Goal: Task Accomplishment & Management: Manage account settings

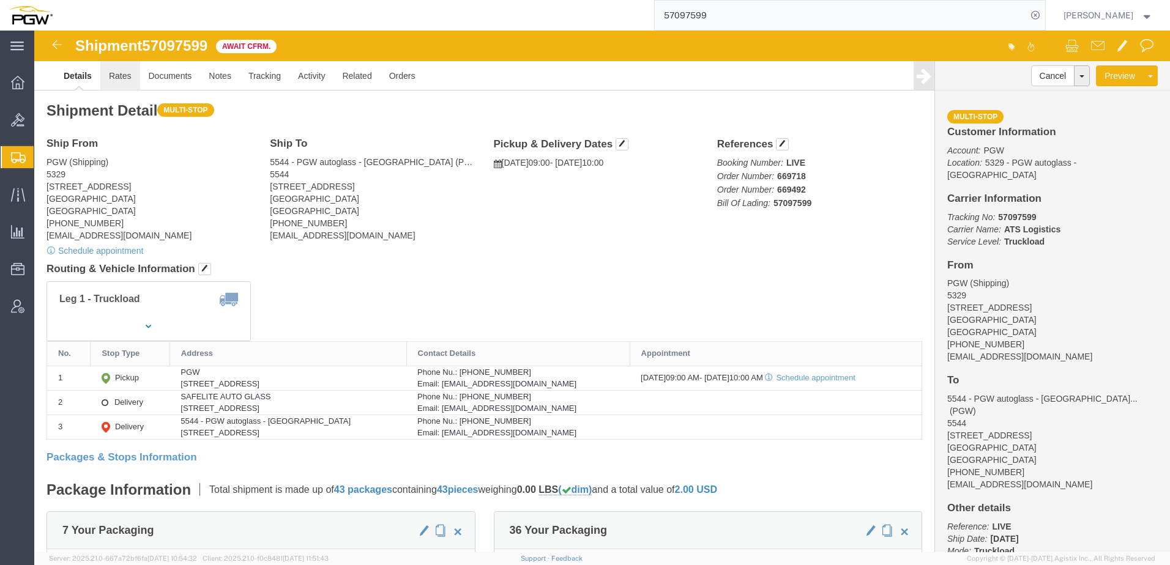
click link "Rates"
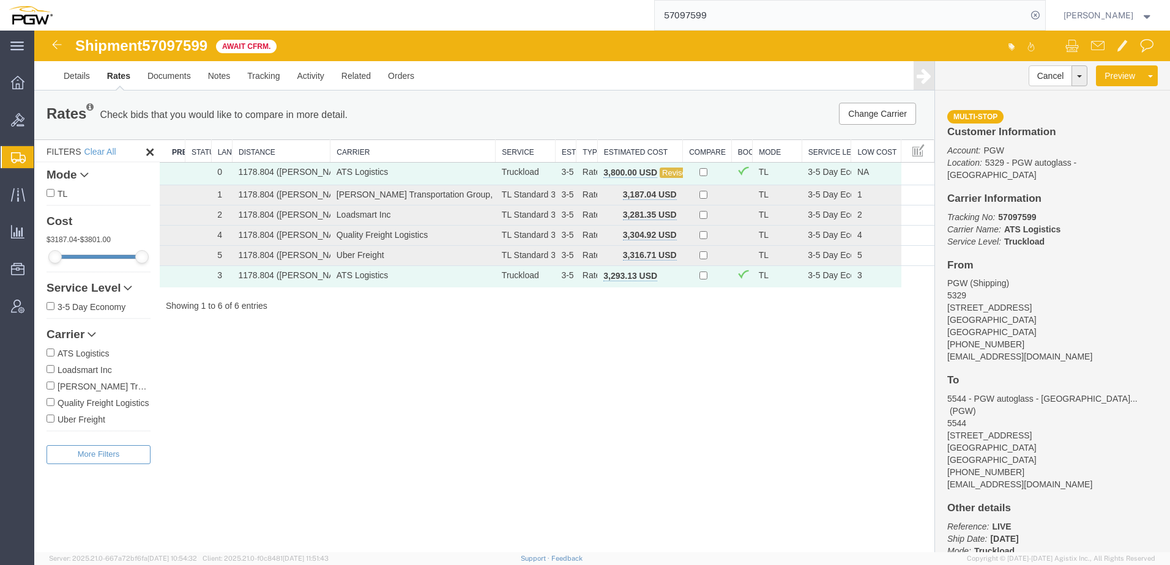
drag, startPoint x: 781, startPoint y: 12, endPoint x: 275, endPoint y: 15, distance: 506.6
click at [313, 15] on div "57097599" at bounding box center [553, 15] width 984 height 31
paste input "37603"
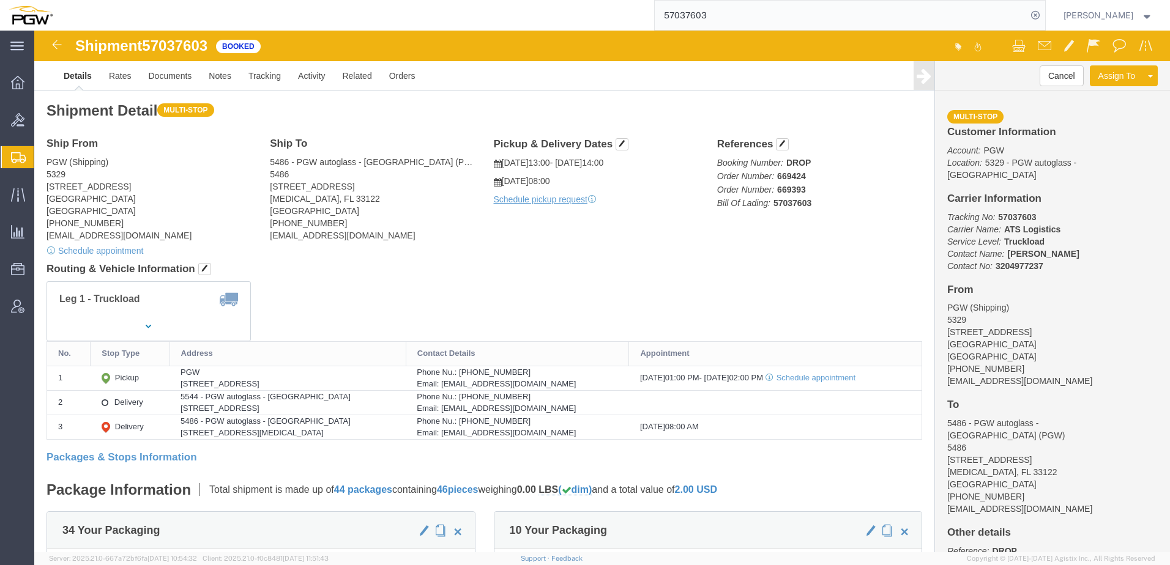
click div "Leg 1 - Truckload"
click link "Rates"
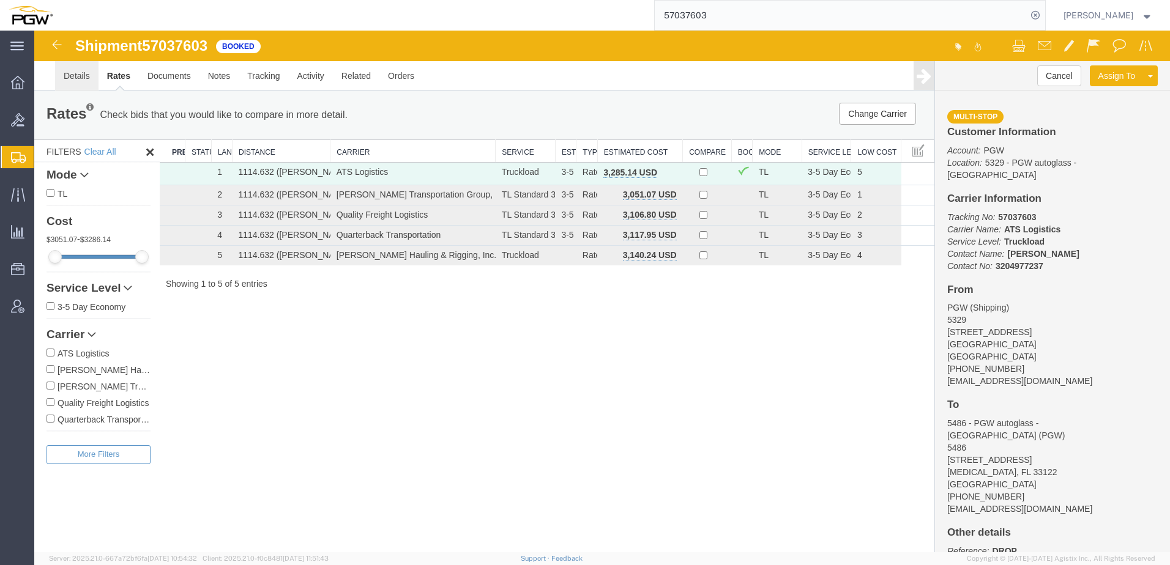
click at [74, 76] on link "Details" at bounding box center [76, 75] width 43 height 29
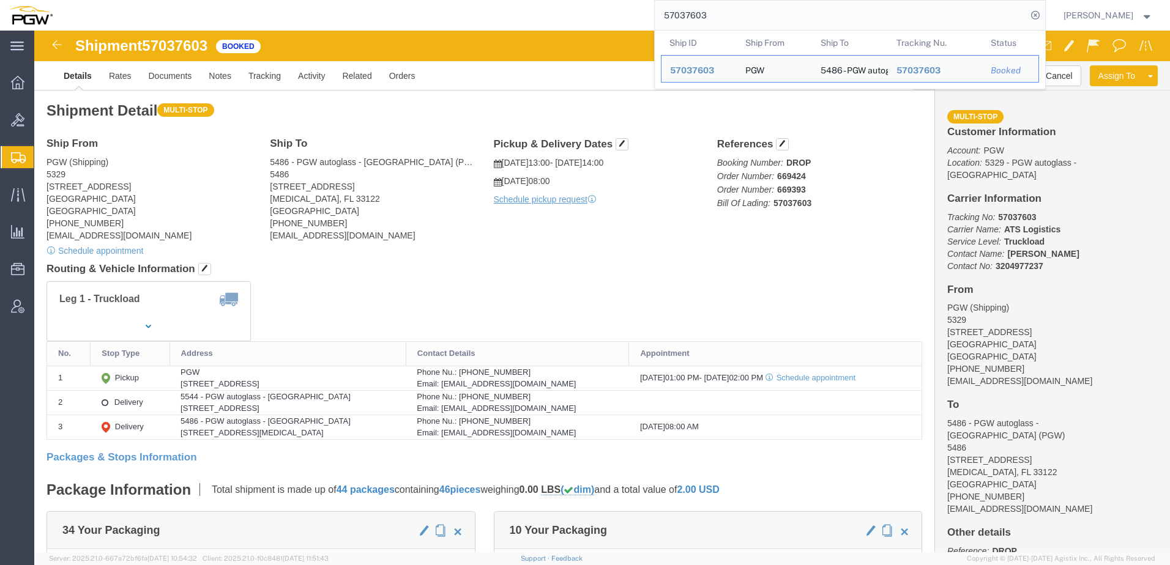
drag, startPoint x: 770, startPoint y: 15, endPoint x: 434, endPoint y: 17, distance: 335.9
click at [434, 16] on div "57037603 Ship ID Ship From Ship To Tracking Nu. Status Ship ID 57037603 Ship Fr…" at bounding box center [553, 15] width 984 height 31
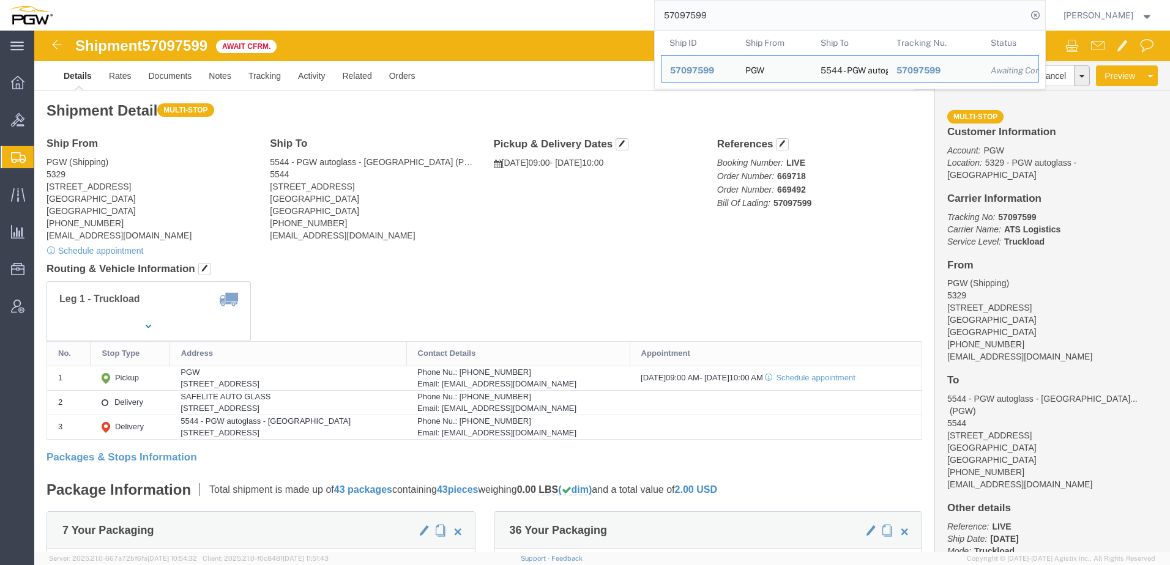
drag, startPoint x: 748, startPoint y: 14, endPoint x: 303, endPoint y: 10, distance: 444.8
click at [303, 10] on div "57097599 Ship ID Ship From Ship To Tracking Nu. Status Ship ID 57097599 Ship Fr…" at bounding box center [553, 15] width 984 height 31
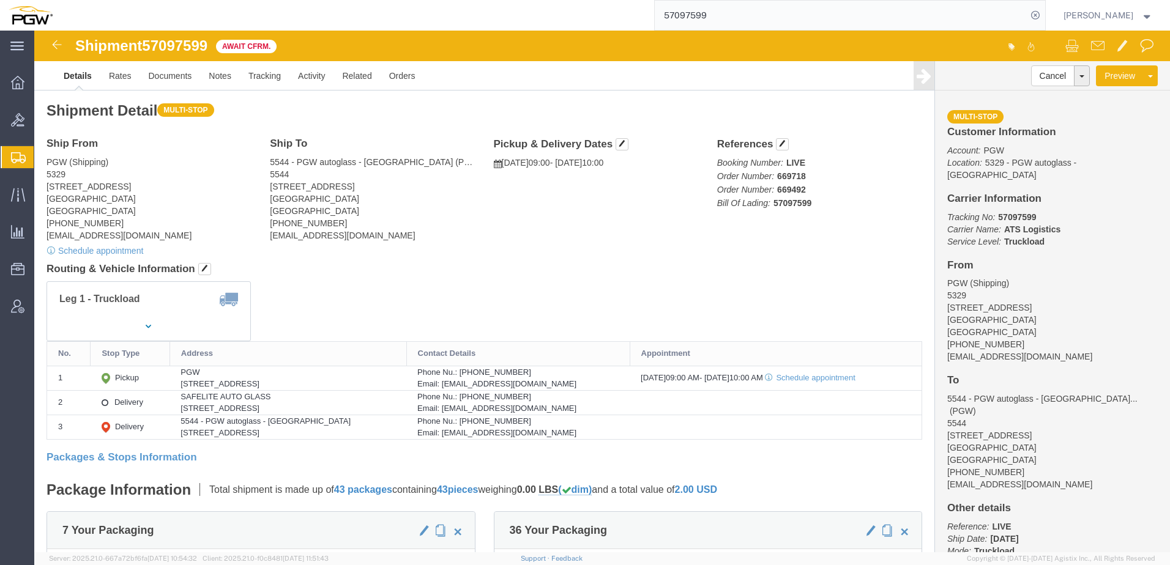
paste input "37603"
type input "57037603"
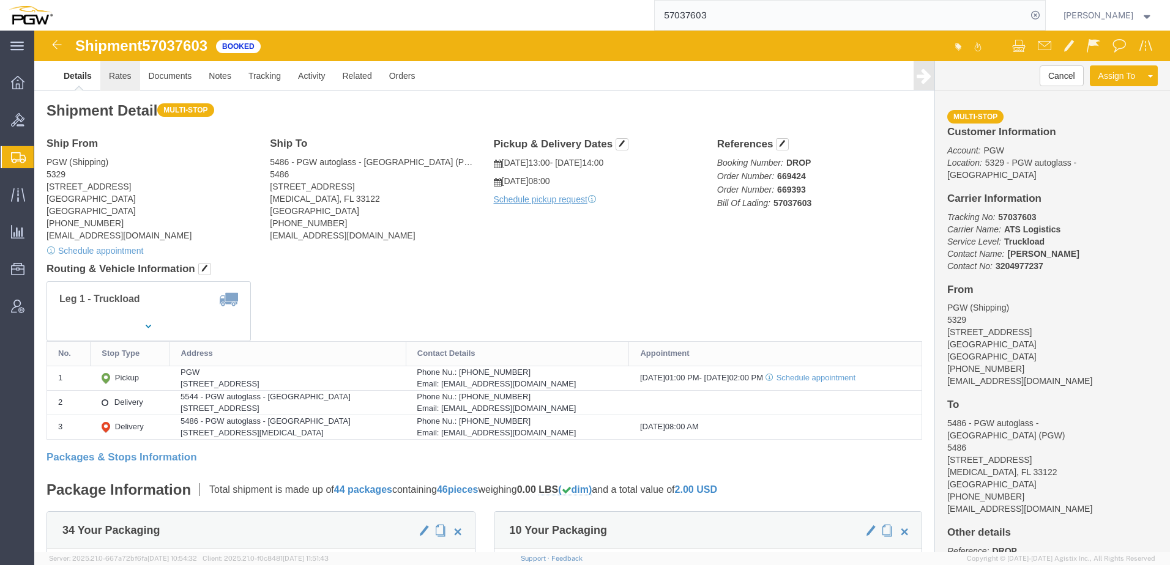
click link "Rates"
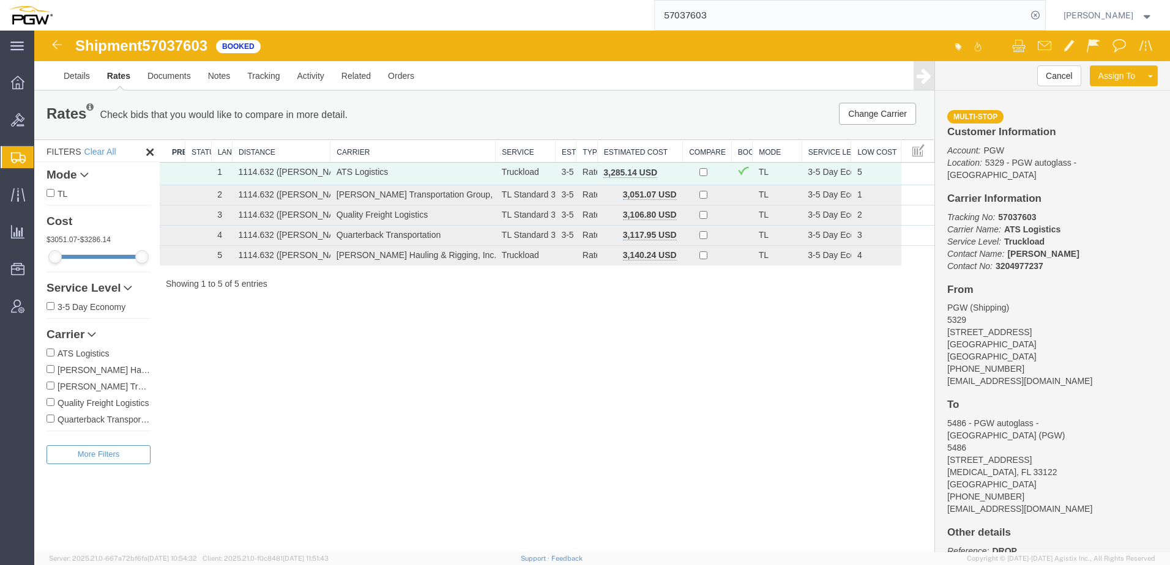
drag, startPoint x: 668, startPoint y: 172, endPoint x: 644, endPoint y: 176, distance: 24.2
click at [668, 173] on span "button" at bounding box center [670, 172] width 7 height 9
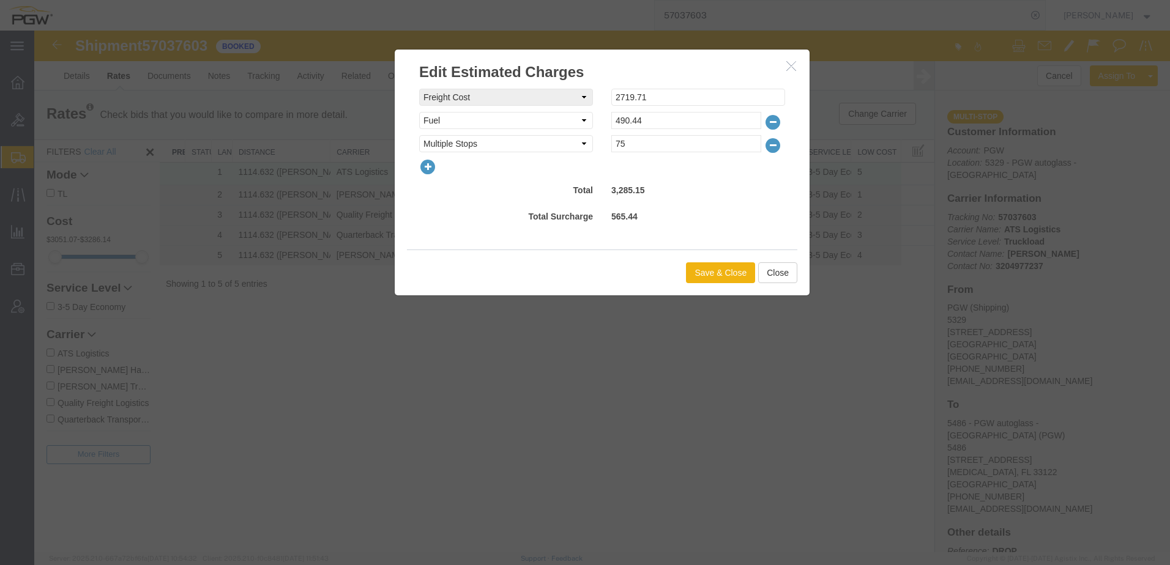
click at [423, 168] on icon "button" at bounding box center [427, 166] width 17 height 17
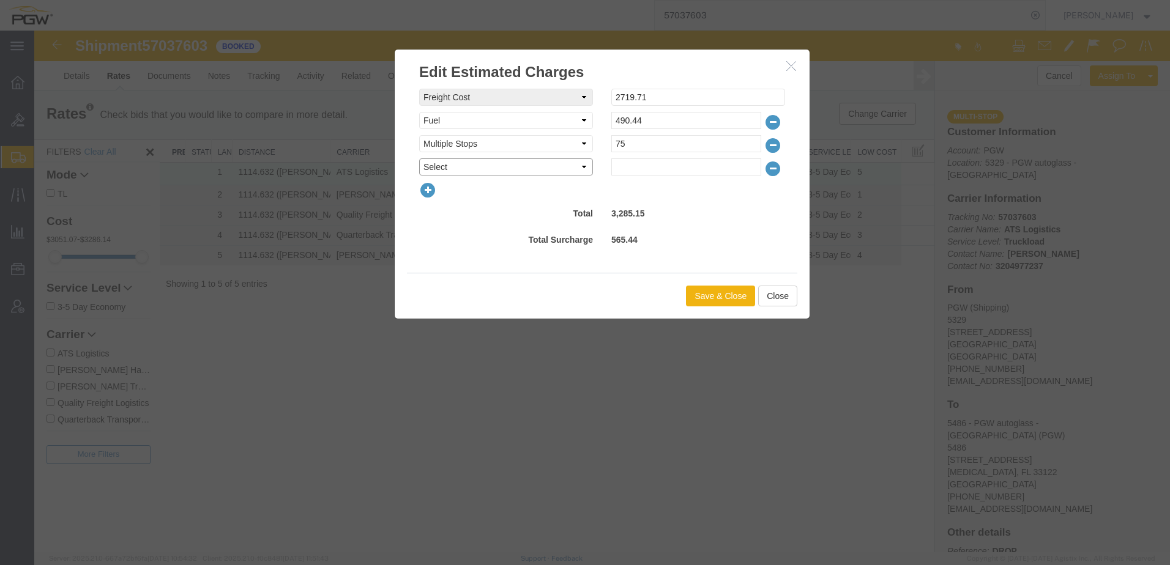
click at [439, 168] on select "Select AES Filing Accessorial Delivery Charge Additional Invoice Details Addres…" at bounding box center [506, 166] width 174 height 17
click at [419, 158] on select "Select AES Filing Accessorial Delivery Charge Additional Invoice Details Addres…" at bounding box center [506, 166] width 174 height 17
click at [474, 168] on select "Select AES Filing Accessorial Delivery Charge Additional Invoice Details Addres…" at bounding box center [506, 166] width 174 height 17
select select "OTHR"
click at [419, 158] on select "Select AES Filing Accessorial Delivery Charge Additional Invoice Details Addres…" at bounding box center [506, 166] width 174 height 17
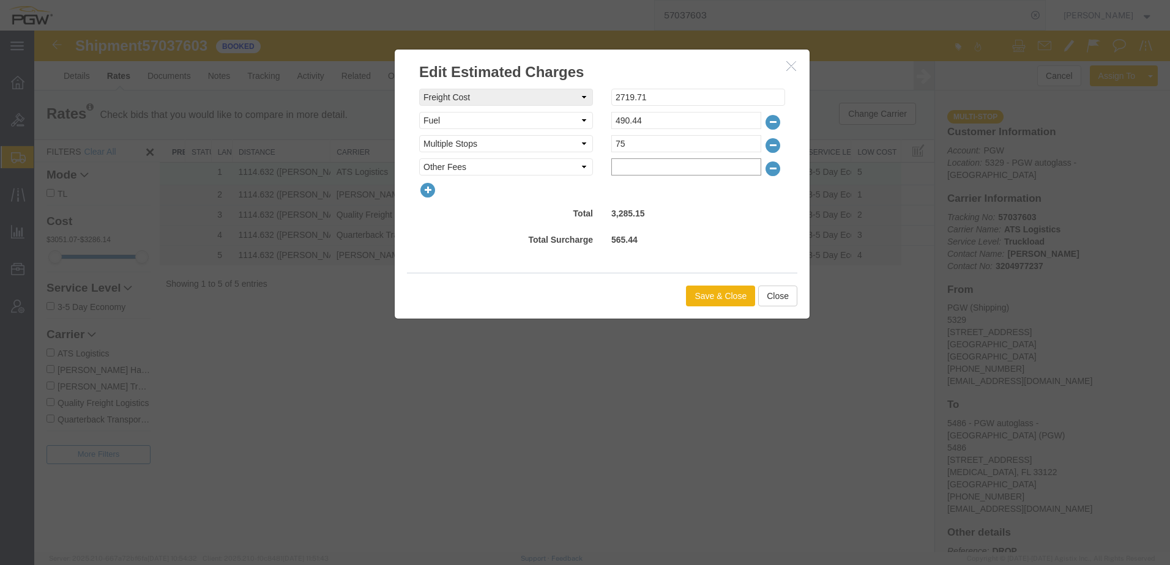
click at [646, 169] on input "text" at bounding box center [686, 166] width 150 height 17
type input "414.85"
click at [701, 302] on button "Save & Close" at bounding box center [720, 296] width 69 height 21
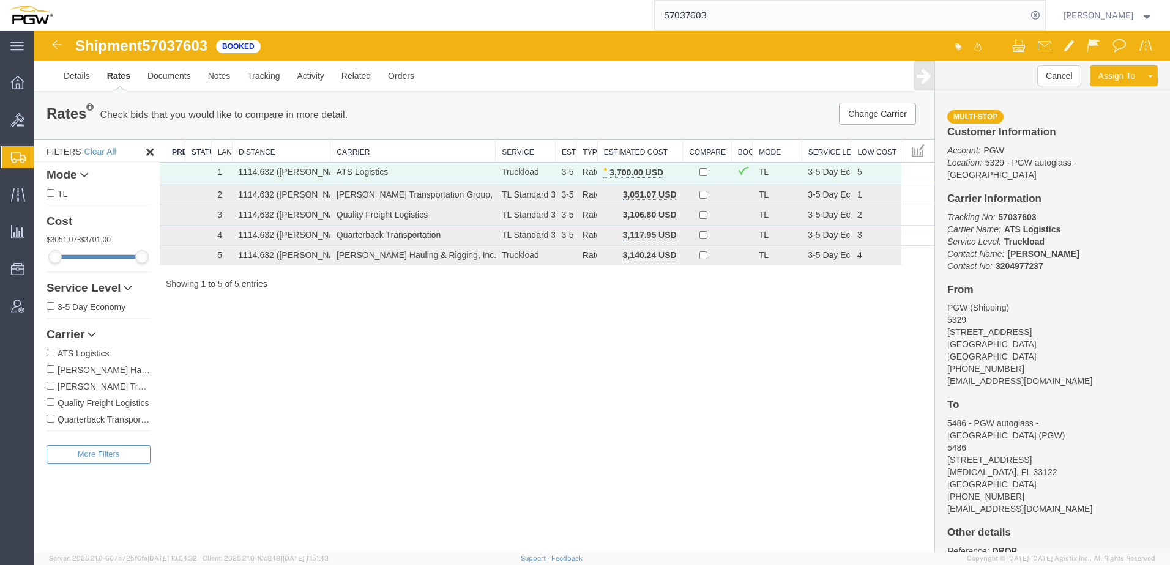
click at [0, 0] on span "Create Shipment" at bounding box center [0, 0] width 0 height 0
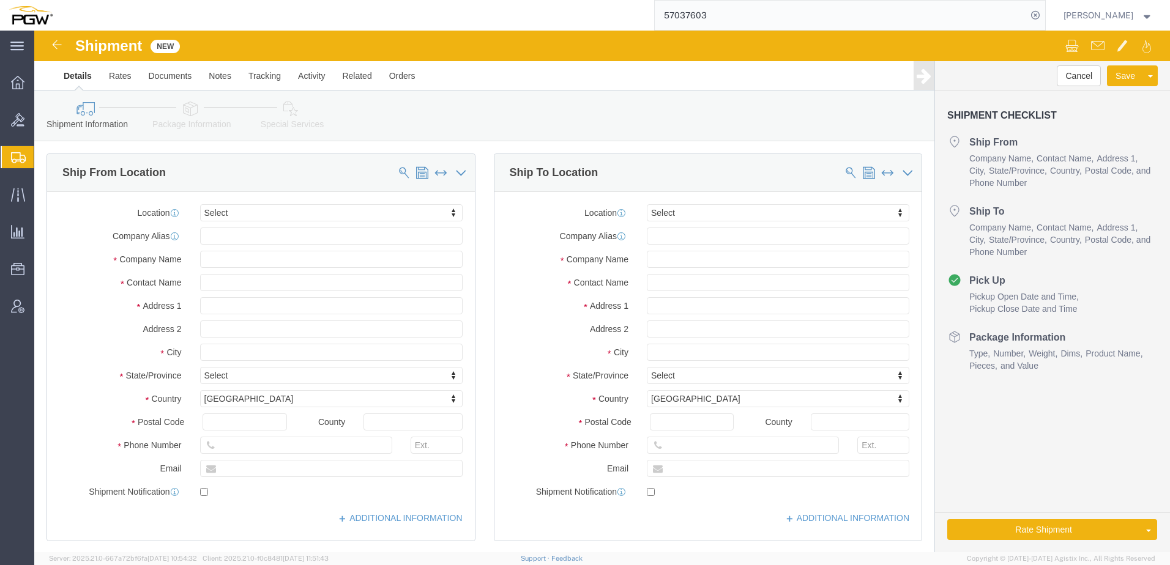
click at [0, 0] on span "Create from Template" at bounding box center [0, 0] width 0 height 0
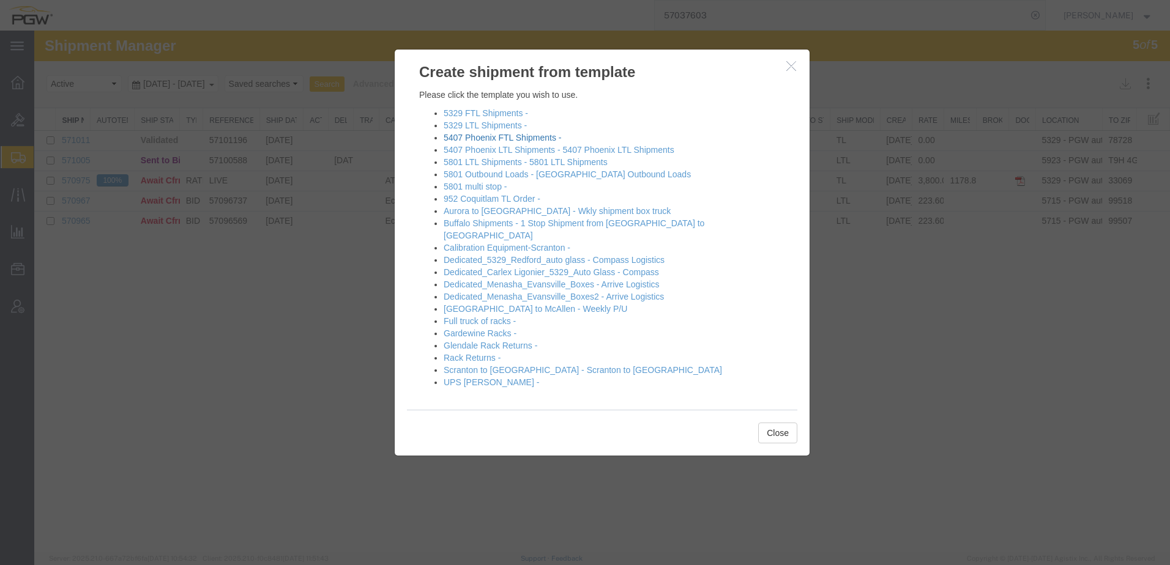
click at [475, 136] on link "5407 Phoenix FTL Shipments -" at bounding box center [502, 138] width 117 height 10
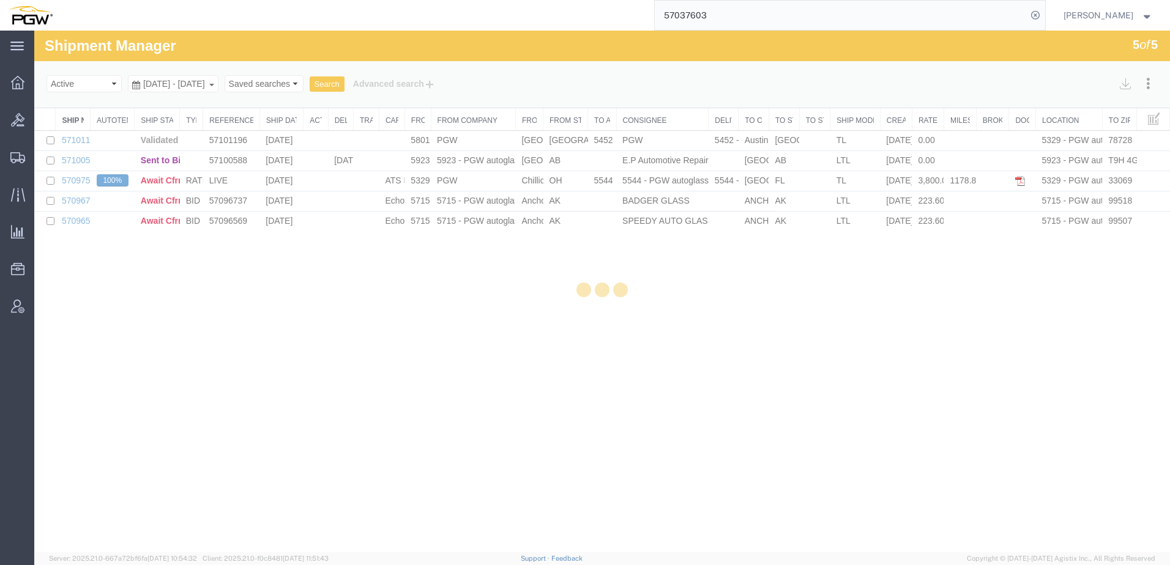
select select "62351"
select select "28459"
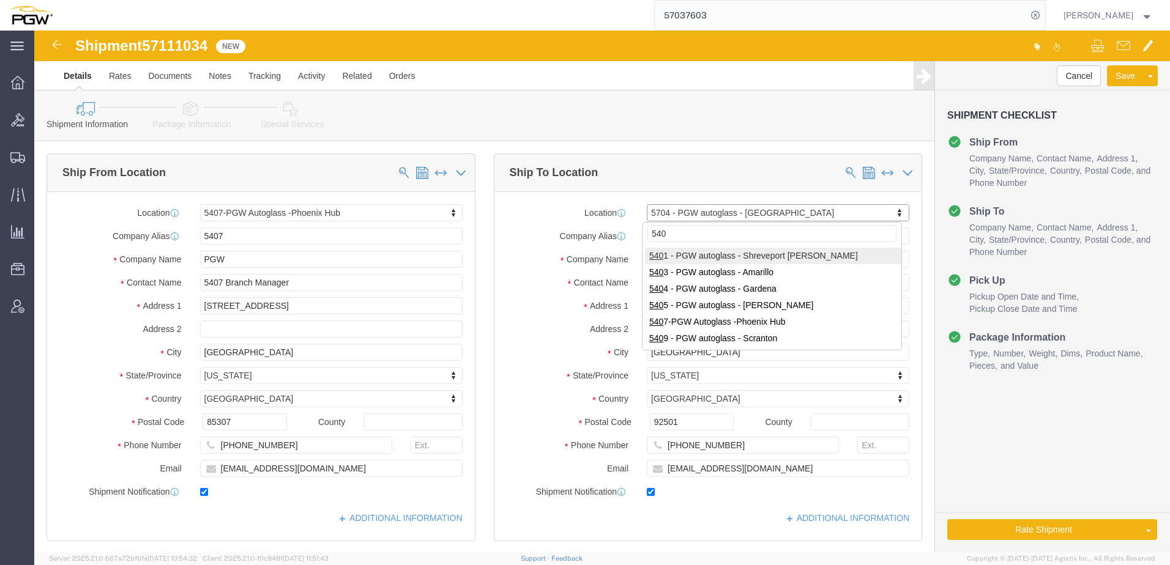
type input "5409"
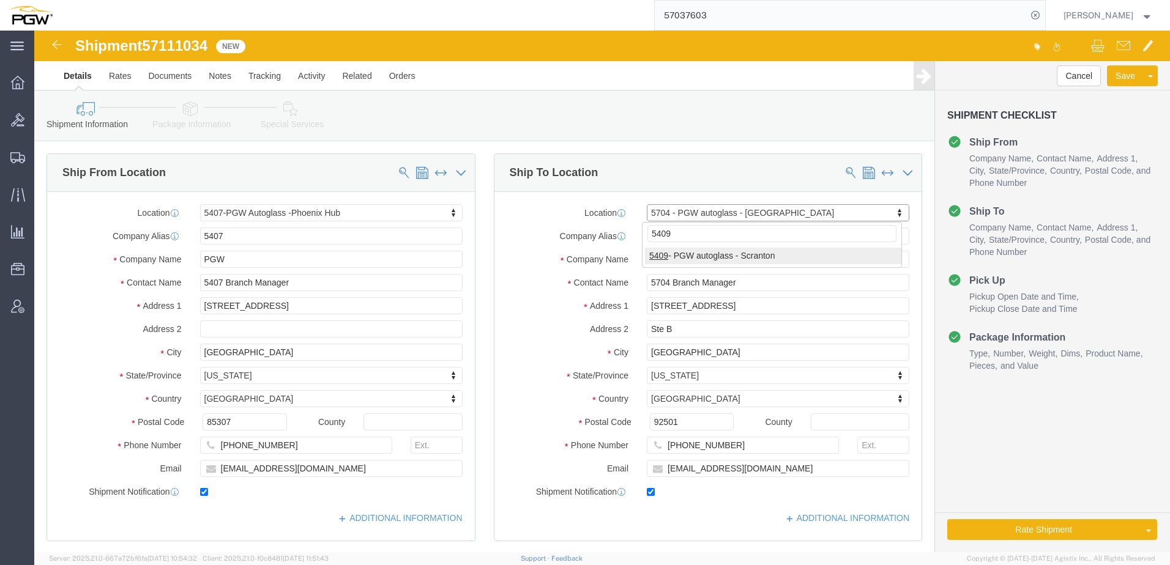
select select "61931"
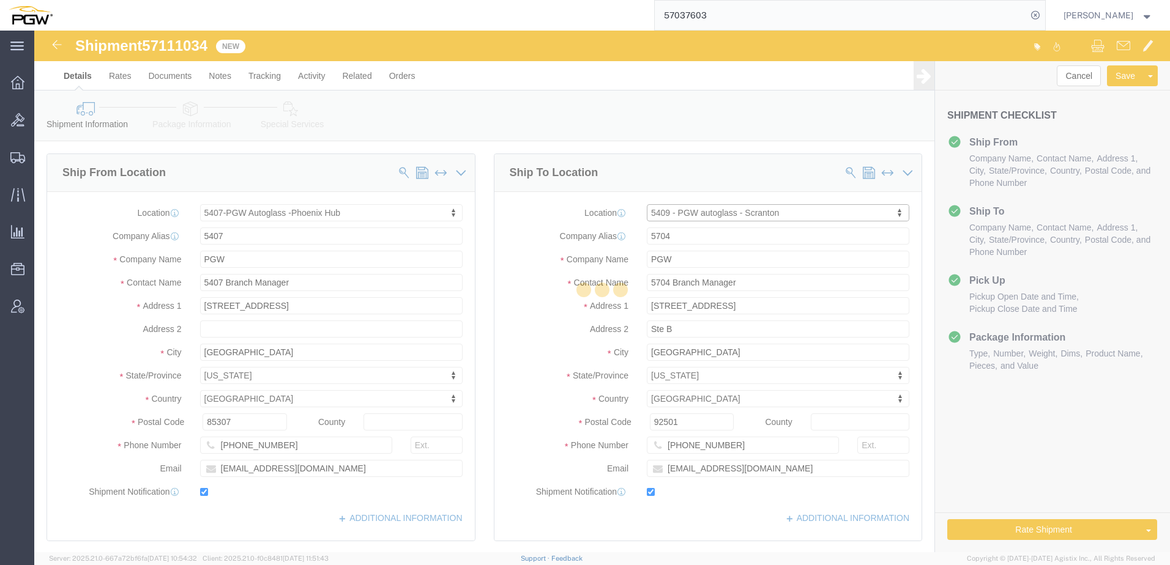
type input "5409"
type input "5409 Branch Manager"
type input "125 Enterprise Way"
type input "Pittston"
type input "18640"
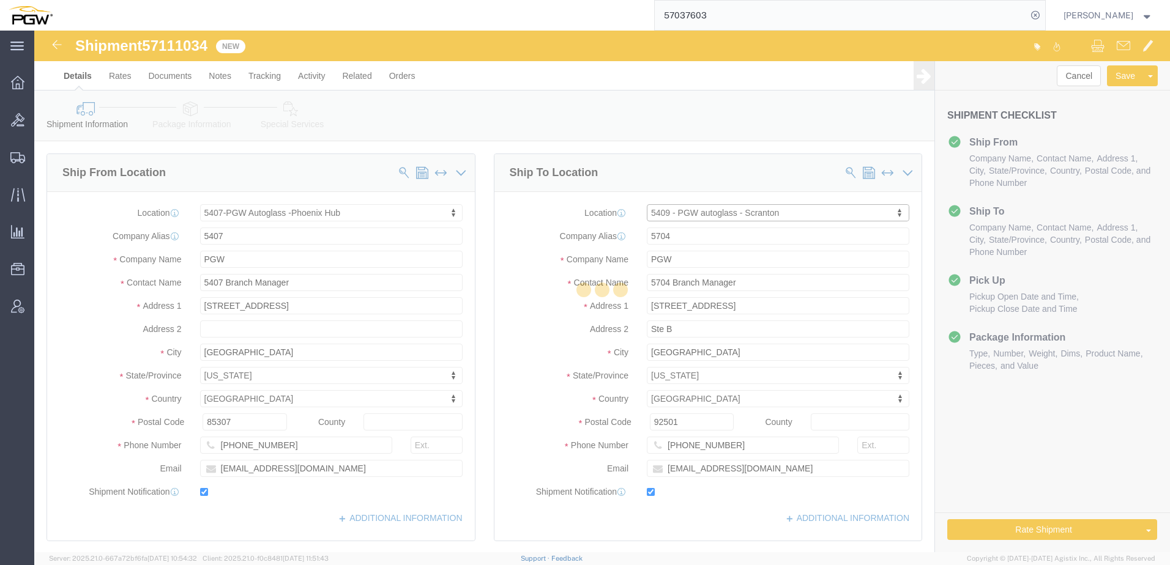
type input "272-379-0309"
type input "scrantondc@pgwautoglass.com"
select select "PA"
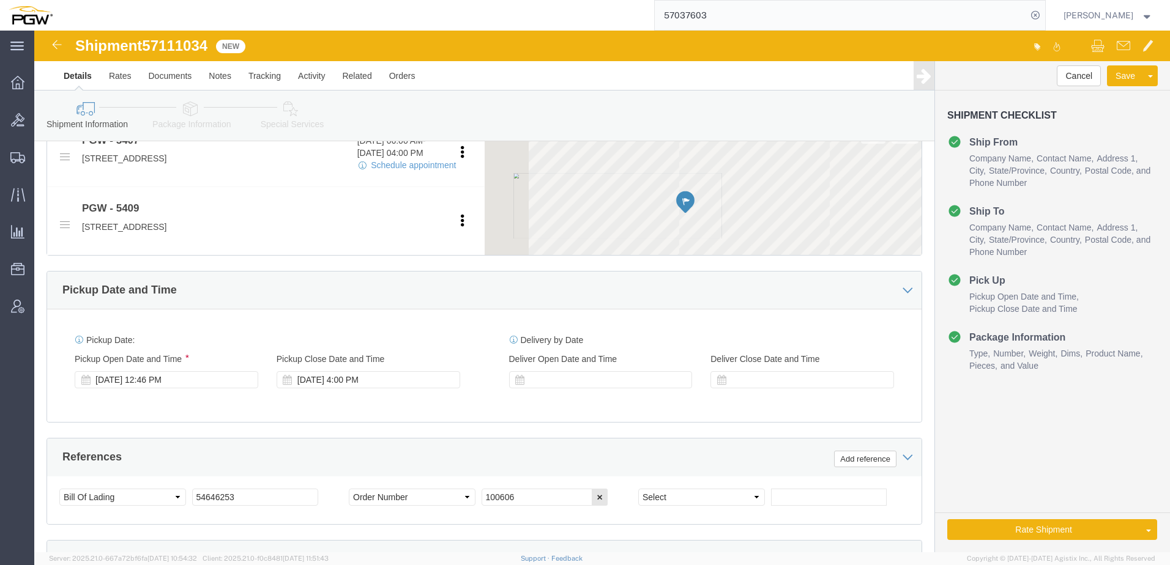
scroll to position [551, 0]
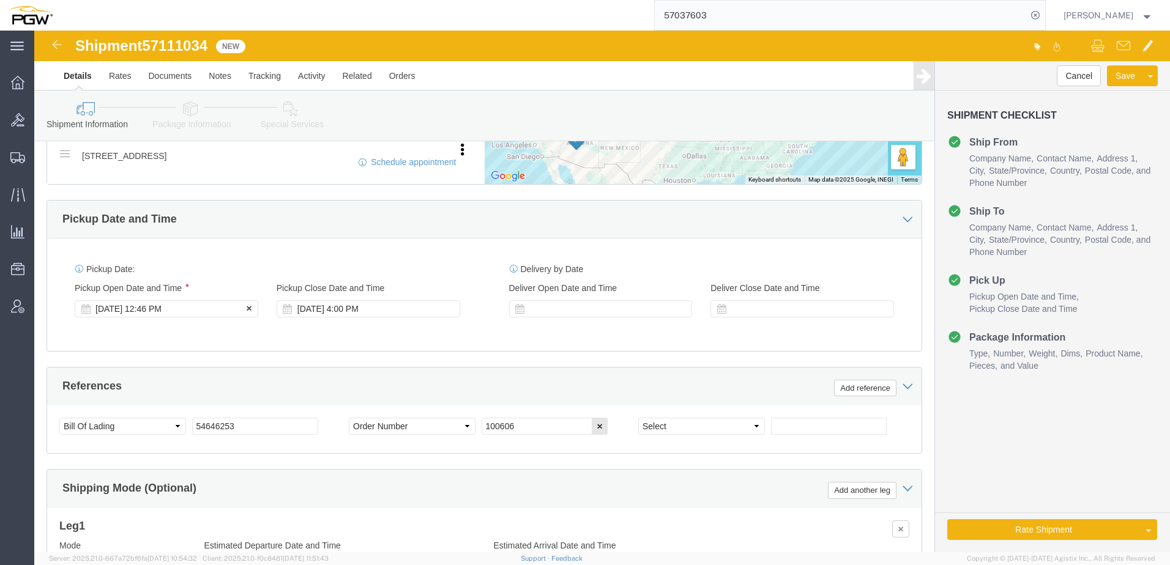
click div "Oct 13 2025 12:46 PM"
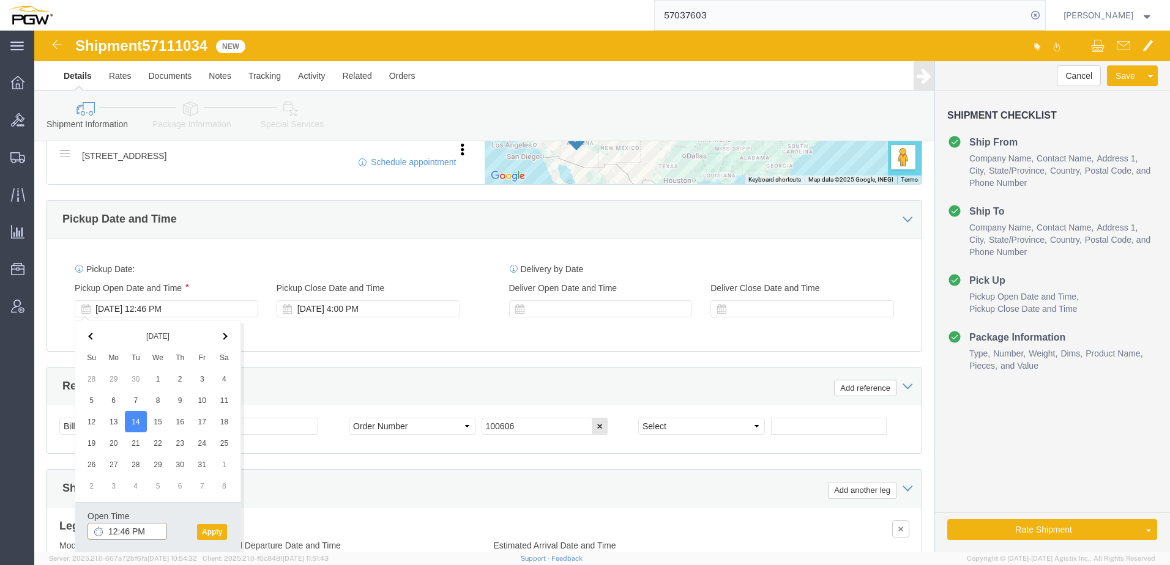
click input "12:46 PM"
type input "2:00 PM"
click button "Apply"
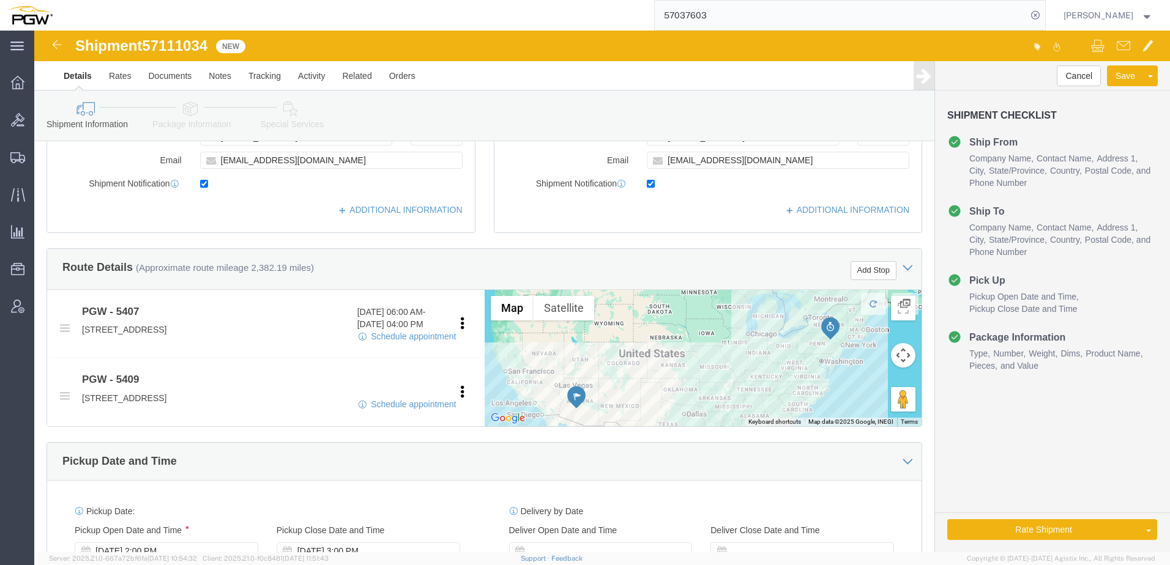
scroll to position [245, 0]
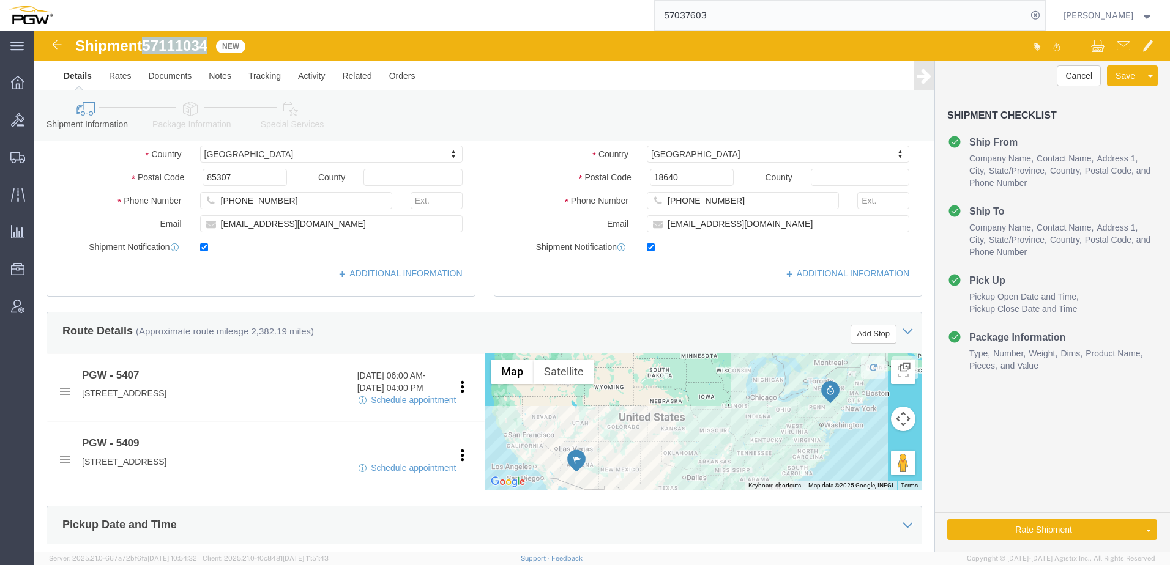
drag, startPoint x: 112, startPoint y: 15, endPoint x: 174, endPoint y: 14, distance: 61.8
click span "57111034"
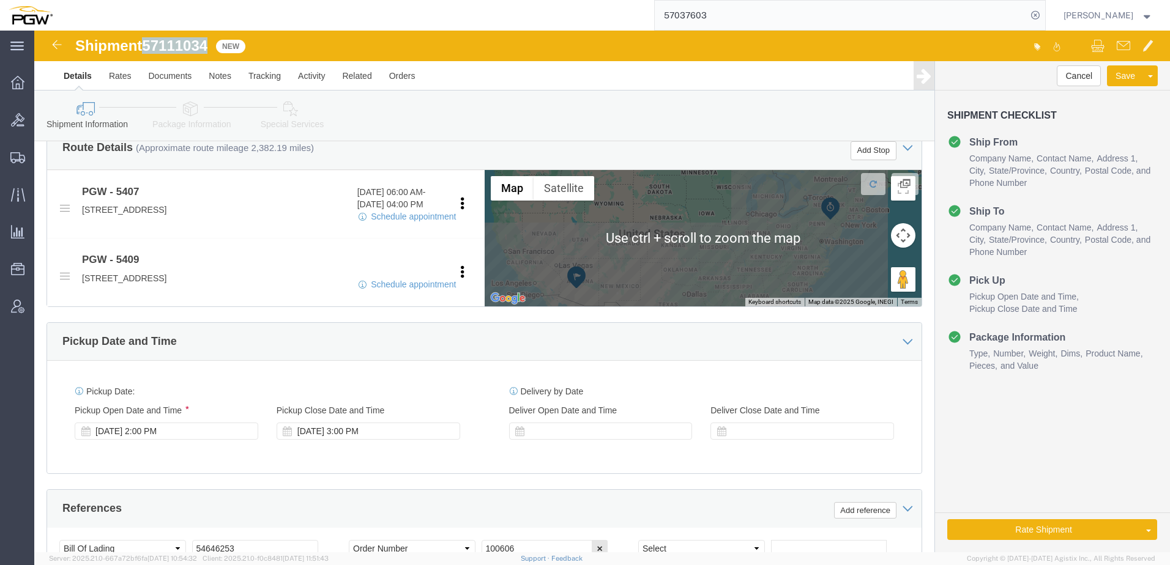
scroll to position [489, 0]
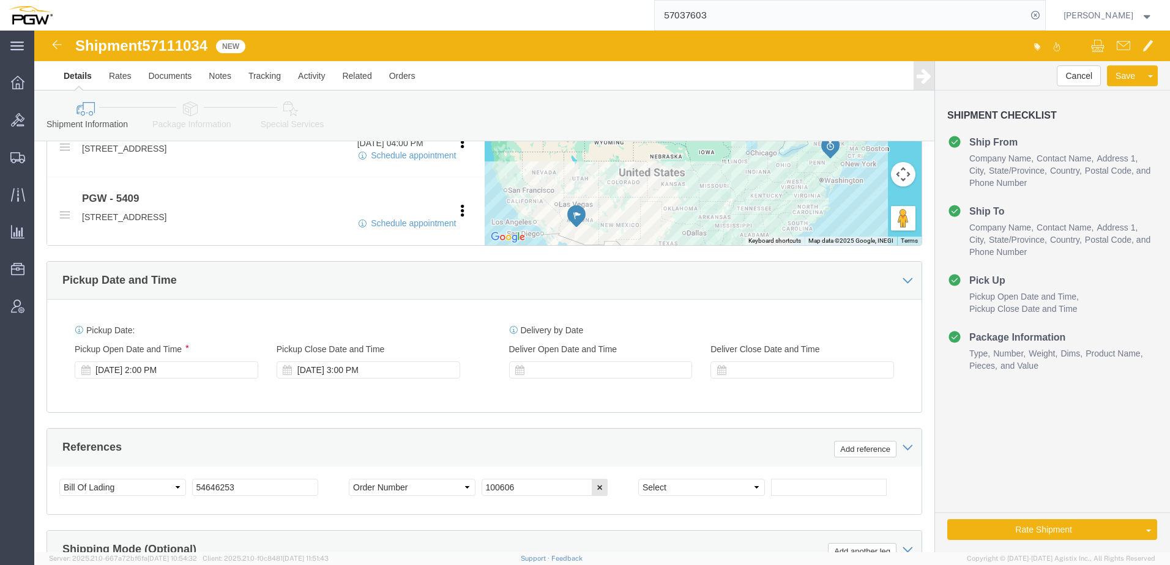
click div "Shipment 57111034 New"
drag, startPoint x: 111, startPoint y: 16, endPoint x: 179, endPoint y: 10, distance: 68.1
click div "Shipment 57111034 New"
copy span "57111034"
drag, startPoint x: 504, startPoint y: 461, endPoint x: 323, endPoint y: 448, distance: 181.5
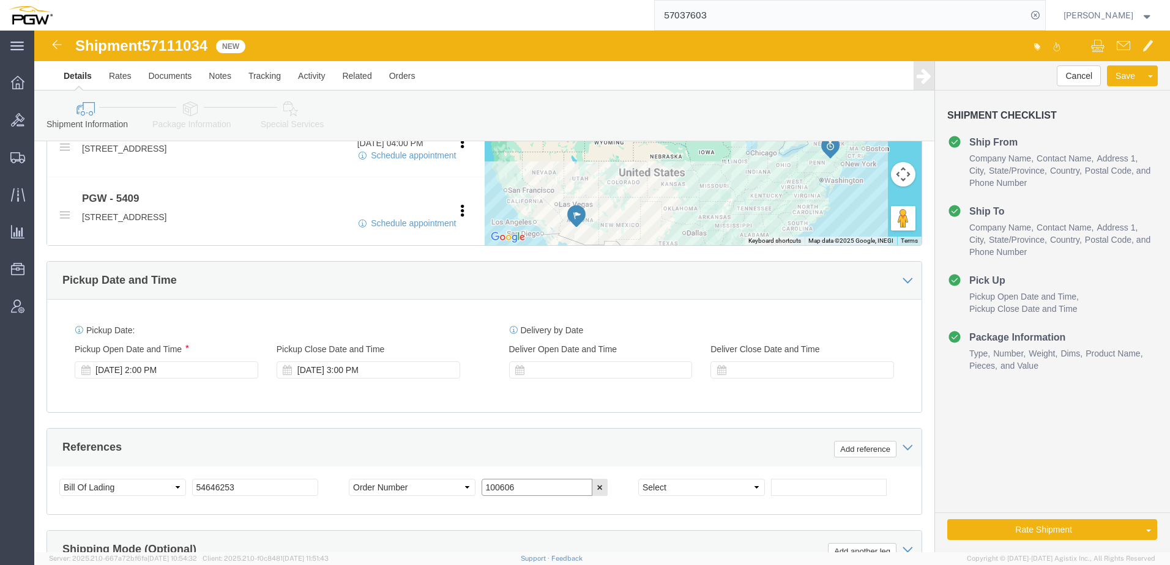
click div "Select Account Type Activity ID Airline Appointment Number ASN Batch Request # …"
paste input "669685"
type input "669685"
drag, startPoint x: 113, startPoint y: 15, endPoint x: 147, endPoint y: 40, distance: 43.3
click div "Shipment 57111034 New"
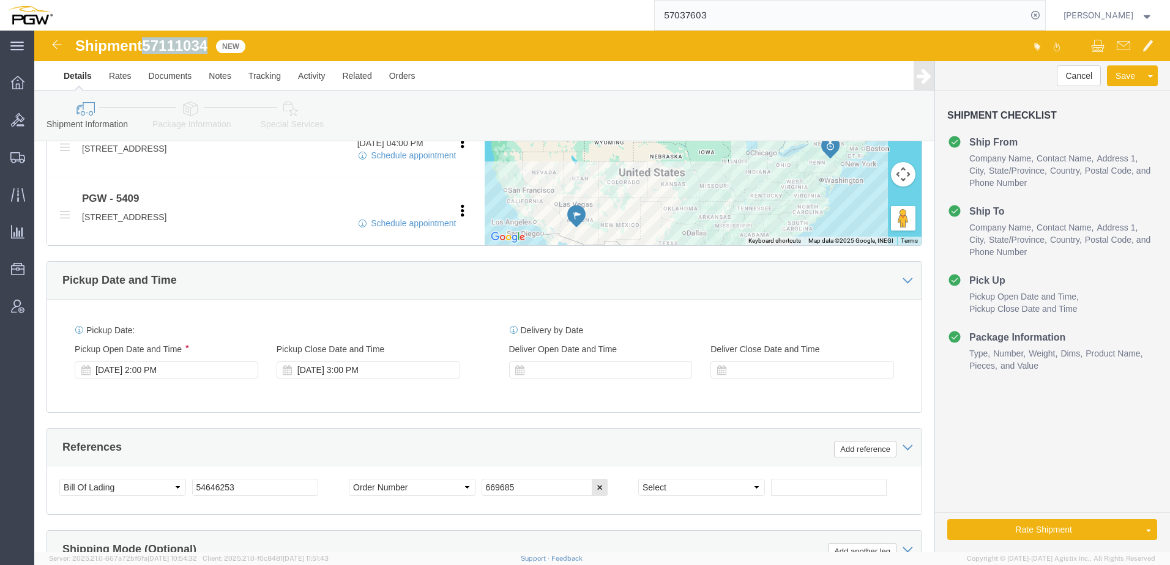
copy span "57111034"
drag, startPoint x: 208, startPoint y: 454, endPoint x: 19, endPoint y: 447, distance: 189.2
click div "Select Account Type Activity ID Airline Appointment Number ASN Batch Request # …"
paste input "7111034"
type input "57111034"
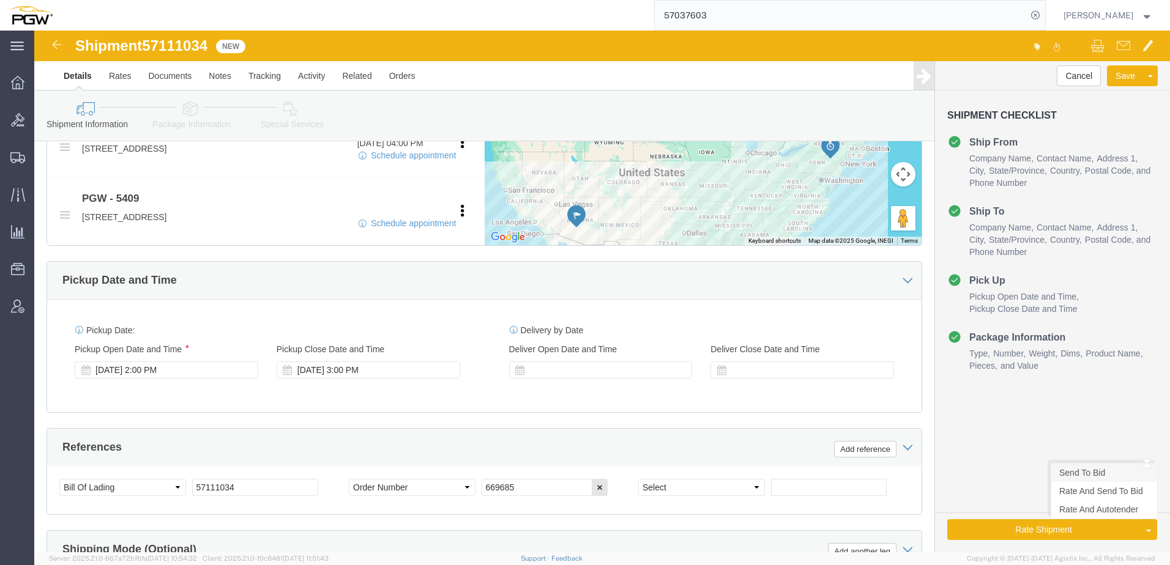
click link "Send To Bid"
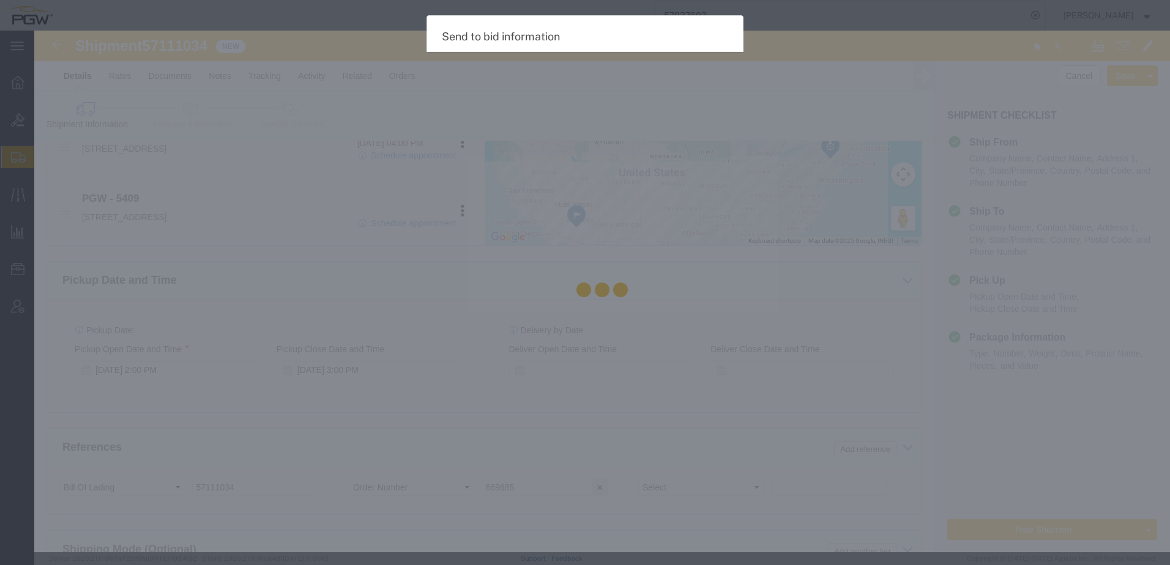
select select "TL"
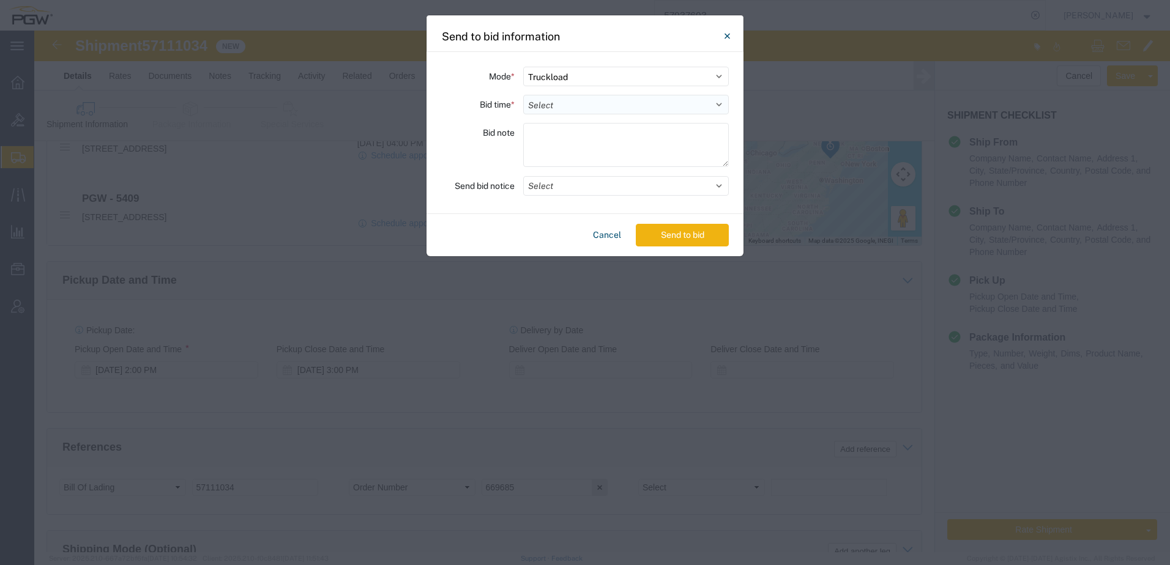
click at [589, 108] on select "Select 30 Min (Rush) 1 Hour (Rush) 2 Hours (Rush) 4 Hours (Rush) 8 Hours (Rush)…" at bounding box center [626, 105] width 206 height 20
select select "24"
click at [523, 95] on select "Select 30 Min (Rush) 1 Hour (Rush) 2 Hours (Rush) 4 Hours (Rush) 8 Hours (Rush)…" at bounding box center [626, 105] width 206 height 20
click at [652, 239] on button "Send to bid" at bounding box center [682, 235] width 93 height 23
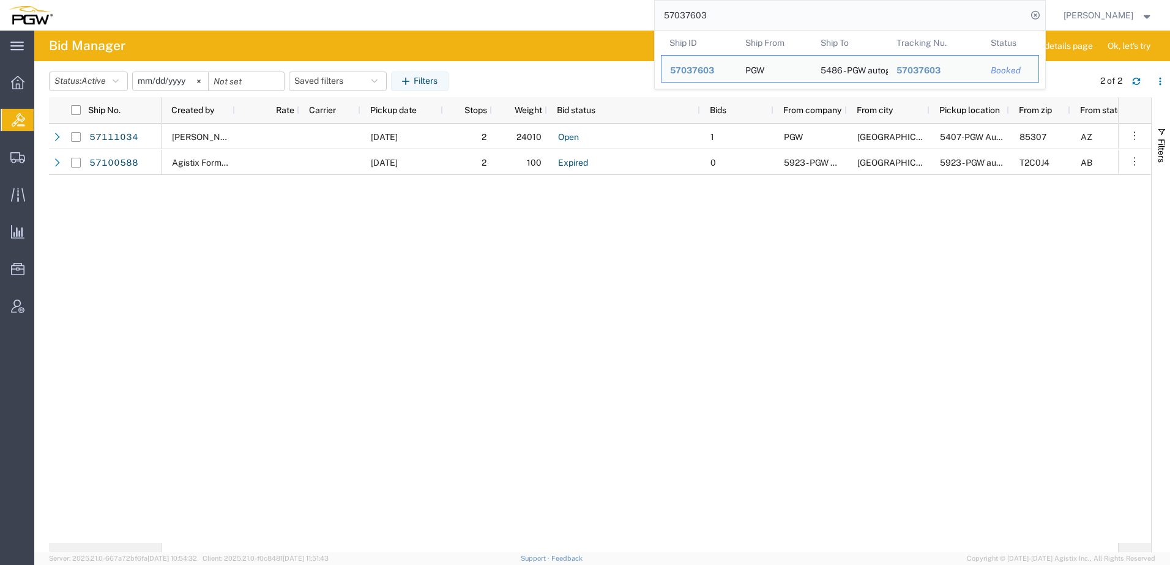
drag, startPoint x: 841, startPoint y: 18, endPoint x: 344, endPoint y: 18, distance: 496.8
click at [348, 18] on div "57037603 Ship ID Ship From Ship To Tracking Nu. Status Ship ID 57037603 Ship Fr…" at bounding box center [553, 15] width 984 height 31
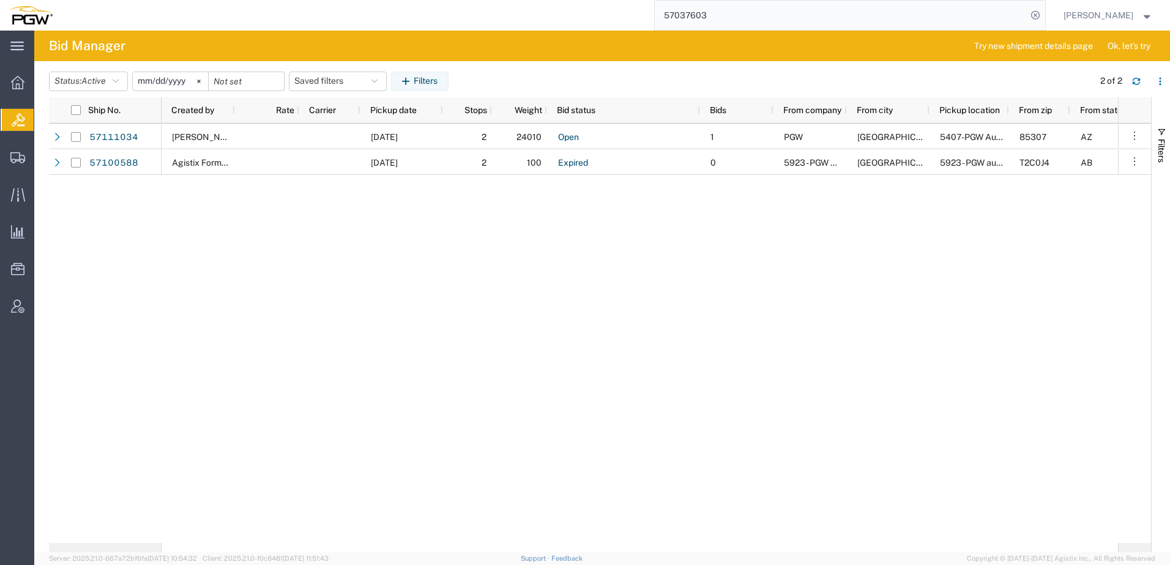
paste input "669781"
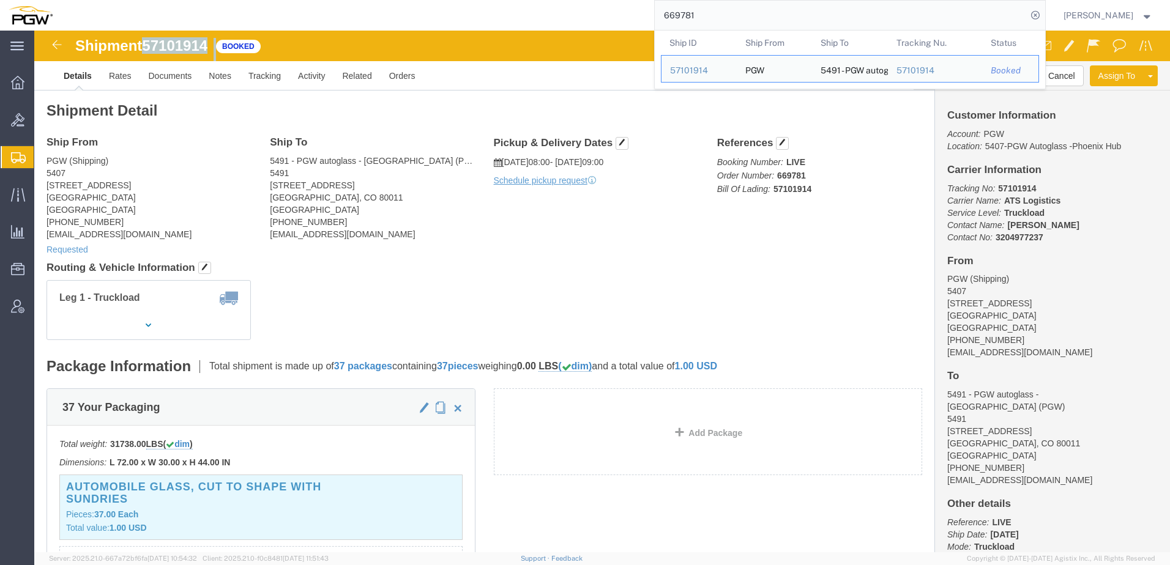
drag, startPoint x: 111, startPoint y: 14, endPoint x: 161, endPoint y: 23, distance: 50.4
click div "Shipment 57101914 Booked"
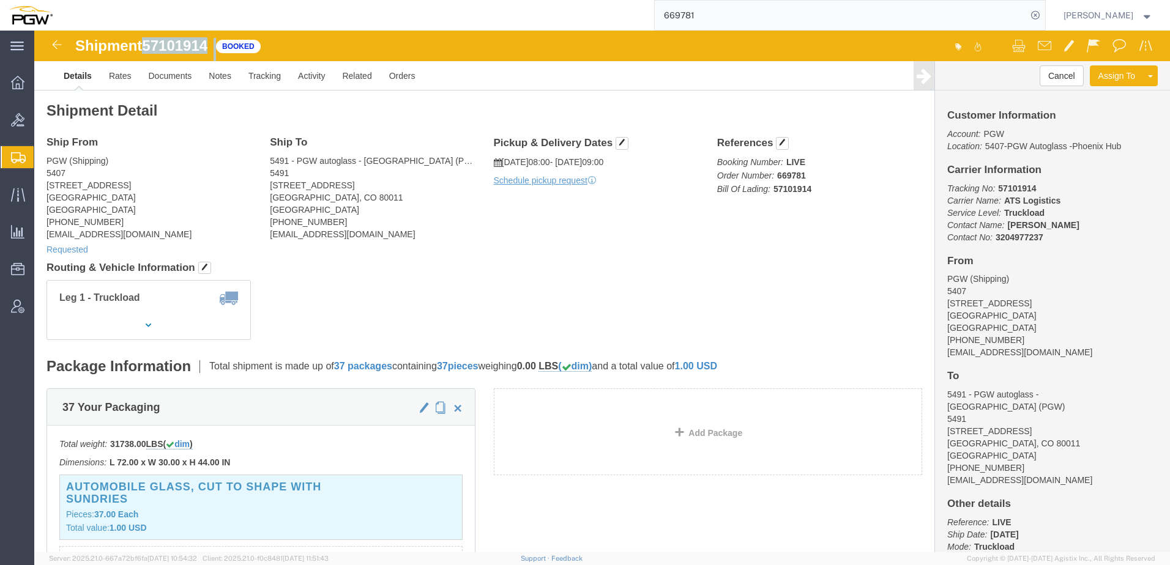
copy div "57101914"
drag, startPoint x: 818, startPoint y: 16, endPoint x: 240, endPoint y: 12, distance: 578.2
click at [240, 12] on div "669781" at bounding box center [553, 15] width 984 height 31
paste input "93"
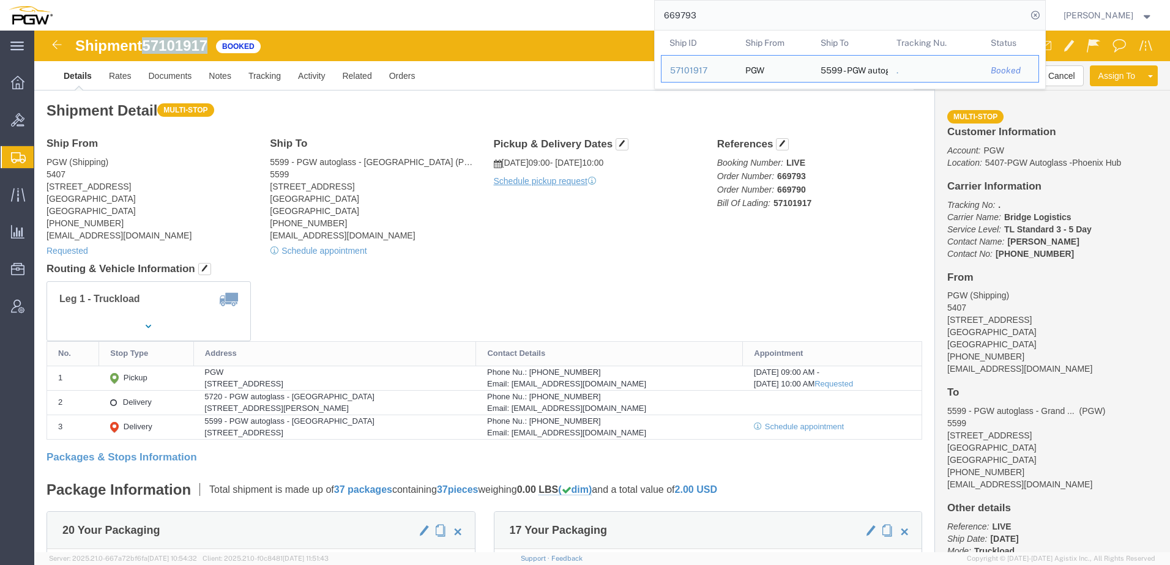
drag, startPoint x: 113, startPoint y: 13, endPoint x: 167, endPoint y: 17, distance: 54.0
click div "Shipment 57101917 Booked"
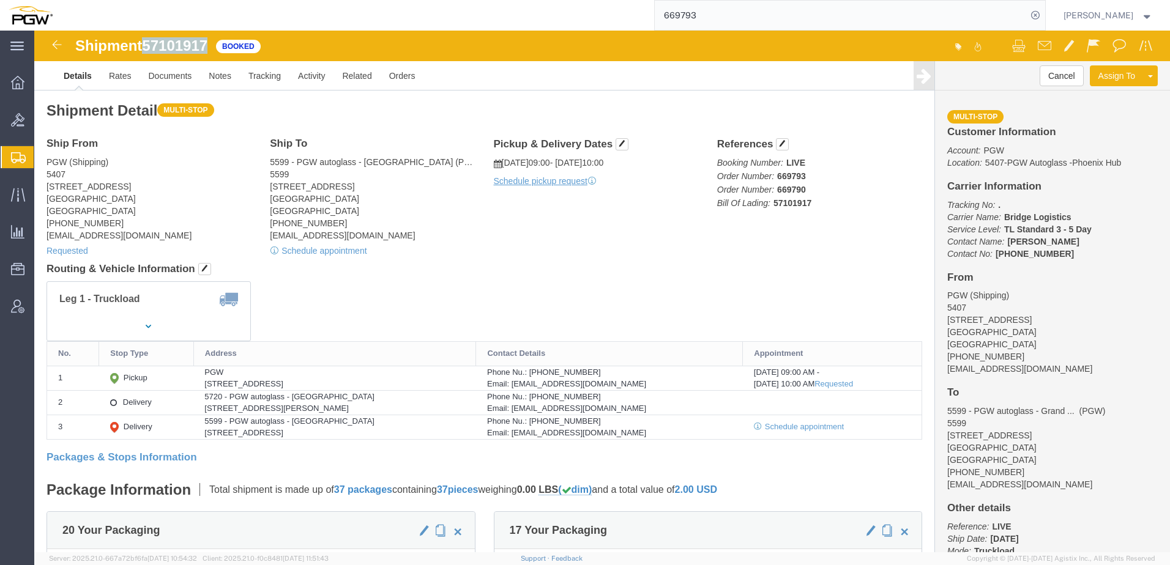
copy span "57101917"
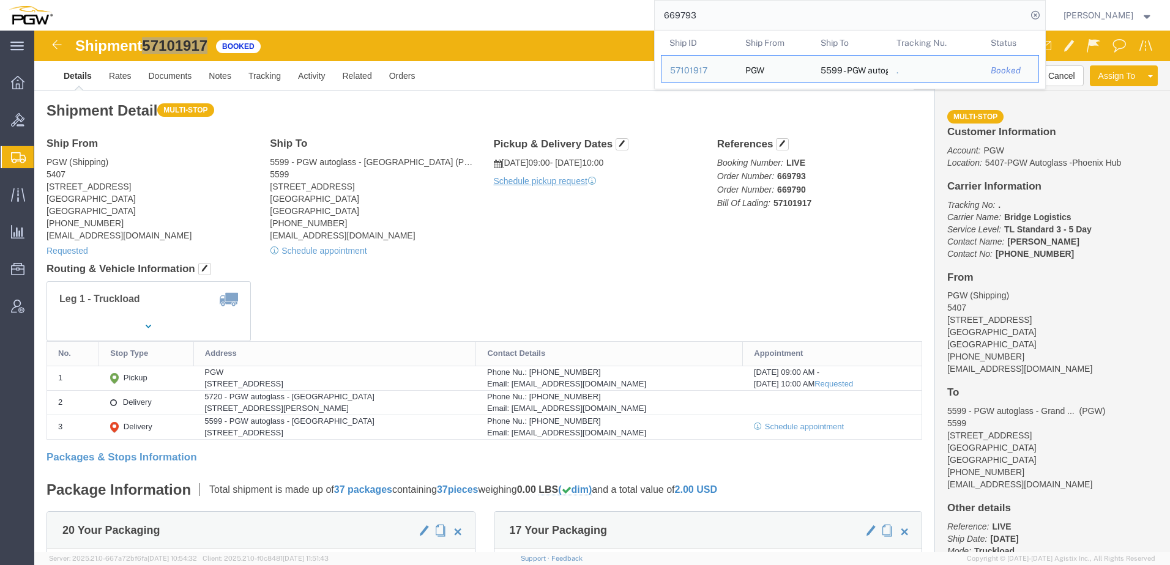
drag, startPoint x: 746, startPoint y: 12, endPoint x: 266, endPoint y: -2, distance: 480.5
click at [266, 0] on html "main_menu Created with Sketch. Collapse Menu Overview Bids Shipments Shipment M…" at bounding box center [585, 282] width 1170 height 565
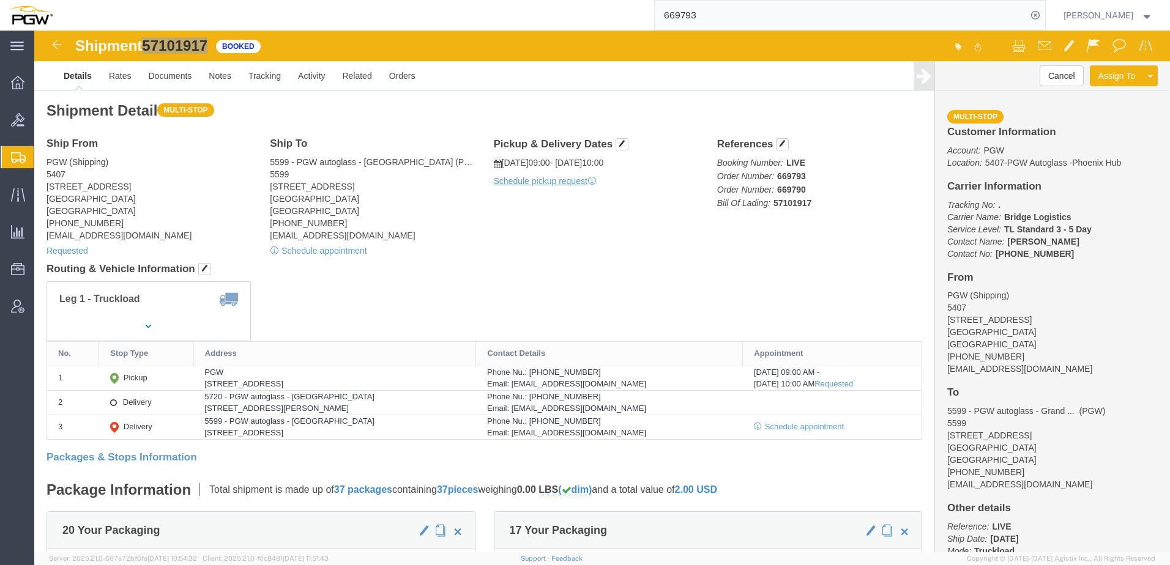
paste input "89"
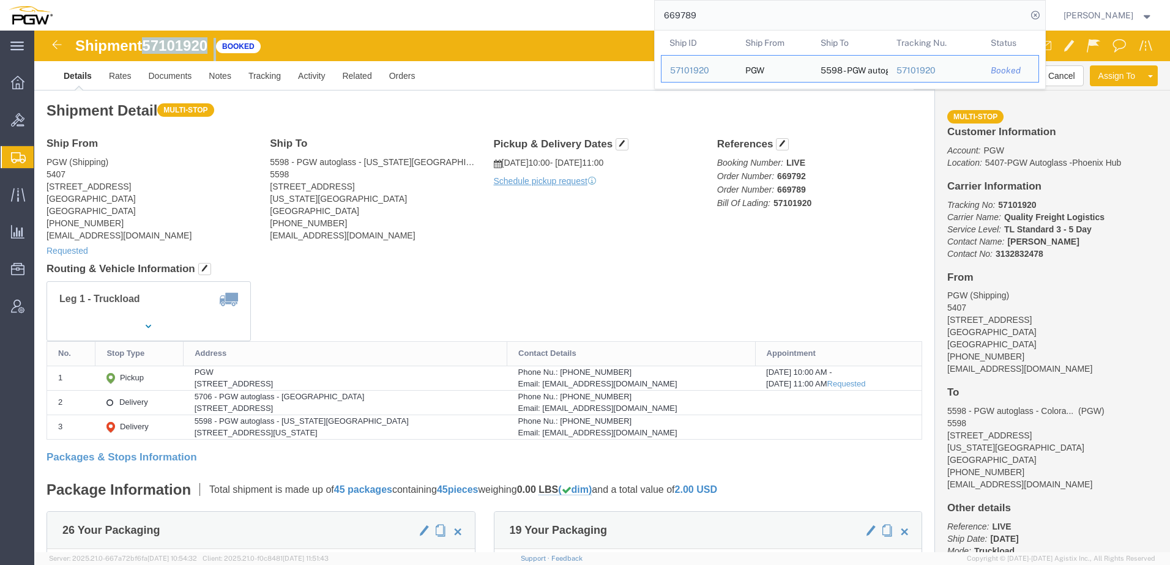
drag, startPoint x: 113, startPoint y: 17, endPoint x: 174, endPoint y: 18, distance: 61.8
click div "Shipment 57101920 Booked"
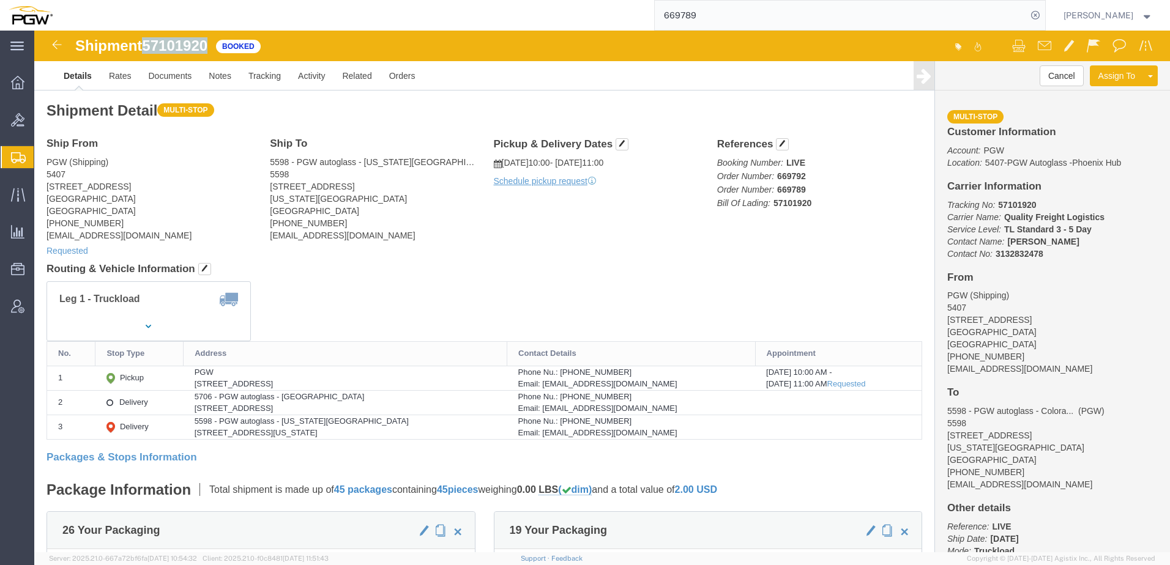
copy span "57101920"
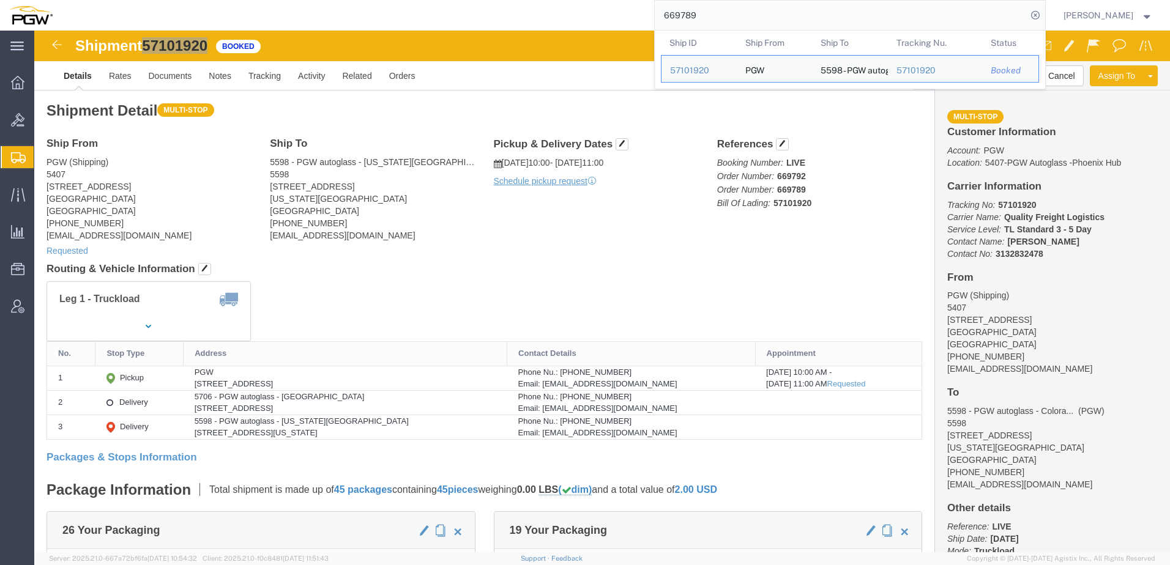
drag, startPoint x: 781, startPoint y: 6, endPoint x: 447, endPoint y: 11, distance: 334.7
click at [442, 11] on div "669789 Ship ID Ship From Ship To Tracking Nu. Status Ship ID 57101920 Ship From…" at bounding box center [553, 15] width 984 height 31
paste input "'"
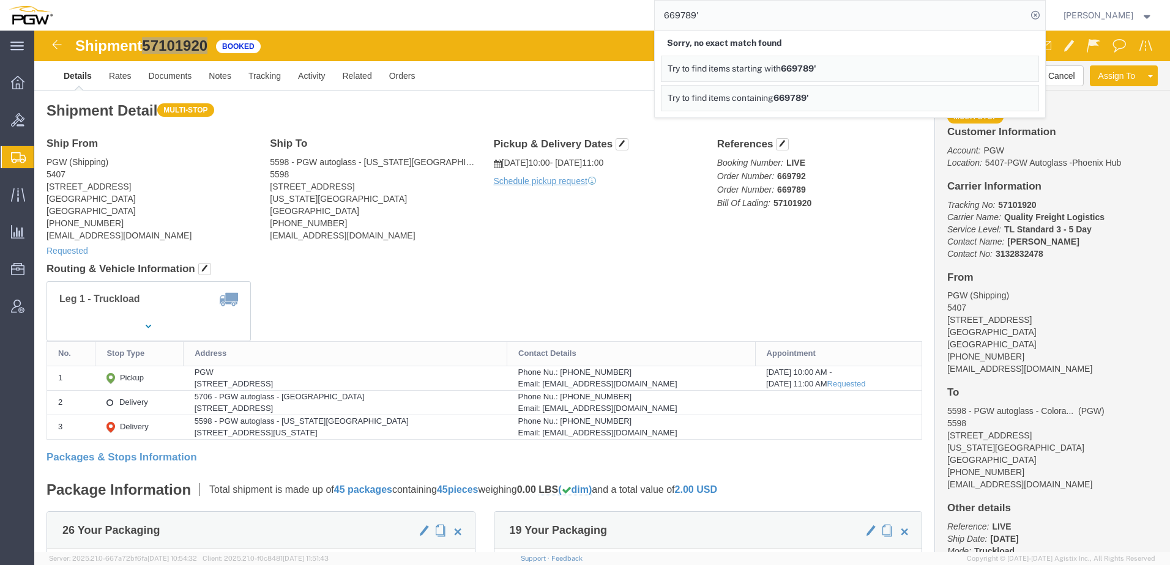
drag, startPoint x: 735, startPoint y: 15, endPoint x: 590, endPoint y: 9, distance: 145.7
click at [559, 0] on div "669789' Sorry, no exact match found Try to find items starting with 669789' Try…" at bounding box center [553, 15] width 984 height 31
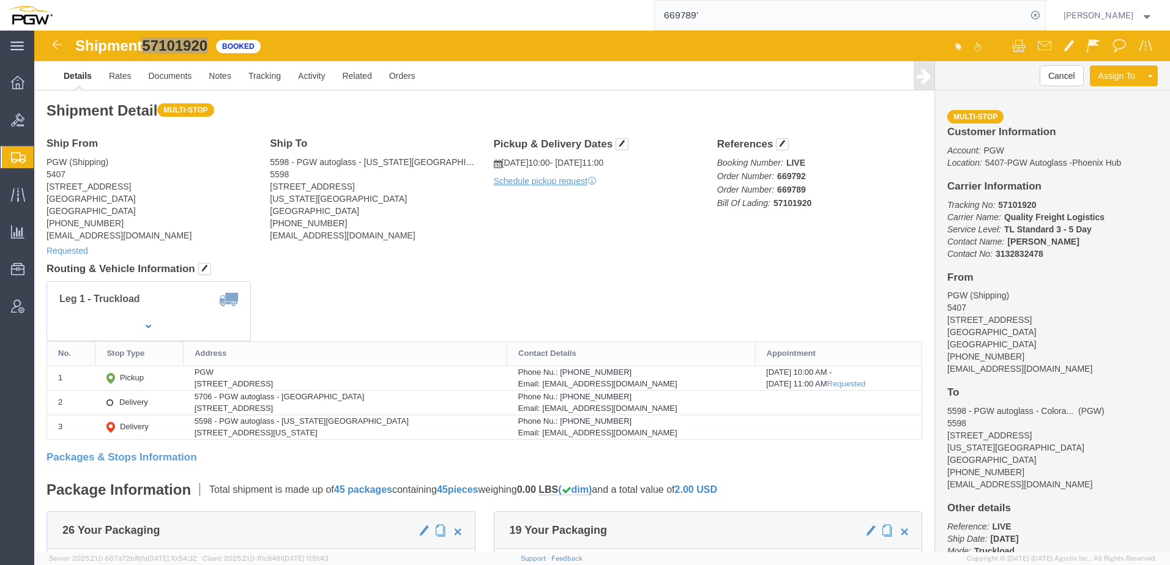
paste input "92"
type input "669792"
click span "57101920"
drag, startPoint x: 114, startPoint y: 17, endPoint x: 175, endPoint y: 19, distance: 61.2
click span "57101920"
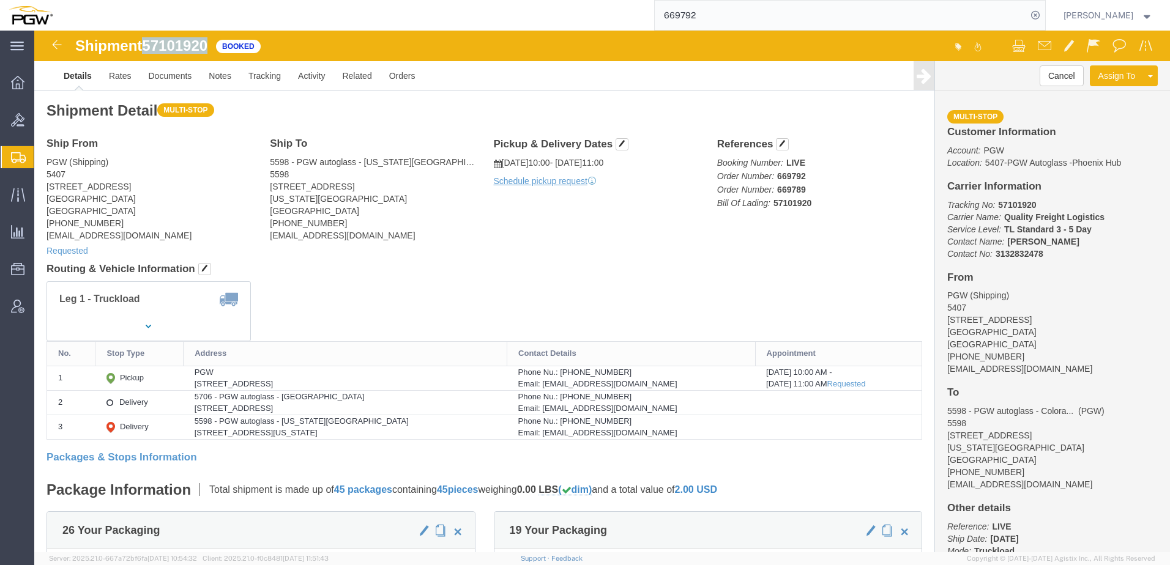
copy span "57101920"
click at [0, 0] on span "Create from Template" at bounding box center [0, 0] width 0 height 0
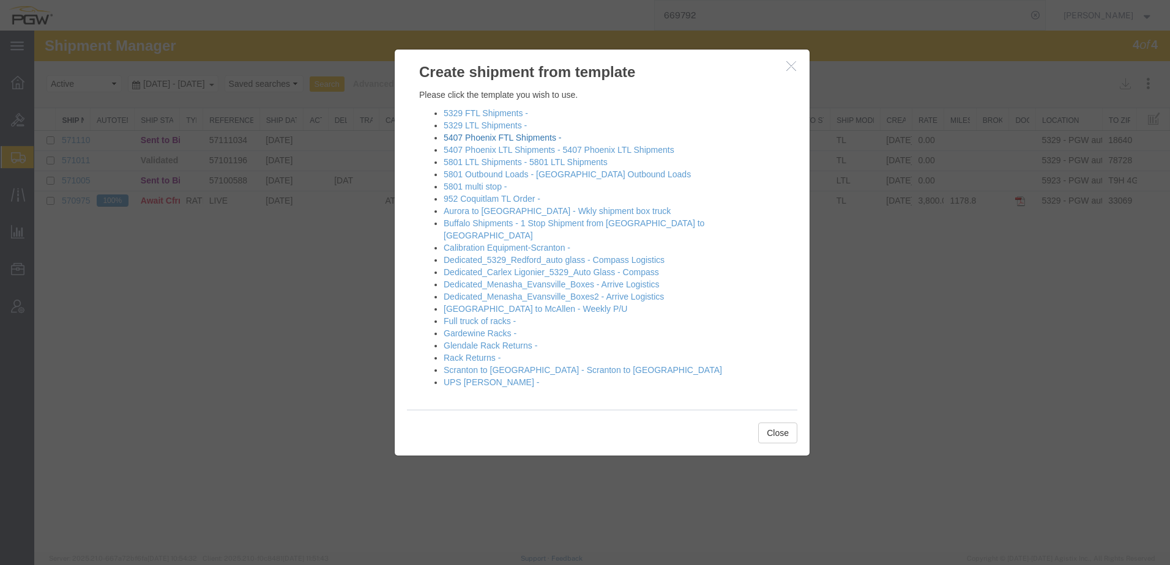
click at [478, 136] on link "5407 Phoenix FTL Shipments -" at bounding box center [502, 138] width 117 height 10
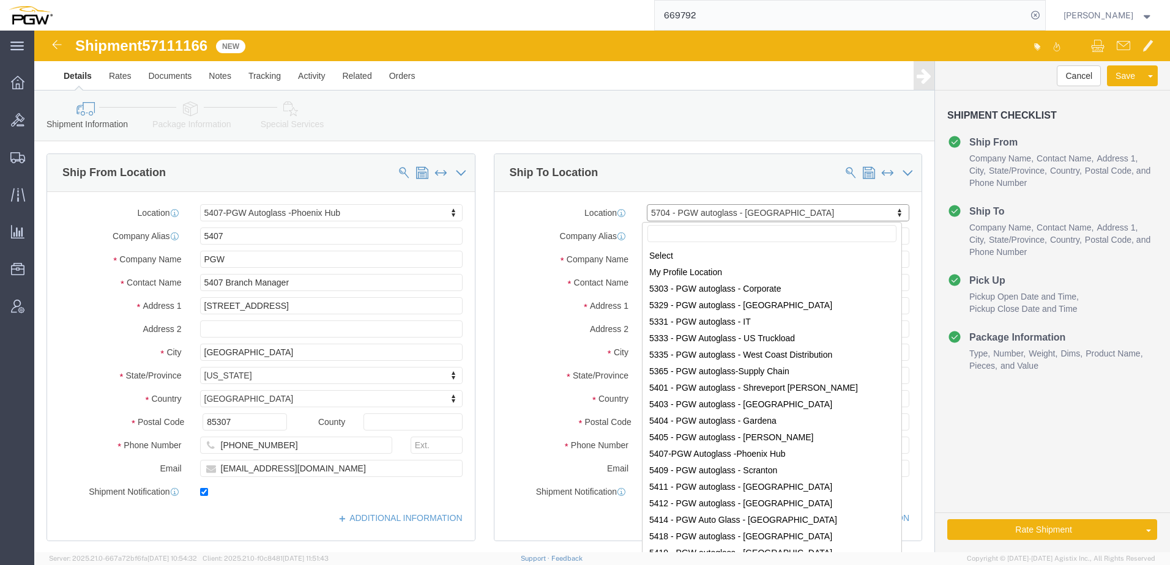
scroll to position [1786, 0]
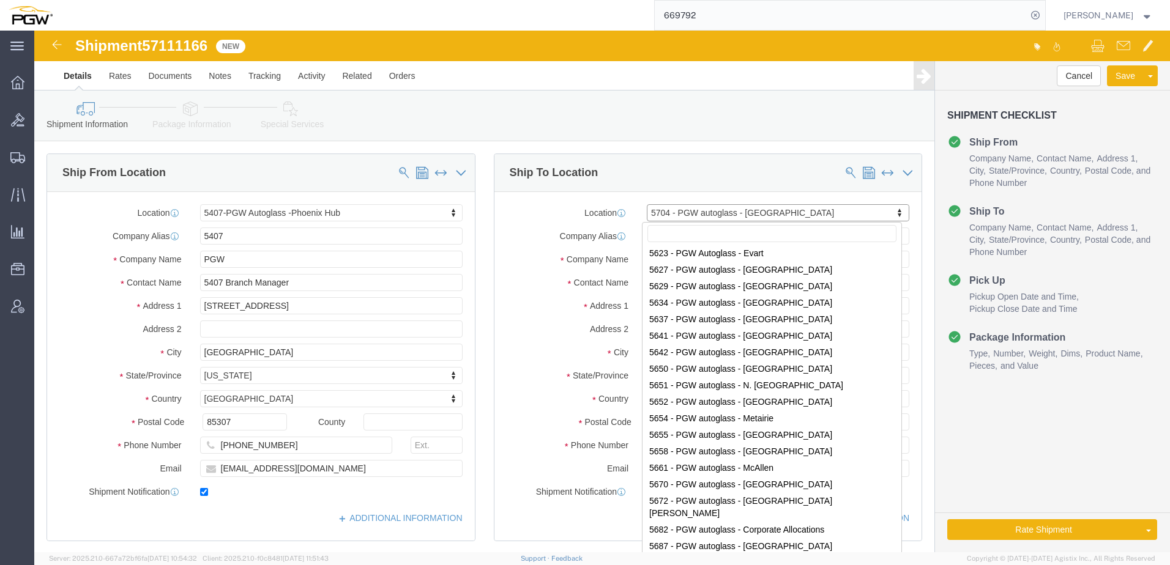
select select "62351"
select select "28459"
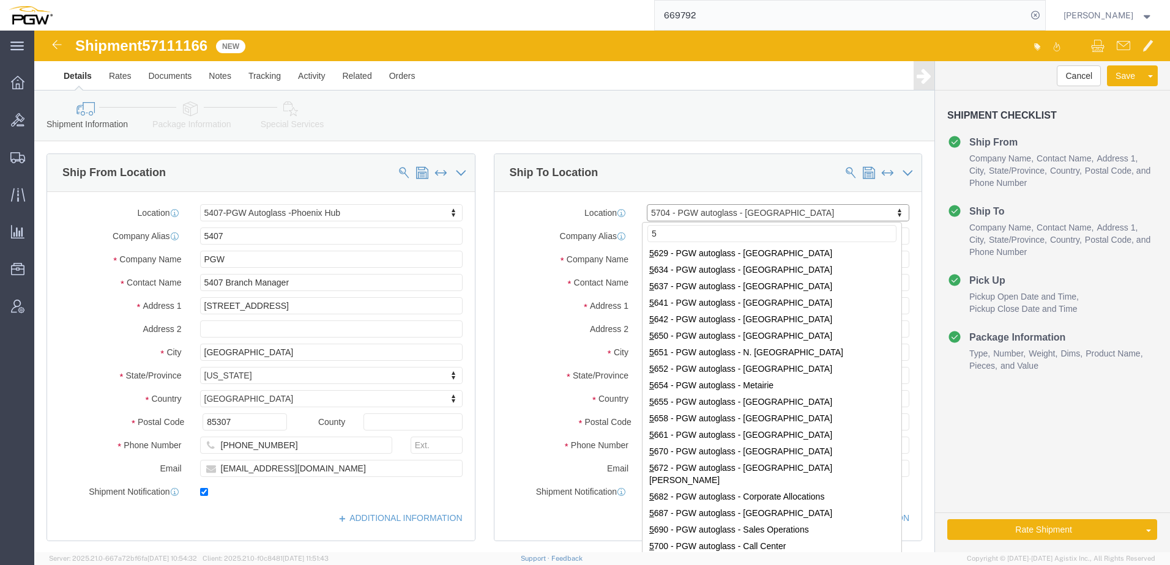
scroll to position [0, 0]
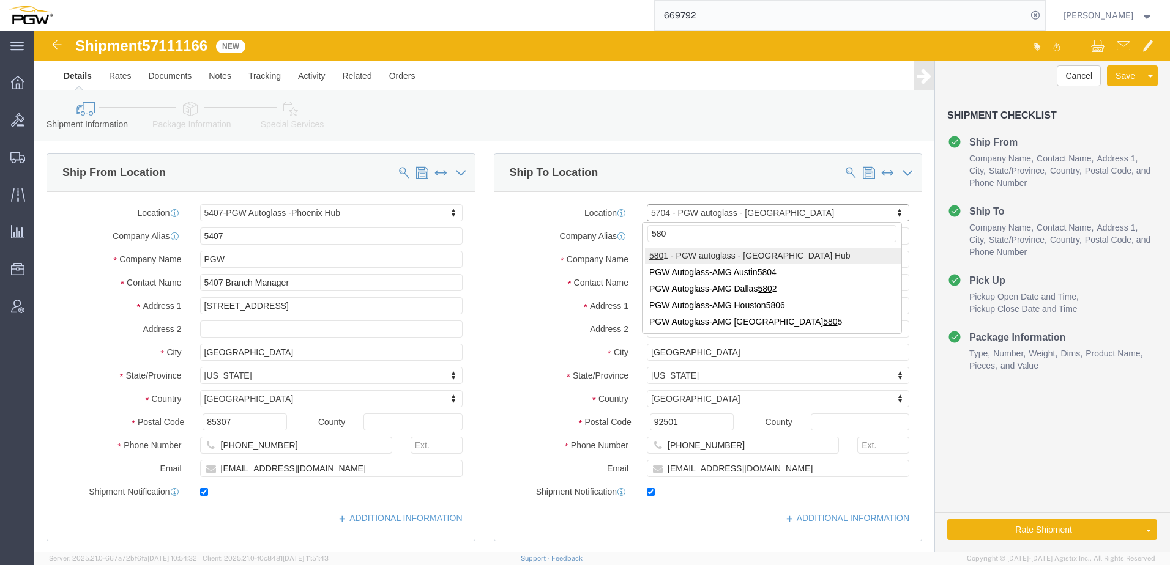
type input "5801"
select select "62891"
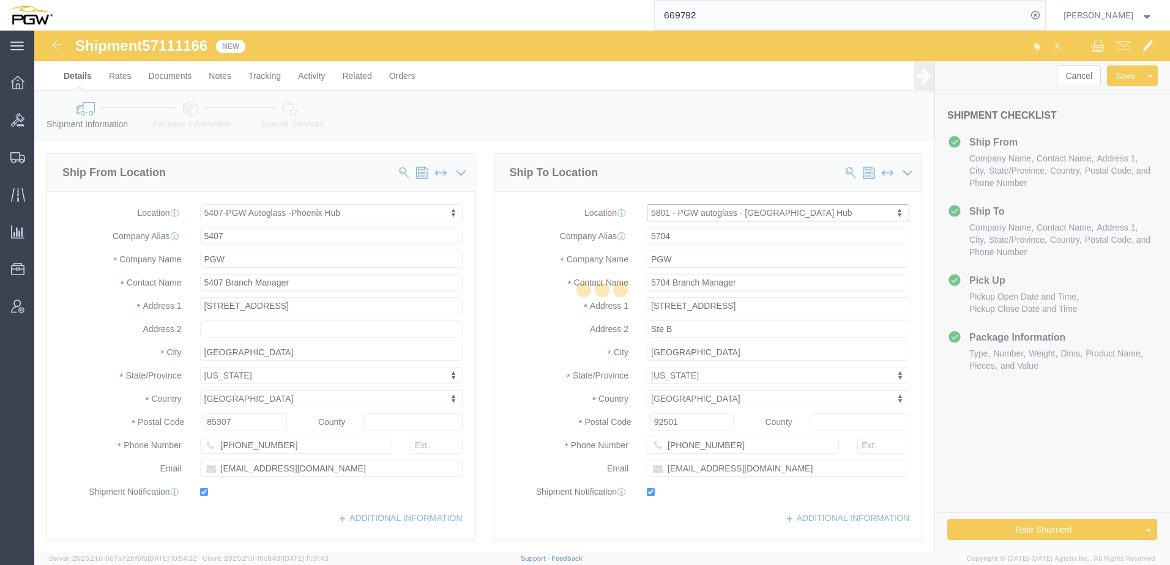
type input "5801"
type input "5801 Branch Manager"
type input "5000 South Freeway"
type input "Fort Worth"
type input "76115"
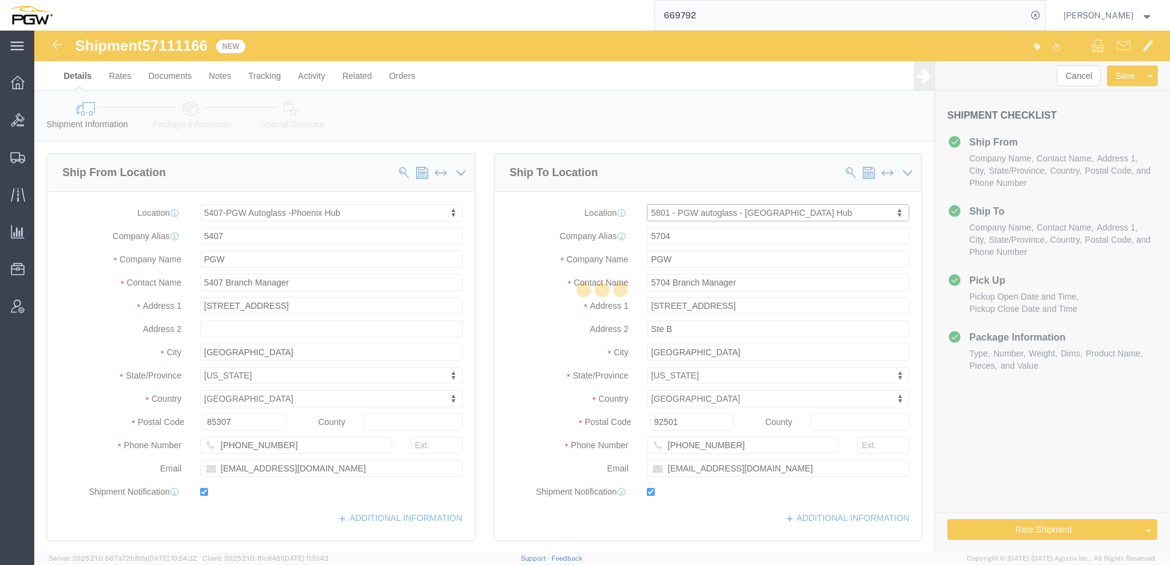
type input "817-883-5267"
type input "5801freight@pgwautoglass.com"
select select "TX"
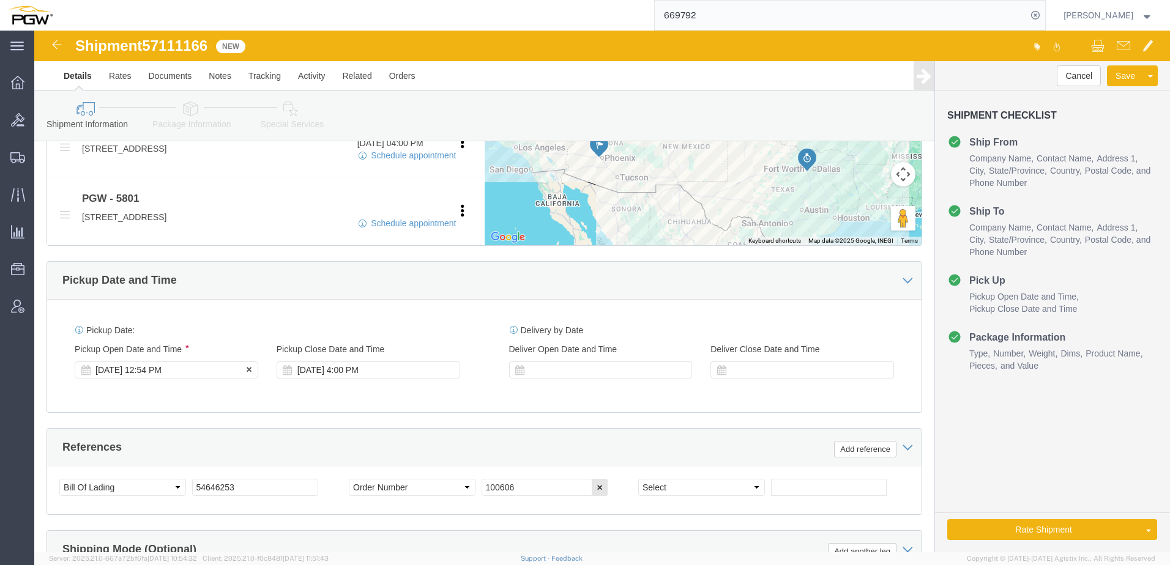
click div "Oct 13 2025 12:54 PM"
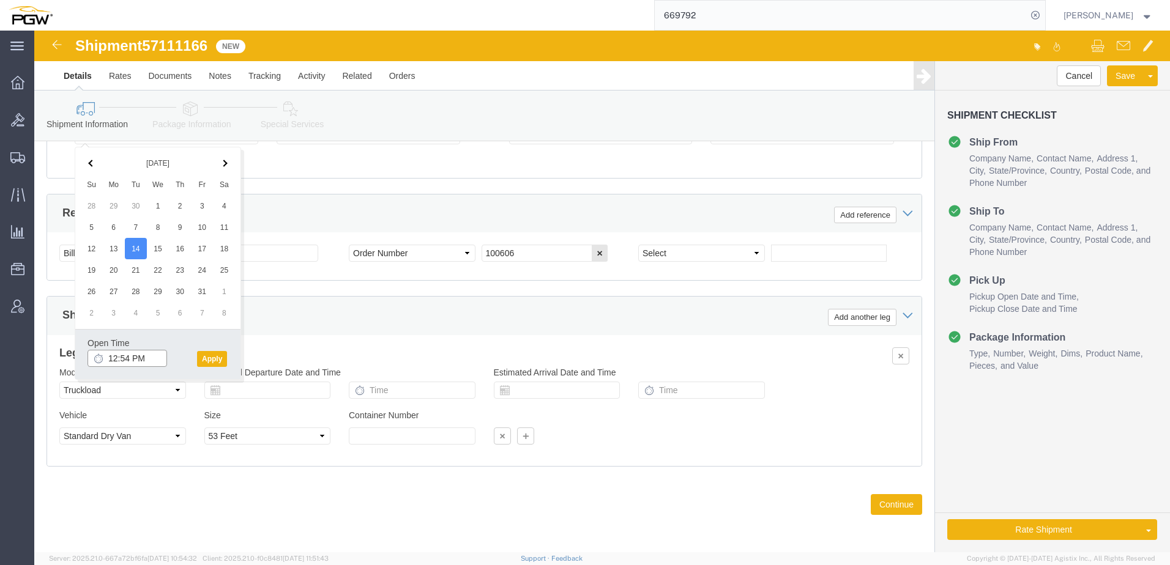
click input "12:54 PM"
type input "3:00 PM"
click button "Apply"
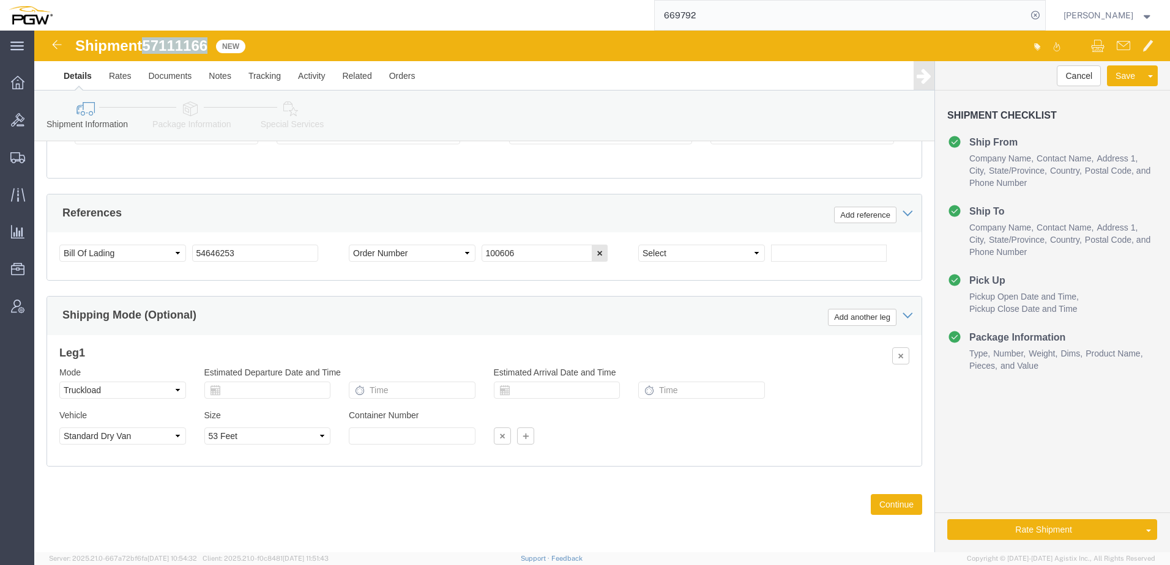
drag, startPoint x: 113, startPoint y: 17, endPoint x: 176, endPoint y: 23, distance: 63.3
click div "Shipment 57111166 New"
copy span "57111166"
drag, startPoint x: 207, startPoint y: 224, endPoint x: -81, endPoint y: 203, distance: 288.9
click html "Shipment 57111166 New Details Rates Documents Notes Tracking Activity Related O…"
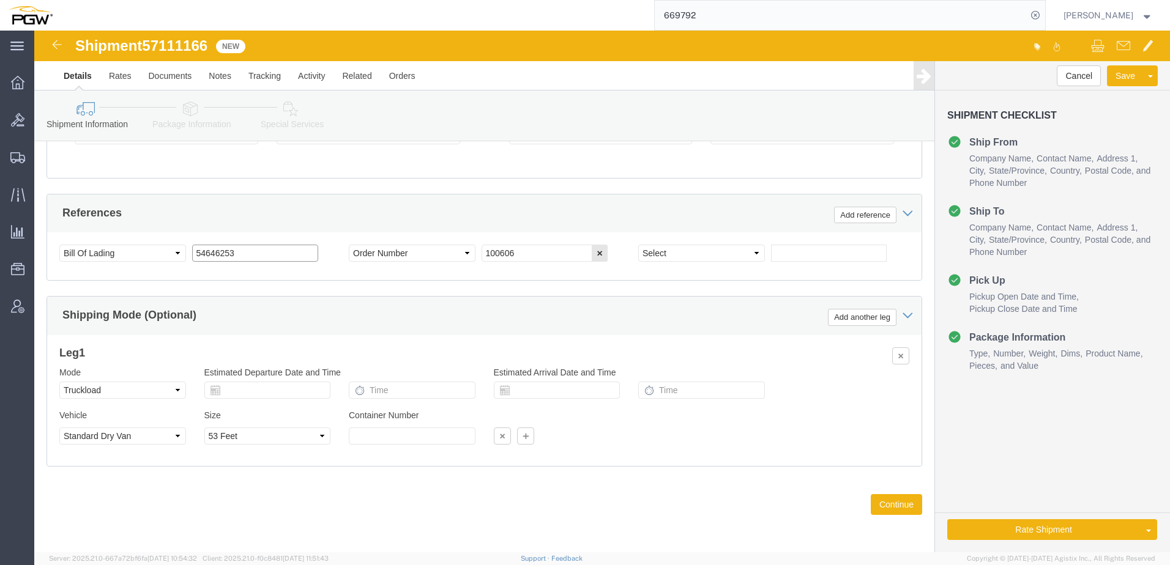
paste input "7111166"
drag, startPoint x: 212, startPoint y: 218, endPoint x: -469, endPoint y: 203, distance: 681.1
click html "Shipment 57111166 New Details Rates Documents Notes Tracking Activity Related O…"
type input "57111166"
drag, startPoint x: 496, startPoint y: 216, endPoint x: 310, endPoint y: 215, distance: 186.0
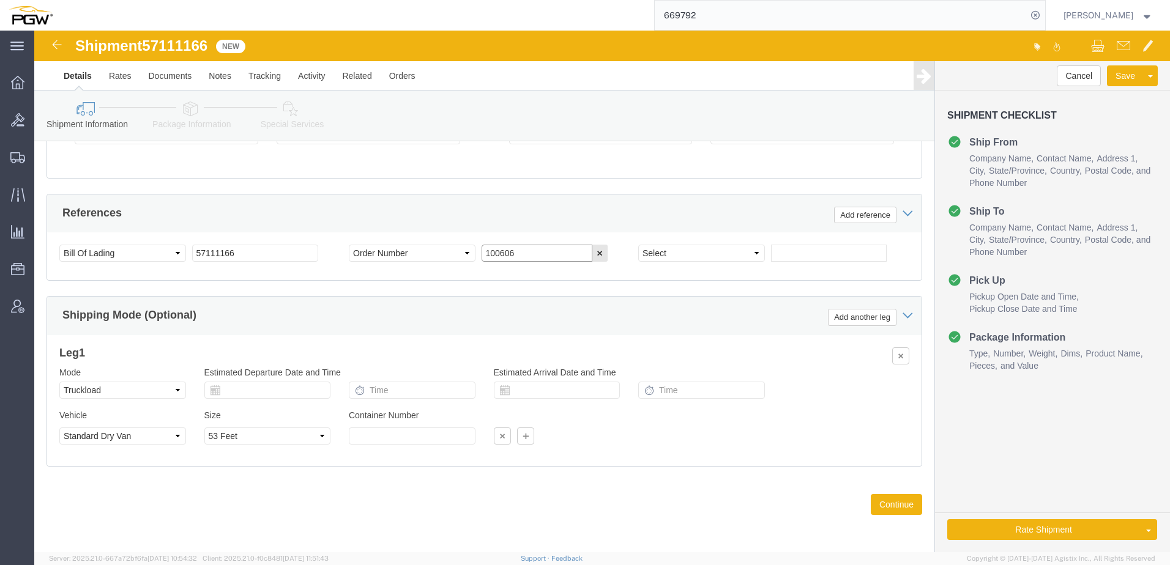
click div "Select Account Type Activity ID Airline Appointment Number ASN Batch Request # …"
paste input "669688"
type input "669688"
click icon
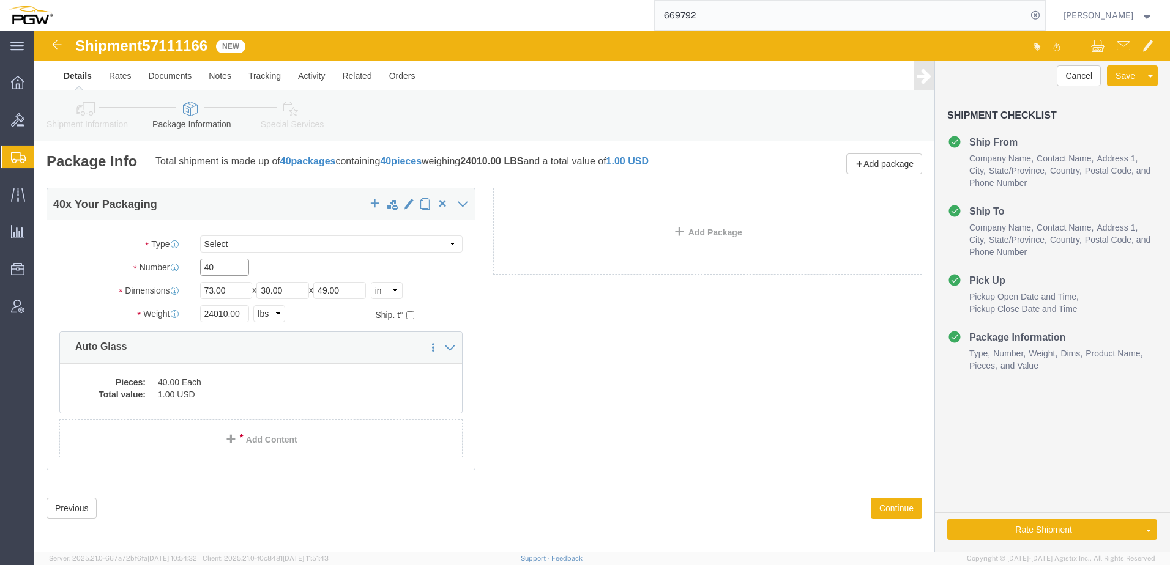
drag, startPoint x: 200, startPoint y: 242, endPoint x: 124, endPoint y: 242, distance: 75.9
click div "Number 40"
type input "21"
drag, startPoint x: 193, startPoint y: 283, endPoint x: 93, endPoint y: 289, distance: 99.9
click div "Weight 24010.00 Select kgs lbs Ship. t°"
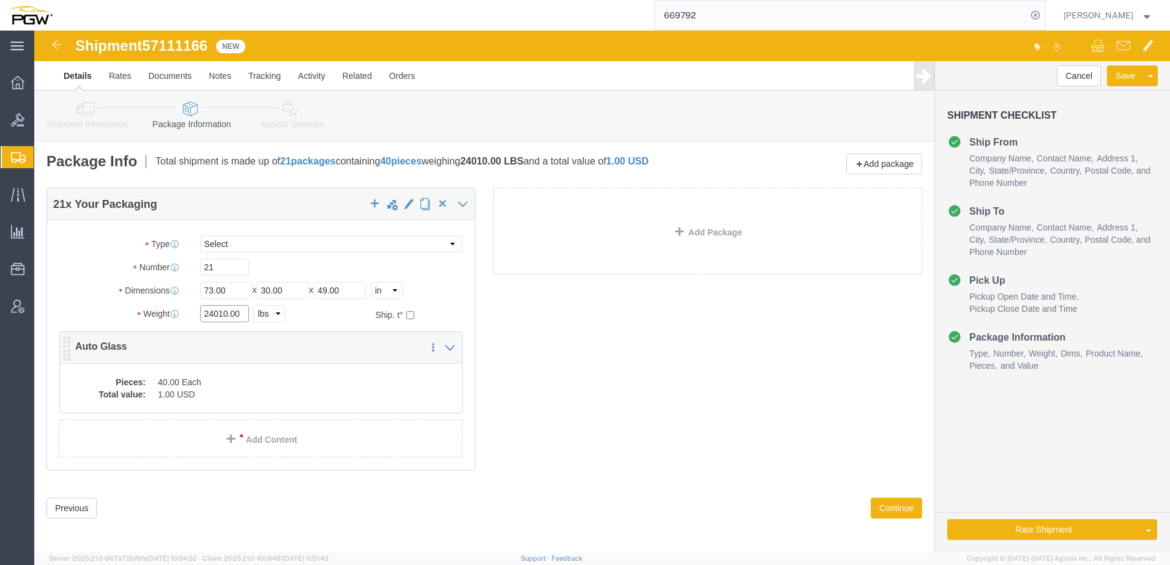
paste input "32672"
type input "32672.00"
click dd "40.00 Each"
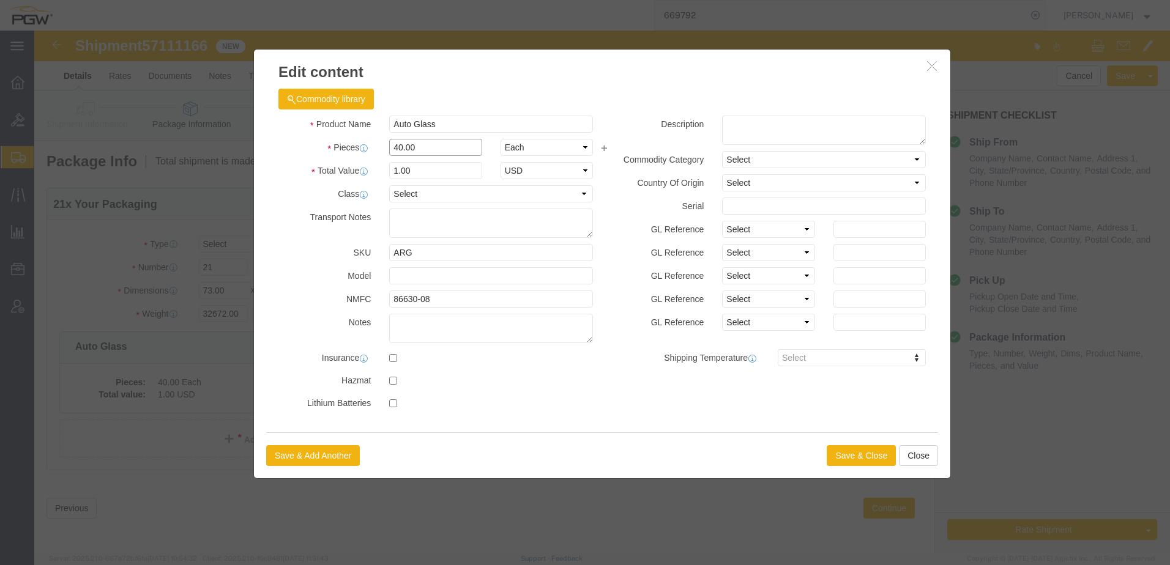
drag, startPoint x: 405, startPoint y: 116, endPoint x: -219, endPoint y: 59, distance: 626.7
click html "Shipment 57111166 New Details Rates Documents Notes Tracking Activity Related O…"
type input "21.00"
type input "0.53"
type input "1.00"
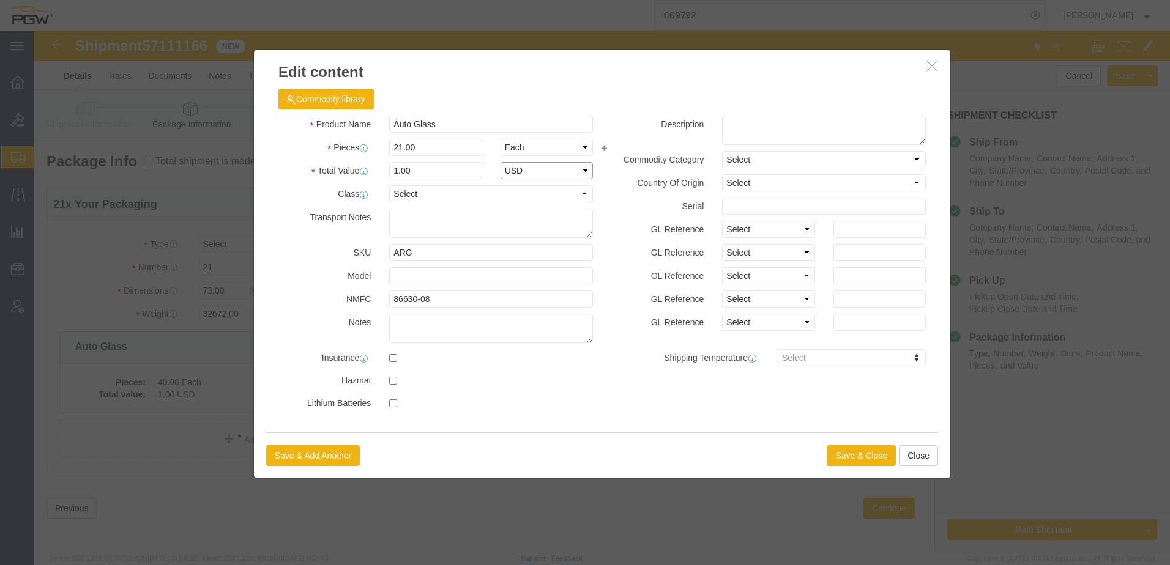
select select "USD"
click button "Save & Close"
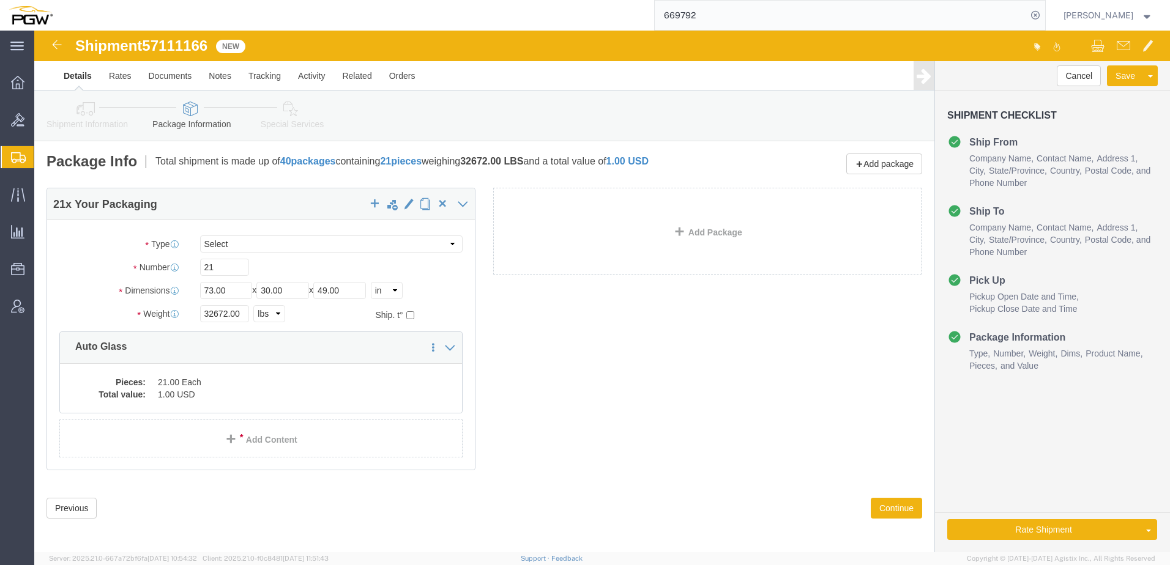
click icon
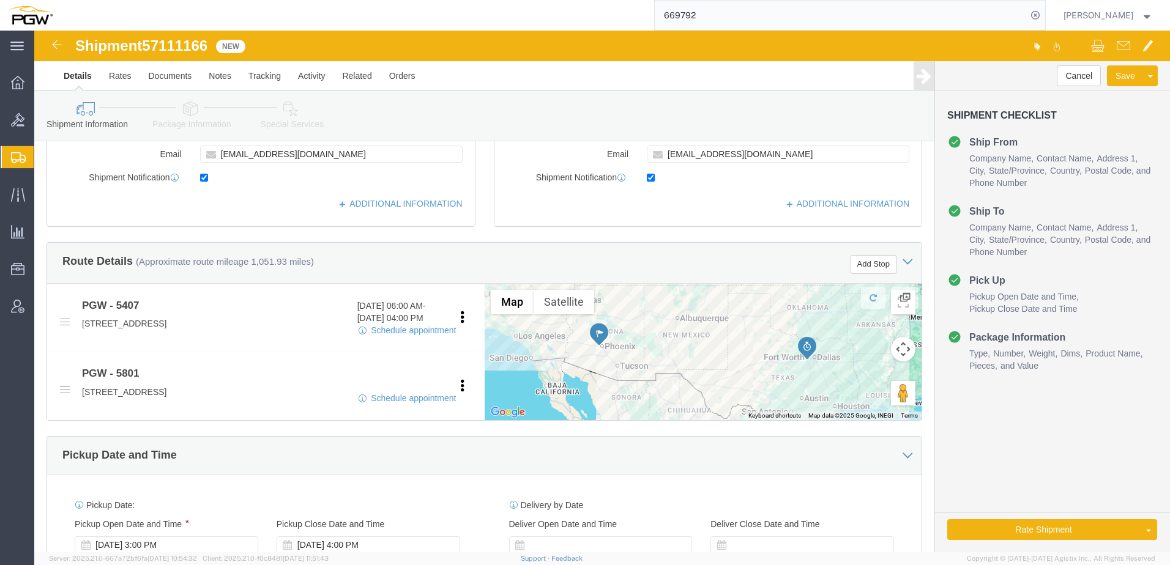
scroll to position [551, 0]
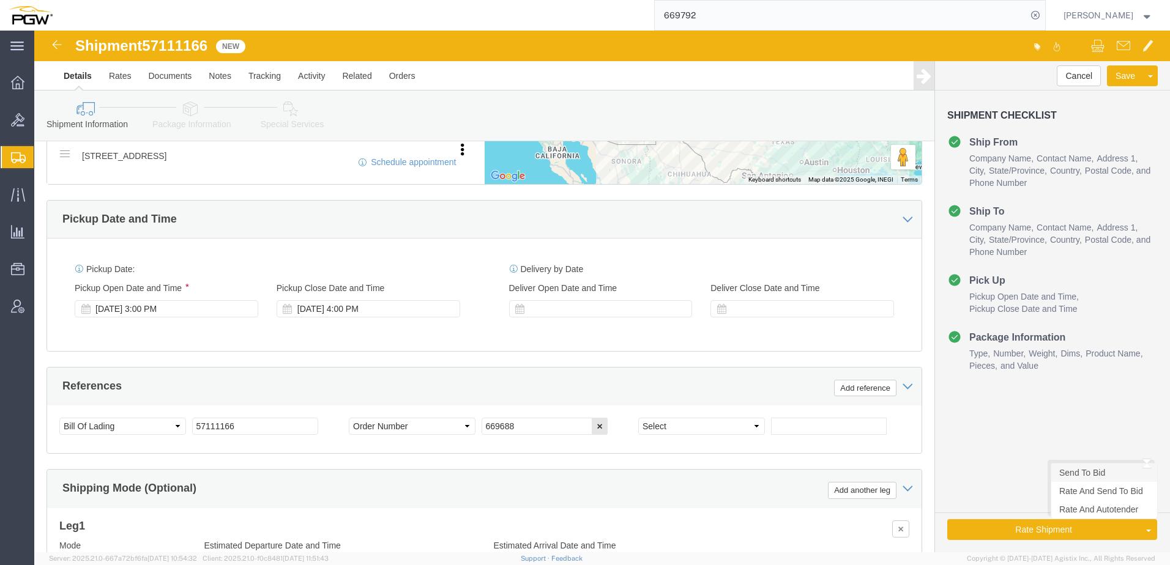
click link "Send To Bid"
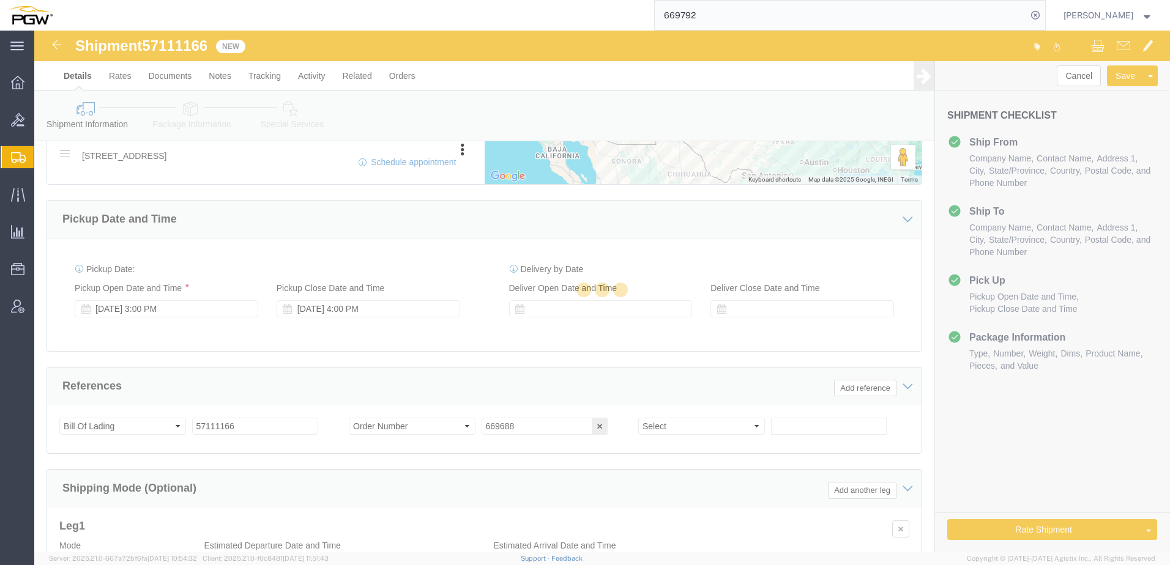
select select "TL"
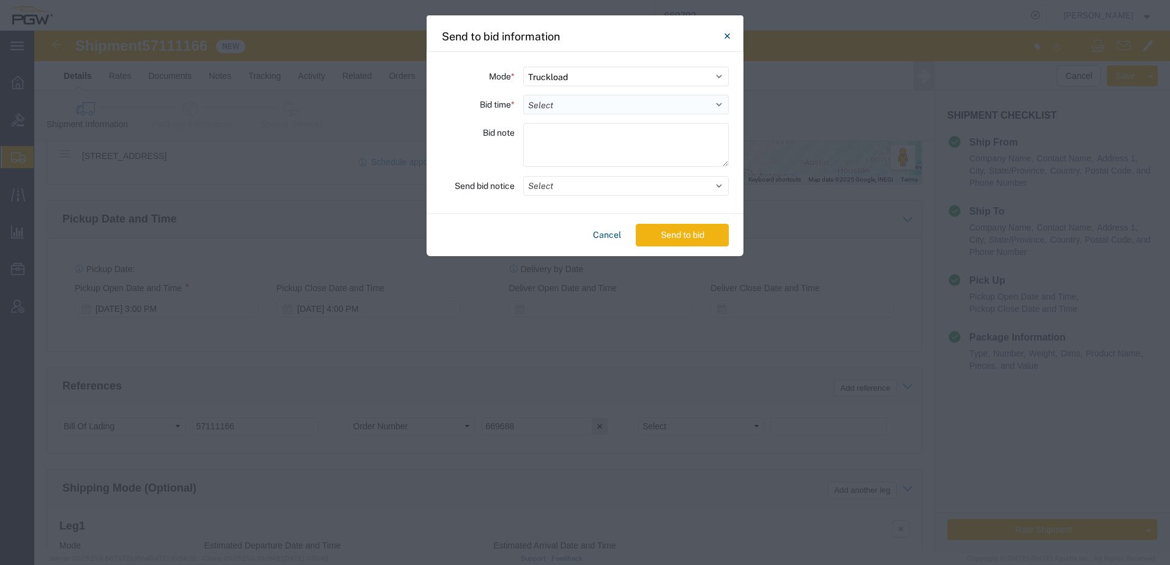
click at [607, 103] on select "Select 30 Min (Rush) 1 Hour (Rush) 2 Hours (Rush) 4 Hours (Rush) 8 Hours (Rush)…" at bounding box center [626, 105] width 206 height 20
select select "24"
click at [523, 95] on select "Select 30 Min (Rush) 1 Hour (Rush) 2 Hours (Rush) 4 Hours (Rush) 8 Hours (Rush)…" at bounding box center [626, 105] width 206 height 20
click at [682, 232] on button "Send to bid" at bounding box center [682, 235] width 93 height 23
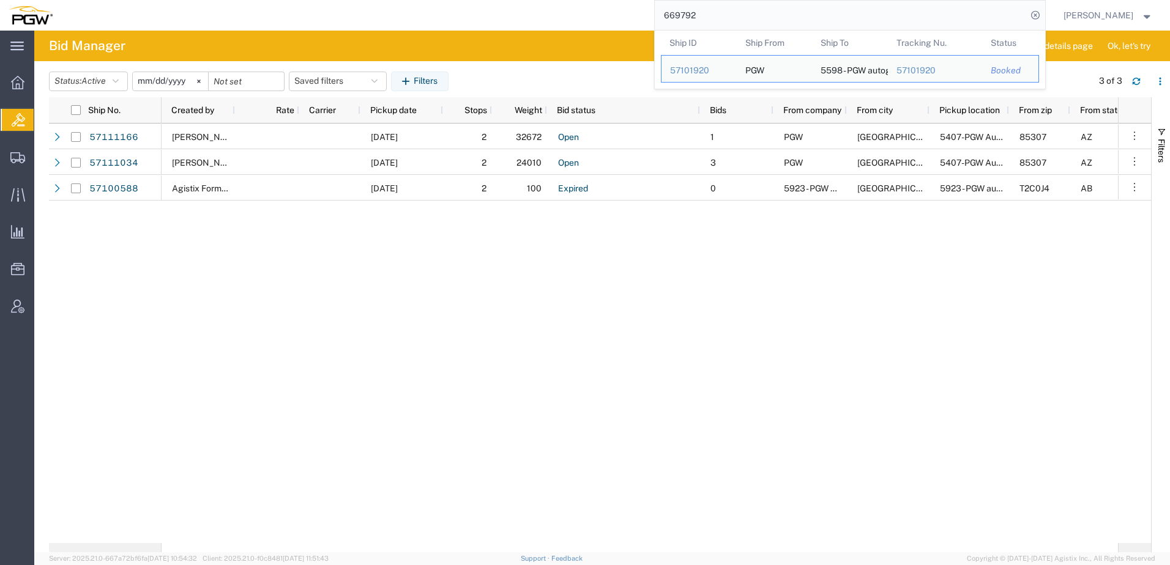
drag, startPoint x: 751, startPoint y: 21, endPoint x: 497, endPoint y: -1, distance: 254.2
click at [497, 0] on html "main_menu Created with Sketch. Collapse Menu Overview Bids Shipments Shipment M…" at bounding box center [585, 282] width 1170 height 565
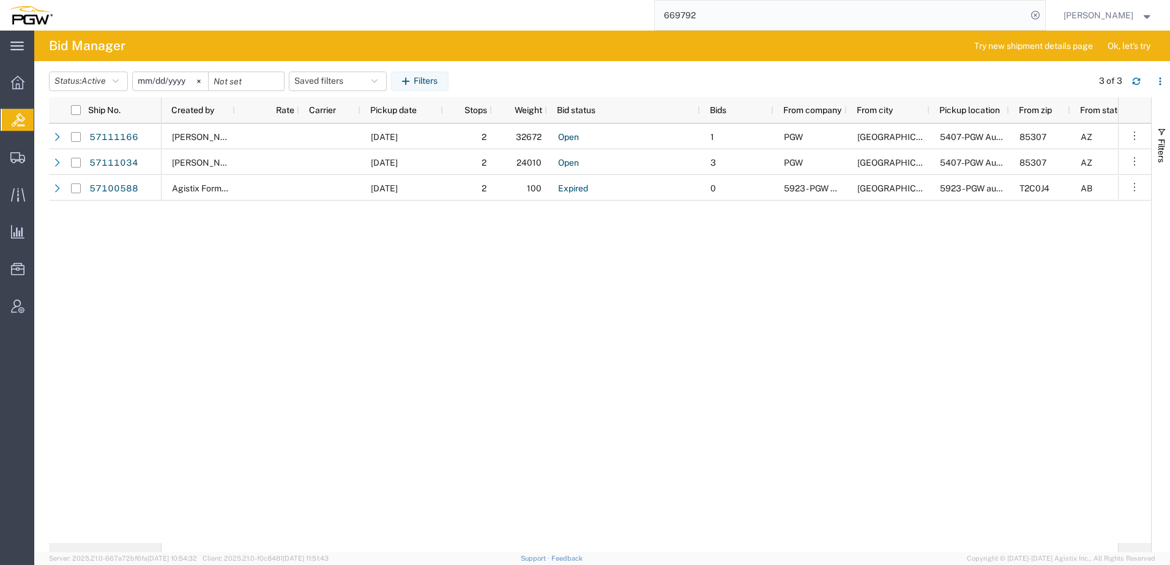
paste input "57097599"
type input "57097599"
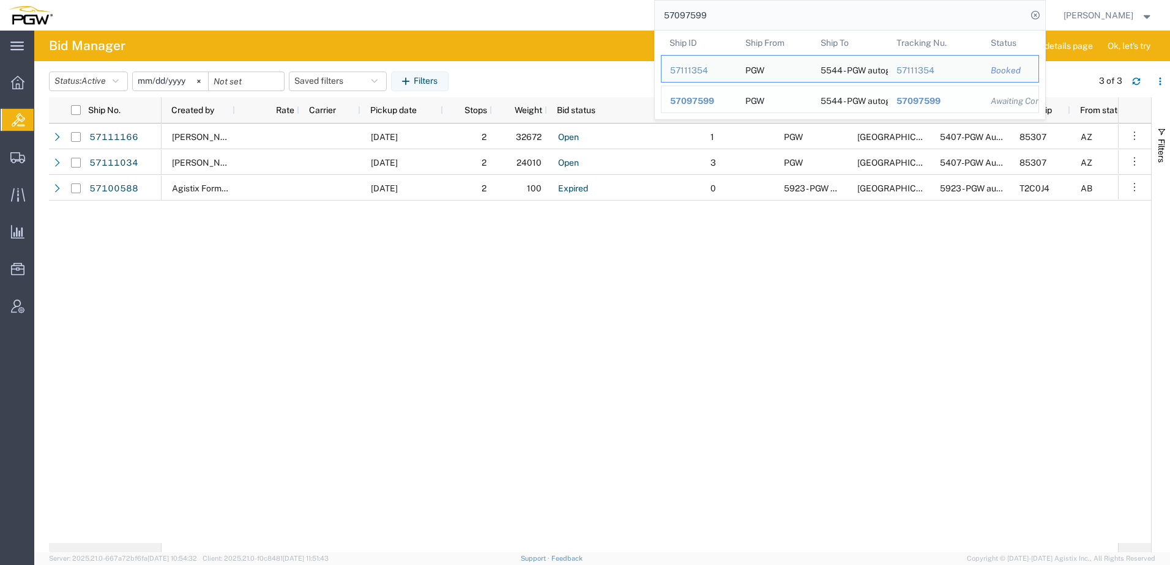
click at [714, 103] on span "57097599" at bounding box center [692, 101] width 44 height 10
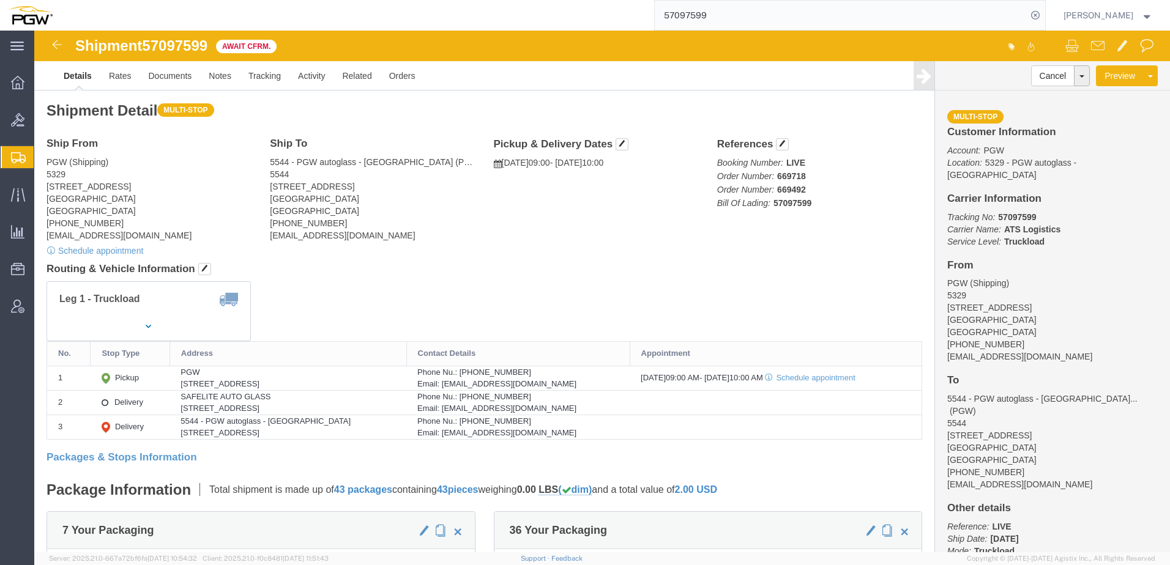
click div "Leg 1 - Truckload"
click span "button"
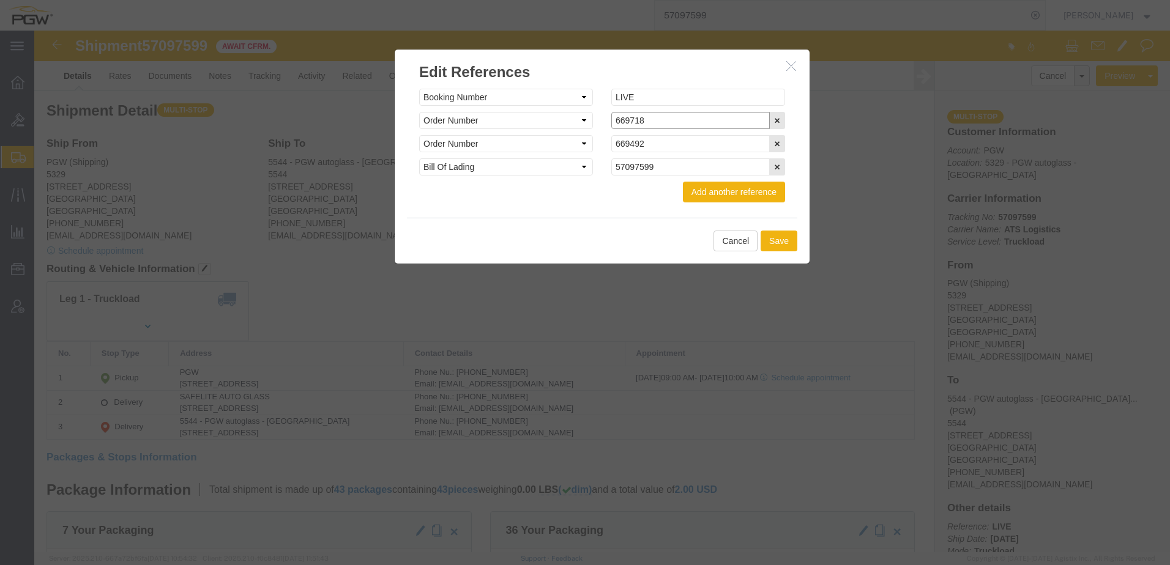
click input "669718"
type input "669718-C"
click input "669492"
type input "669492-C"
click button "Save"
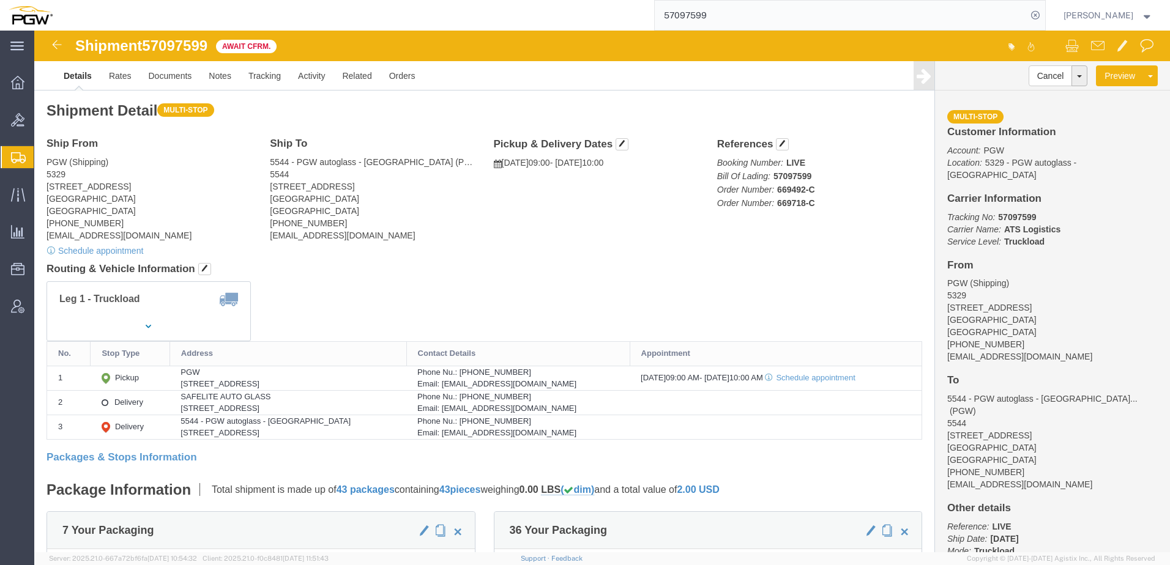
click div "Shipment Detail Multi-stop Ship From PGW (Shipping) 5329 850 Southern Ave Chill…"
click button "Cancel"
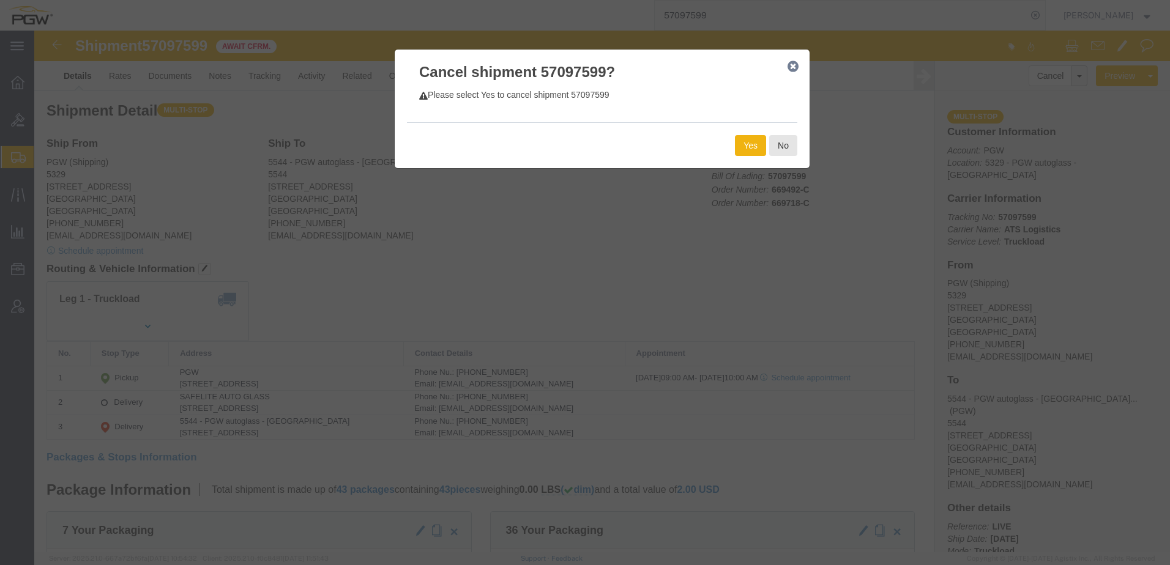
click div "Yes No"
click button "Yes"
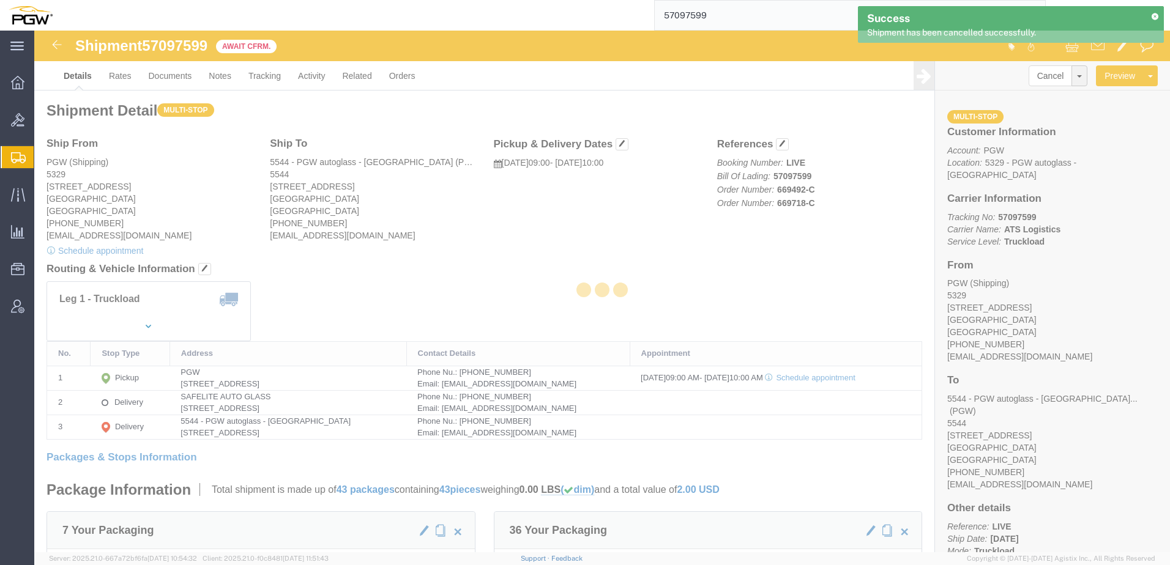
click at [302, 300] on div at bounding box center [602, 292] width 1136 height 522
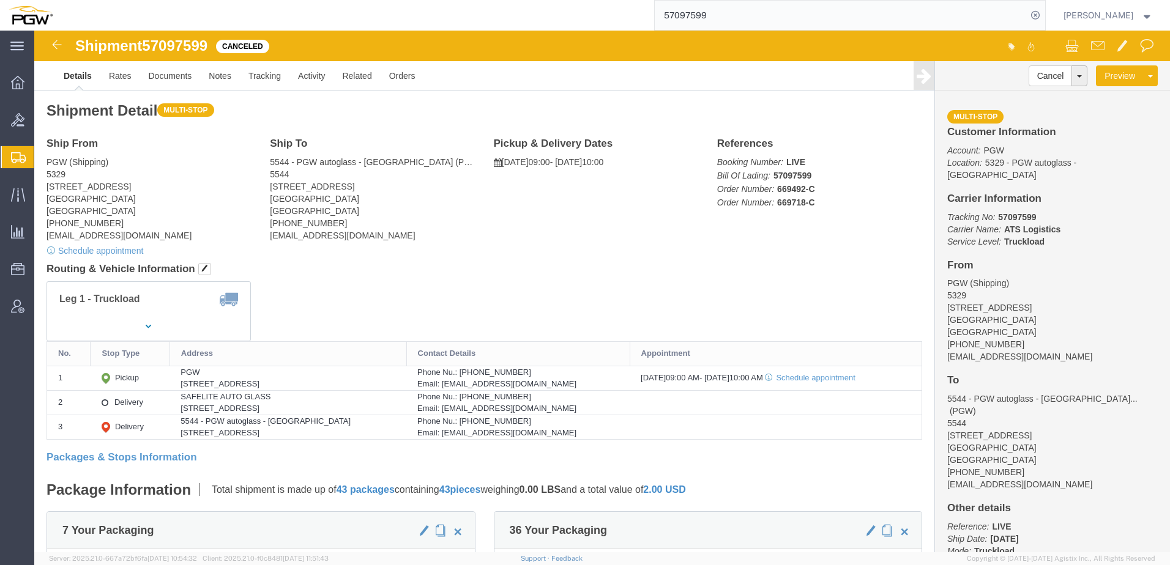
click at [0, 0] on span "Create from Template" at bounding box center [0, 0] width 0 height 0
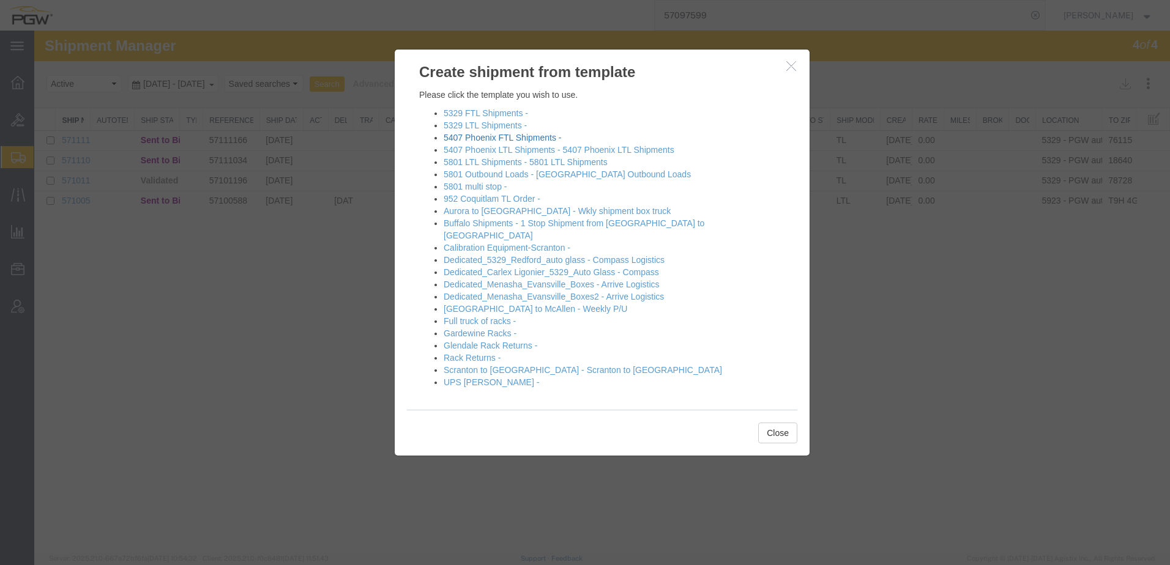
click at [479, 136] on link "5407 Phoenix FTL Shipments -" at bounding box center [502, 138] width 117 height 10
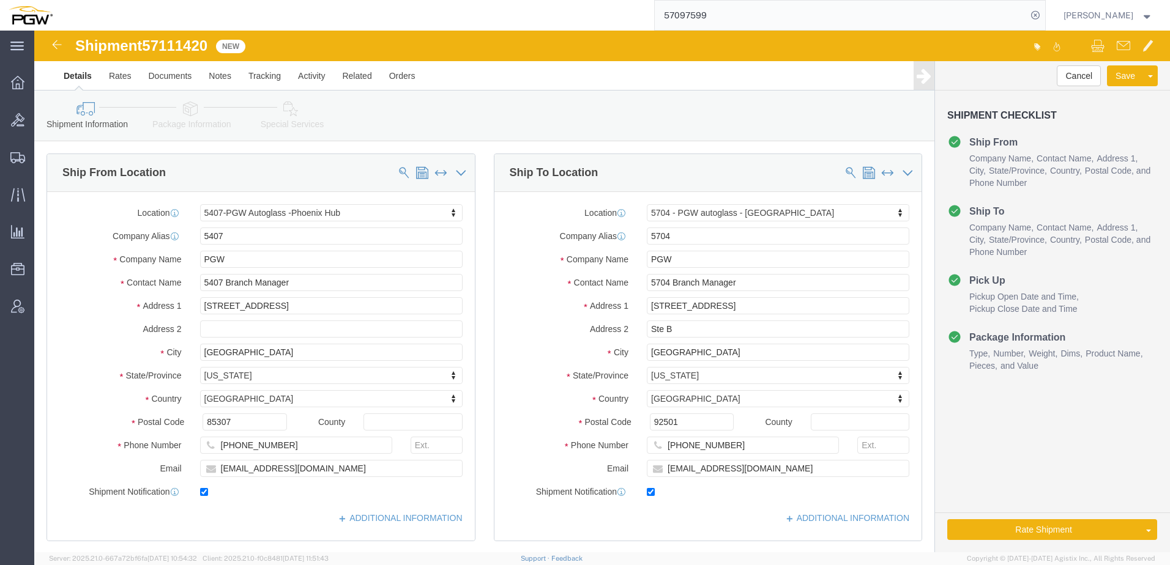
select select "62351"
select select "28459"
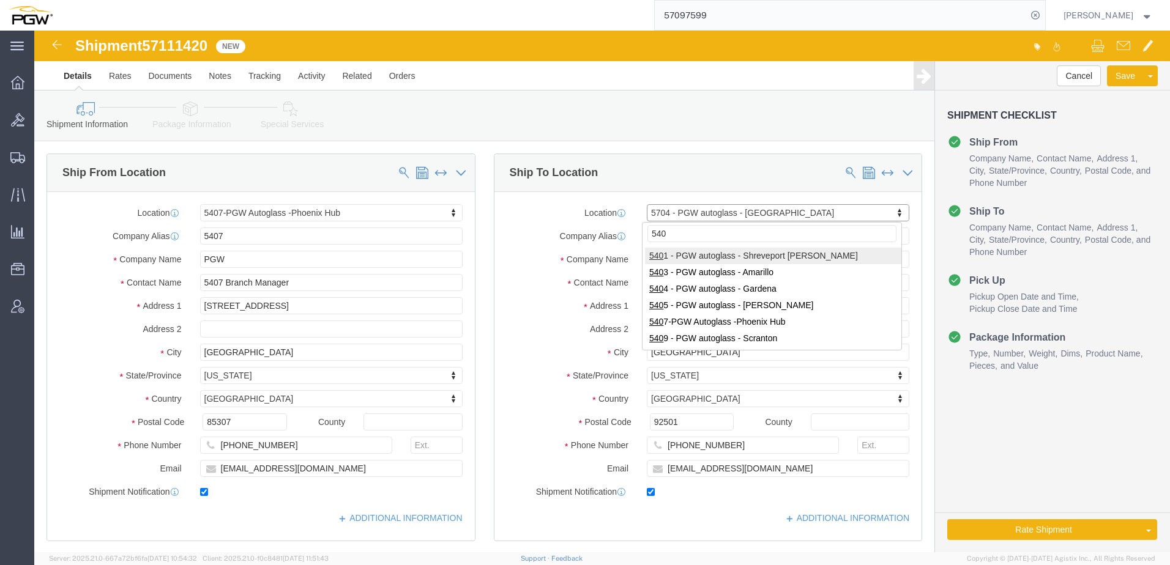
type input "5404"
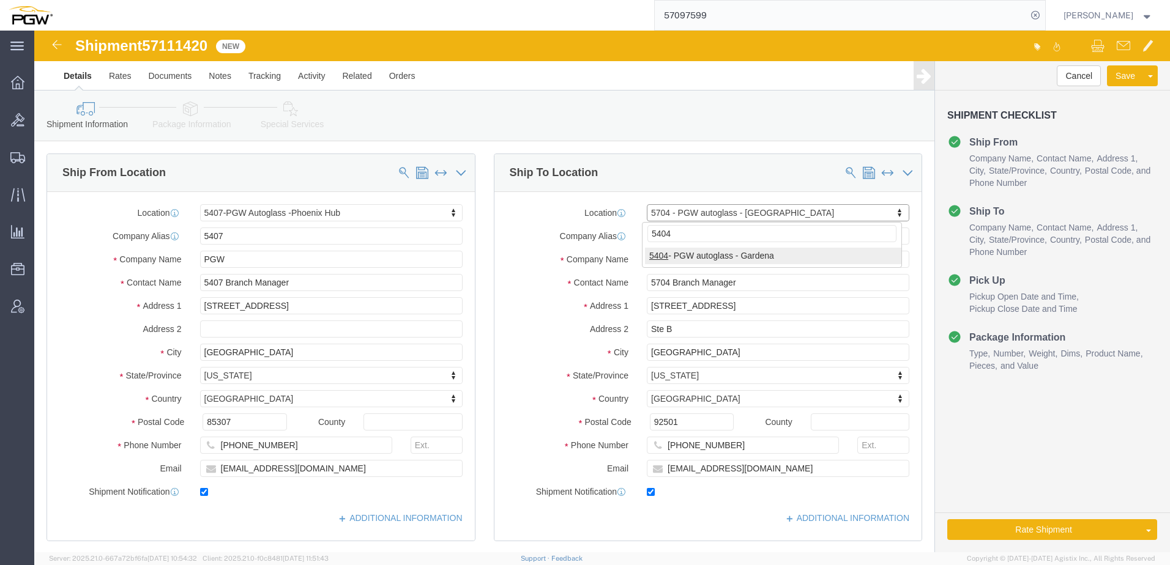
select select "28261"
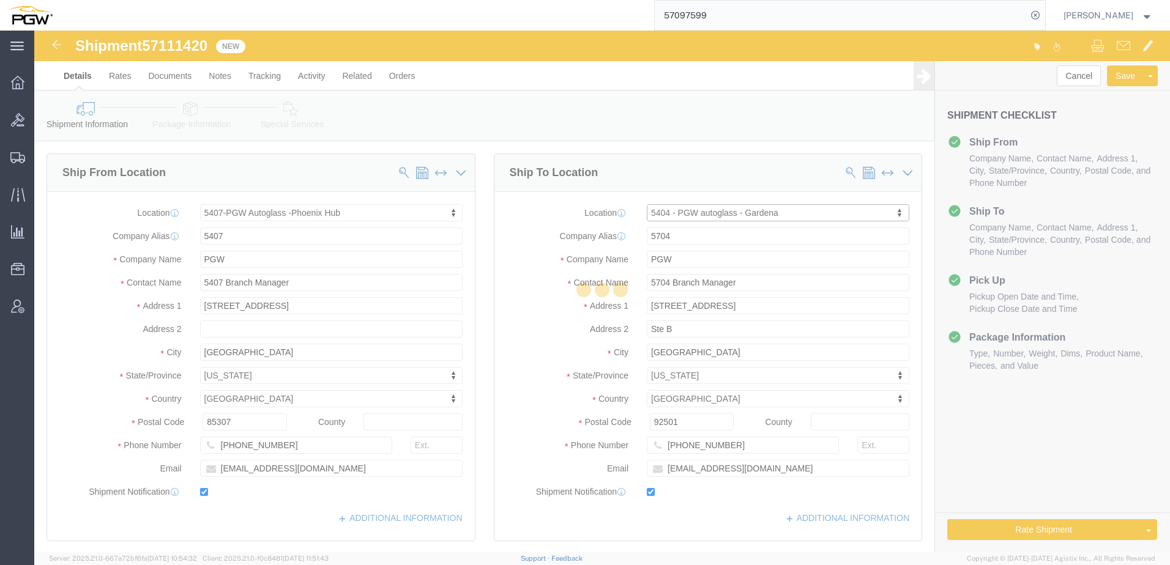
type input "5404"
type input "5404 Branch Manager"
type input "317 W Victoria St"
type input "Gardena"
type input "90248"
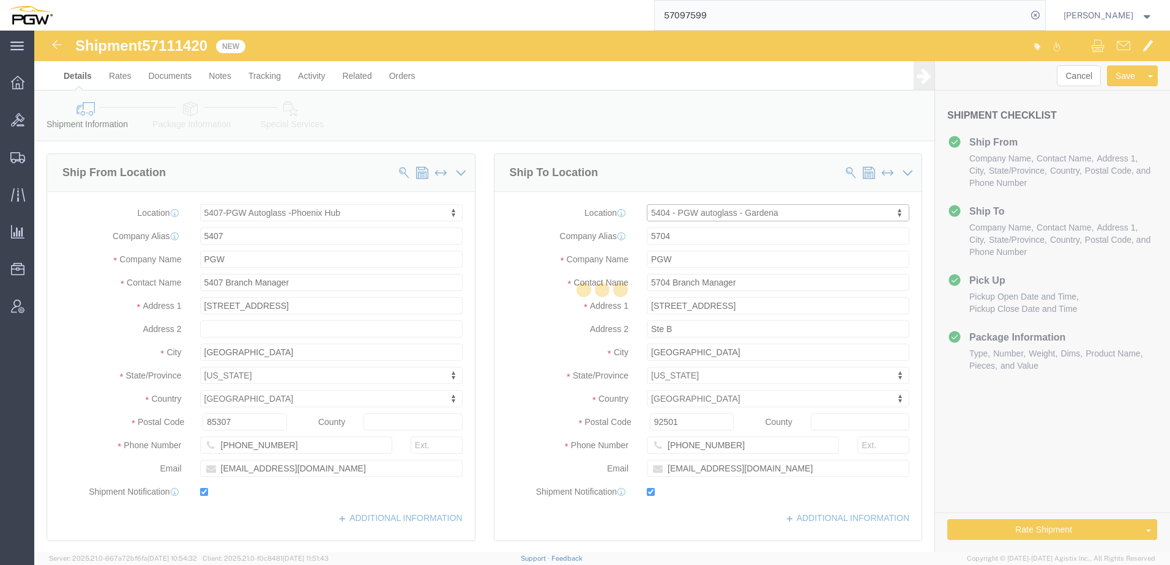
type input "310-523-1620"
type input "lkqsp_o_pm_5404@pgwag.com"
select select "CA"
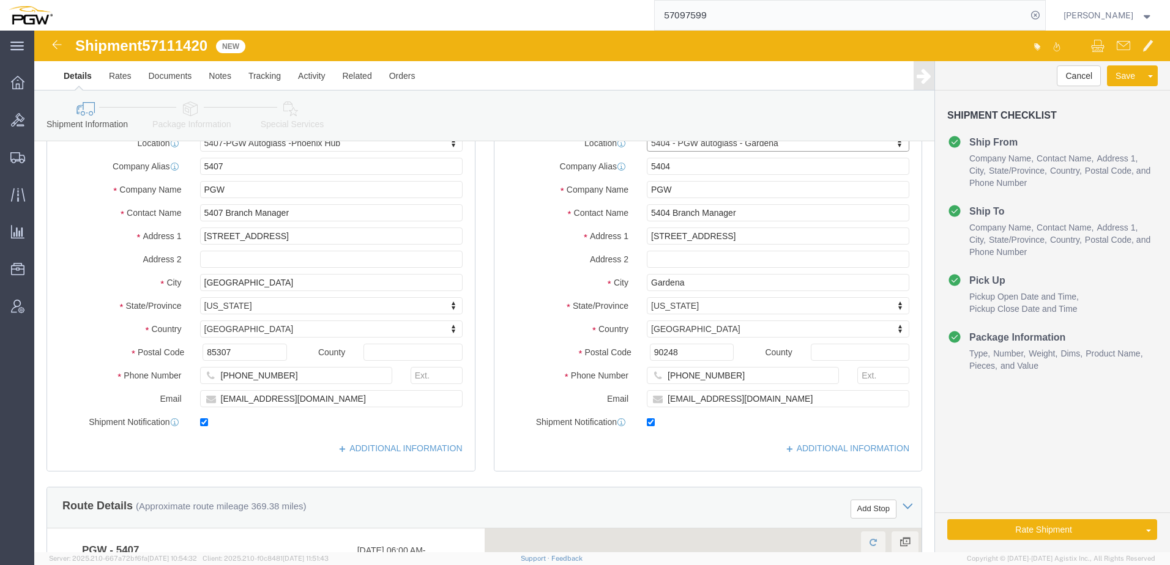
scroll to position [306, 0]
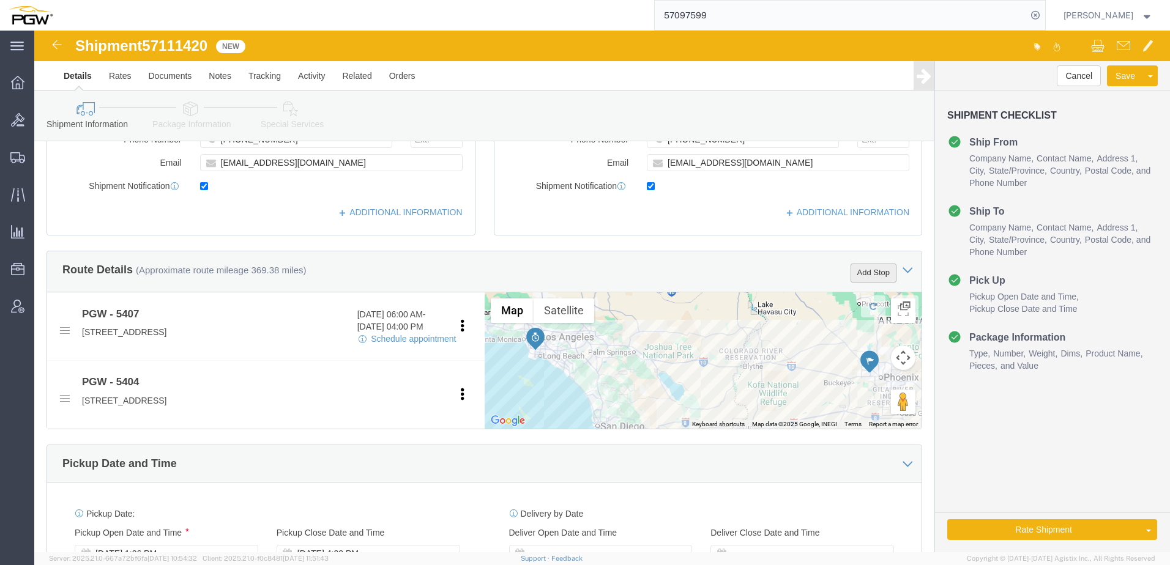
click button "Add Stop"
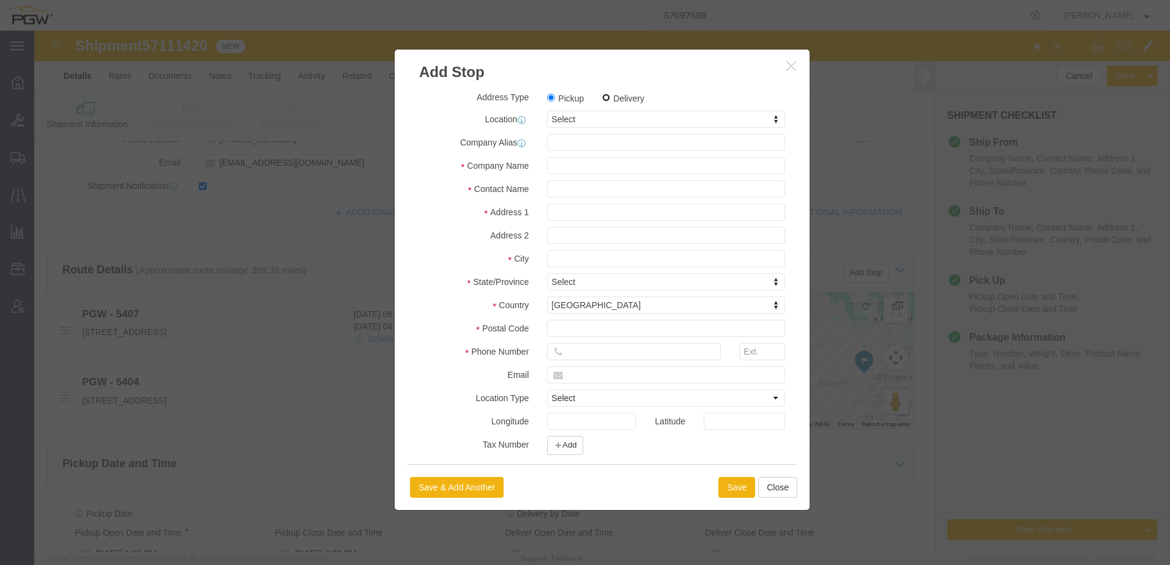
click input "Delivery"
radio input "true"
select select
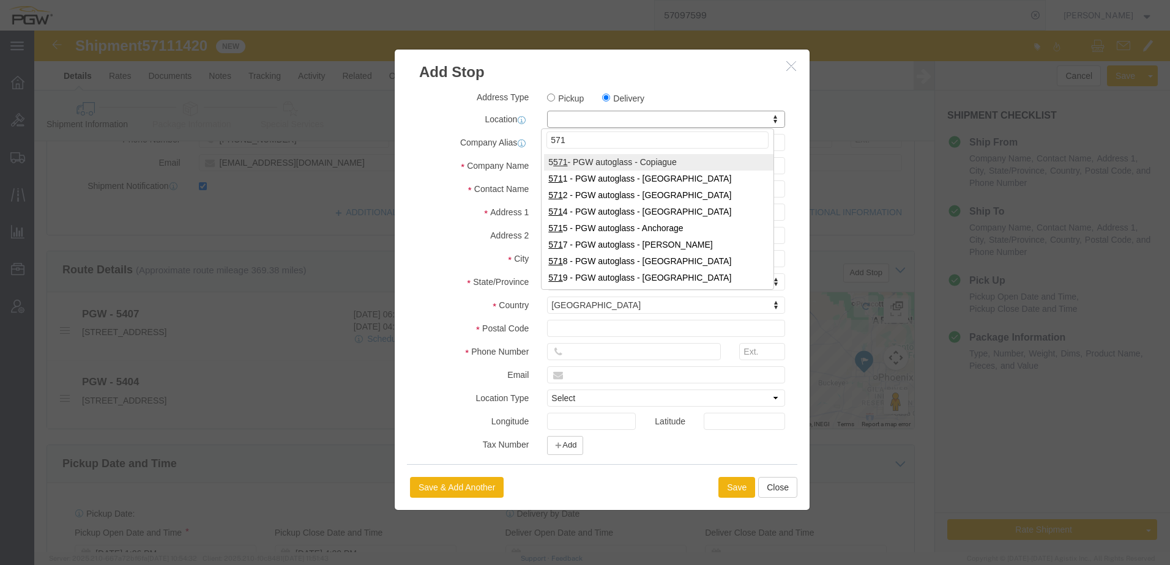
type input "5719"
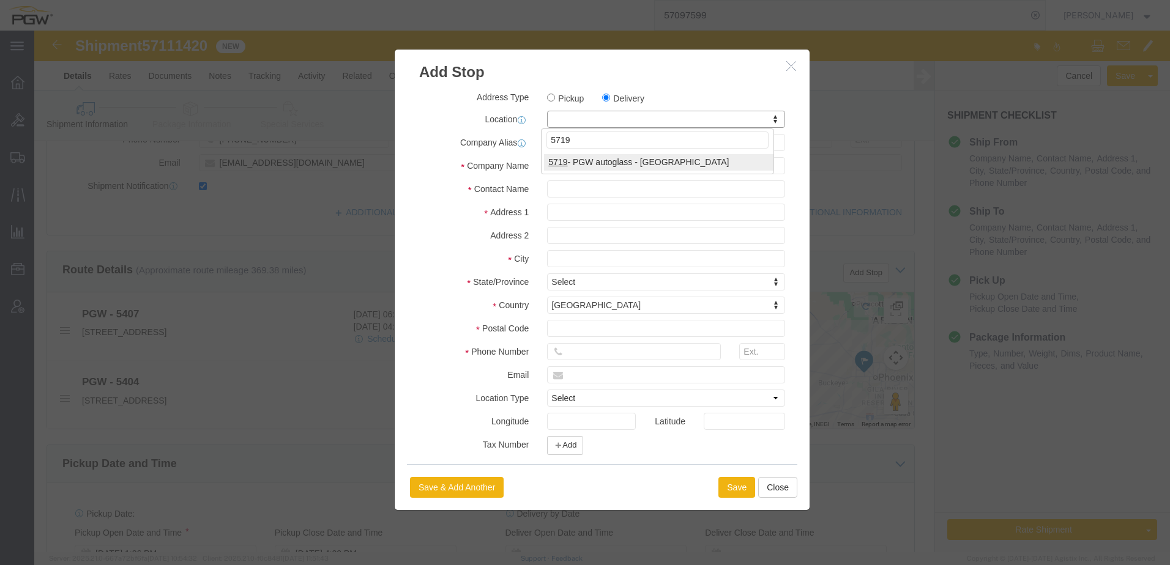
select select "28477"
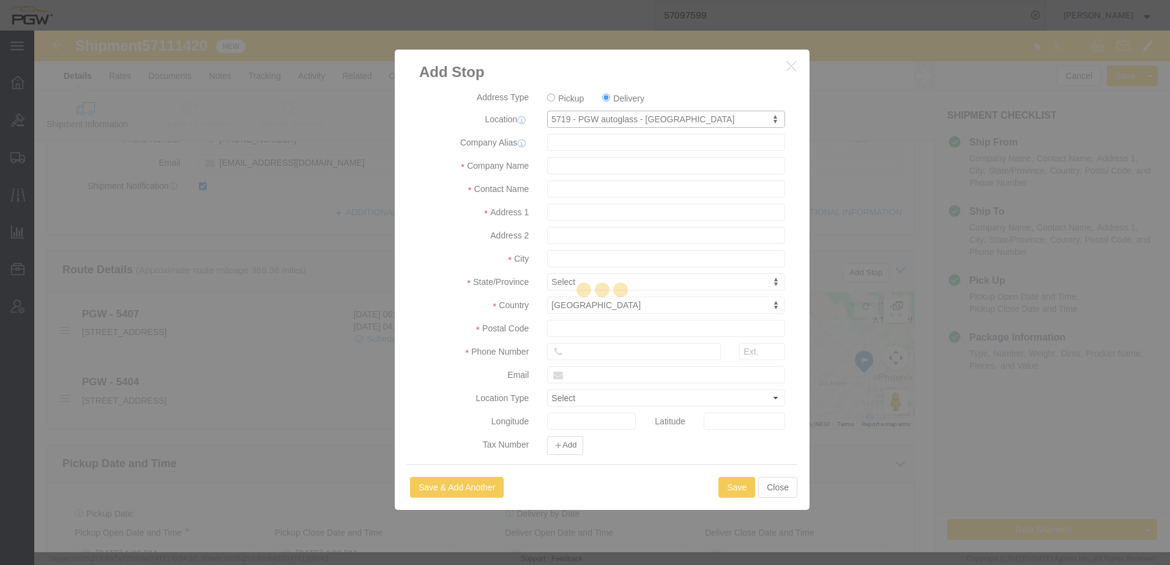
type input "5719"
type input "PGW"
type input "5719 Branch Manager"
type input "2995 Faivre St"
type input "Suite 130"
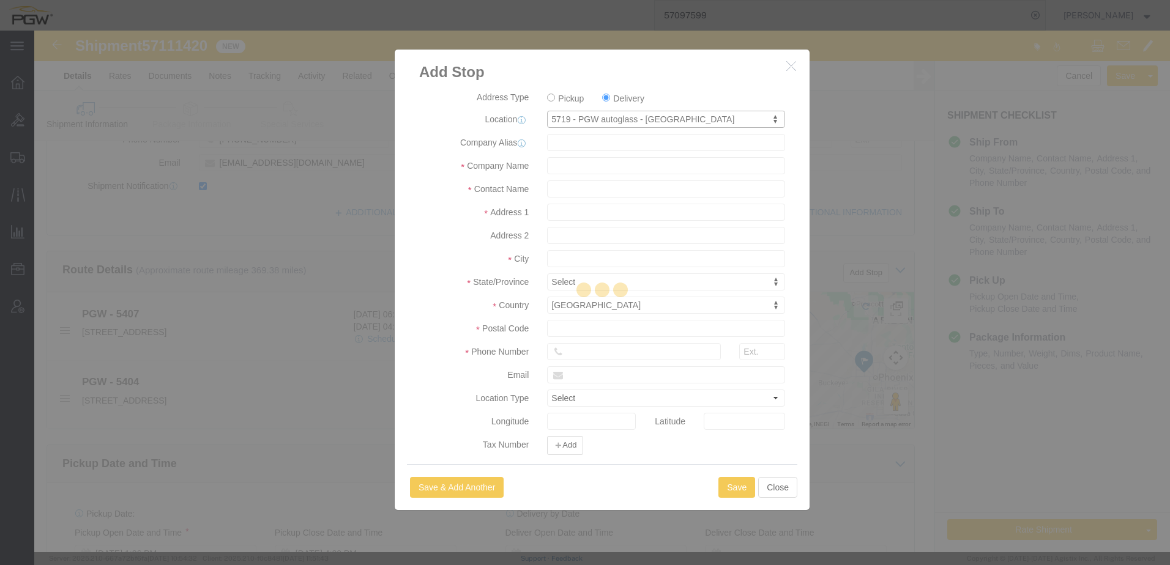
type input "Chula Vista"
type input "91911"
type input "858-568-0690"
type input "bberliner@pgwautoglass.com"
checkbox input "true"
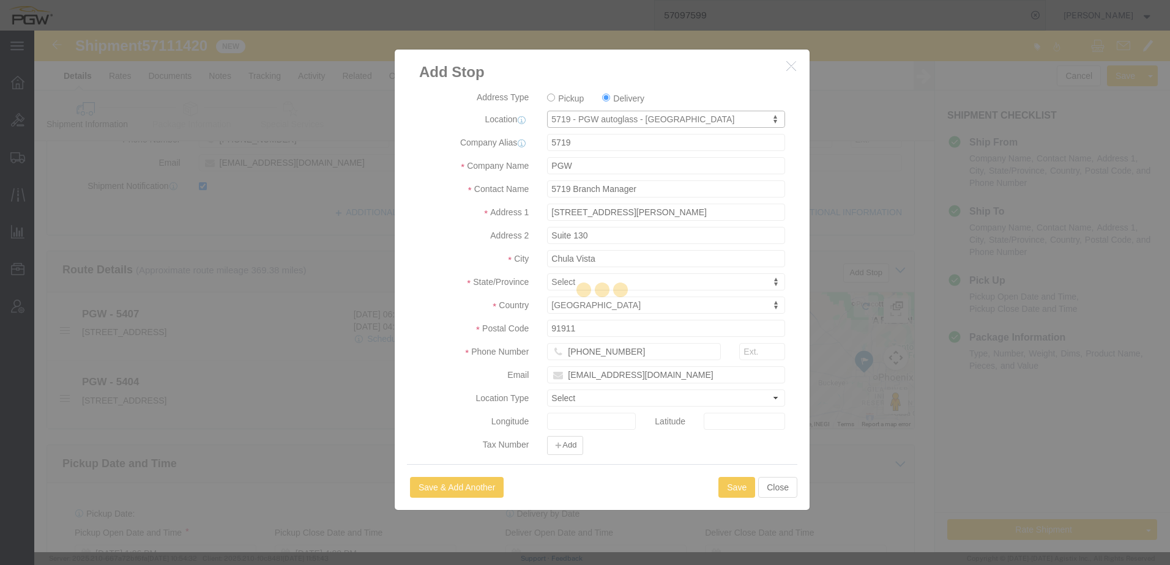
select select "CA"
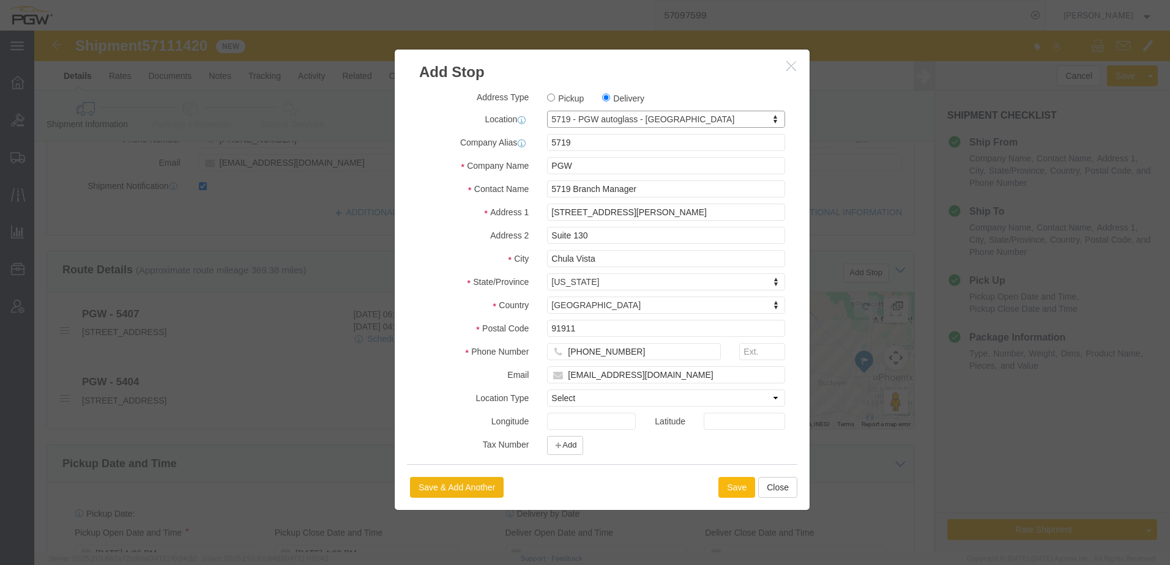
click button "Save"
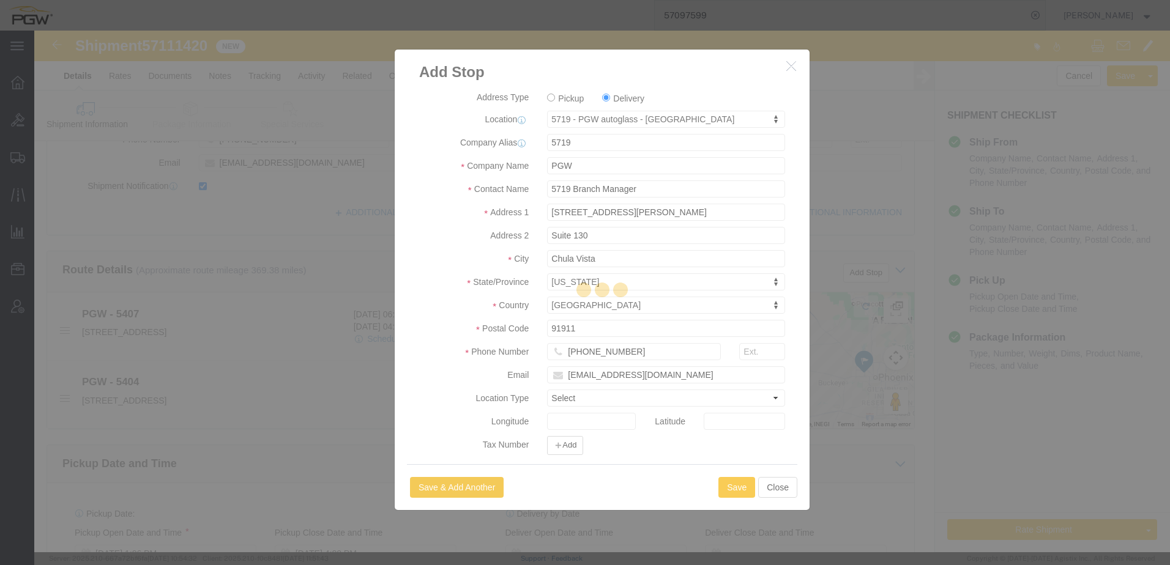
select select "D"
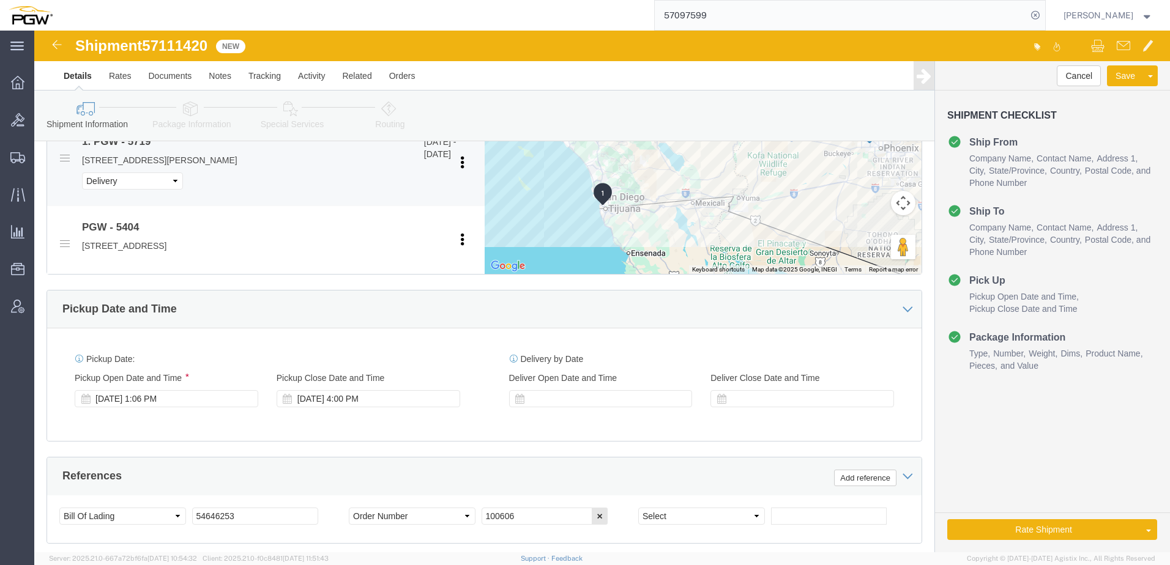
scroll to position [551, 0]
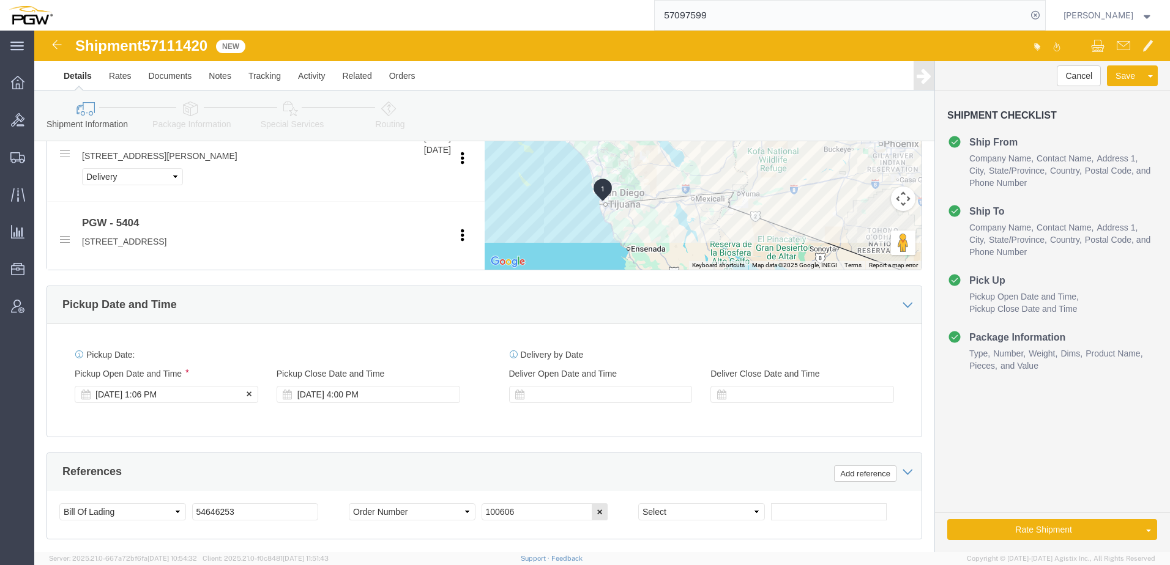
click div "Oct 13 2025 1:06 PM"
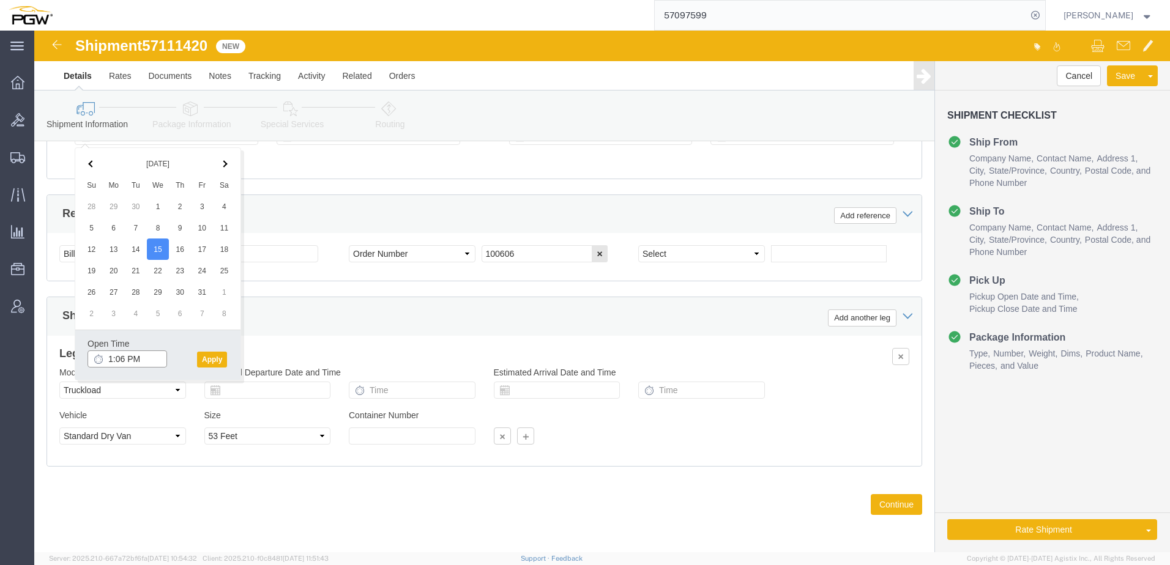
click input "1:06 PM"
type input "1:00 PM"
click button "Apply"
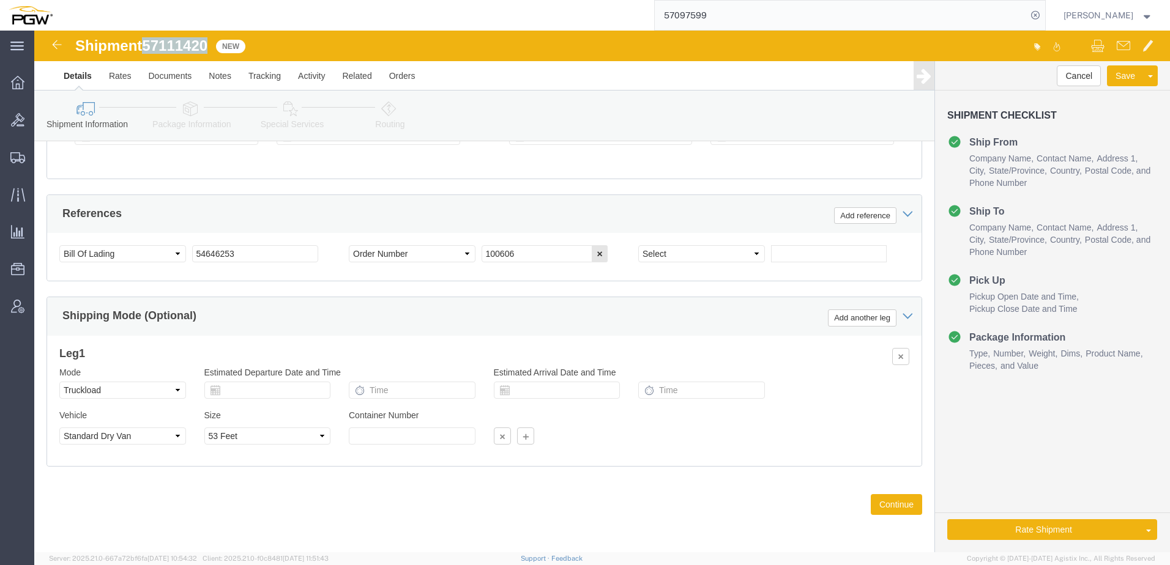
drag, startPoint x: 111, startPoint y: 9, endPoint x: 177, endPoint y: 15, distance: 66.4
click div "Shipment 57111420 New"
copy span "57111420"
drag, startPoint x: 211, startPoint y: 220, endPoint x: -165, endPoint y: 219, distance: 376.3
click html "Shipment 57111420 New Details Rates Documents Notes Tracking Activity Related O…"
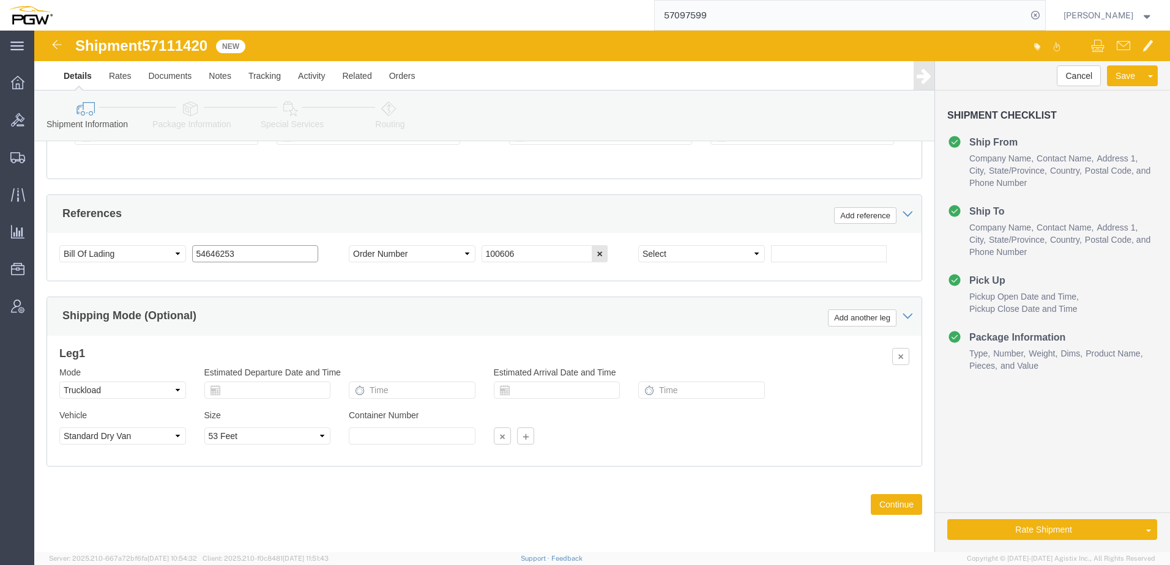
paste input "7111420"
type input "57111420"
drag, startPoint x: 490, startPoint y: 230, endPoint x: 490, endPoint y: 222, distance: 8.0
click div "Select Account Type Activity ID Airline Appointment Number ASN Batch Request # …"
paste input "669874"
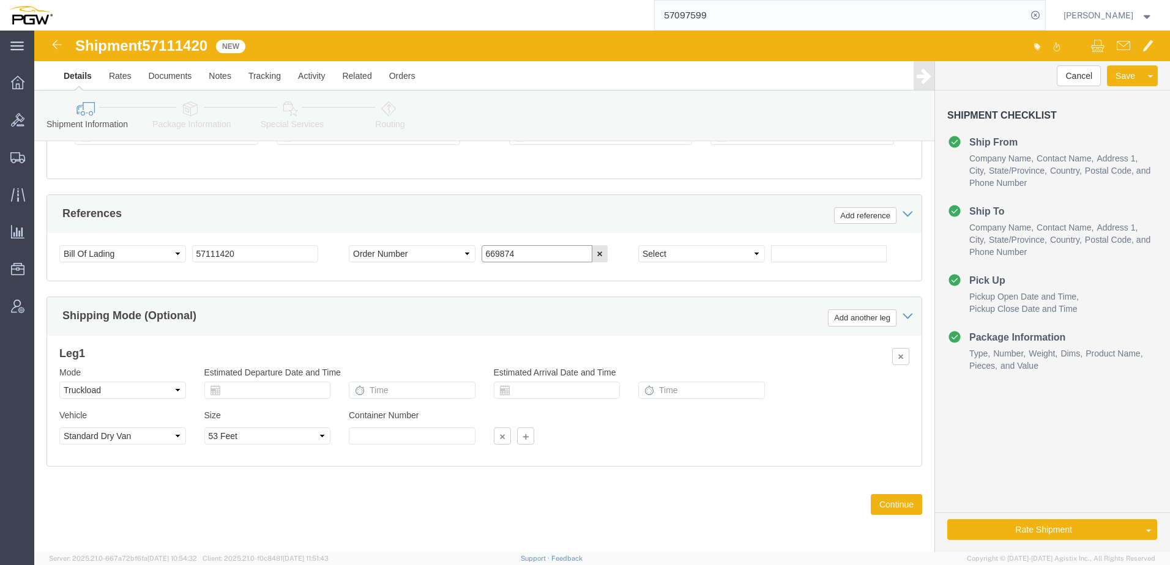
type input "669874"
drag, startPoint x: 679, startPoint y: 223, endPoint x: 664, endPoint y: 223, distance: 14.7
click select "Select Account Type Activity ID Airline Appointment Number ASN Batch Request # …"
select select "ORDERNUM"
click select "Select Account Type Activity ID Airline Appointment Number ASN Batch Request # …"
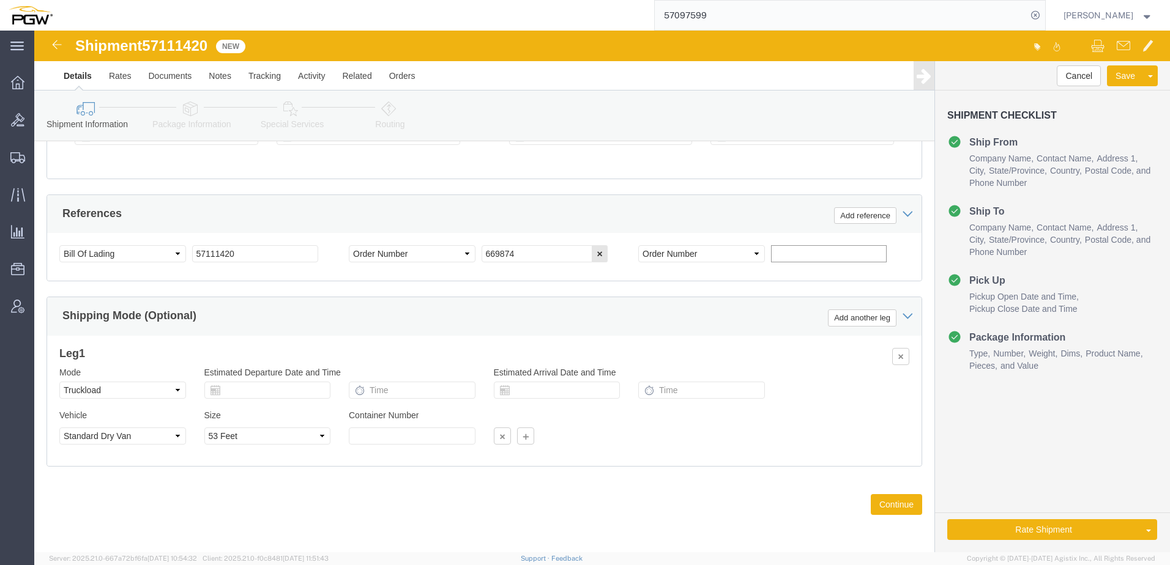
click input "text"
paste input "669859"
type input "669859"
click icon
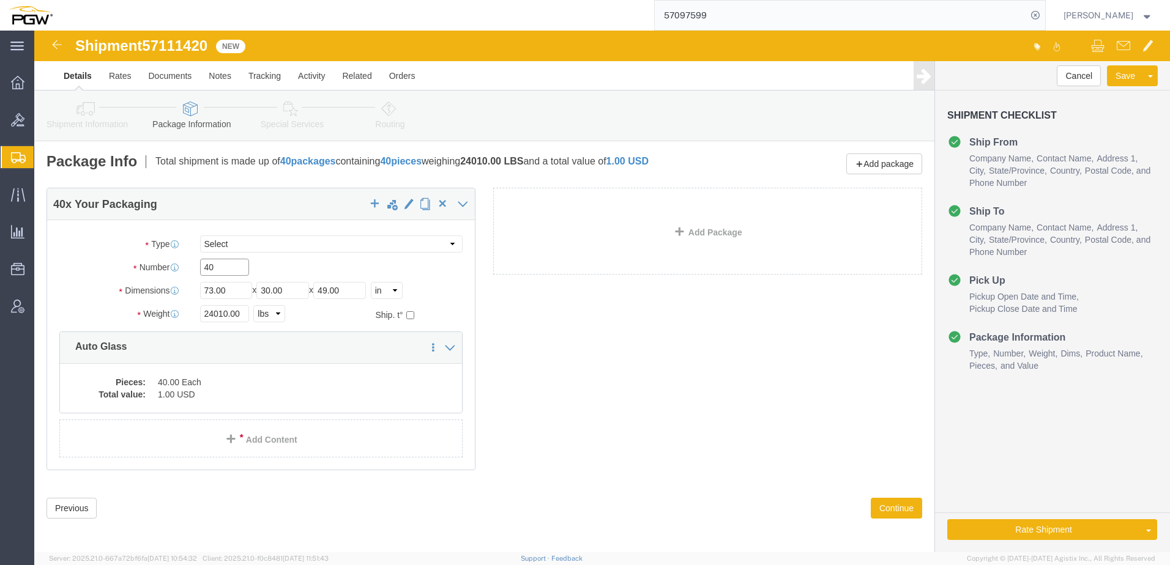
drag, startPoint x: 185, startPoint y: 233, endPoint x: -207, endPoint y: 221, distance: 393.0
click html "Shipment 57111420 New Details Rates Documents Notes Tracking Activity Related O…"
paste input "2"
type input "20"
drag, startPoint x: 193, startPoint y: 281, endPoint x: -62, endPoint y: 261, distance: 255.9
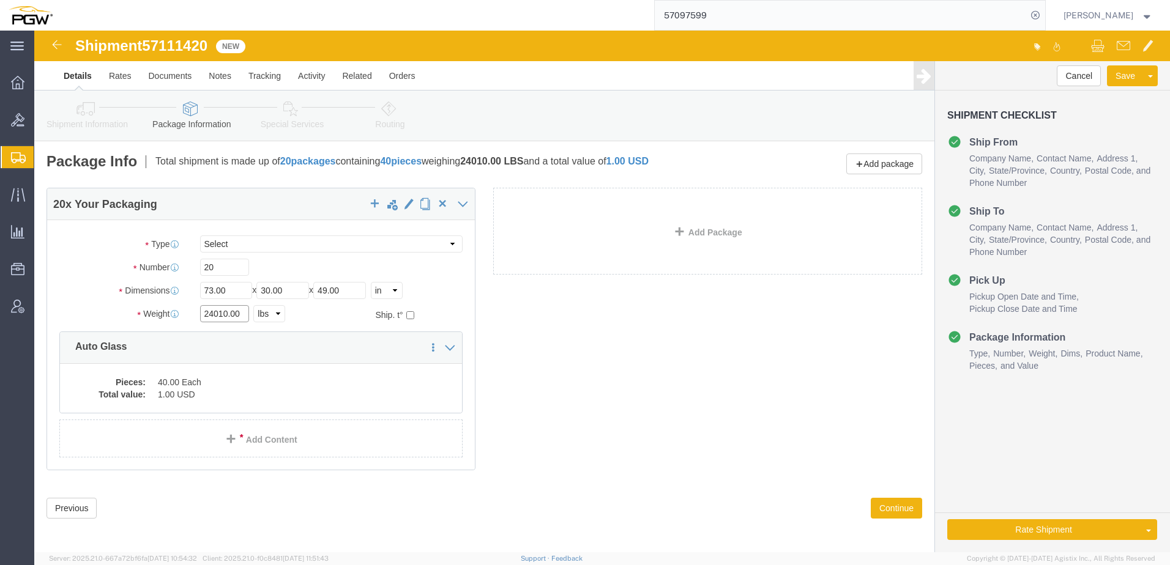
click html "Shipment 57111420 New Details Rates Documents Notes Tracking Activity Related O…"
paste input "15556"
type input "15556.00"
click dd "40.00 Each"
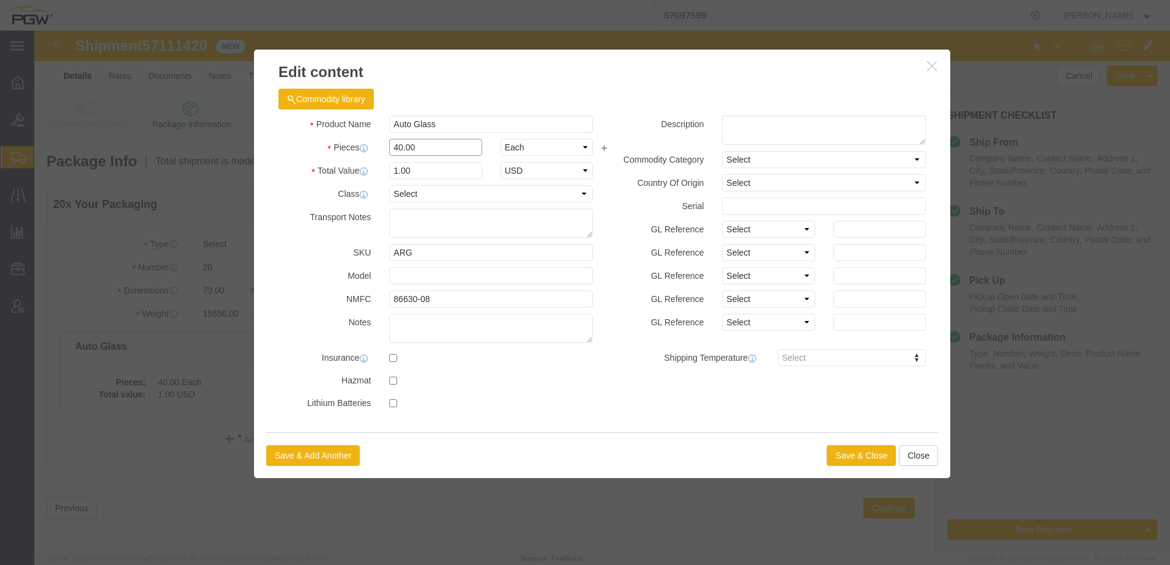
drag, startPoint x: 392, startPoint y: 115, endPoint x: -220, endPoint y: 125, distance: 611.3
click html "Shipment 57111420 New Details Rates Documents Notes Tracking Activity Related O…"
type input "20.00"
type input "0.5"
type input "1.00"
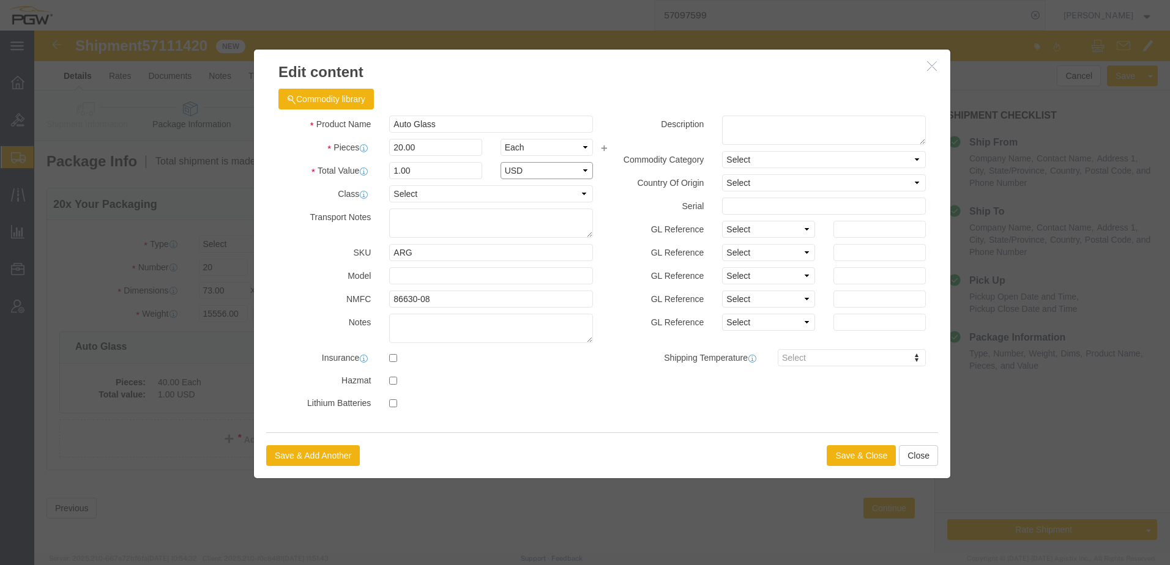
select select "USD"
click button "Save & Close"
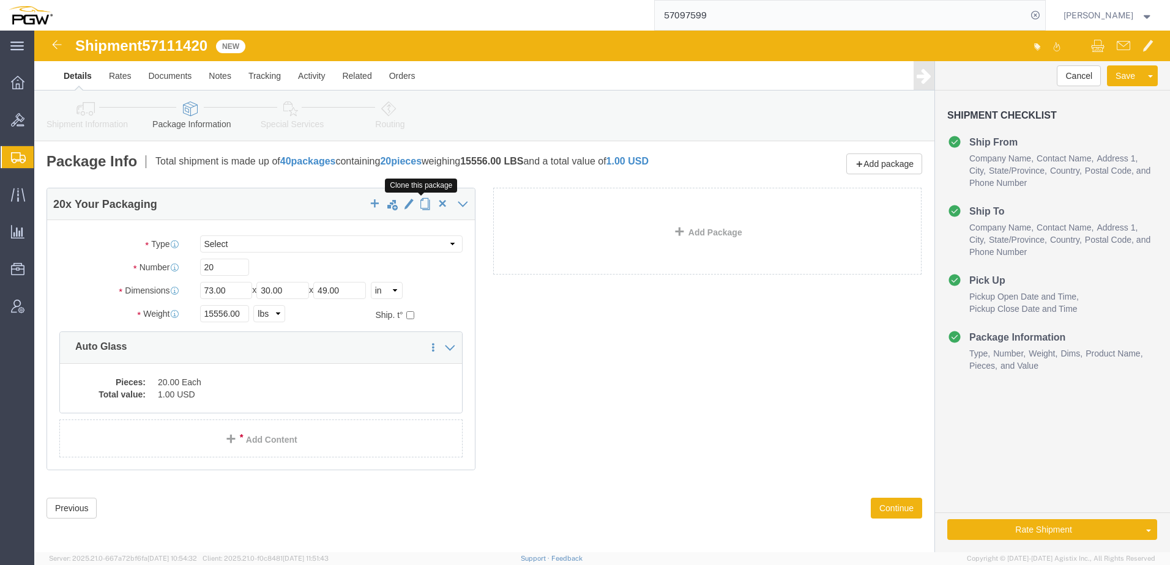
click span "button"
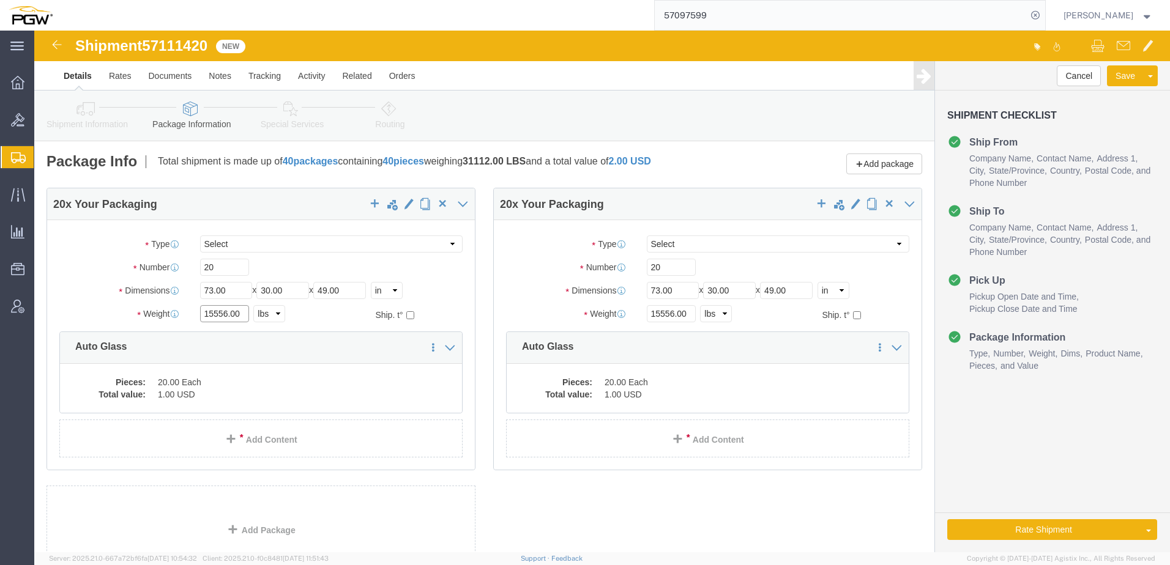
drag, startPoint x: 192, startPoint y: 285, endPoint x: -53, endPoint y: 278, distance: 245.4
click html "Shipment 57111420 New Details Rates Documents Notes Tracking Activity Related O…"
paste input "7671"
type input "17671.00"
click link "Routing"
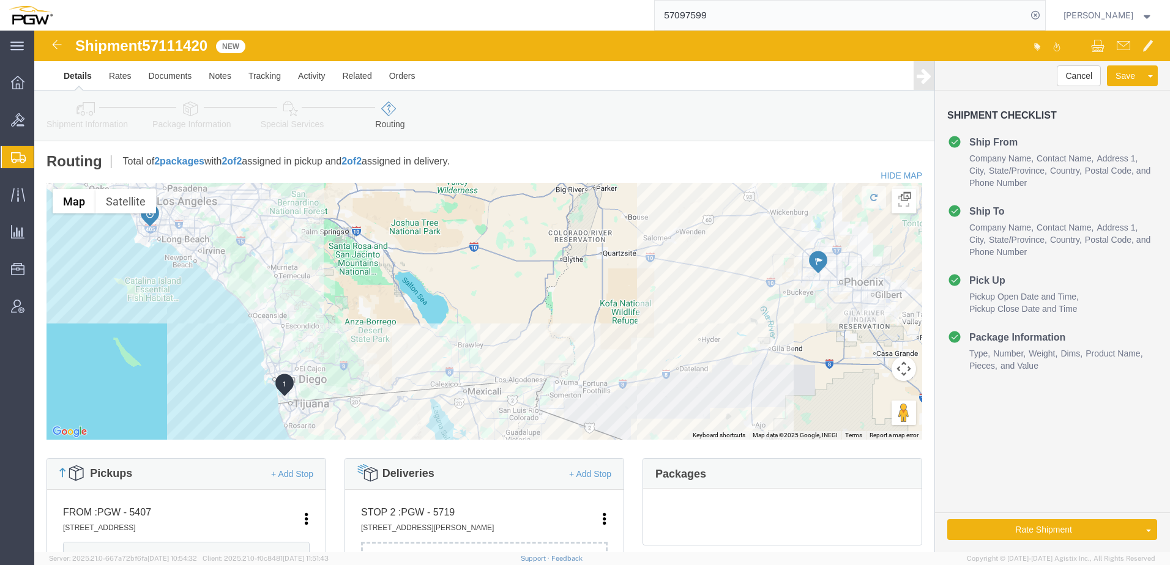
scroll to position [245, 0]
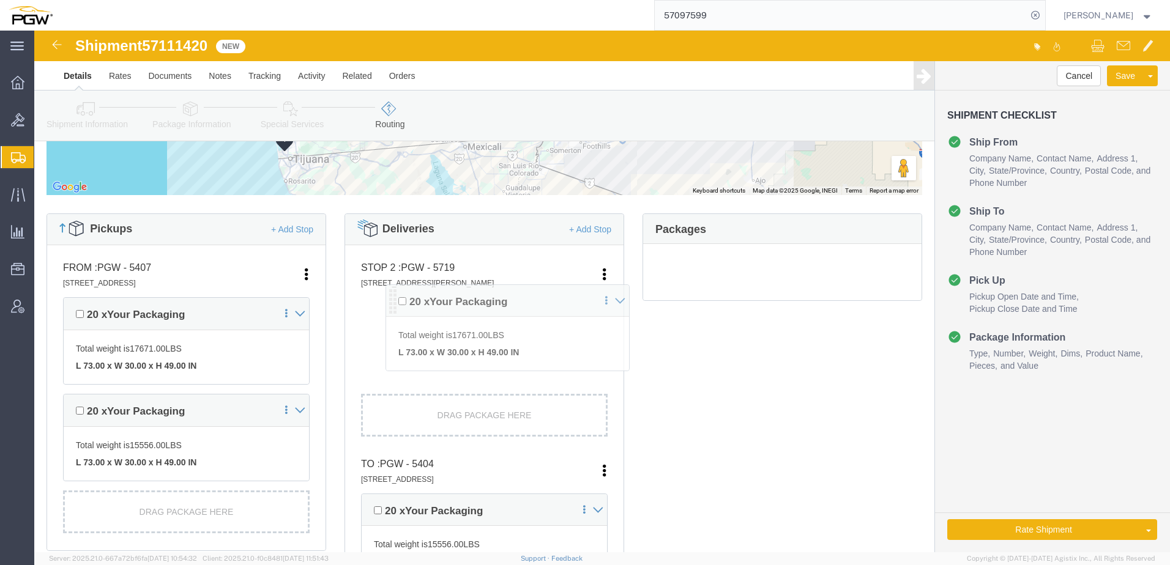
drag, startPoint x: 329, startPoint y: 385, endPoint x: 350, endPoint y: 277, distance: 110.4
click div "Pickups + Add Stop From : PGW - 5407 5850 North 101st Avenue, Glendale, AZ, 853…"
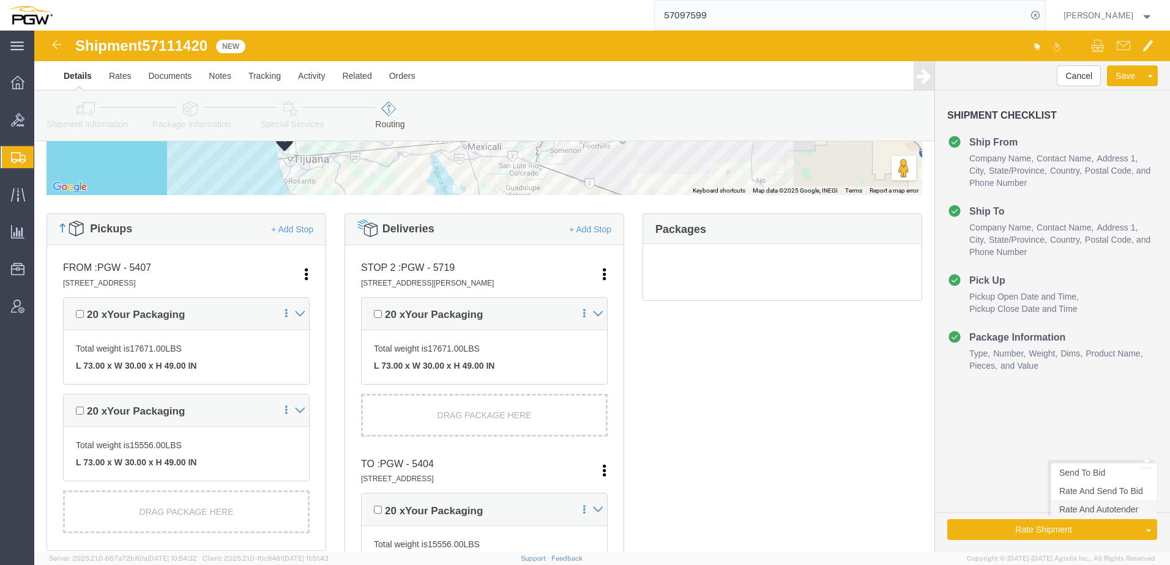
click link "Rate And Autotender"
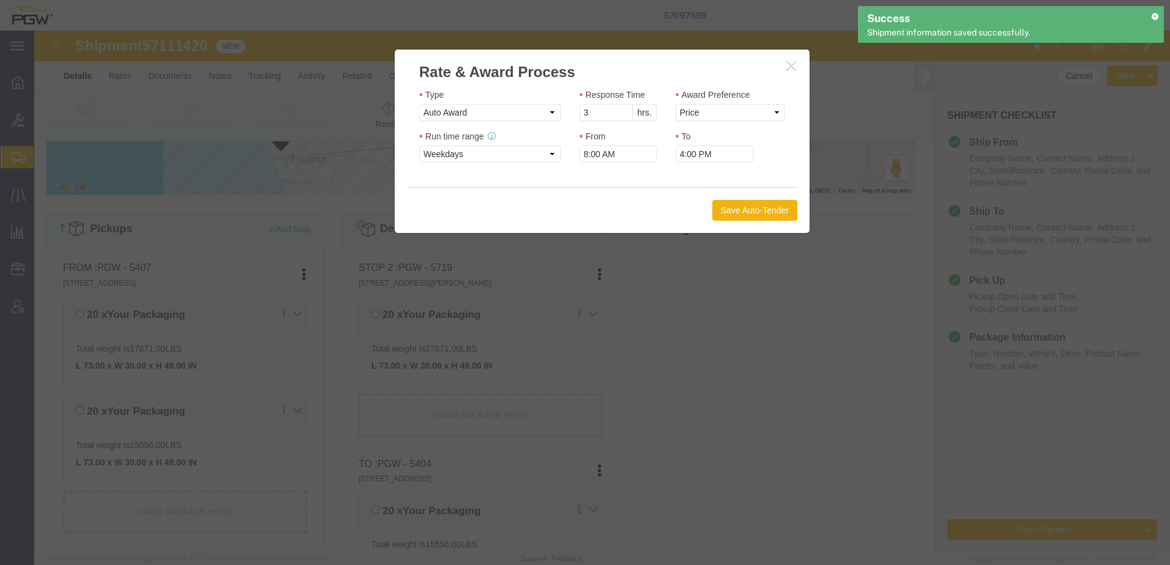
drag, startPoint x: 759, startPoint y: 28, endPoint x: 697, endPoint y: 35, distance: 62.2
click button "button"
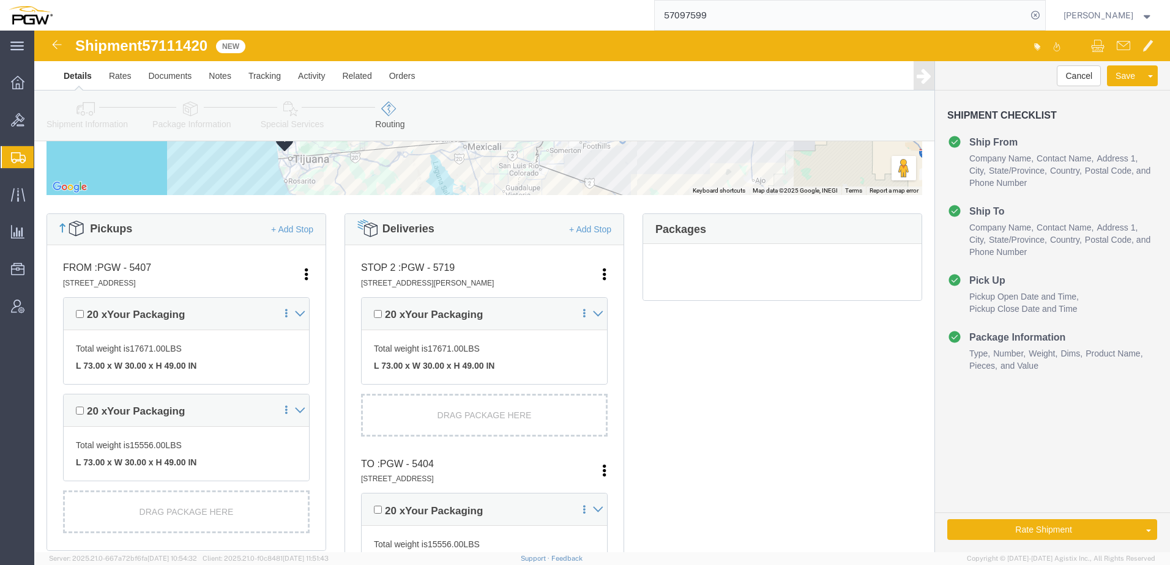
click icon
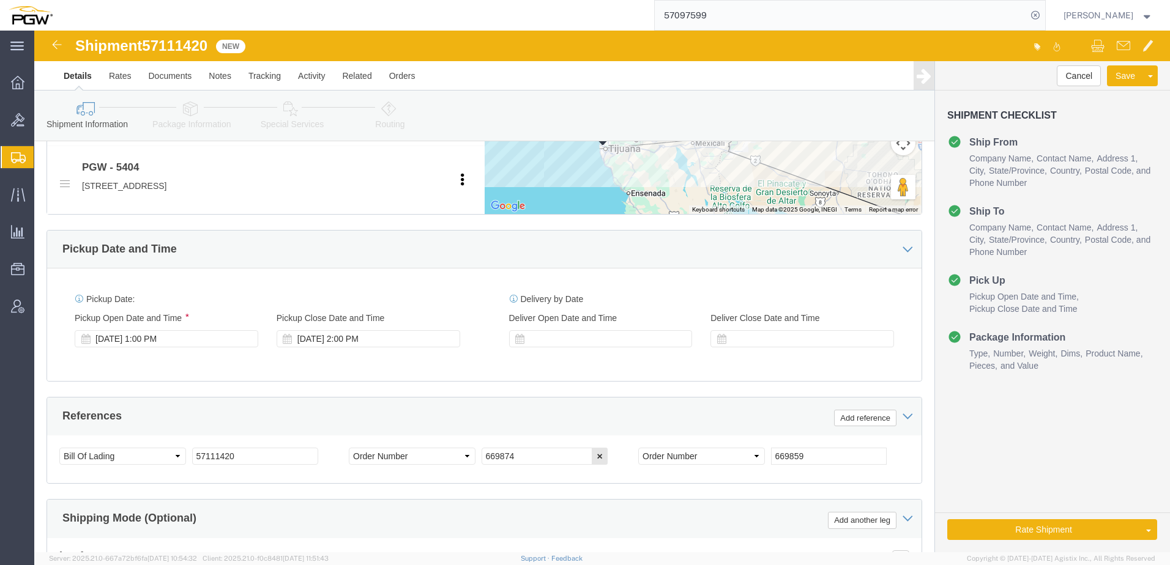
scroll to position [612, 0]
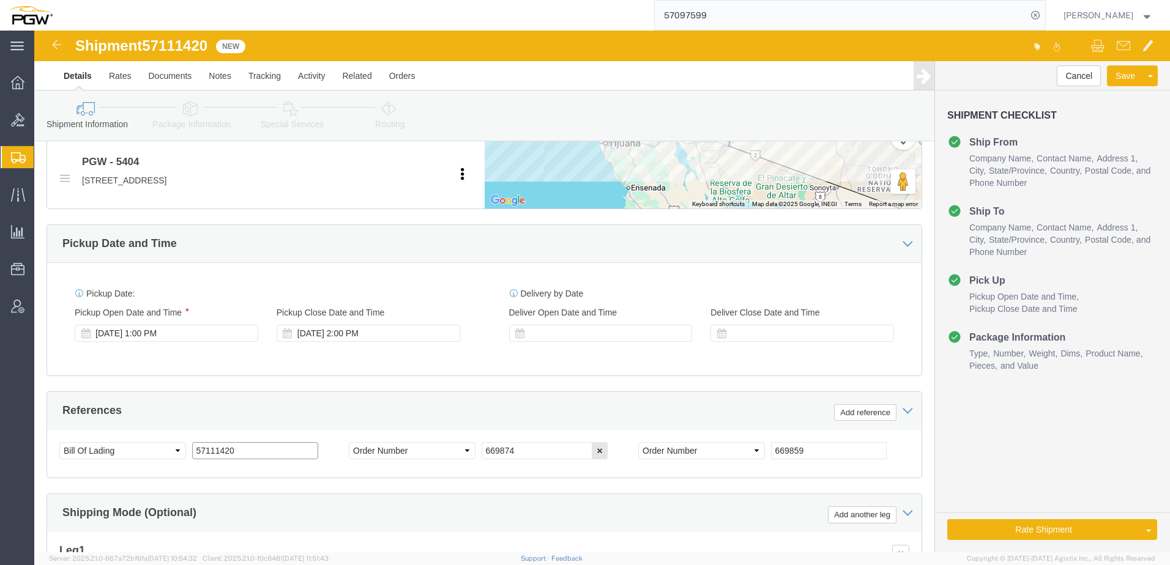
drag, startPoint x: 239, startPoint y: 420, endPoint x: -14, endPoint y: 388, distance: 254.7
click html "Shipment 57111420 New Details Rates Documents Notes Tracking Activity Related O…"
click link "Rate And Autotender"
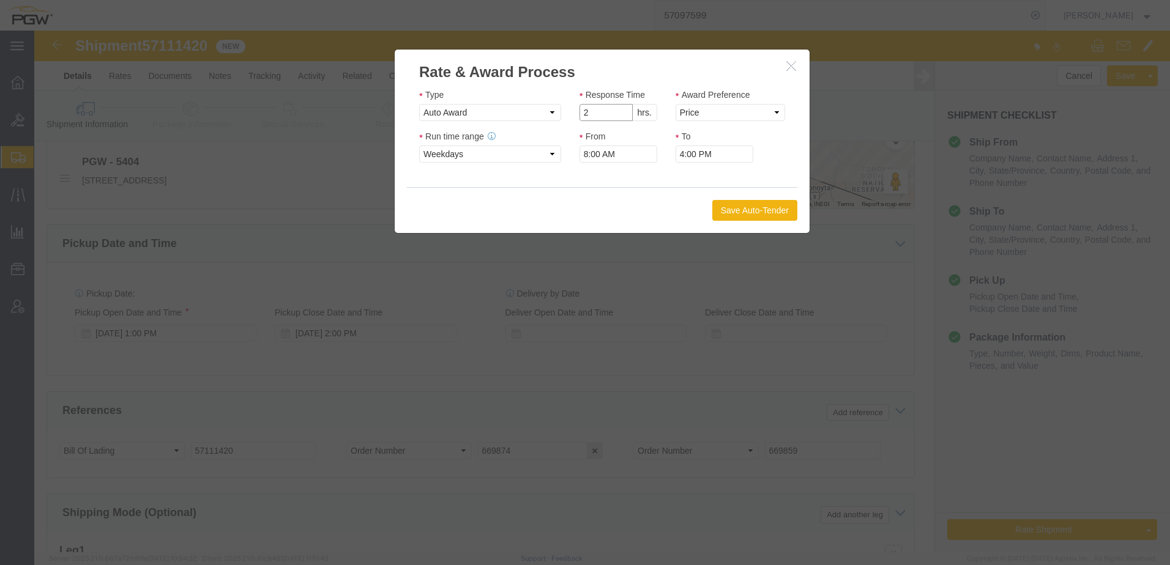
click input "2"
type input "1"
click input "1"
click select "Price Carrier Rank"
select select "LANE_RANK"
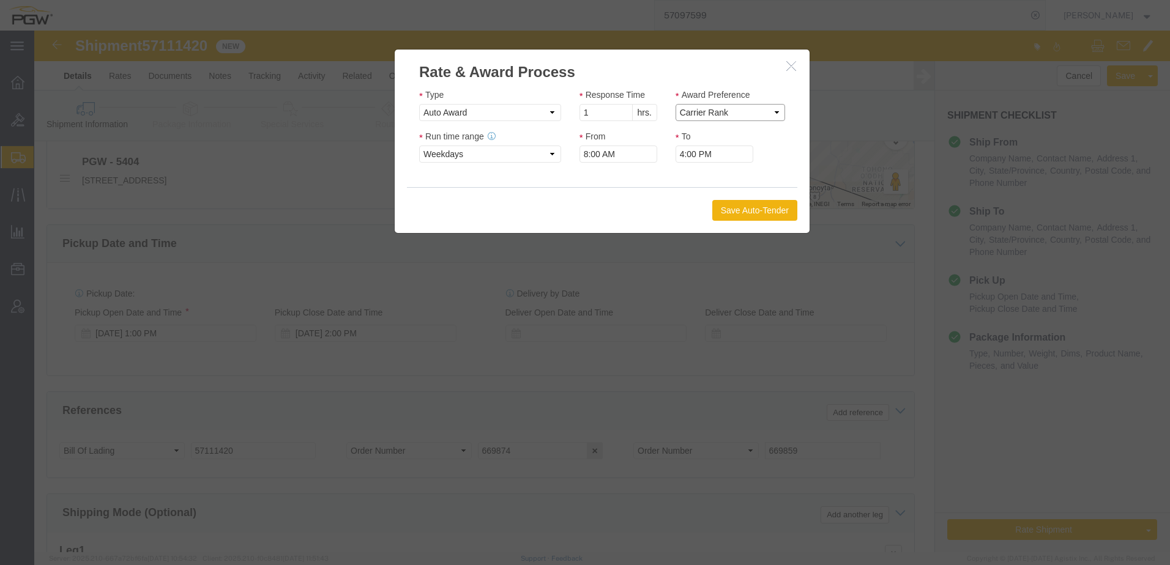
click select "Price Carrier Rank"
click button "Save Auto-Tender"
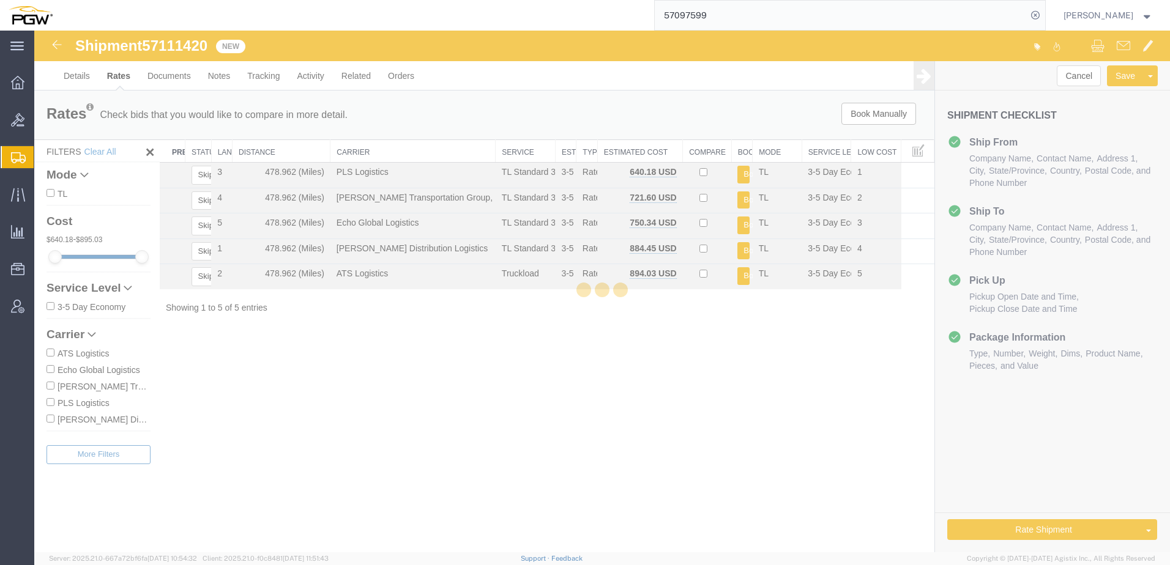
scroll to position [0, 0]
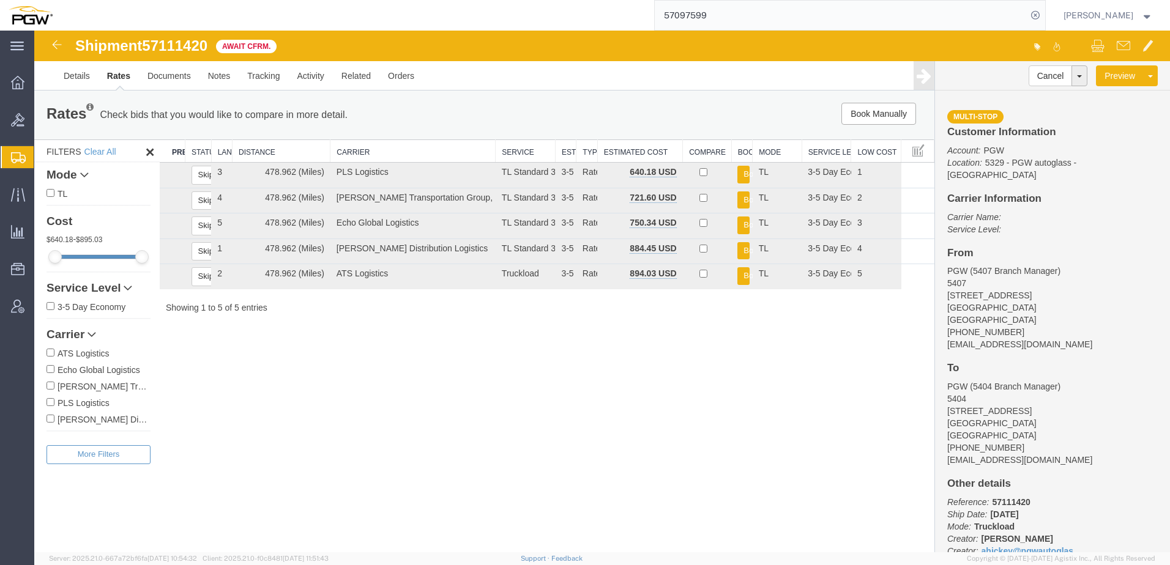
click at [0, 0] on span "Create from Template" at bounding box center [0, 0] width 0 height 0
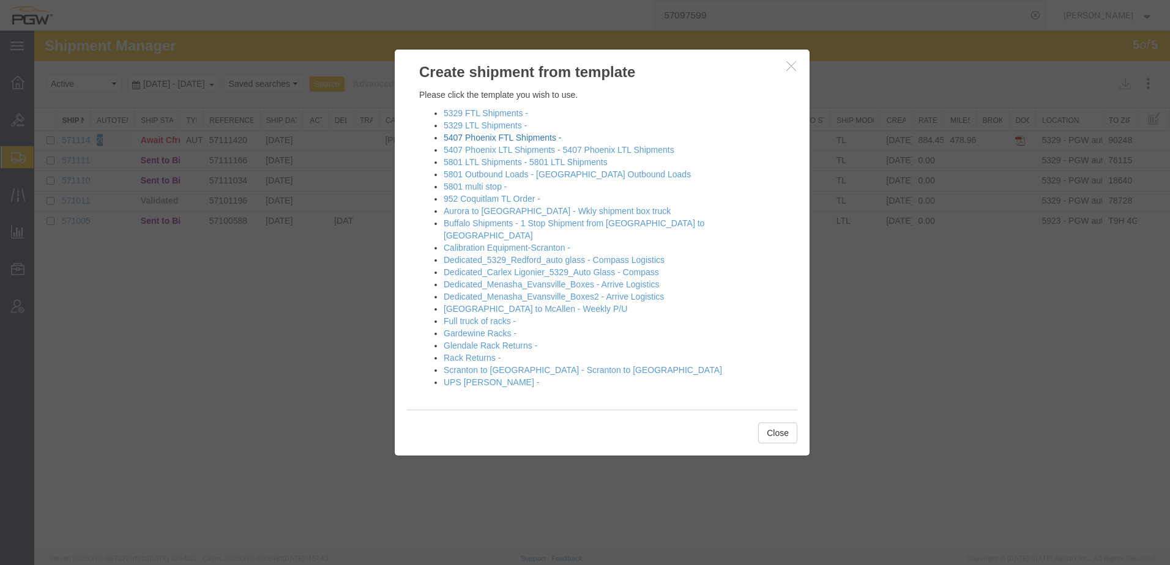
click at [469, 136] on link "5407 Phoenix FTL Shipments -" at bounding box center [502, 138] width 117 height 10
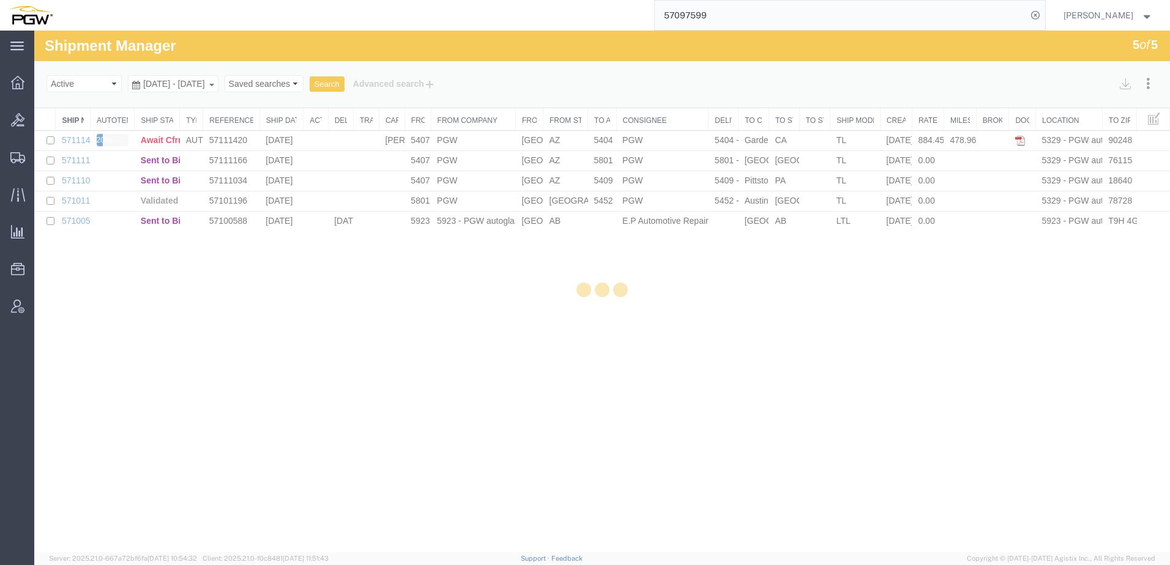
select select "62351"
select select "28459"
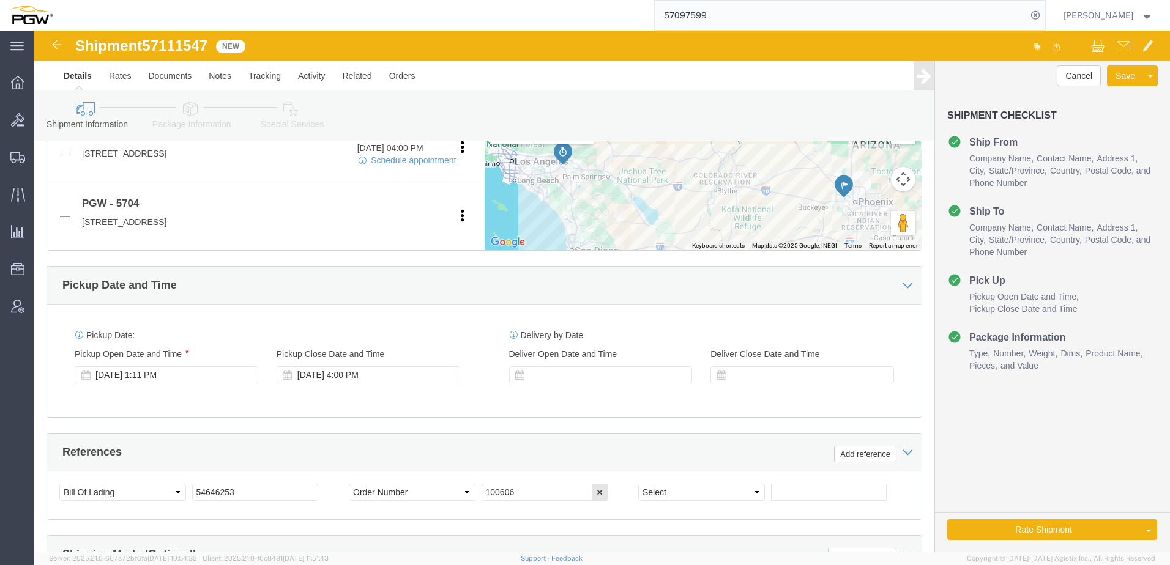
scroll to position [489, 0]
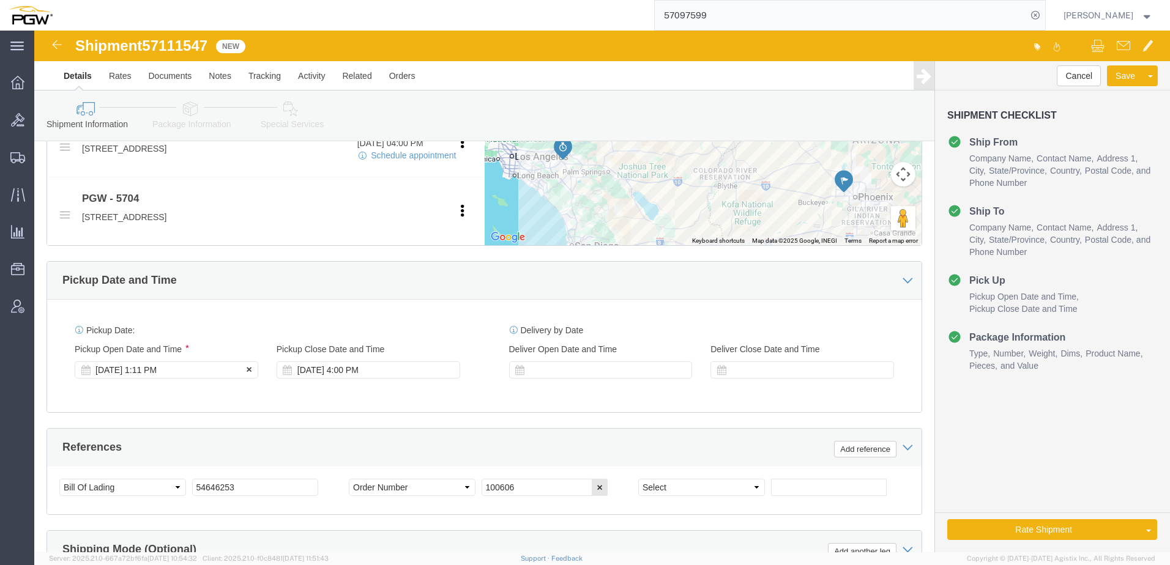
click div "Oct 13 2025 1:11 PM"
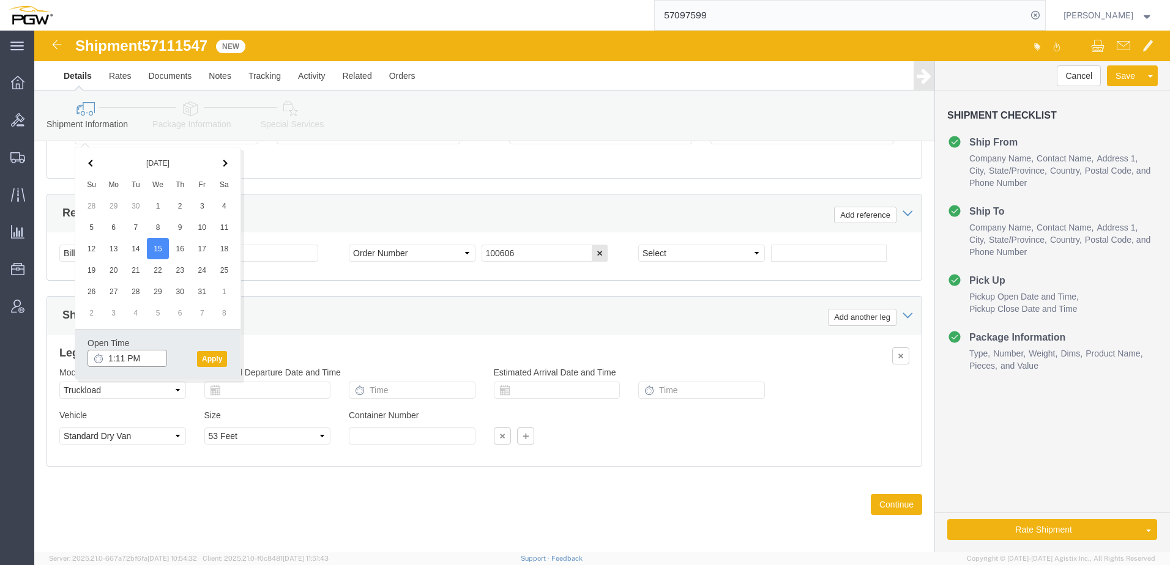
click input "1:11 PM"
type input "9:00 AM"
click button "Apply"
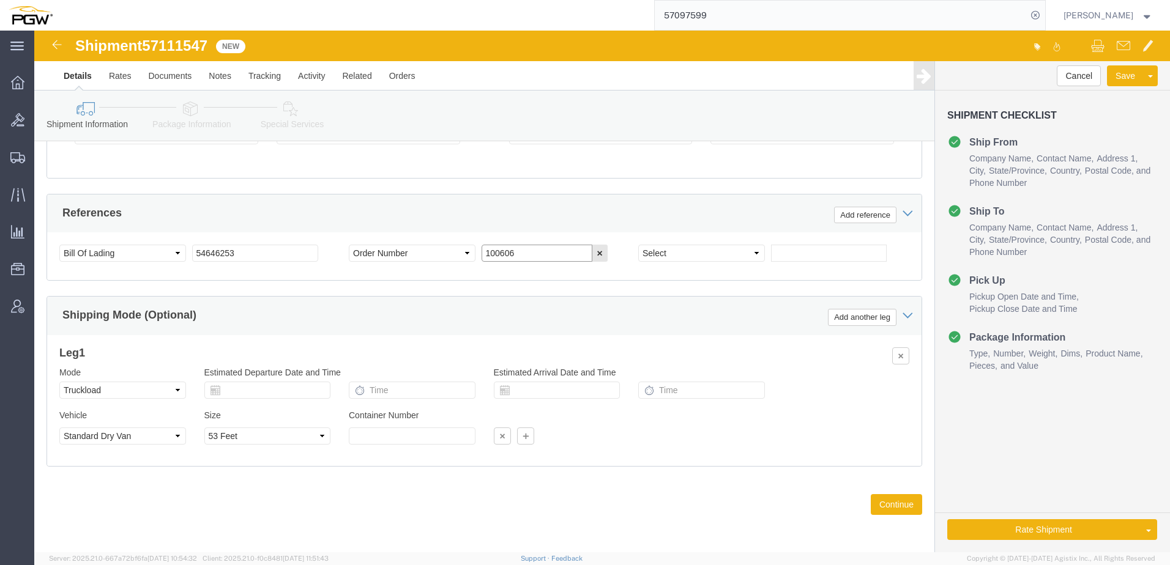
drag, startPoint x: 487, startPoint y: 221, endPoint x: 154, endPoint y: 217, distance: 332.9
click div "Select Account Type Activity ID Airline Appointment Number ASN Batch Request # …"
paste input "669858"
type input "669858"
drag, startPoint x: 113, startPoint y: 16, endPoint x: 181, endPoint y: 18, distance: 67.9
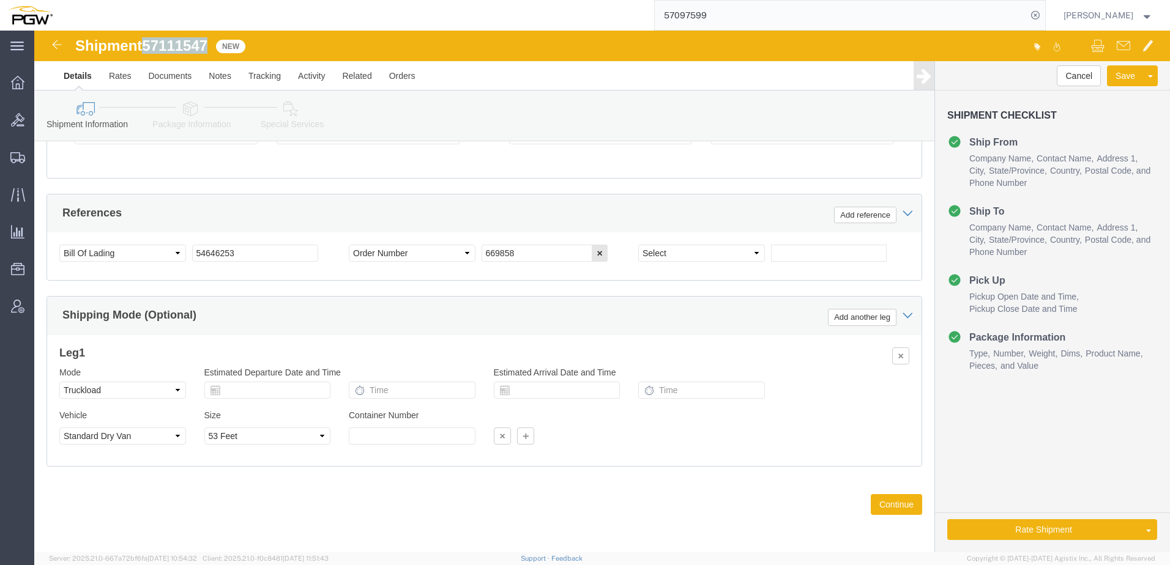
click div "Shipment 57111547 New"
copy span "57111547"
drag, startPoint x: 216, startPoint y: 227, endPoint x: 104, endPoint y: 220, distance: 112.2
click div "Select Account Type Activity ID Airline Appointment Number ASN Batch Request # …"
paste input "7111547"
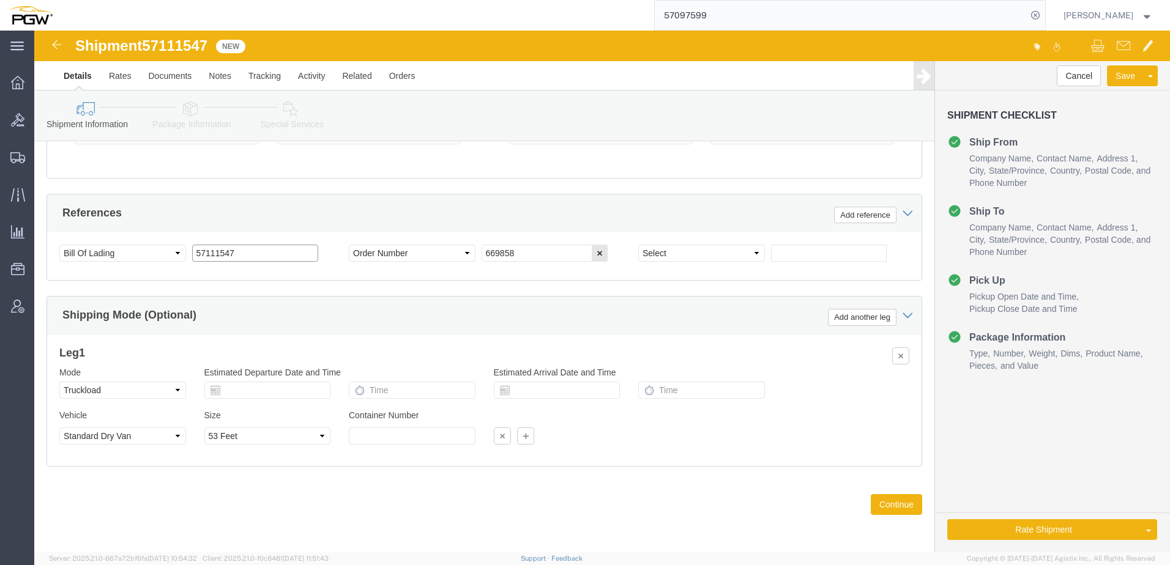
drag, startPoint x: 264, startPoint y: 226, endPoint x: -80, endPoint y: 220, distance: 343.9
click html "Shipment 57111547 New Details Rates Documents Notes Tracking Activity Related O…"
type input "57111547"
click link "Package Information"
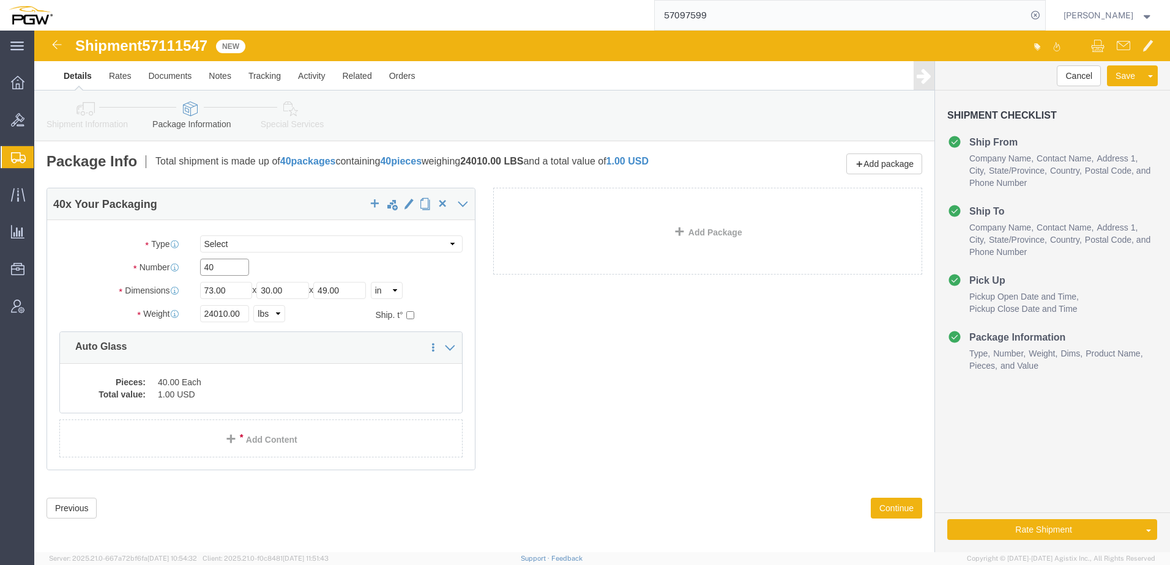
drag, startPoint x: 193, startPoint y: 240, endPoint x: -23, endPoint y: 218, distance: 217.2
click html "Shipment 57111547 New Details Rates Documents Notes Tracking Activity Related O…"
paste input "3"
type input "43"
drag, startPoint x: 192, startPoint y: 281, endPoint x: 47, endPoint y: 284, distance: 145.0
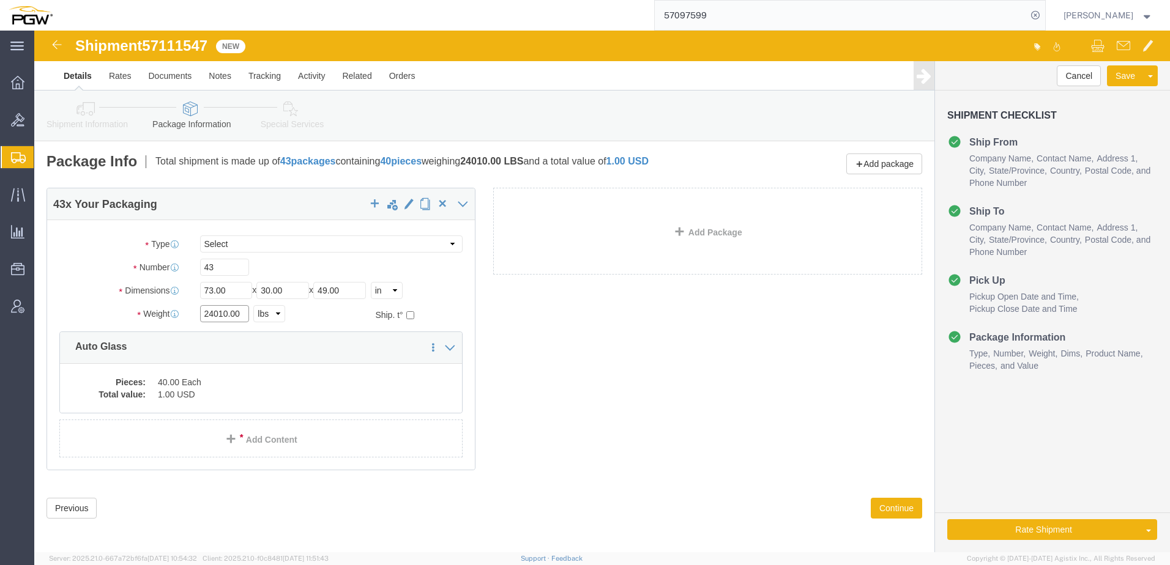
click div "Weight 24010.00 Select kgs lbs Ship. t°"
paste input "37581"
type input "37581.00"
click dd "1.00 USD"
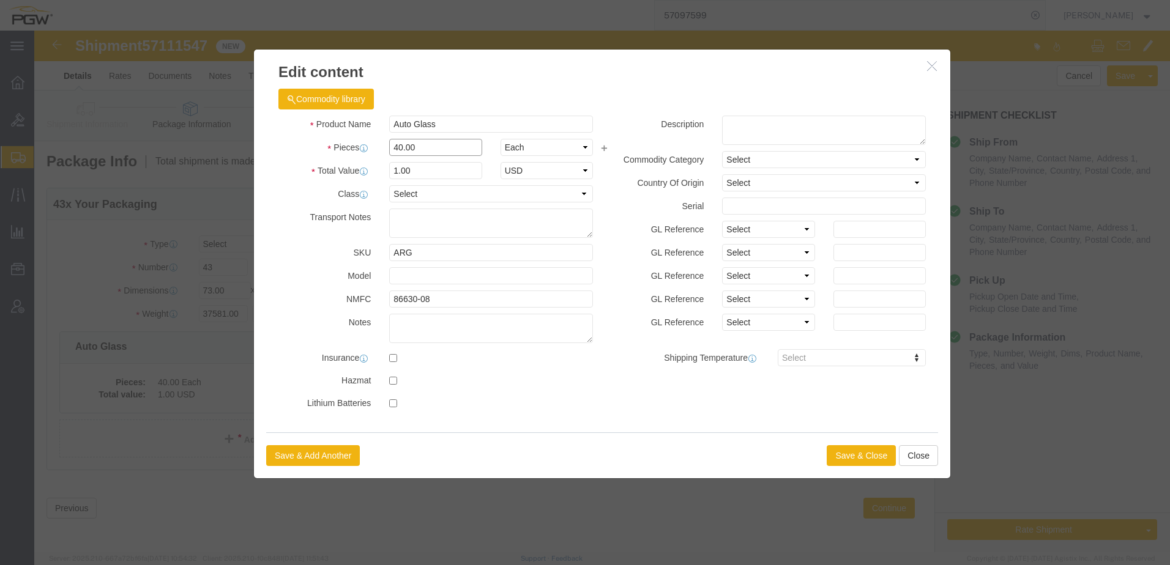
drag, startPoint x: 429, startPoint y: 111, endPoint x: 117, endPoint y: 114, distance: 311.4
click div "Edit content Commodity library Product Name Auto Glass Pieces 40.00 Select Bag …"
type input "43.00"
type input "1.08"
type input "1.00"
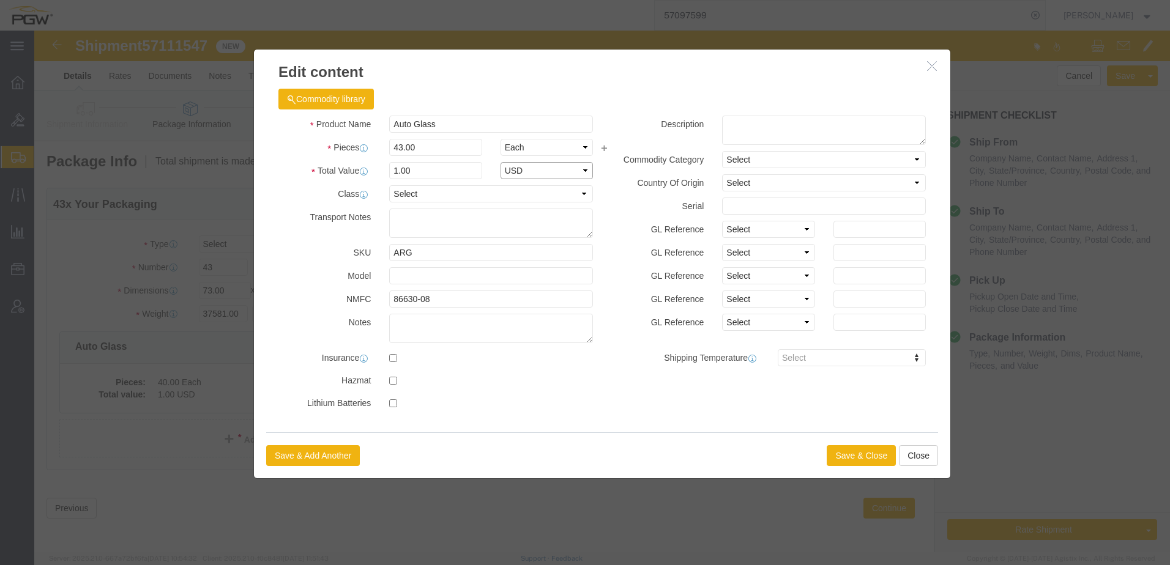
select select "USD"
click button "Save & Close"
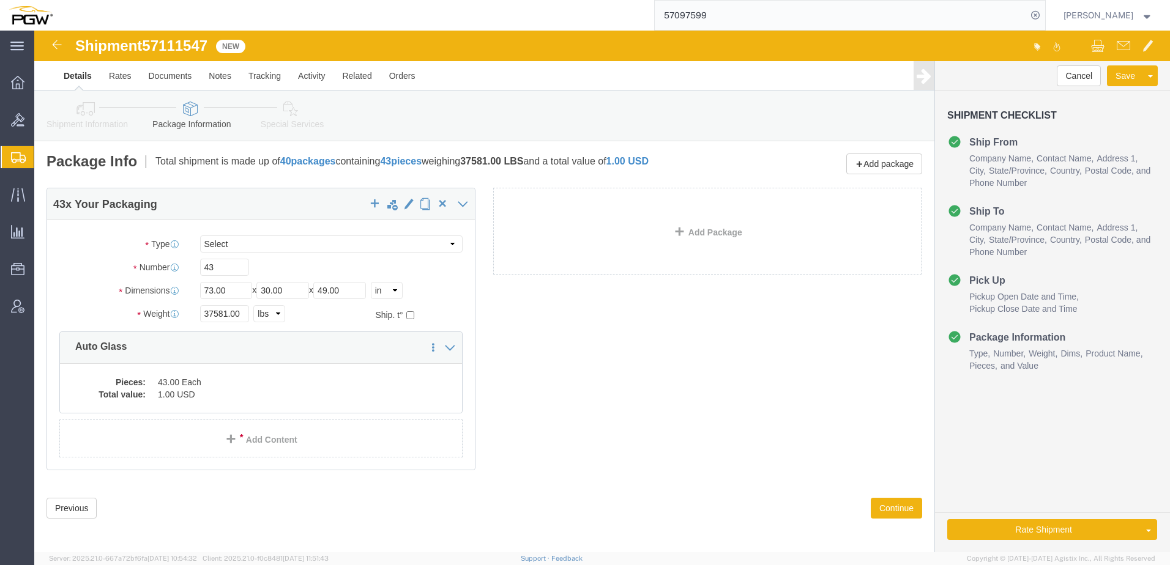
click icon
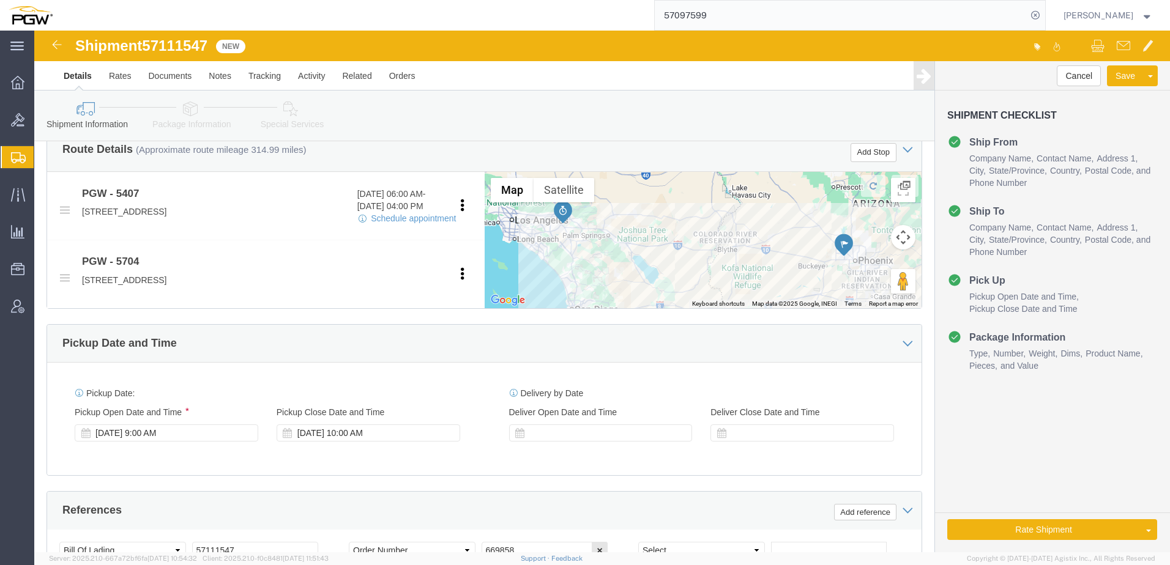
scroll to position [551, 0]
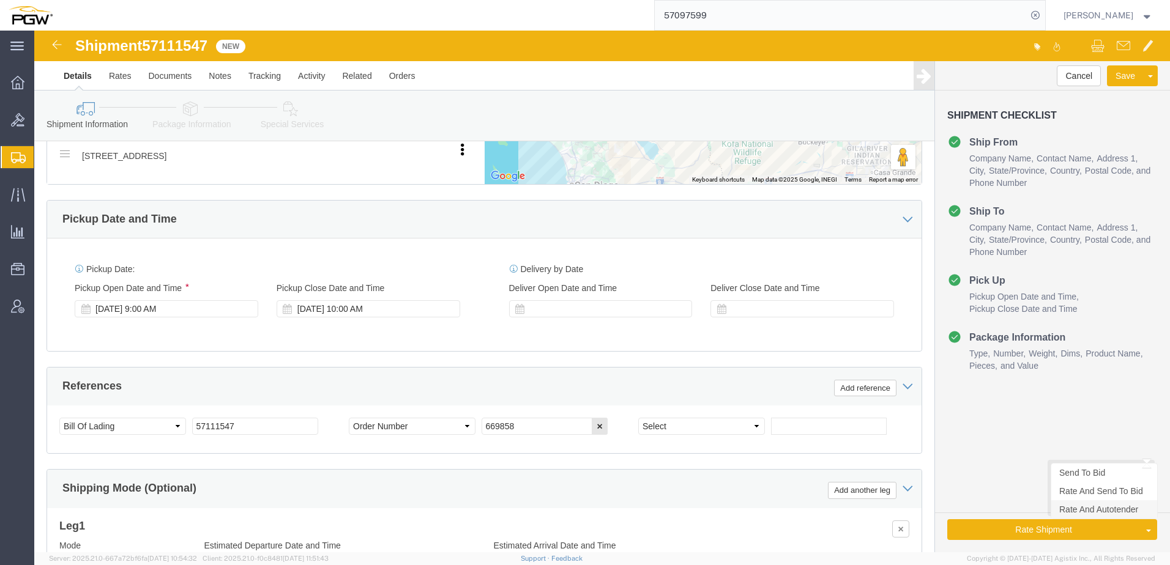
click link "Rate And Autotender"
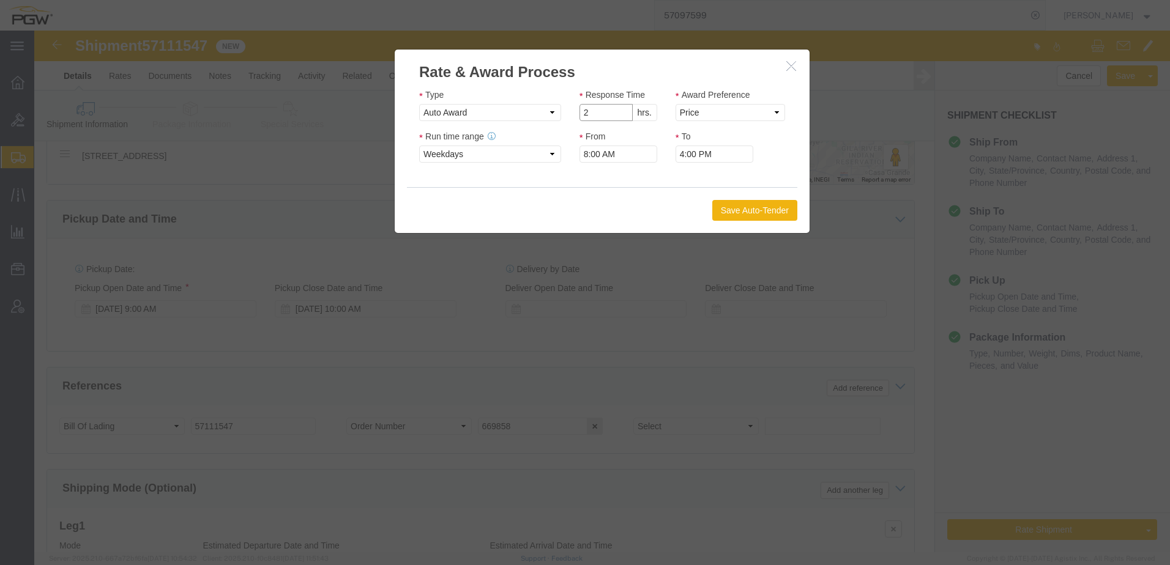
click input "2"
type input "1"
click input "1"
click select "Price Carrier Rank"
select select "LANE_RANK"
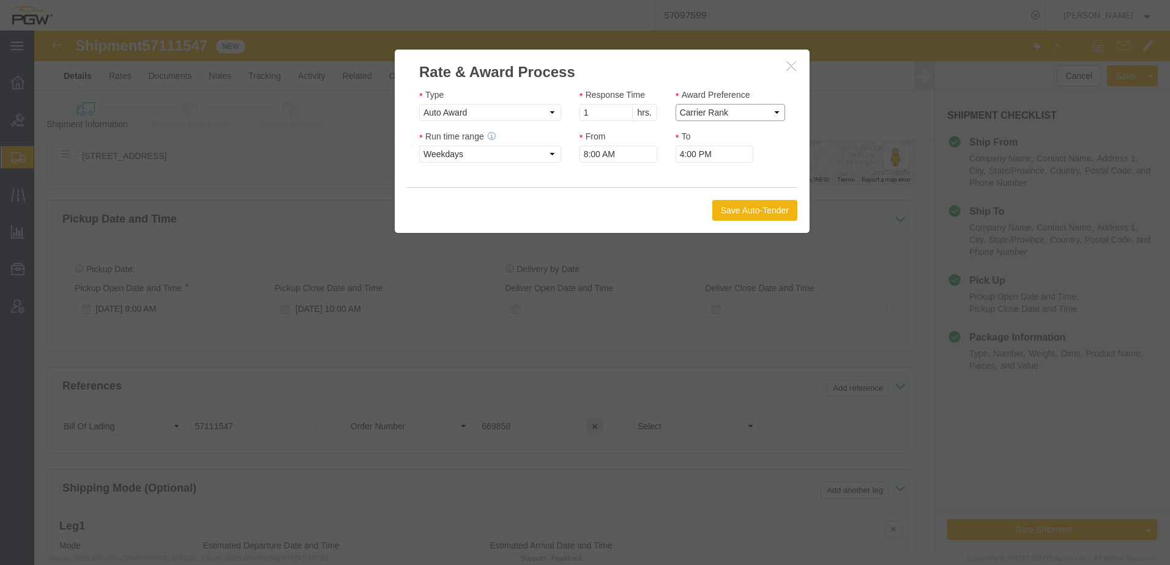
click select "Price Carrier Rank"
click button "Save Auto-Tender"
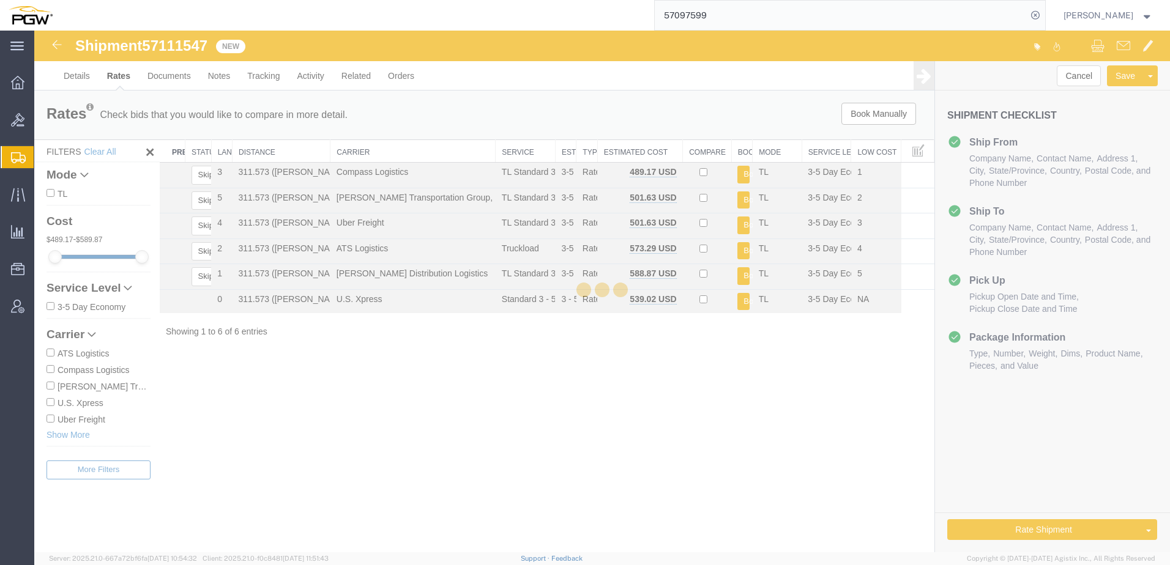
scroll to position [0, 0]
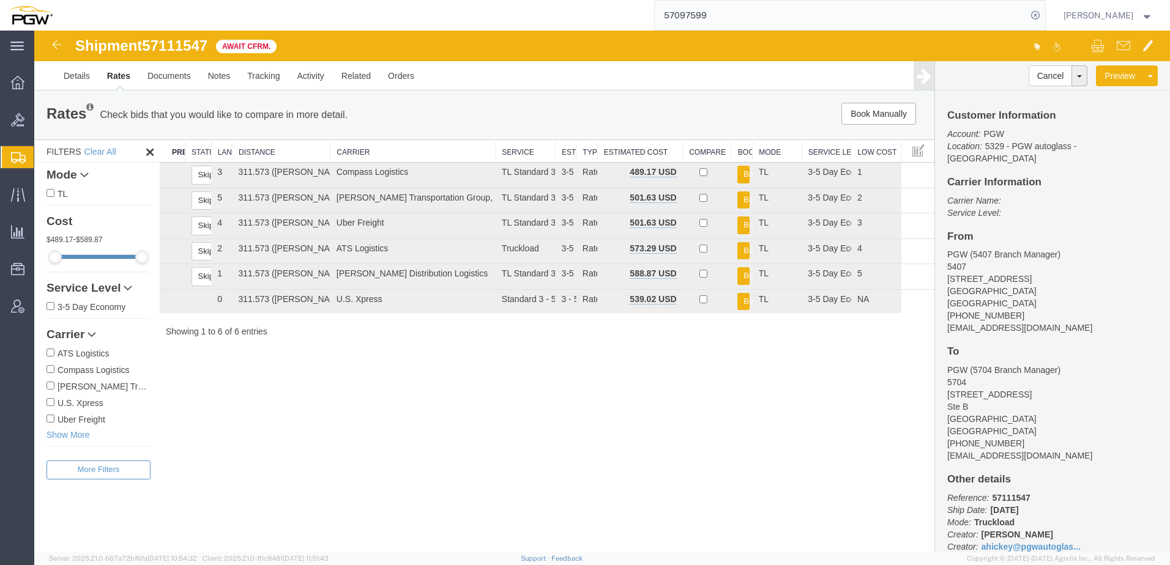
click at [0, 0] on span "Create from Template" at bounding box center [0, 0] width 0 height 0
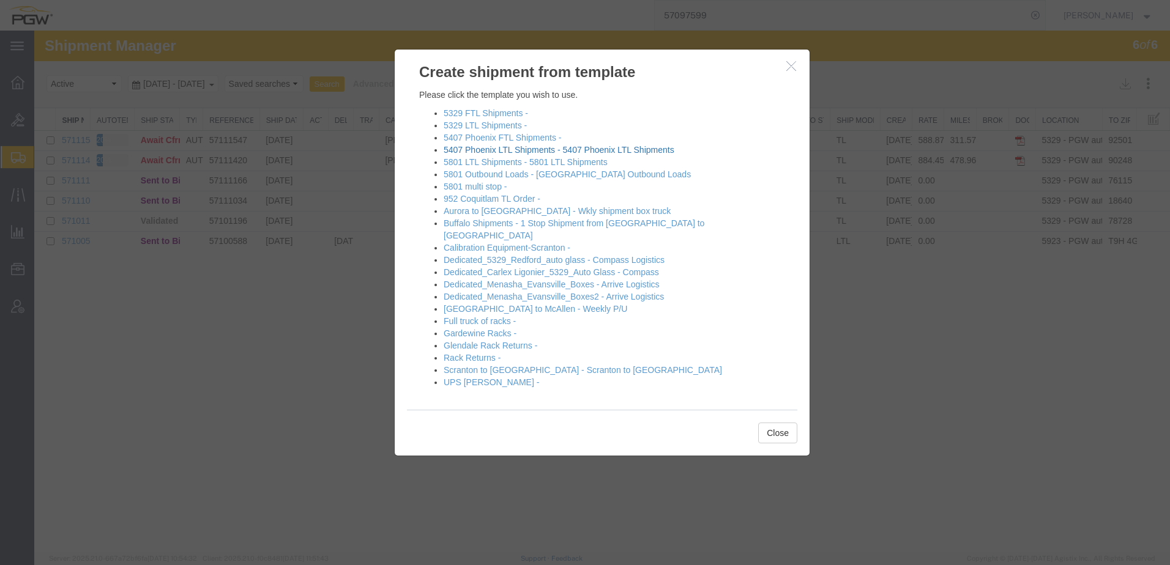
click at [486, 151] on link "5407 Phoenix LTL Shipments - 5407 Phoenix LTL Shipments" at bounding box center [559, 150] width 231 height 10
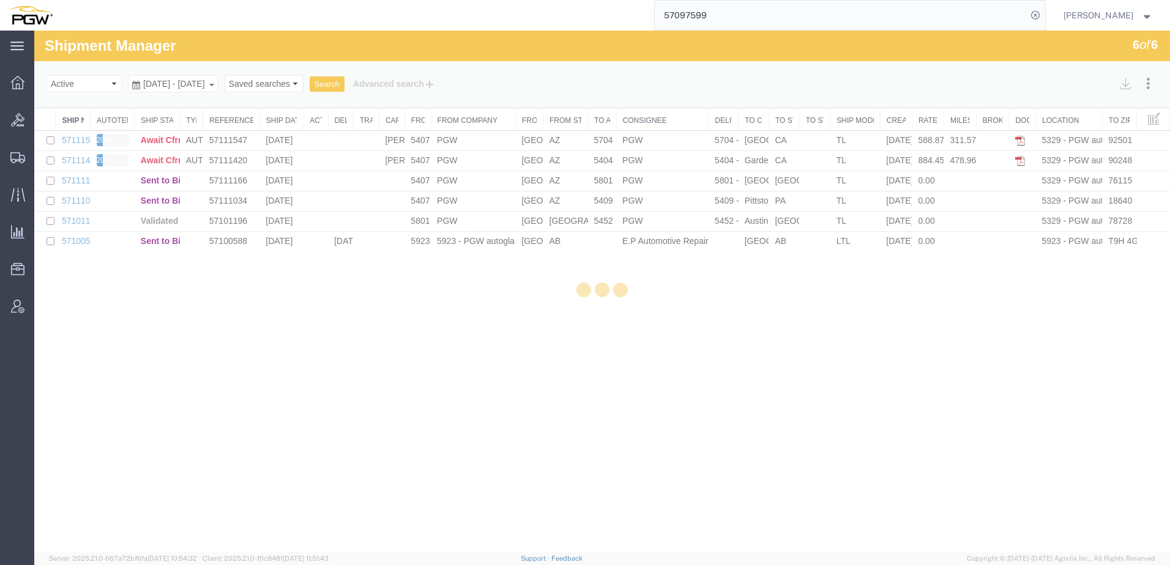
select select "62351"
select select "28259"
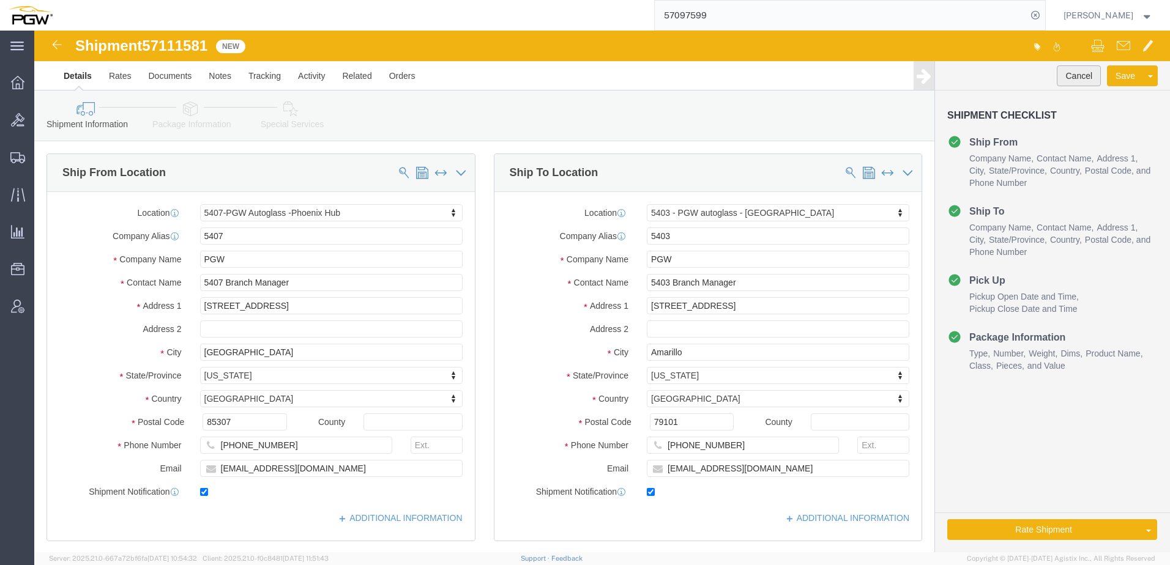
click button "Cancel"
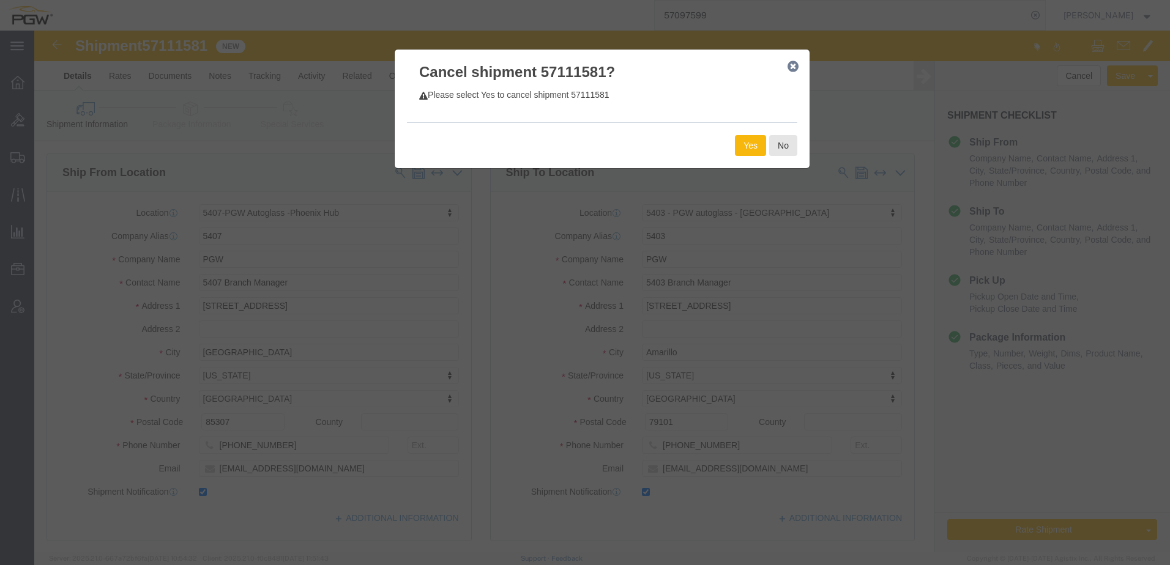
click button "Yes"
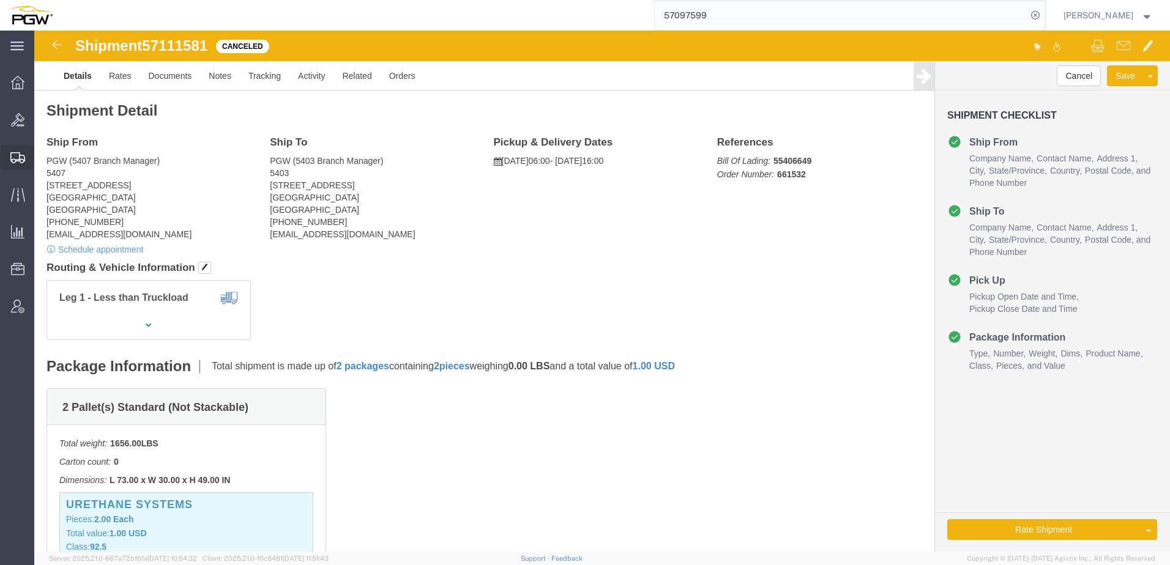
click at [0, 0] on span "Create from Template" at bounding box center [0, 0] width 0 height 0
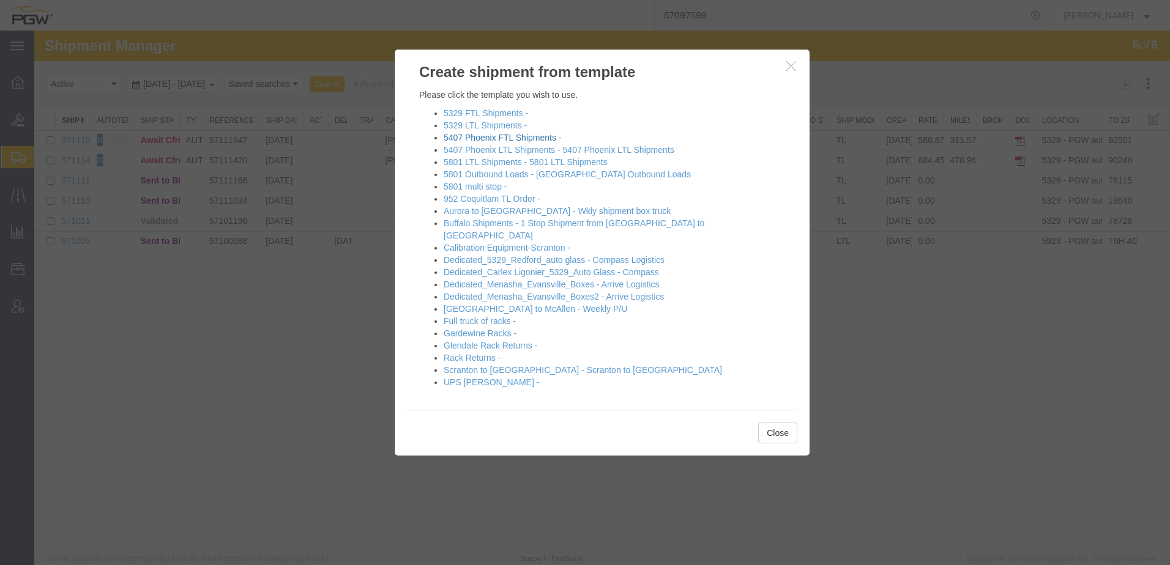
click at [472, 141] on link "5407 Phoenix FTL Shipments -" at bounding box center [502, 138] width 117 height 10
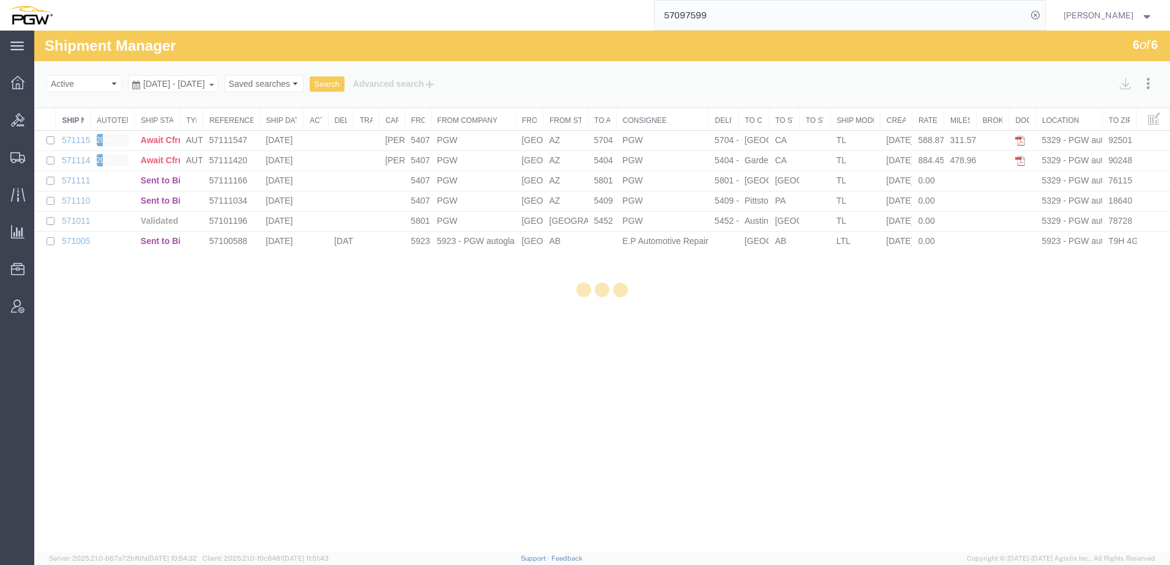
select select "62351"
select select "28459"
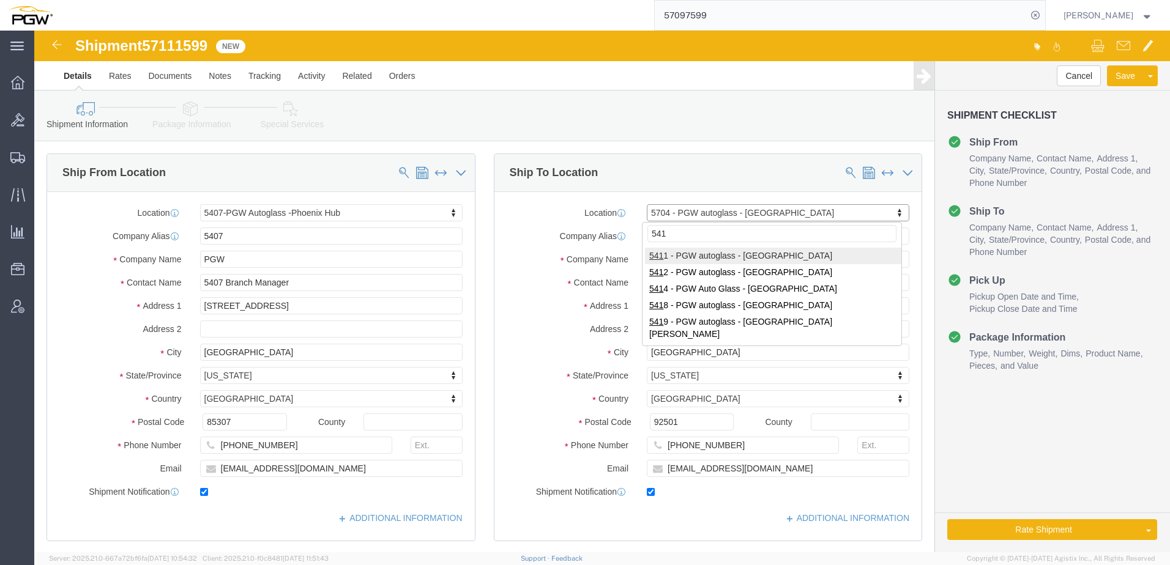
type input "5418"
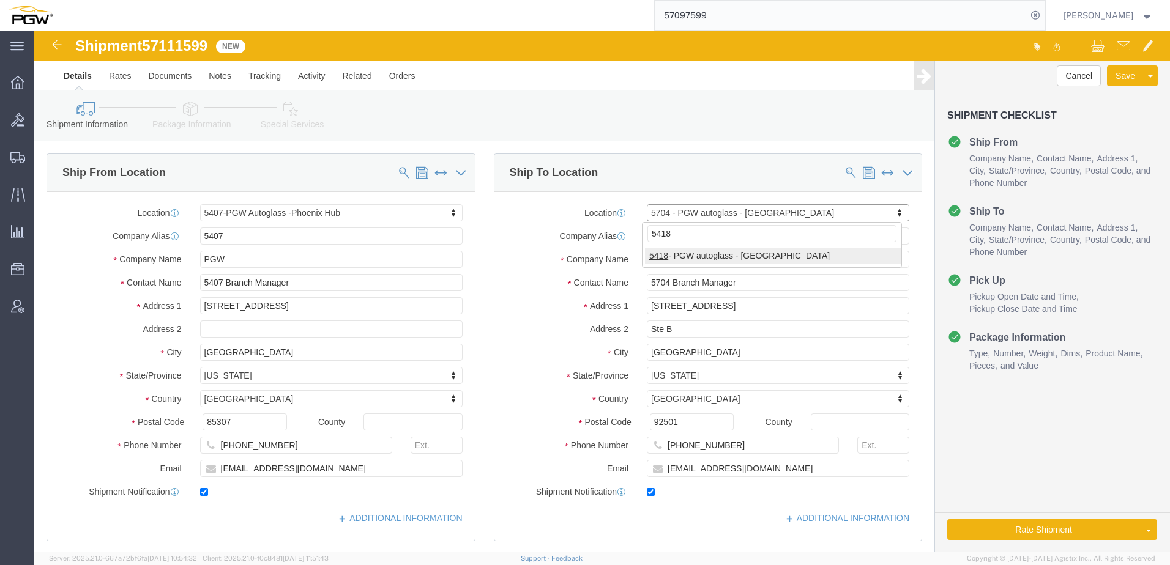
select select "28269"
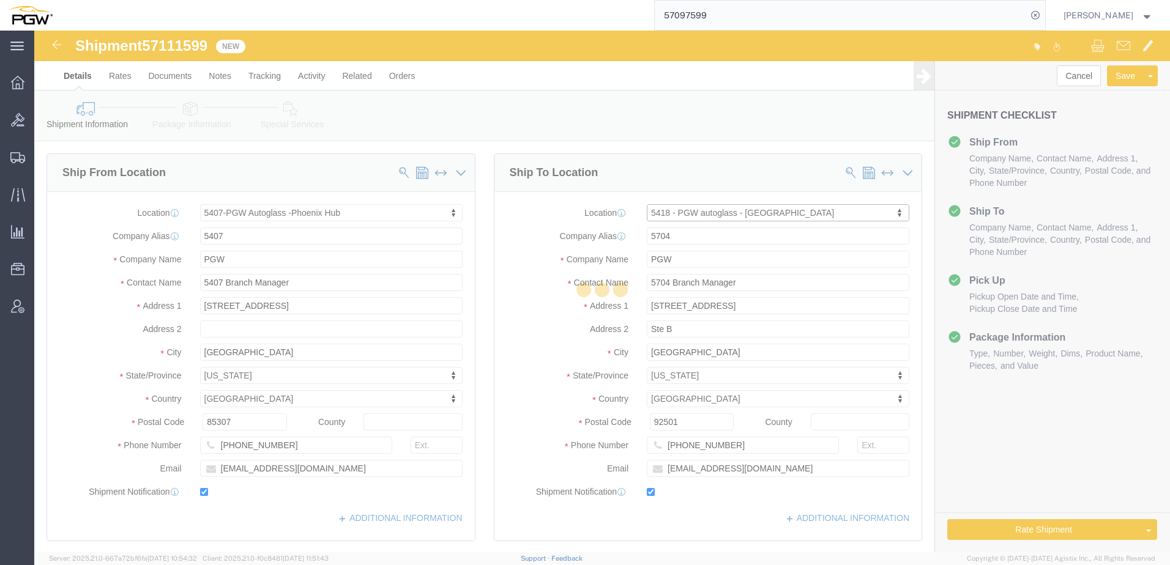
type input "5418"
type input "5418 Branch Manager"
type input "5055 Kalamath St"
type input "Denver"
type input "80221"
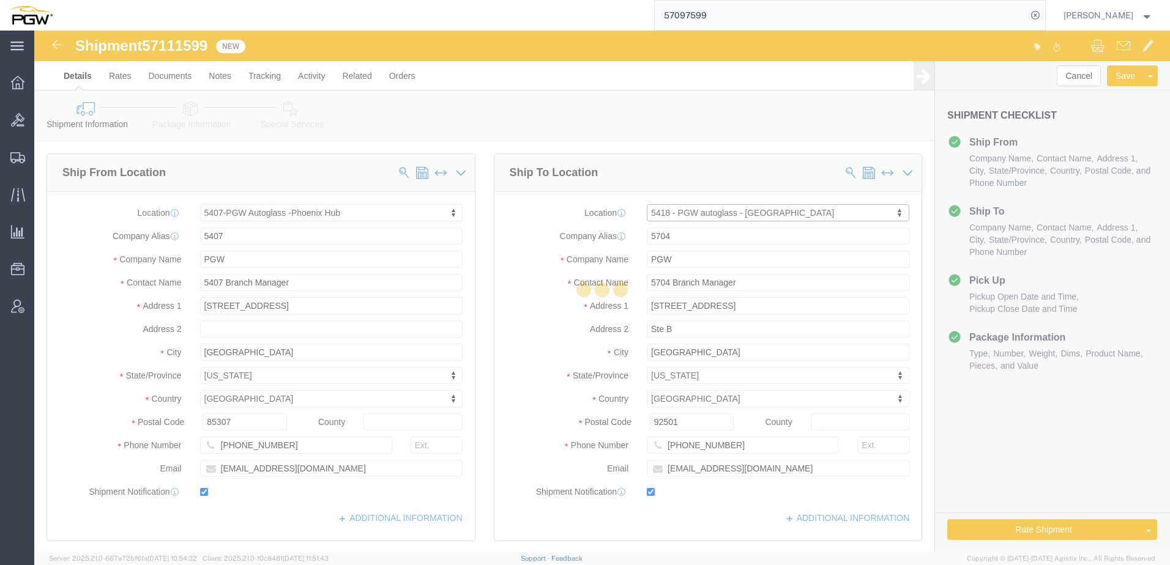
type input "303-949-8191"
type input "lkqsp_o_pm_5418@pgwag.com"
select select "CO"
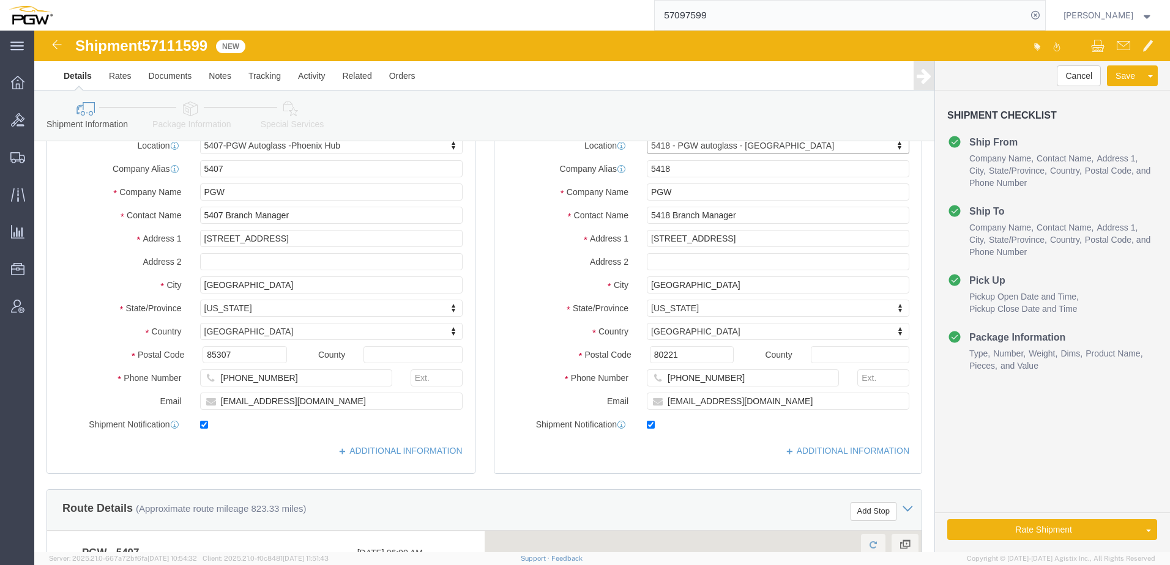
scroll to position [245, 0]
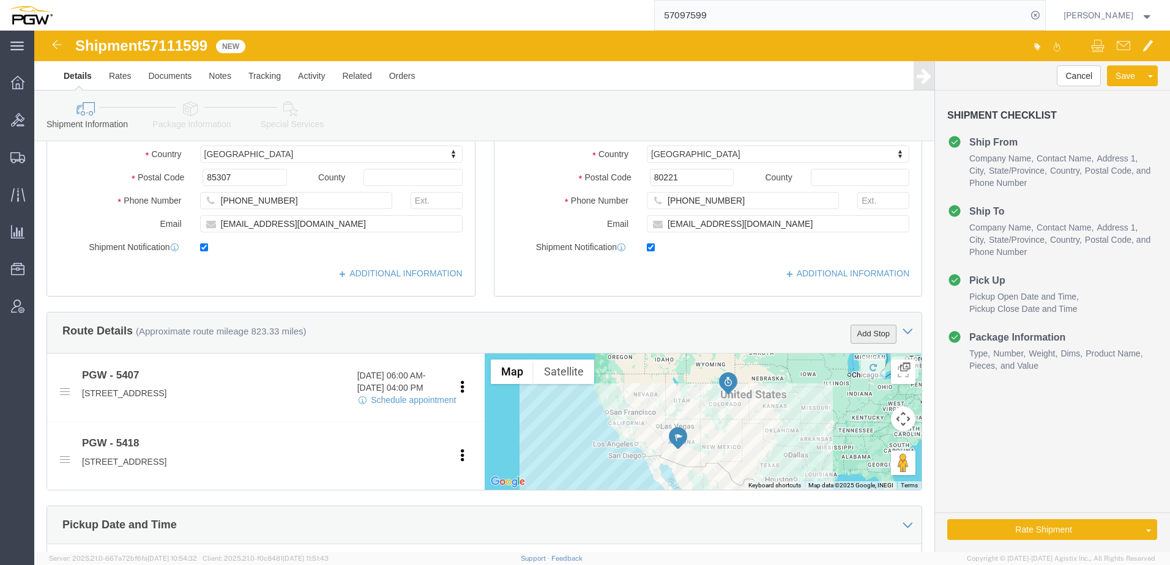
click button "Add Stop"
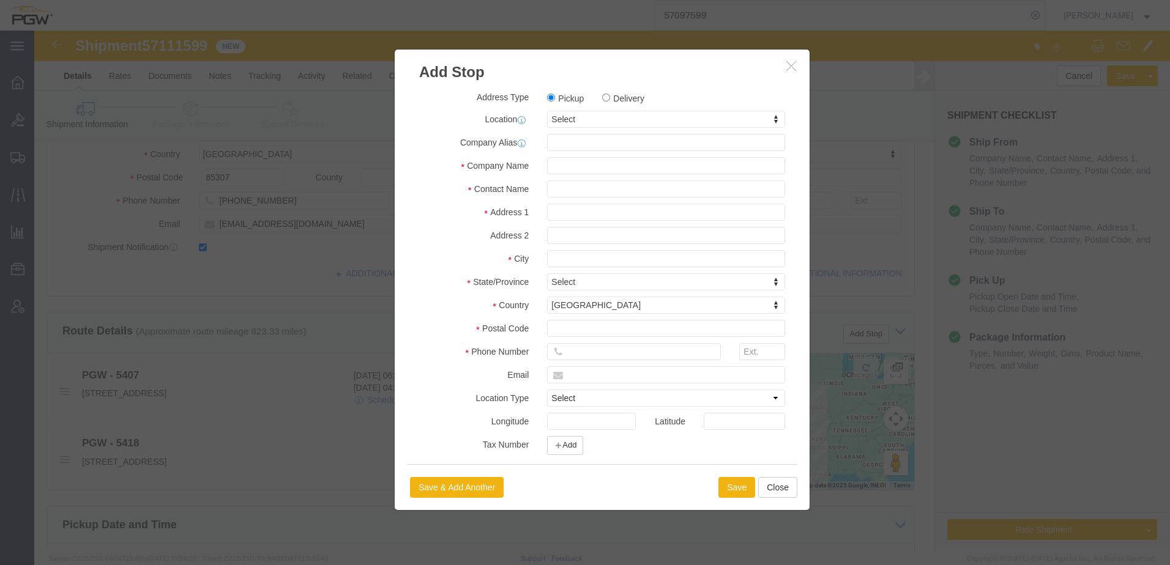
click label "Delivery"
click input "Delivery"
radio input "true"
select select
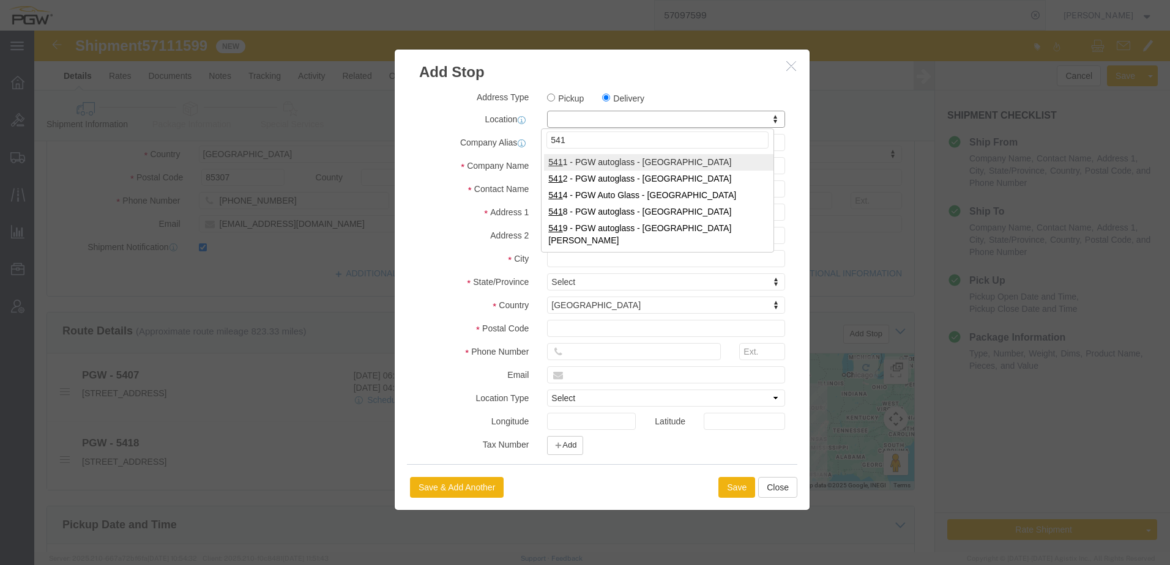
type input "5412"
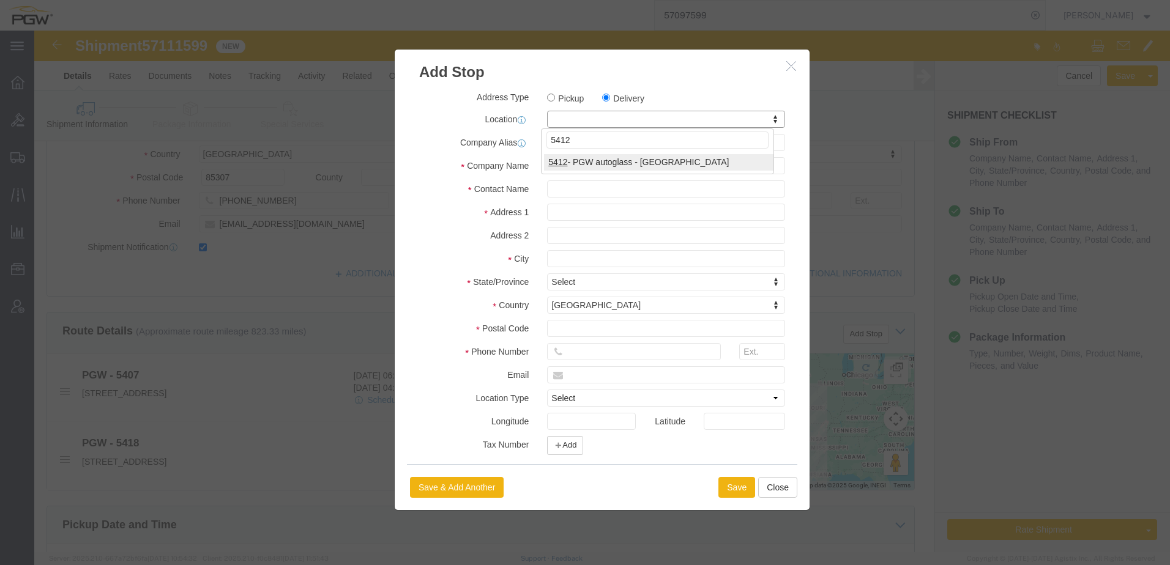
select select "38239"
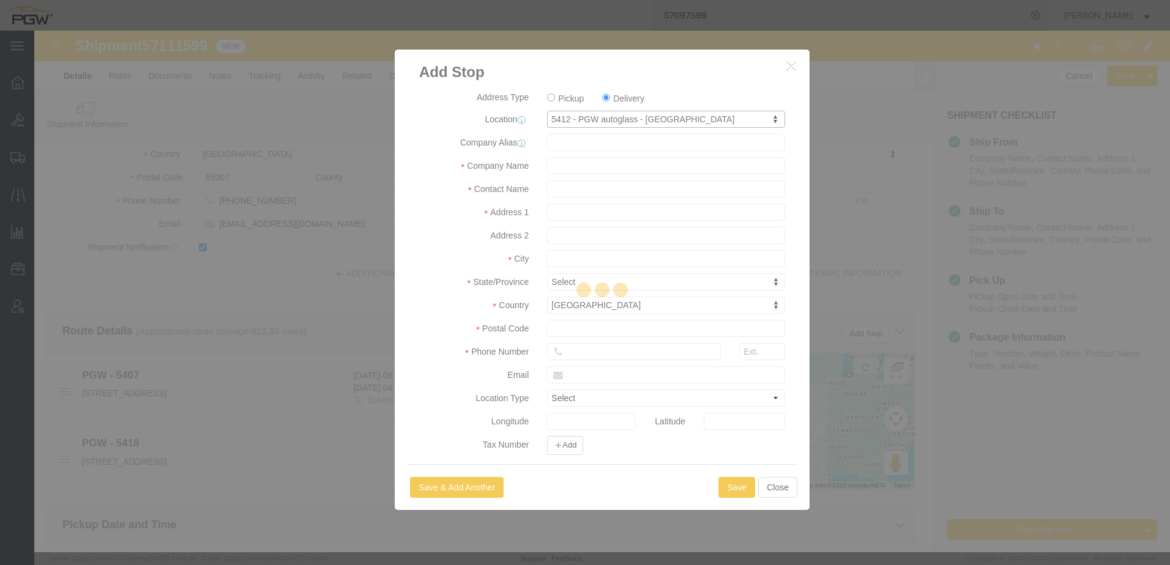
type input "5412"
type input "PGW"
type input "5412 Branch Manager"
type input "709 East Auto Center Drive"
type input "Suite 129"
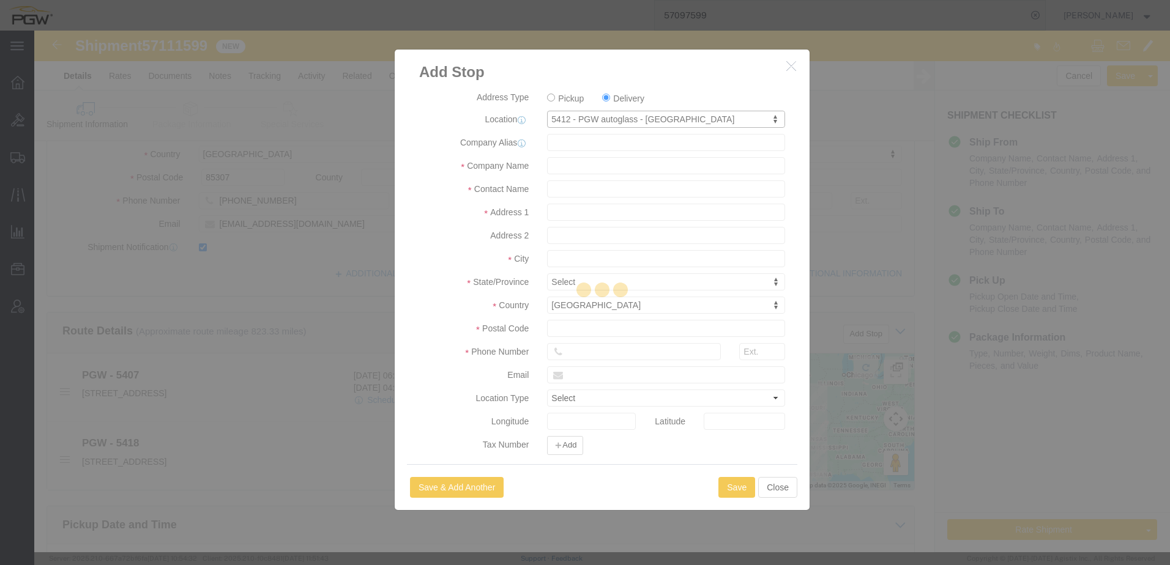
type input "Mesa"
type input "85204"
type input "502-966-8216"
type input "lkqsp_o_pm_5412@pgwag.com"
select select "BWLD"
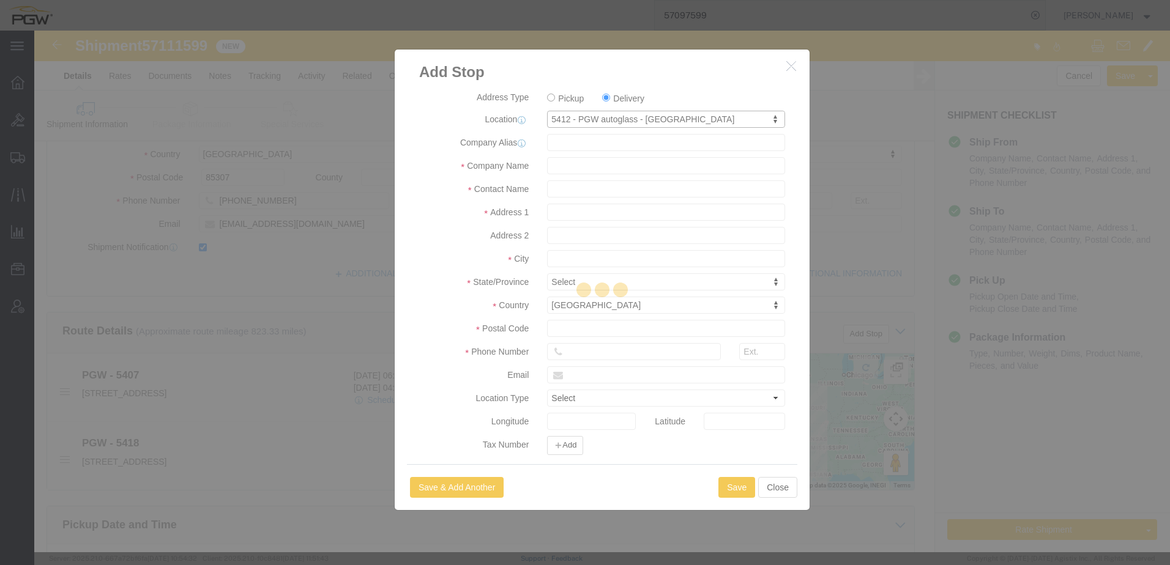
checkbox input "true"
select select "AZ"
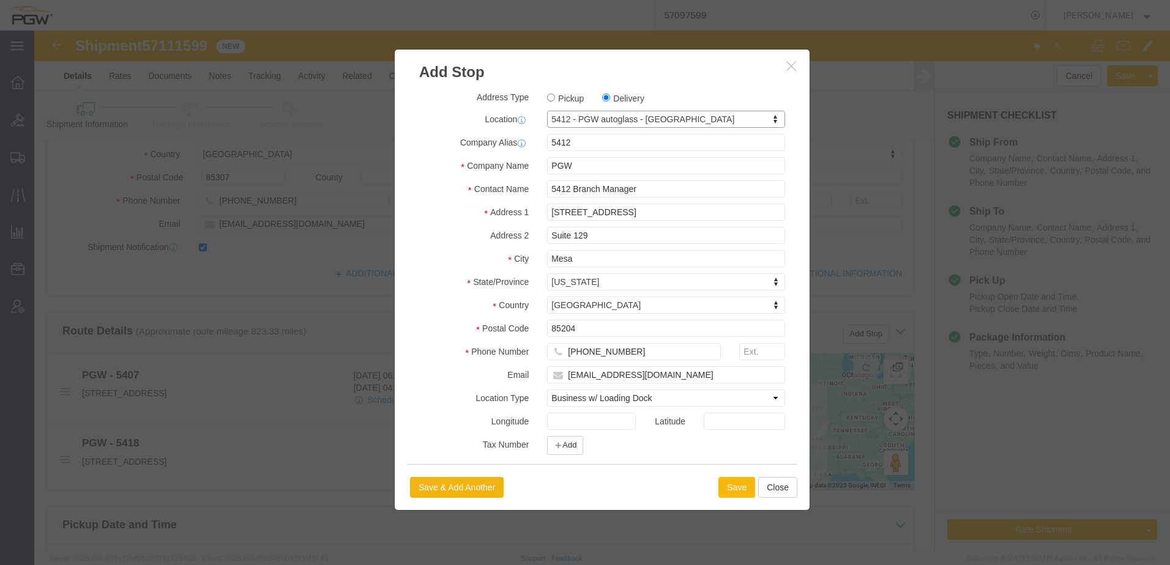
click button "Save"
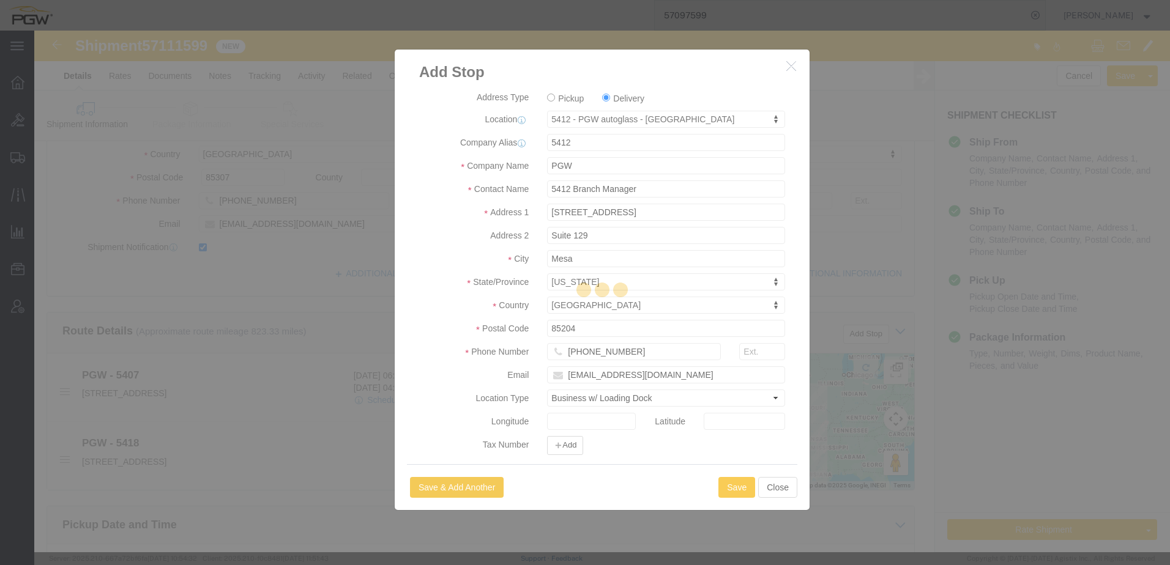
select select "D"
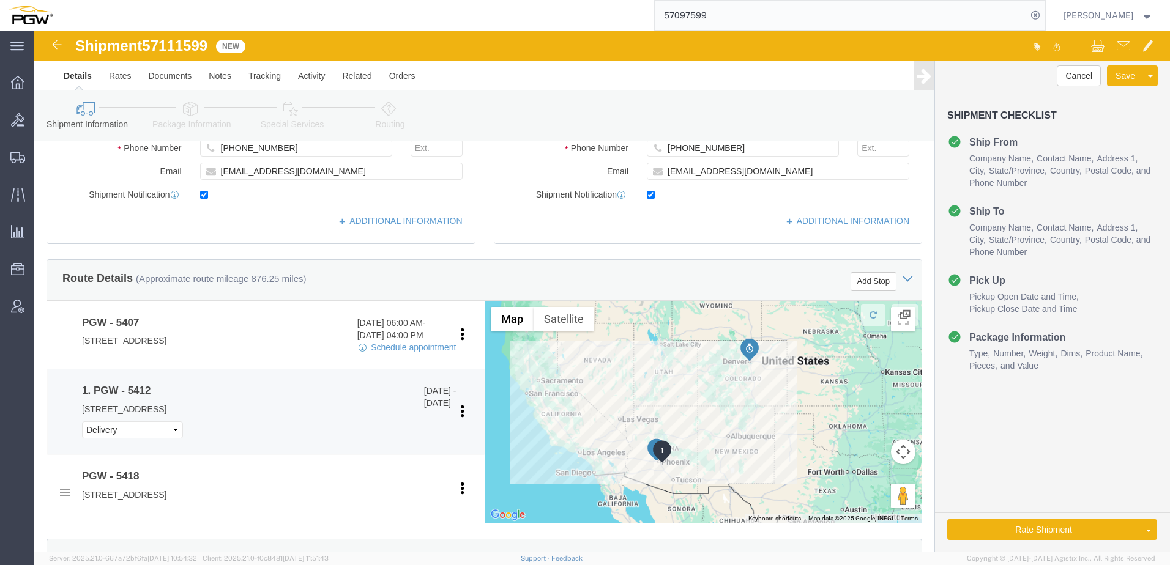
scroll to position [489, 0]
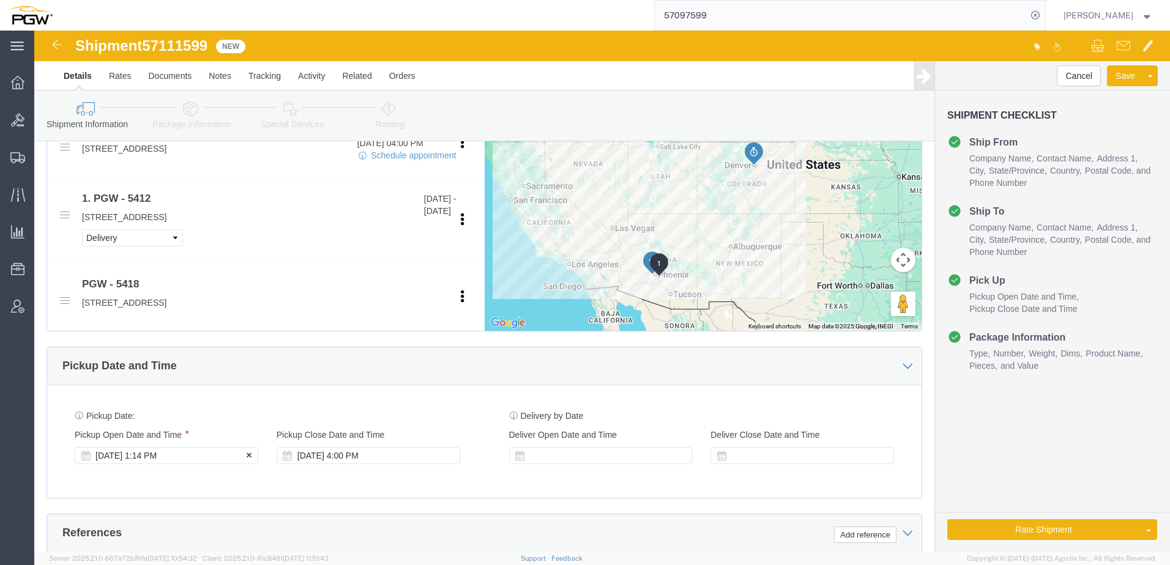
click div "Oct 13 2025 1:14 PM"
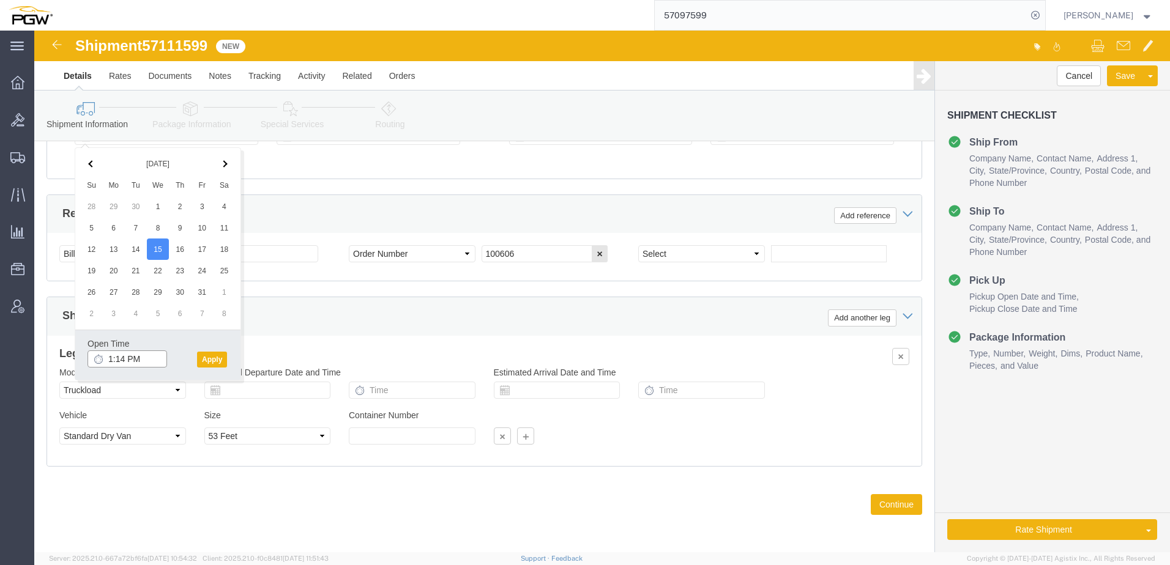
click input "1:14 PM"
type input "11:00 AM"
click button "Apply"
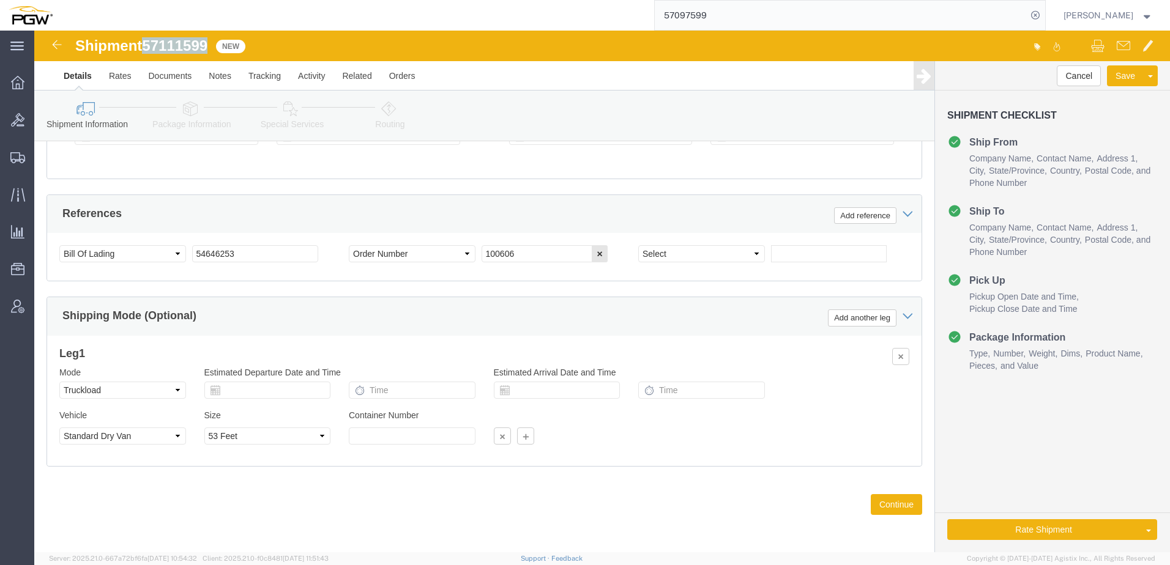
drag, startPoint x: 114, startPoint y: 7, endPoint x: 173, endPoint y: 13, distance: 58.4
click span "57111599"
copy span "57111599"
drag, startPoint x: 226, startPoint y: 221, endPoint x: -69, endPoint y: 212, distance: 295.7
click html "Shipment 57111599 New Details Rates Documents Notes Tracking Activity Related O…"
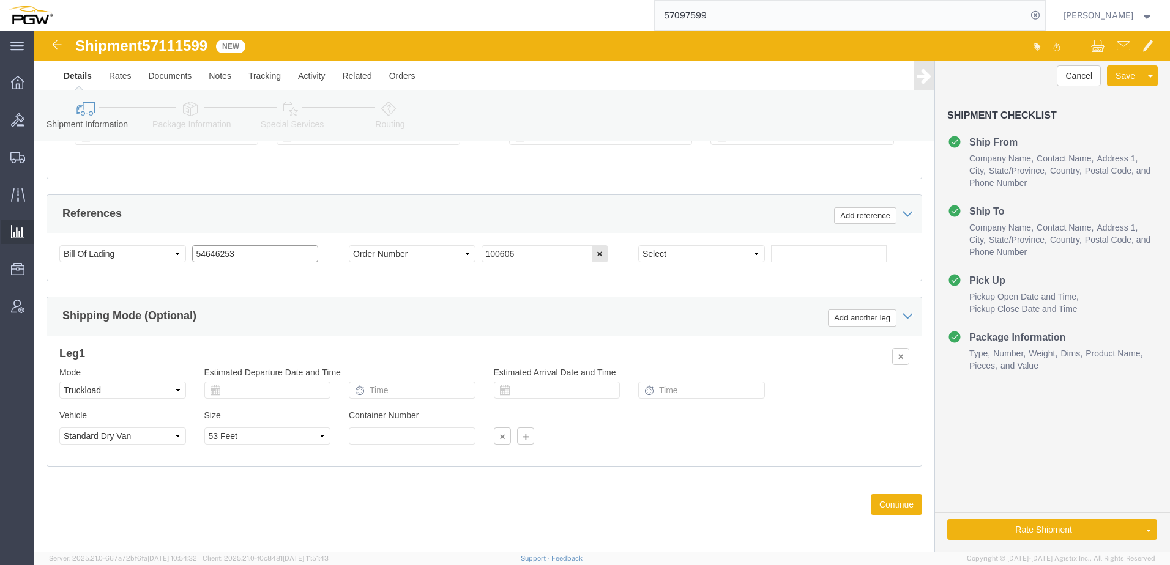
paste input "7111599"
drag, startPoint x: 233, startPoint y: 224, endPoint x: -312, endPoint y: 225, distance: 544.5
click html "Shipment 57111599 New Details Rates Documents Notes Tracking Activity Related O…"
type input "57111599"
drag, startPoint x: 543, startPoint y: 219, endPoint x: 369, endPoint y: 223, distance: 173.8
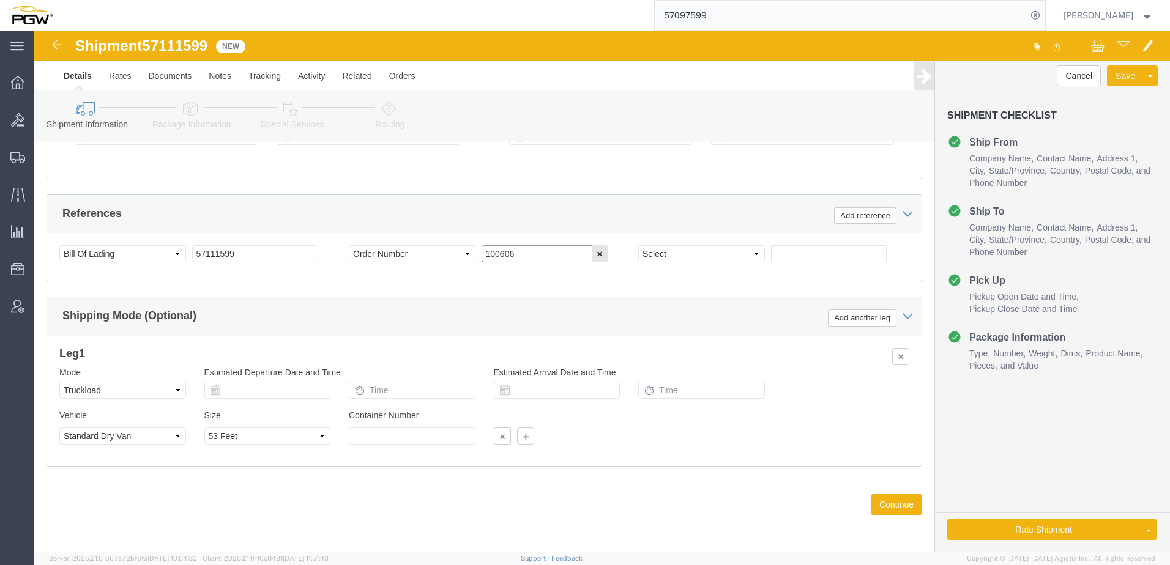
click div "Select Account Type Activity ID Airline Appointment Number ASN Batch Request # …"
paste input "669777"
type input "669777"
click div "Select Account Type Activity ID Airline Appointment Number ASN Batch Request # …"
click select "Select Account Type Activity ID Airline Appointment Number ASN Batch Request # …"
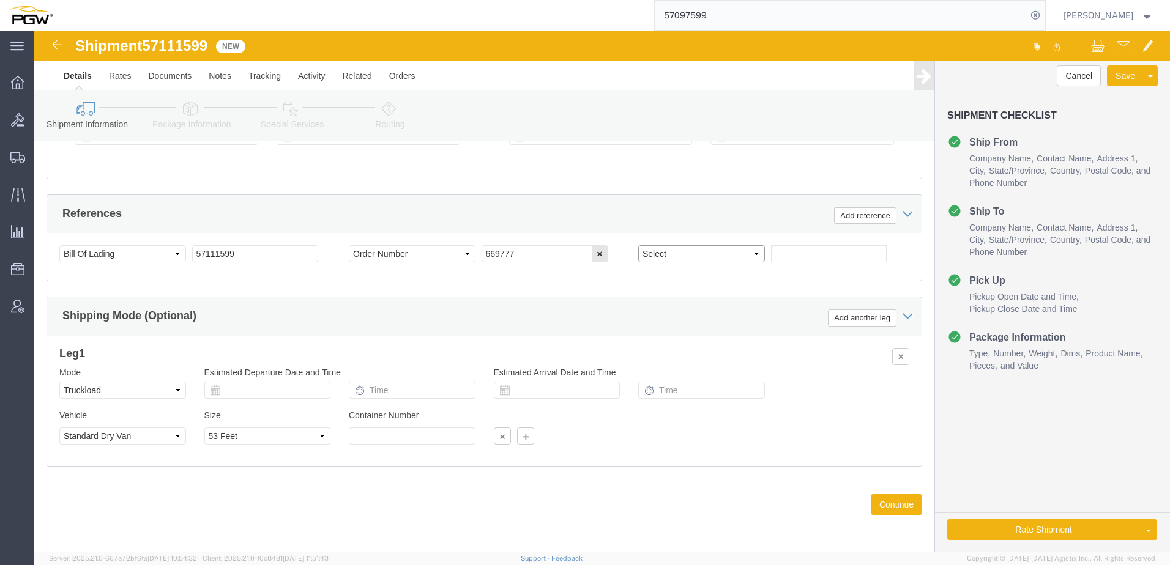
select select "ORDERNUM"
click select "Select Account Type Activity ID Airline Appointment Number ASN Batch Request # …"
click input "text"
paste input "669827"
type input "669827"
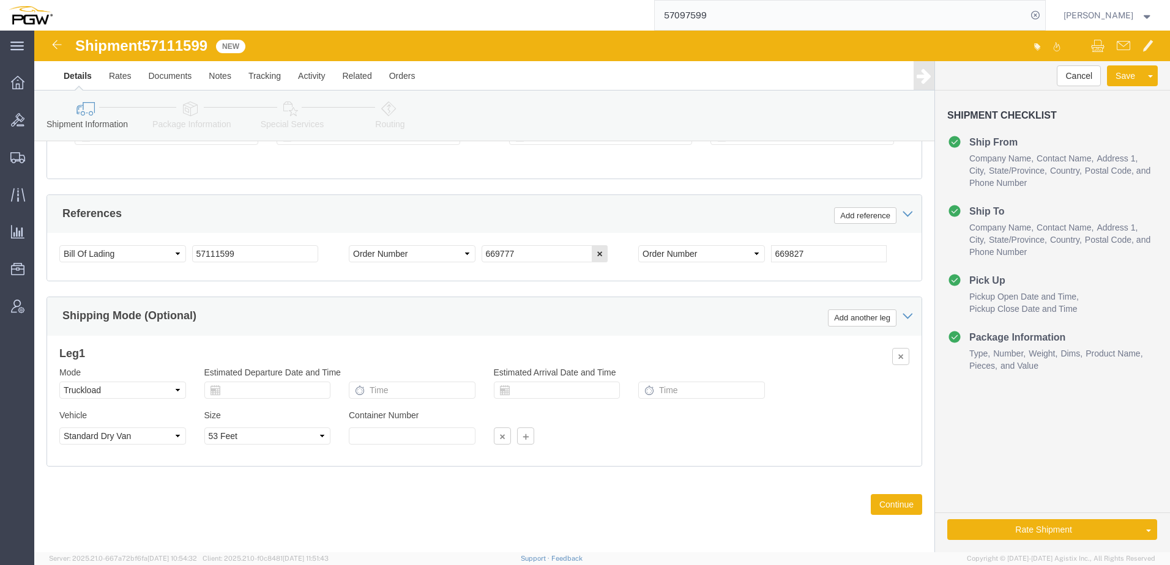
click link "Package Information"
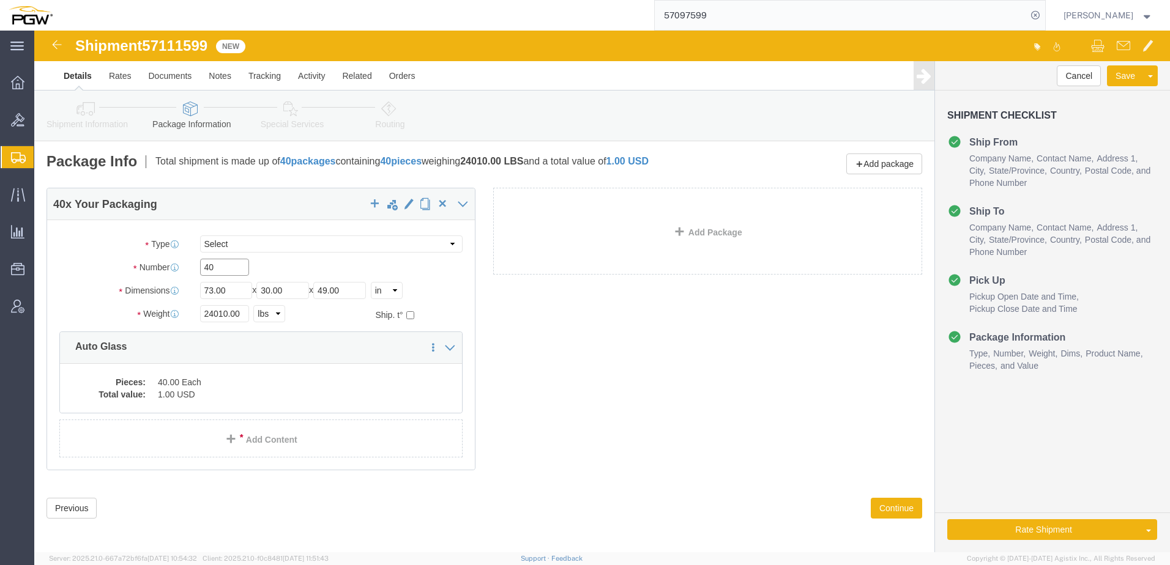
drag, startPoint x: 195, startPoint y: 240, endPoint x: 2, endPoint y: 237, distance: 193.4
click div "Please fix the following errors Ship From Location Location 5407-PGW Autoglass …"
type input "24"
drag, startPoint x: 193, startPoint y: 281, endPoint x: -5, endPoint y: 275, distance: 197.7
click html "Shipment 57111599 New Details Rates Documents Notes Tracking Activity Related O…"
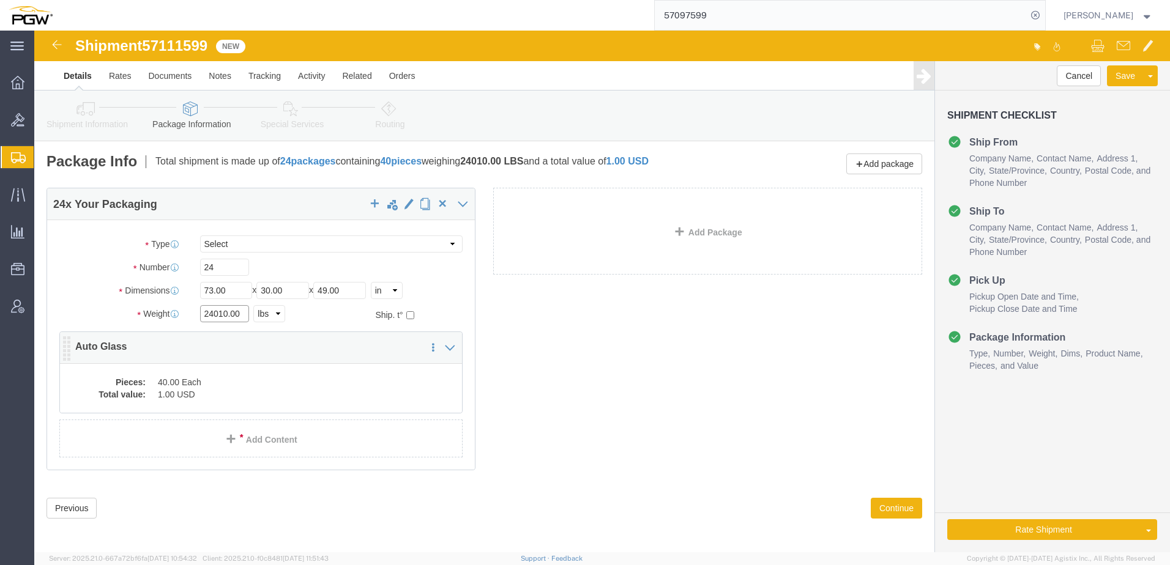
paste input "15246"
type input "15246.00"
click div "Pieces: 40.00 Each Total value: 1.00 USD"
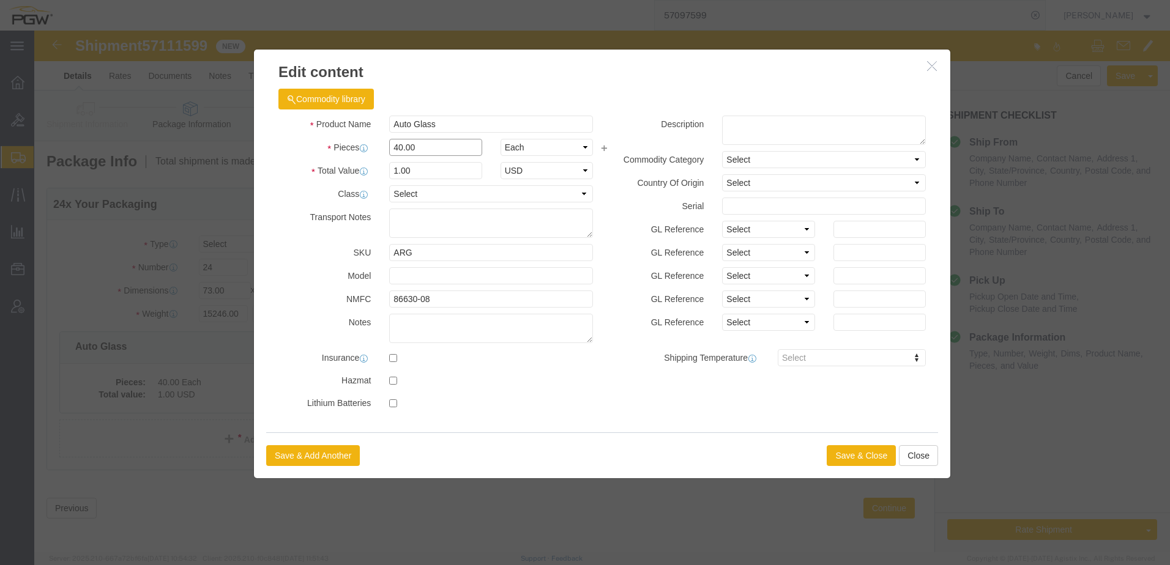
drag, startPoint x: 405, startPoint y: 121, endPoint x: -170, endPoint y: 140, distance: 575.5
click html "Shipment 57111599 New Details Rates Documents Notes Tracking Activity Related O…"
type input "24.00"
type input "0.6"
type input "1.00"
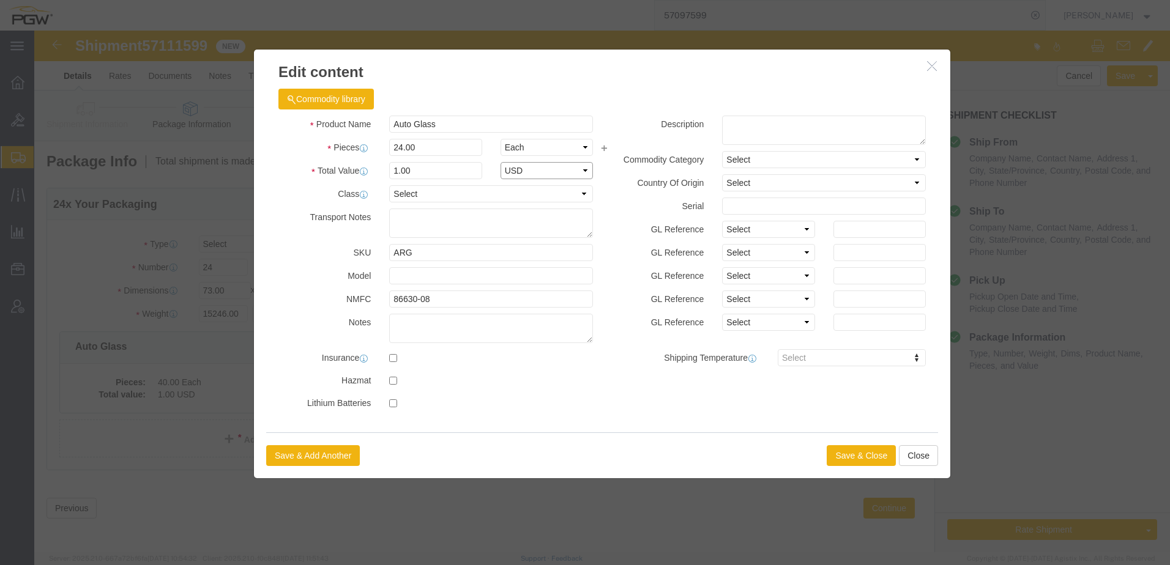
select select "USD"
click button "Save & Close"
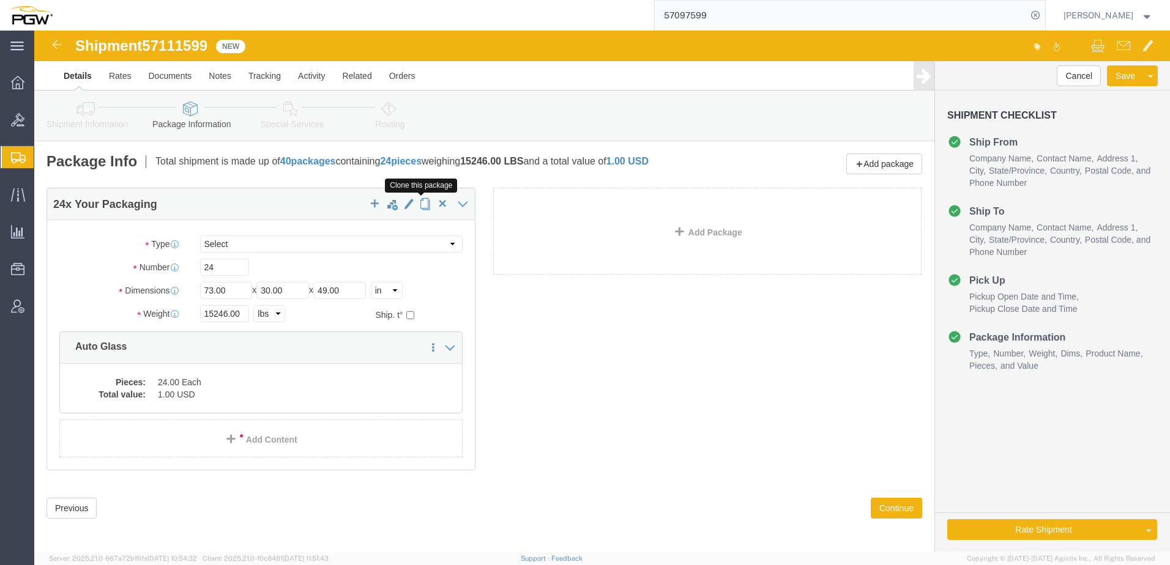
click button "button"
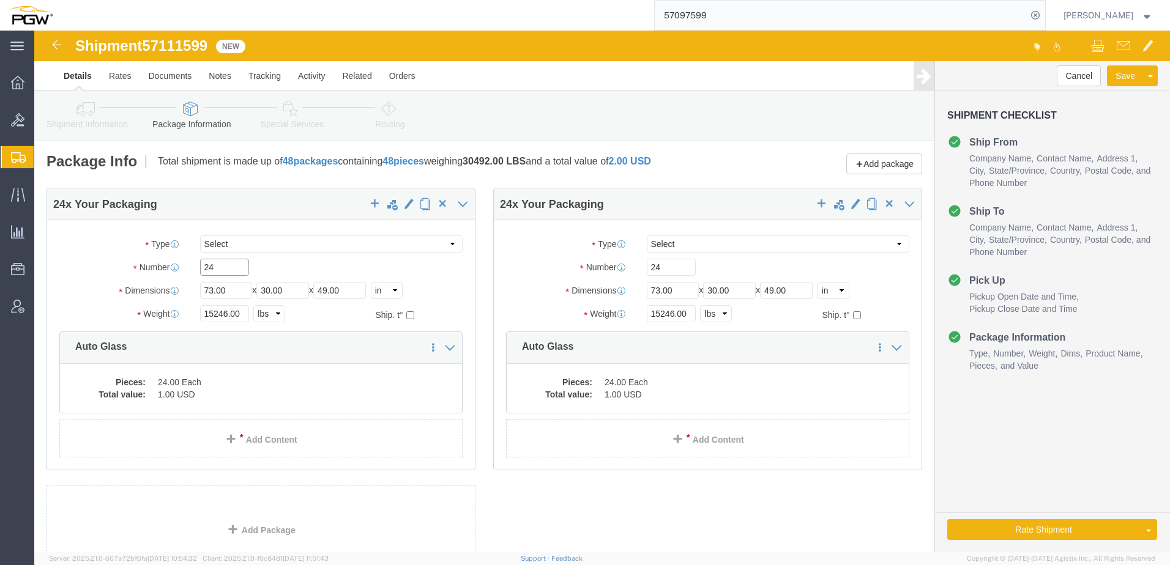
drag, startPoint x: 193, startPoint y: 237, endPoint x: -353, endPoint y: 192, distance: 548.3
click html "Shipment 57111599 New Details Rates Documents Notes Tracking Activity Related O…"
paste input "2"
type input "22"
drag, startPoint x: 193, startPoint y: 283, endPoint x: -47, endPoint y: 277, distance: 239.3
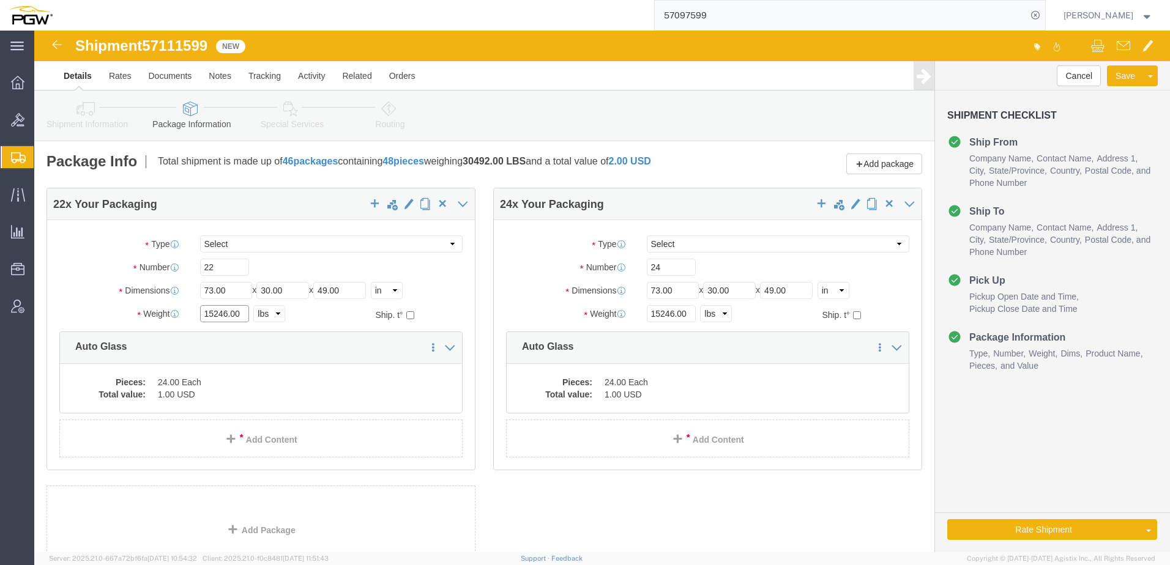
click html "Shipment 57111599 New Details Rates Documents Notes Tracking Activity Related O…"
paste input "3820"
type input "13820.00"
click dd "24.00 Each"
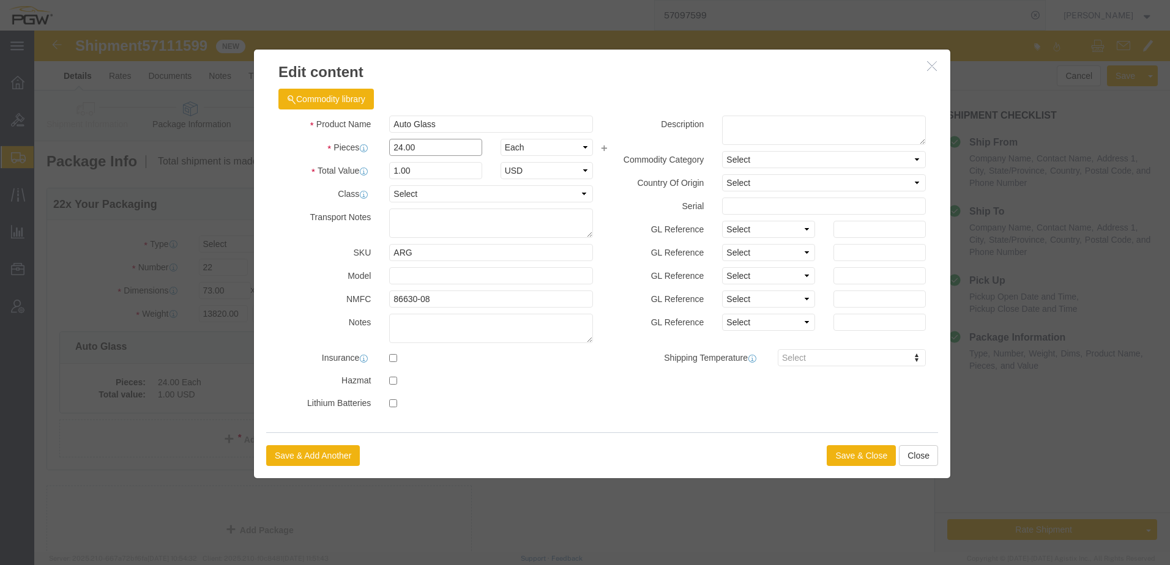
drag, startPoint x: 430, startPoint y: 116, endPoint x: -279, endPoint y: 56, distance: 711.1
click html "Shipment 57111599 New Details Rates Documents Notes Tracking Activity Related O…"
type input "22.00"
type input "0.92"
type input "1.00"
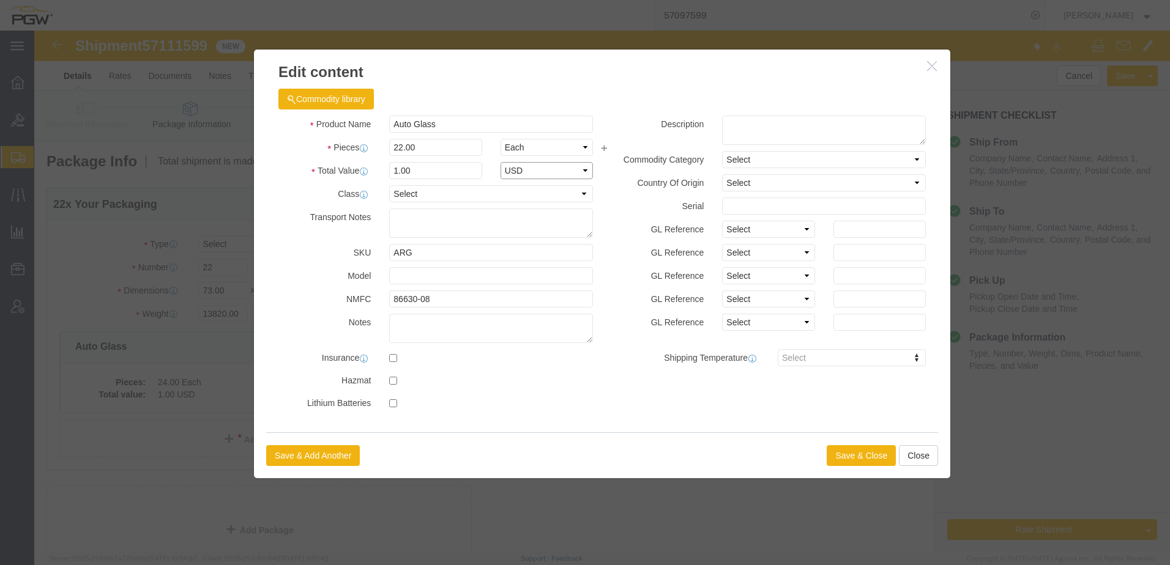
select select "USD"
click button "Save & Close"
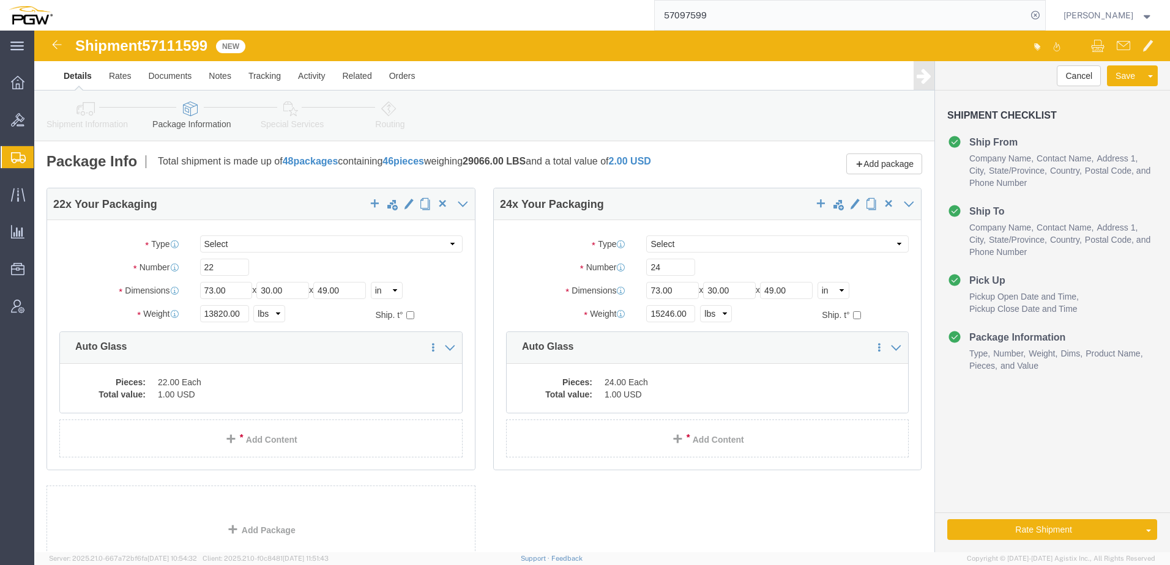
click link "Routing"
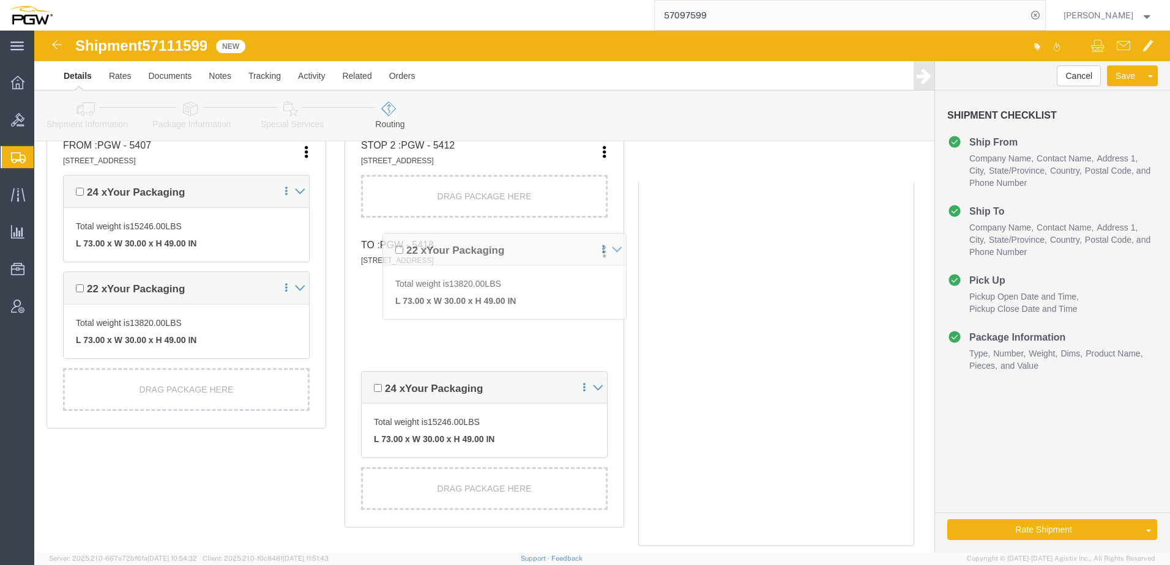
scroll to position [347, 0]
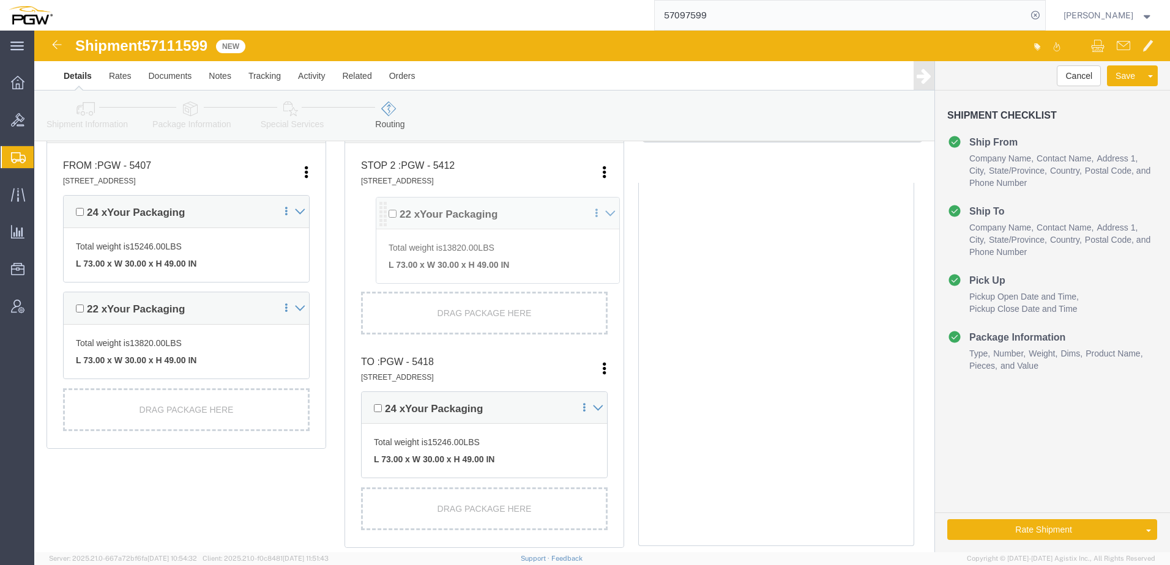
drag, startPoint x: 333, startPoint y: 355, endPoint x: 351, endPoint y: 181, distance: 175.2
click div "Pickups + Add Stop From : PGW - 5407 5850 North 101st Avenue, Glendale, AZ, 853…"
click link "Rate And Autotender"
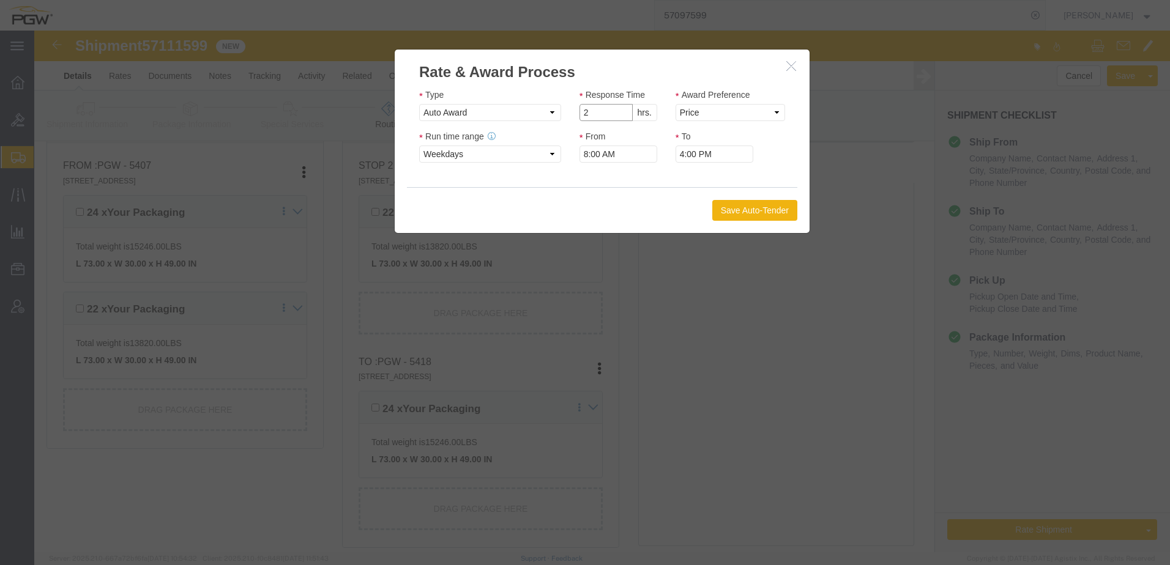
click input "2"
type input "1"
click input "1"
click select "Price Carrier Rank"
select select "LANE_RANK"
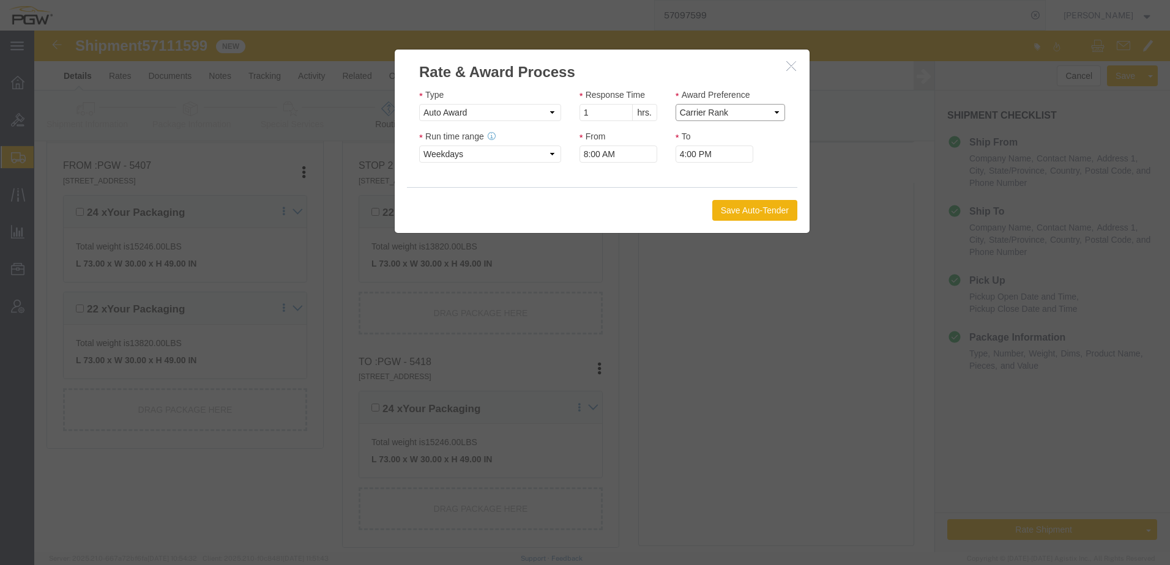
click select "Price Carrier Rank"
click button "Save Auto-Tender"
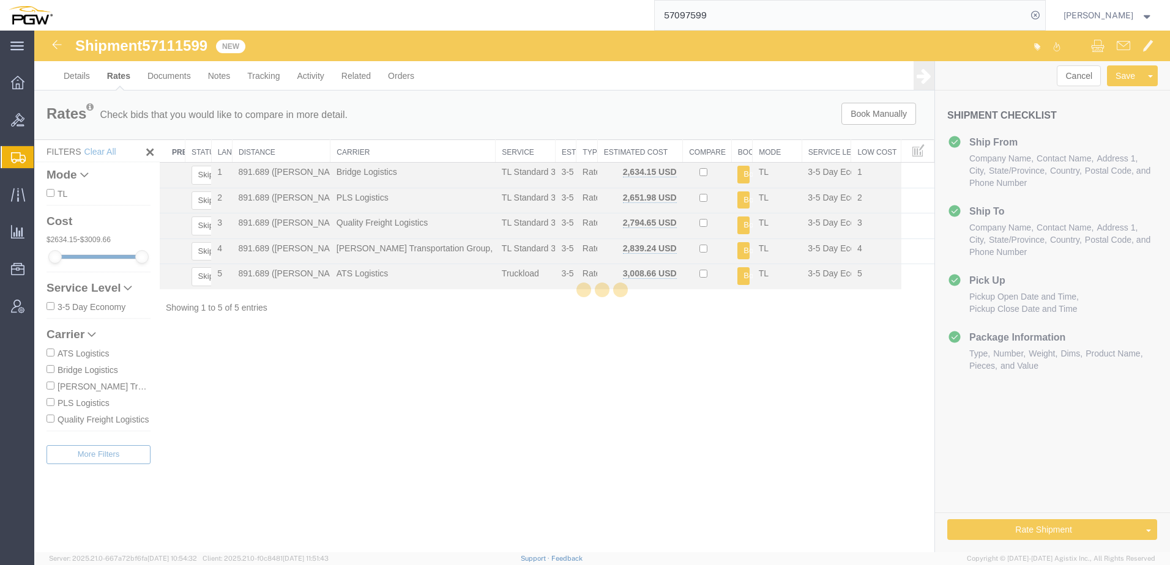
scroll to position [0, 0]
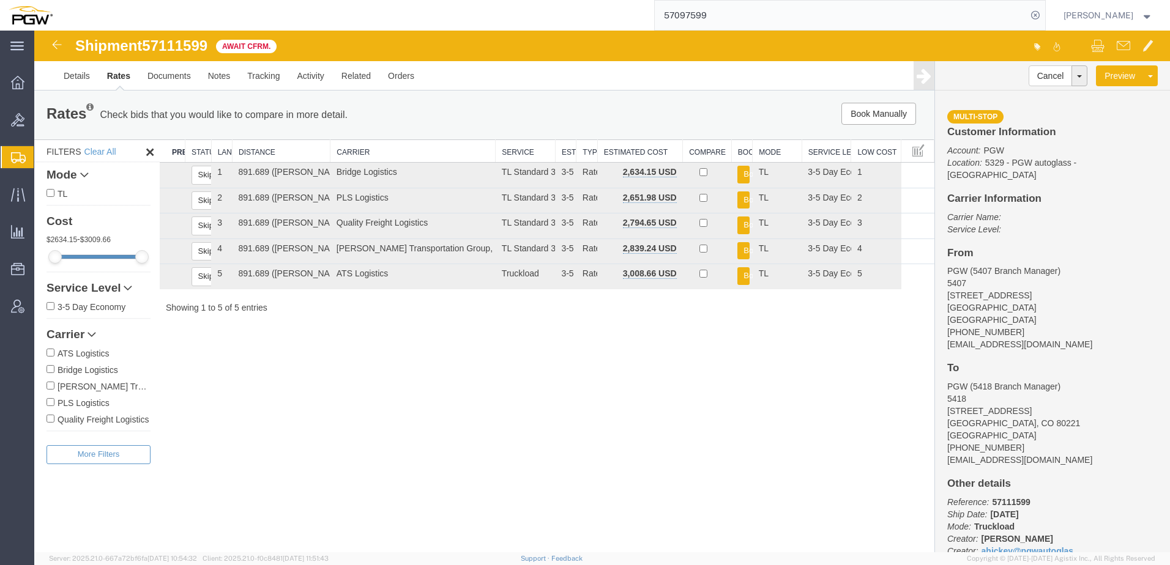
click at [329, 415] on div "Shipment 57111599 5 of 5 Await Cfrm. Details Rates Documents Notes Tracking Act…" at bounding box center [602, 292] width 1136 height 522
click at [262, 400] on div "Shipment 57111599 5 of 5 Await Cfrm. Details Rates Documents Notes Tracking Act…" at bounding box center [602, 292] width 1136 height 522
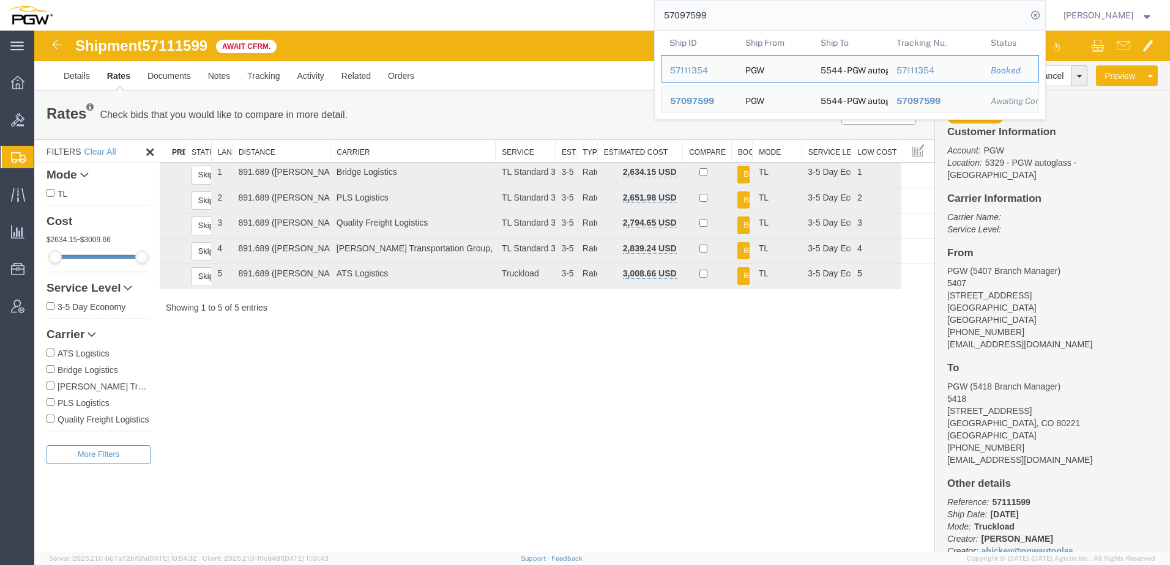
drag, startPoint x: 738, startPoint y: 13, endPoint x: 301, endPoint y: 6, distance: 436.9
click at [321, 6] on div "57097599 Ship ID Ship From Ship To Tracking Nu. Status Ship ID 57111354 Ship Fr…" at bounding box center [553, 15] width 984 height 31
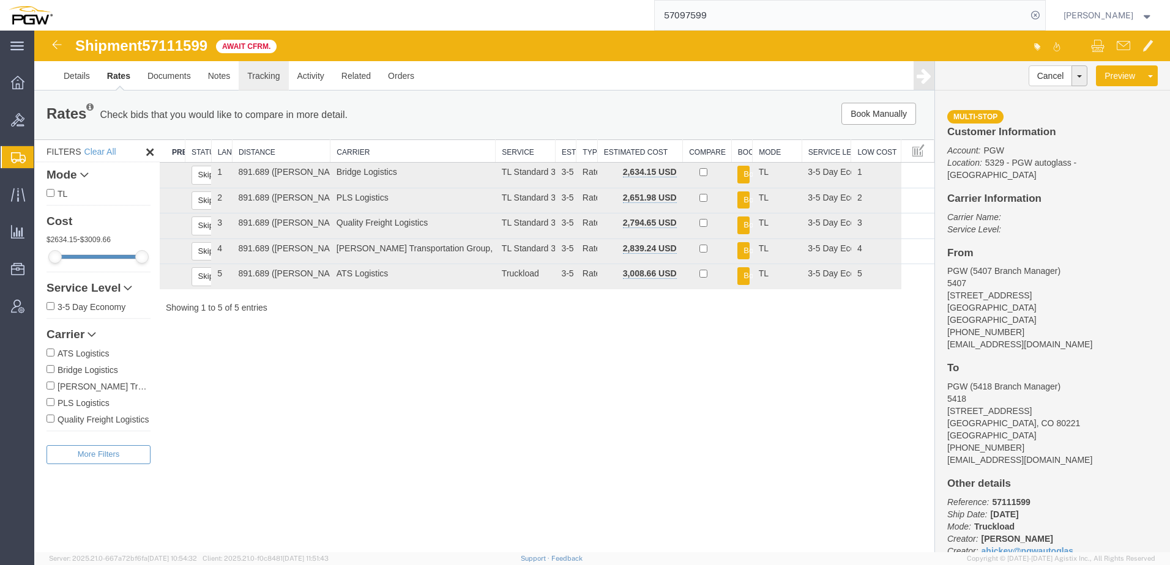
paste input "6968183"
type input "56968183"
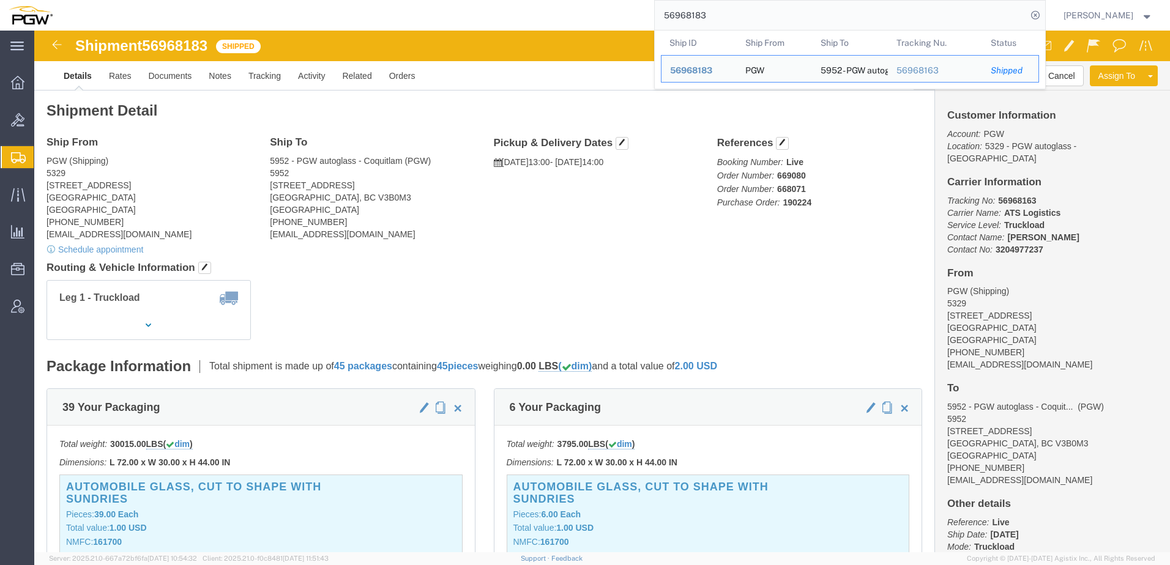
click div "Leg 1 - Truckload Number of trucks: 1"
drag, startPoint x: 763, startPoint y: 9, endPoint x: 228, endPoint y: 16, distance: 535.4
click at [244, 10] on div "56968183 Ship ID Ship From Ship To Tracking Nu. Status Ship ID 56968183 Ship Fr…" at bounding box center [553, 15] width 984 height 31
click div "Leg 1 - Truckload Number of trucks: 1"
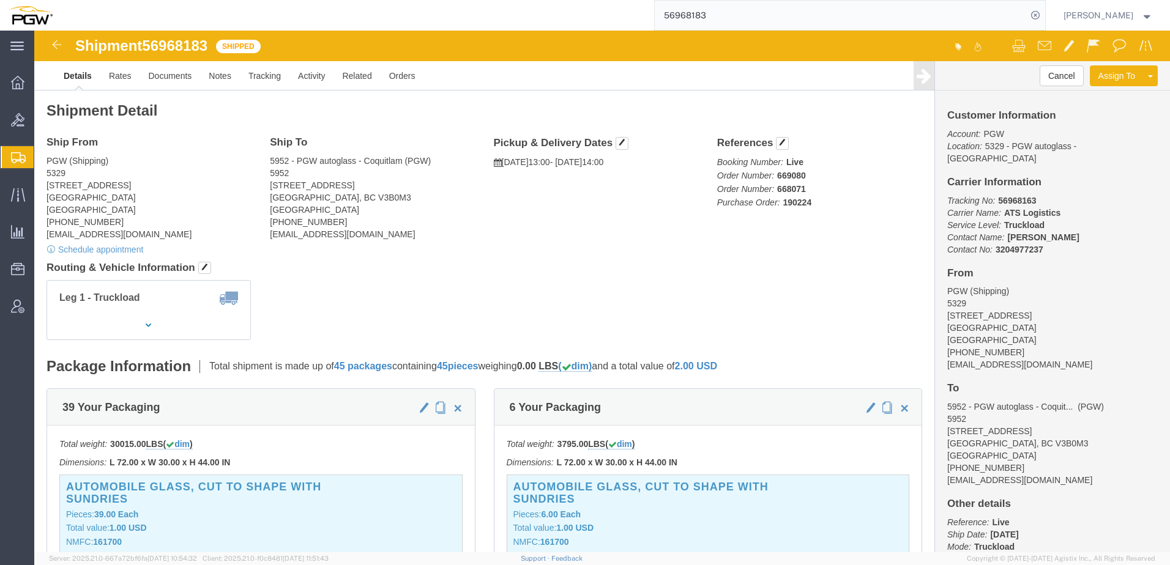
click at [0, 0] on span "Create from Template" at bounding box center [0, 0] width 0 height 0
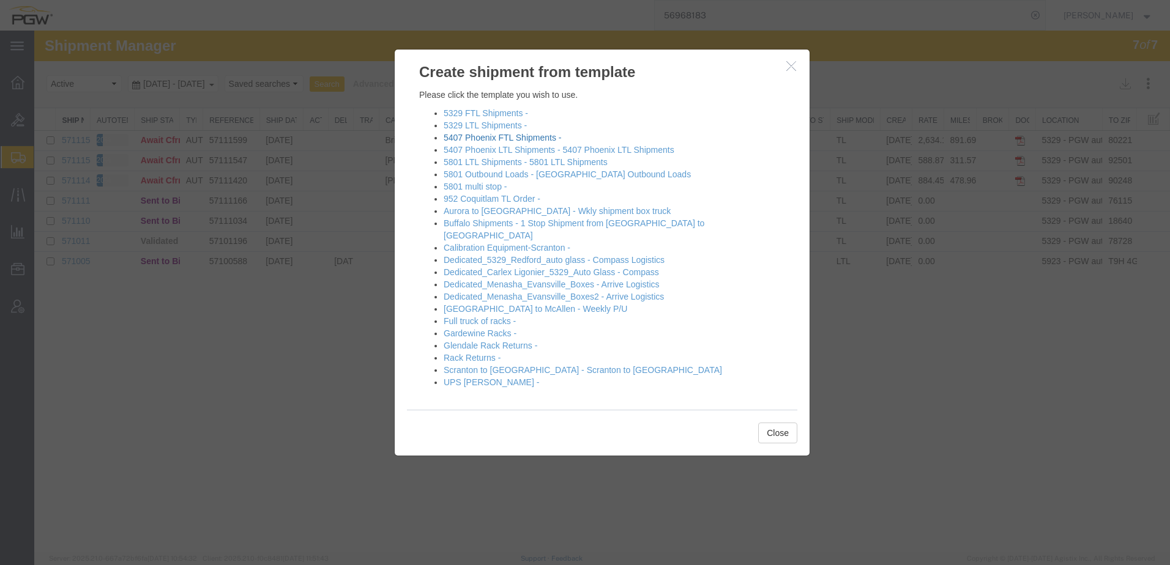
click at [532, 134] on link "5407 Phoenix FTL Shipments -" at bounding box center [502, 138] width 117 height 10
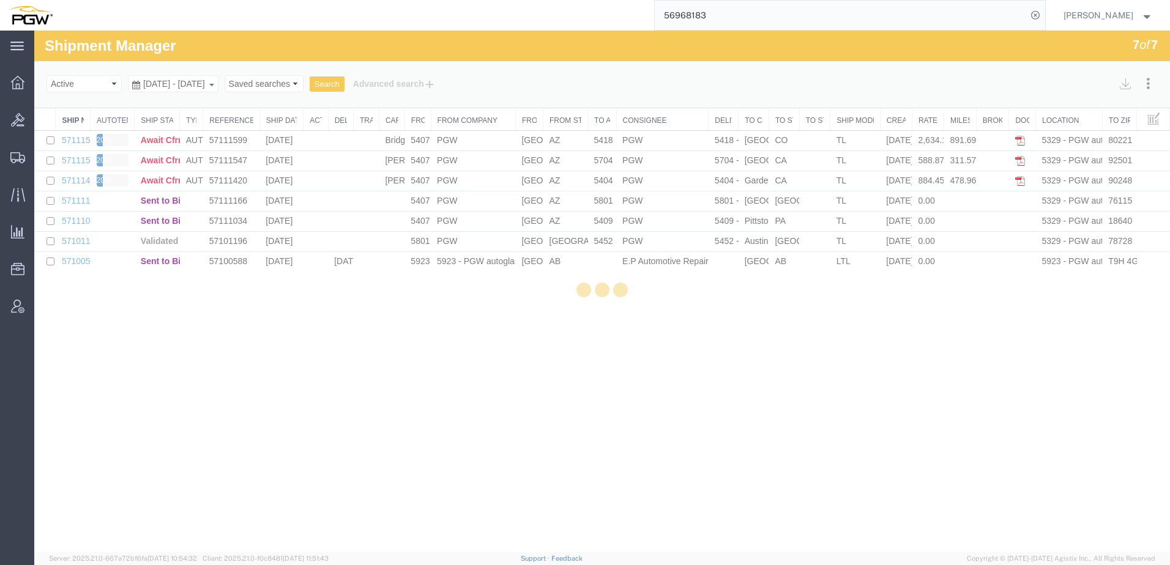
click at [532, 134] on div at bounding box center [602, 292] width 1136 height 522
select select "62351"
select select "28459"
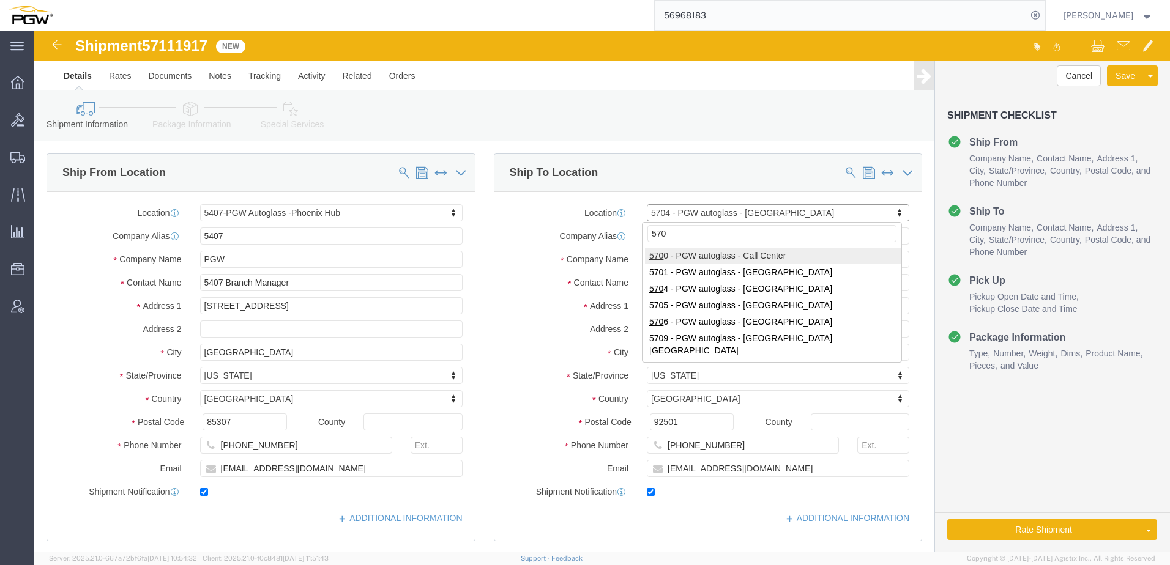
type input "5709"
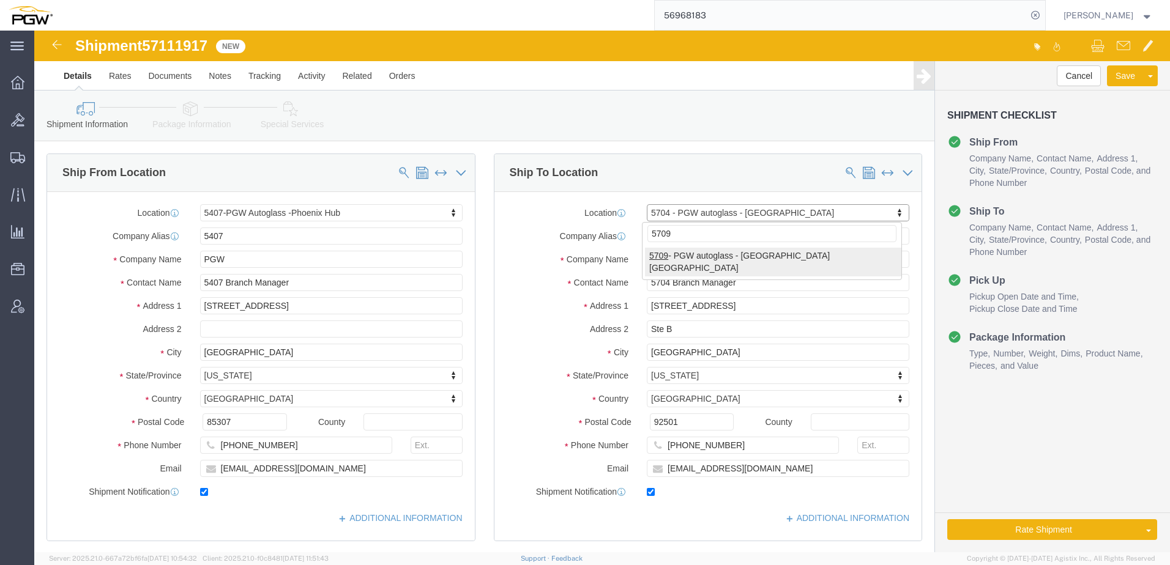
select select "28465"
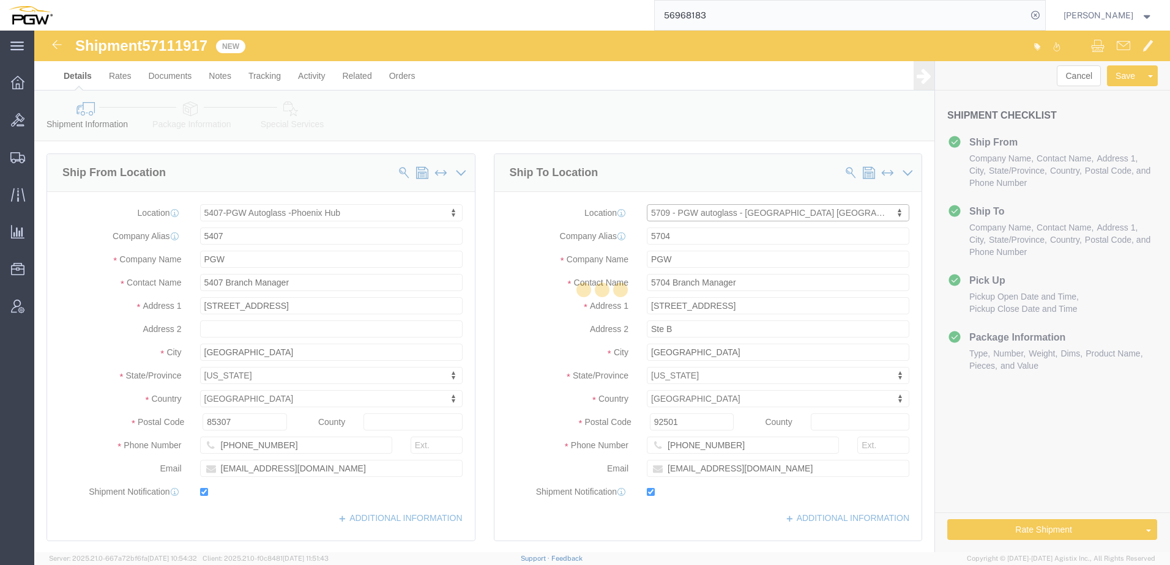
type input "5709"
type input "5709 Branch Manager"
type input "16393 NE Cameron Blvd"
type input "Dock #10"
type input "Portland"
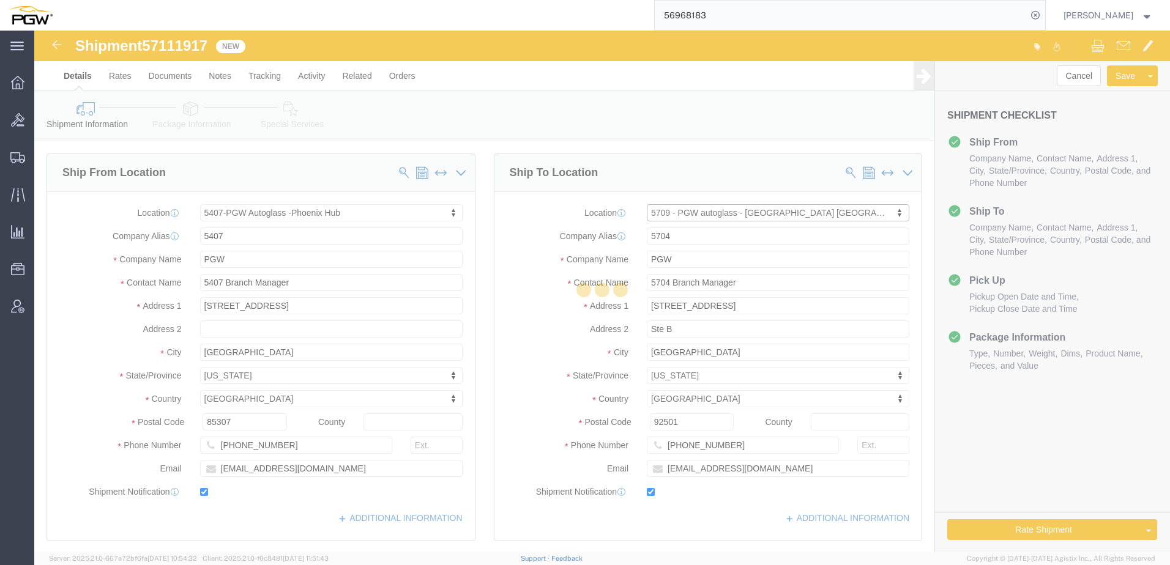
type input "97230"
type input "503-281-8920"
type input "lkqsp_o_pm_5709@pgwag.com"
select select "OR"
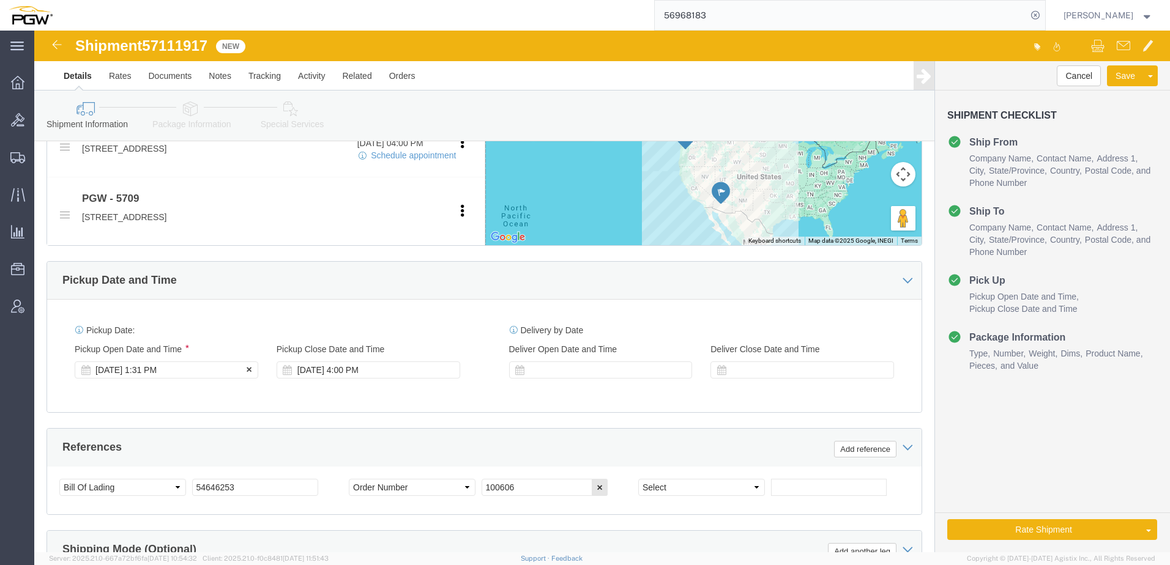
click div "Oct 13 2025 1:31 PM"
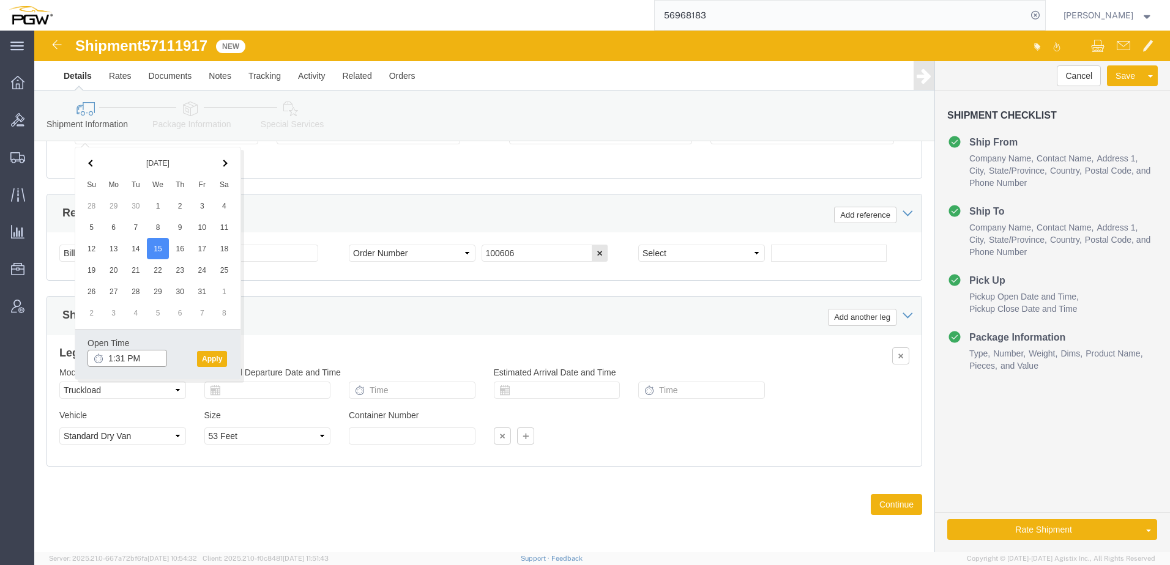
click input "1:31 PM"
click input "8:00 PM"
type input "8:00 AM"
click button "Apply"
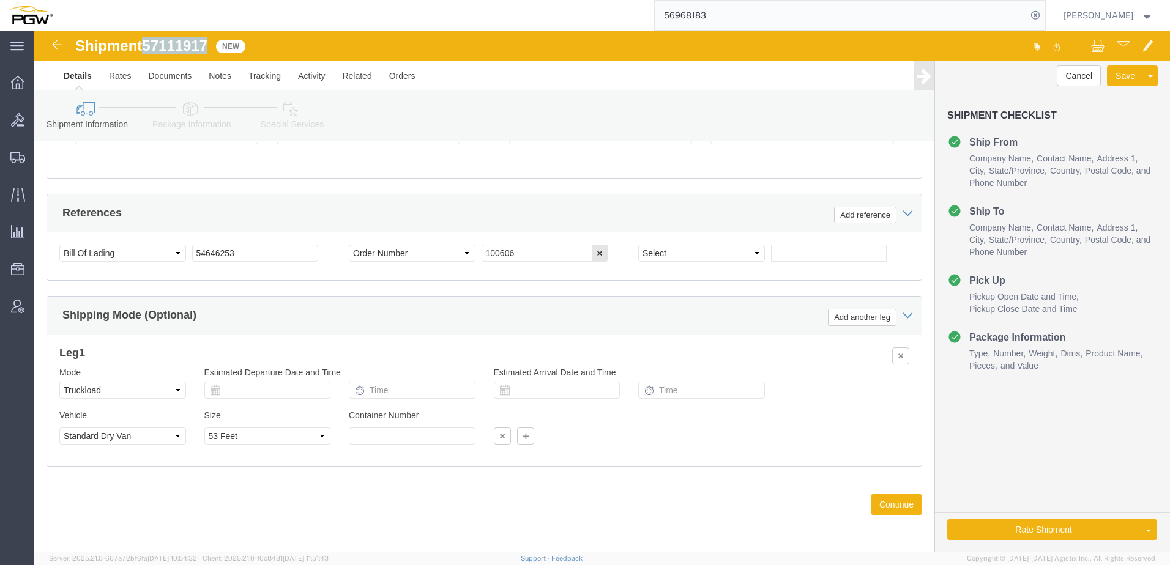
drag, startPoint x: 113, startPoint y: 17, endPoint x: 176, endPoint y: 17, distance: 63.0
click div "Shipment 57111917 New"
drag, startPoint x: 204, startPoint y: 221, endPoint x: 49, endPoint y: 228, distance: 155.6
click div "Select Account Type Activity ID Airline Appointment Number ASN Batch Request # …"
paste input "7111917"
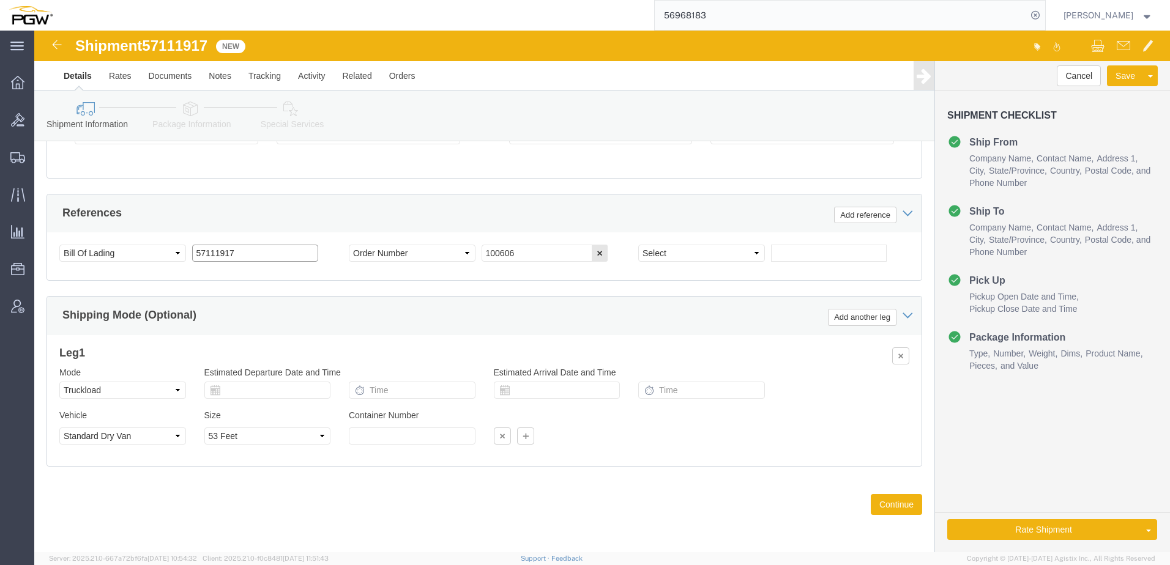
drag, startPoint x: 206, startPoint y: 226, endPoint x: -203, endPoint y: 214, distance: 408.9
click html "Shipment 57111917 New Details Rates Documents Notes Tracking Activity Related O…"
type input "57111917"
drag, startPoint x: 491, startPoint y: 221, endPoint x: 326, endPoint y: 201, distance: 166.4
click div "Select Account Type Activity ID Airline Appointment Number ASN Batch Request # …"
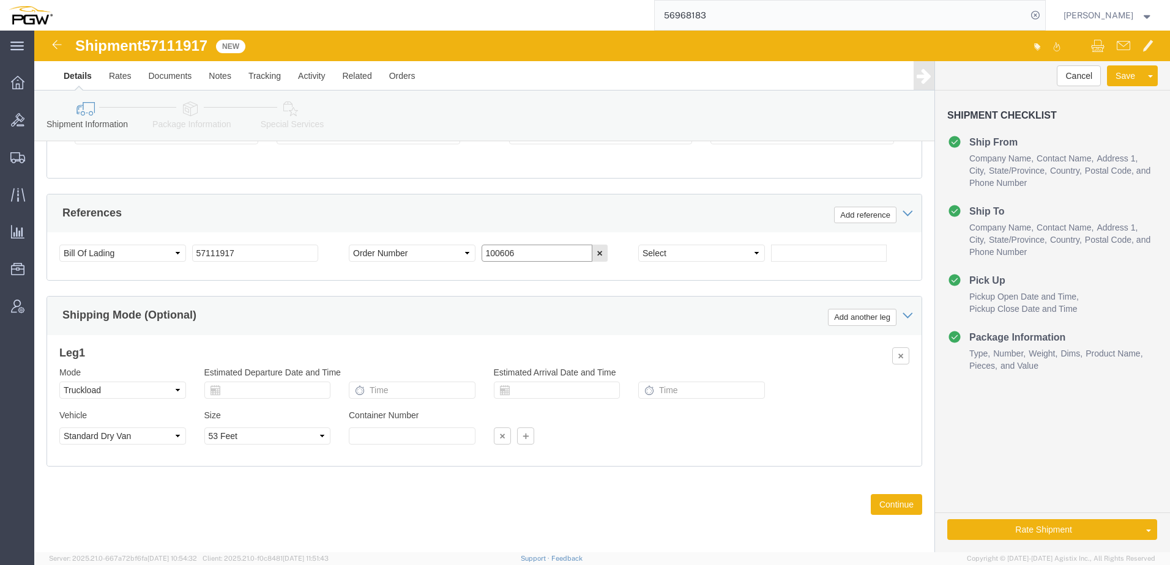
paste input "669699"
type input "669699"
click link "Package Information"
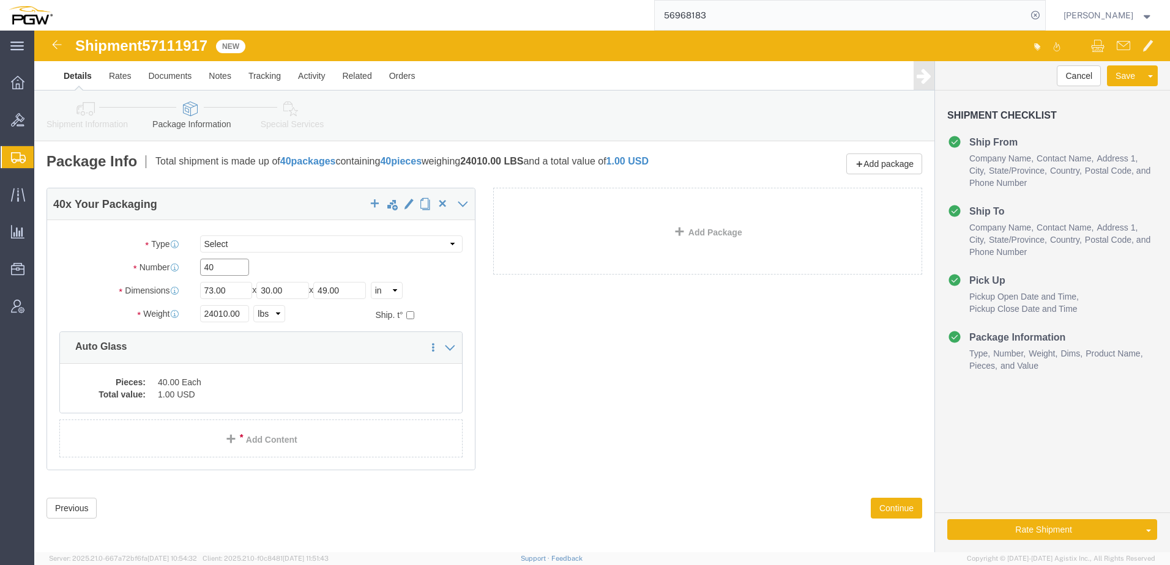
drag, startPoint x: 179, startPoint y: 240, endPoint x: -4, endPoint y: 236, distance: 183.6
click html "Shipment 57111917 New Details Rates Documents Notes Tracking Activity Related O…"
paste input "33"
type input "33"
drag, startPoint x: 192, startPoint y: 283, endPoint x: 39, endPoint y: 279, distance: 152.4
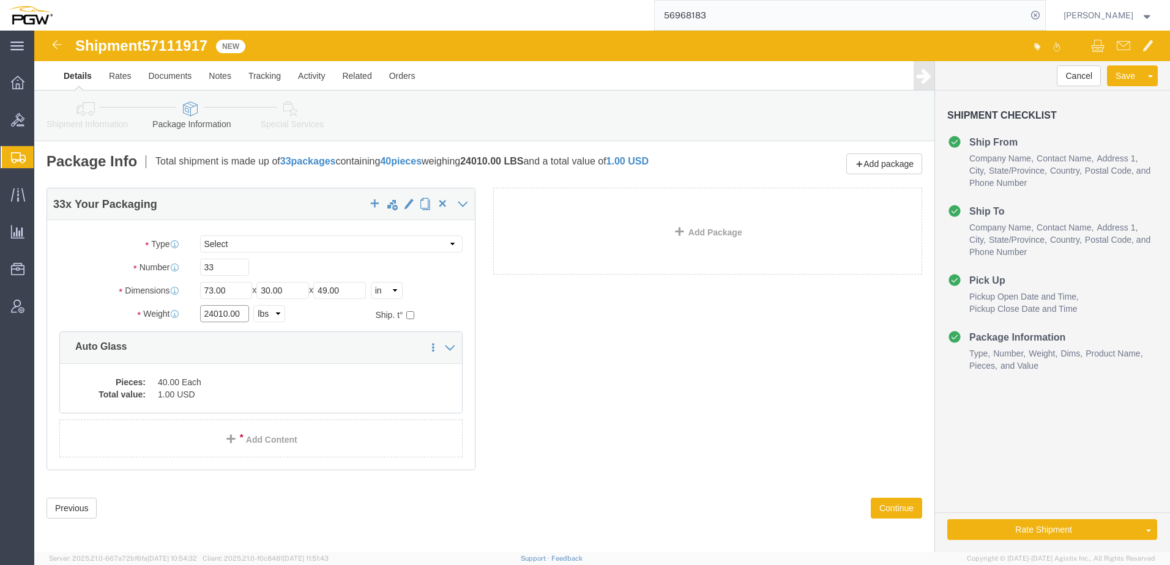
click div "Weight 24010.00 Select kgs lbs Ship. t°"
paste input "44197"
type input "44197.00"
click dd "1.00 USD"
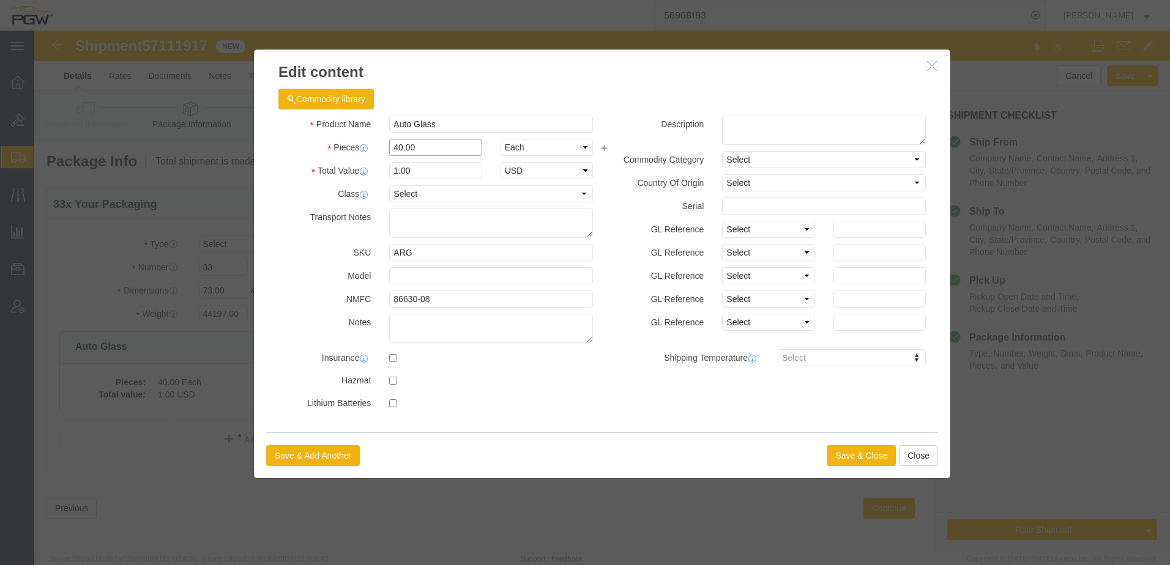
drag, startPoint x: 385, startPoint y: 118, endPoint x: 234, endPoint y: 103, distance: 152.5
click div "Product Name Auto Glass Pieces 40.00 Select Bag Barrels 100Board Feet Bottle Bo…"
type input "33.00"
type input "0.83"
type input "1.00"
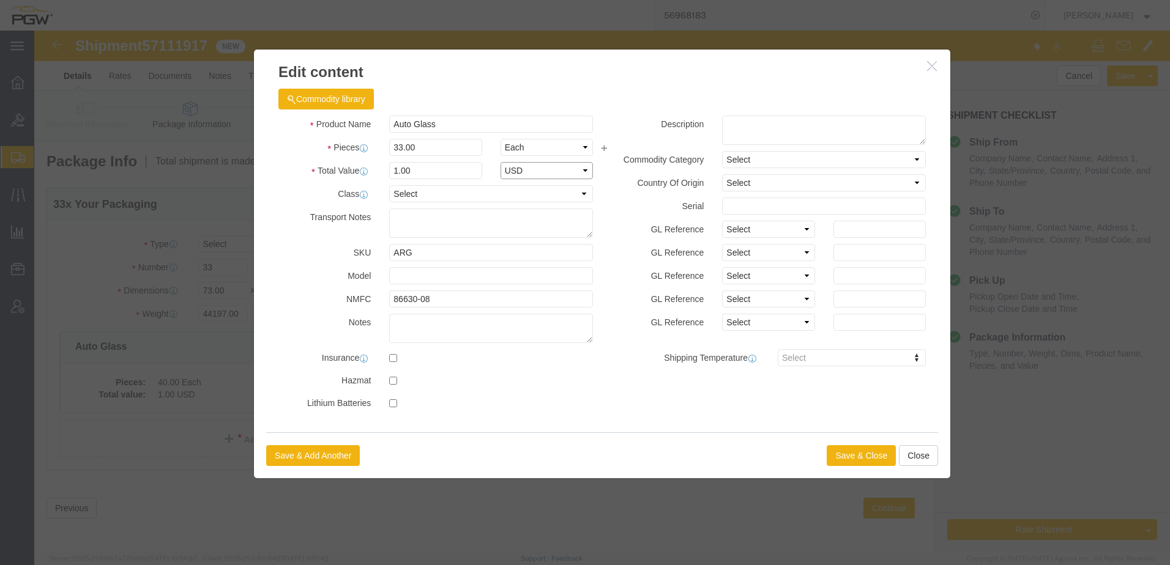
select select "USD"
click button "Save & Close"
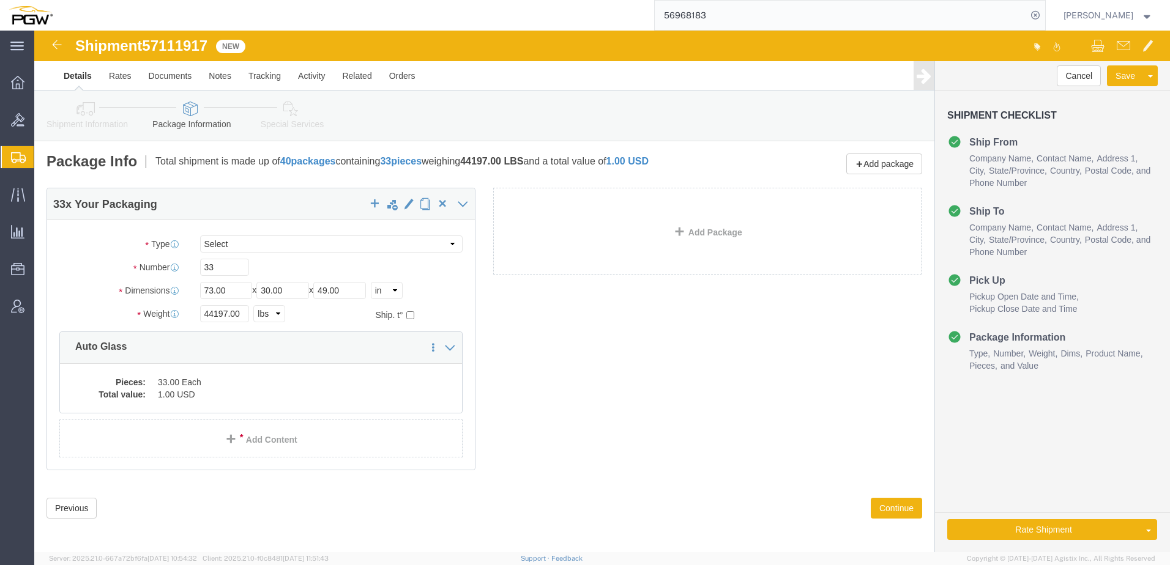
click link "Shipment Information"
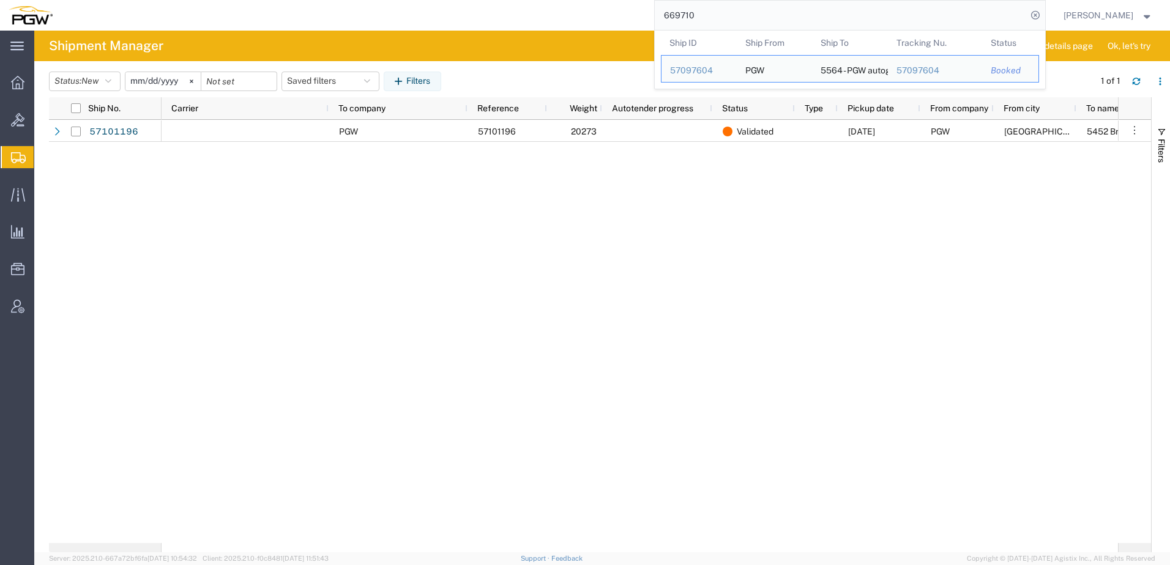
drag, startPoint x: 768, startPoint y: 12, endPoint x: 256, endPoint y: 25, distance: 512.3
click at [256, 26] on div "669710 Ship ID Ship From Ship To Tracking Nu. Status Ship ID 57097604 Ship From…" at bounding box center [553, 15] width 984 height 31
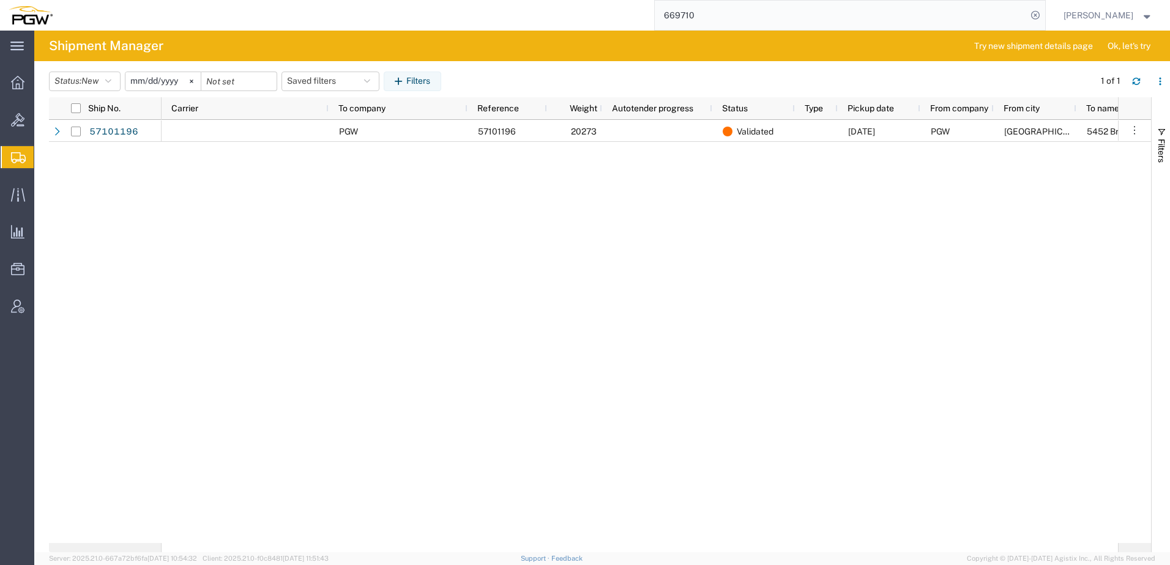
paste input "57095793"
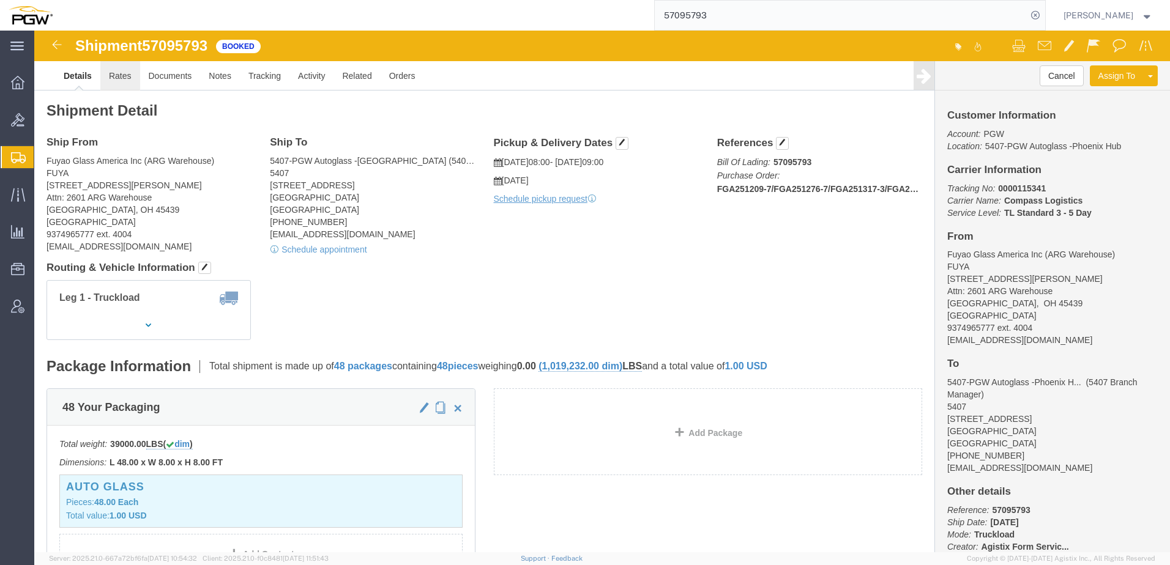
click link "Rates"
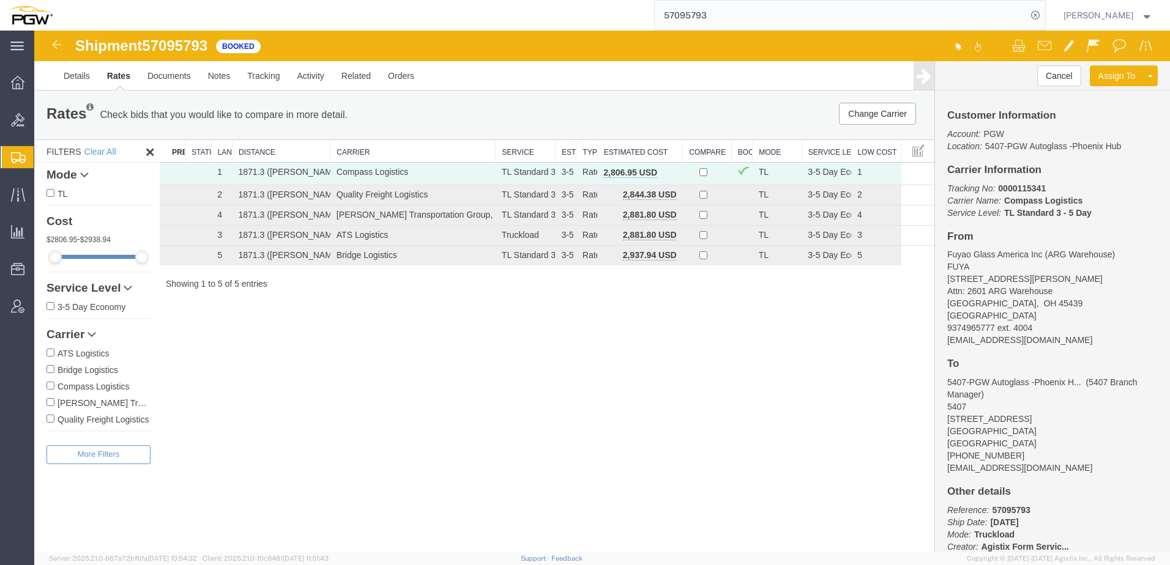
drag, startPoint x: 403, startPoint y: 478, endPoint x: 399, endPoint y: 442, distance: 36.4
click at [405, 474] on div "Shipment 57095793 5 of 5 Booked Details Rates Documents Notes Tracking Activity…" at bounding box center [602, 292] width 1136 height 522
click at [42, 123] on span "Bids" at bounding box center [38, 120] width 9 height 24
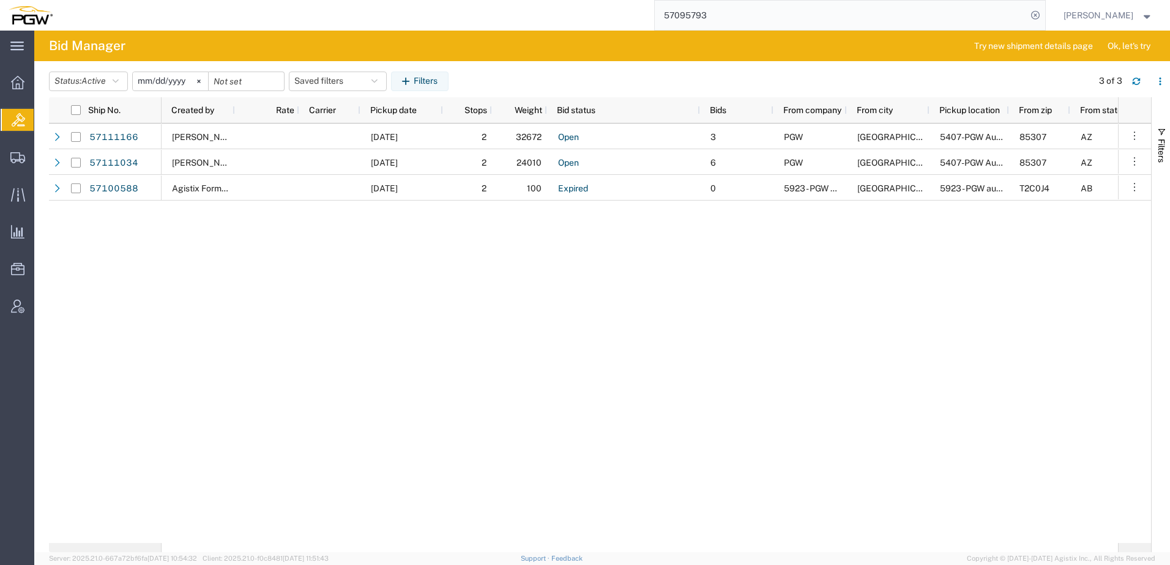
click at [210, 321] on div "10/14/2025 2 32672 Open 3 PGW Glendale 5407-PGW Autoglass -Phoenix Hub 85307 AZ…" at bounding box center [640, 334] width 956 height 420
click at [122, 242] on div "57111166 57111034 57100588 3 PGW Glendale 5407-PGW Autoglass -Phoenix Hub 85307…" at bounding box center [600, 334] width 1102 height 420
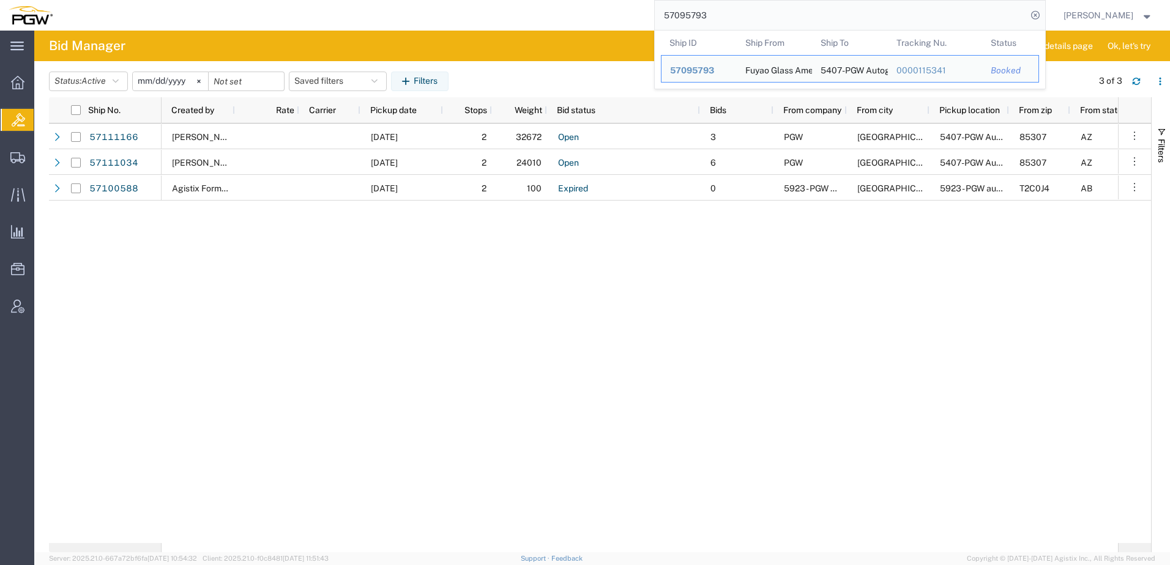
drag, startPoint x: 730, startPoint y: 13, endPoint x: 472, endPoint y: 13, distance: 257.6
click at [472, 13] on div "57095793 Ship ID Ship From Ship To Tracking Nu. Status Ship ID 57095793 Ship Fr…" at bounding box center [553, 15] width 984 height 31
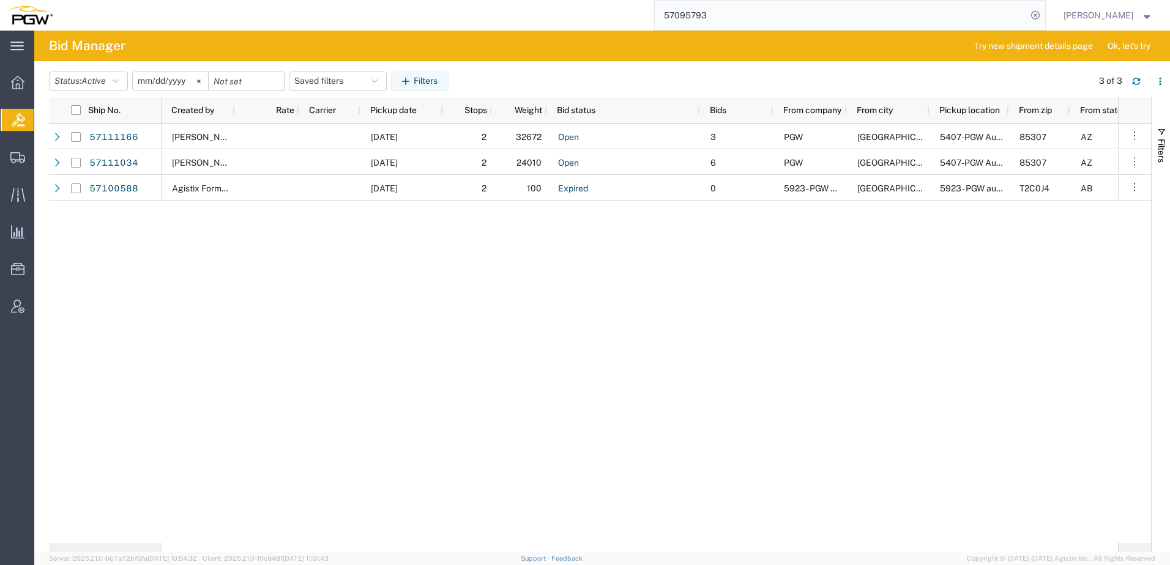
paste input "7599"
type input "57097599"
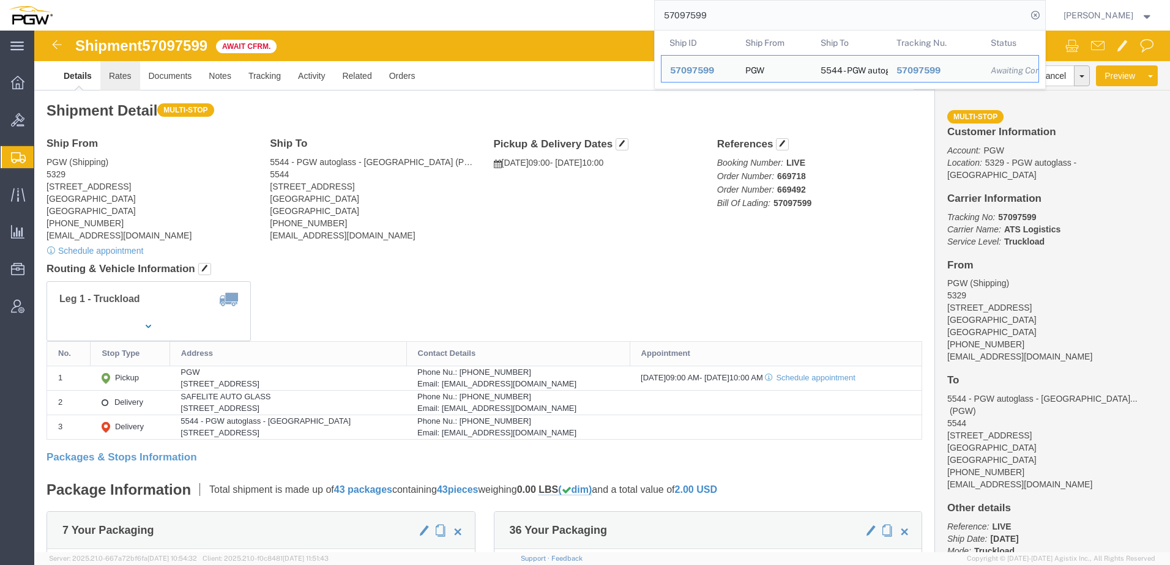
click link "Rates"
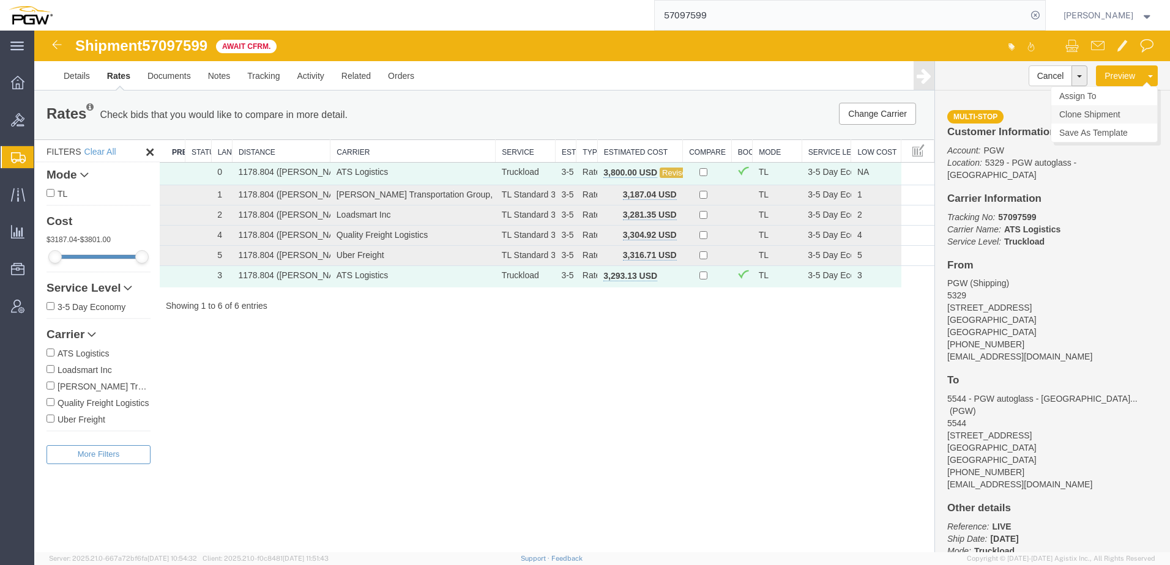
click at [1115, 110] on link "Clone Shipment" at bounding box center [1104, 114] width 106 height 18
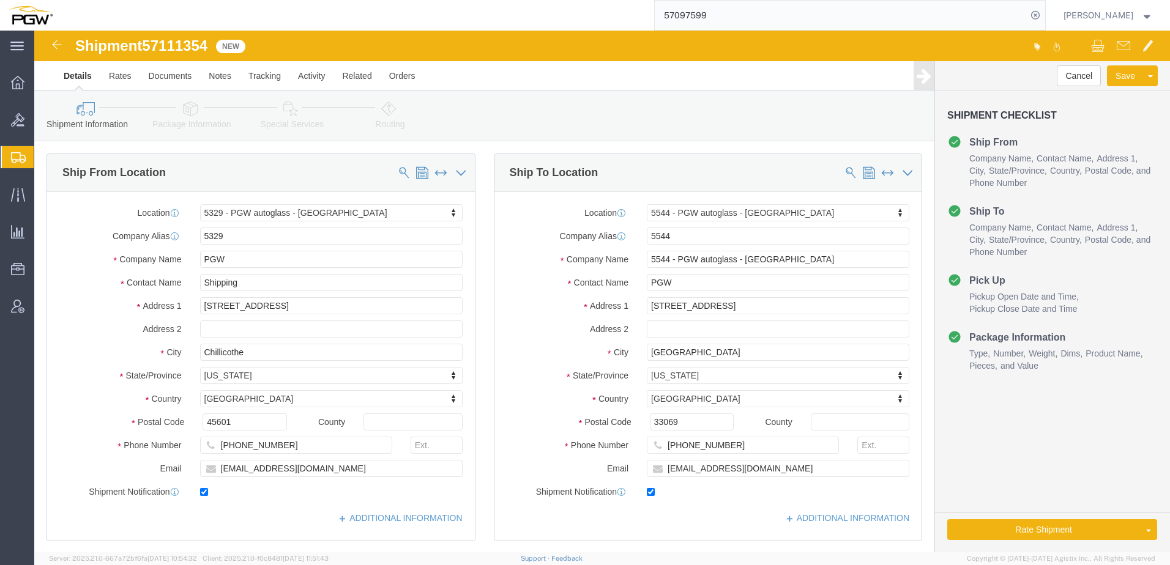
select select "28253"
select select "28363"
click button "Rate Shipment"
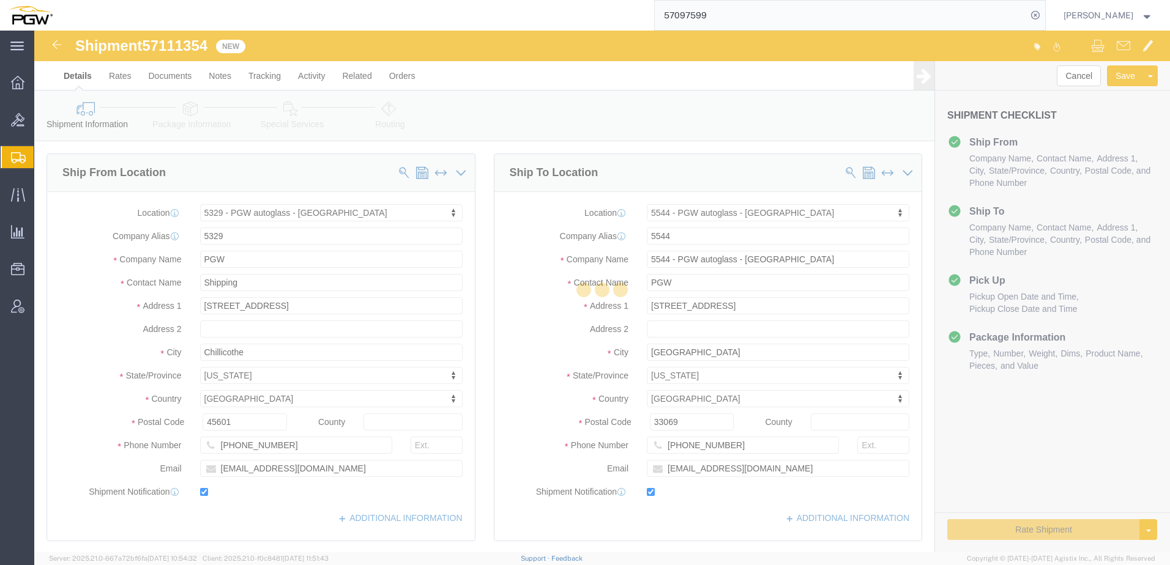
select select "28253"
select select "28363"
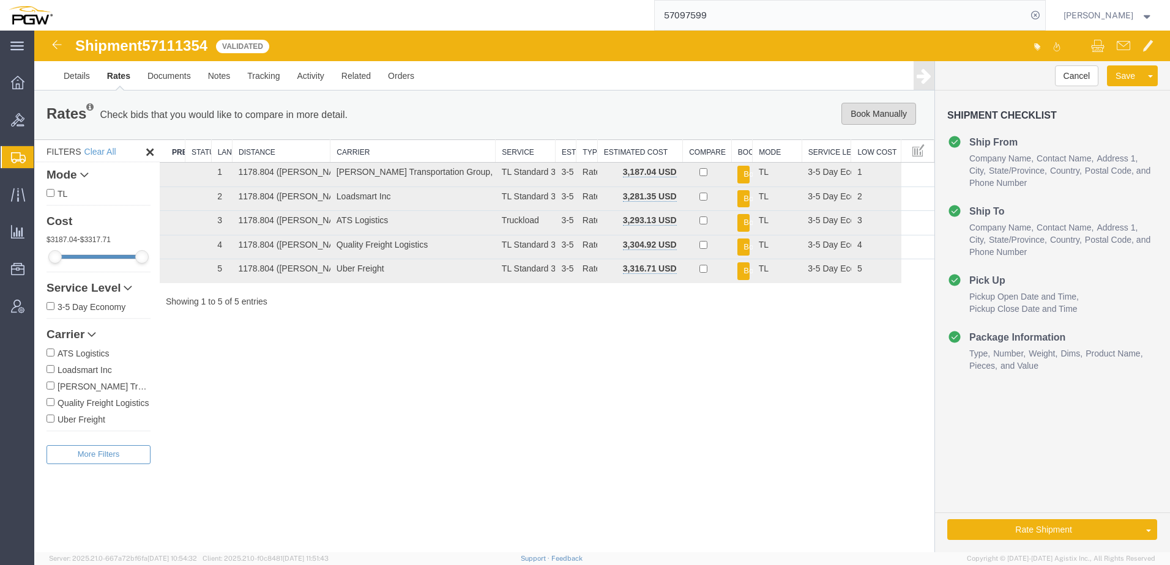
click at [875, 117] on button "Book Manually" at bounding box center [878, 114] width 75 height 22
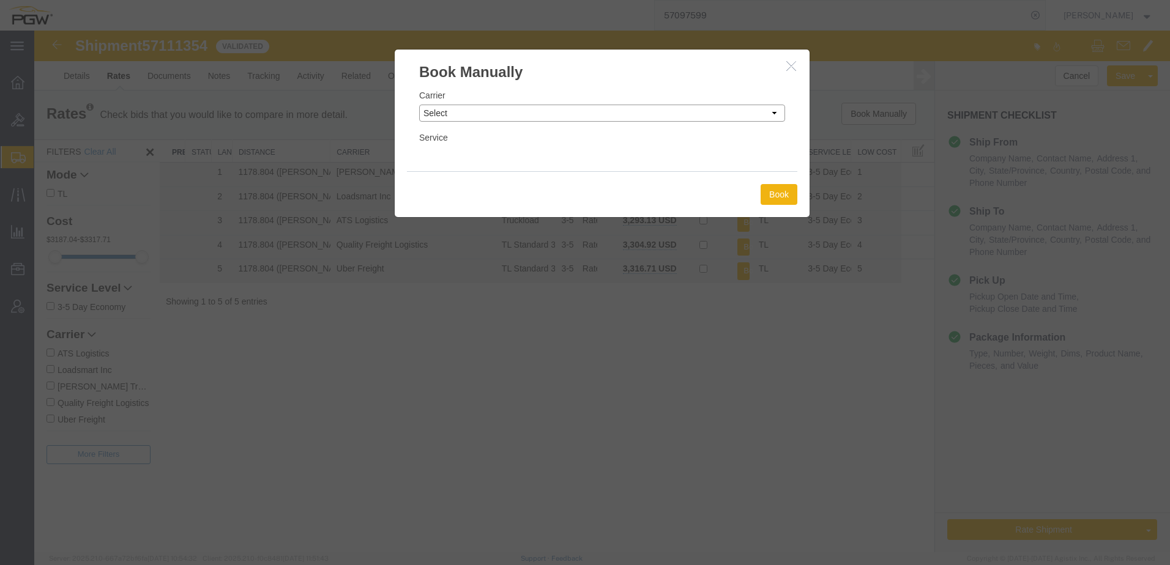
click at [489, 114] on select "Select Add New Carrier (and default service) A. Duie Pyle Inc ABF Freight Syste…" at bounding box center [602, 113] width 366 height 17
select select "146"
click at [419, 105] on select "Select Add New Carrier (and default service) A. Duie Pyle Inc ABF Freight Syste…" at bounding box center [602, 113] width 366 height 17
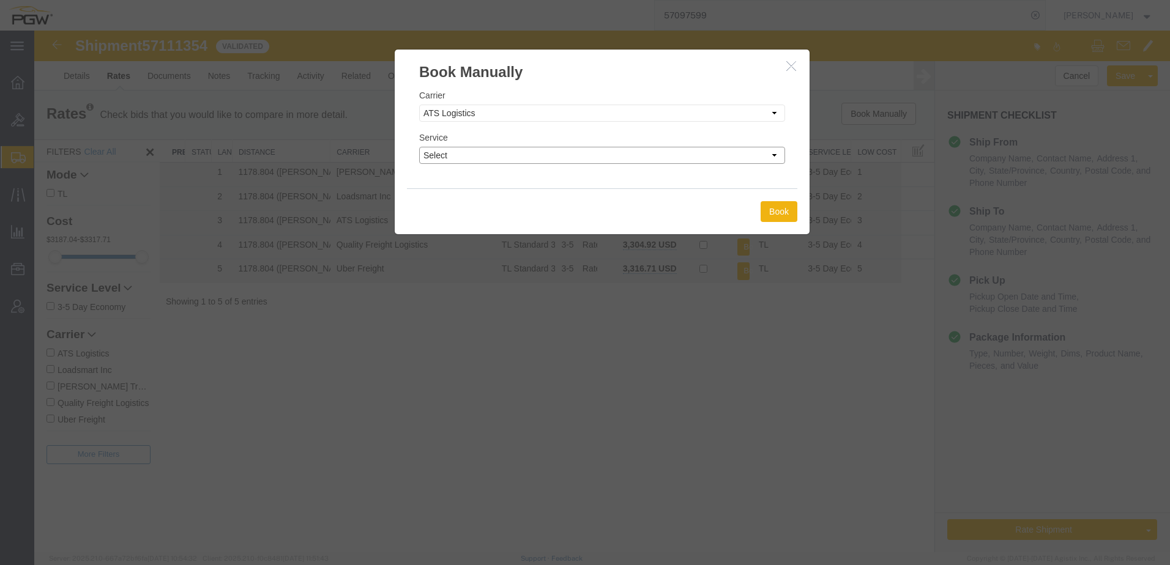
click at [485, 151] on select "Select CONESTOGA DFRM/STEP Economy TL Flatbed Intermodal LTL Standard Next Day …" at bounding box center [602, 155] width 366 height 17
select select "25032"
click at [419, 147] on select "Select CONESTOGA DFRM/STEP Economy TL Flatbed Intermodal LTL Standard Next Day …" at bounding box center [602, 155] width 366 height 17
click at [775, 217] on button "Book" at bounding box center [779, 211] width 37 height 21
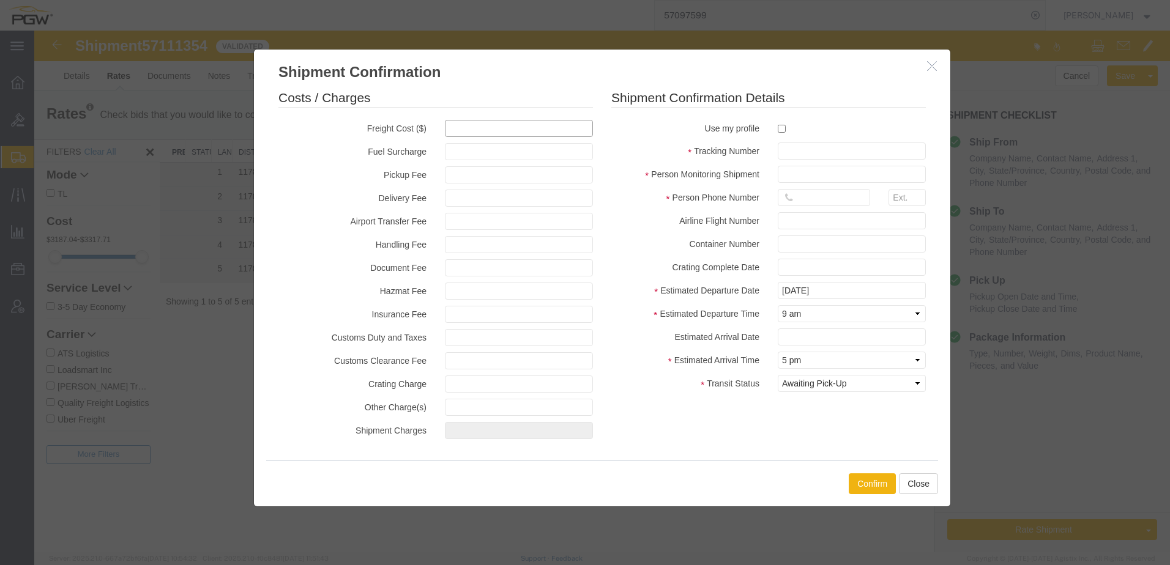
drag, startPoint x: 462, startPoint y: 126, endPoint x: 449, endPoint y: 127, distance: 12.9
click at [462, 126] on input "text" at bounding box center [519, 128] width 148 height 17
type input "3800"
type input "3,800.00"
click at [816, 149] on input "text" at bounding box center [852, 151] width 148 height 17
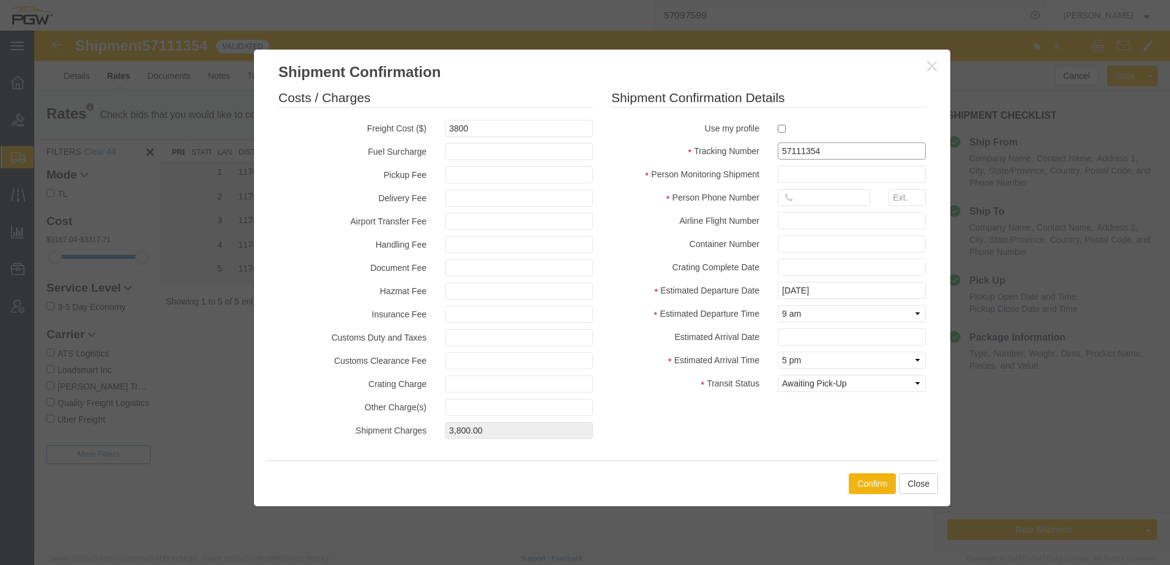
type input "57111354"
click at [809, 168] on input "text" at bounding box center [852, 174] width 148 height 17
type input "Jesse Jordan"
click at [822, 199] on input "text" at bounding box center [824, 197] width 92 height 17
click at [820, 202] on input "320" at bounding box center [824, 197] width 92 height 17
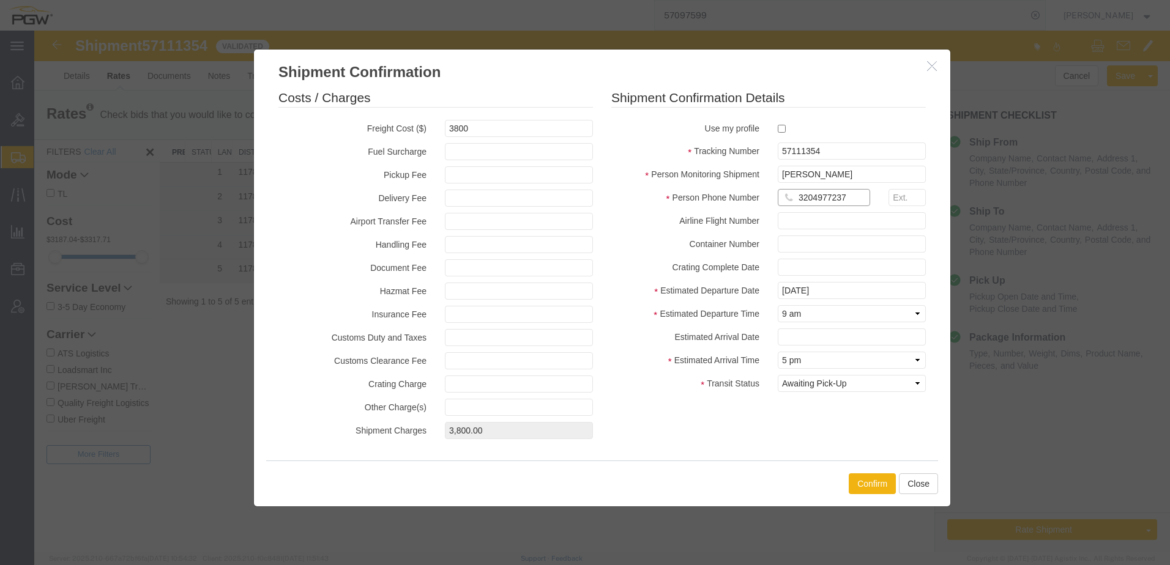
drag, startPoint x: 854, startPoint y: 196, endPoint x: 680, endPoint y: 202, distance: 173.2
click at [674, 201] on div "Person Phone Number 3204977237" at bounding box center [768, 200] width 333 height 23
type input "3207617873"
click at [873, 486] on button "Confirm" at bounding box center [872, 484] width 47 height 21
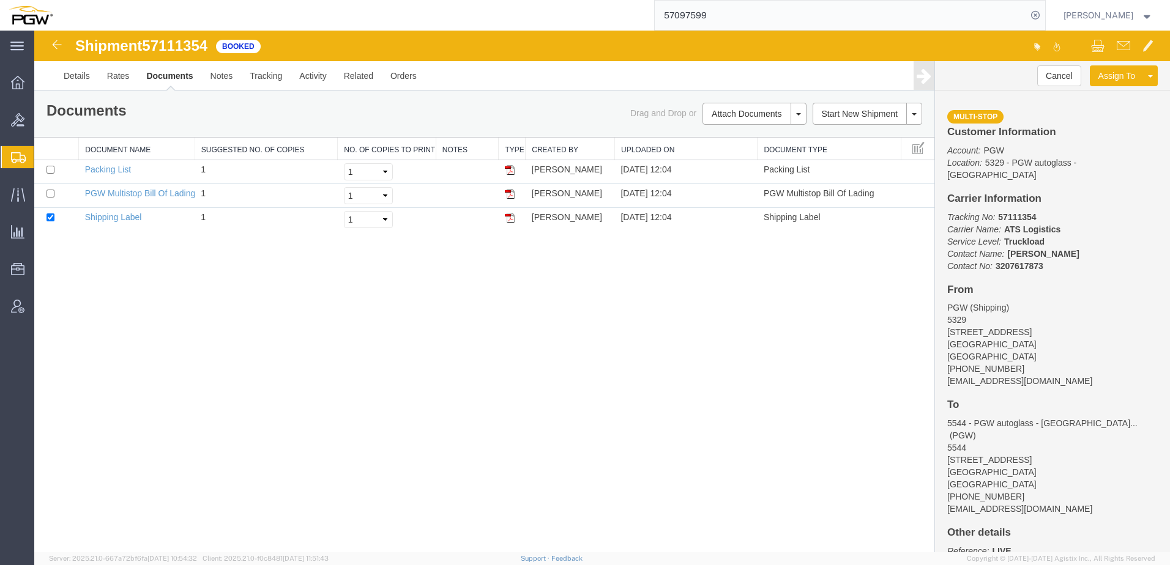
click at [249, 357] on div "Shipment 57111354 3 of 3 Booked Details Rates Documents Notes Tracking Activity…" at bounding box center [602, 292] width 1136 height 522
click at [0, 0] on span "Shipment Manager" at bounding box center [0, 0] width 0 height 0
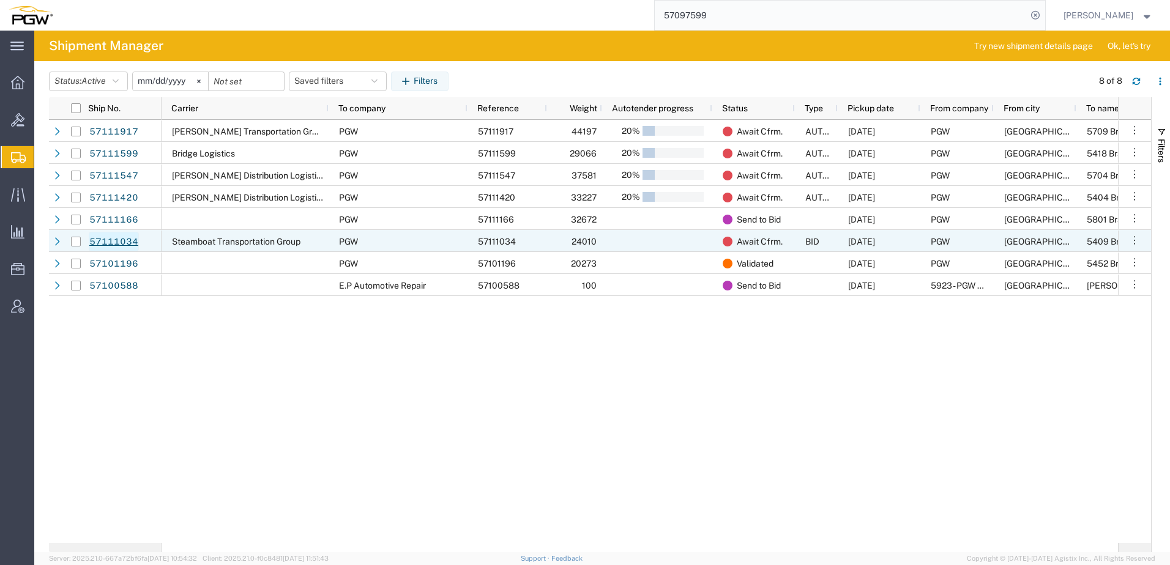
click at [98, 239] on link "57111034" at bounding box center [114, 242] width 50 height 20
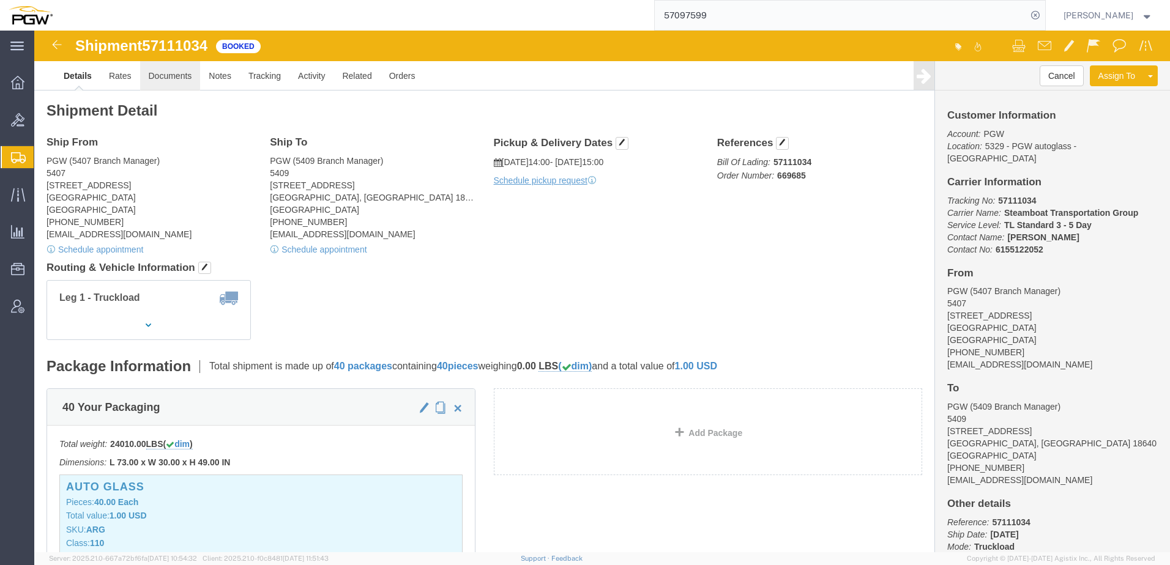
click link "Documents"
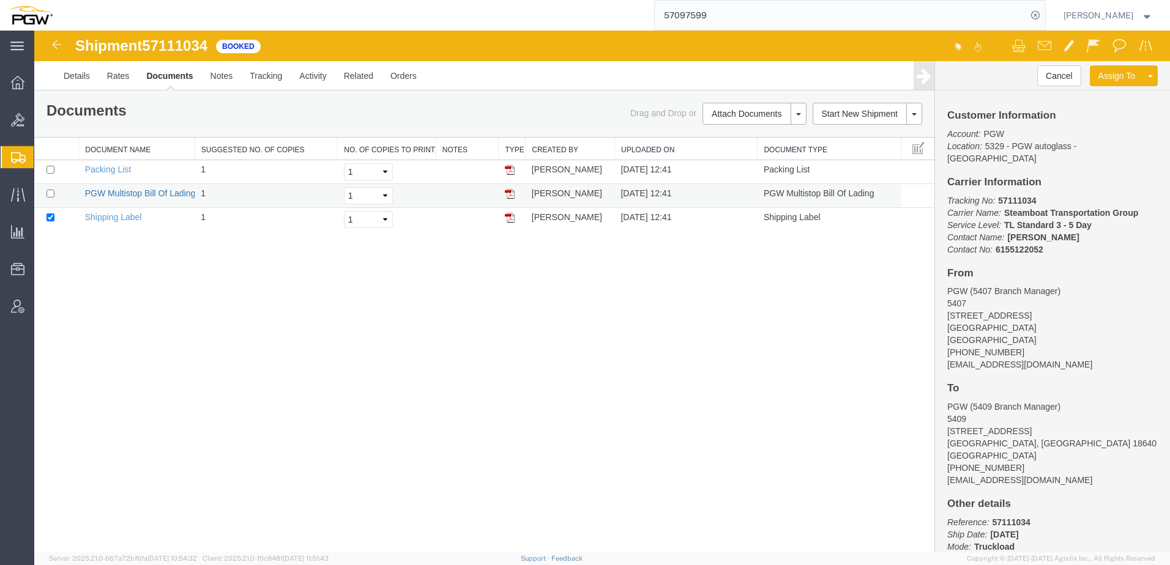
click at [108, 193] on link "PGW Multistop Bill Of Lading" at bounding box center [140, 193] width 111 height 10
click at [69, 75] on link "Details" at bounding box center [76, 75] width 43 height 29
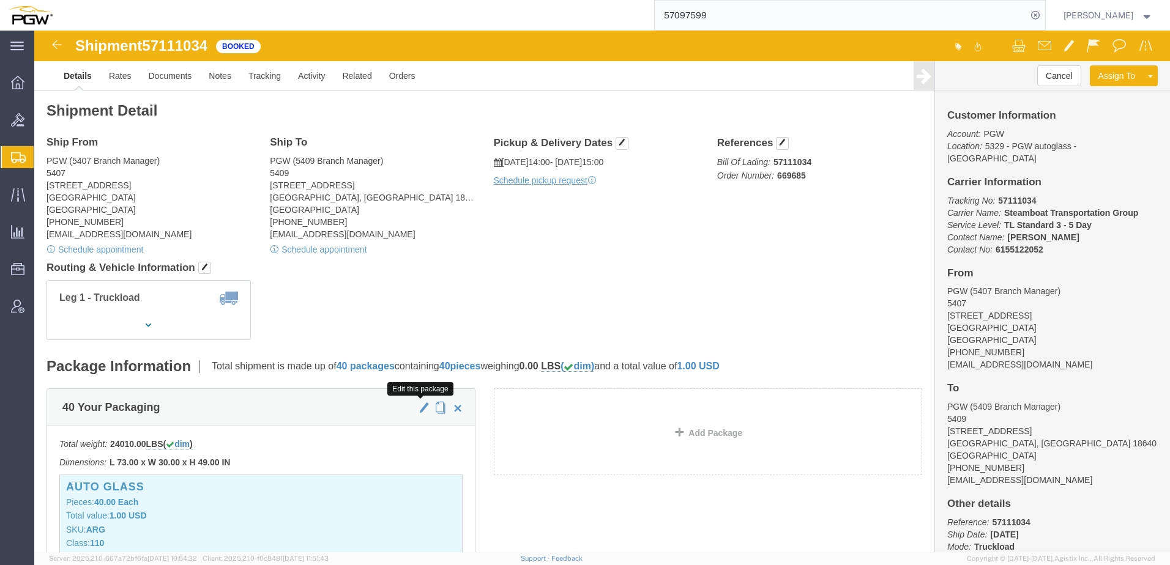
click span "button"
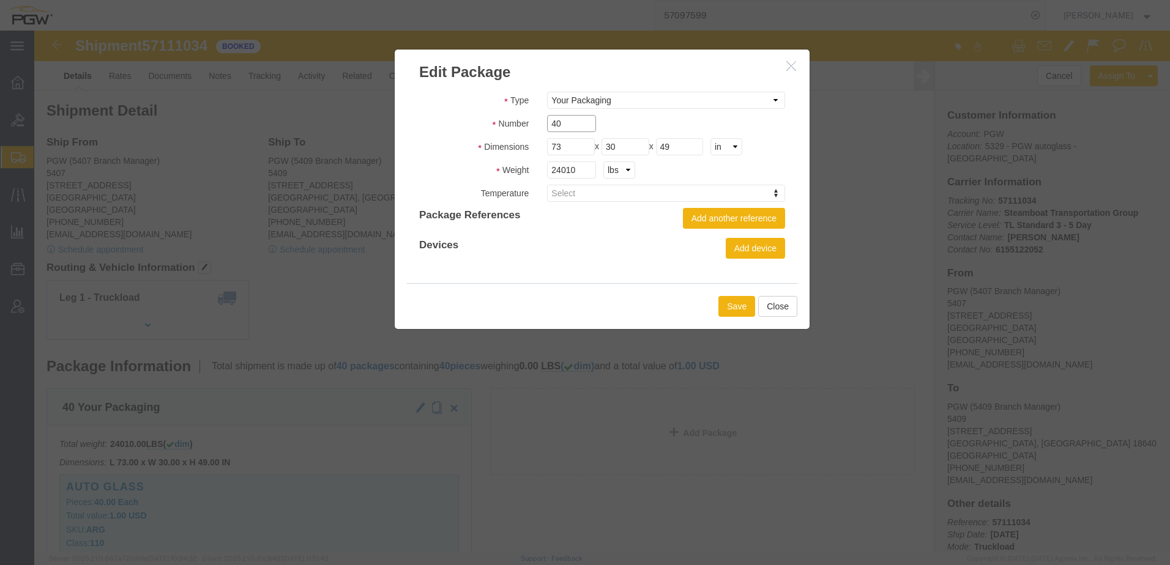
drag, startPoint x: 530, startPoint y: 97, endPoint x: 407, endPoint y: 114, distance: 123.5
click div "Number 40"
click input "40"
drag, startPoint x: 539, startPoint y: 92, endPoint x: 424, endPoint y: 95, distance: 115.1
click div "Number 40"
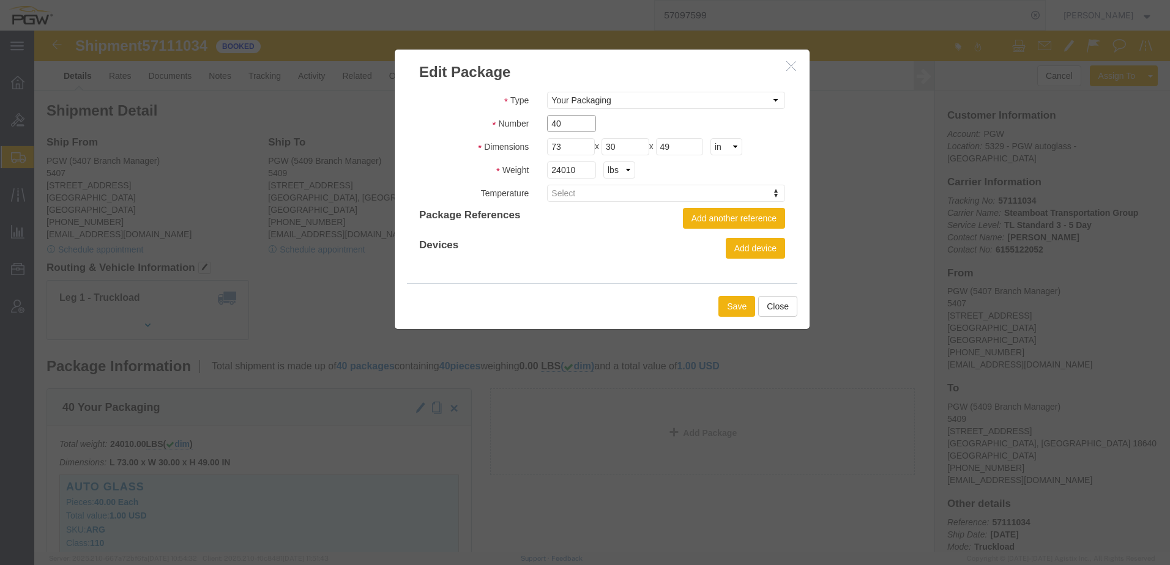
paste input "22"
type input "22"
drag, startPoint x: 545, startPoint y: 139, endPoint x: 389, endPoint y: 133, distance: 156.1
click div "Type Bale(s) Basket(s) Bolt(s) Bottle(s) Buckets Bulk Bundle(s) Can(s) Cardboar…"
paste input "1107"
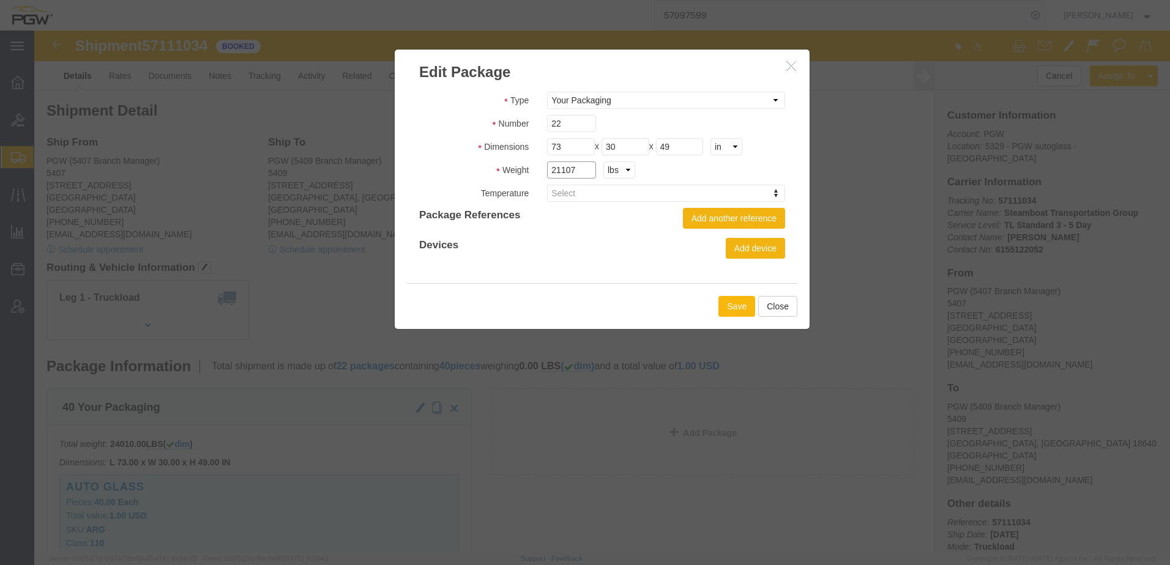
type input "21107"
click button "Save"
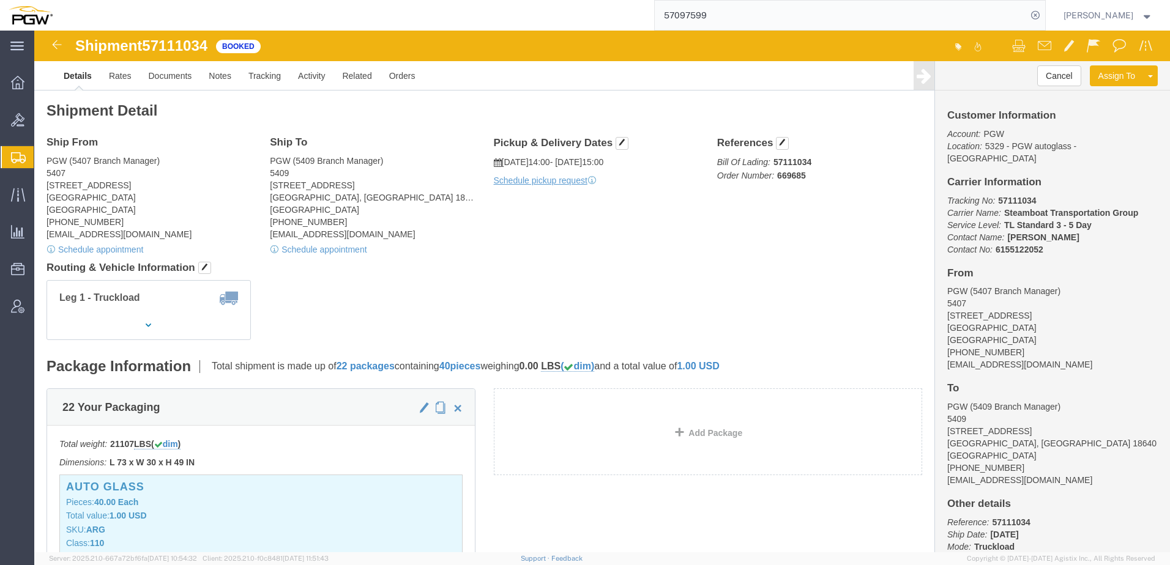
click address "PGW (5407 Branch Manager) 5407 5850 North 101st Avenue Glendale, AZ 85307 Unite…"
click link "Documents"
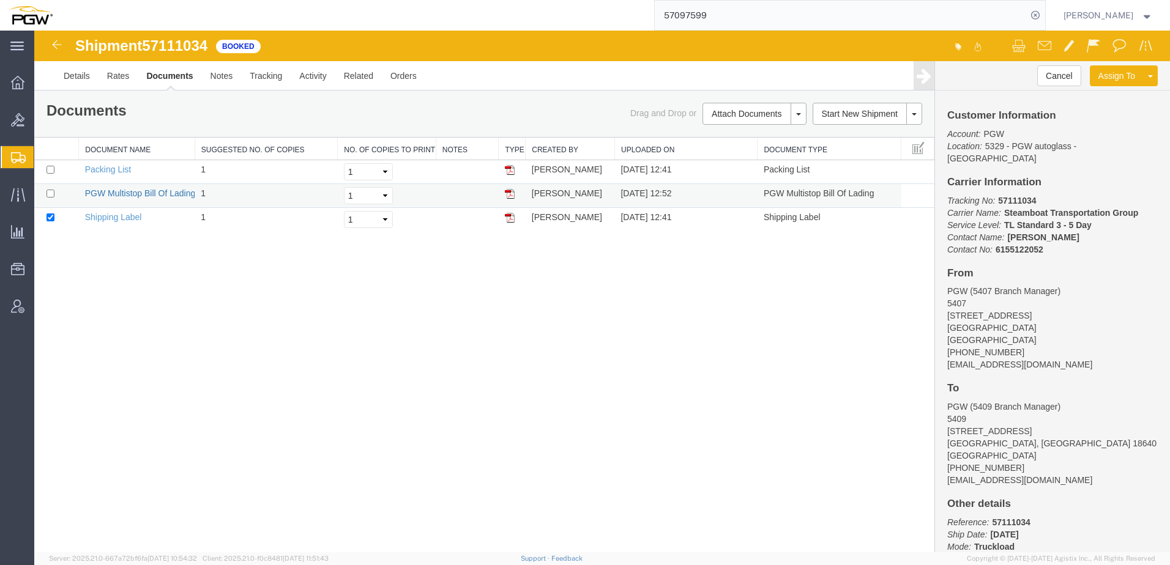
click at [155, 196] on link "PGW Multistop Bill Of Lading" at bounding box center [140, 193] width 111 height 10
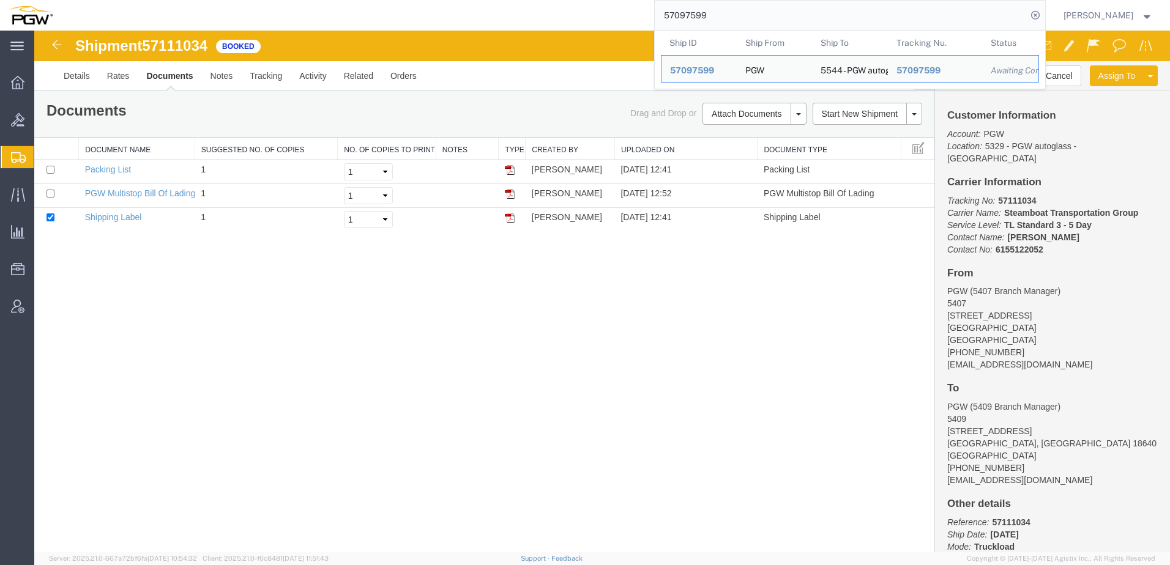
drag, startPoint x: 737, startPoint y: 13, endPoint x: 288, endPoint y: 15, distance: 449.1
click at [288, 15] on div "57097599 Ship ID Ship From Ship To Tracking Nu. Status Ship ID 57097599 Ship Fr…" at bounding box center [553, 15] width 984 height 31
click at [704, 70] on div "57111166" at bounding box center [699, 70] width 58 height 13
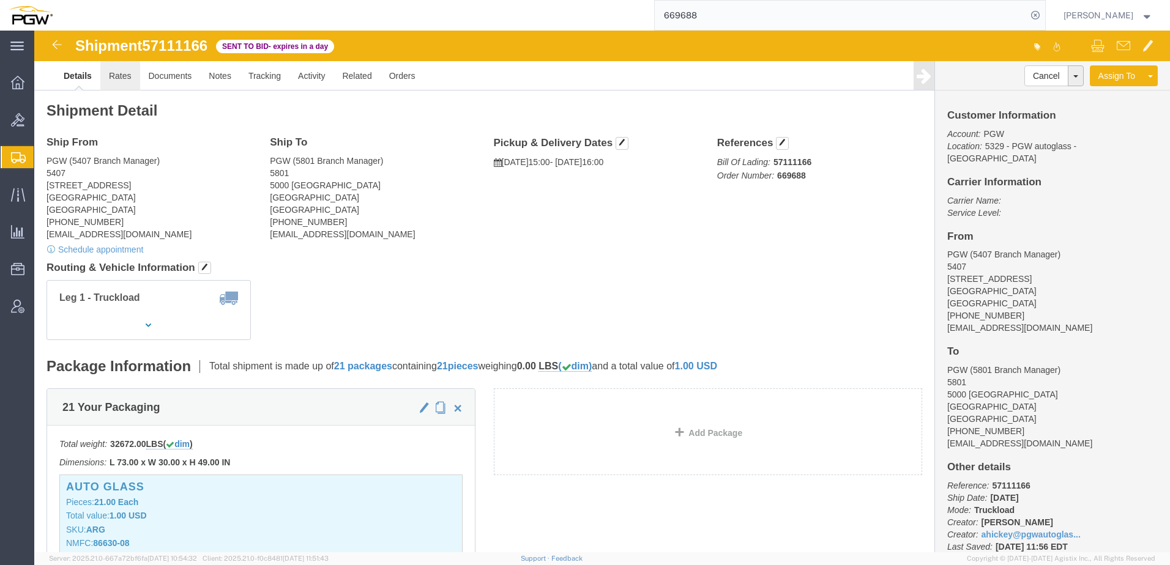
click link "Rates"
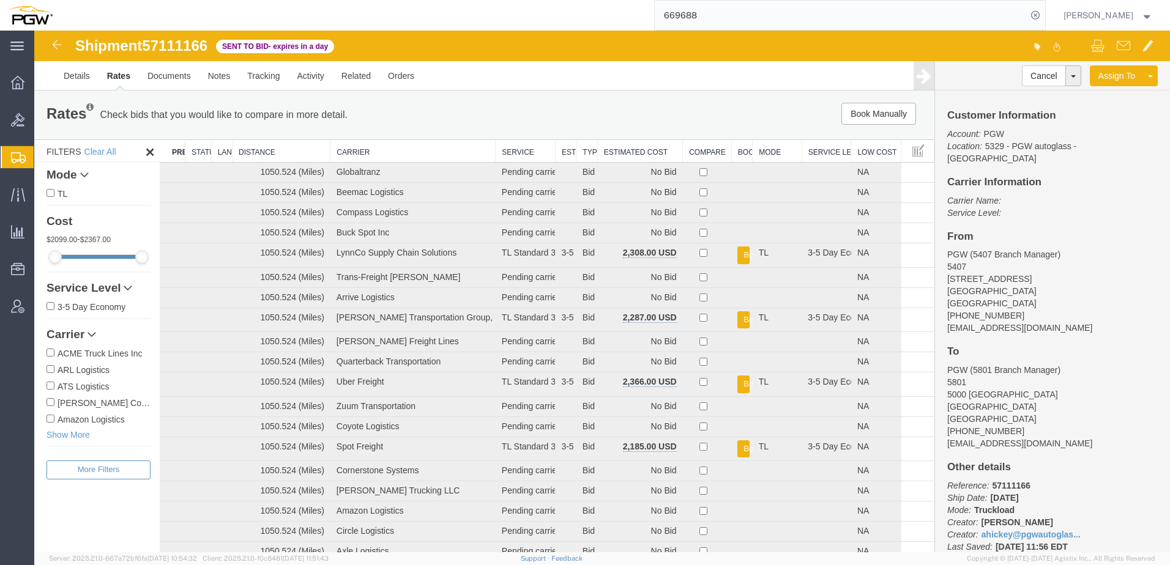
click at [618, 154] on th "Estimated Cost" at bounding box center [639, 151] width 85 height 23
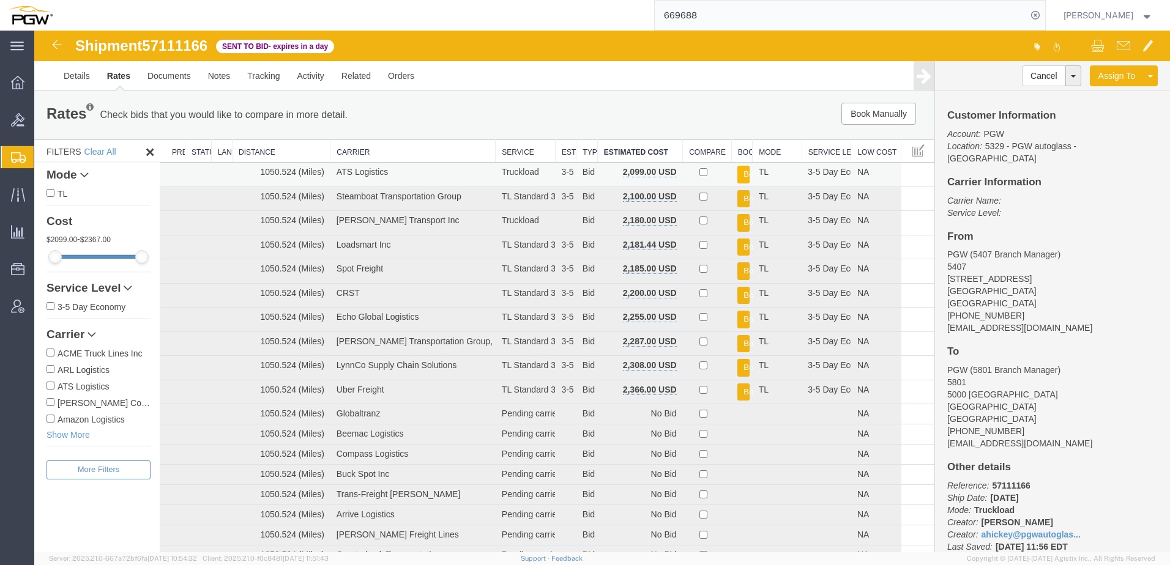
click at [737, 170] on button "Book" at bounding box center [743, 175] width 12 height 18
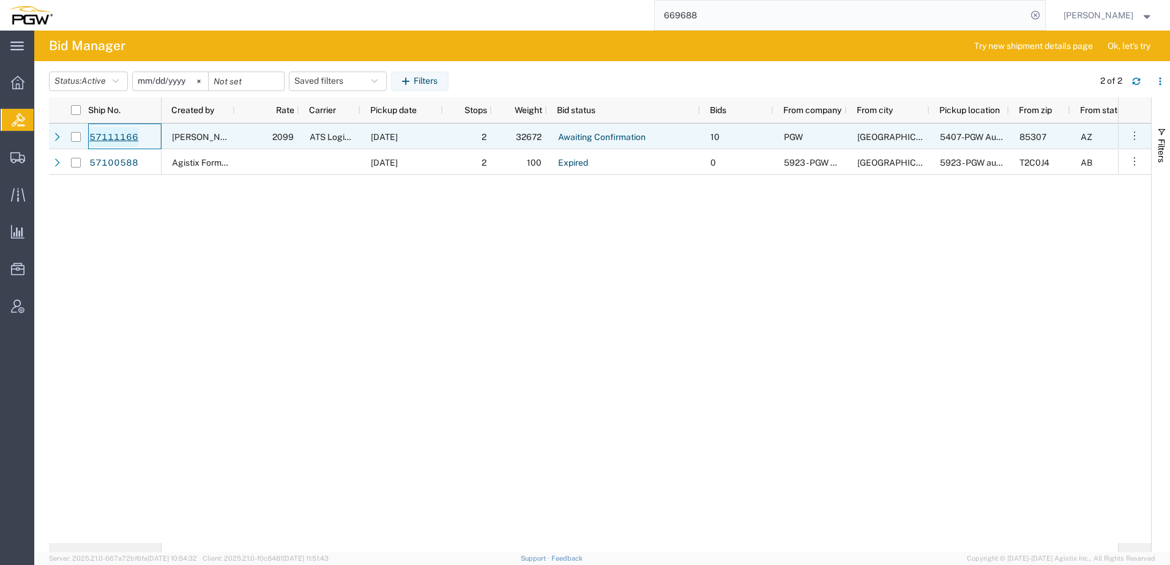
click at [100, 135] on link "57111166" at bounding box center [114, 137] width 50 height 20
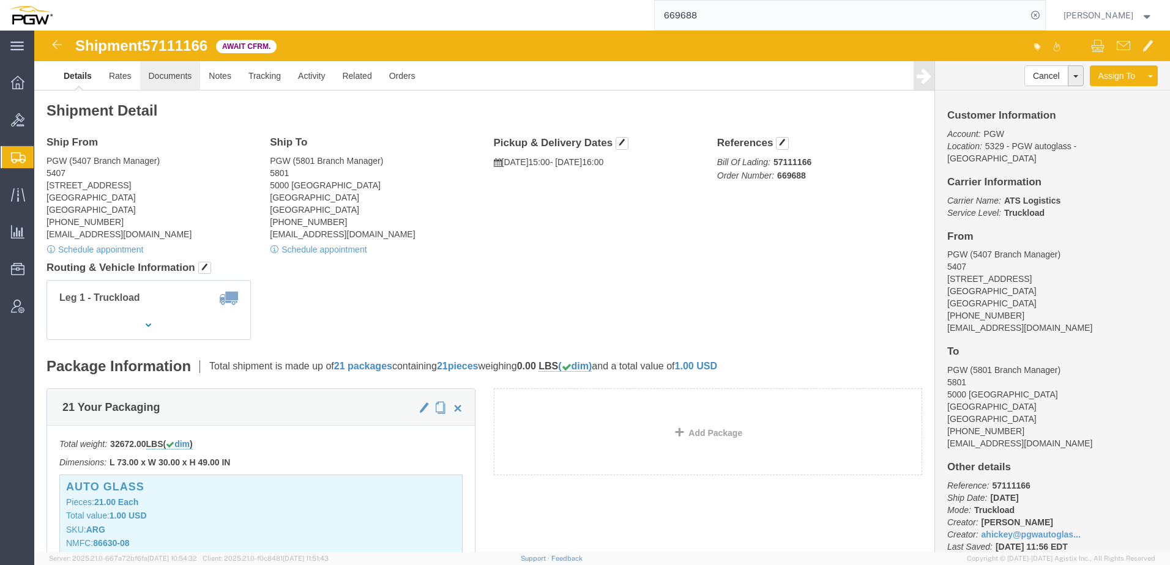
click link "Documents"
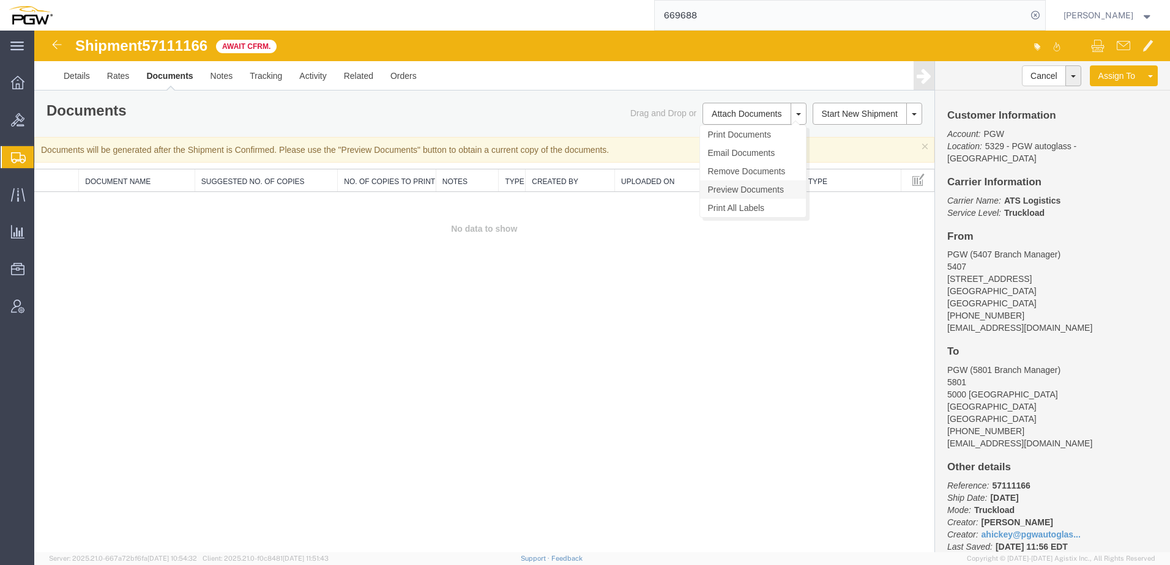
click at [735, 192] on link "Preview Documents" at bounding box center [753, 189] width 106 height 18
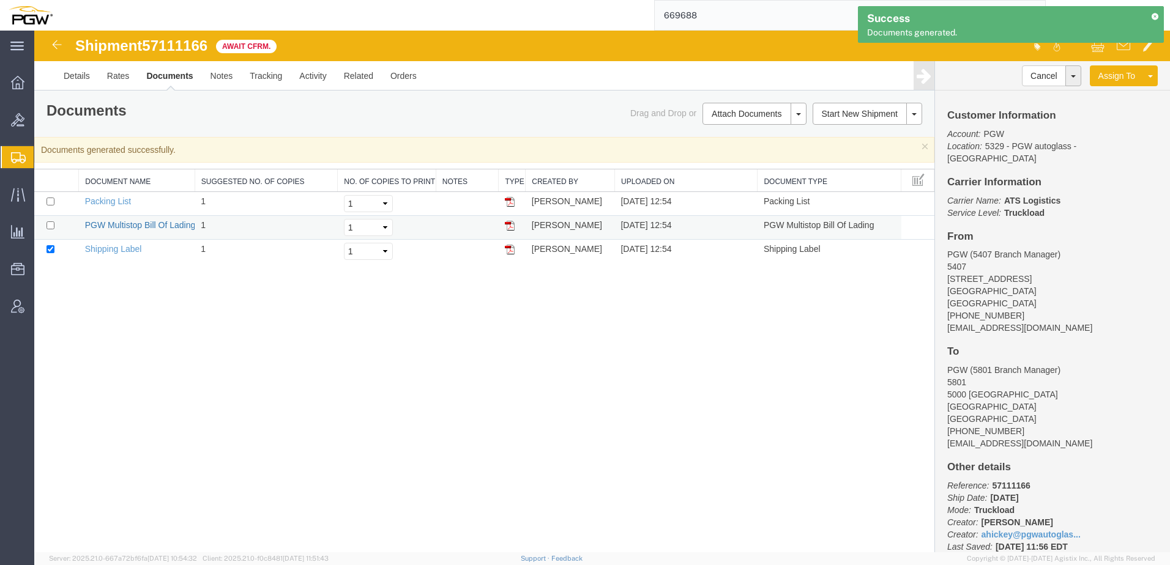
click at [136, 225] on link "PGW Multistop Bill Of Lading" at bounding box center [140, 225] width 111 height 10
click at [136, 226] on link "PGW Multistop Bill Of Lading" at bounding box center [140, 225] width 111 height 10
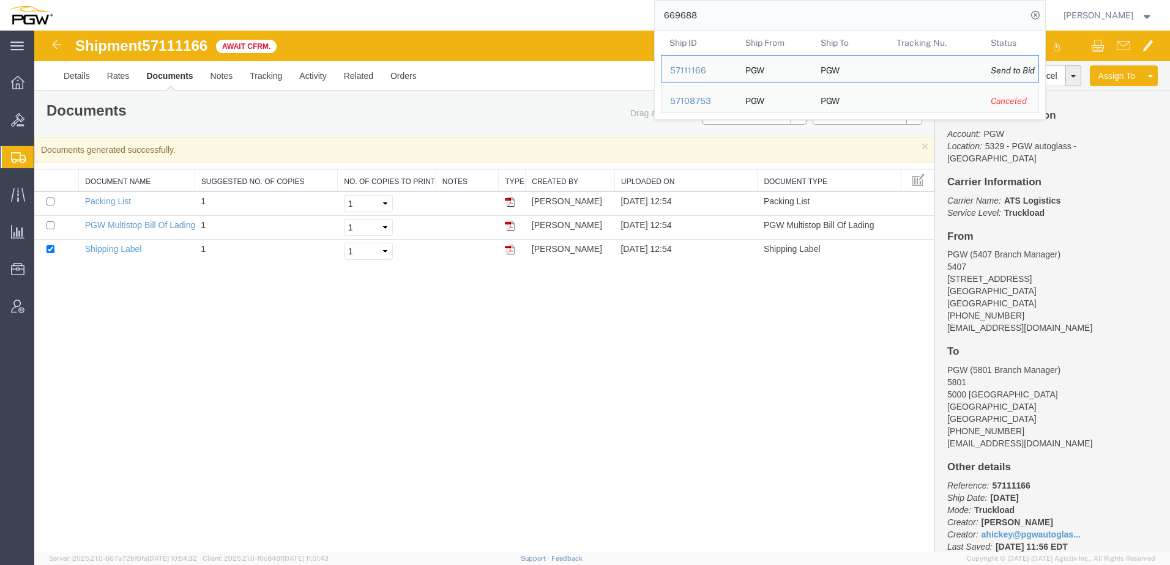
drag, startPoint x: 747, startPoint y: 24, endPoint x: 512, endPoint y: 21, distance: 235.6
click at [512, 21] on div "669688 Ship ID Ship From Ship To Tracking Nu. Status Ship ID 57111166 Ship From…" at bounding box center [553, 15] width 984 height 31
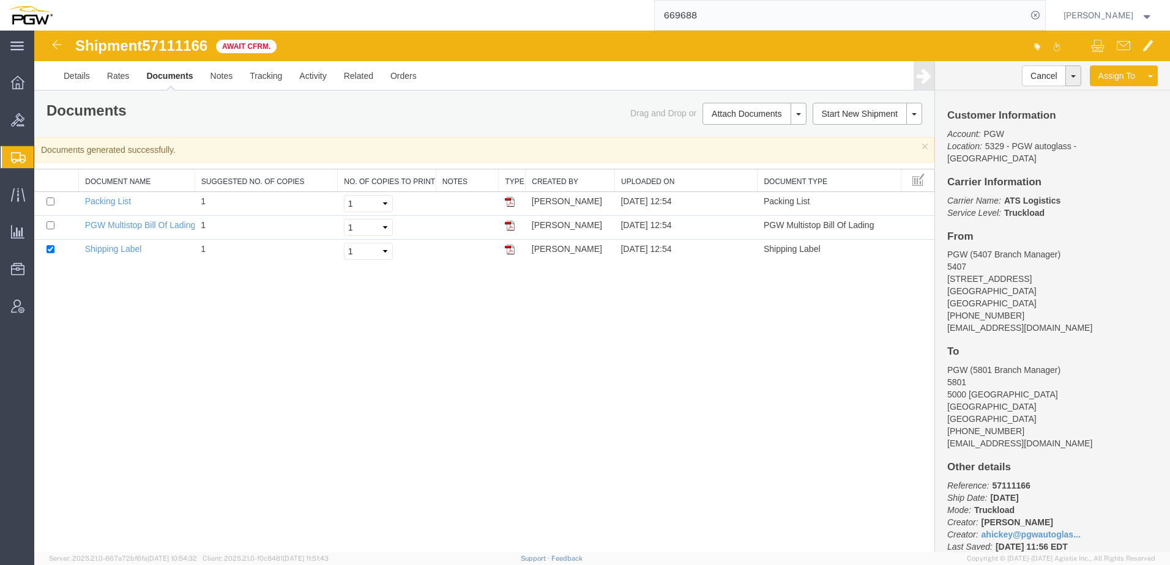
paste input "57037586"
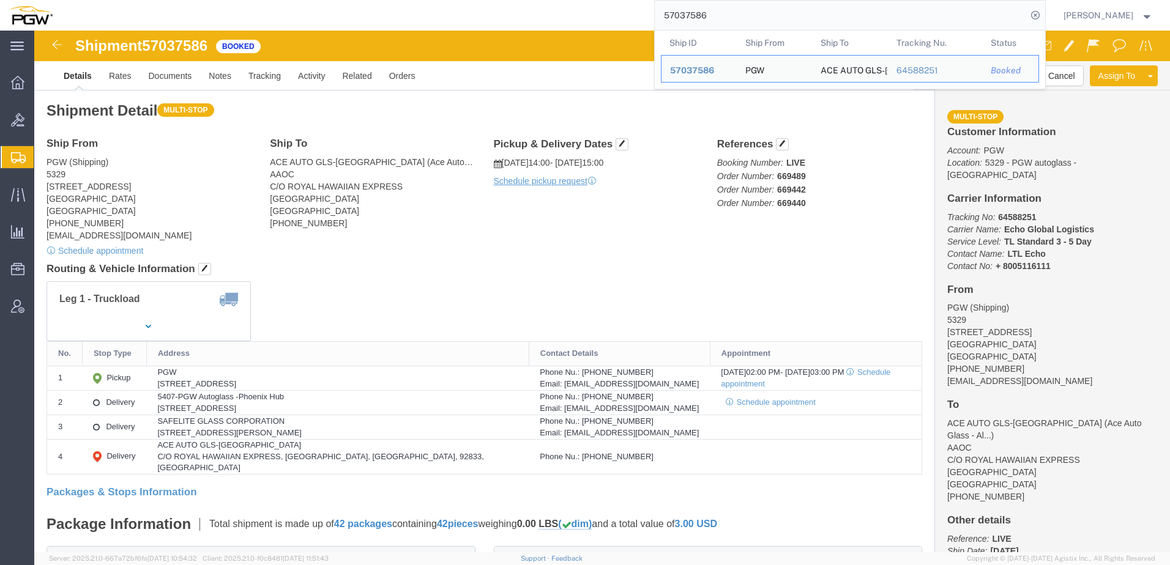
drag, startPoint x: 753, startPoint y: 20, endPoint x: 445, endPoint y: 5, distance: 308.1
click at [453, 1] on div "57037586 Ship ID Ship From Ship To Tracking Nu. Status Ship ID 57037586 Ship Fr…" at bounding box center [553, 15] width 984 height 31
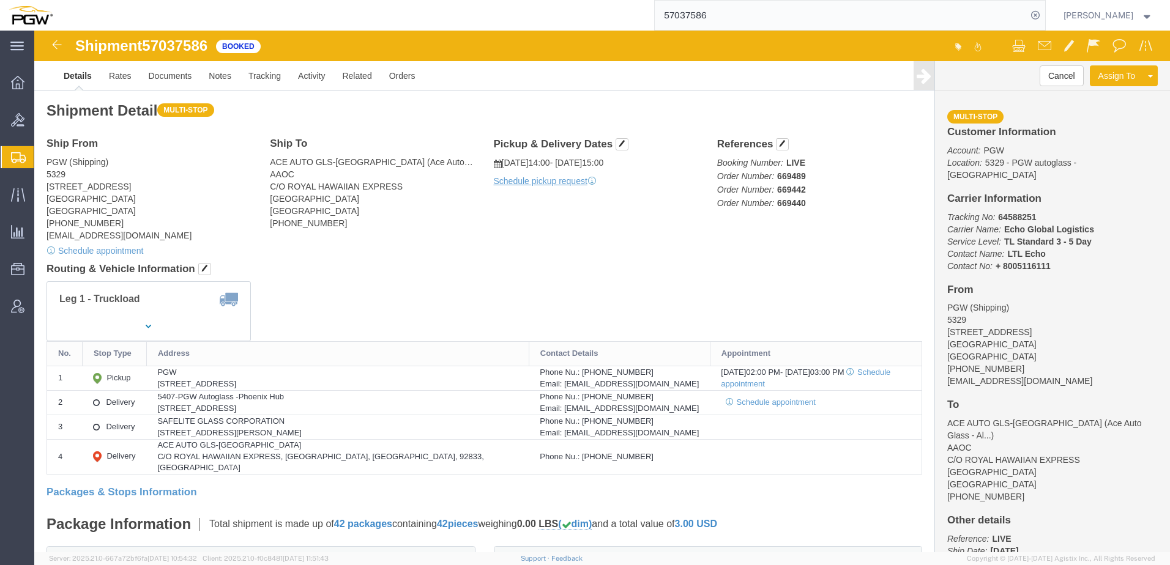
paste input "48471"
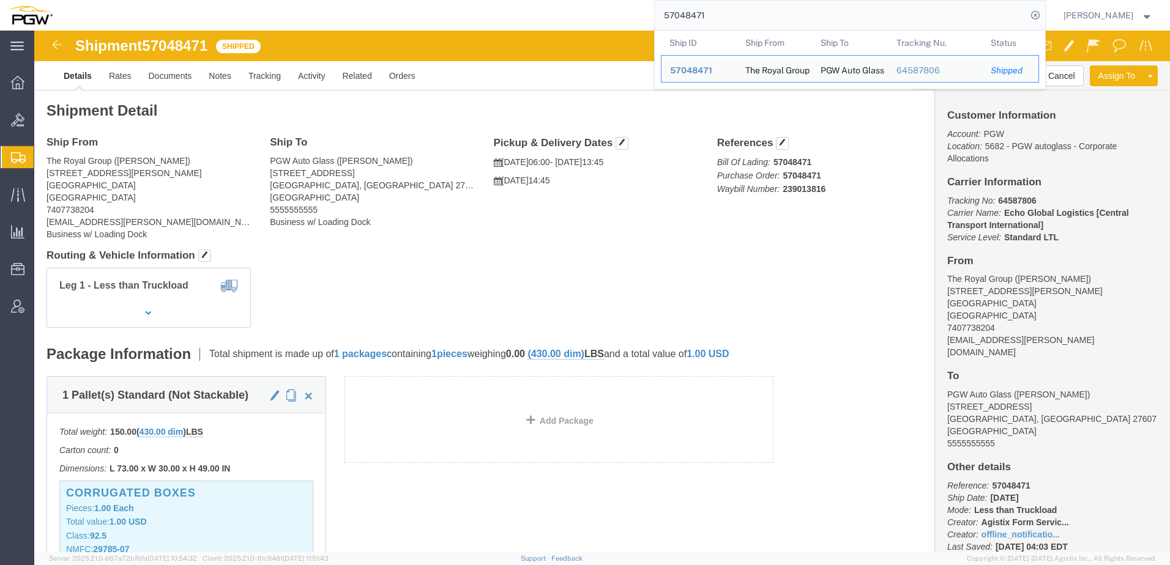
click div "Leg 1 - Less than Truckload"
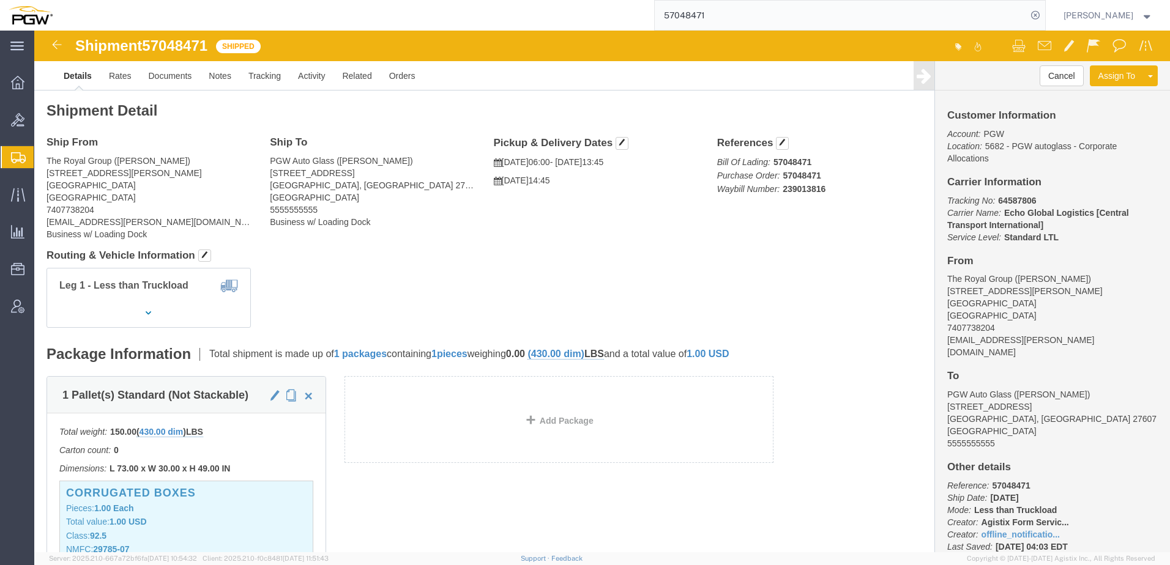
click address "The Royal Group (Brook Graves) 291 South Mcarthur St Chillicothe, OH 45601 Unit…"
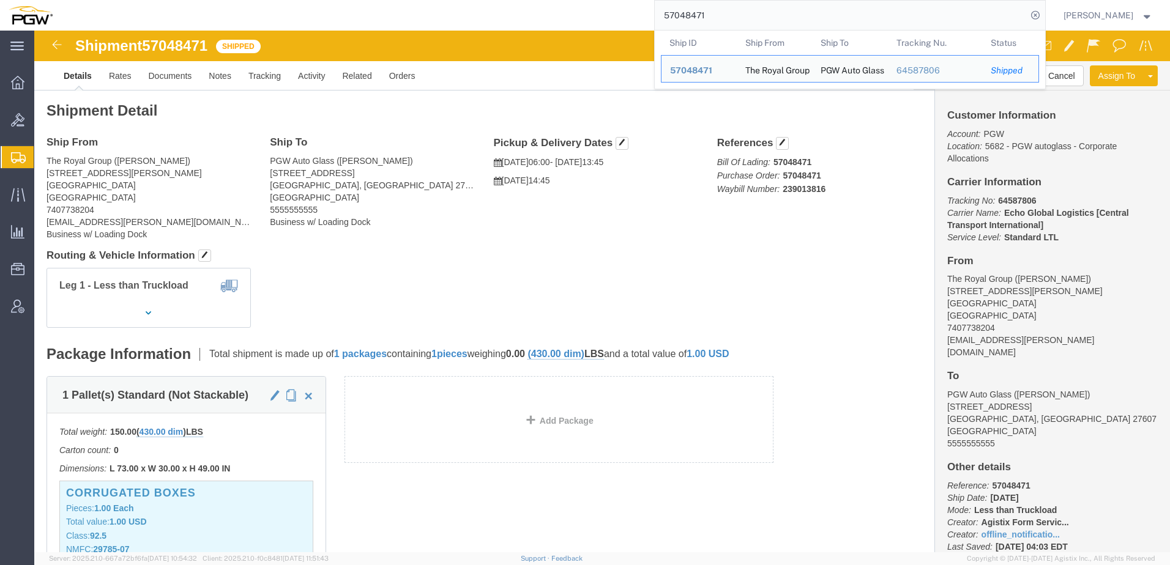
drag, startPoint x: 757, startPoint y: 15, endPoint x: 174, endPoint y: 4, distance: 582.6
click at [174, 4] on div "57048471 Ship ID Ship From Ship To Tracking Nu. Status Ship ID 57048471 Ship Fr…" at bounding box center [553, 15] width 984 height 31
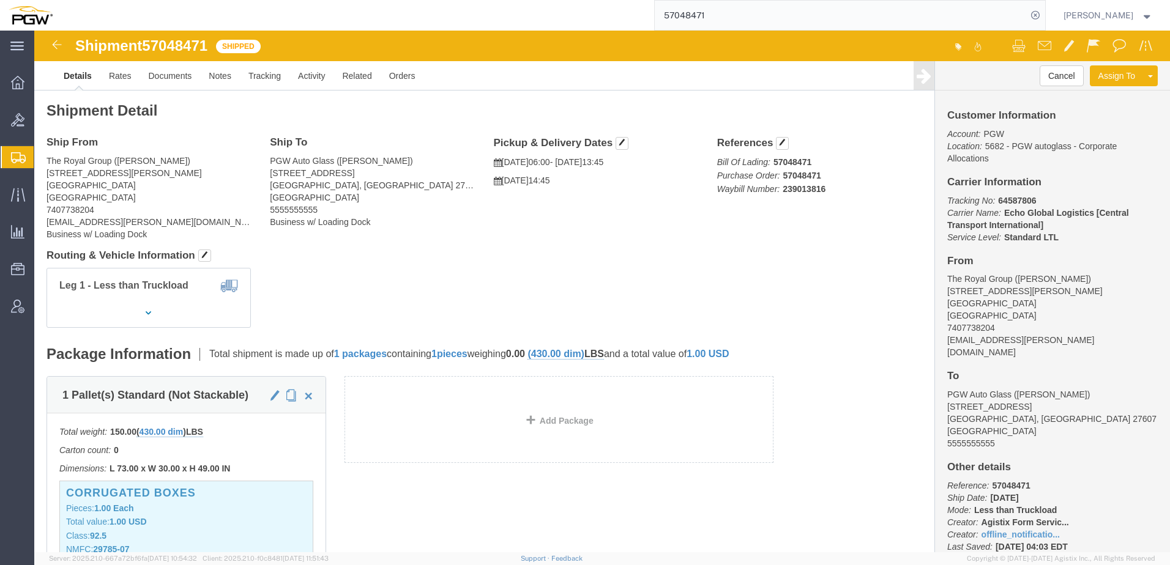
paste input "95723"
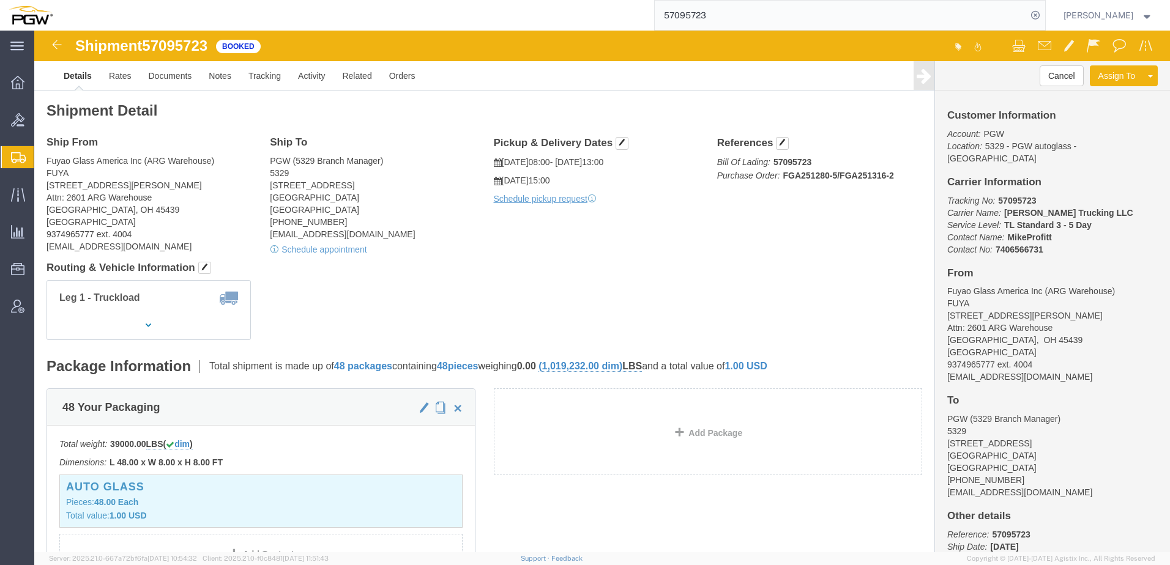
drag, startPoint x: 551, startPoint y: 278, endPoint x: 571, endPoint y: 183, distance: 97.0
click div "Leg 1 - Truckload Vehicle 1: Standard Dry Van (53 Feet) Number of trucks: 1"
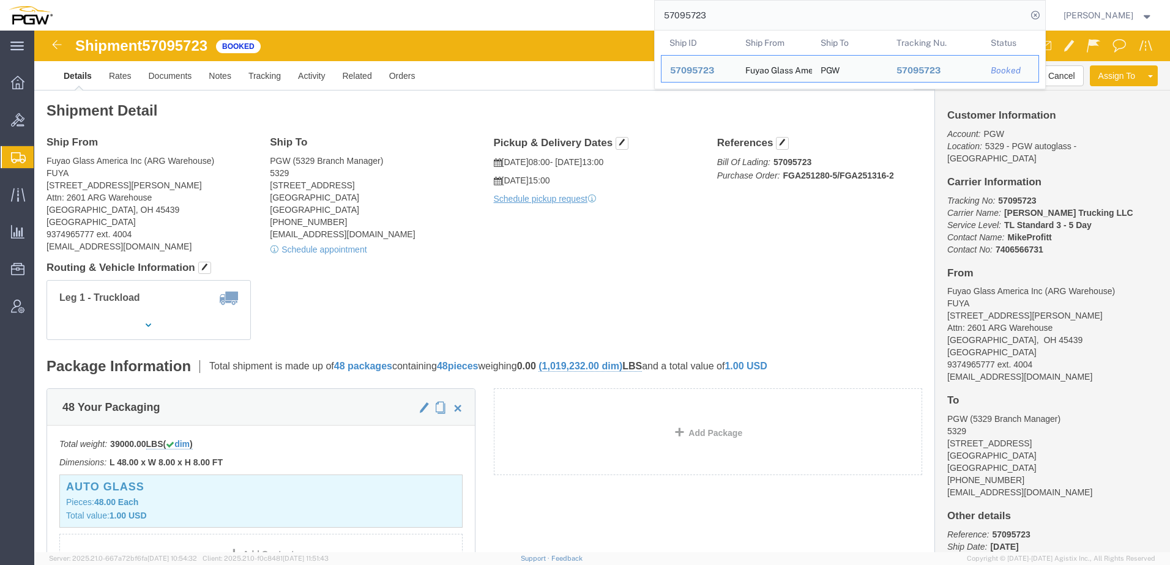
drag, startPoint x: 808, startPoint y: 22, endPoint x: 304, endPoint y: 12, distance: 503.6
click at [304, 13] on div "57095723 Ship ID Ship From Ship To Tracking Nu. Status Ship ID 57095723 Ship Fr…" at bounding box center [553, 15] width 984 height 31
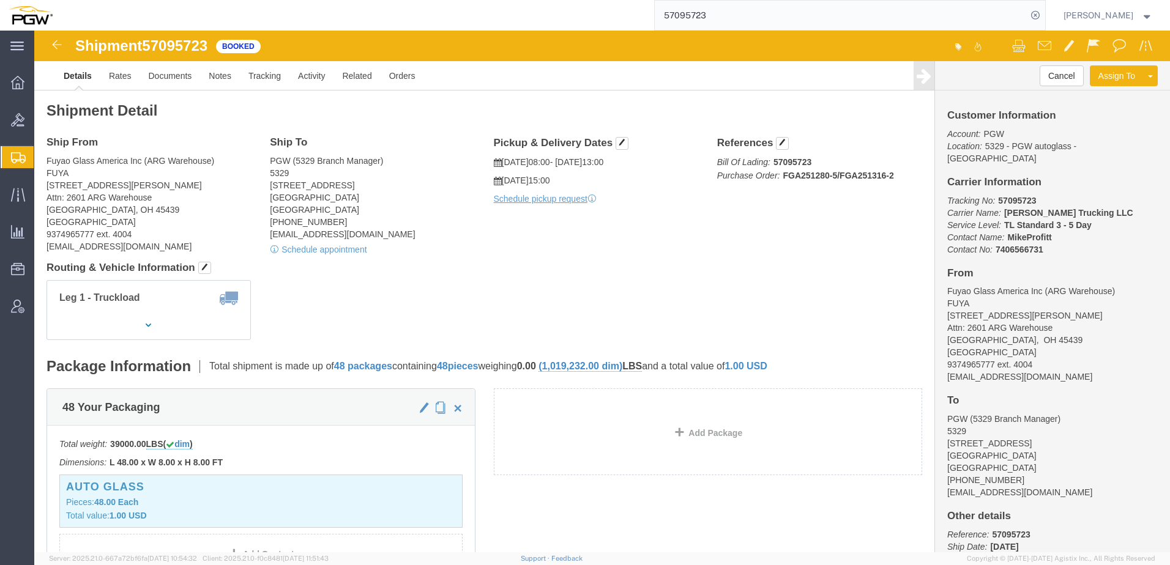
paste input "101909"
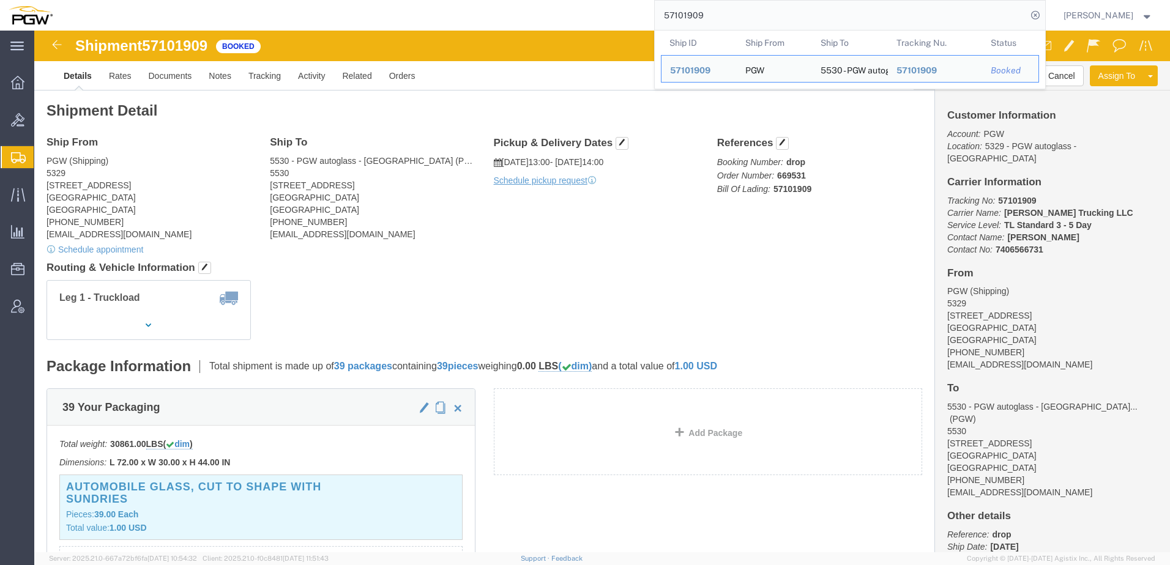
click div "Leg 1 - Truckload"
drag, startPoint x: 814, startPoint y: 26, endPoint x: 347, endPoint y: 13, distance: 467.0
click at [343, 13] on div "57101909 Ship ID Ship From Ship To Tracking Nu. Status Ship ID 57101909 Ship Fr…" at bounding box center [553, 15] width 984 height 31
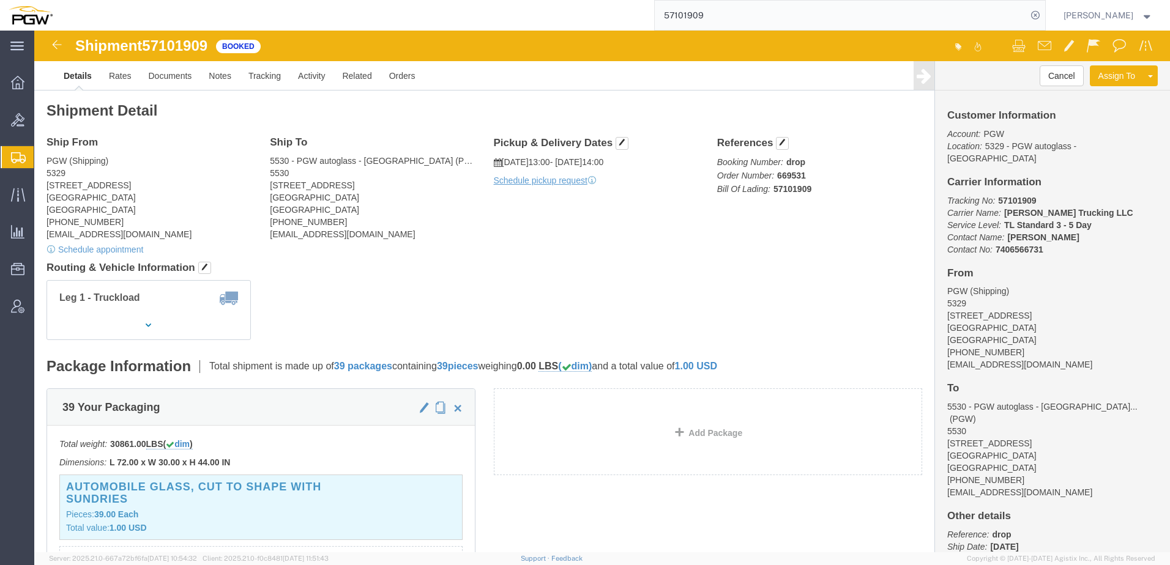
paste input "669466"
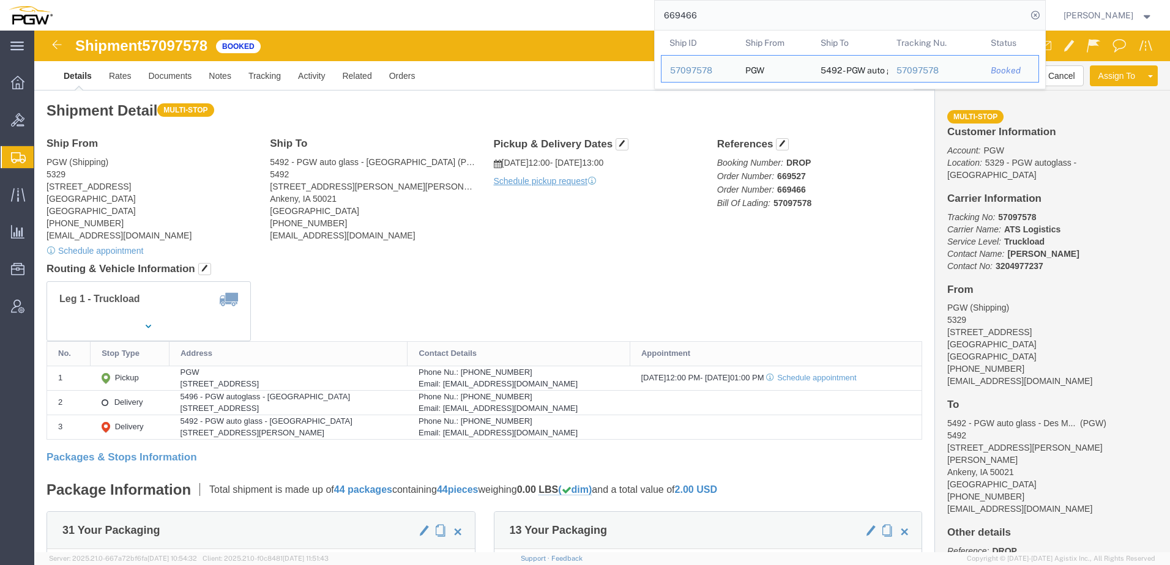
drag, startPoint x: 753, startPoint y: 18, endPoint x: 333, endPoint y: 28, distance: 419.2
click at [335, 27] on div "669466 Ship ID Ship From Ship To Tracking Nu. Status Ship ID 57097578 Ship From…" at bounding box center [553, 15] width 984 height 31
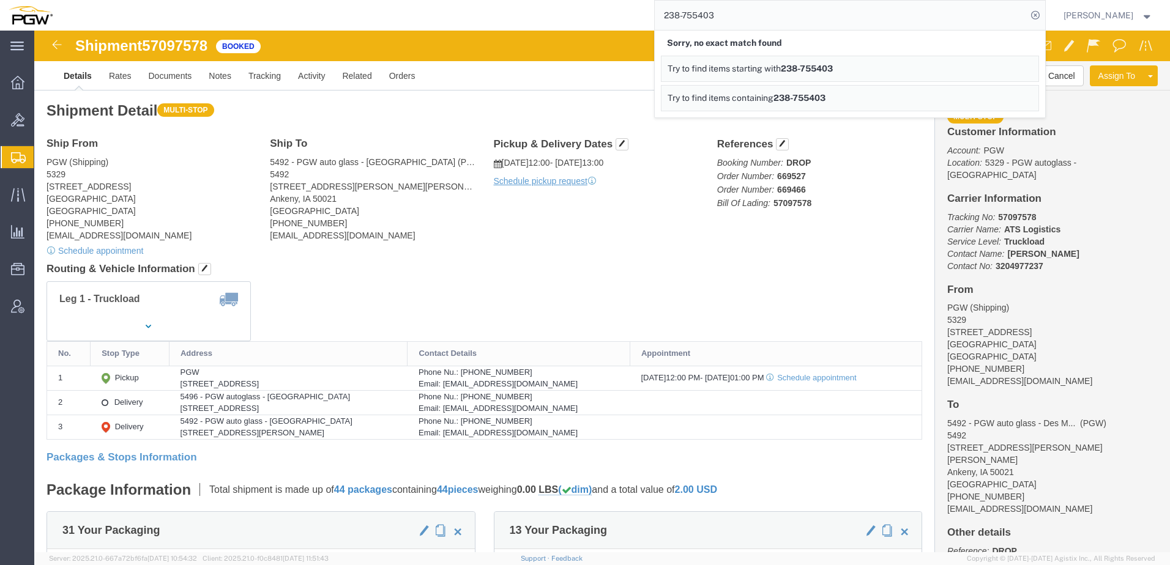
drag, startPoint x: 759, startPoint y: 23, endPoint x: 476, endPoint y: 20, distance: 282.7
click at [476, 19] on div "238-755403 Sorry, no exact match found Try to find items starting with 238-7554…" at bounding box center [553, 15] width 984 height 31
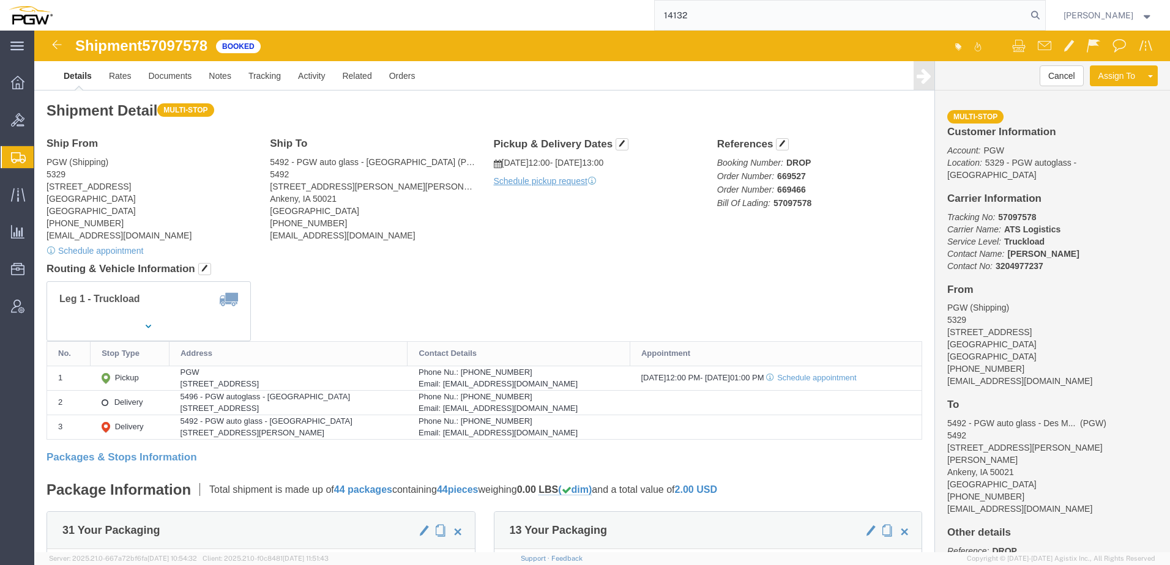
type input "14132"
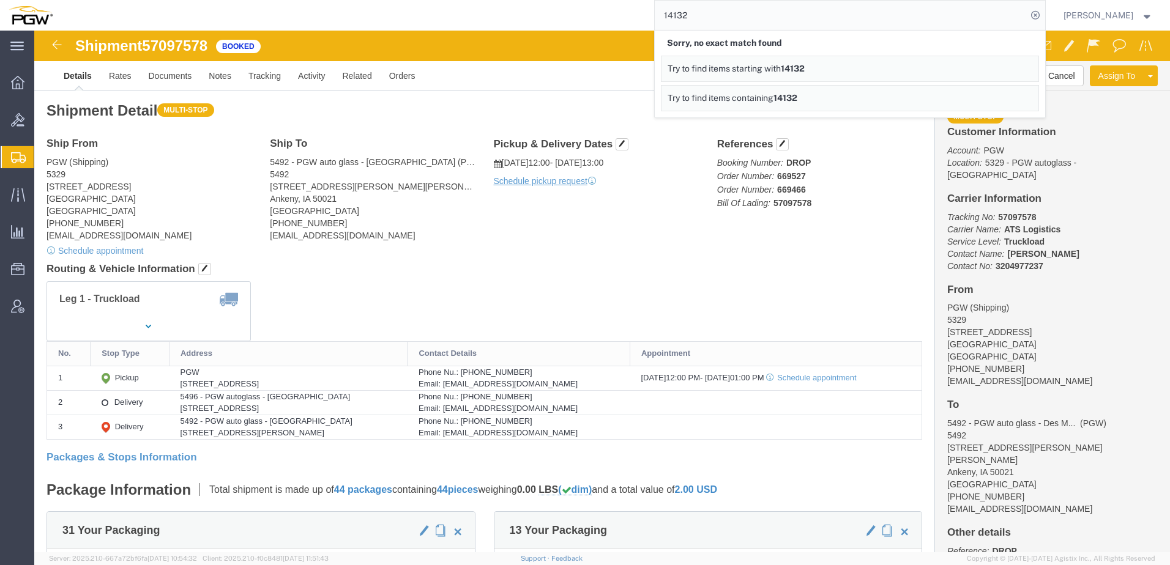
click div "Leg 1 - Truckload"
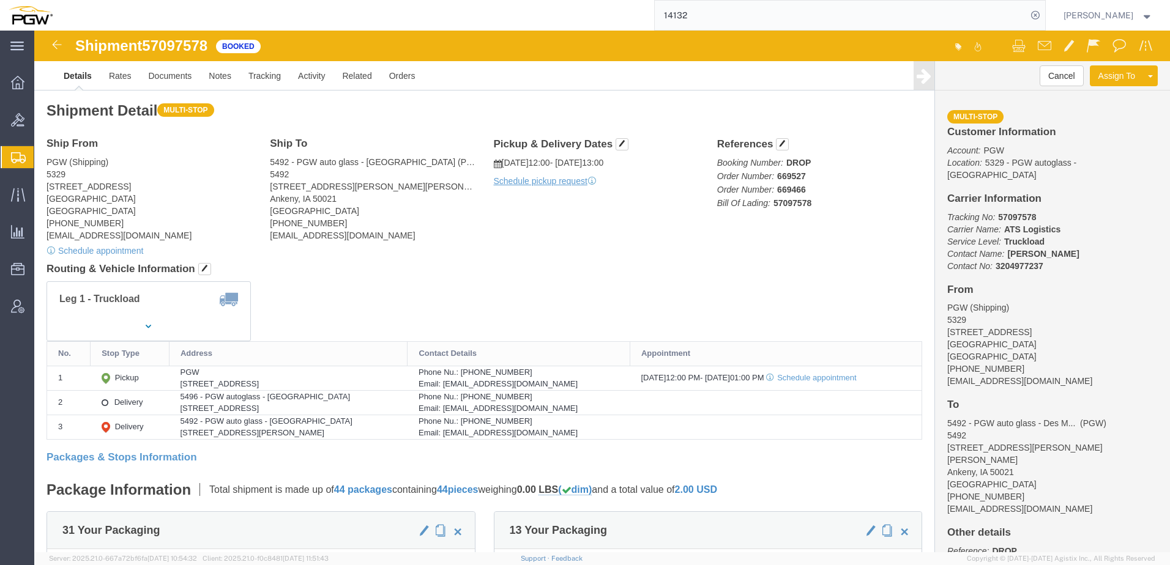
click address "PGW (Shipping) 5329 850 Southern Ave Chillicothe, OH 45601 United States 740-77…"
click at [0, 0] on span "Location Appointment" at bounding box center [0, 0] width 0 height 0
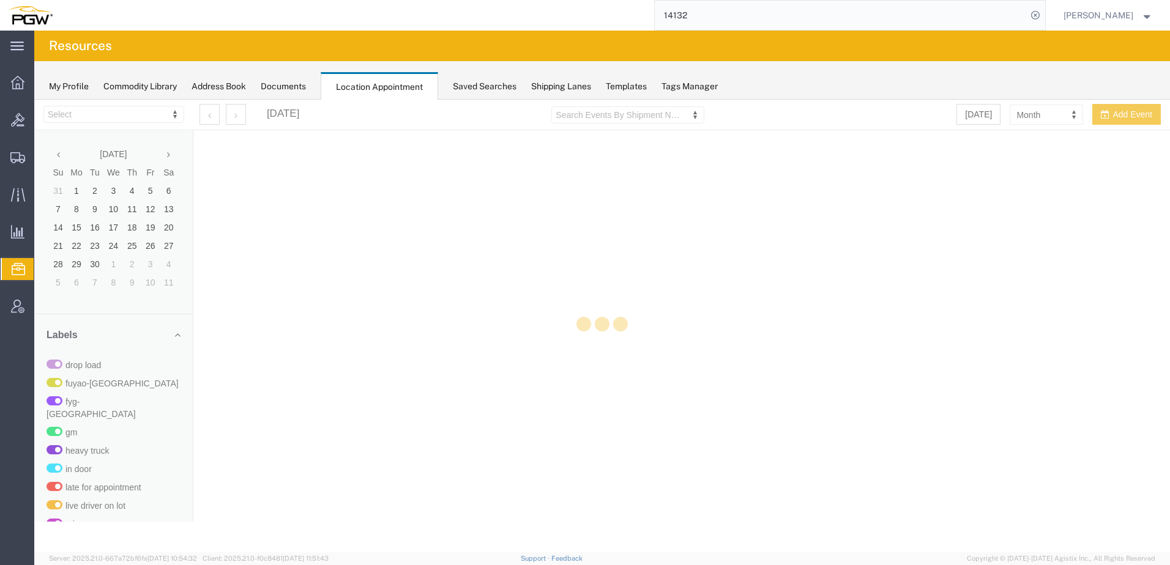
select select "28253"
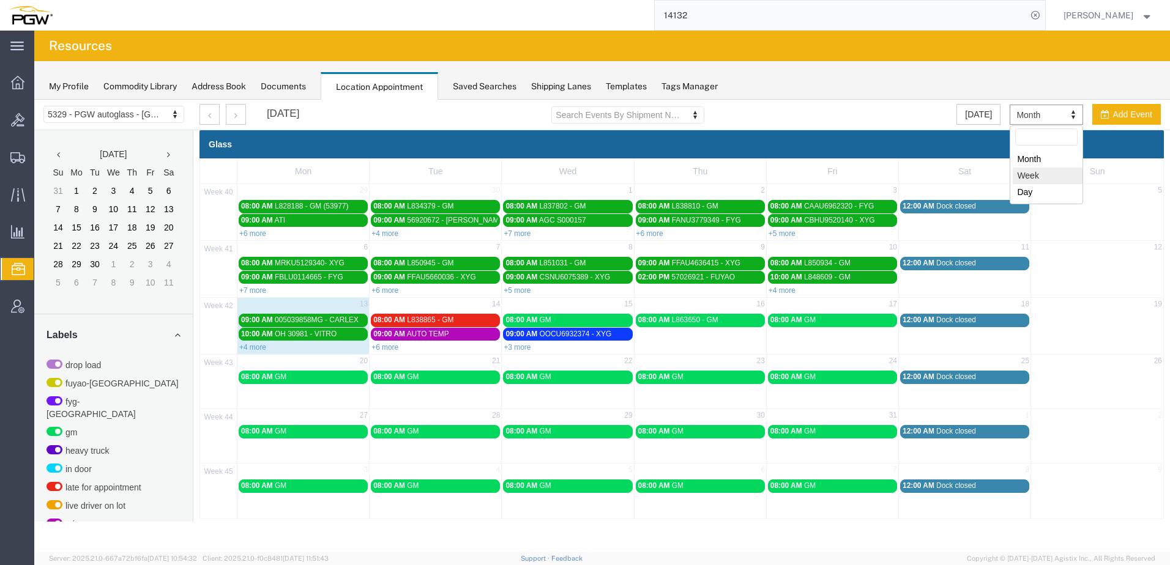
select select "agendaWeek"
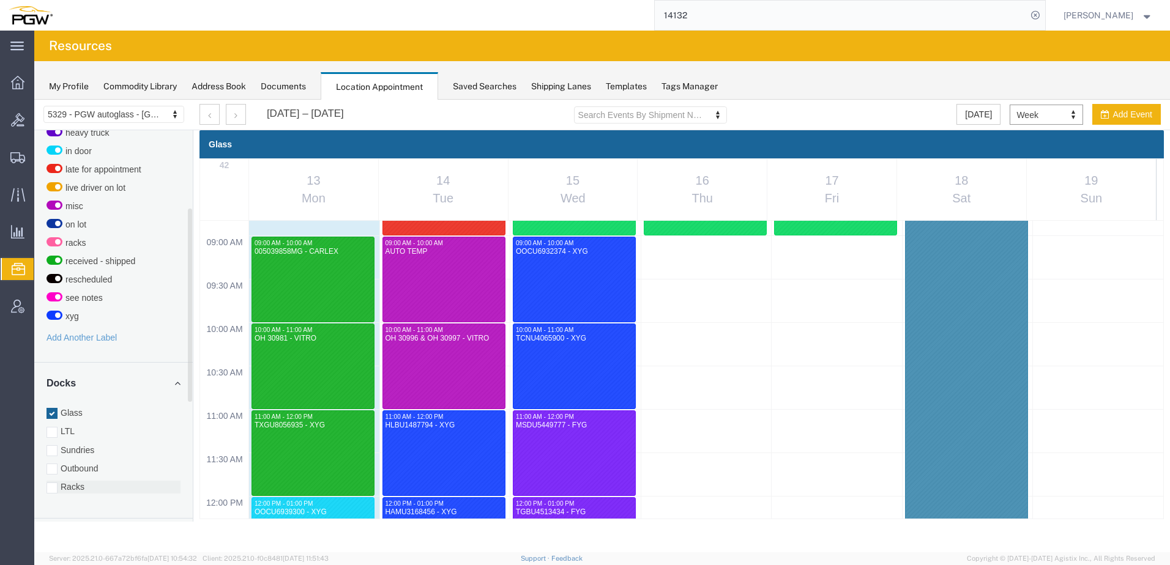
scroll to position [398, 0]
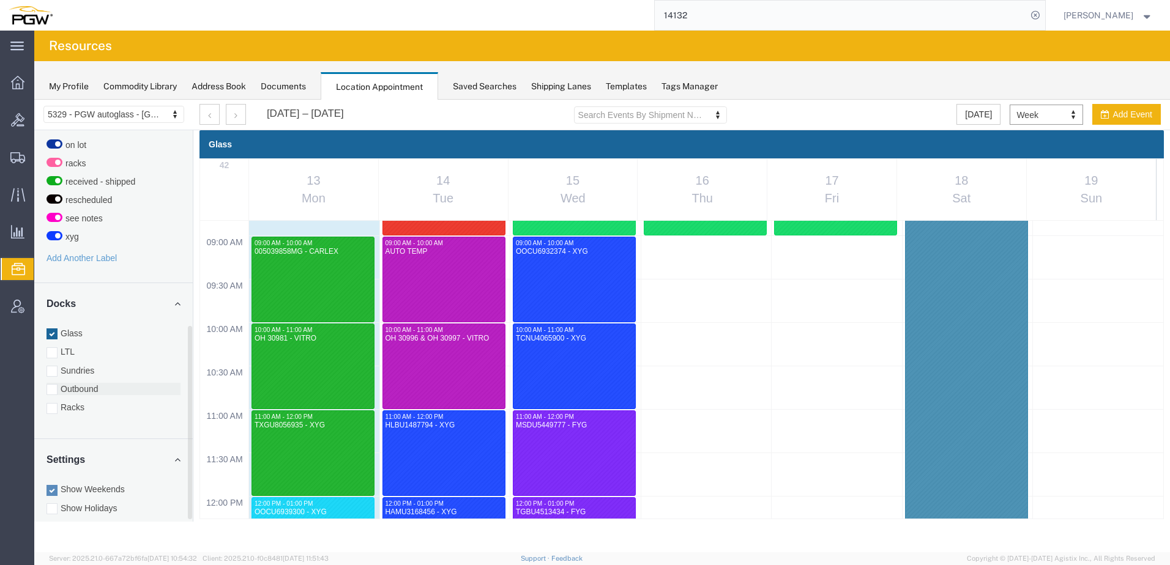
click at [88, 383] on label "Outbound" at bounding box center [114, 389] width 134 height 12
click at [34, 100] on input "Outbound" at bounding box center [34, 100] width 0 height 0
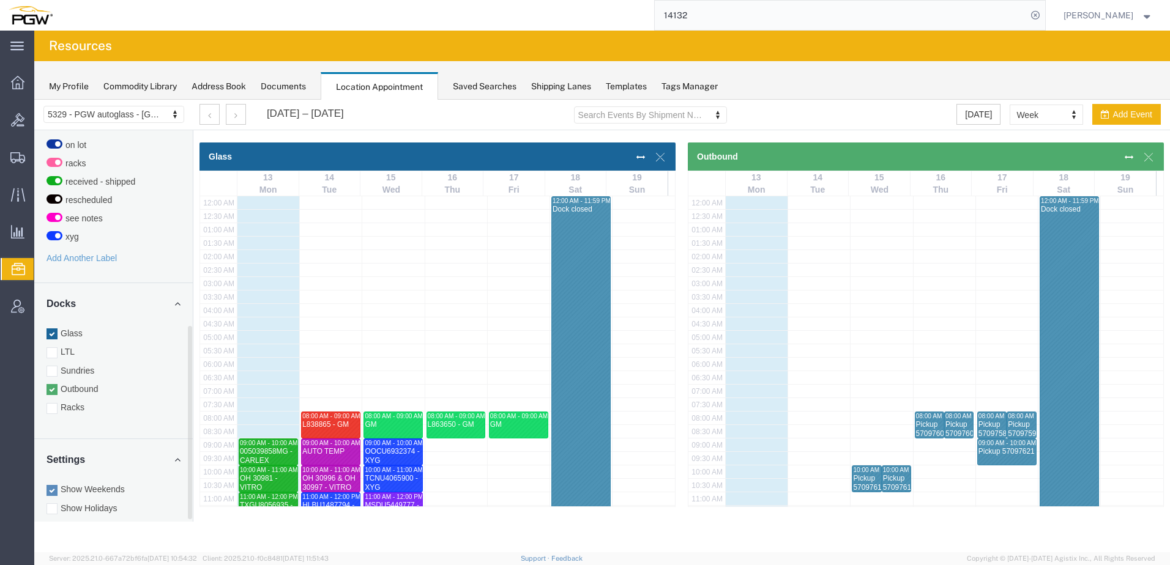
scroll to position [311, 0]
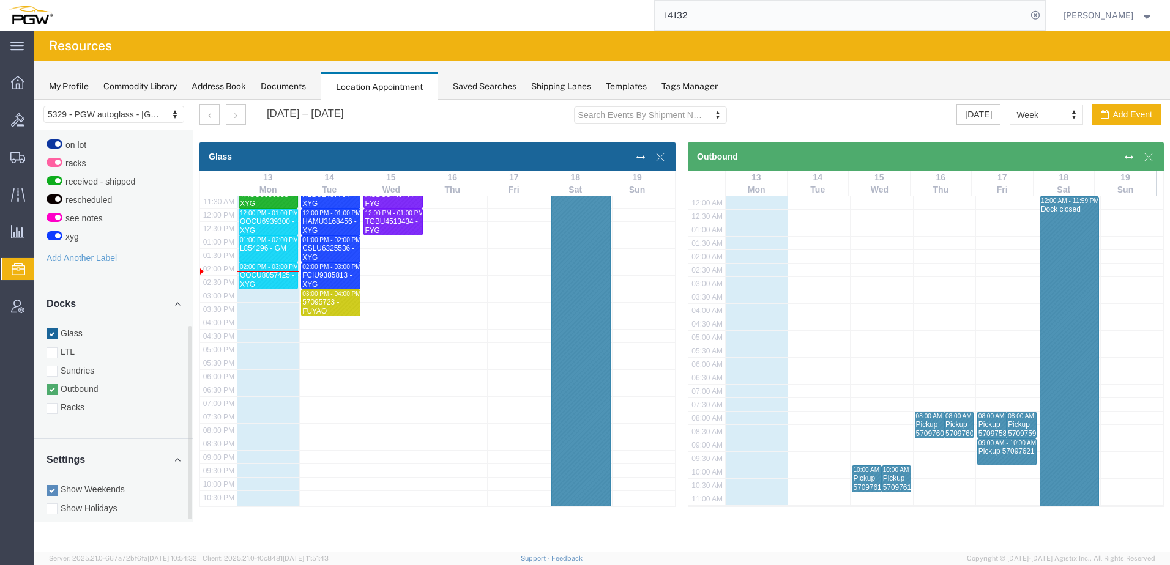
click at [54, 329] on div at bounding box center [52, 334] width 11 height 11
click at [34, 100] on input "Glass" at bounding box center [34, 100] width 0 height 0
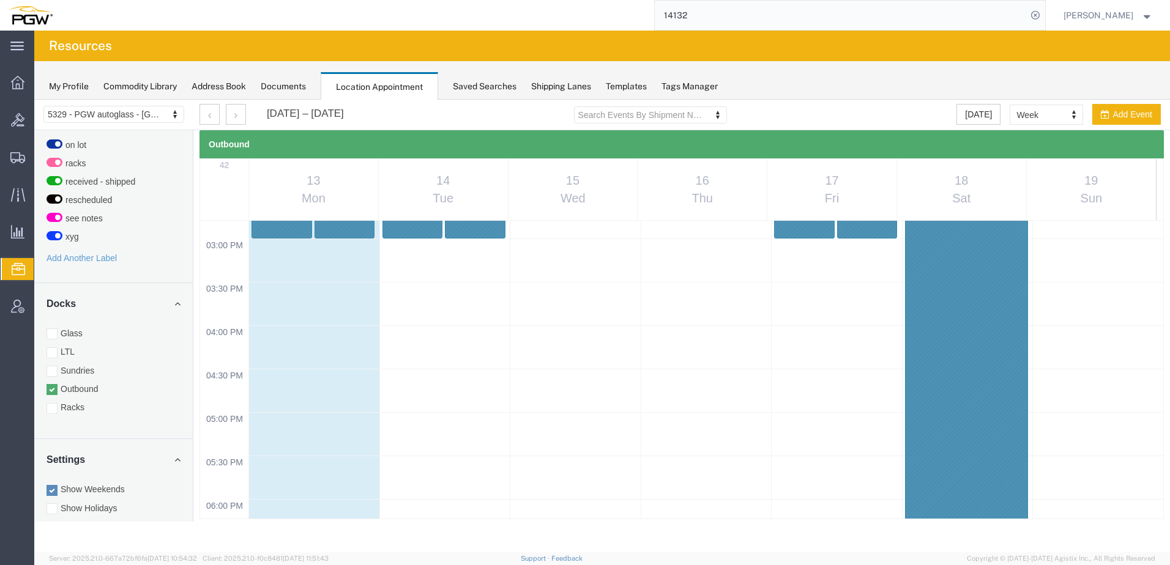
scroll to position [1163, 0]
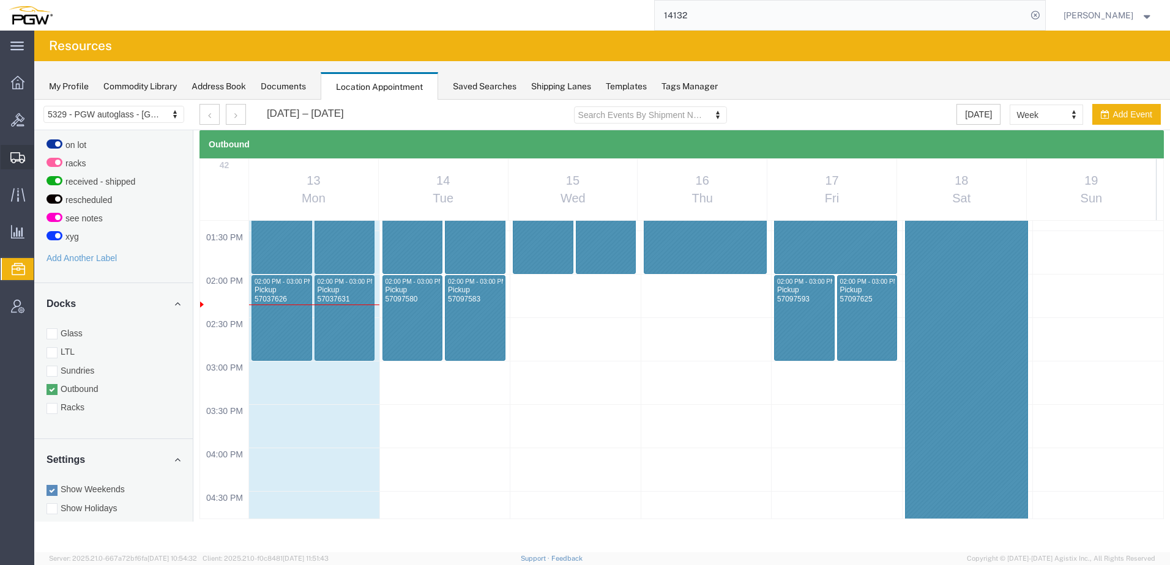
click at [0, 0] on span "Create from Template" at bounding box center [0, 0] width 0 height 0
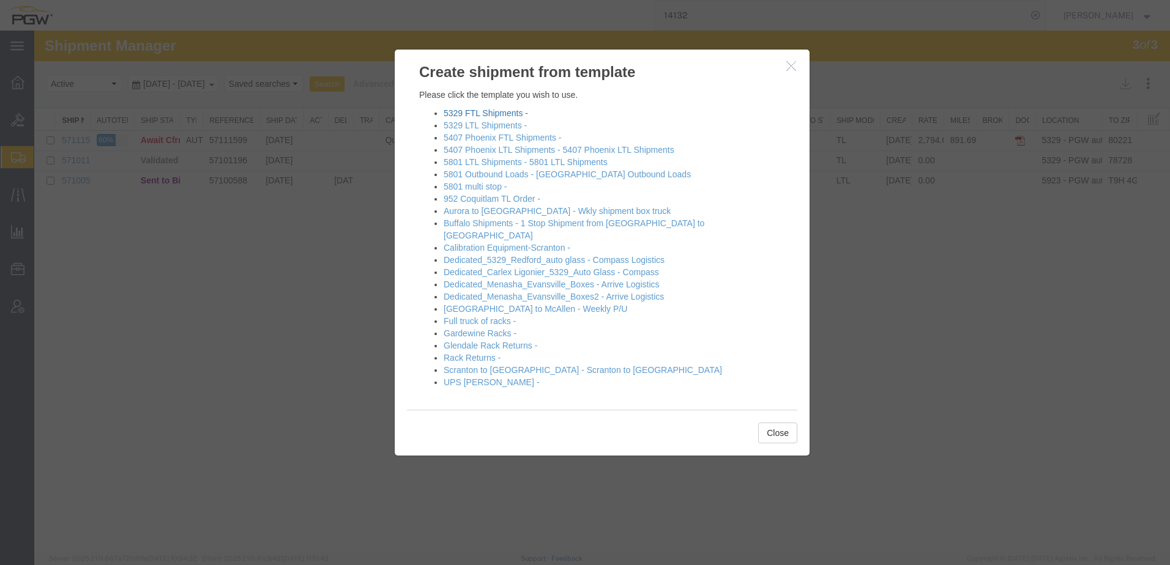
click at [463, 114] on link "5329 FTL Shipments -" at bounding box center [486, 113] width 84 height 10
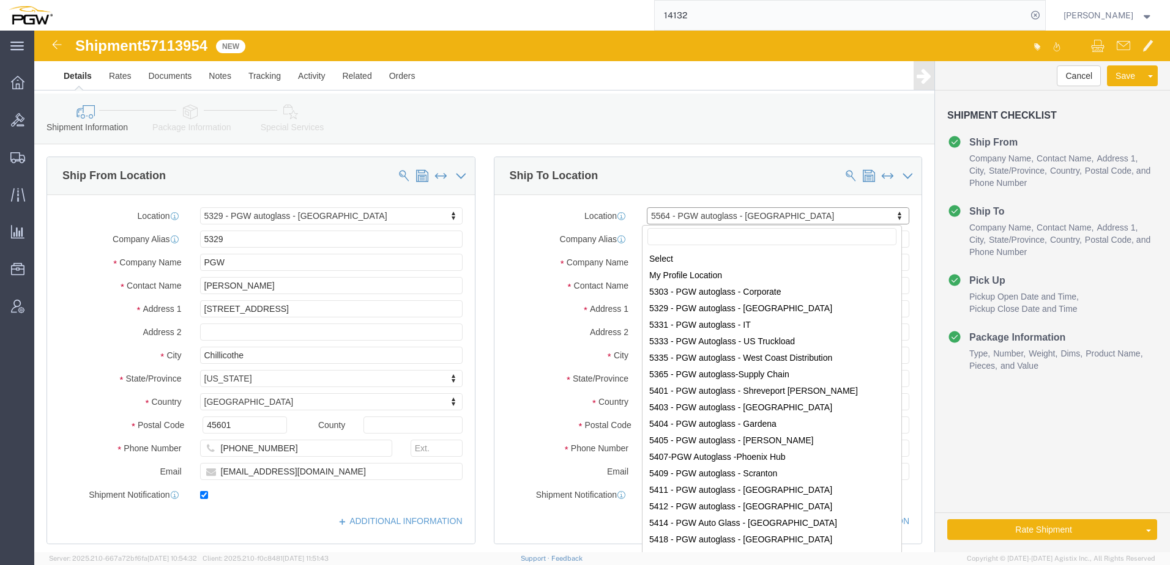
scroll to position [977, 0]
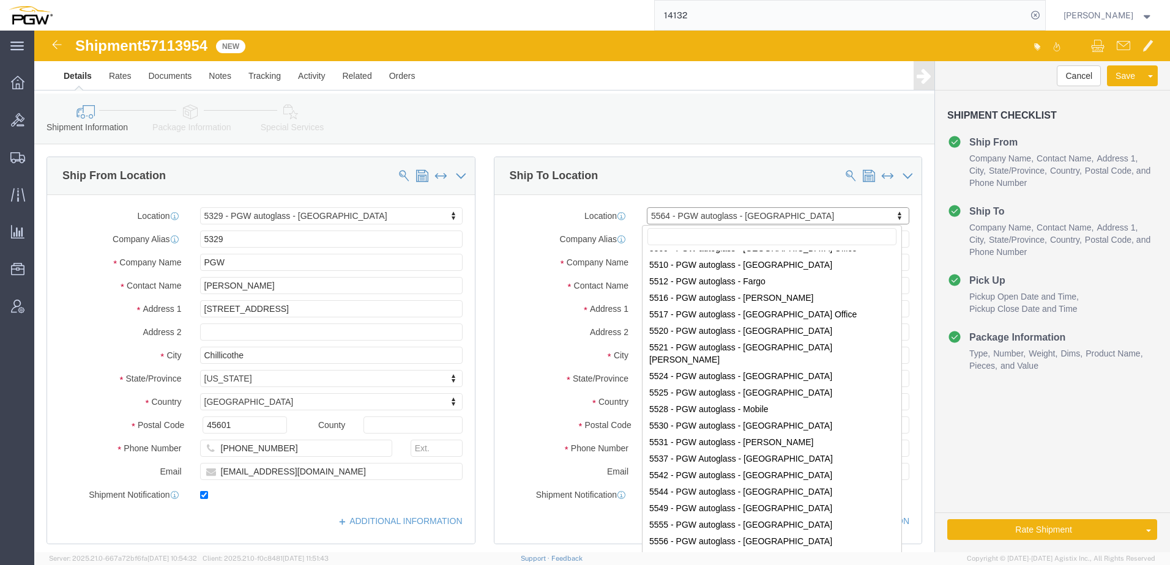
type input "IJS840"
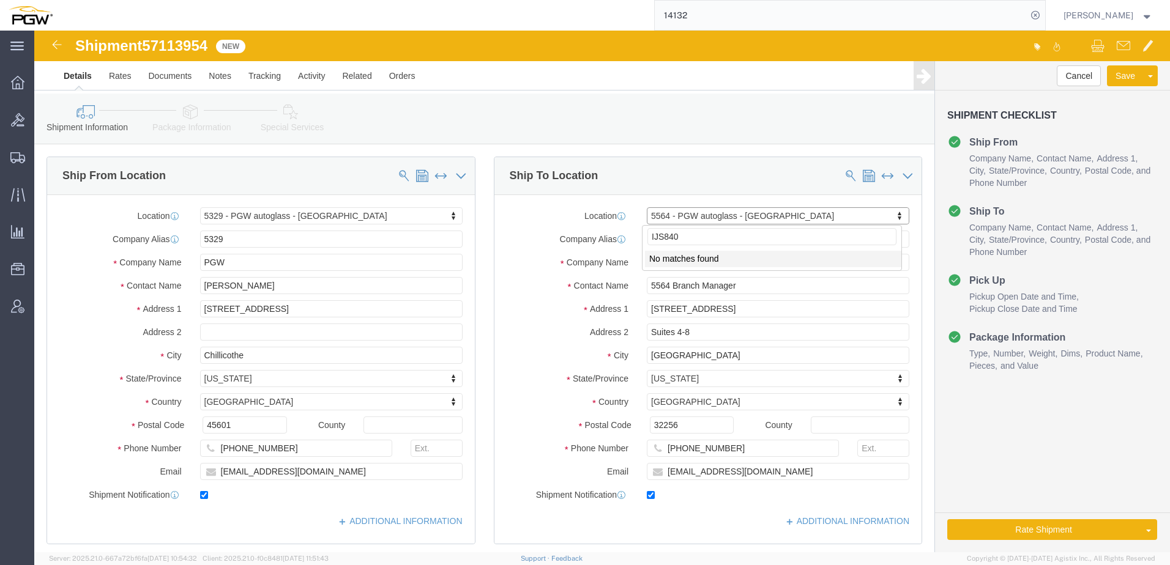
select select "28253"
select select "28373"
type input "I"
drag, startPoint x: 660, startPoint y: 227, endPoint x: 416, endPoint y: 204, distance: 244.6
click div "Ship From Location Location 5329 - PGW autoglass - Chillicothe My Profile Locat…"
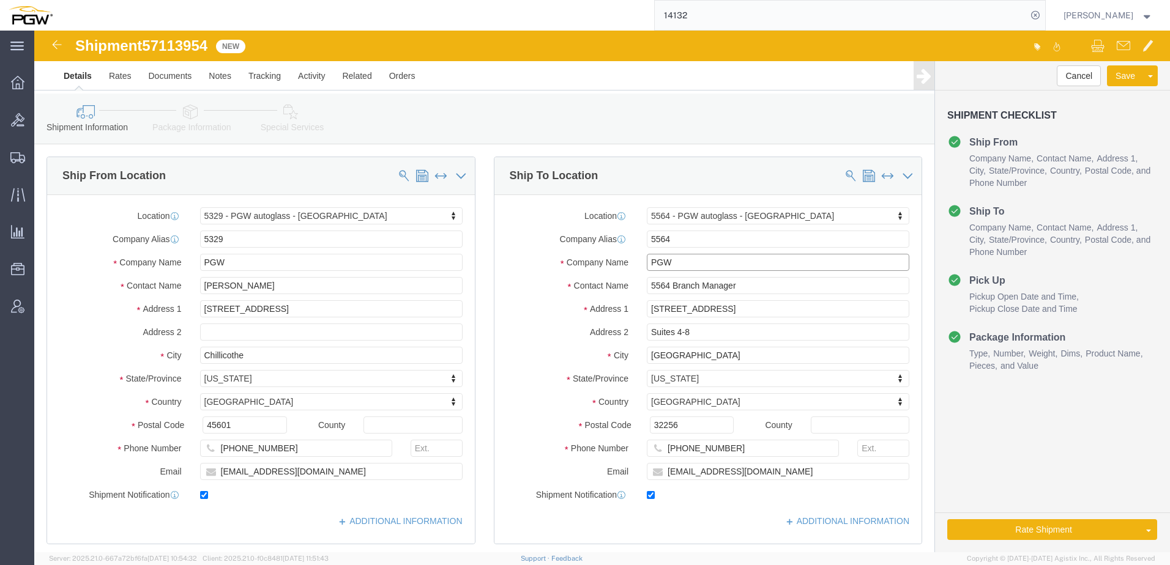
paste input "IJS840"
type input "IJS840"
drag, startPoint x: 638, startPoint y: 206, endPoint x: 404, endPoint y: 198, distance: 233.3
click div "Ship From Location Location 5329 - PGW autoglass - Chillicothe My Profile Locat…"
paste input "IJS840"
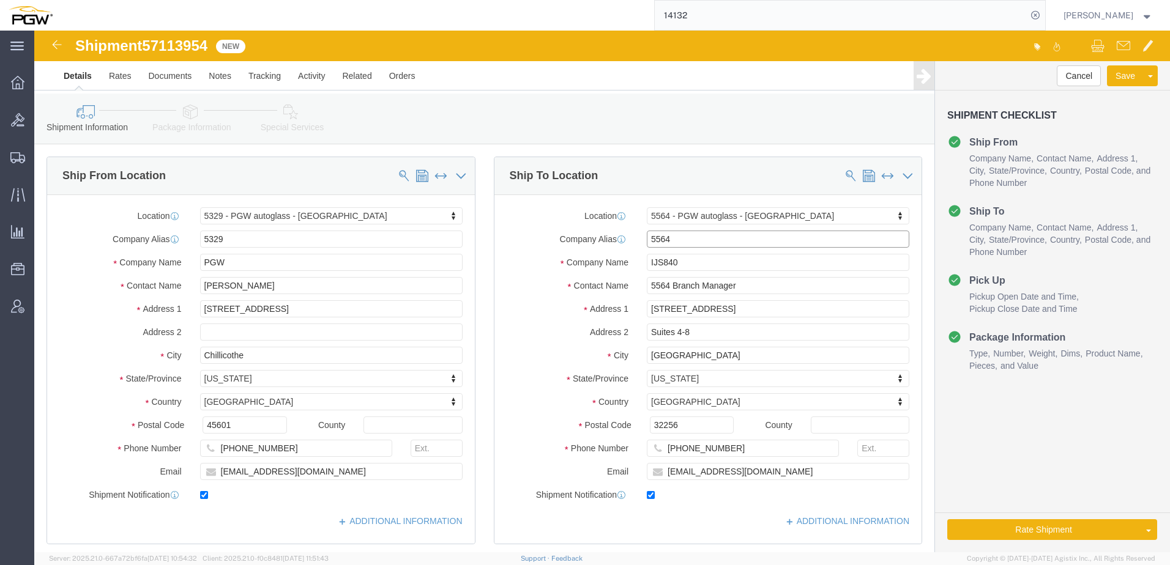
type input "IJS840"
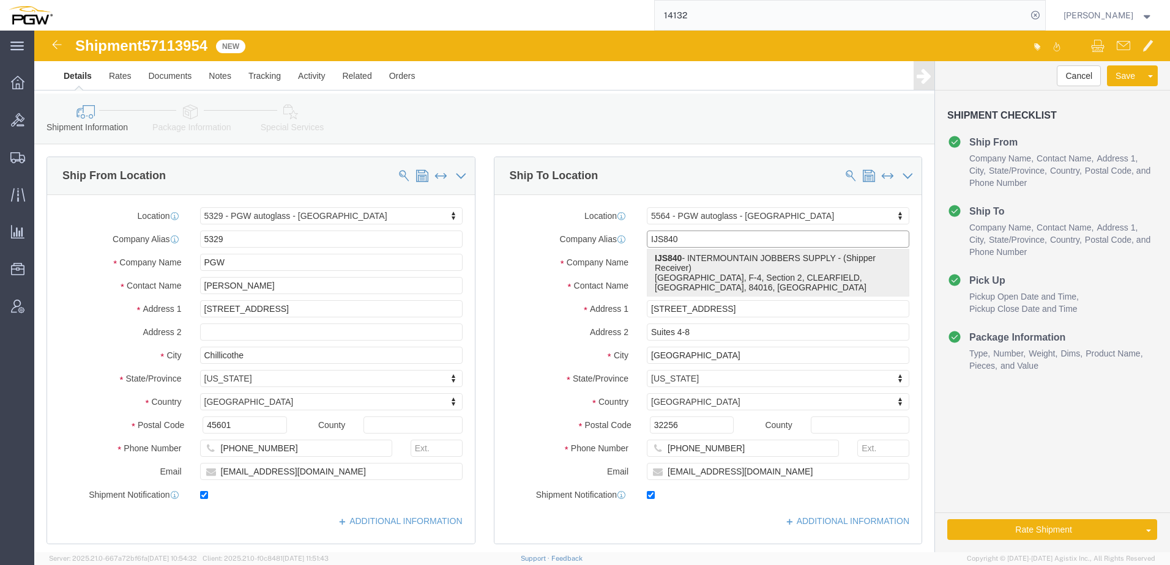
click p "IJS840 - INTERMOUNTAIN JOBBERS SUPPLY - (Shipper Receiver) Freeport West, F-4, …"
select select
type input "IJS840"
type input "INTERMOUNTAIN JOBBERS SUPPLY"
type input "Shipper Receiver"
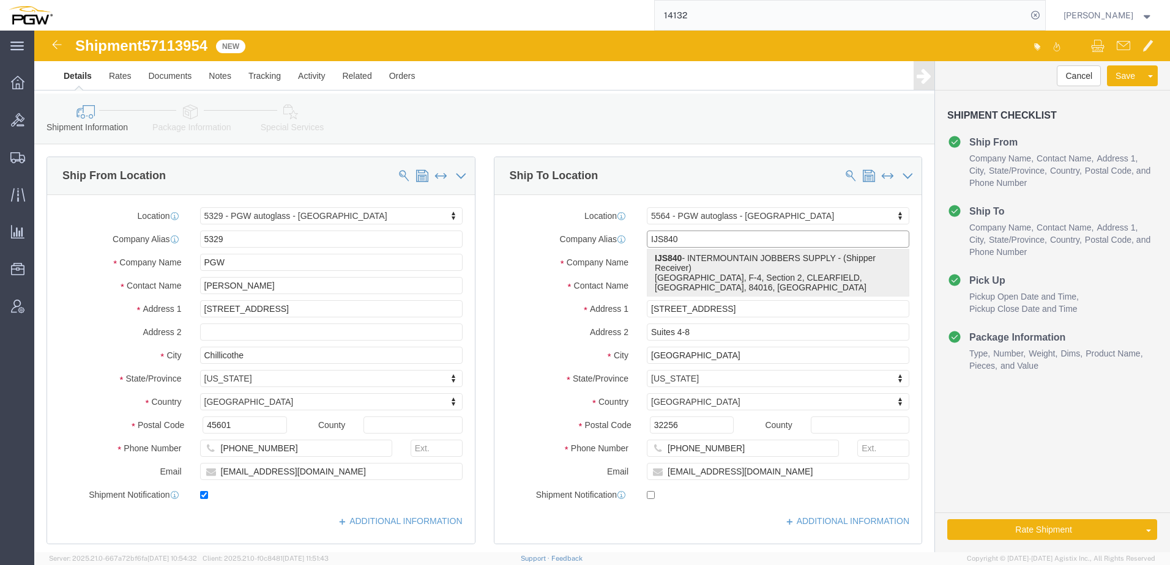
type input "[GEOGRAPHIC_DATA], F-4, Section 2"
type input "CLEARFIELD"
type input "84016"
type input "[PHONE_NUMBER]"
checkbox input "false"
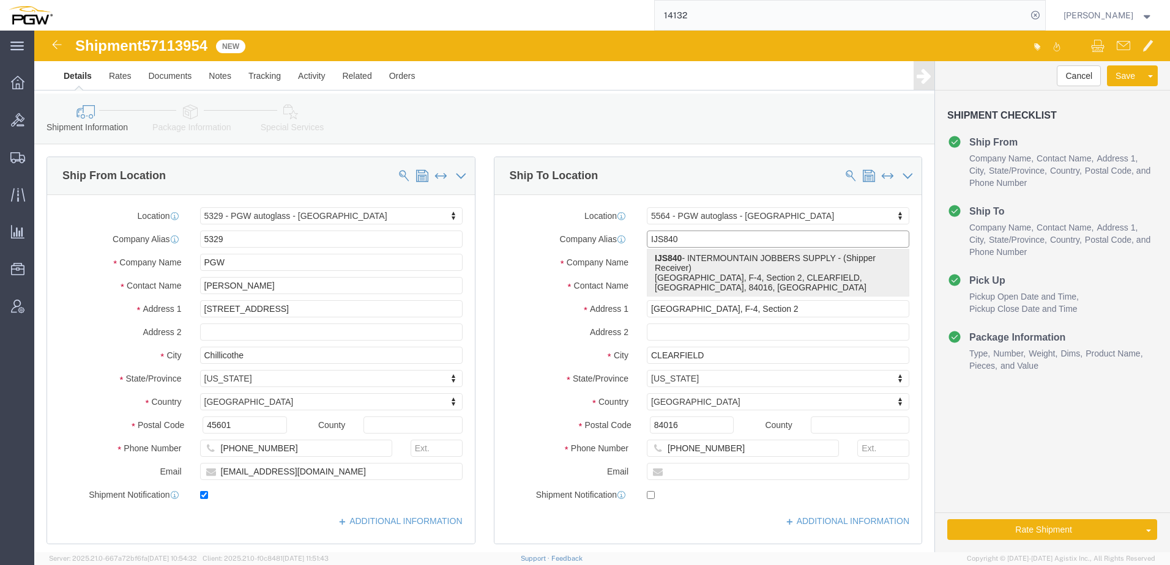
select select "UT"
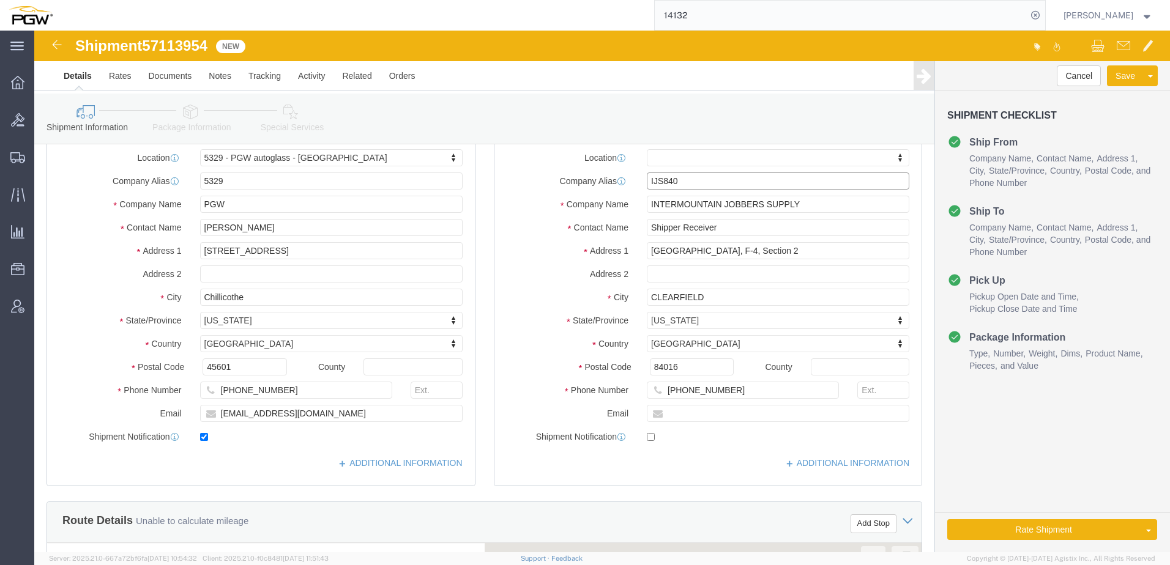
scroll to position [184, 0]
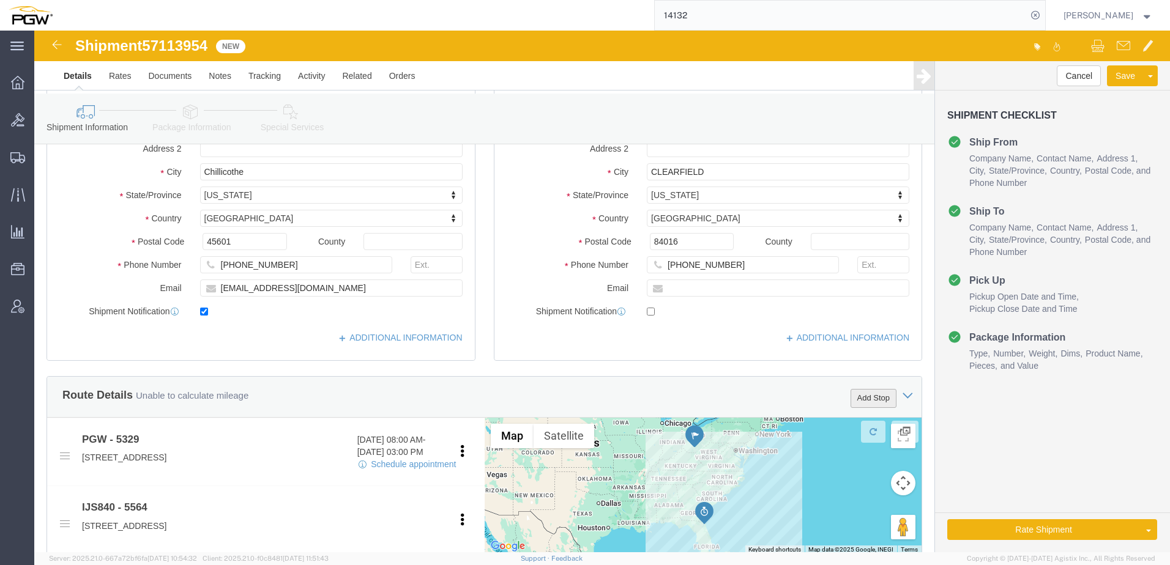
type input "IJS840"
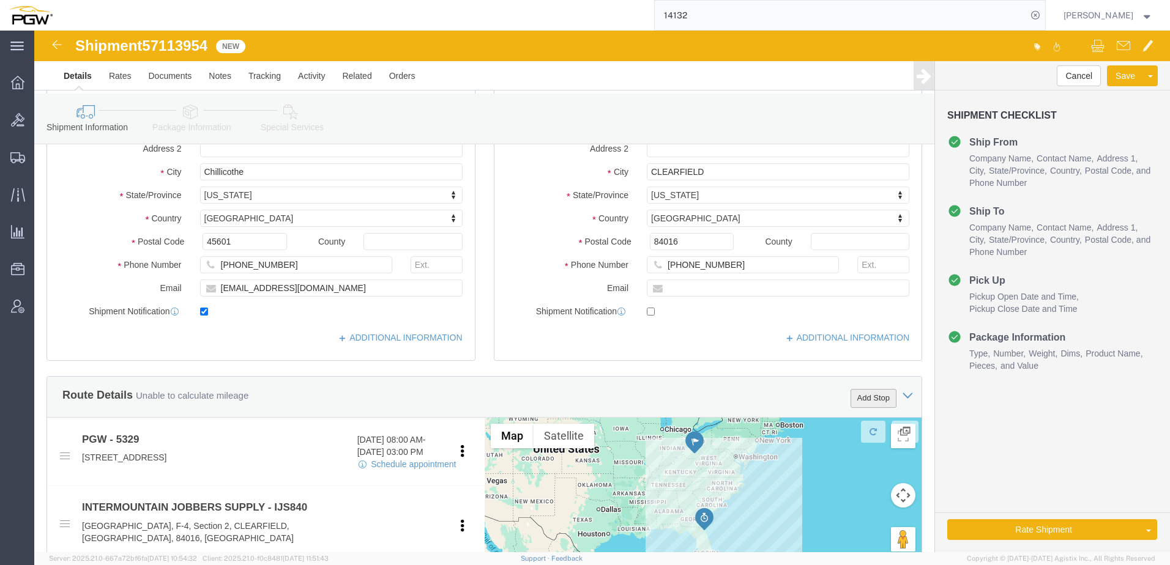
click button "Add Stop"
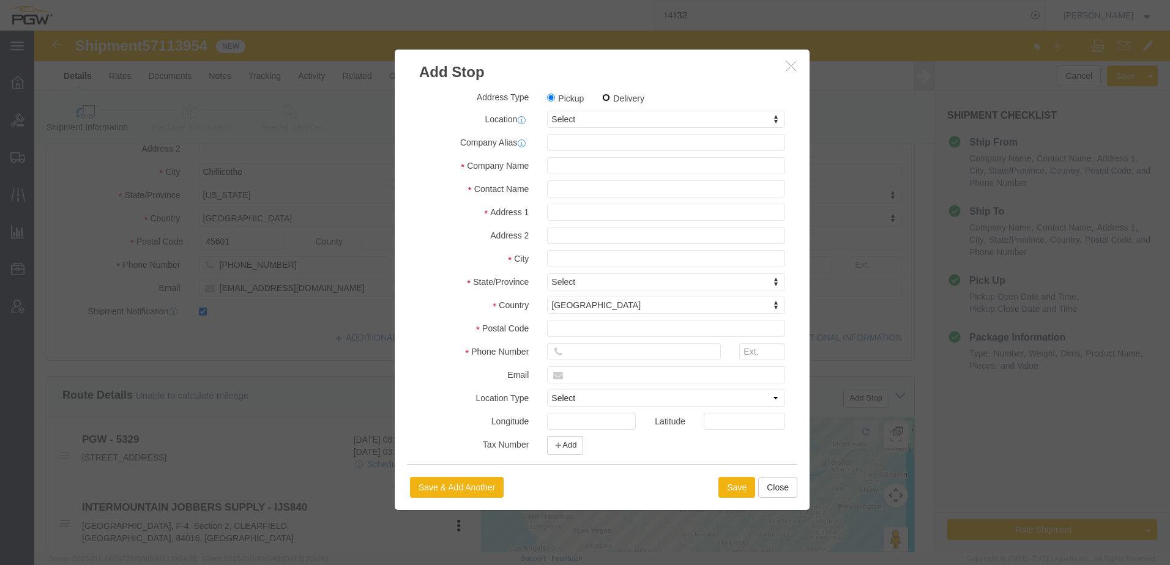
click input "Delivery"
radio input "true"
select select
type input "5492"
select select "34218"
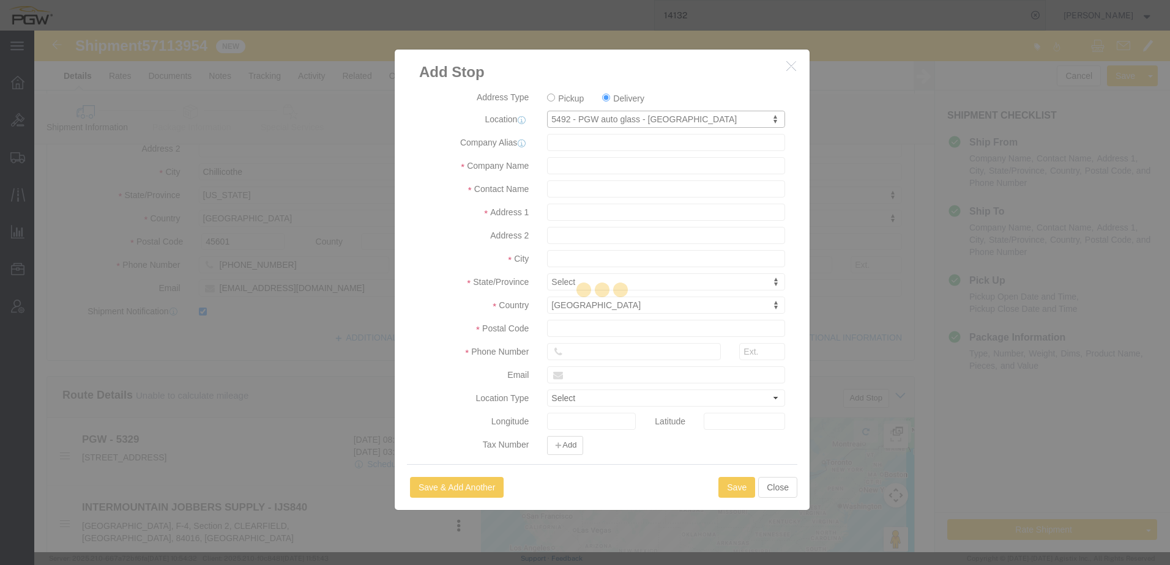
type input "5492"
type input "PGW"
type input "5492 Branch Manager"
type input "810 SE Corporate Woods Dr STE 120"
type input "Ankeny"
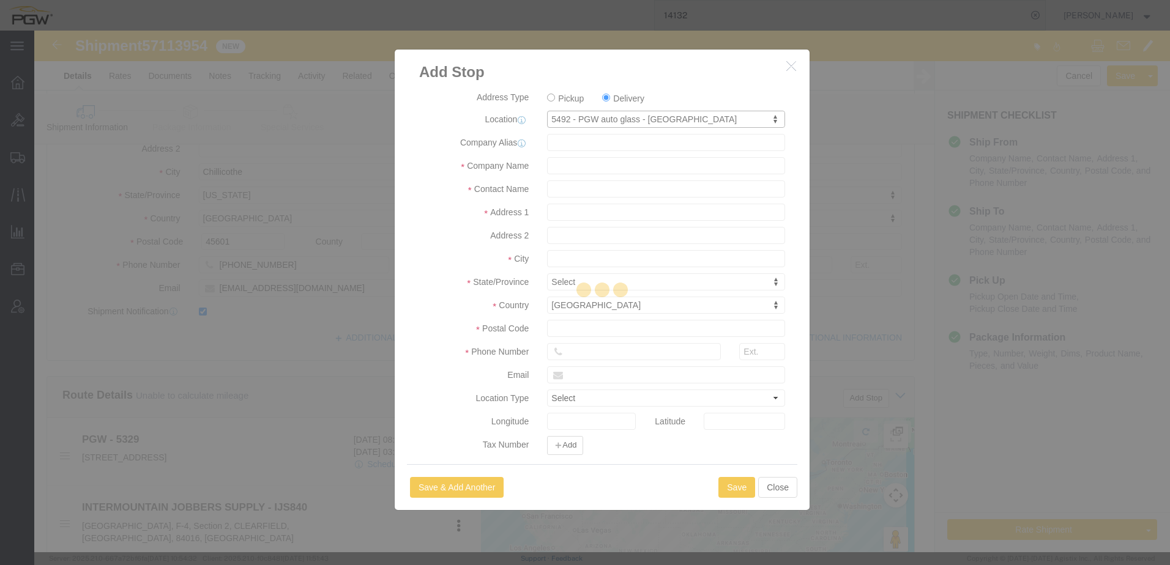
type input "50021"
type input "318-220-9900"
type input "lkqsp_o_pm_5492@pgwag.com"
select select "BWLD"
checkbox input "true"
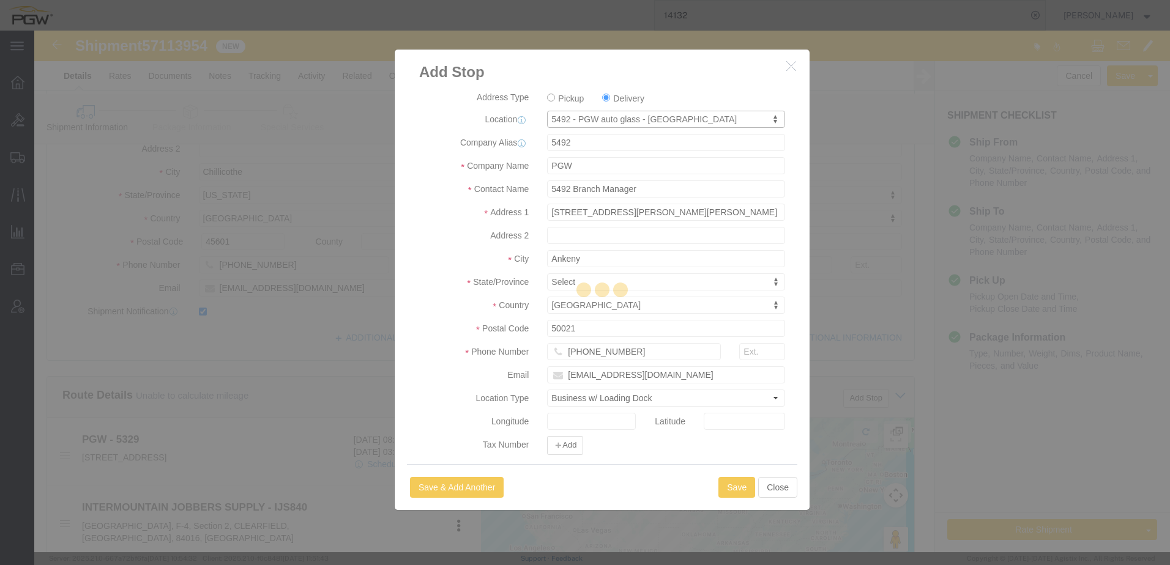
select select "IA"
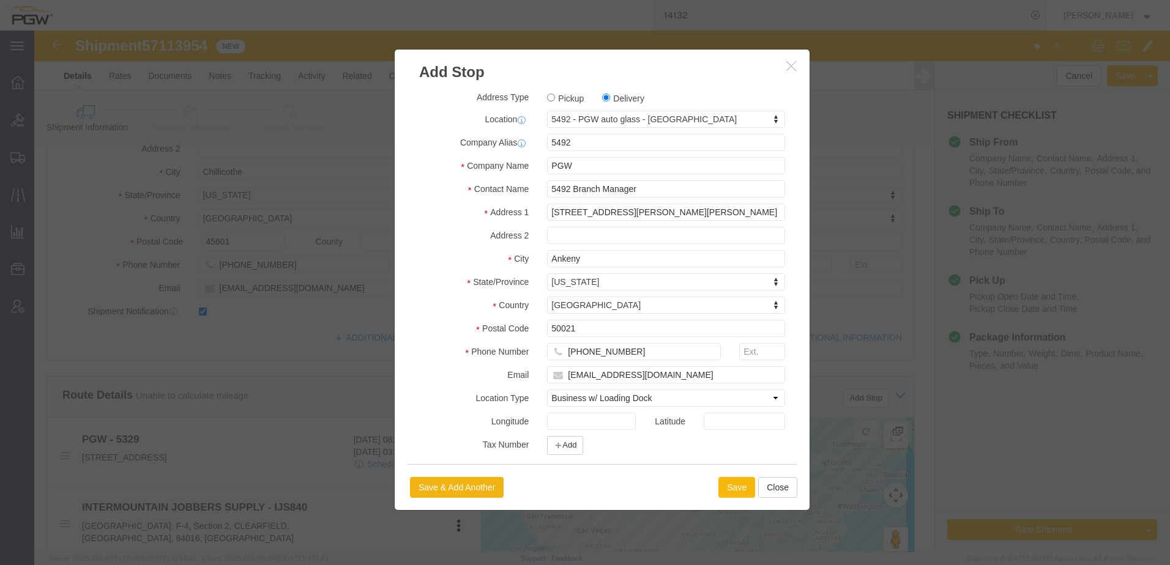
click button "Save"
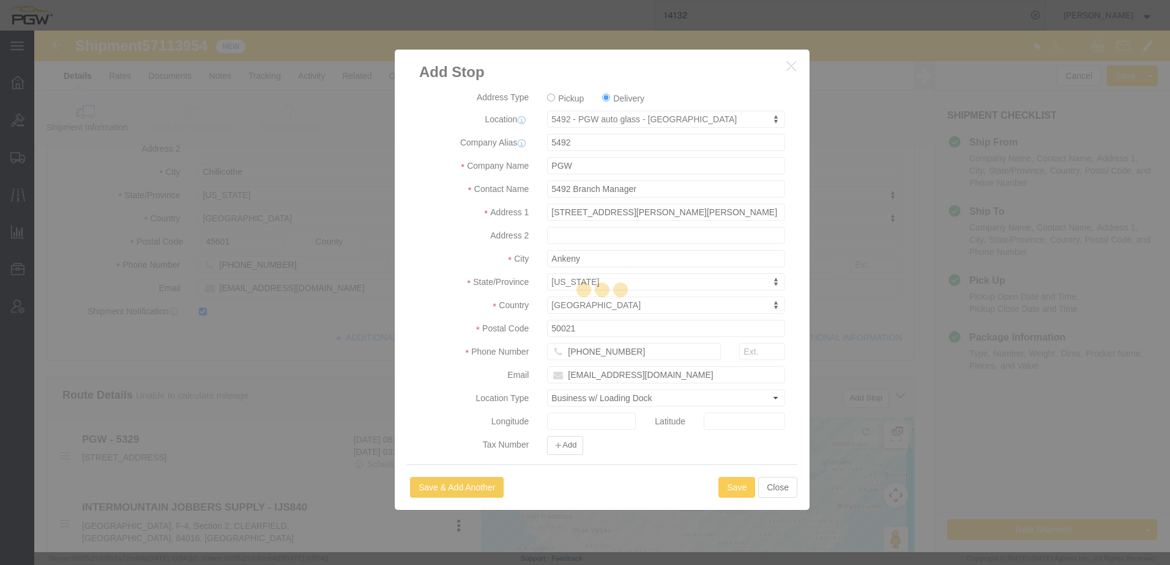
select select "D"
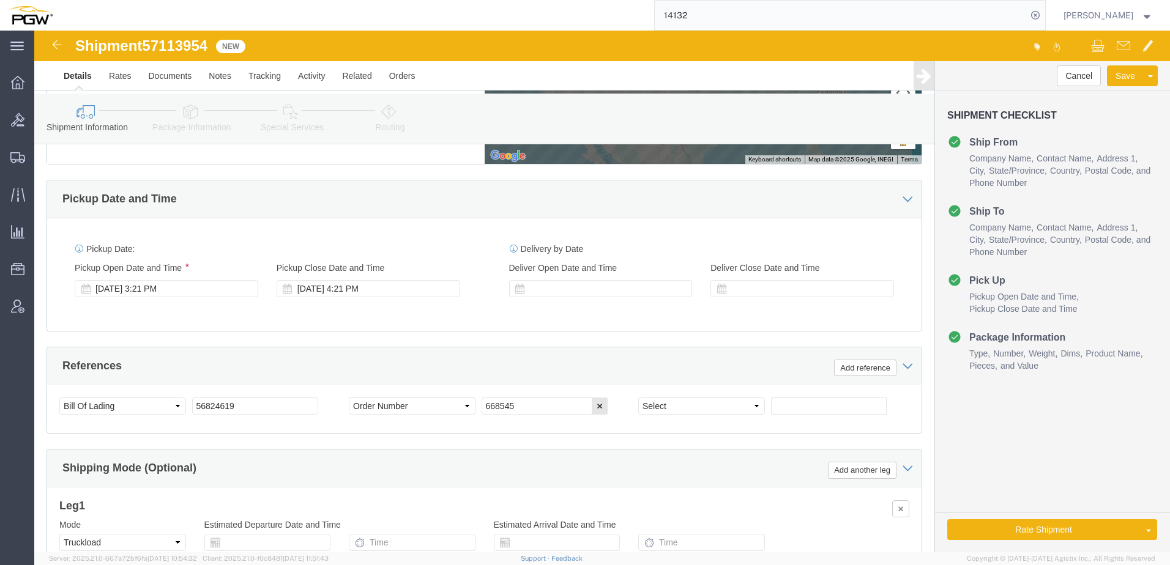
scroll to position [673, 0]
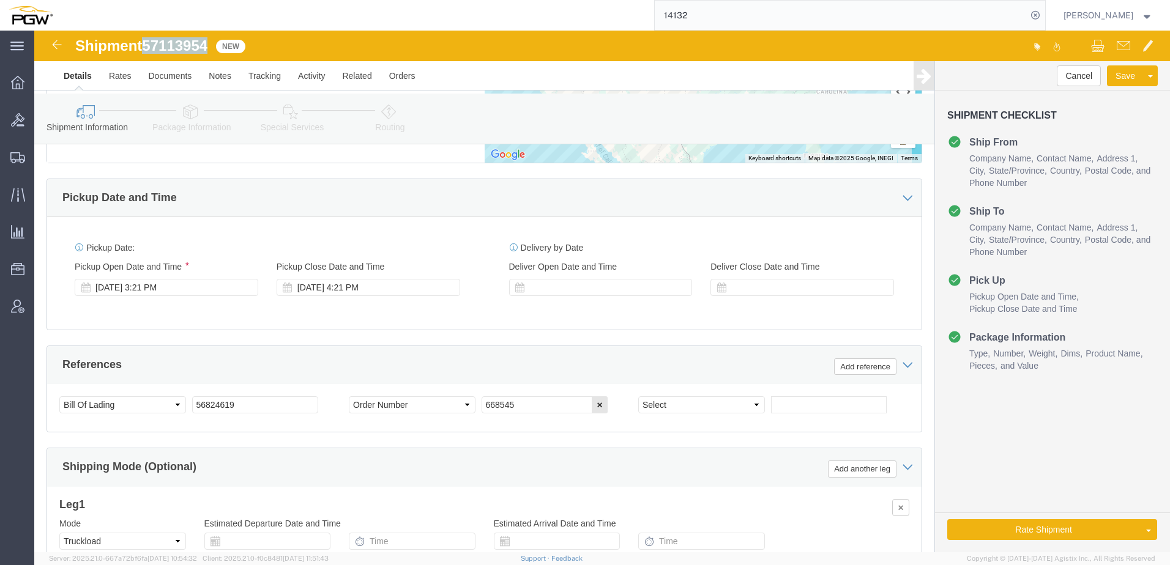
drag, startPoint x: 116, startPoint y: 12, endPoint x: 179, endPoint y: 13, distance: 63.6
click div "Shipment 57113954 New"
copy span "57113954"
drag, startPoint x: 523, startPoint y: 357, endPoint x: 509, endPoint y: 344, distance: 19.5
click div "Select Account Type Activity ID Airline Appointment Number ASN Batch Request # …"
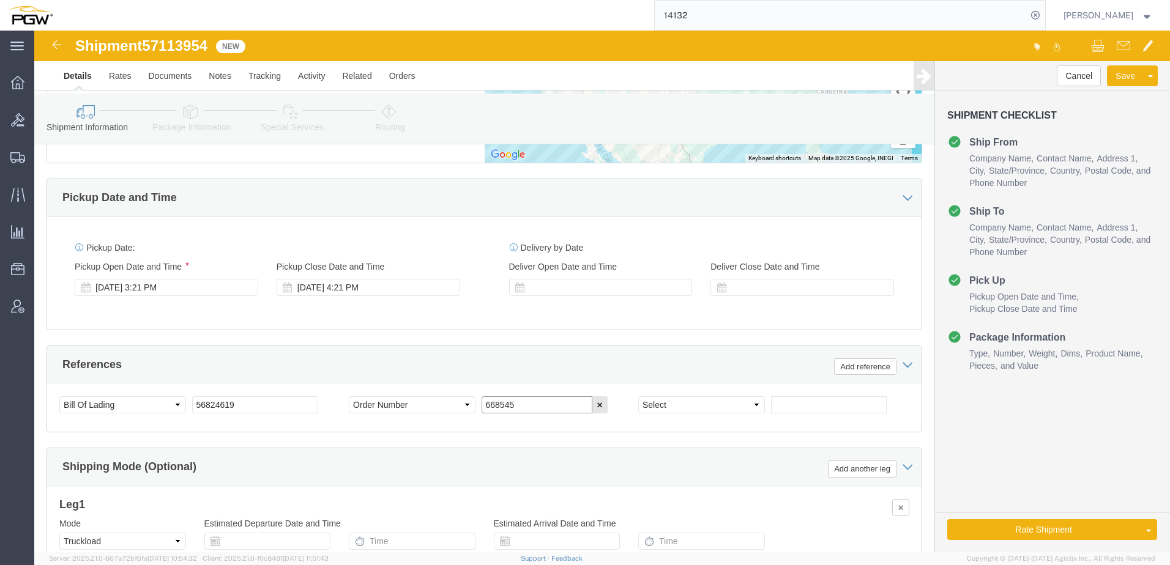
paste input "9363"
type input "669363"
click select "Select Account Type Activity ID Airline Appointment Number ASN Batch Request # …"
select select "ORDERNUM"
click select "Select Account Type Activity ID Airline Appointment Number ASN Batch Request # …"
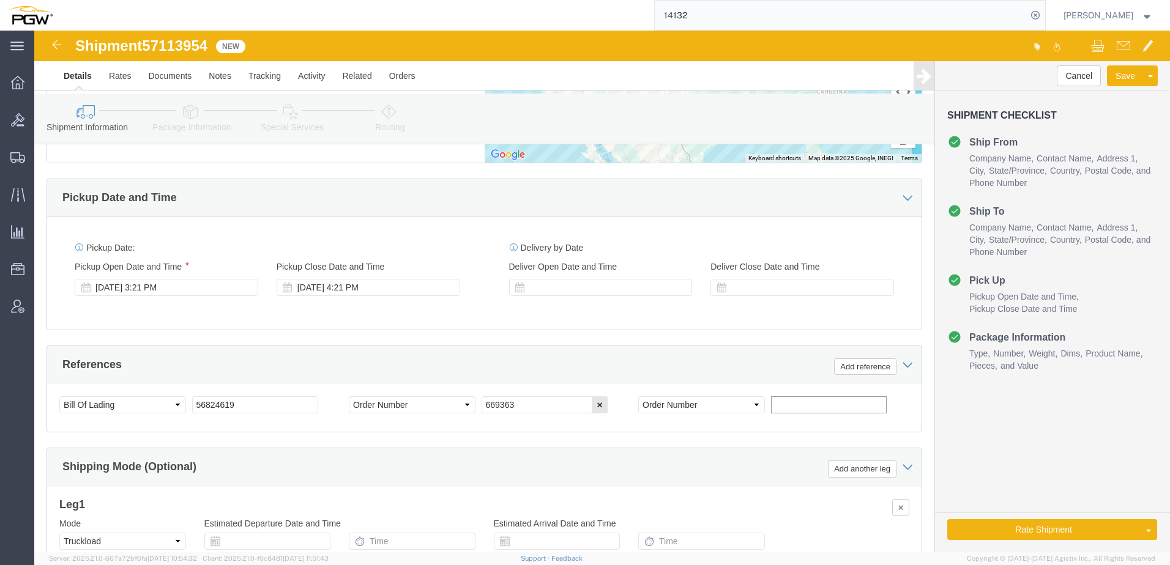
click input "text"
paste input "669782"
type input "669782"
click icon
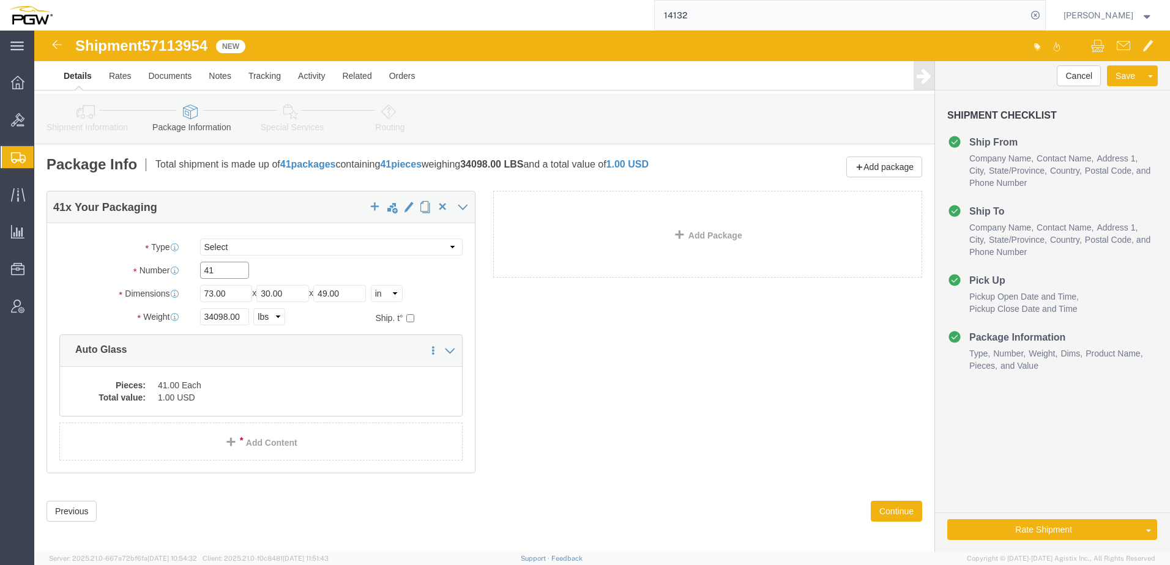
drag, startPoint x: 193, startPoint y: 238, endPoint x: -226, endPoint y: 233, distance: 418.5
click html "Shipment 57113954 New Details Rates Documents Notes Tracking Activity Related O…"
paste input "15"
type input "15"
drag, startPoint x: 192, startPoint y: 285, endPoint x: -21, endPoint y: 278, distance: 212.4
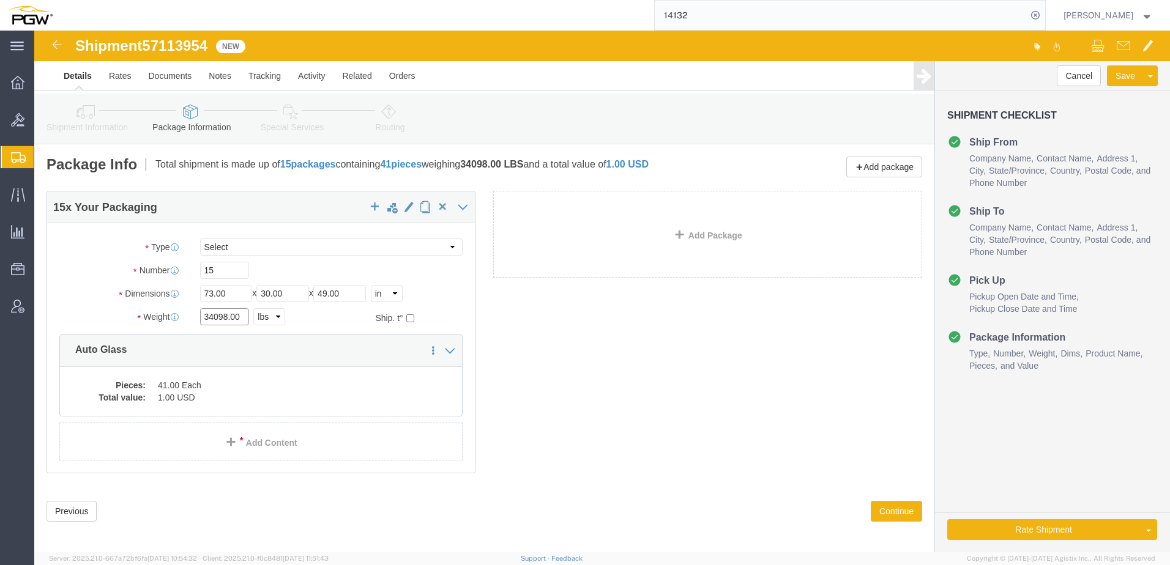
click html "Shipment 57113954 New Details Rates Documents Notes Tracking Activity Related O…"
paste input "11009"
type input "11009.00"
click dd "41.00 Each"
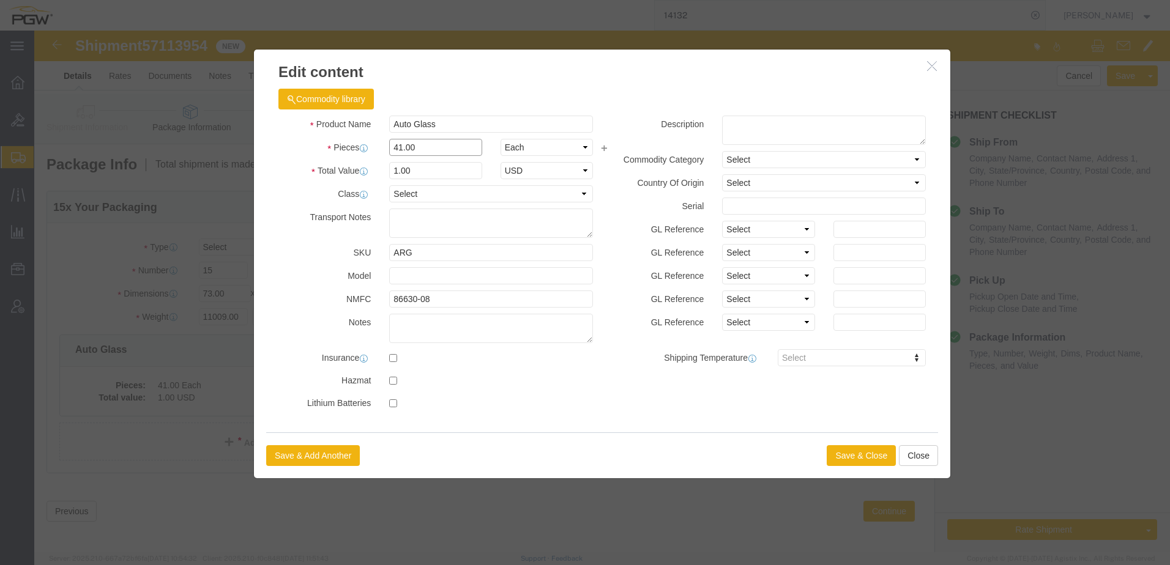
drag, startPoint x: 283, startPoint y: 118, endPoint x: -87, endPoint y: 102, distance: 371.1
click html "Shipment 57113954 New Details Rates Documents Notes Tracking Activity Related O…"
type input "15.00"
type input "0.37"
type input "1.00"
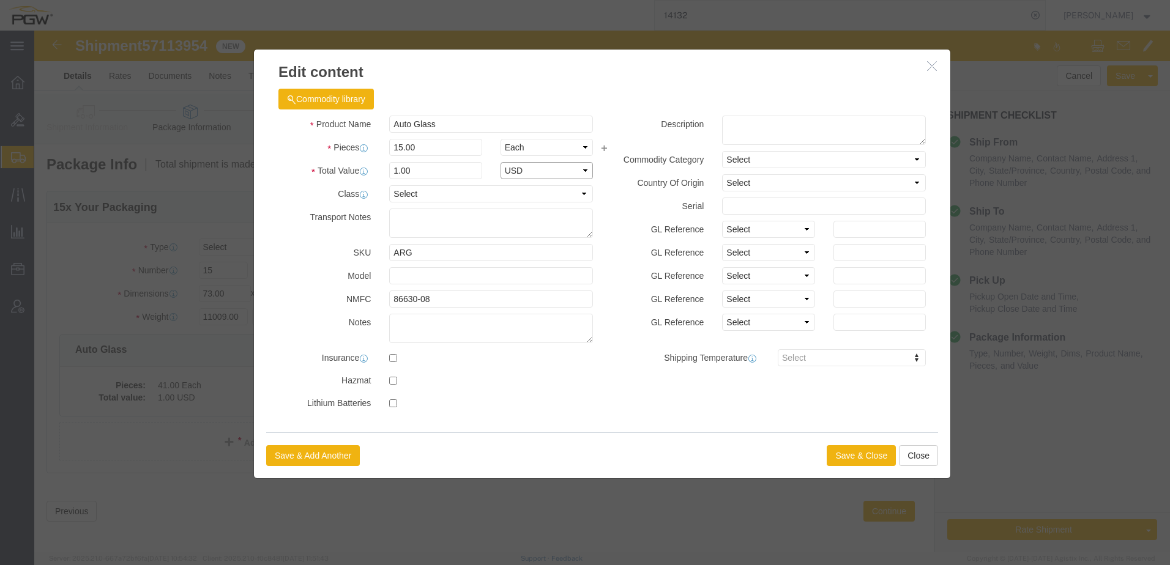
select select "USD"
drag, startPoint x: 797, startPoint y: 425, endPoint x: 805, endPoint y: 424, distance: 7.4
click button "Save & Close"
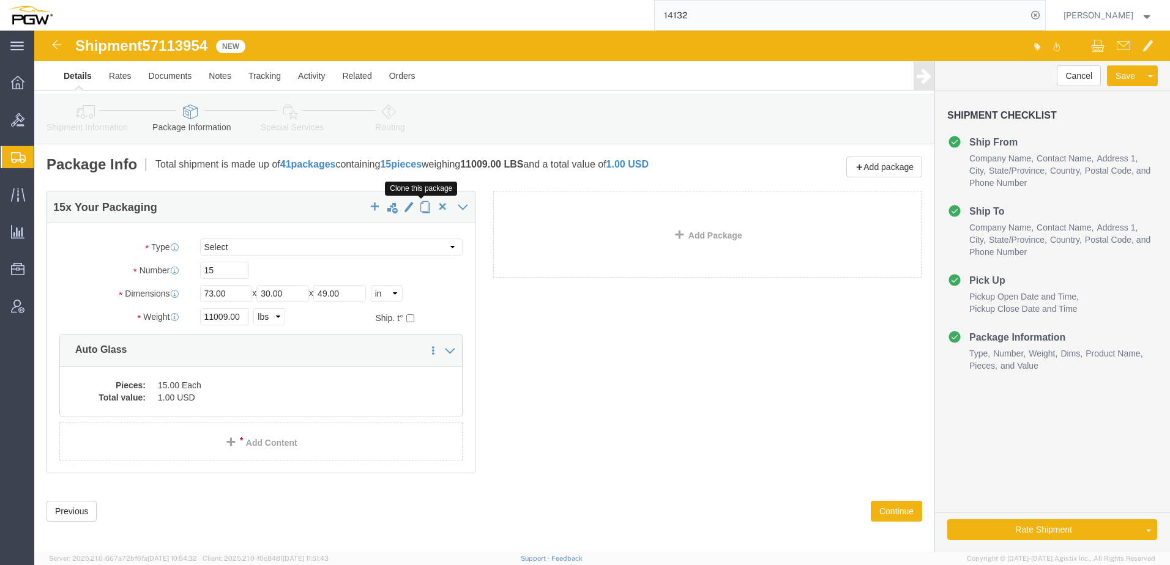
click span "button"
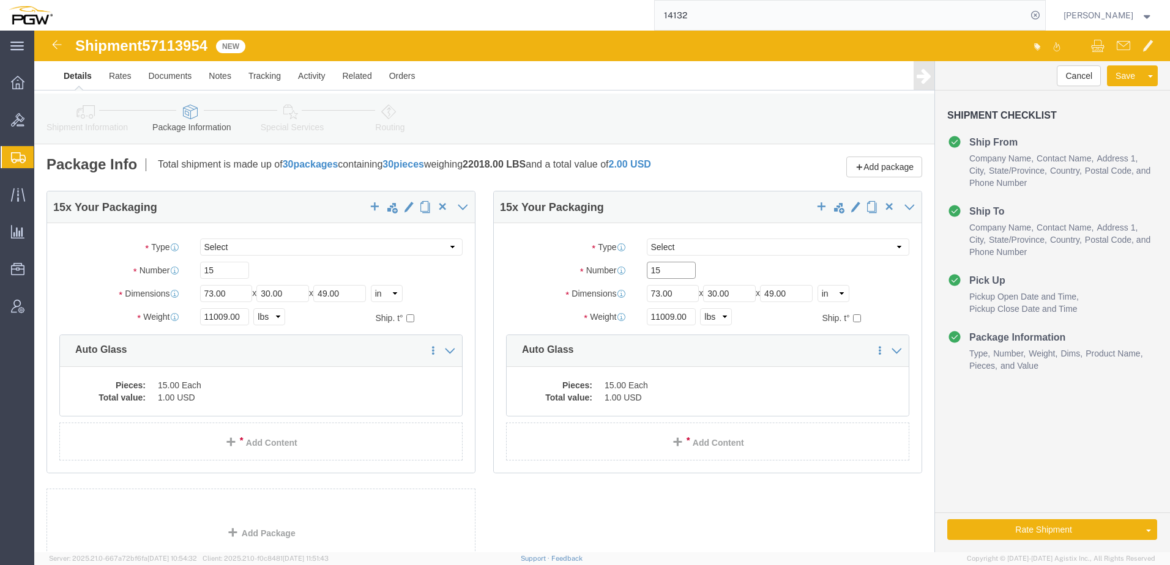
drag, startPoint x: 646, startPoint y: 234, endPoint x: -43, endPoint y: 222, distance: 688.4
click html "Shipment 57113954 New Details Rates Documents Notes Tracking Activity Related O…"
paste input "21"
type input "21"
drag, startPoint x: 636, startPoint y: 285, endPoint x: 314, endPoint y: 275, distance: 321.4
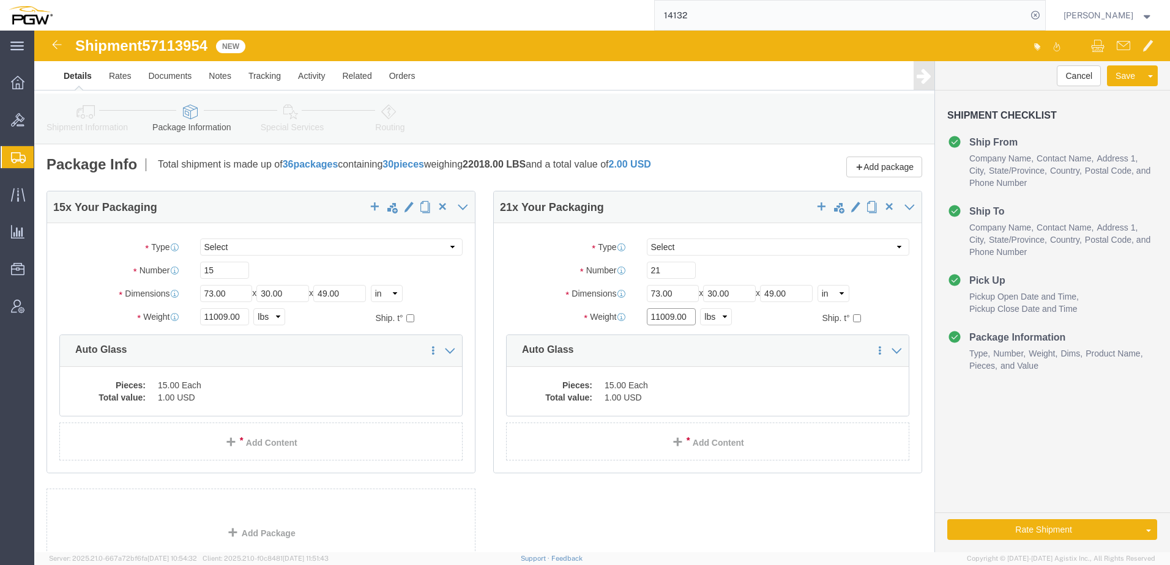
click div "15 x Your Packaging Package Type Select Bale(s) Basket(s) Bolt(s) Bottle(s) Buc…"
paste input "5004"
type input "15004.00"
click dd "15.00 Each"
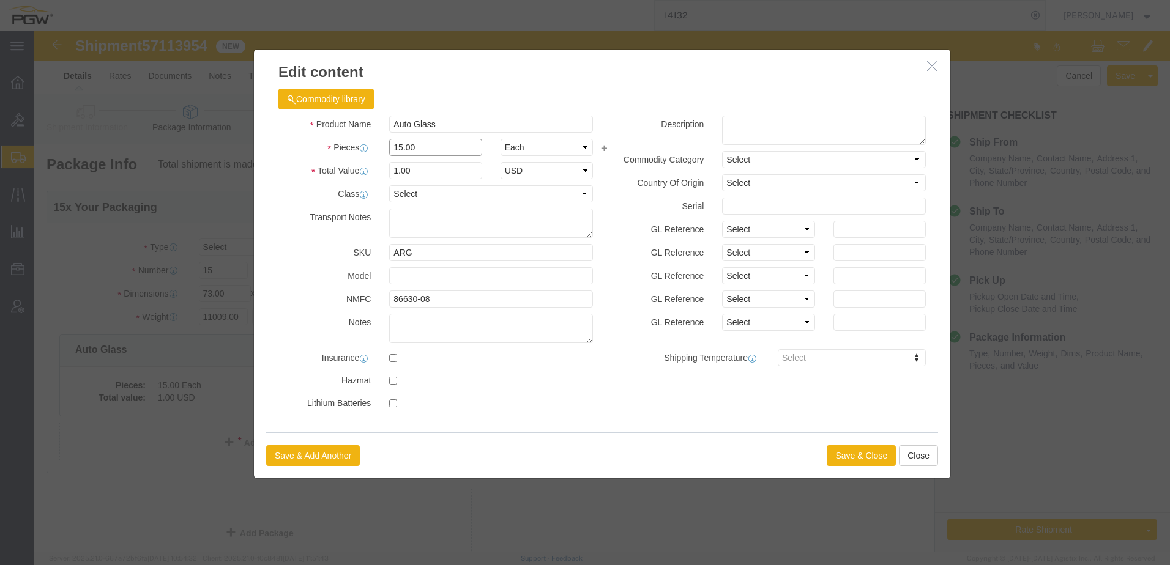
drag, startPoint x: 404, startPoint y: 122, endPoint x: -34, endPoint y: 115, distance: 438.1
click html "Shipment 57113954 New Details Rates Documents Notes Tracking Activity Related O…"
type input "21.00"
type input "1.4"
type input "1.00"
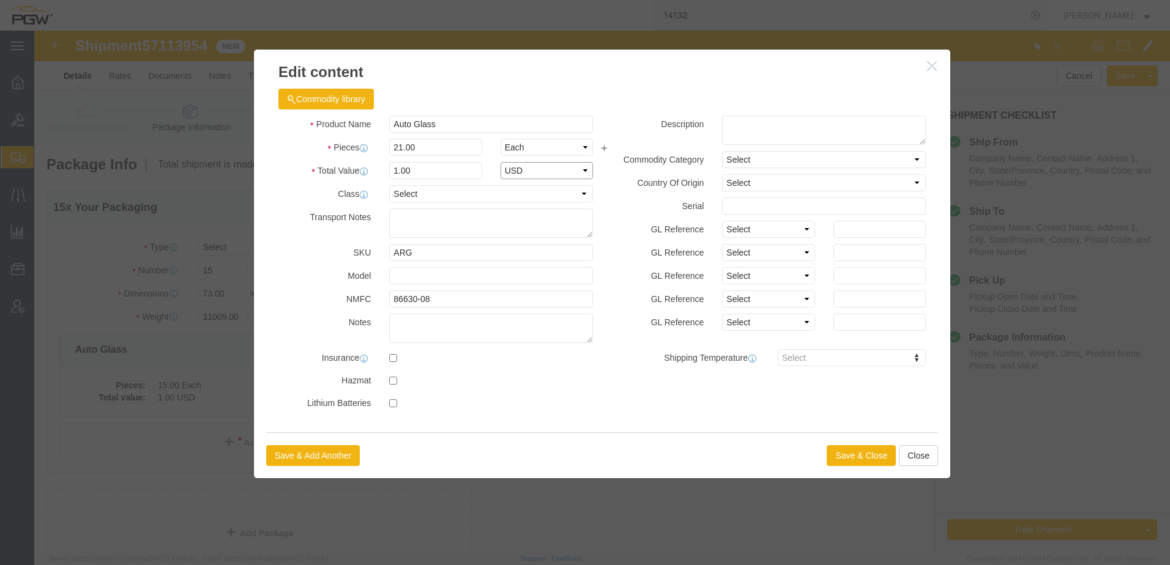
select select "USD"
click button "Save & Close"
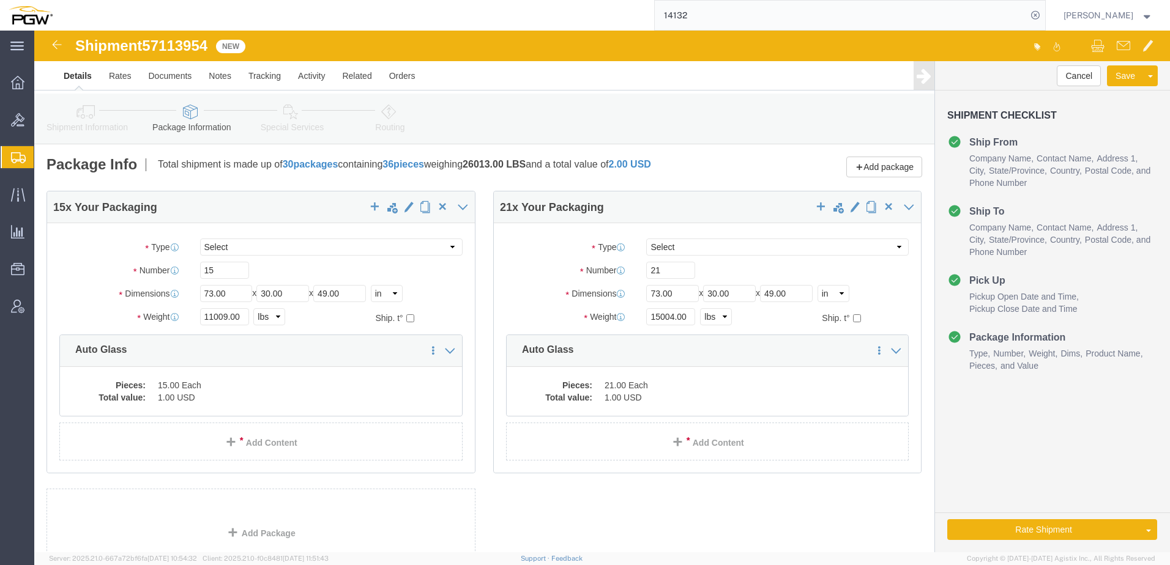
click icon
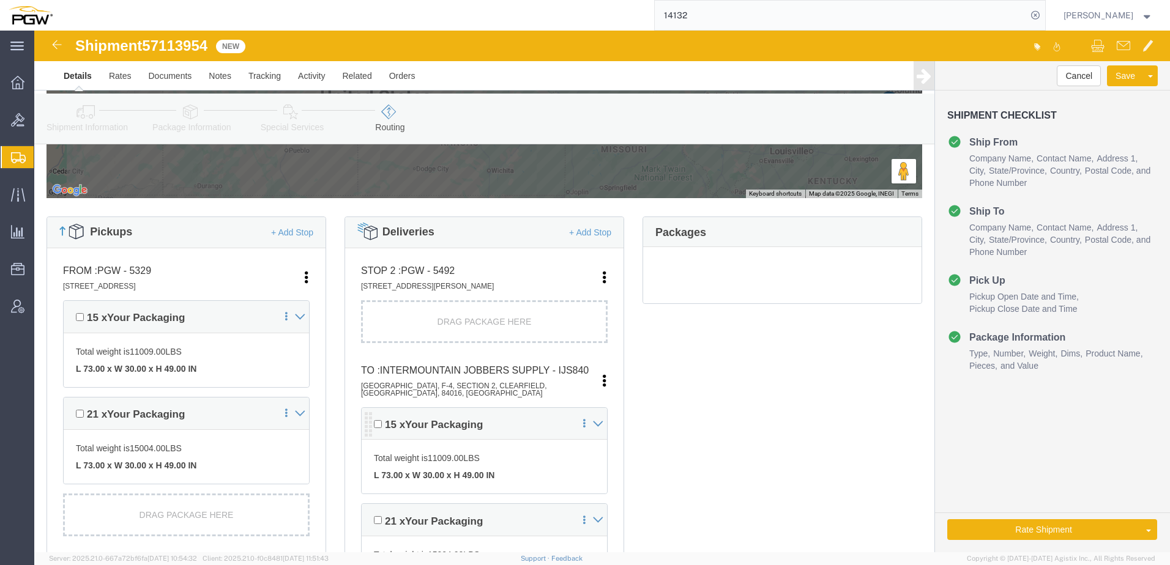
scroll to position [306, 0]
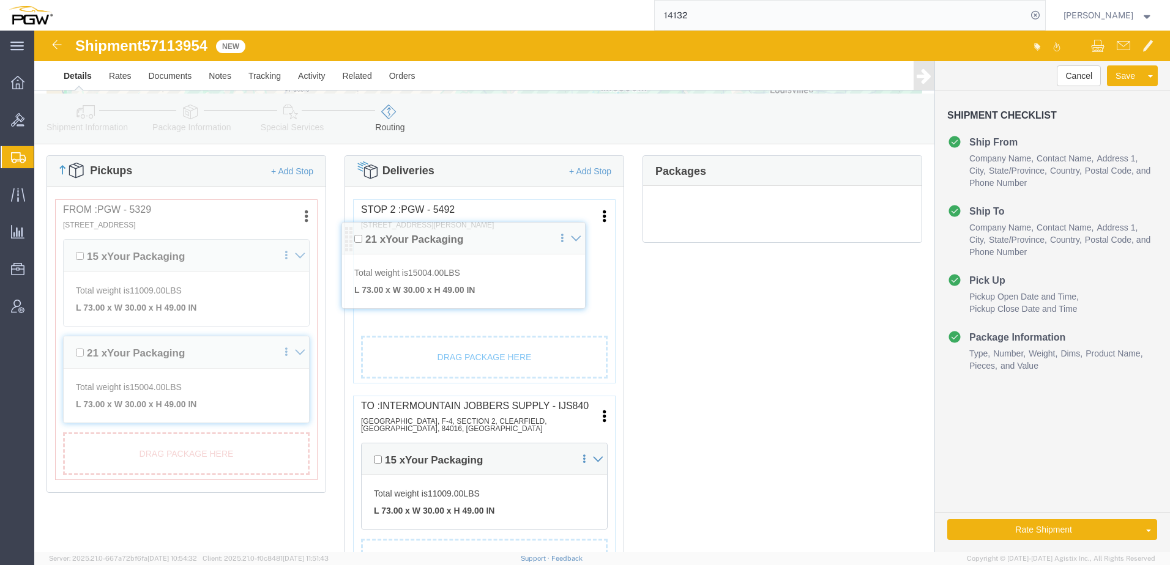
drag, startPoint x: 334, startPoint y: 415, endPoint x: 317, endPoint y: 204, distance: 211.8
click div "Pickups + Add Stop From : PGW - 5329 850 Southern Ave, Chillicothe, OH, 45601, …"
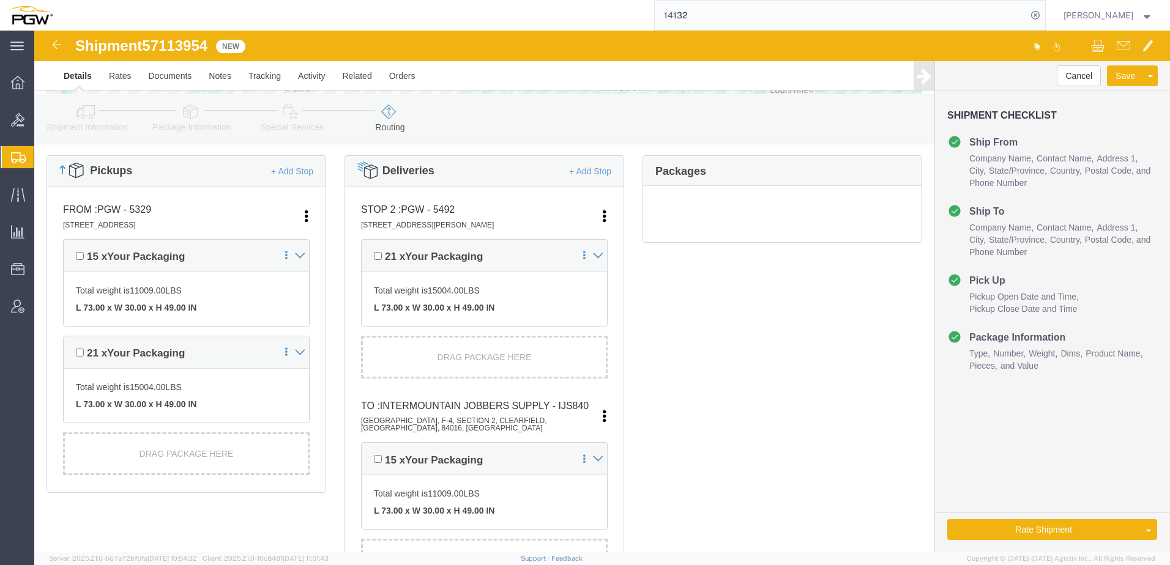
click link "Shipment Information"
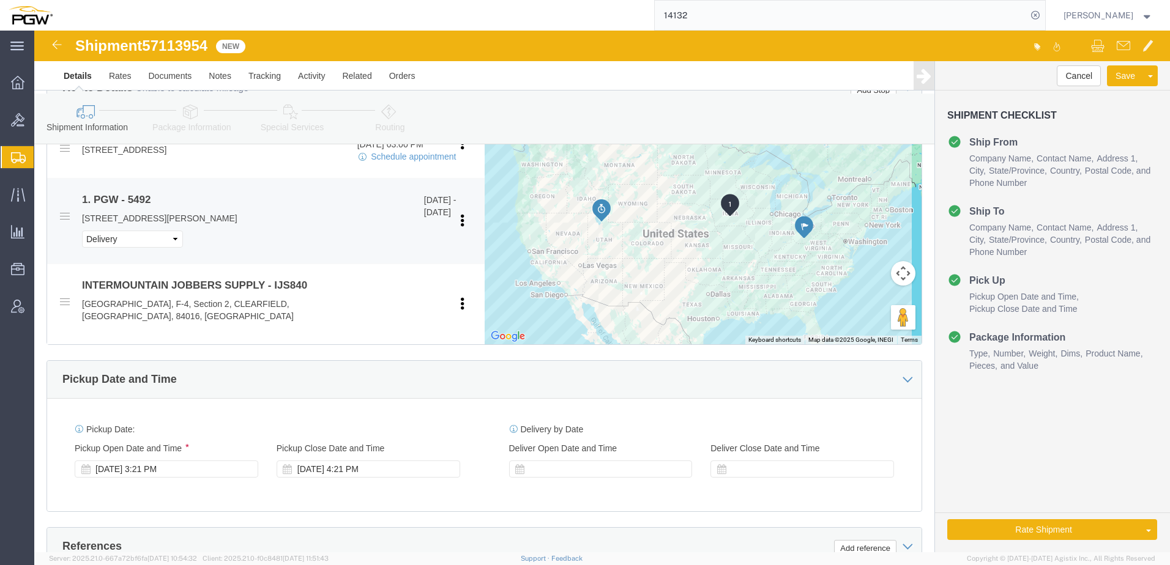
scroll to position [612, 0]
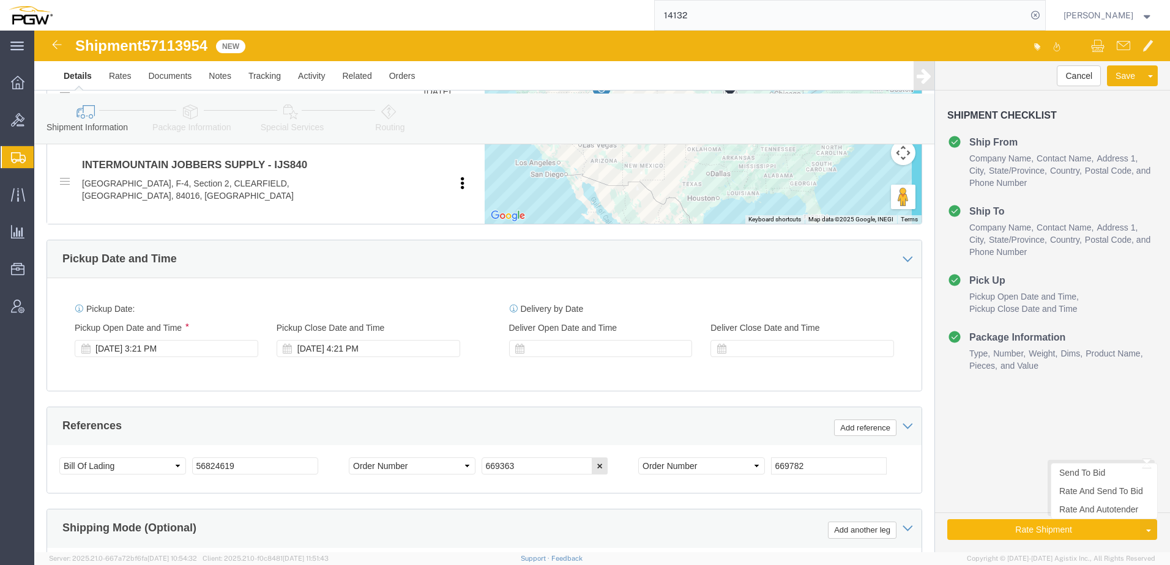
click button "Rate Shipment"
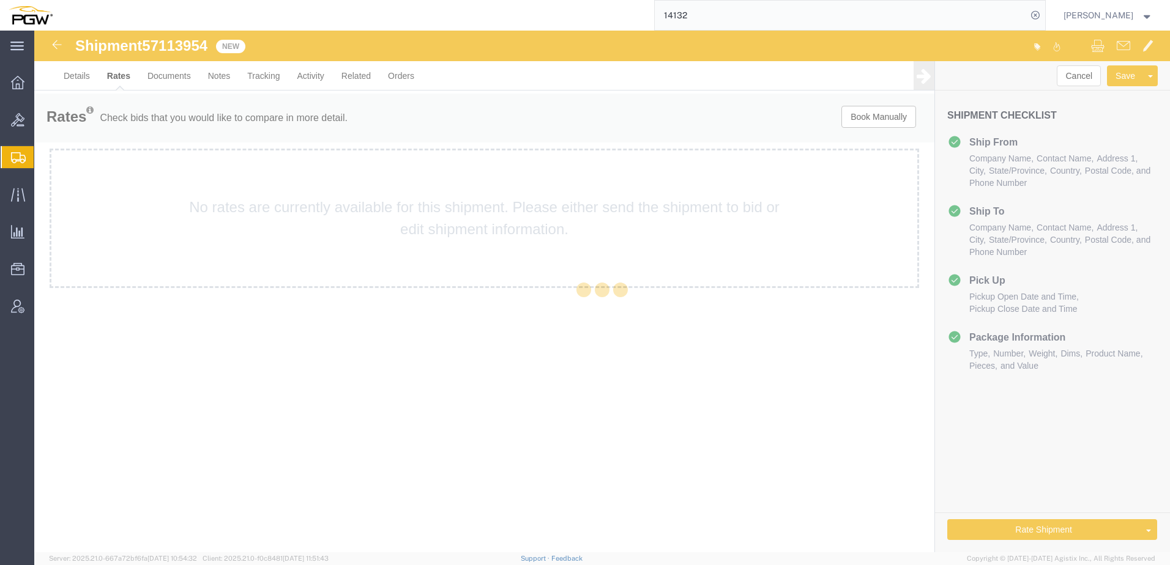
scroll to position [0, 0]
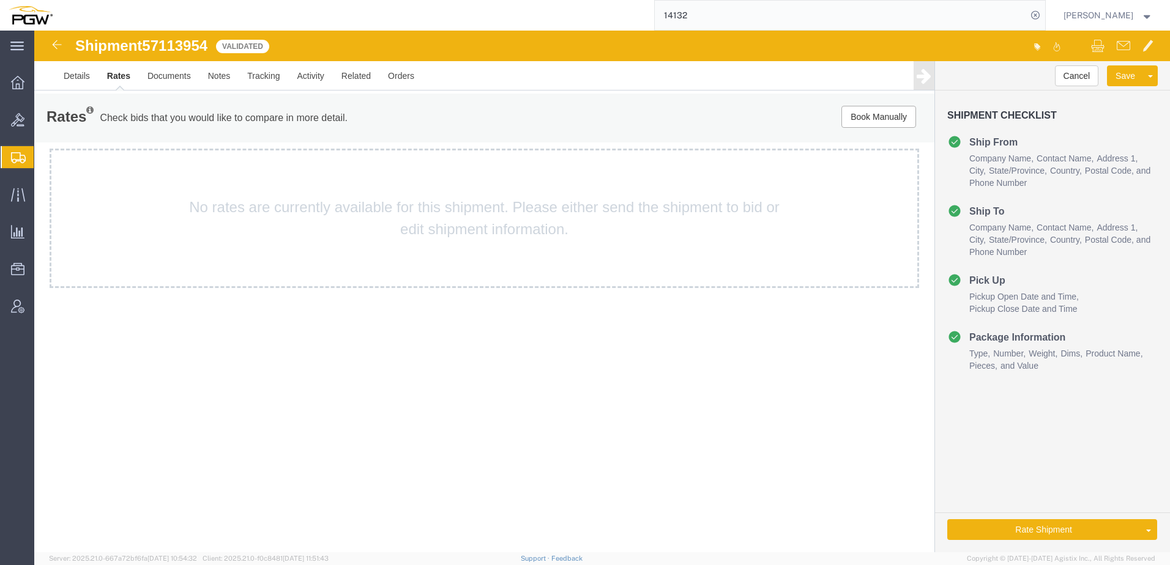
drag, startPoint x: 1092, startPoint y: 475, endPoint x: 1074, endPoint y: 475, distance: 18.4
click at [34, 31] on link "Send To Bid" at bounding box center [34, 31] width 0 height 0
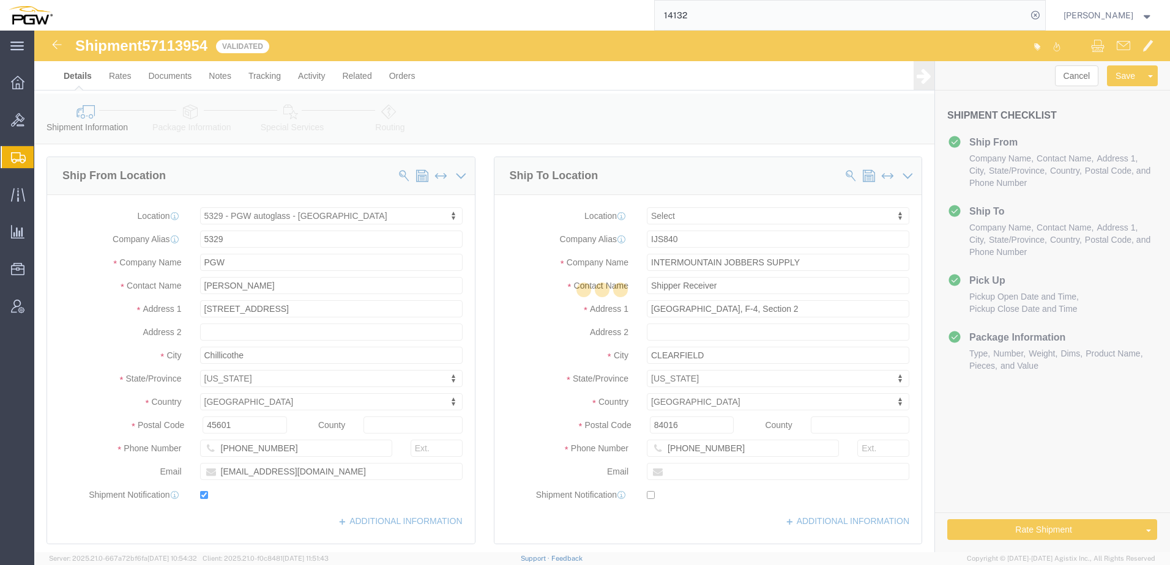
select select "28253"
select select
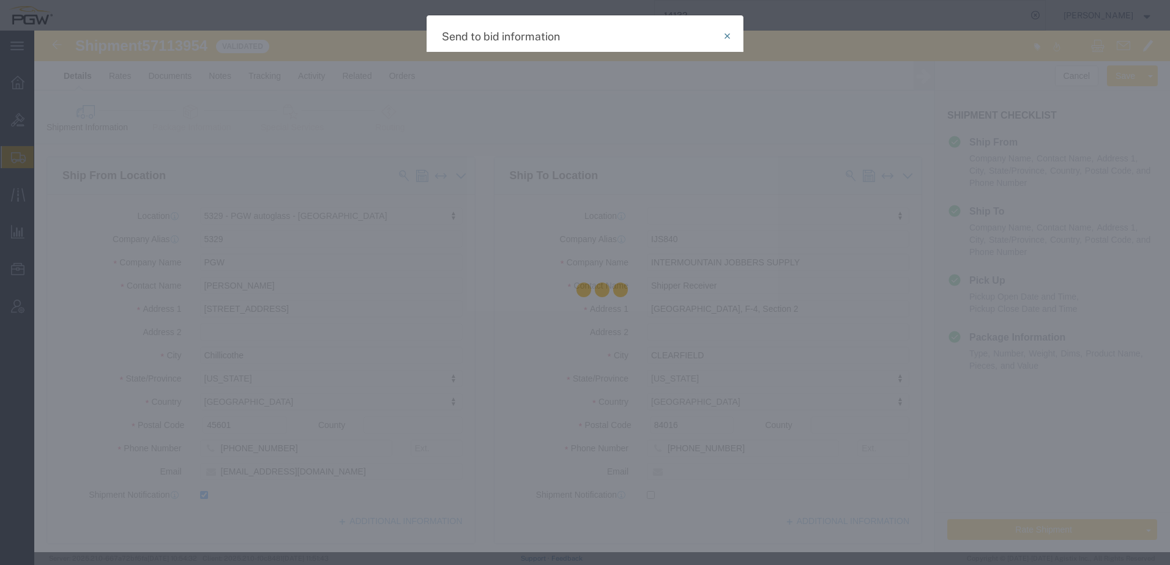
select select "TL"
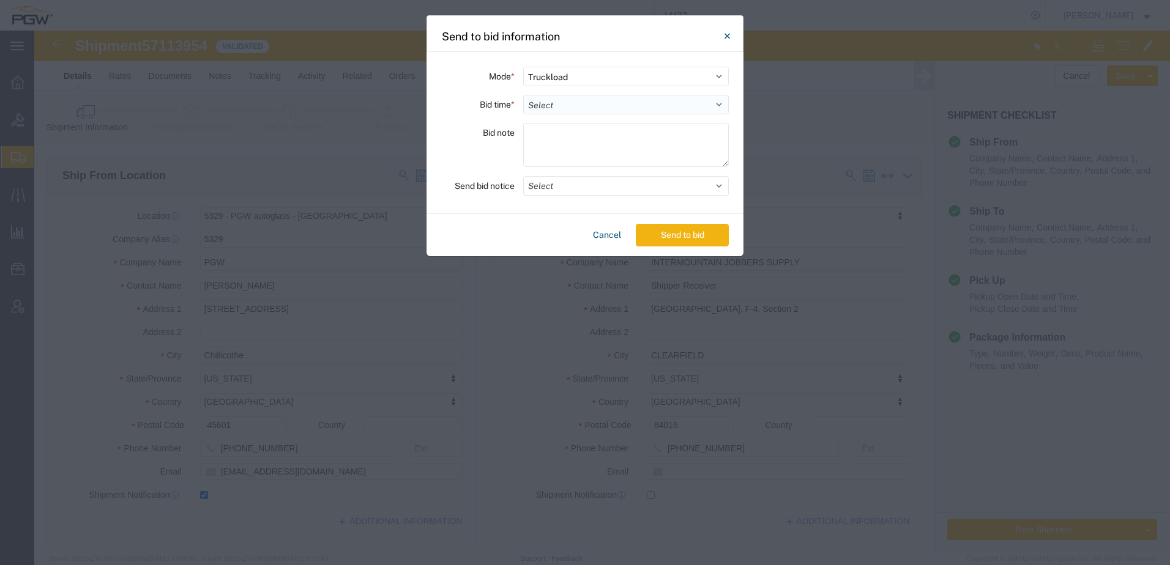
click at [589, 102] on select "Select 30 Min (Rush) 1 Hour (Rush) 2 Hours (Rush) 4 Hours (Rush) 8 Hours (Rush)…" at bounding box center [626, 105] width 206 height 20
select select "24"
click at [523, 95] on select "Select 30 Min (Rush) 1 Hour (Rush) 2 Hours (Rush) 4 Hours (Rush) 8 Hours (Rush)…" at bounding box center [626, 105] width 206 height 20
click at [675, 240] on button "Send to bid" at bounding box center [682, 235] width 93 height 23
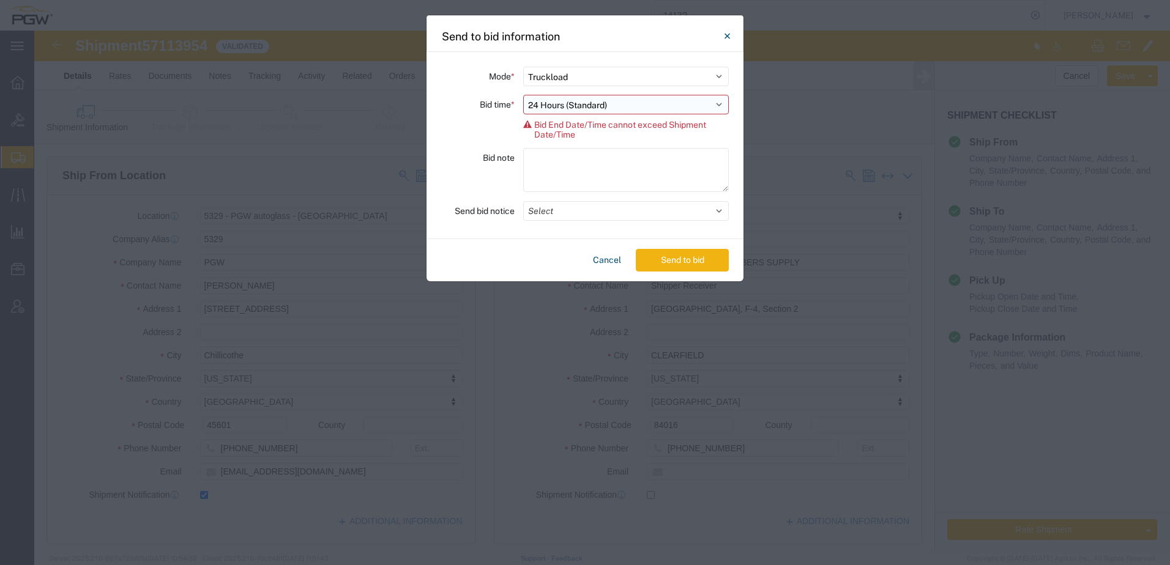
click at [599, 106] on select "Select 30 Min (Rush) 1 Hour (Rush) 2 Hours (Rush) 4 Hours (Rush) 8 Hours (Rush)…" at bounding box center [626, 105] width 206 height 20
click at [723, 34] on button "Close" at bounding box center [727, 36] width 24 height 24
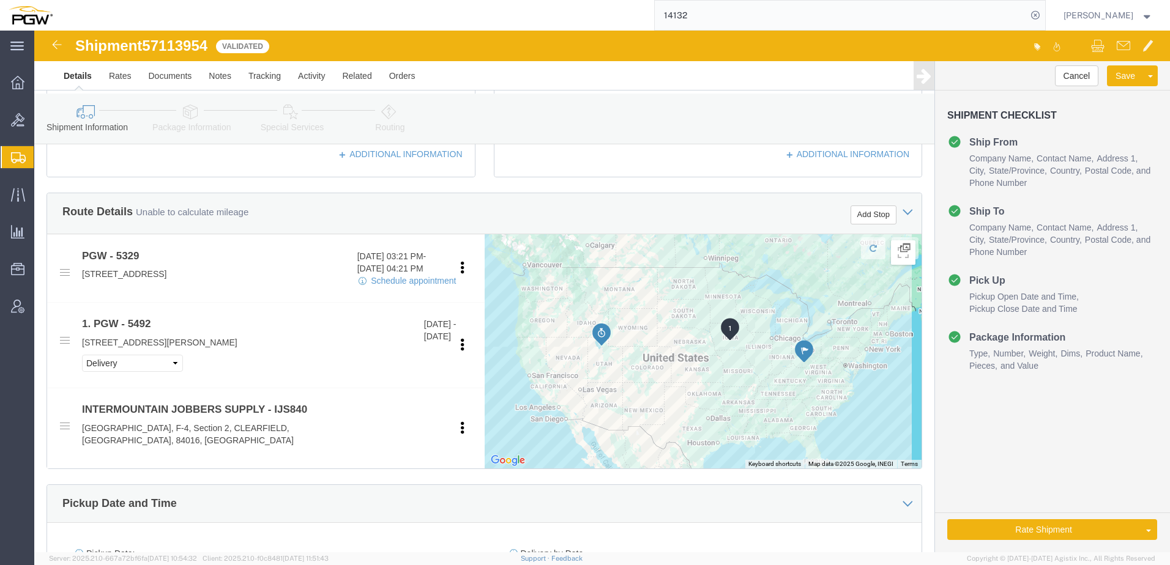
scroll to position [673, 0]
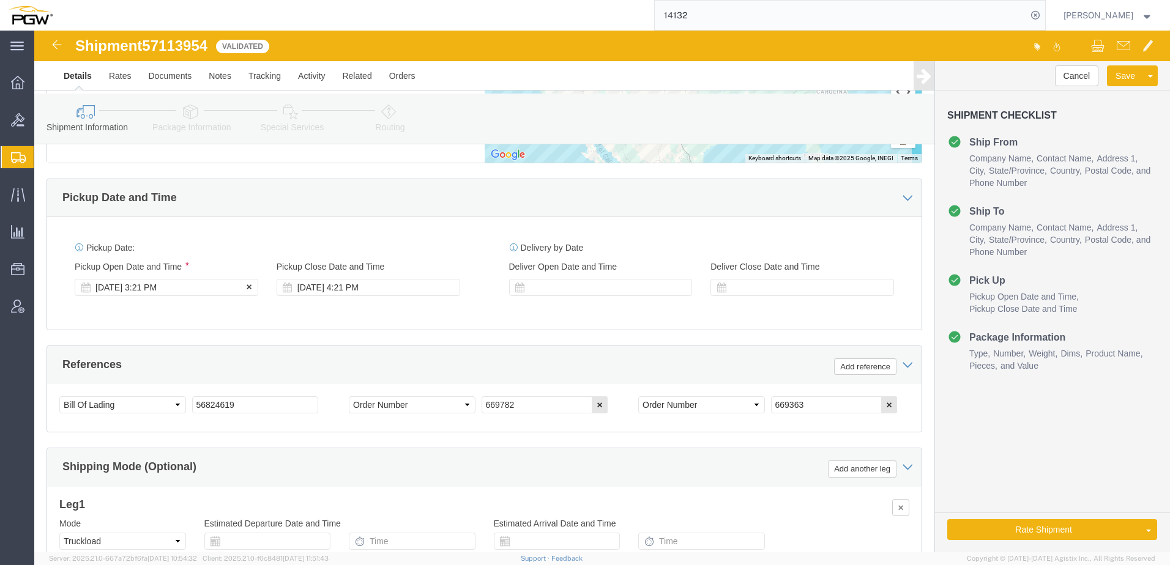
click div "Oct 13 2025 3:21 PM"
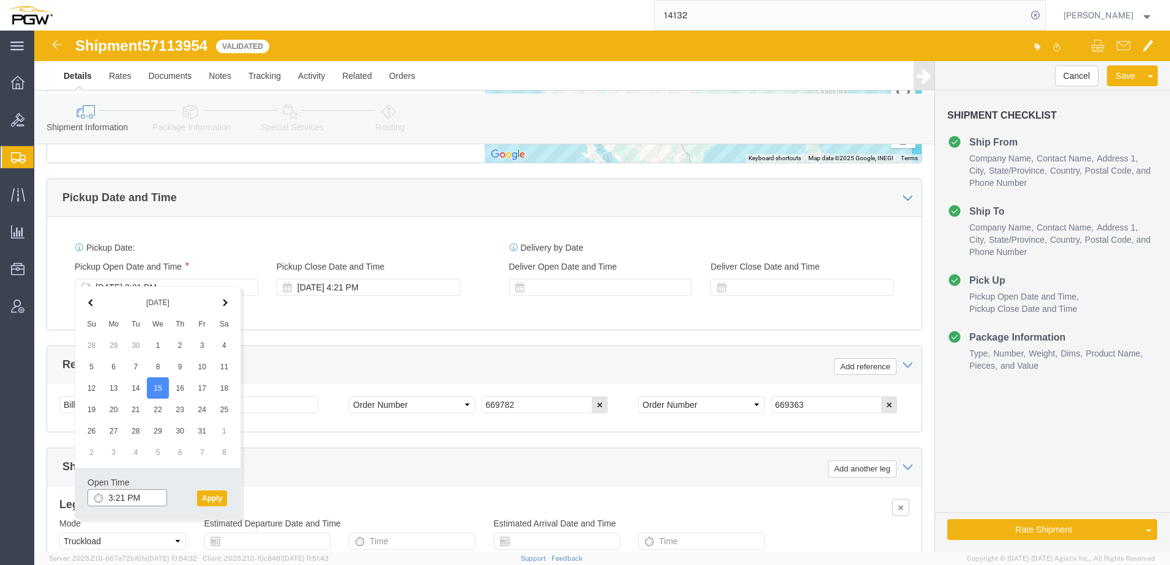
click input "3:21 PM"
type input "2:00 PM"
click button "Apply"
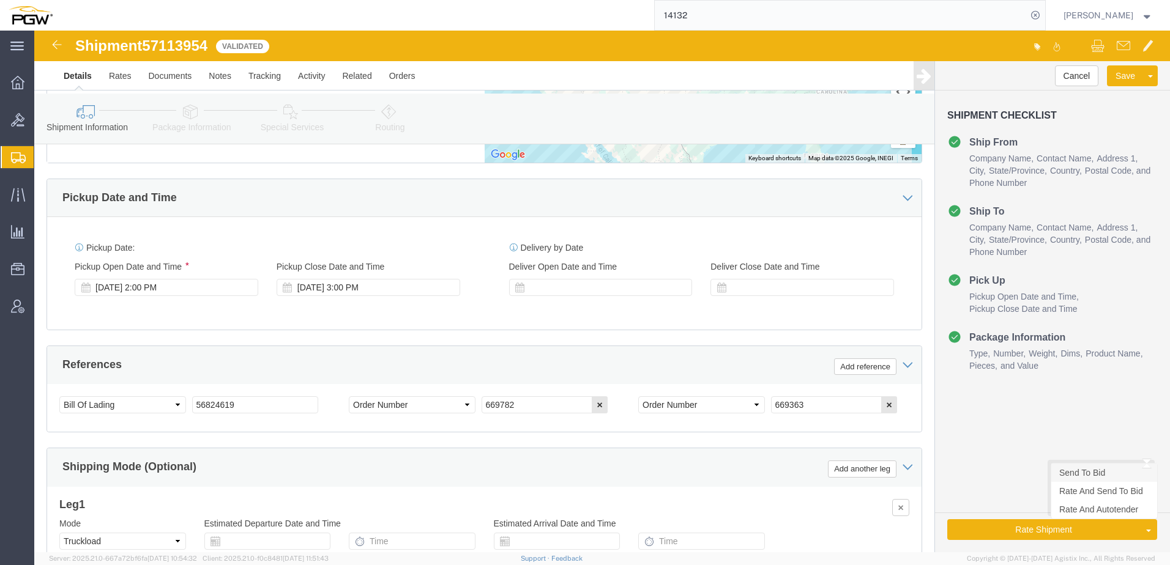
click link "Send To Bid"
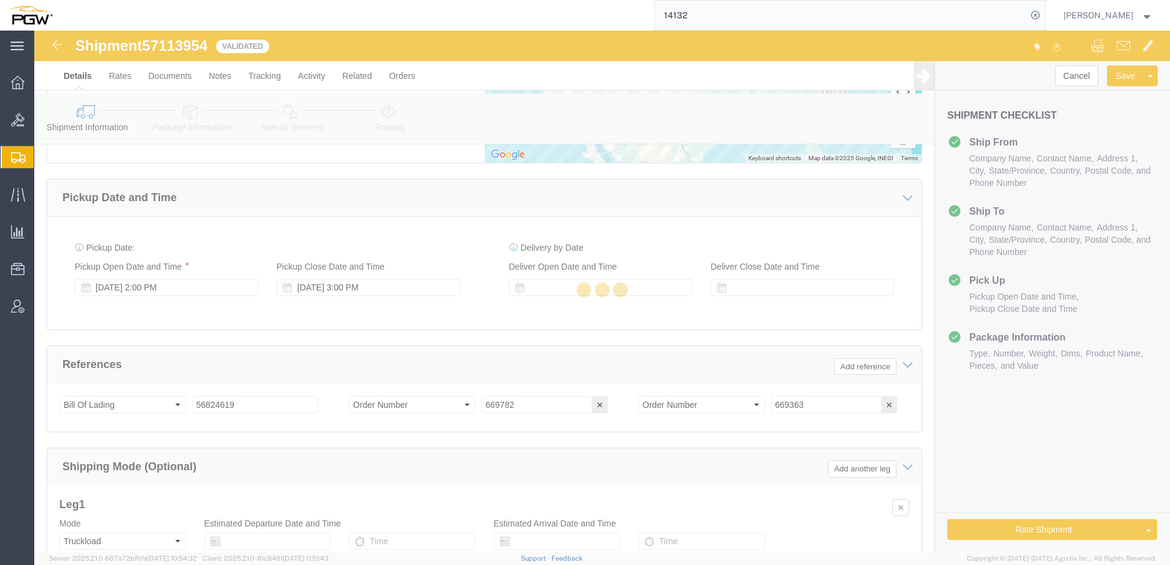
select select "28253"
select select
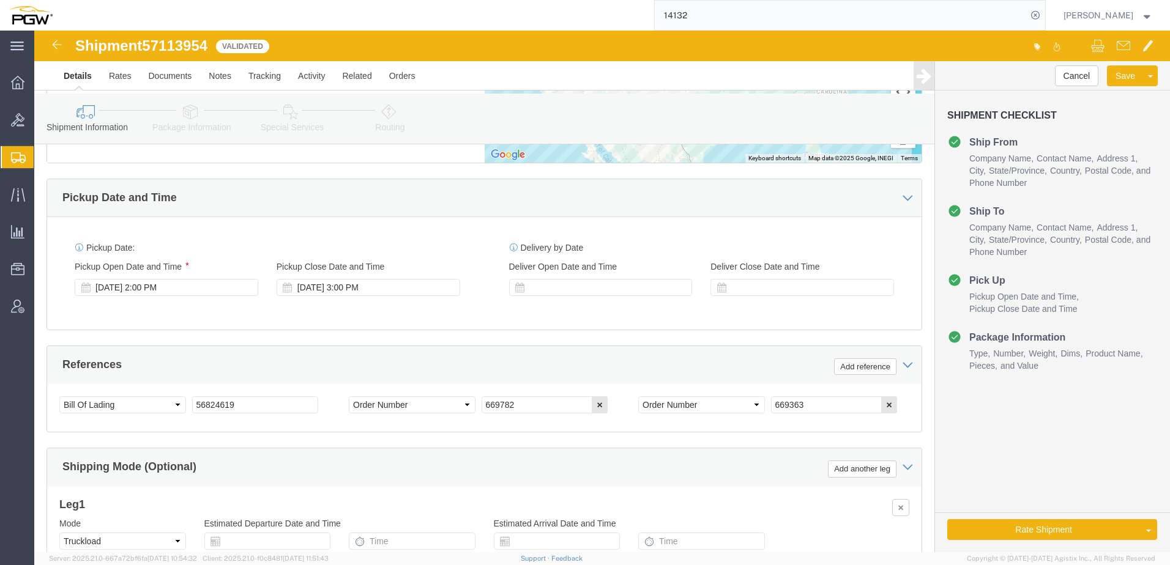
select select "TL"
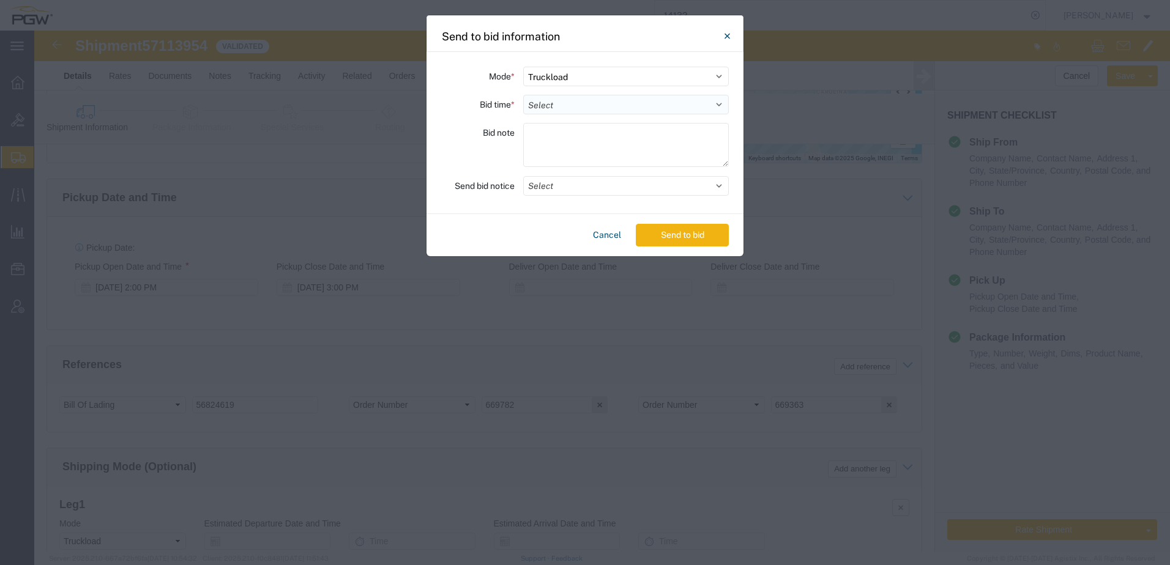
click at [590, 94] on div "Mode * Select Small Parcel Truckload Air Rail Less than Truckload Ocean Freight…" at bounding box center [584, 133] width 317 height 162
click at [578, 110] on select "Select 30 Min (Rush) 1 Hour (Rush) 2 Hours (Rush) 4 Hours (Rush) 8 Hours (Rush)…" at bounding box center [626, 105] width 206 height 20
select select "24"
click at [523, 95] on select "Select 30 Min (Rush) 1 Hour (Rush) 2 Hours (Rush) 4 Hours (Rush) 8 Hours (Rush)…" at bounding box center [626, 105] width 206 height 20
click at [688, 237] on button "Send to bid" at bounding box center [682, 235] width 93 height 23
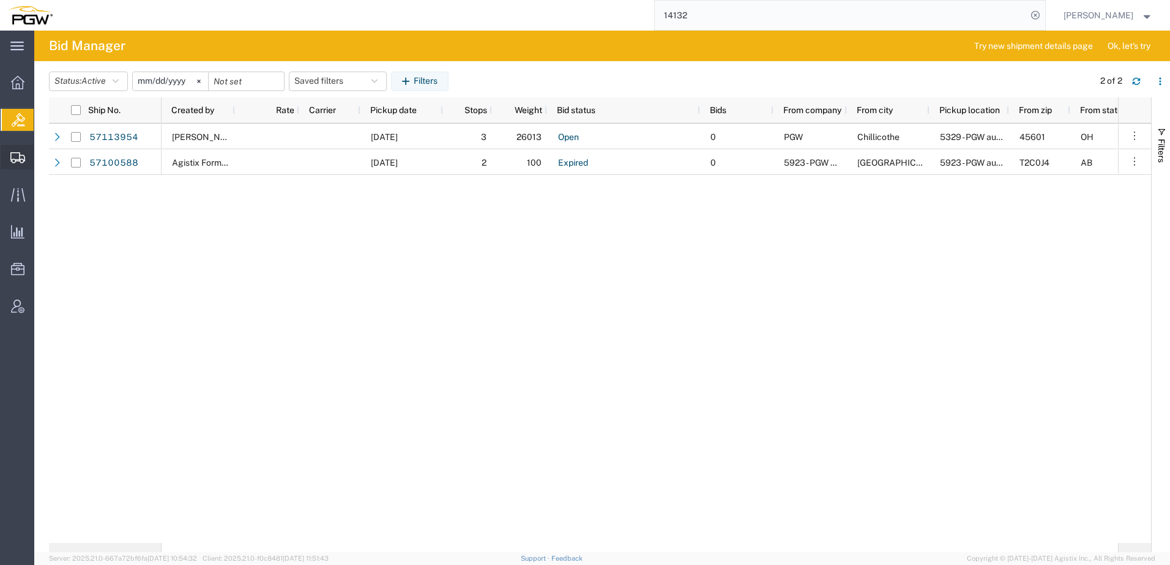
click at [0, 0] on span "Create from Template" at bounding box center [0, 0] width 0 height 0
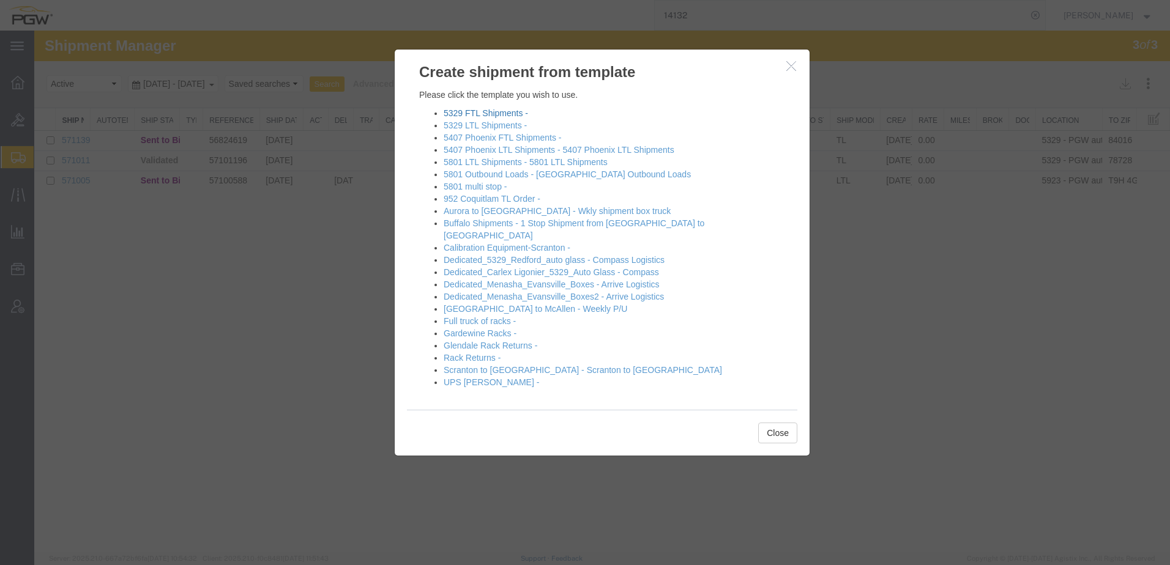
click at [475, 114] on link "5329 FTL Shipments -" at bounding box center [486, 113] width 84 height 10
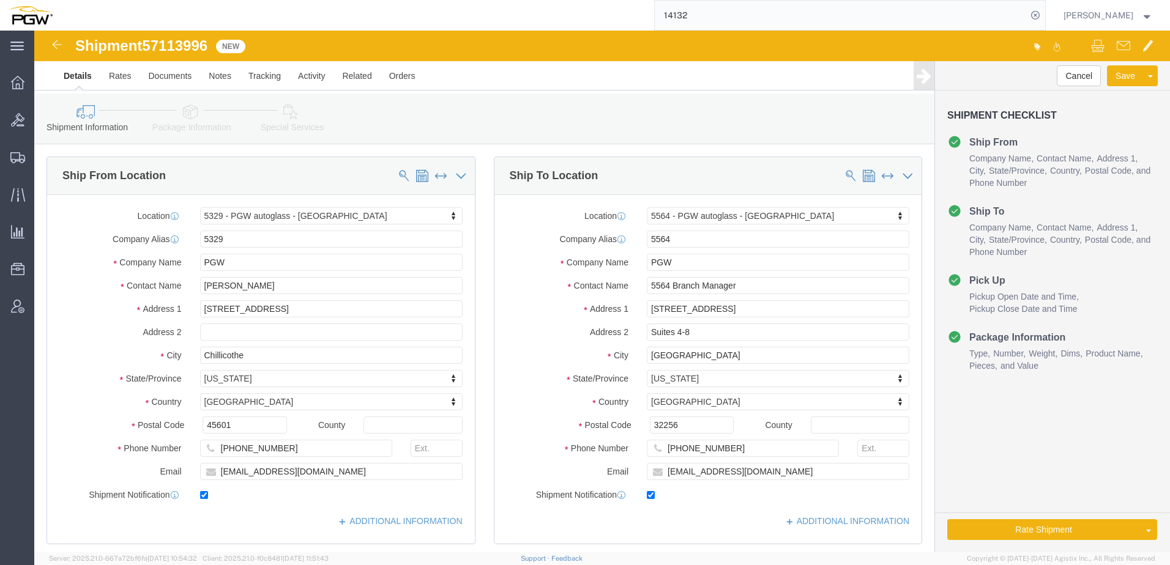
select select "28253"
select select "28373"
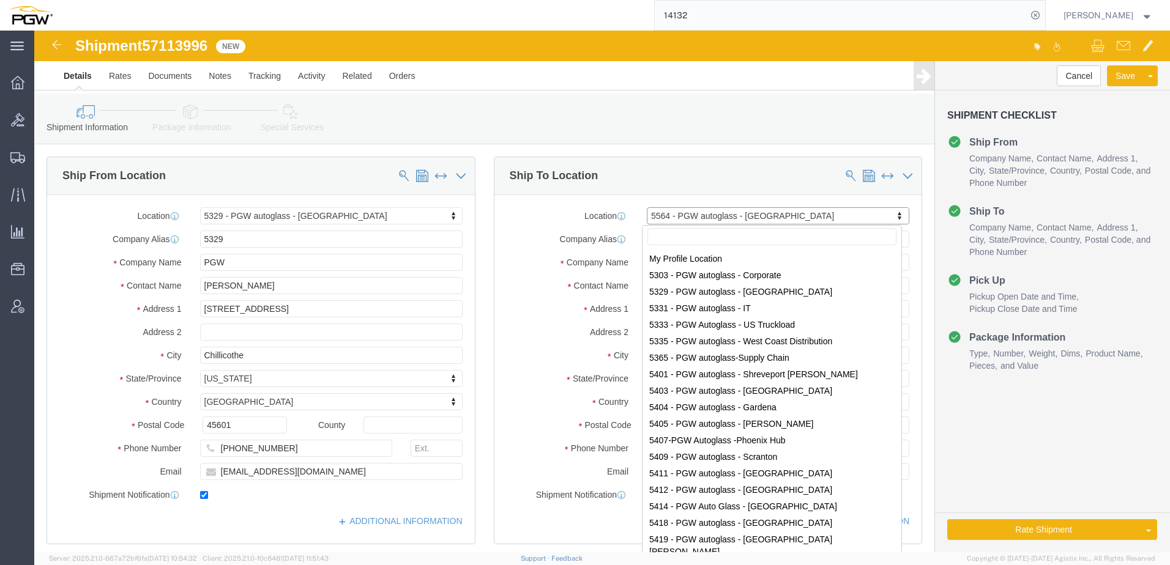
scroll to position [960, 0]
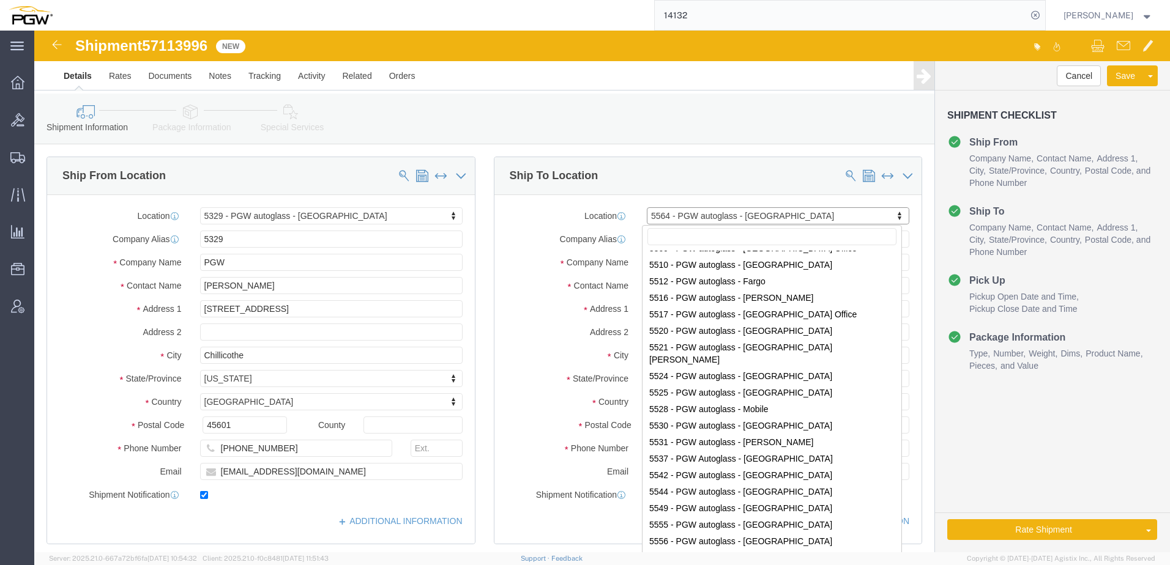
type input "SAFEOC"
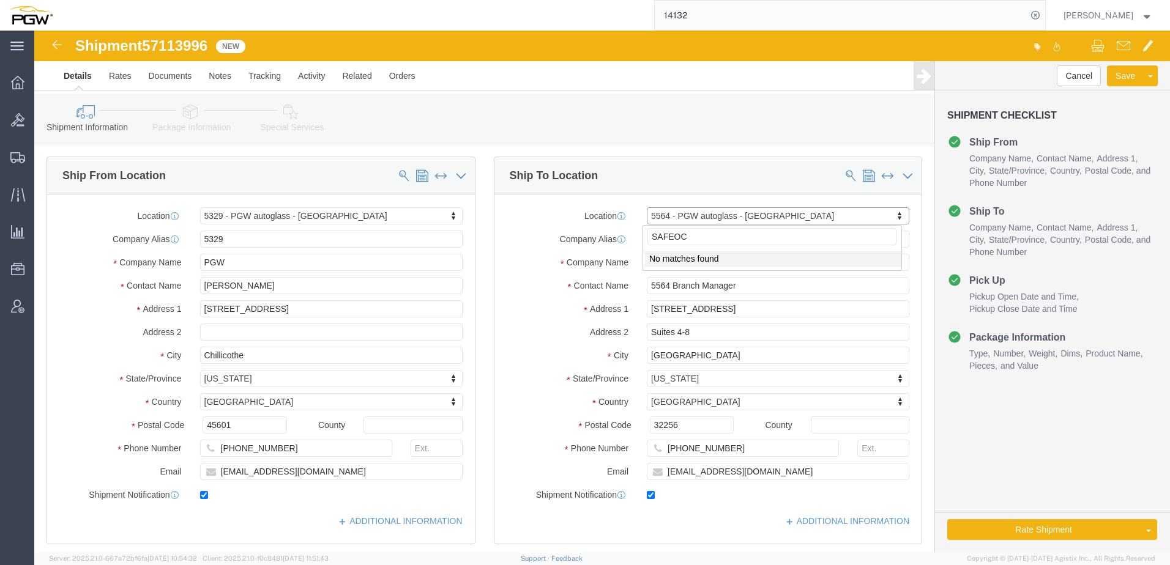
drag, startPoint x: 669, startPoint y: 207, endPoint x: 486, endPoint y: 206, distance: 183.6
click body "Shipment 57113996 New Details Rates Documents Notes Tracking Activity Related O…"
drag, startPoint x: 657, startPoint y: 208, endPoint x: 336, endPoint y: 196, distance: 321.5
click div "Ship From Location Location 5329 - PGW autoglass - Chillicothe My Profile Locat…"
paste input "SAFEOC"
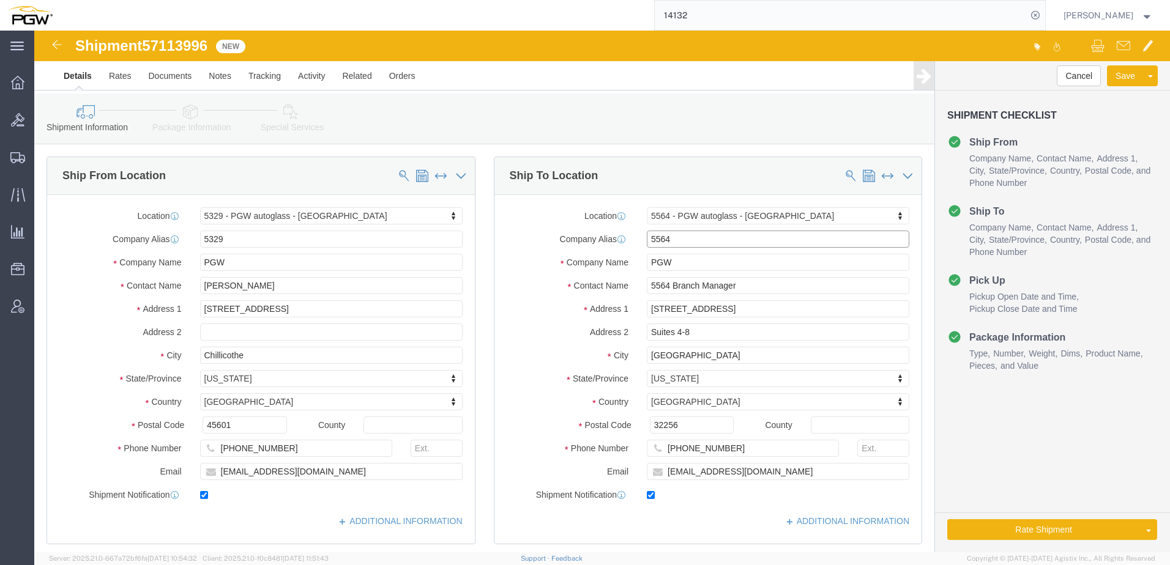
type input "SAFEOC"
click div "Ship From Location Location 5329 - PGW autoglass - Chillicothe My Profile Locat…"
click p "SAFEOC - Safelite Glass Corporation - (General Contact) 4060 E Francis Street, …"
select select
type input "SAFEOC"
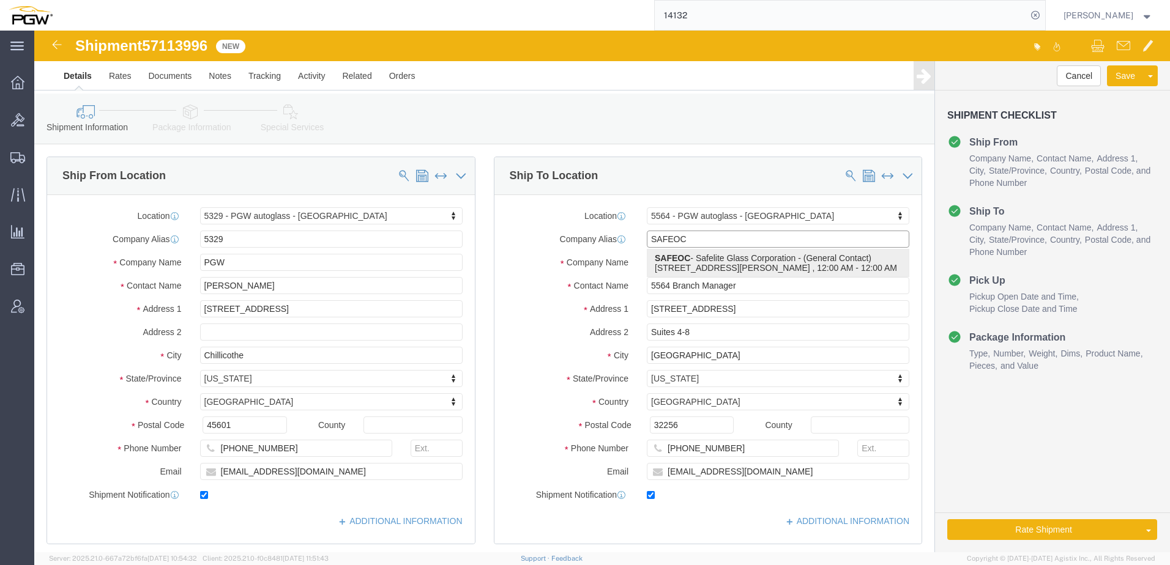
type input "Safelite Glass Corporation"
type input "General Contact"
type input "4060 E Francis Street, Suite 100"
type input "ONTARIO"
type input "91761"
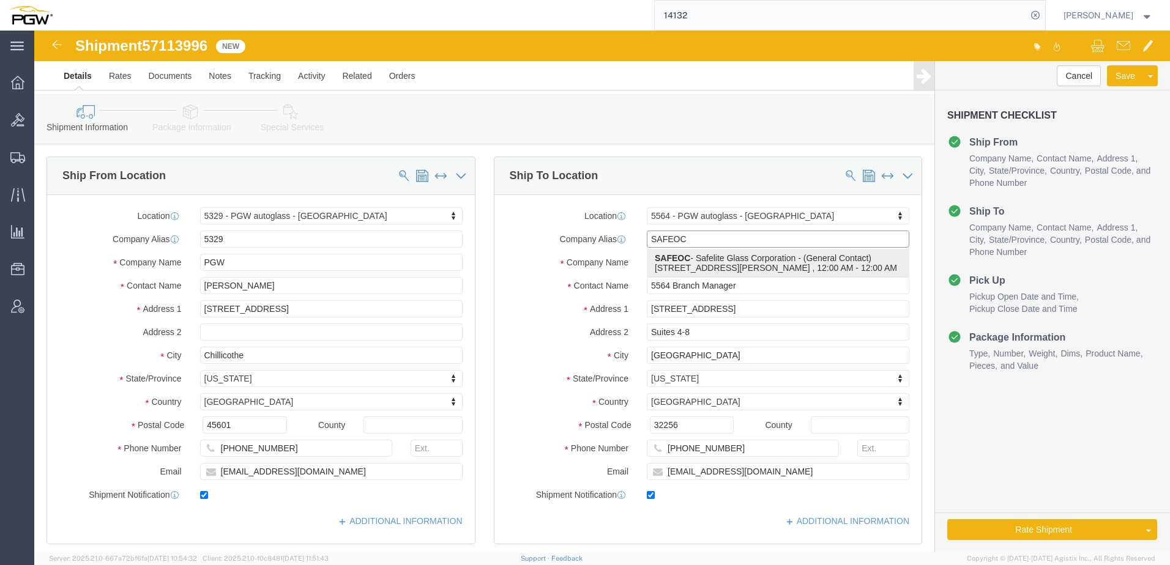
type input "9094724370"
type input "ontarioreceiving@safelite.com"
select select "CA"
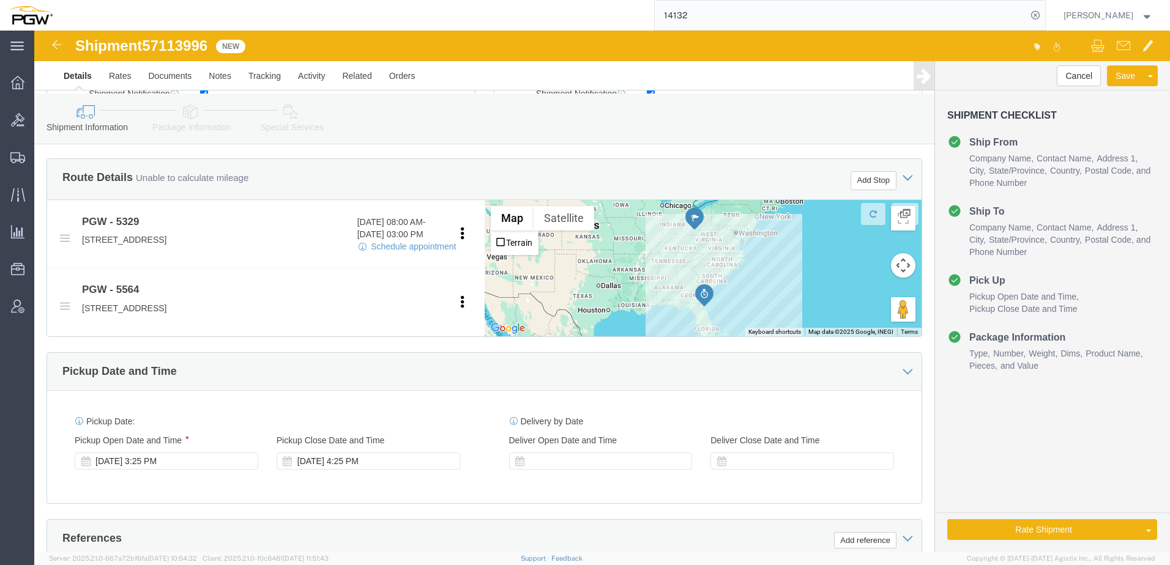
scroll to position [306, 0]
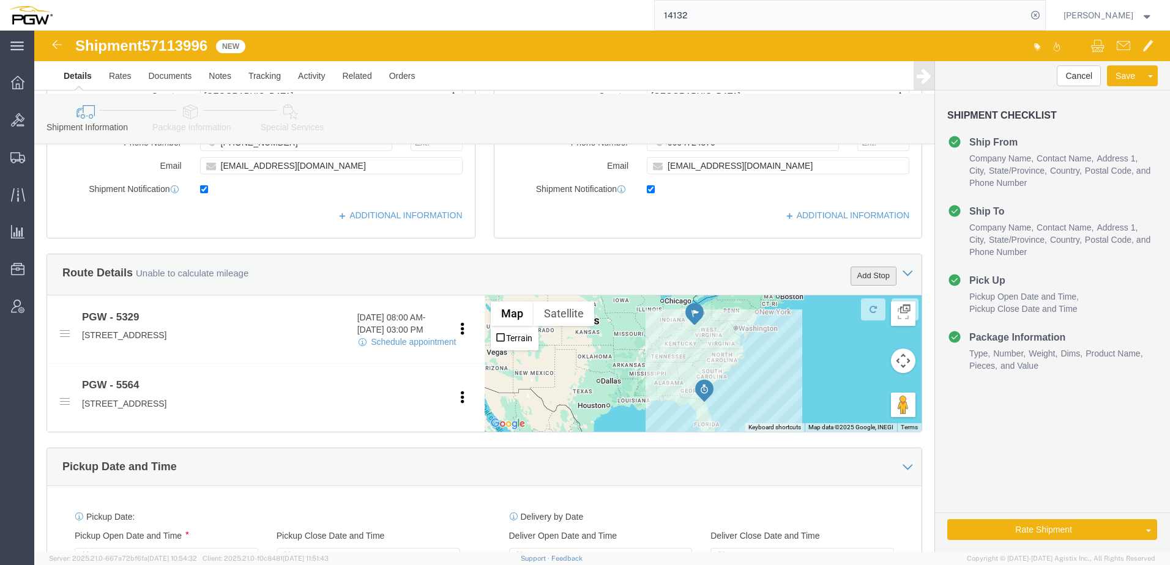
type input "SAFEOC"
click button "Add Stop"
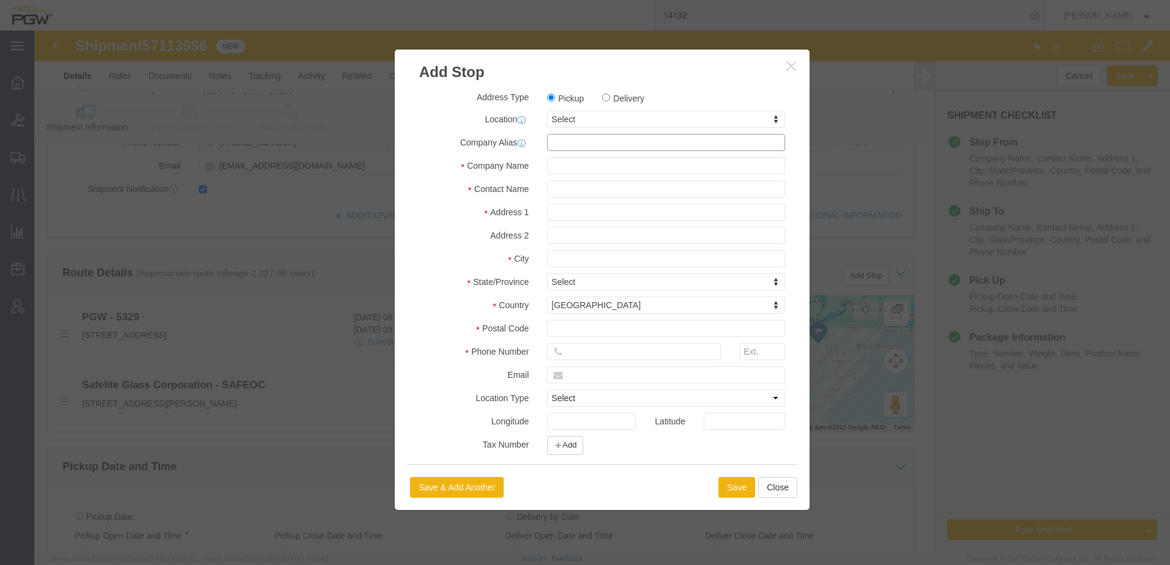
click input "text"
paste input "ACA657"
click strong "ACA657"
type input "ACA657"
type input "ANY CAR AUTO GLASS"
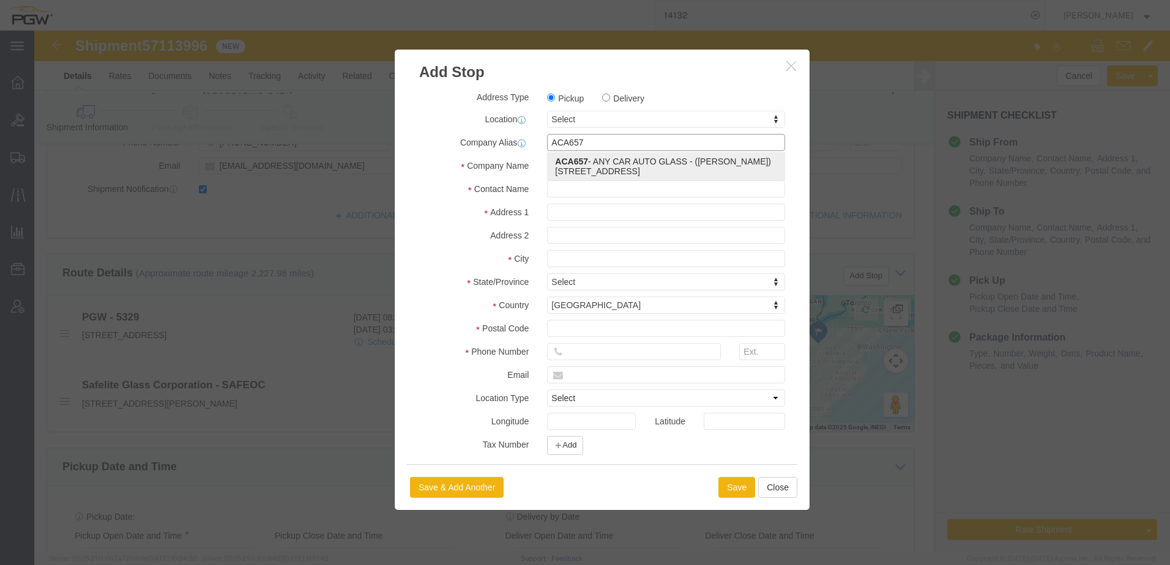
type input "Moise Cercea"
type input "295 W. TRACKER RD"
type input "NIXA"
type input "65714"
type input "417-353-3033"
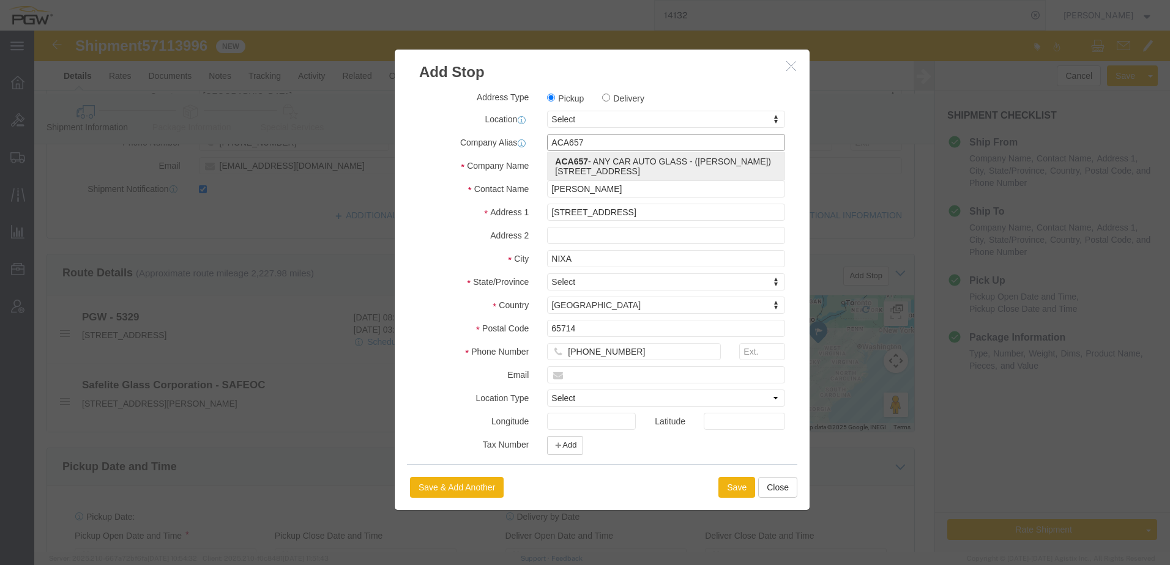
select select "MO"
type input "ACA657"
click button "Save"
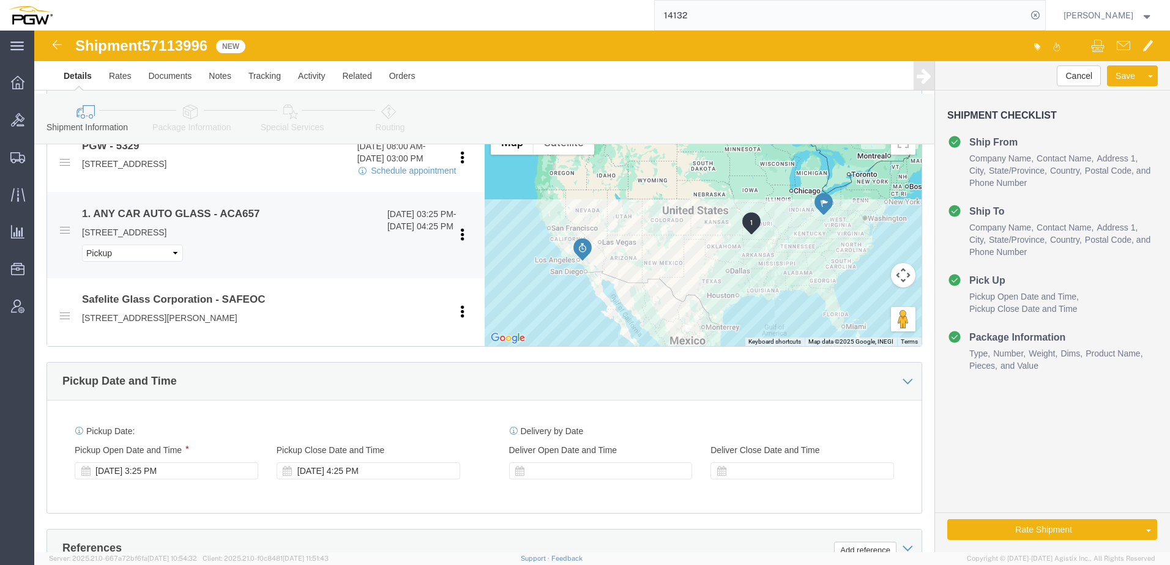
scroll to position [489, 0]
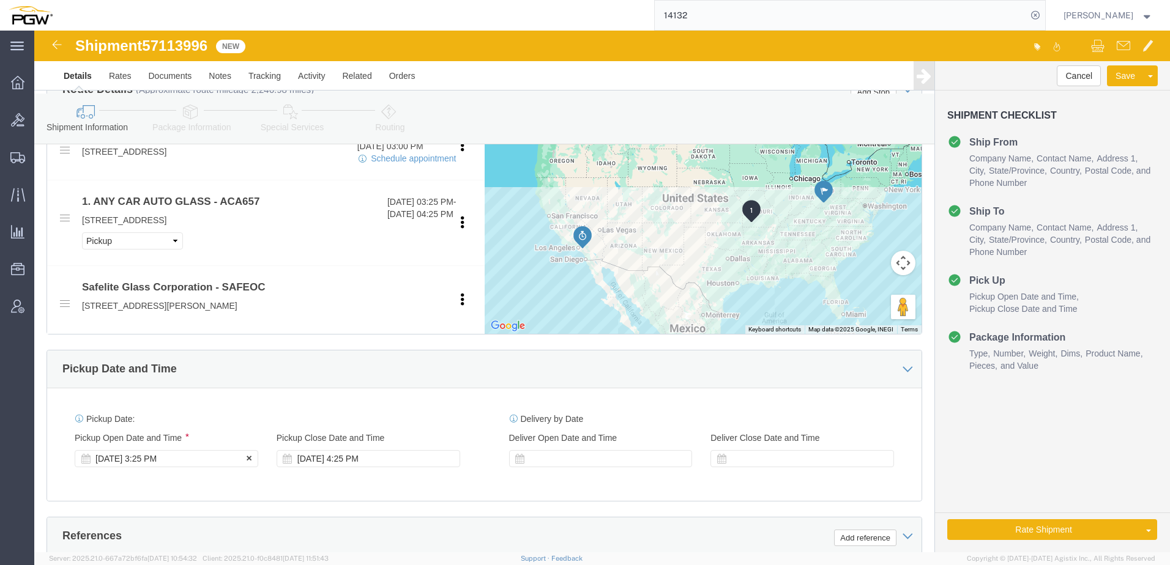
click div "Oct 13 2025 3:25 PM"
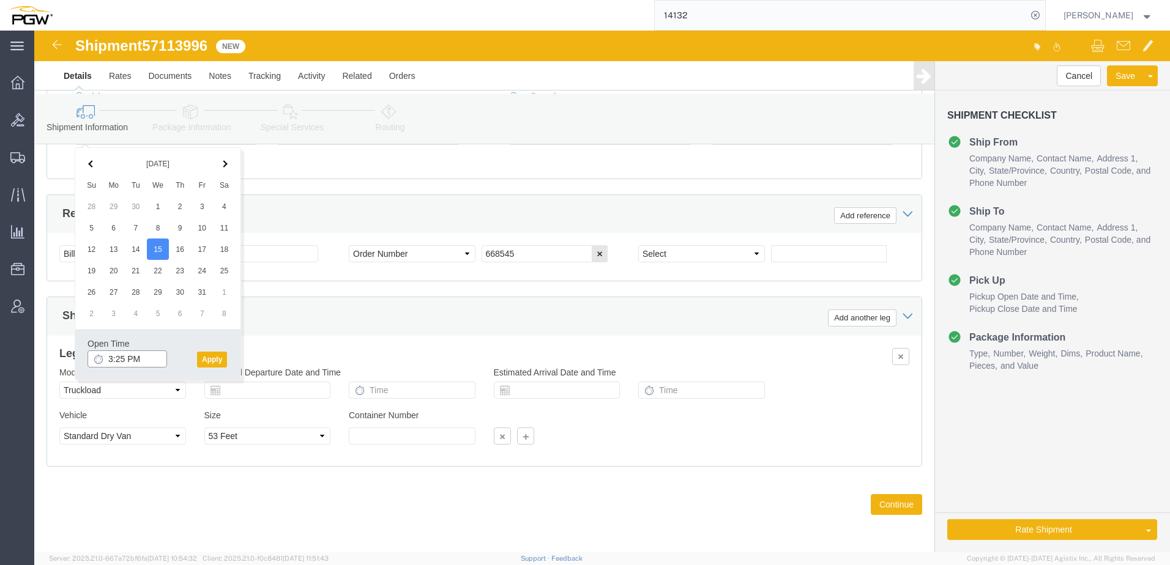
click input "3:25 PM"
type input "2:00 PM"
click button "Apply"
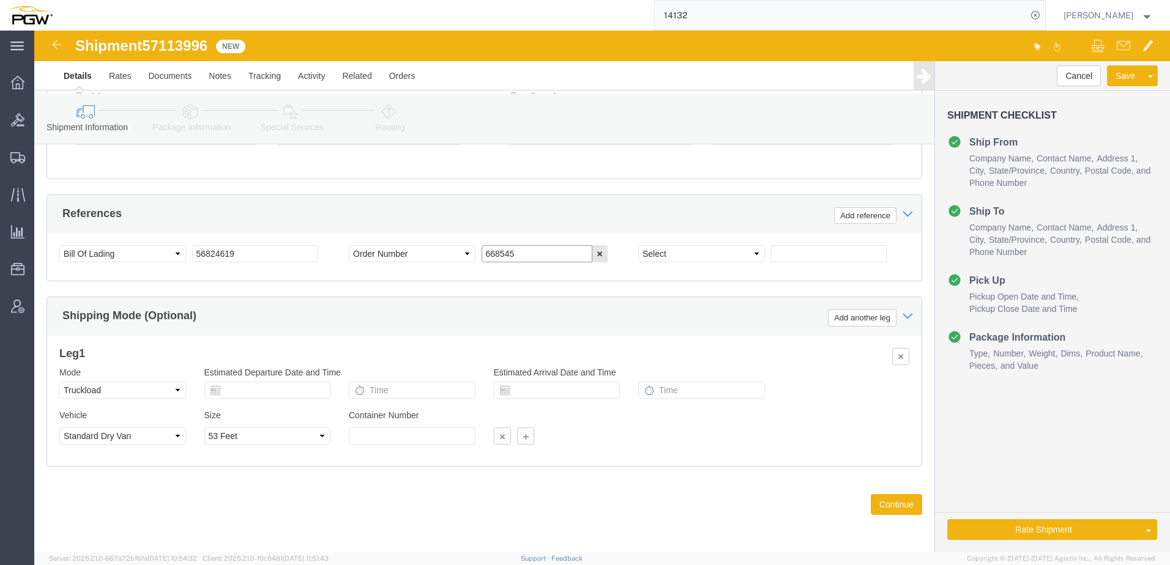
drag, startPoint x: 491, startPoint y: 225, endPoint x: 300, endPoint y: 202, distance: 191.6
click div "References Add reference Select Account Type Activity ID Airline Appointment Nu…"
paste input "9760"
type input "669760"
click select "Select Account Type Activity ID Airline Appointment Number ASN Batch Request # …"
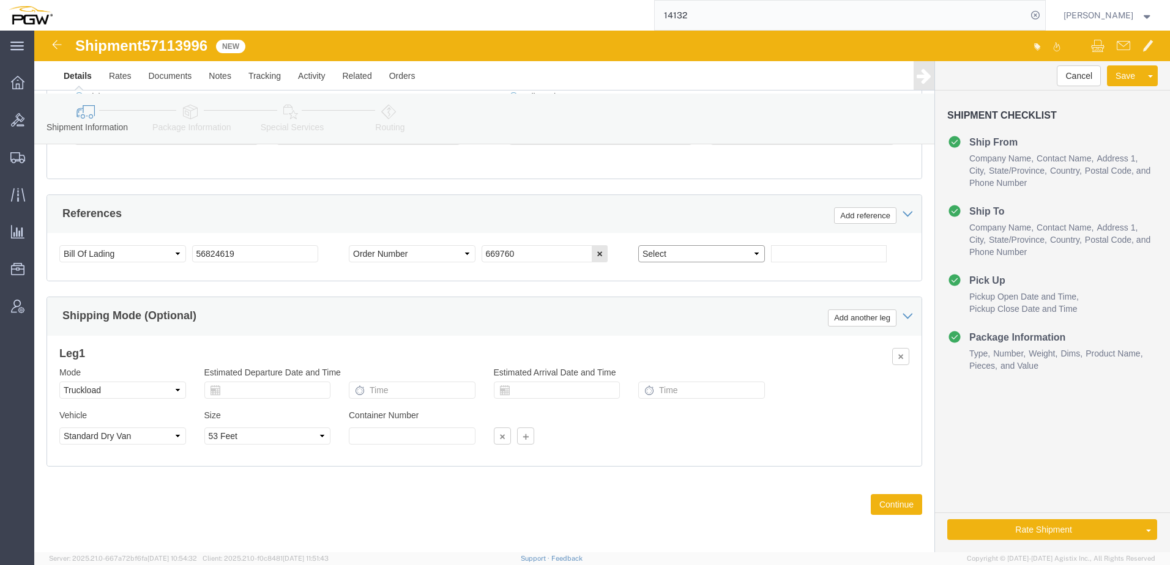
select select "ORDERNUM"
click select "Select Account Type Activity ID Airline Appointment Number ASN Batch Request # …"
click input "text"
paste input "669351"
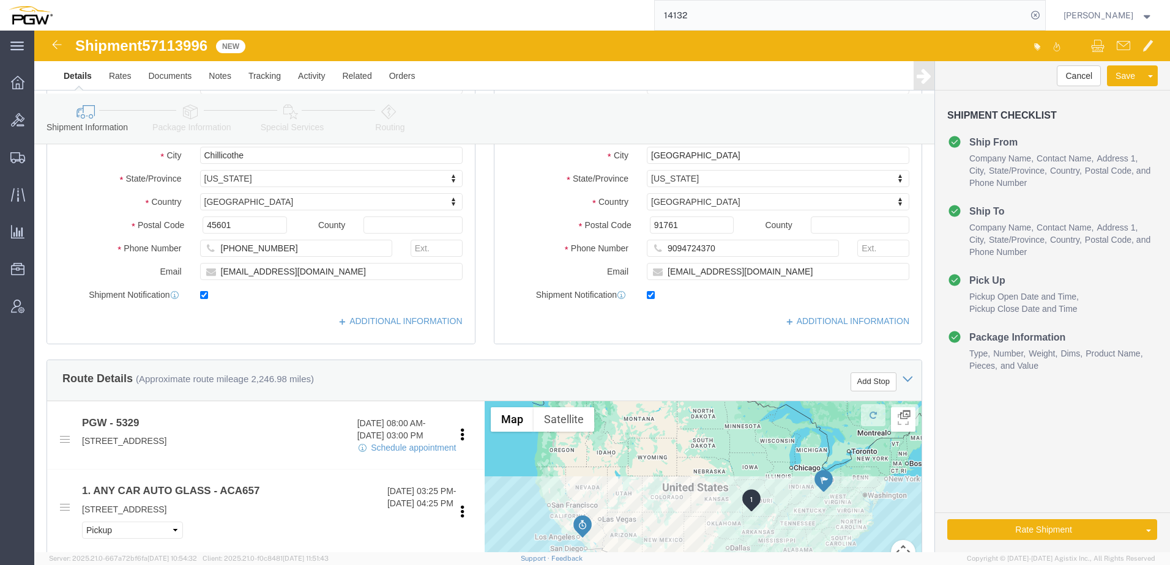
scroll to position [17, 0]
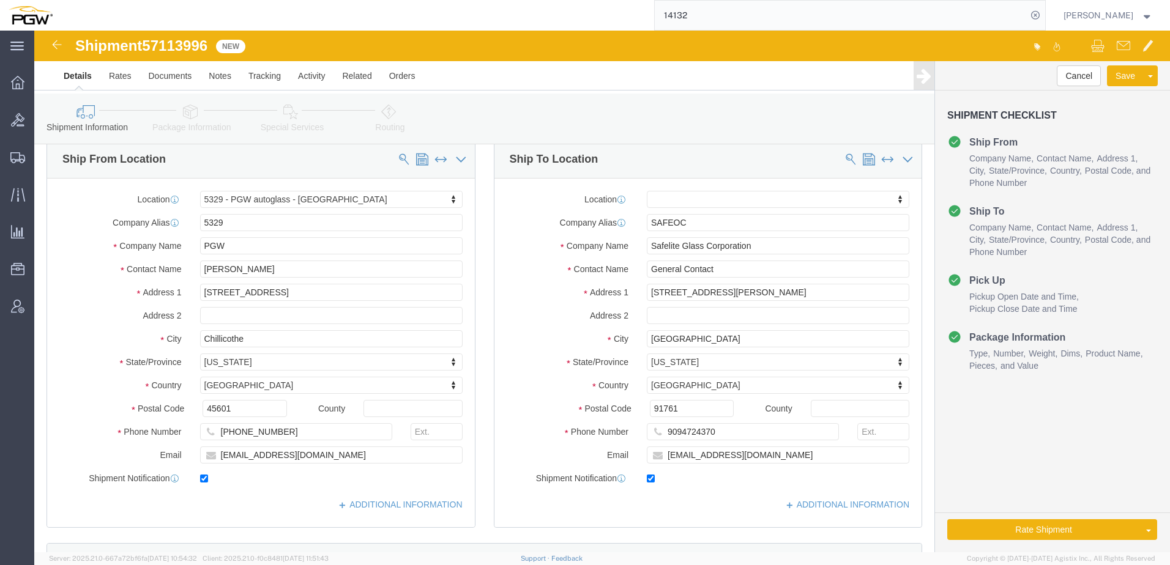
type input "669351"
click link "Package Information"
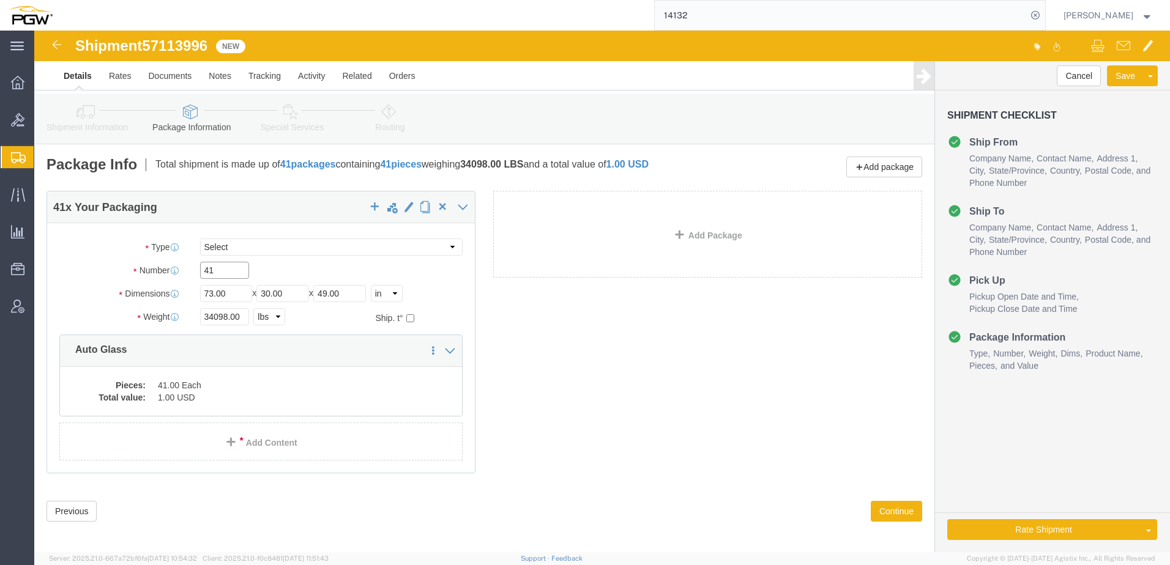
drag, startPoint x: 185, startPoint y: 240, endPoint x: 127, endPoint y: 244, distance: 58.2
click div "Number 41"
type input "16"
drag, startPoint x: 191, startPoint y: 285, endPoint x: -42, endPoint y: 291, distance: 232.6
click html "Shipment 57113996 New Details Rates Documents Notes Tracking Activity Related O…"
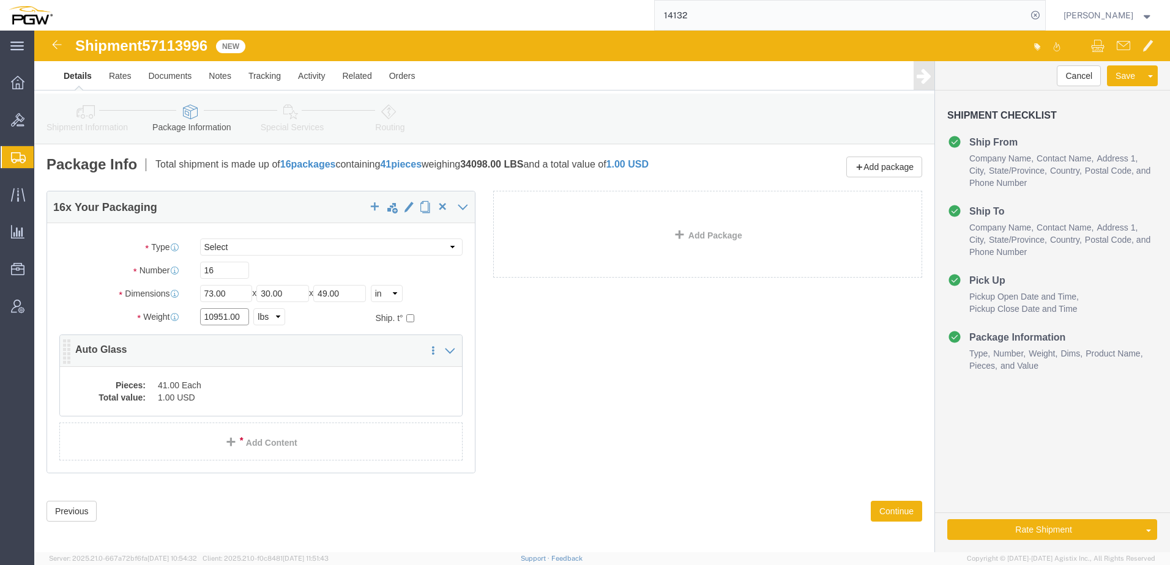
type input "10951.00"
click div "Pieces: 41.00 Each Total value: 1.00 USD"
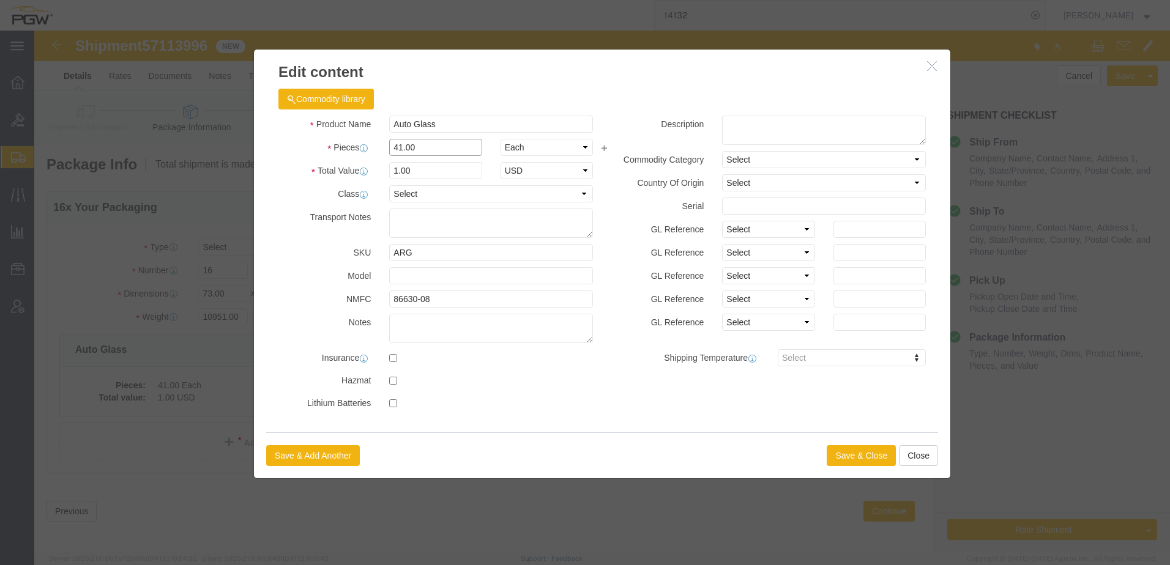
drag, startPoint x: 424, startPoint y: 122, endPoint x: 198, endPoint y: 149, distance: 227.4
click div "Pieces 41.00 Select Bag Barrels 100Board Feet Bottle Box Blister Pack Carats Ca…"
type input "16.00"
type input "0.39"
select select "USD"
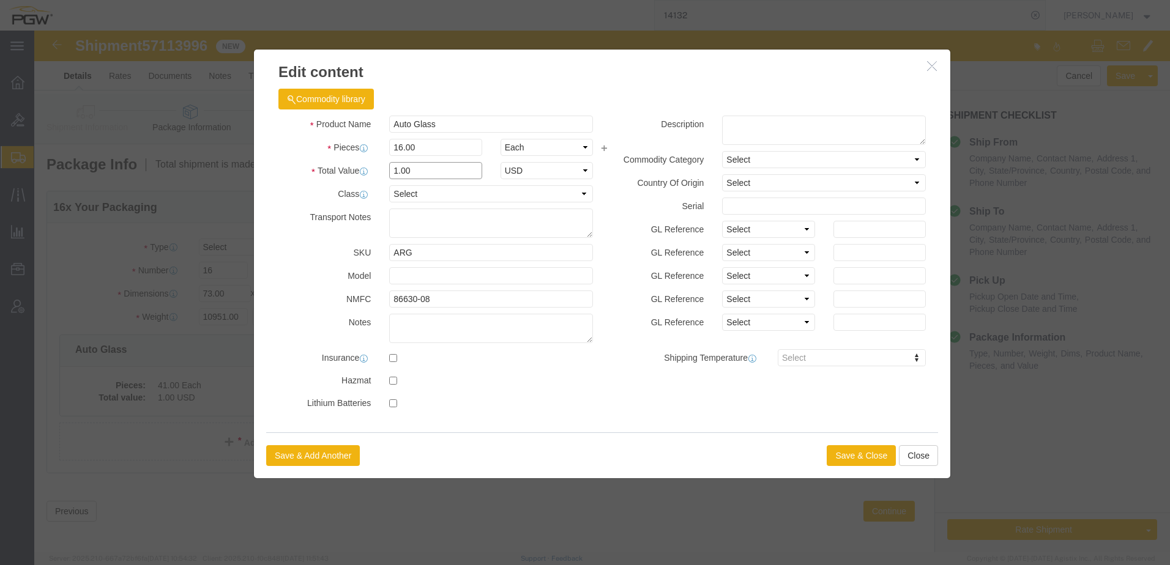
type input "1.00"
click button "Save & Close"
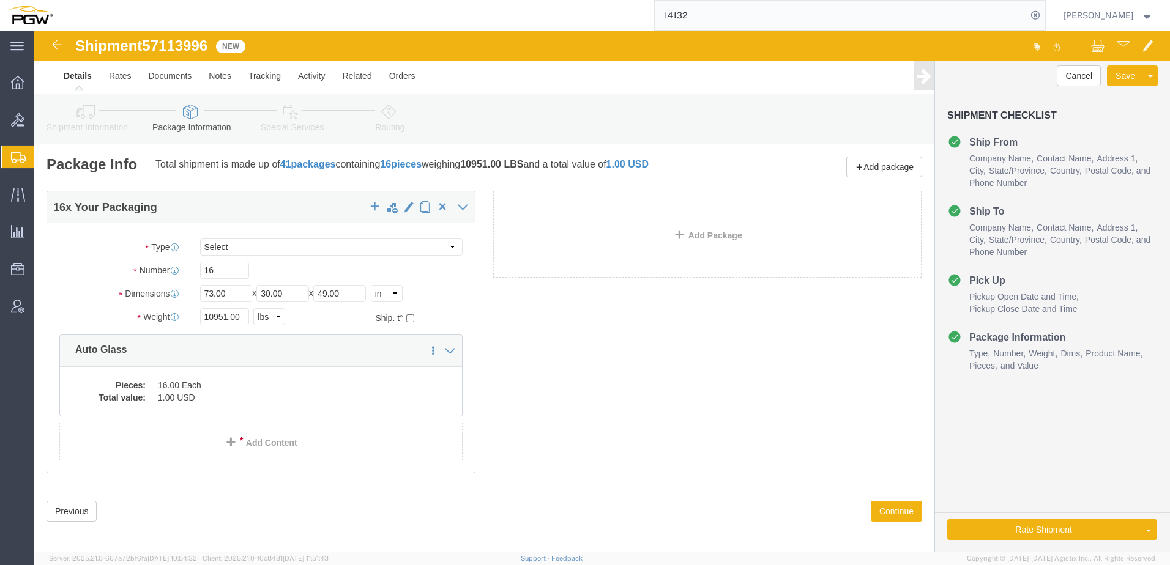
click icon
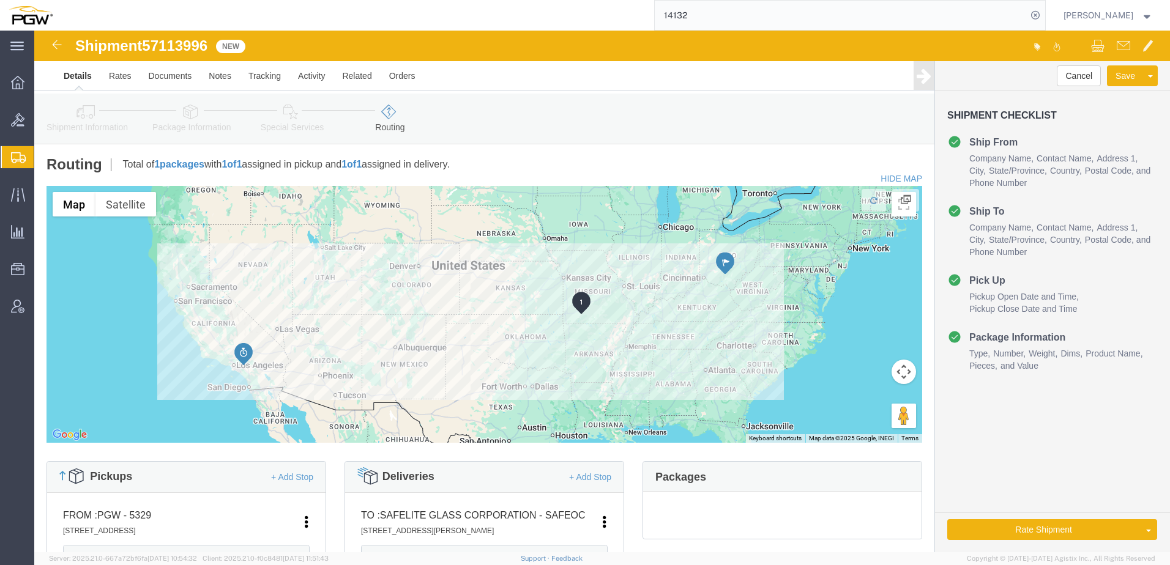
click icon
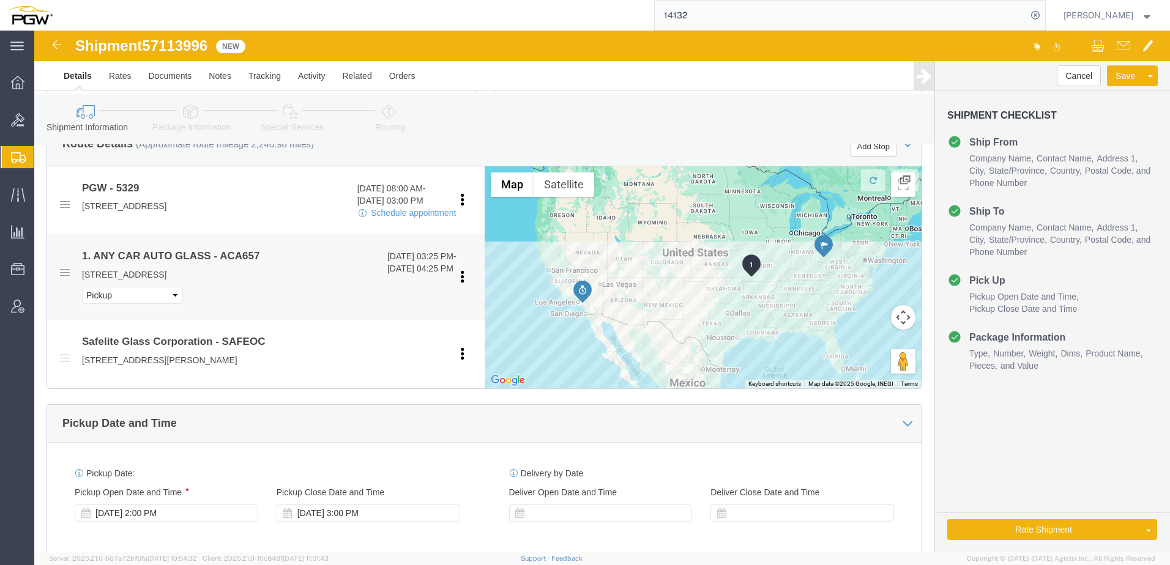
scroll to position [489, 0]
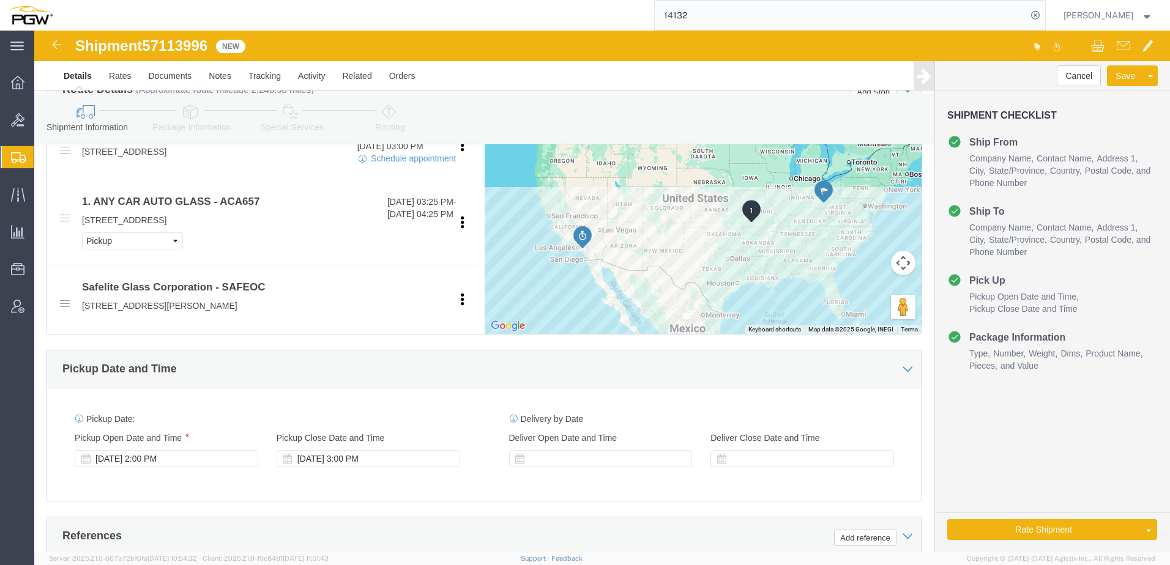
click icon
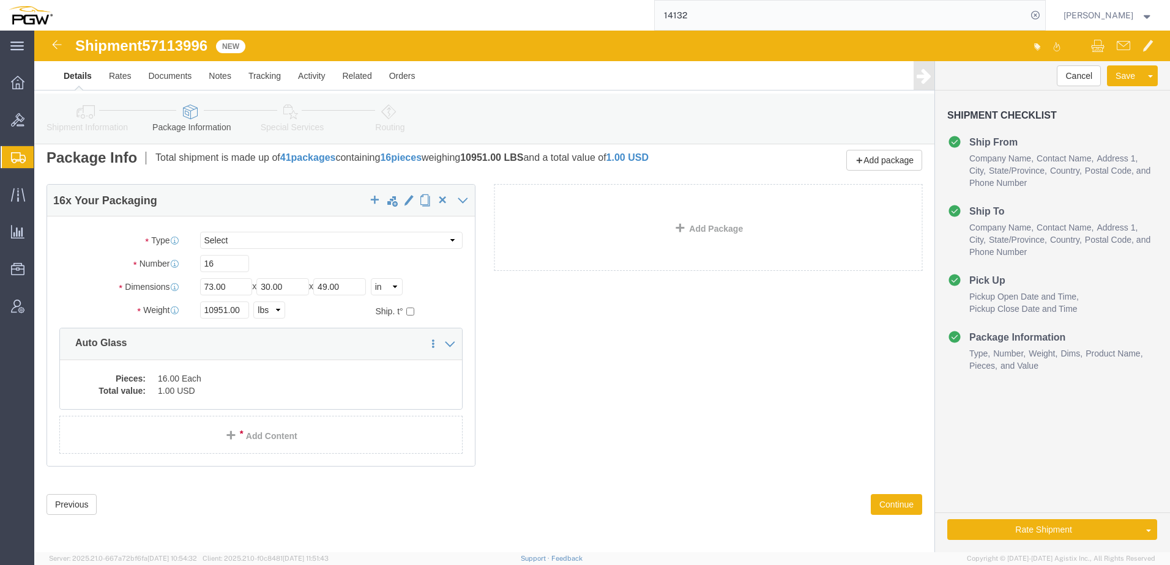
scroll to position [7, 0]
click span "button"
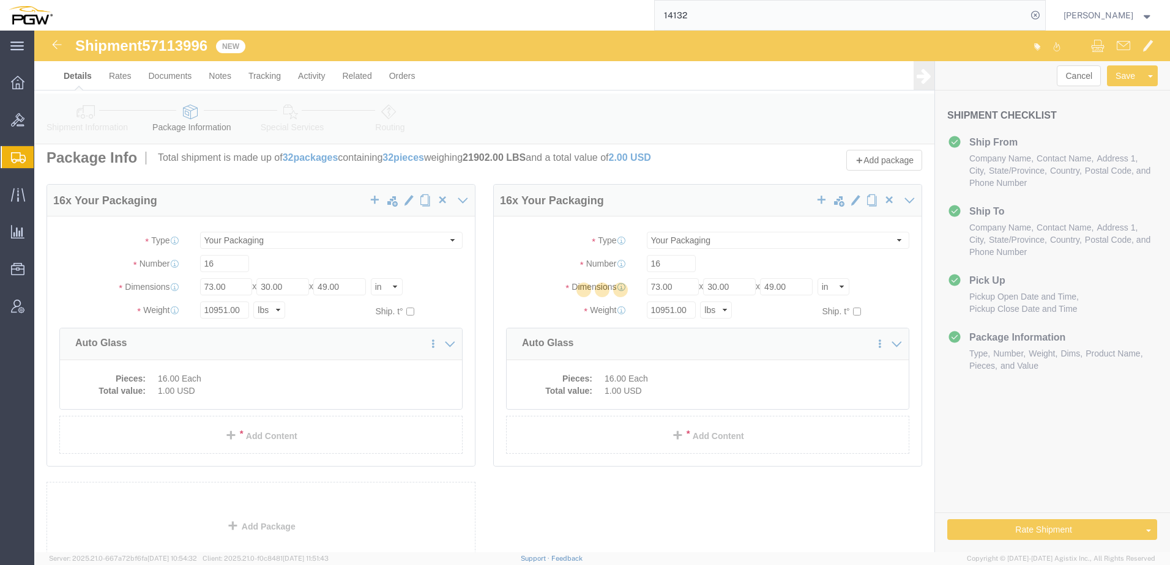
scroll to position [0, 0]
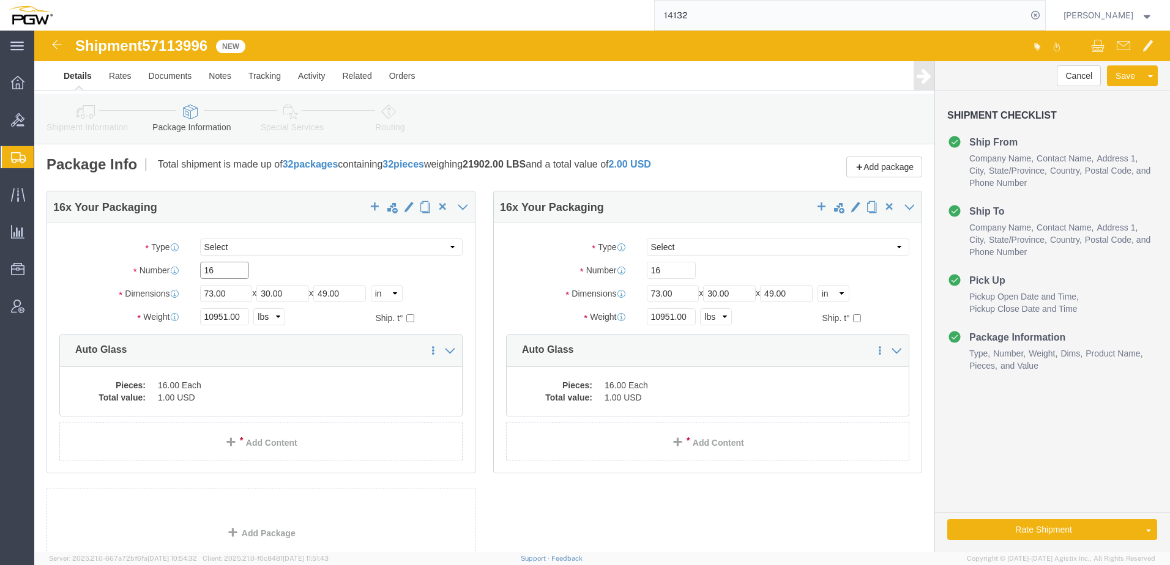
drag, startPoint x: 187, startPoint y: 238, endPoint x: -187, endPoint y: 237, distance: 373.8
click html "Shipment 57113996 New Details Rates Documents Notes Tracking Activity Related O…"
paste input "24"
type input "24"
drag, startPoint x: 192, startPoint y: 283, endPoint x: 122, endPoint y: 342, distance: 90.7
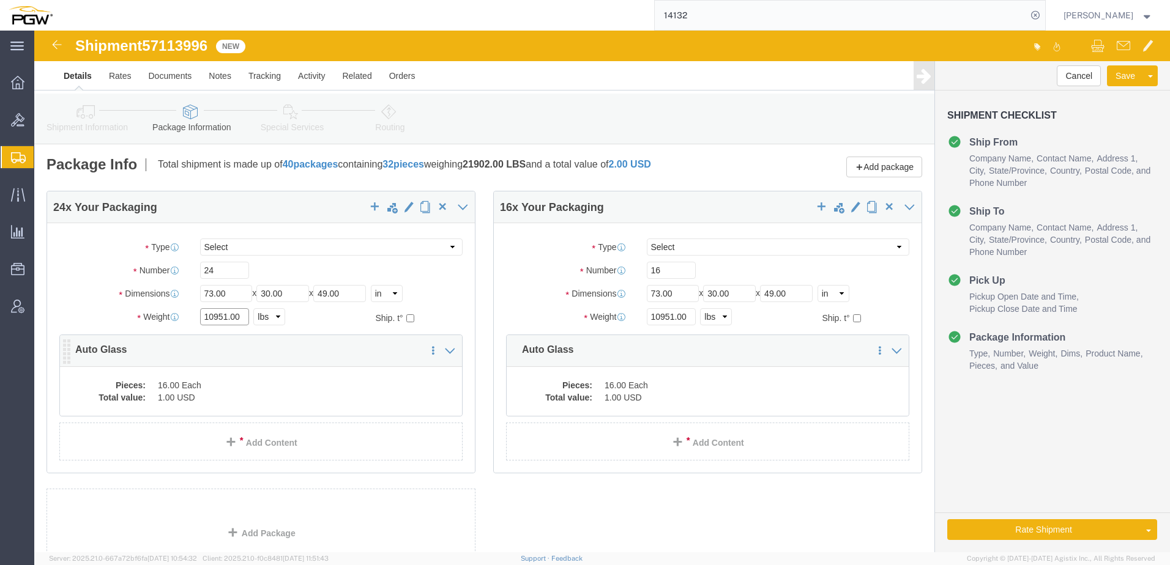
click div "Weight 10951.00 Select kgs lbs Ship. t°"
paste input "24663"
type input "24663.00"
click dd "16.00 Each"
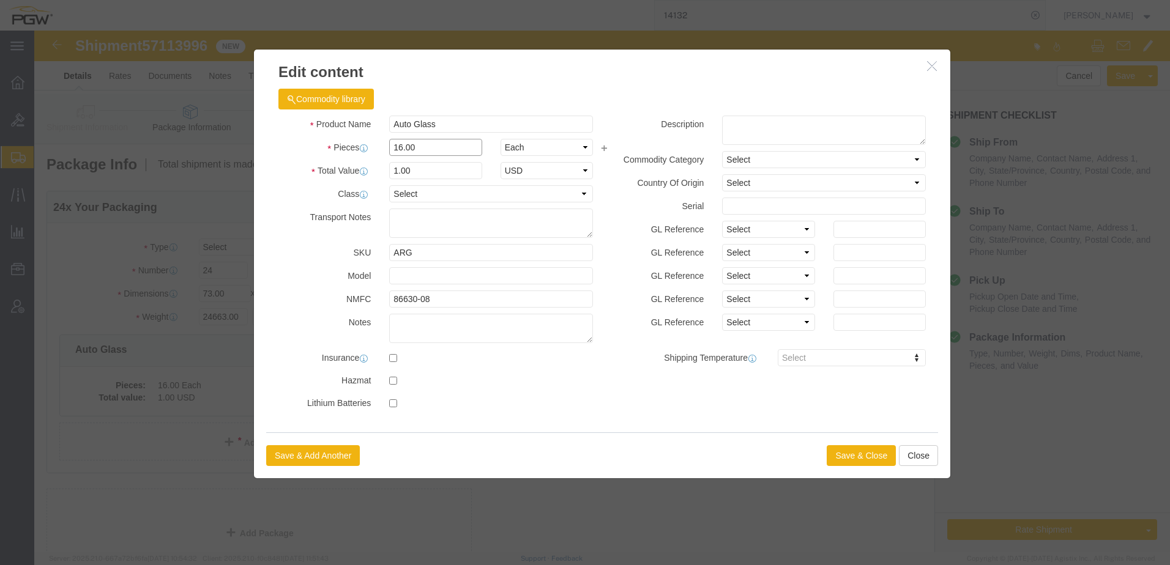
drag, startPoint x: 390, startPoint y: 113, endPoint x: 74, endPoint y: 141, distance: 317.5
click div "Edit content Commodity library Product Name Auto Glass Pieces 16.00 Select Bag …"
type input "24.00"
type input "1.5"
type input "1.00"
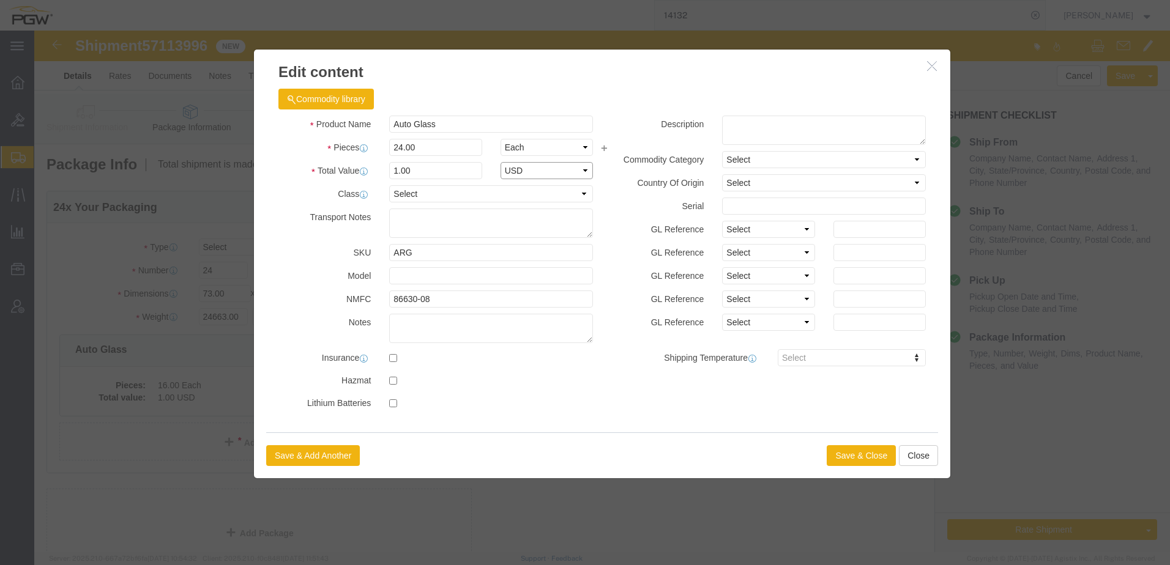
select select "USD"
click button "Save & Close"
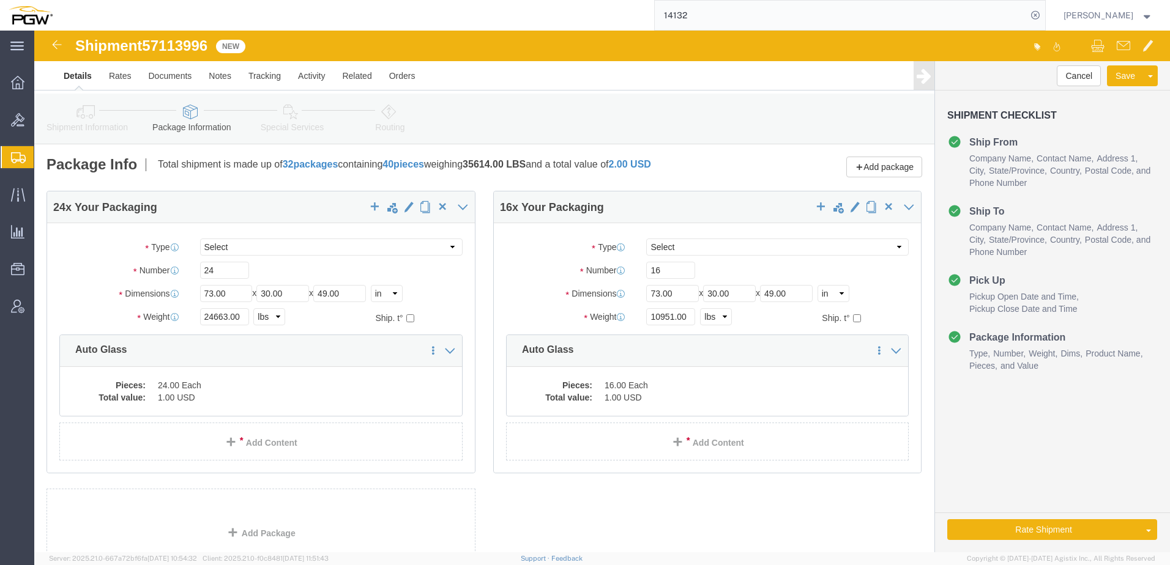
click icon
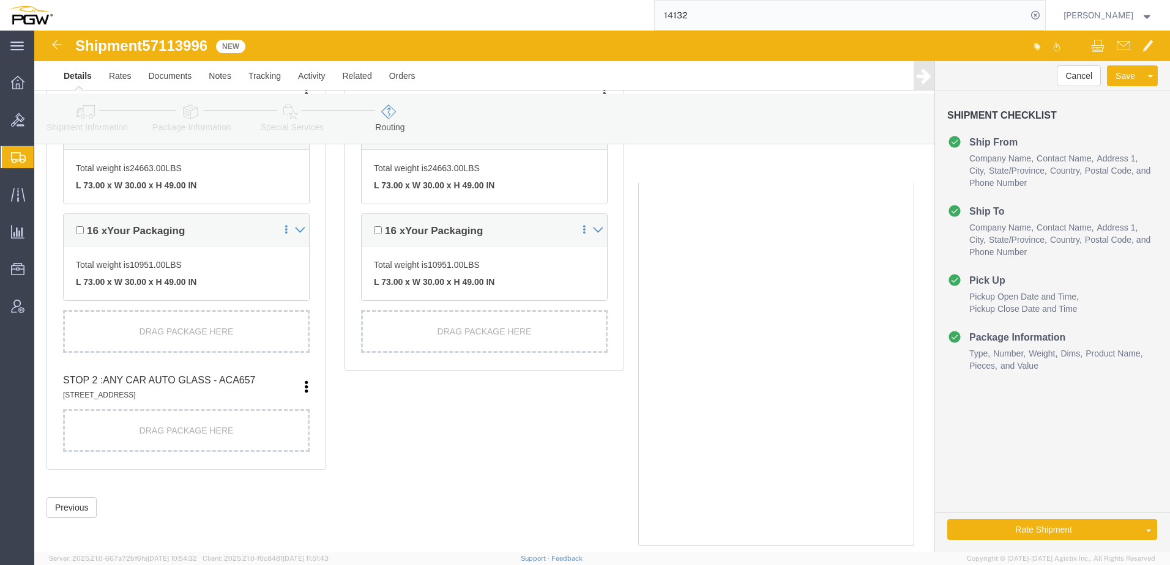
scroll to position [245, 0]
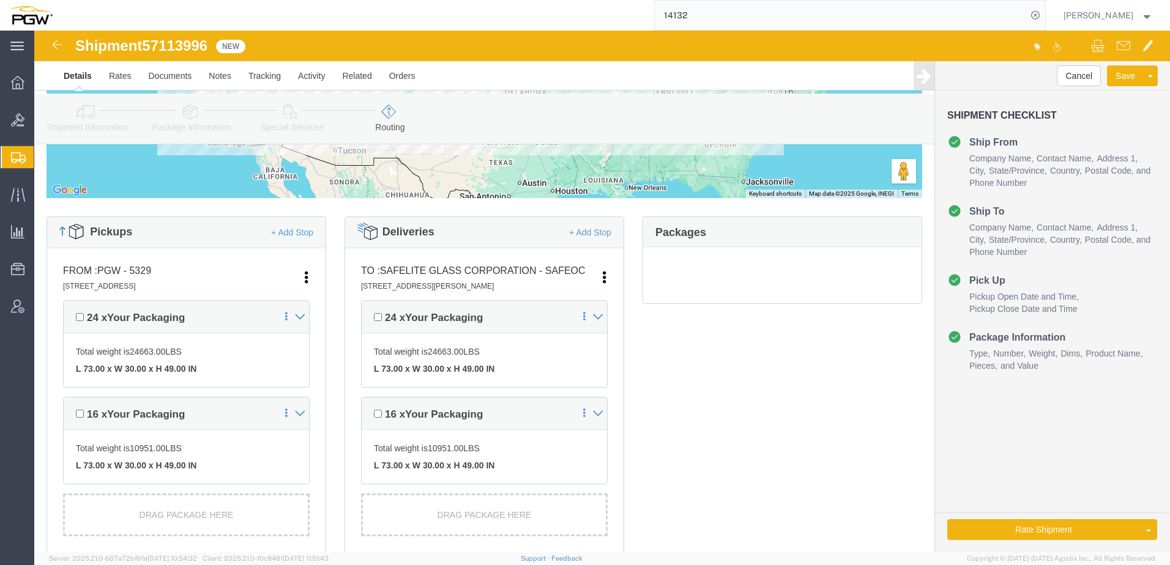
click link "Shipment Information"
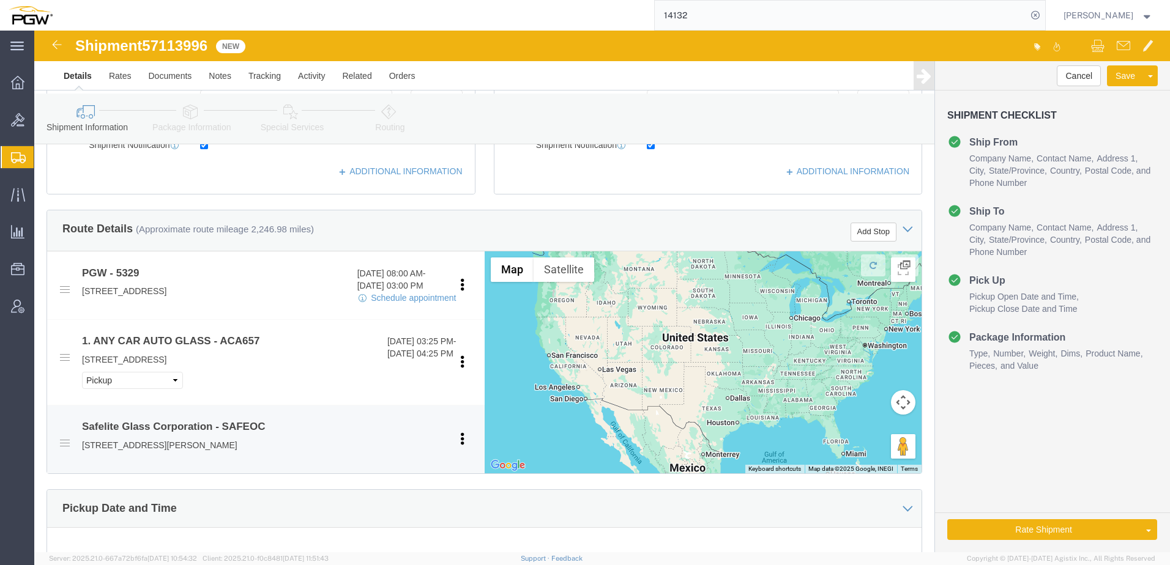
scroll to position [367, 0]
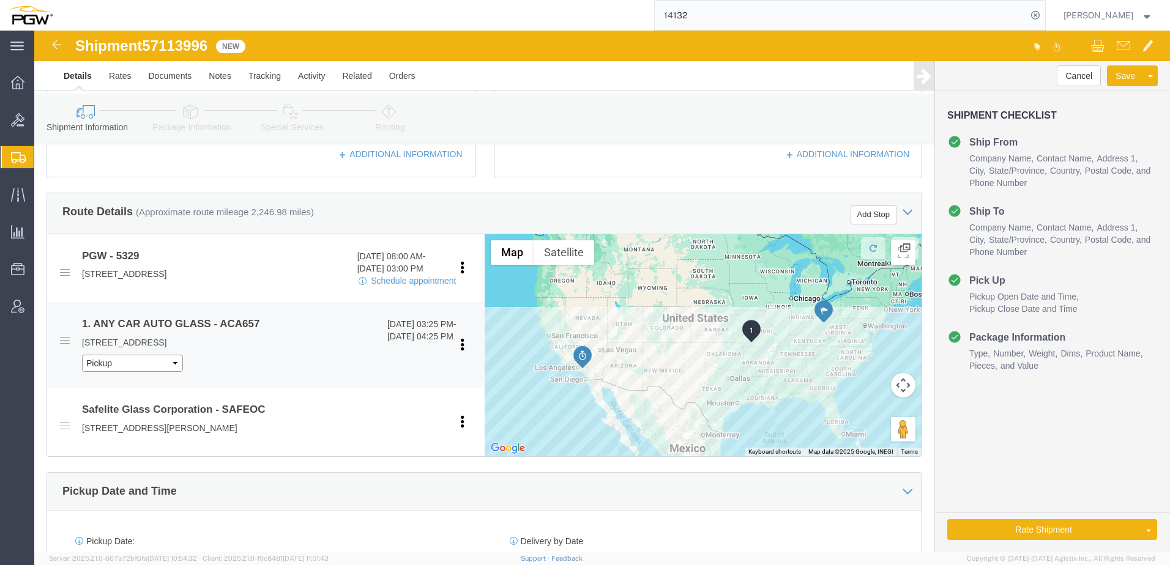
click select "Pickup Delivery"
select select "D"
click select "Pickup Delivery"
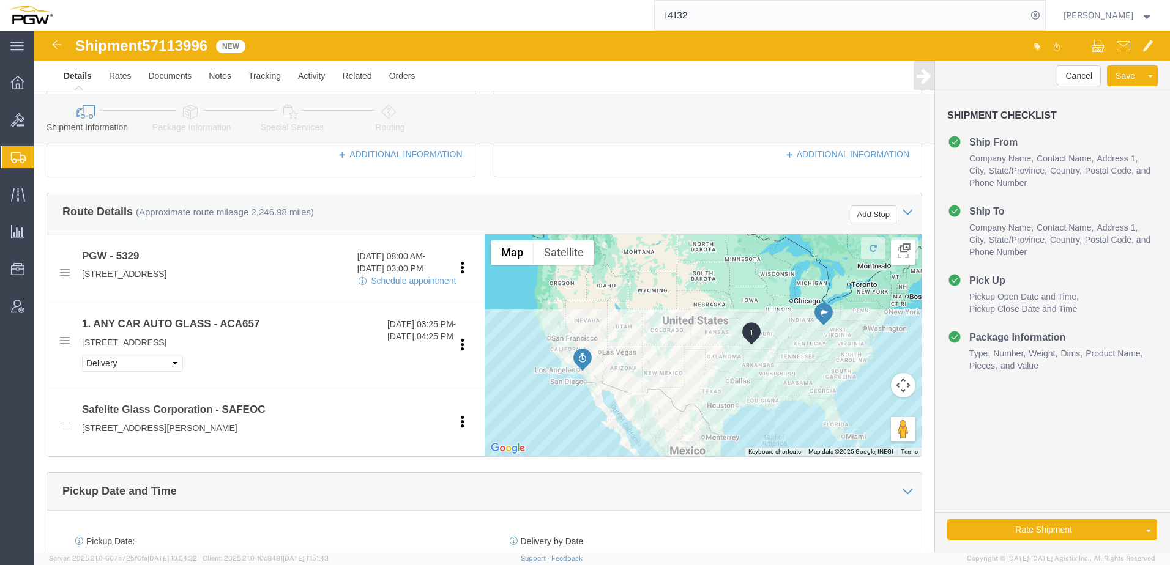
click icon
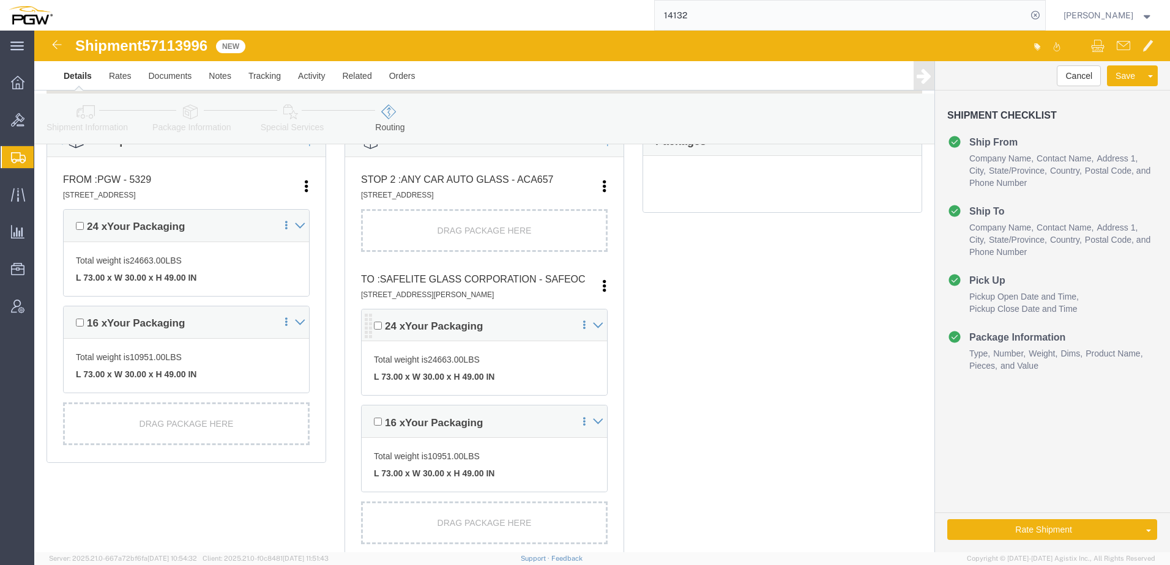
scroll to position [306, 0]
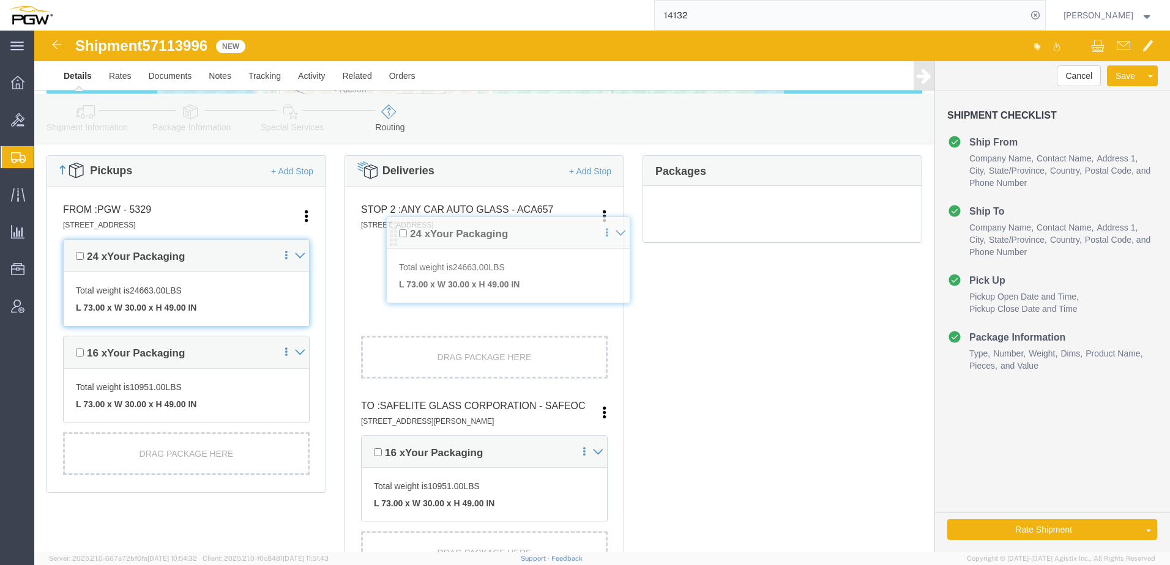
drag, startPoint x: 333, startPoint y: 325, endPoint x: 355, endPoint y: 209, distance: 117.7
click div "Pickups + Add Stop From : PGW - 5329 850 Southern Ave, Chillicothe, OH, 45601, …"
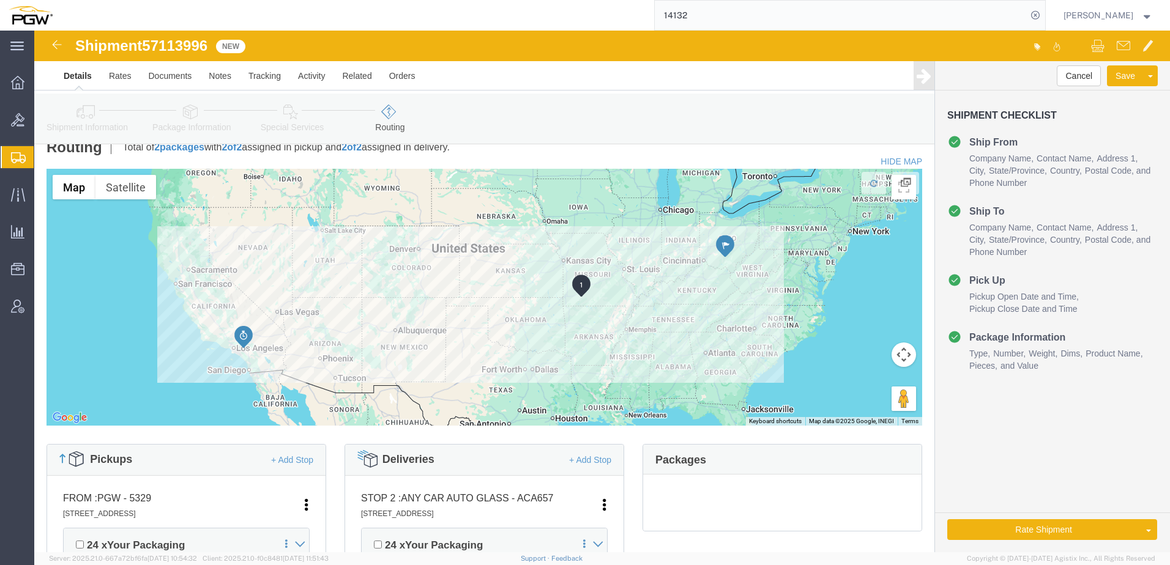
scroll to position [0, 0]
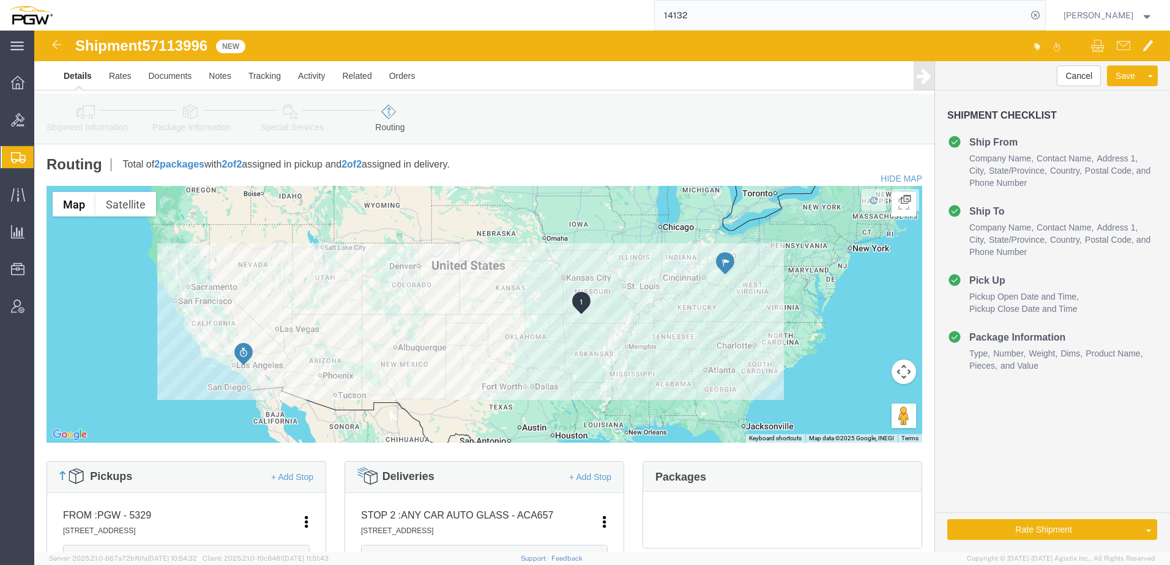
click icon
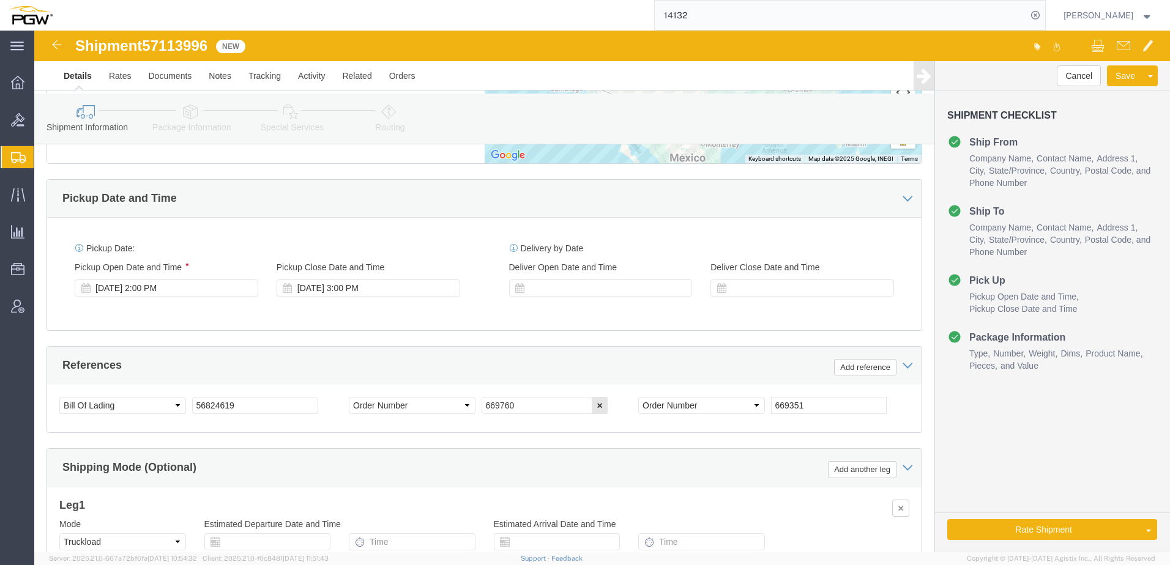
scroll to position [673, 0]
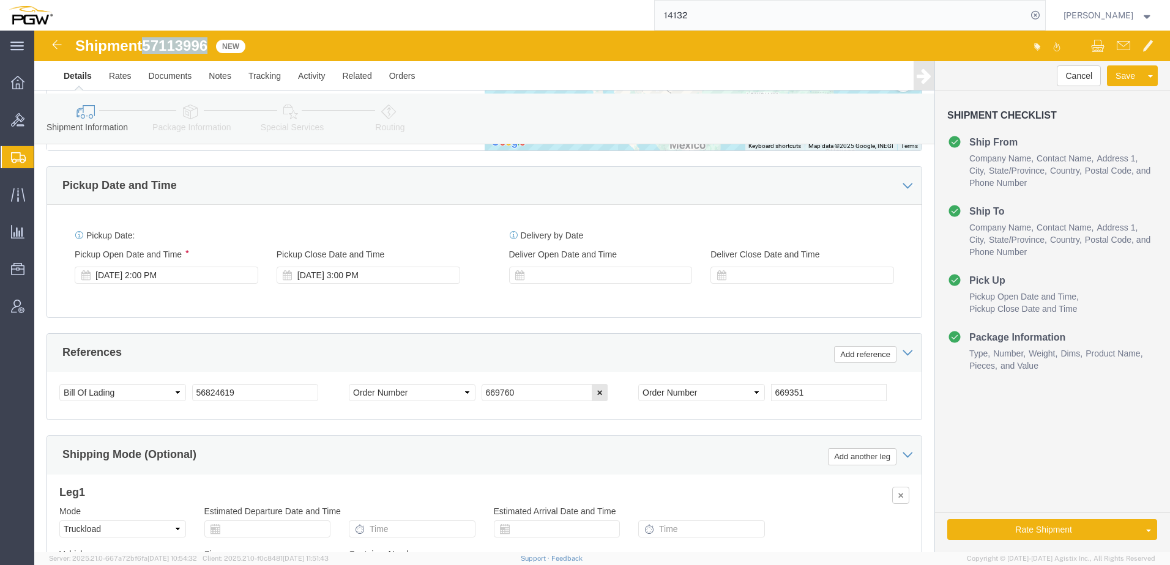
drag, startPoint x: 116, startPoint y: 15, endPoint x: 173, endPoint y: 21, distance: 57.3
click div "Shipment 57113996 New"
copy span "57113996"
drag, startPoint x: 228, startPoint y: 352, endPoint x: 160, endPoint y: 340, distance: 69.1
click div "References Add reference Select Account Type Activity ID Airline Appointment Nu…"
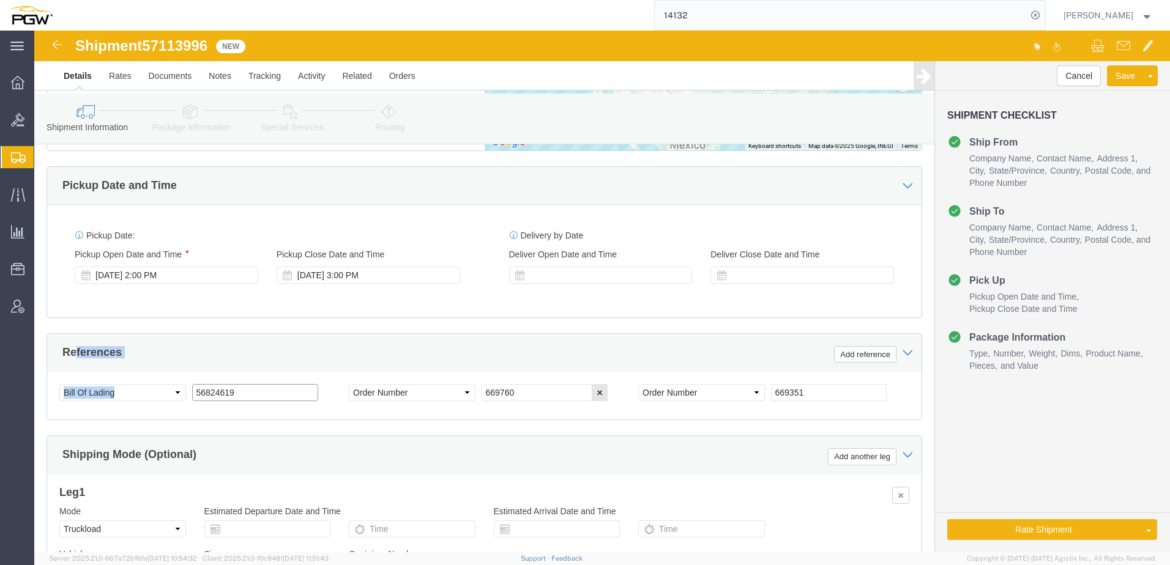
click input "56824619"
drag, startPoint x: 247, startPoint y: 366, endPoint x: 102, endPoint y: 352, distance: 146.2
click div "Select Account Type Activity ID Airline Appointment Number ASN Batch Request # …"
paste input "7113996"
drag, startPoint x: 230, startPoint y: 359, endPoint x: 5, endPoint y: 362, distance: 225.2
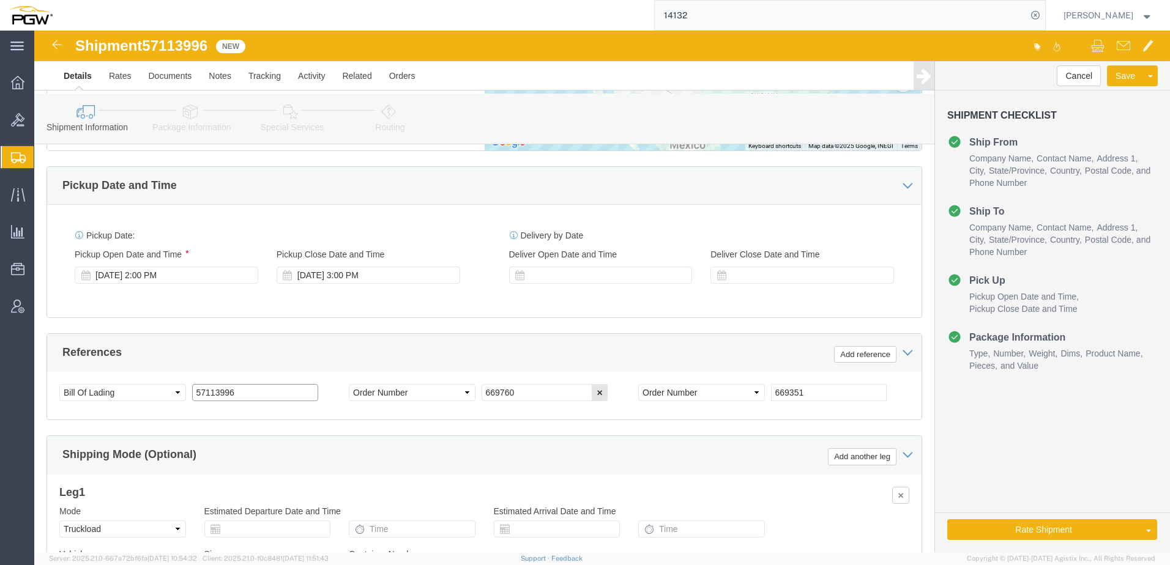
click html "Shipment 57113996 New Details Rates Documents Notes Tracking Activity Related O…"
type input "57113996"
click link "Rate And Autotender"
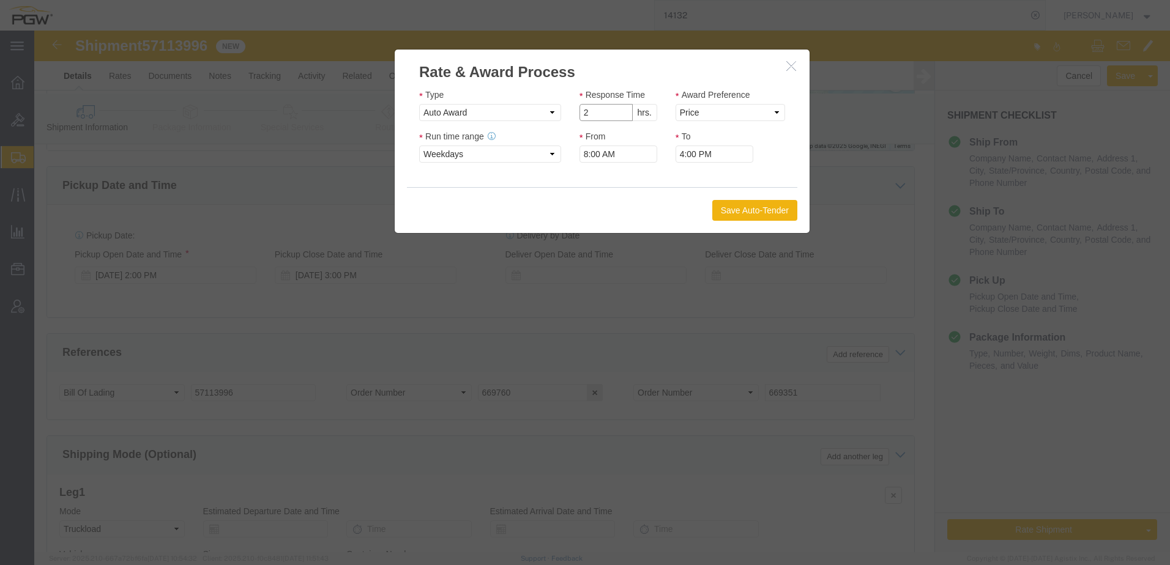
click input "2"
type input "1"
click input "1"
click select "Price Carrier Rank"
click button "button"
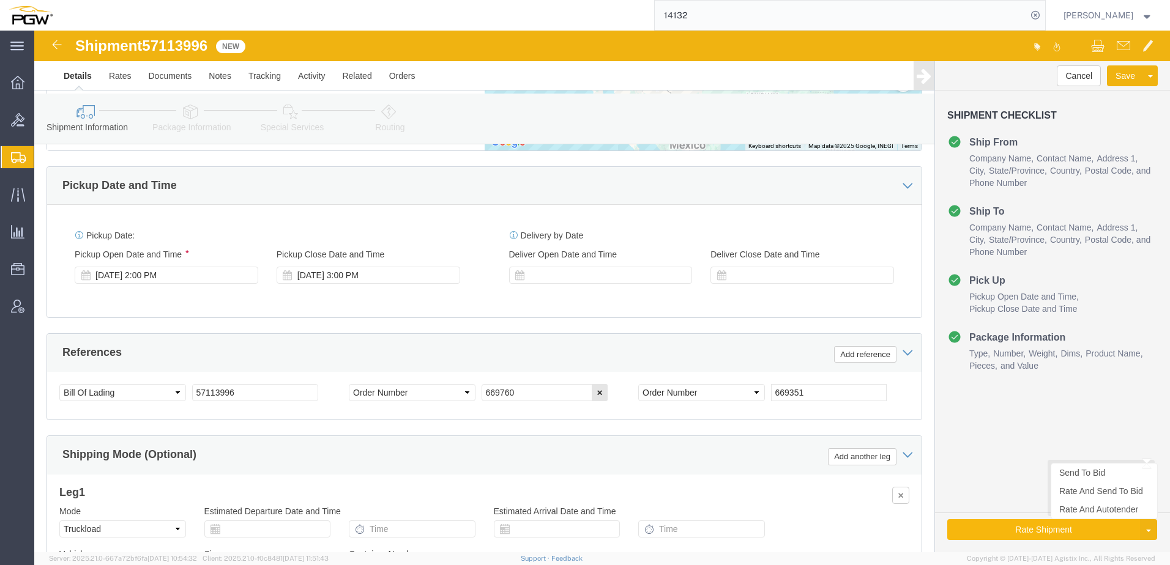
click button "Rate Shipment"
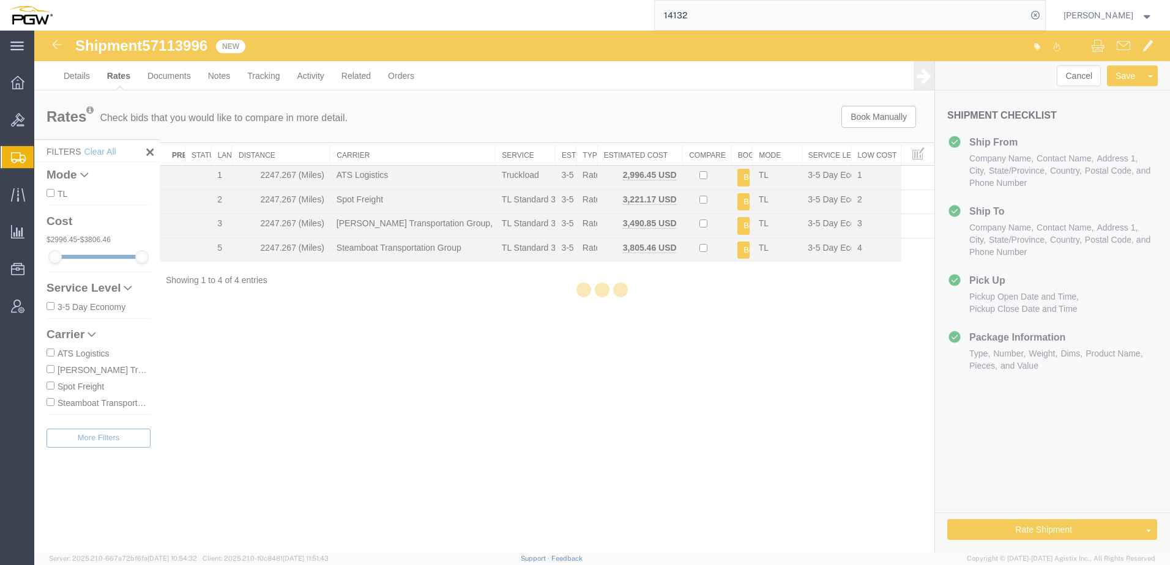
scroll to position [0, 0]
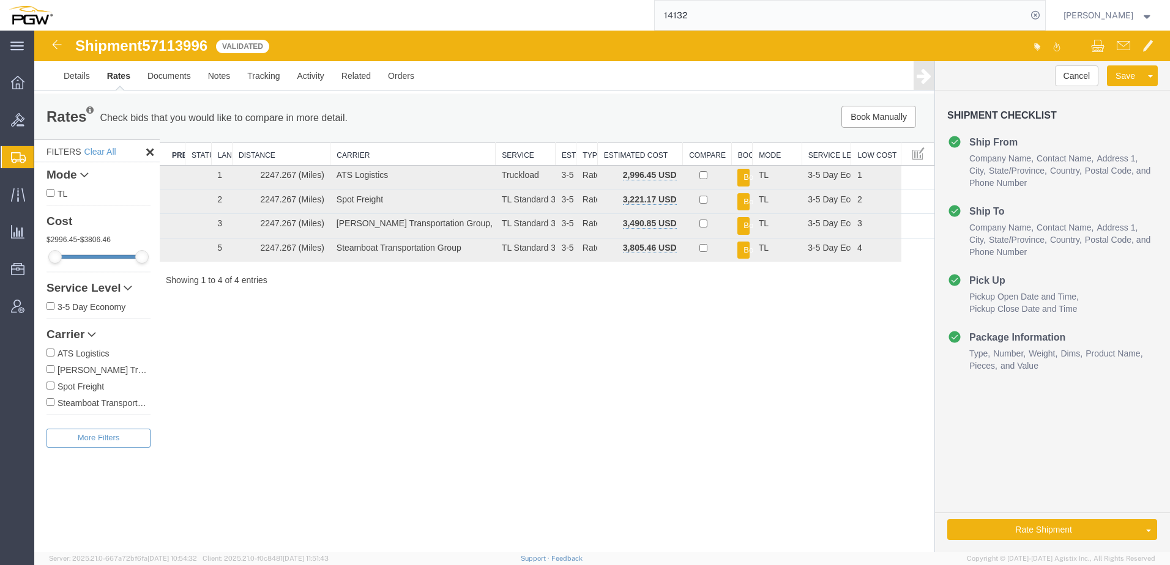
click at [34, 31] on link "Rate And Autotender" at bounding box center [34, 31] width 0 height 0
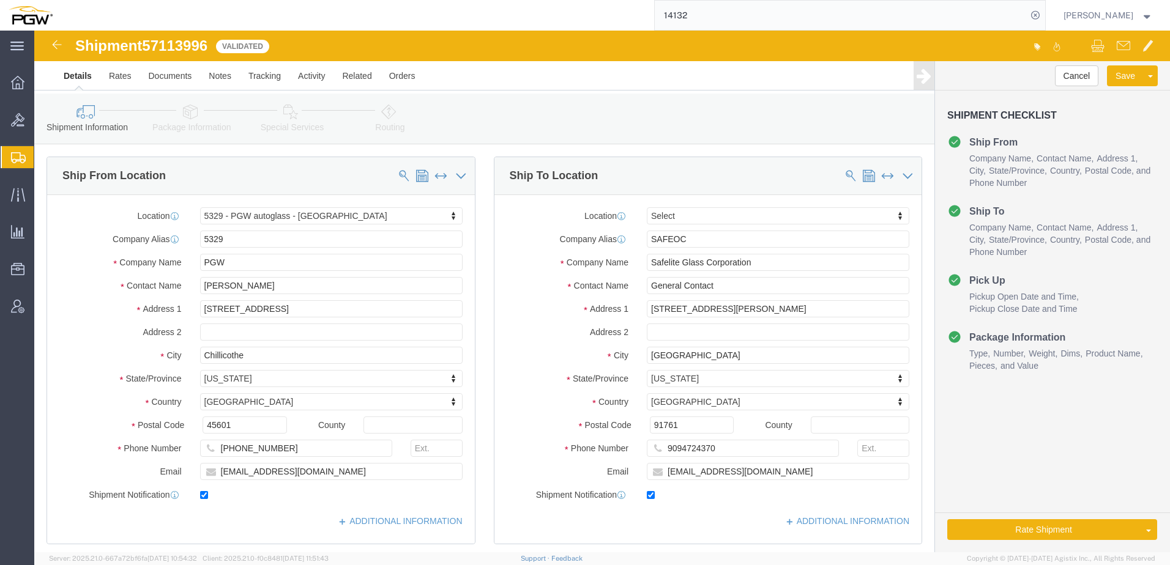
select select "28253"
select select
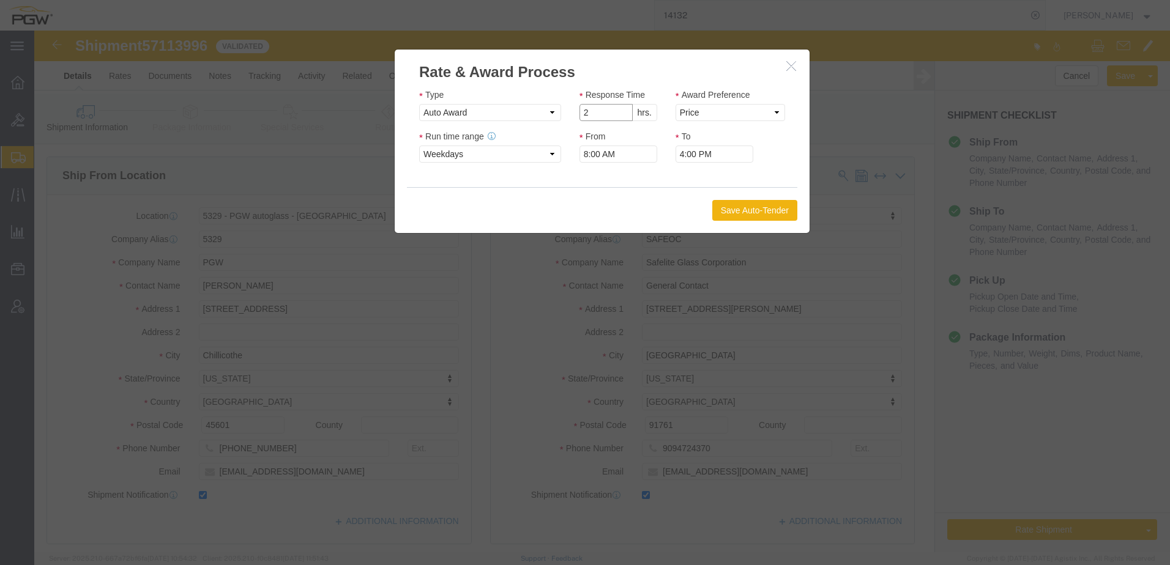
click input "2"
type input "1"
click input "1"
click select "Price Carrier Rank"
select select "LANE_RANK"
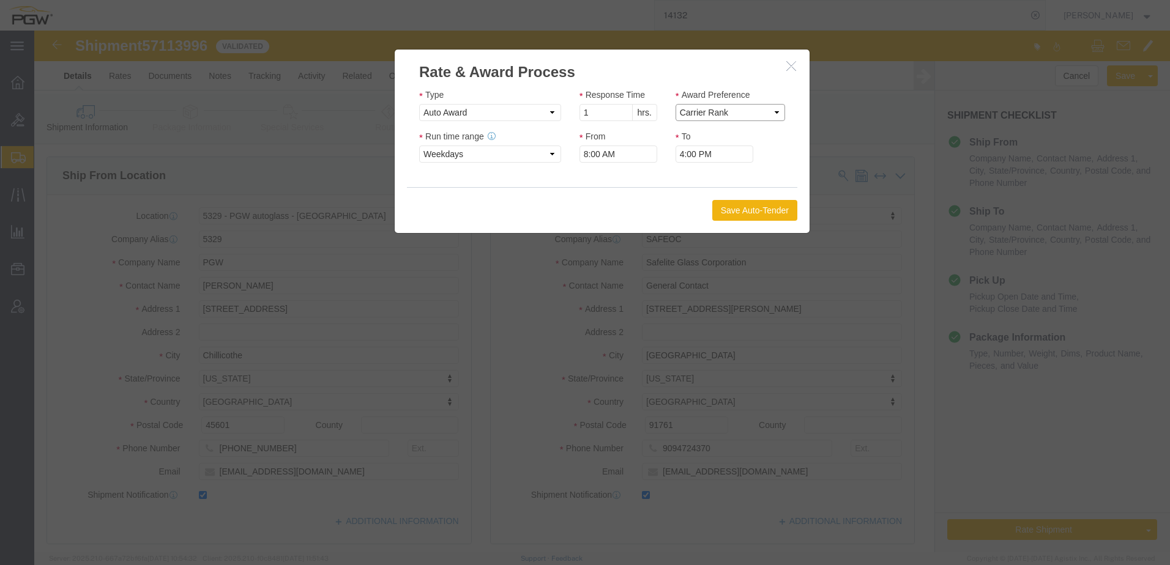
click select "Price Carrier Rank"
click button "Save Auto-Tender"
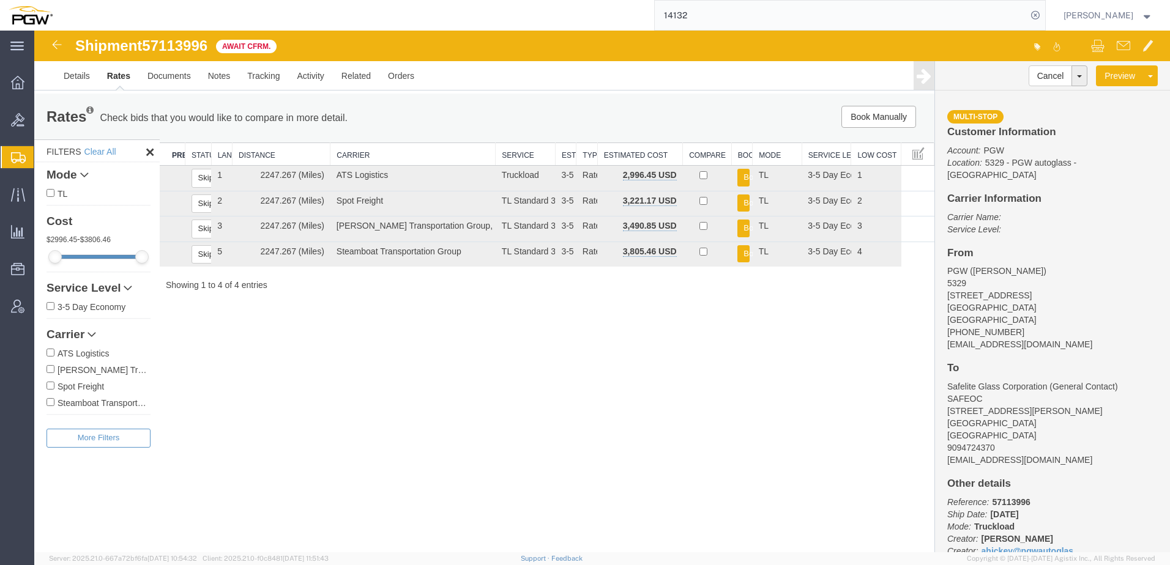
drag, startPoint x: 862, startPoint y: 14, endPoint x: 165, endPoint y: 21, distance: 697.5
click at [165, 21] on div "14132" at bounding box center [553, 15] width 984 height 31
paste input "56834265"
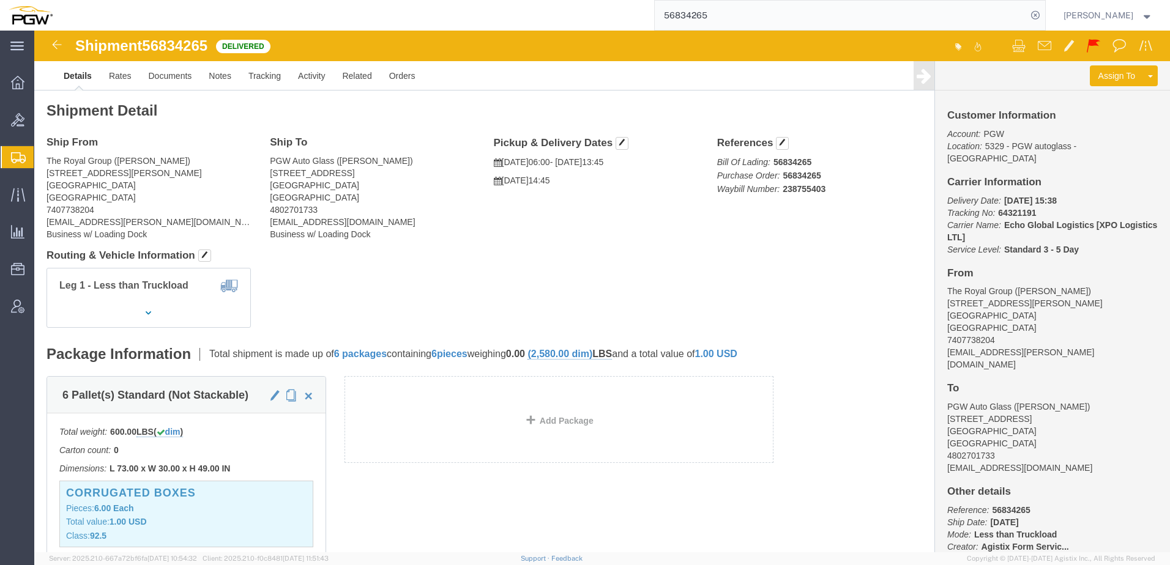
click div "Shipment Detail Ship From The Royal Group (Brook Graves) 291 South McArthur St …"
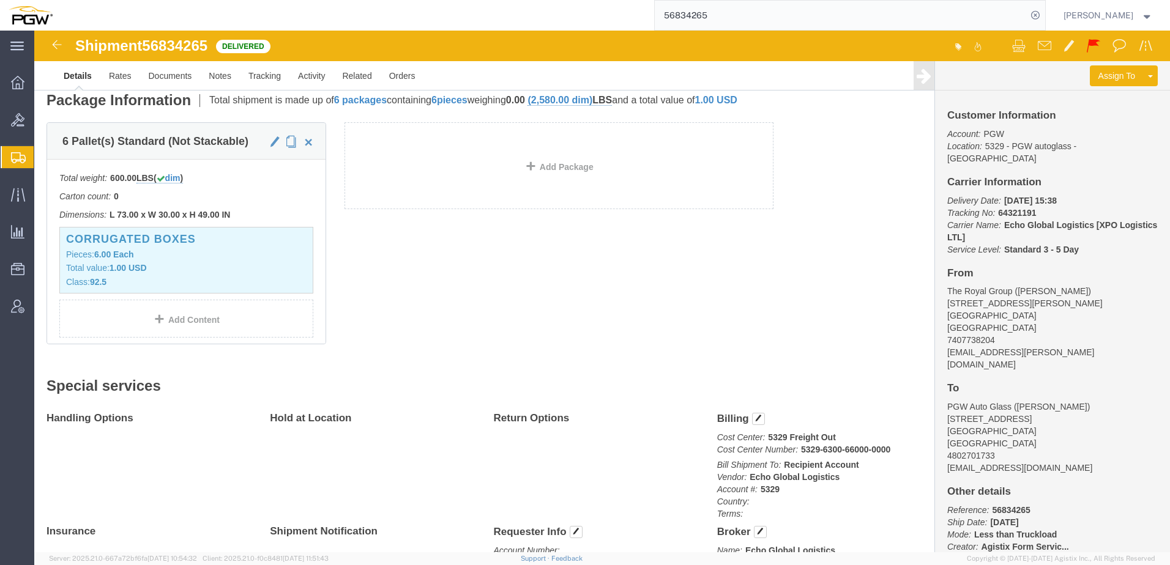
scroll to position [122, 0]
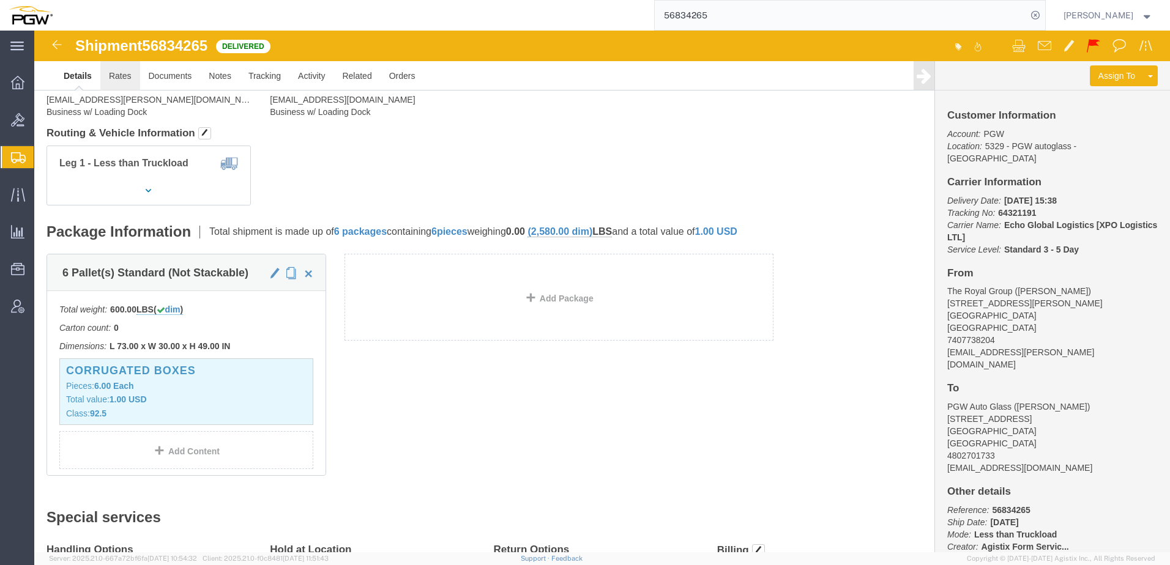
click link "Rates"
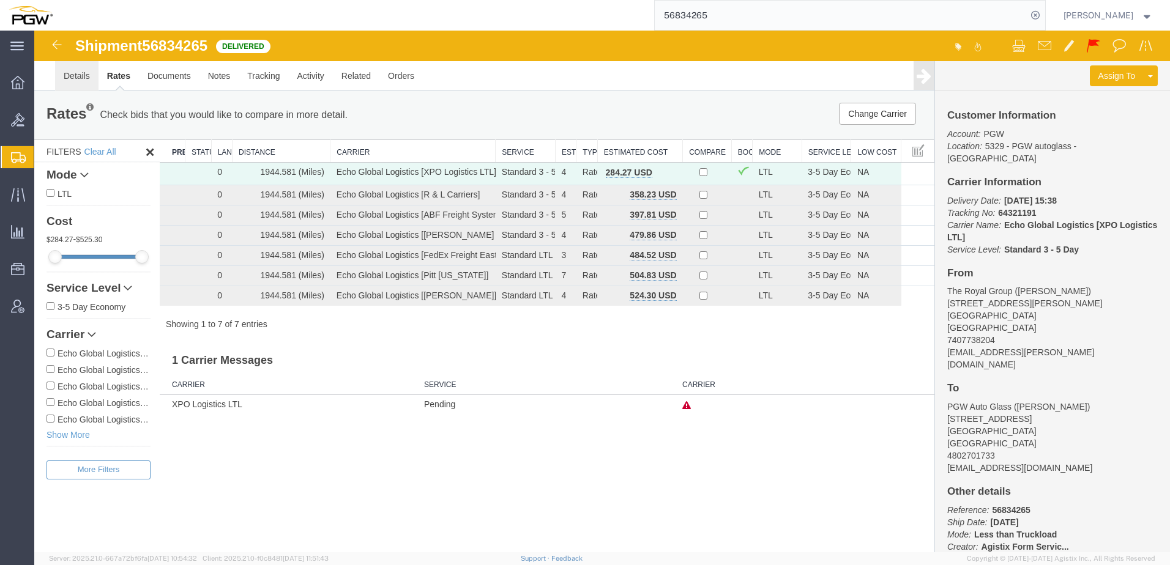
click at [65, 81] on link "Details" at bounding box center [76, 75] width 43 height 29
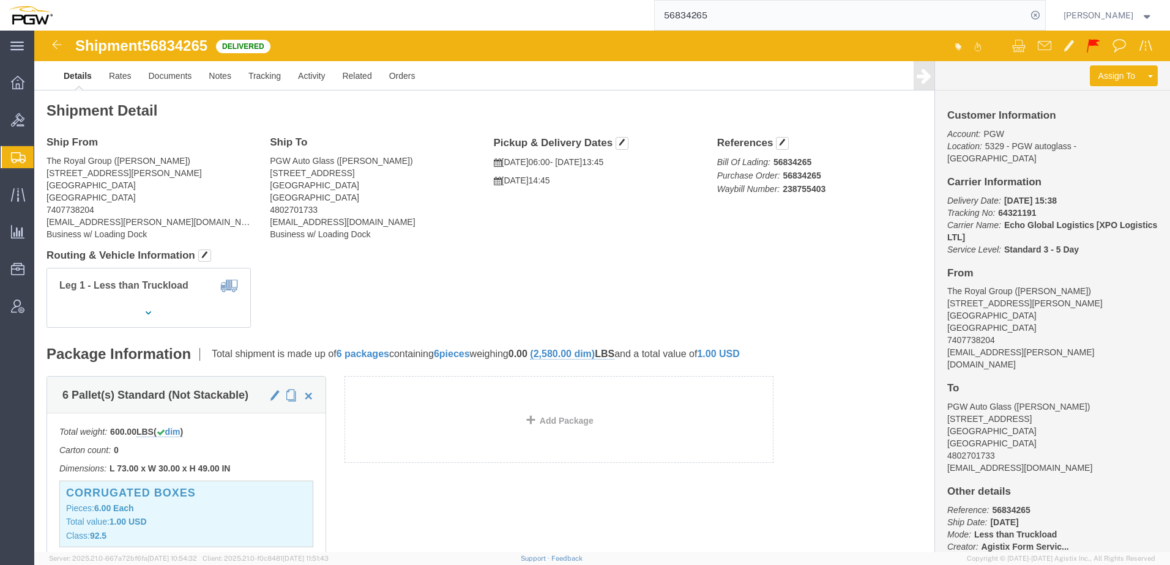
click div "Leg 1 - Less than Truckload"
drag, startPoint x: 72, startPoint y: 179, endPoint x: 21, endPoint y: 173, distance: 51.8
click at [0, 0] on span "Shipment Manager" at bounding box center [0, 0] width 0 height 0
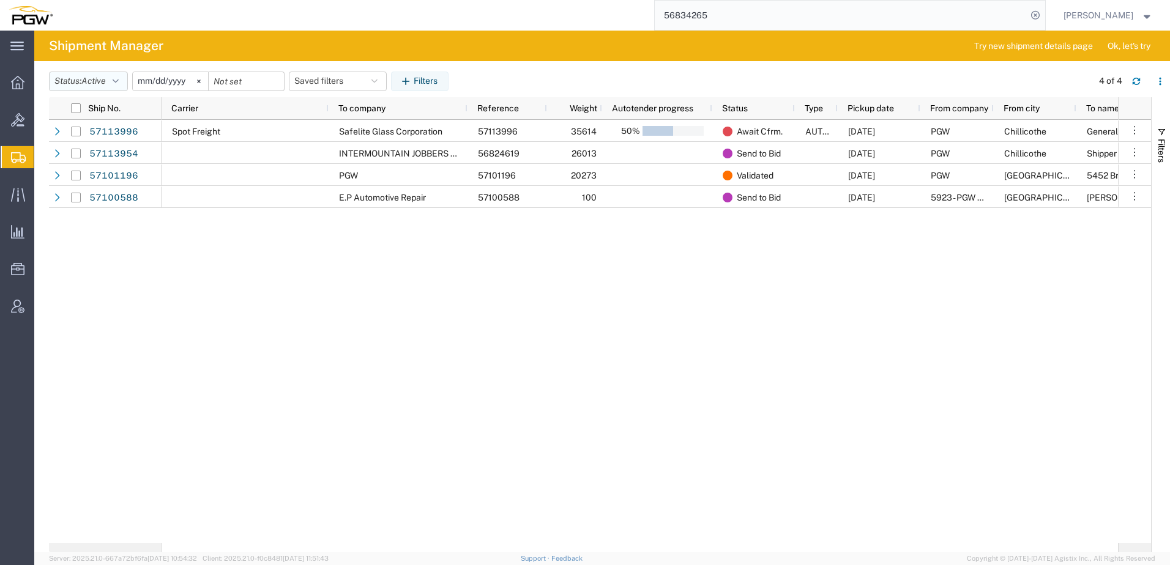
click at [79, 81] on button "Status: Active" at bounding box center [88, 82] width 79 height 20
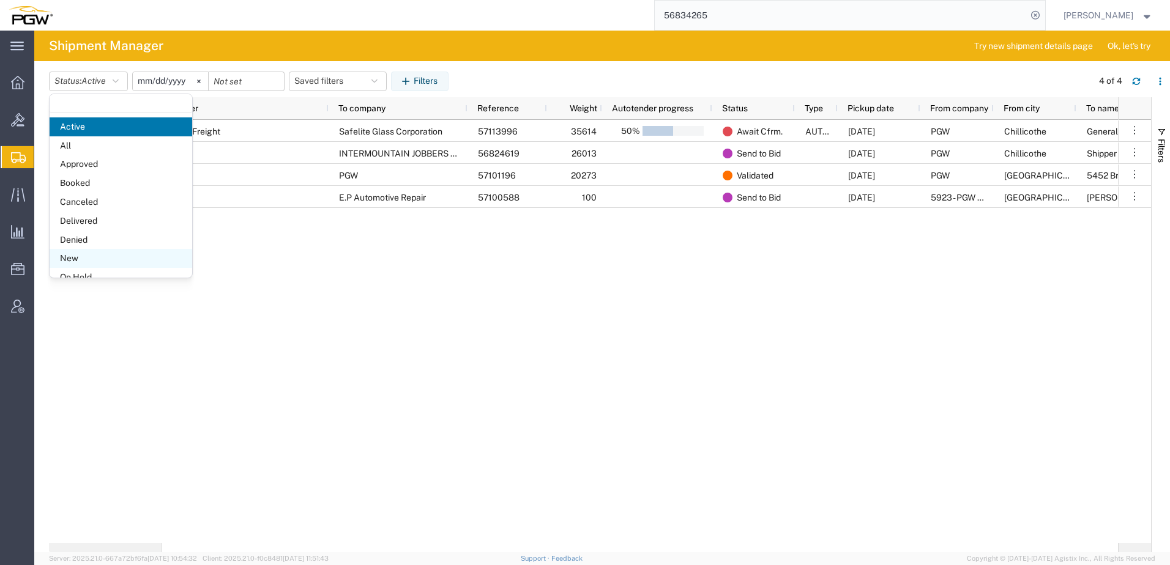
click at [76, 260] on span "New" at bounding box center [121, 258] width 143 height 19
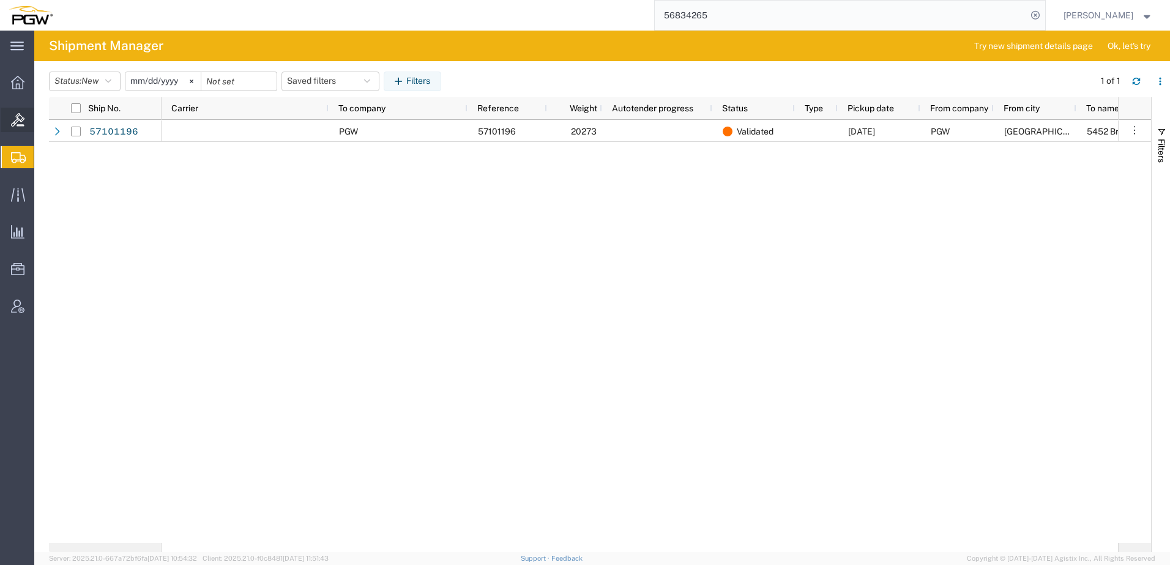
click at [11, 123] on icon at bounding box center [17, 119] width 13 height 13
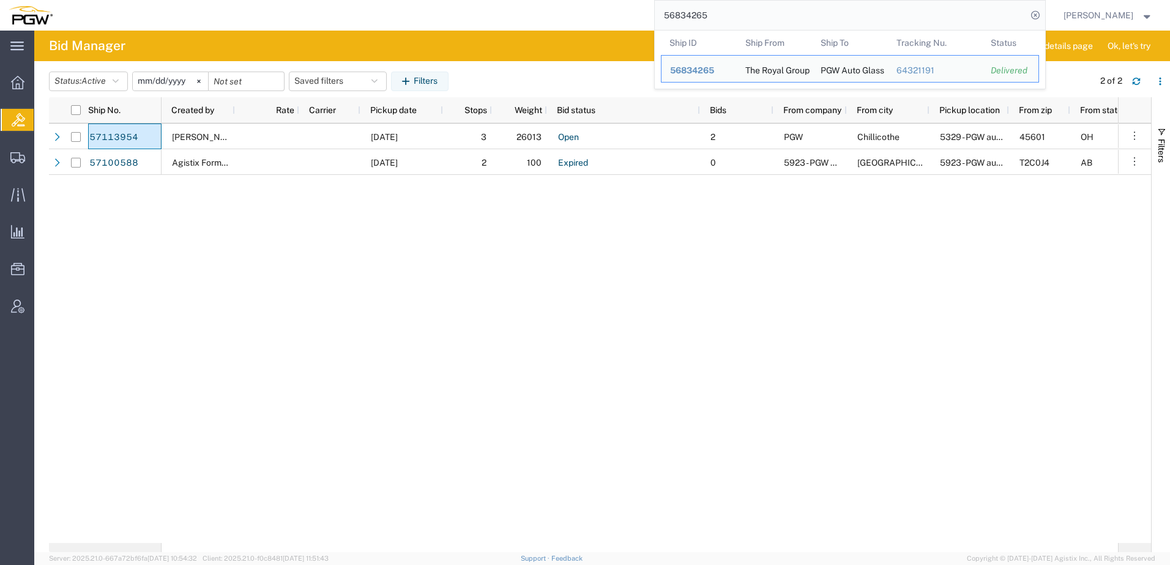
drag, startPoint x: 857, startPoint y: 14, endPoint x: 448, endPoint y: 12, distance: 408.7
click at [448, 12] on div "56834265 Ship ID Ship From Ship To Tracking Nu. Status Ship ID 56834265 Ship Fr…" at bounding box center [553, 15] width 984 height 31
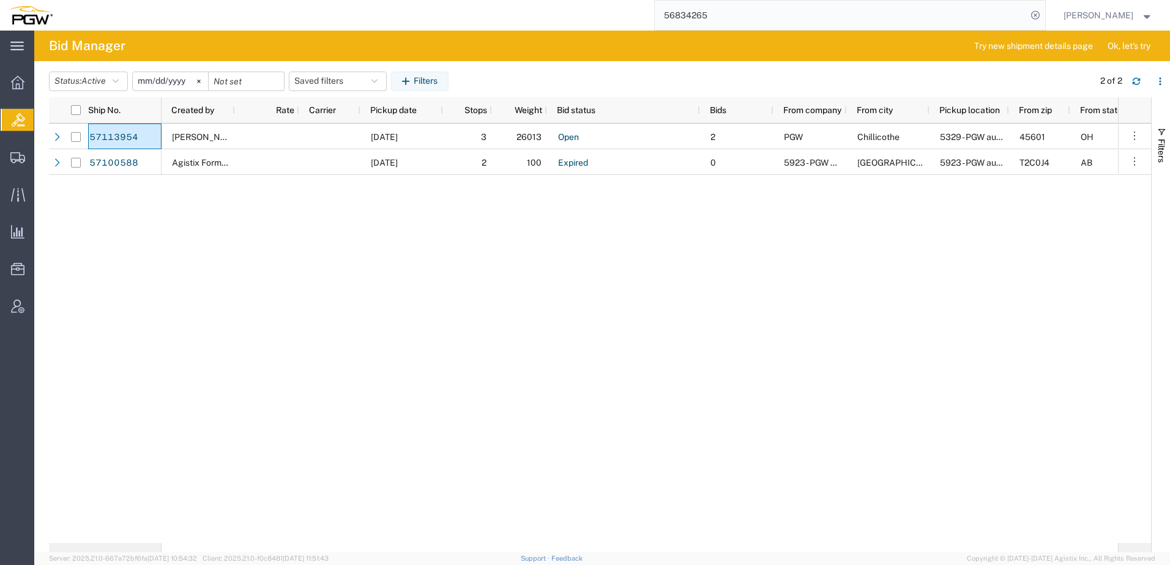
paste input "7100588"
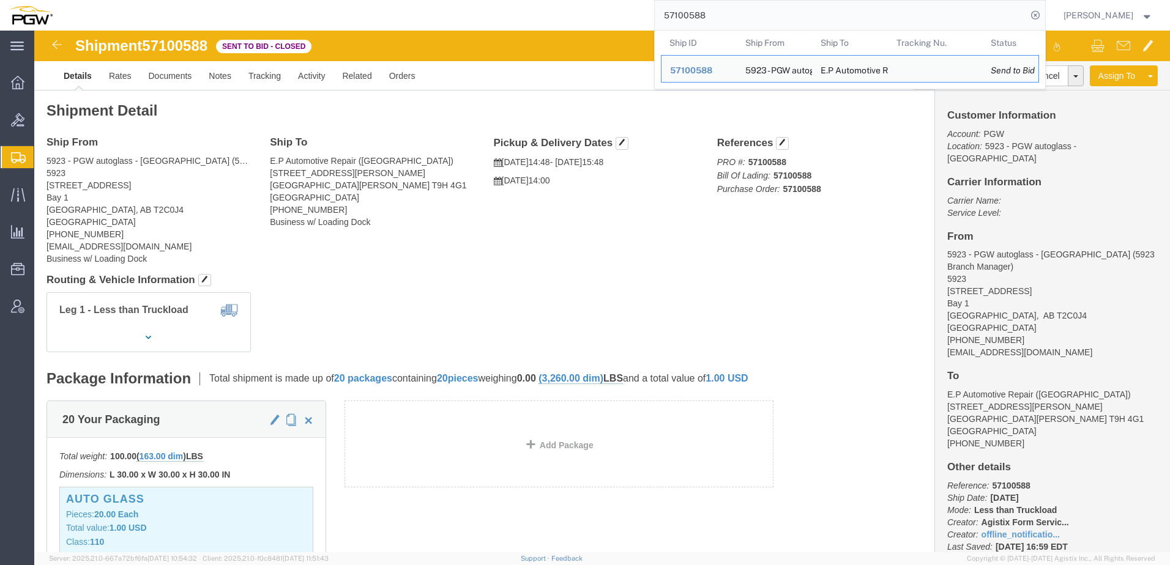
drag, startPoint x: 488, startPoint y: 501, endPoint x: 152, endPoint y: 244, distance: 422.9
click div "20 Your Packaging Total weight: 100.00 ( 163.00 dim ) LBS Dimensions: L 30.00 x…"
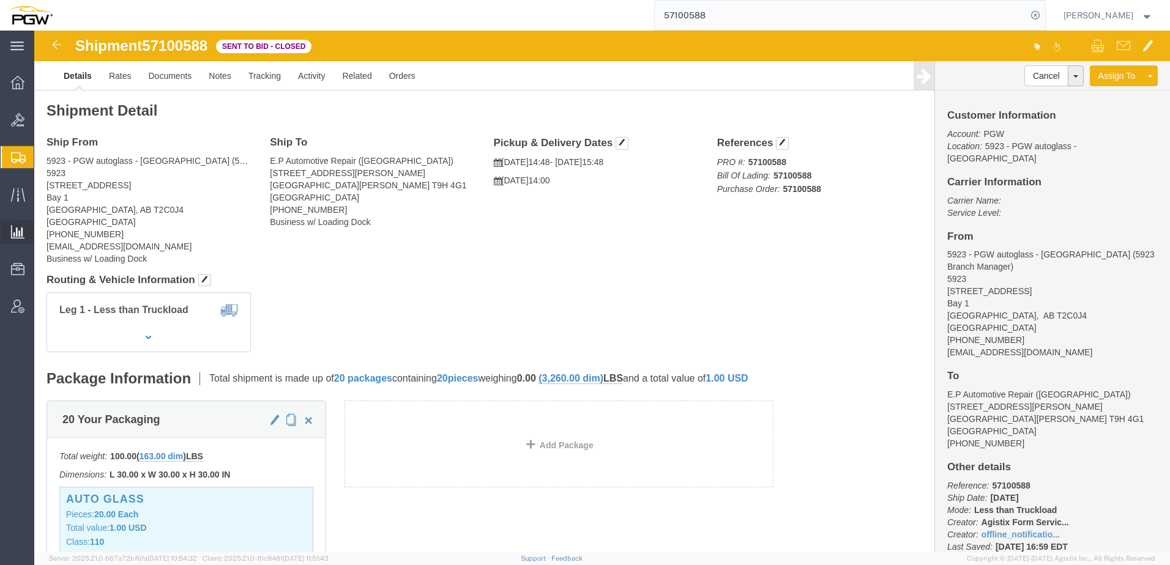
click at [0, 0] on span "Saved Reports" at bounding box center [0, 0] width 0 height 0
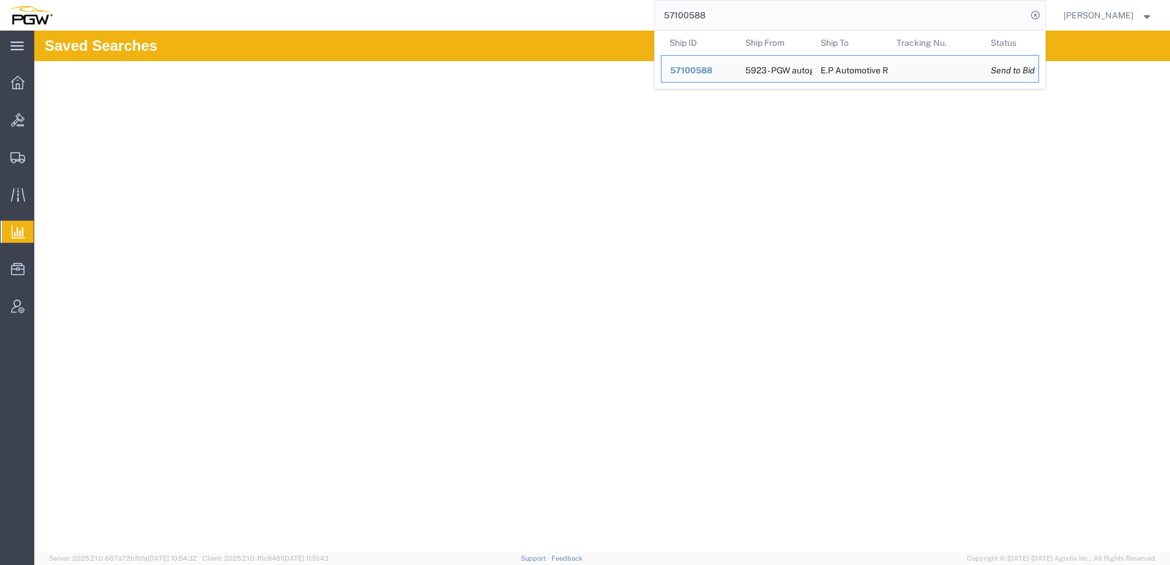
drag, startPoint x: 742, startPoint y: 13, endPoint x: 347, endPoint y: 9, distance: 395.3
click at [346, 9] on div "57100588 Ship ID Ship From Ship To Tracking Nu. Status Ship ID 57100588 Ship Fr…" at bounding box center [553, 15] width 984 height 31
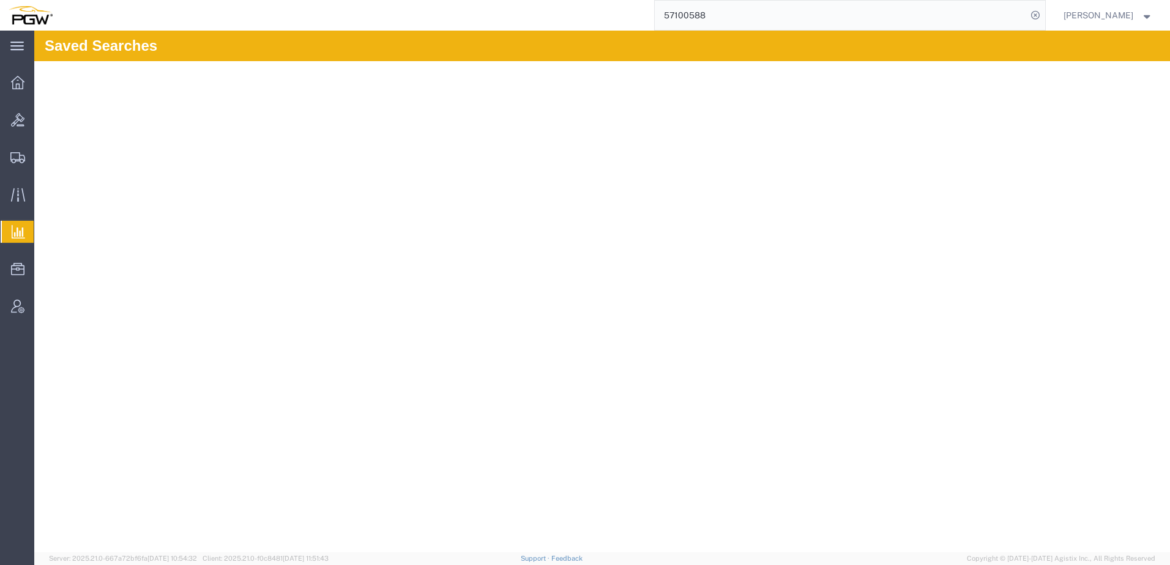
paste input "6950420"
type input "56950420"
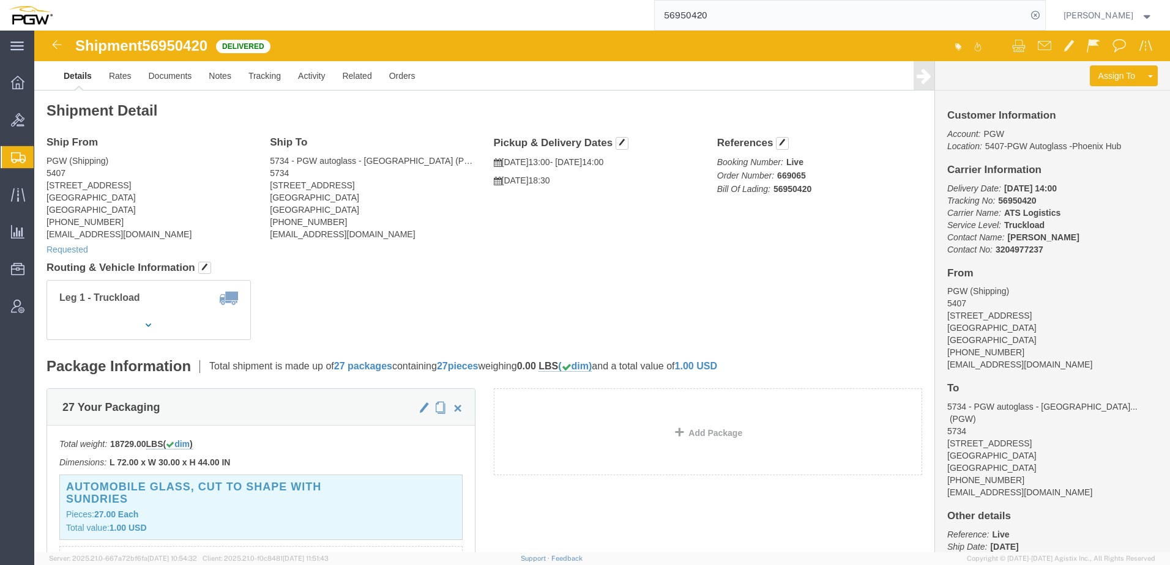
click address "5734 - PGW autoglass - Las Vegas (PGW) 5734 4701 Cameron St Ste K Las Vegas, NV…"
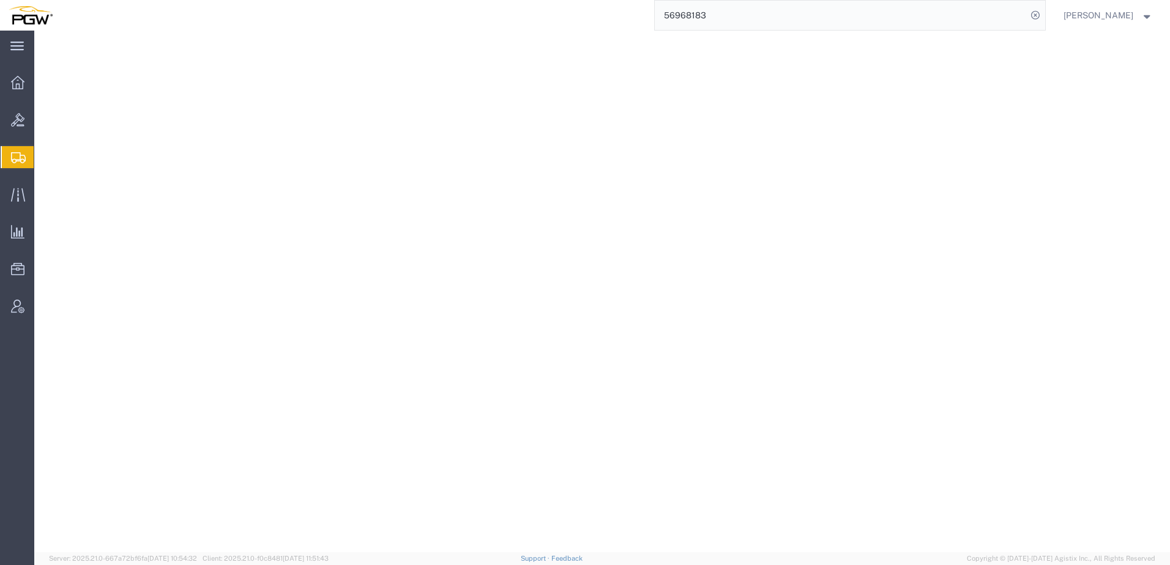
select select "62351"
select select "28465"
select select "OR"
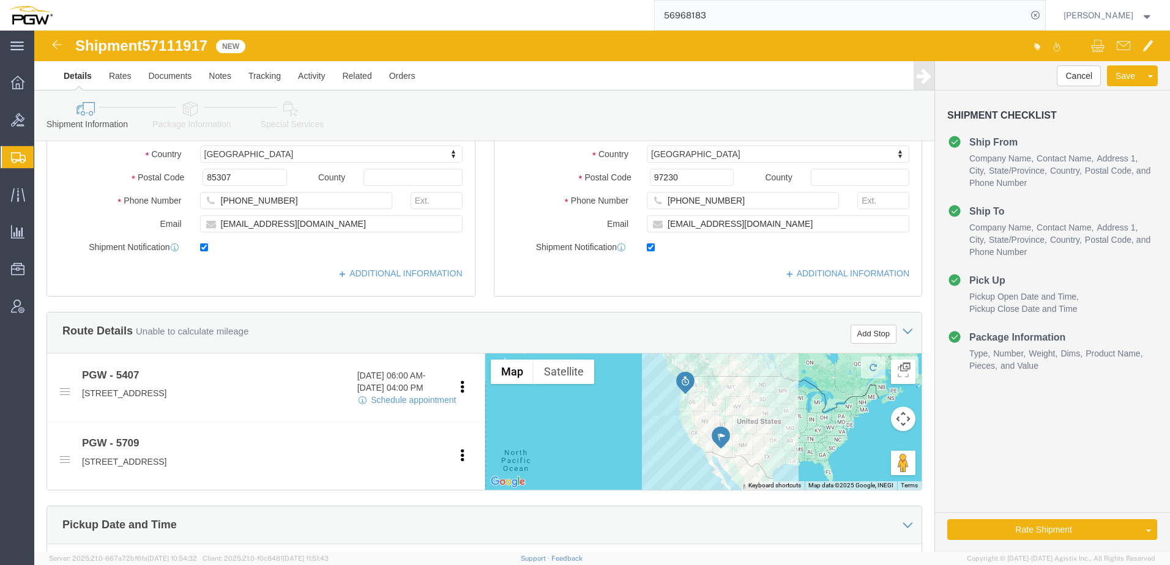
scroll to position [489, 0]
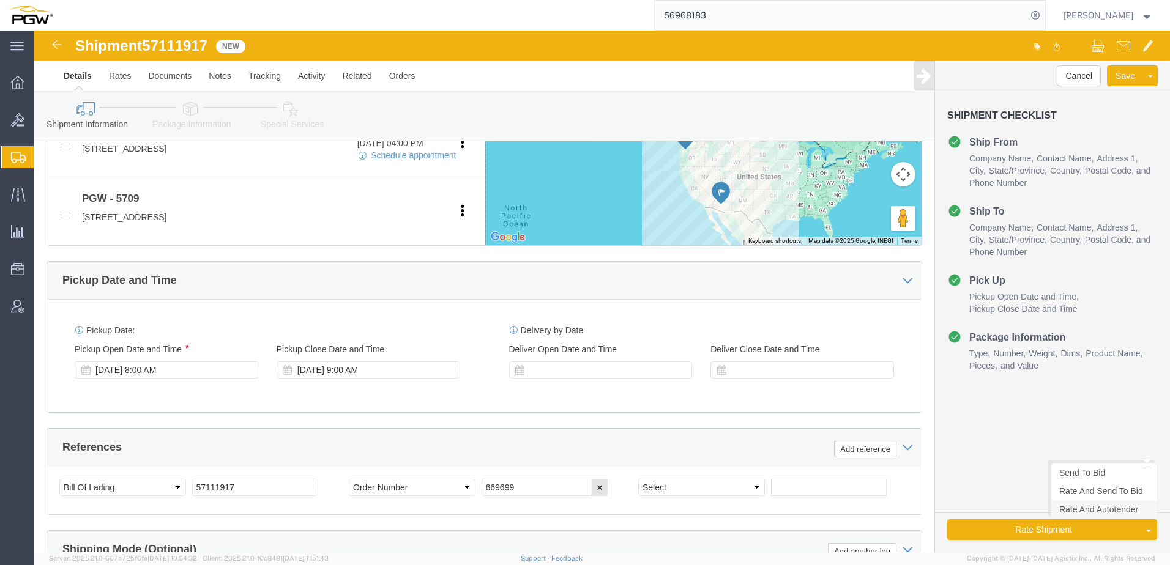
click link "Rate And Autotender"
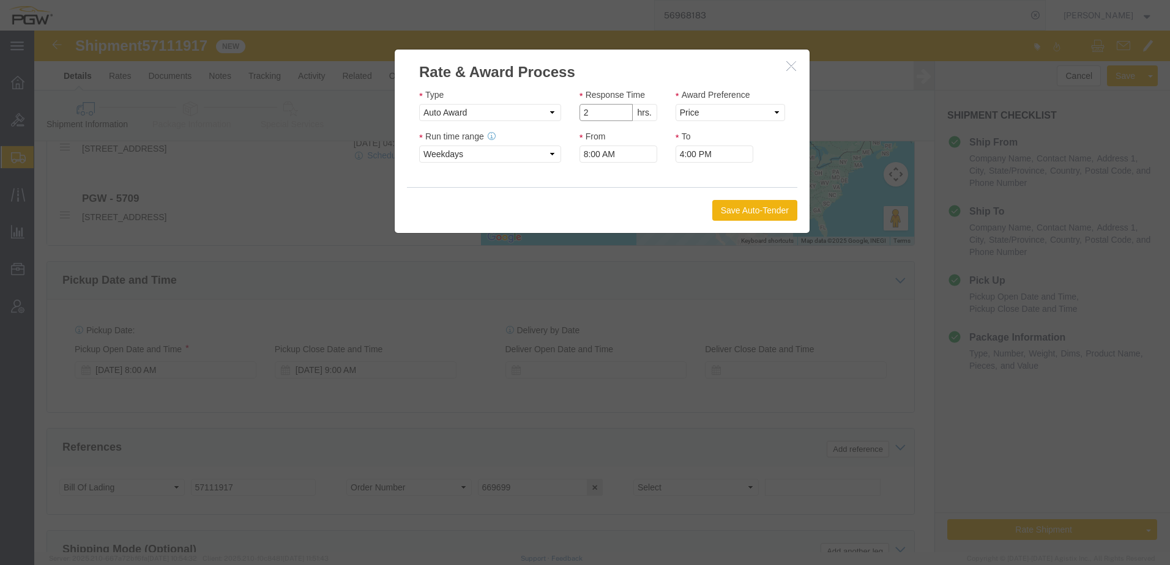
click input "2"
type input "1"
click input "1"
click select "Price Carrier Rank"
select select "LANE_RANK"
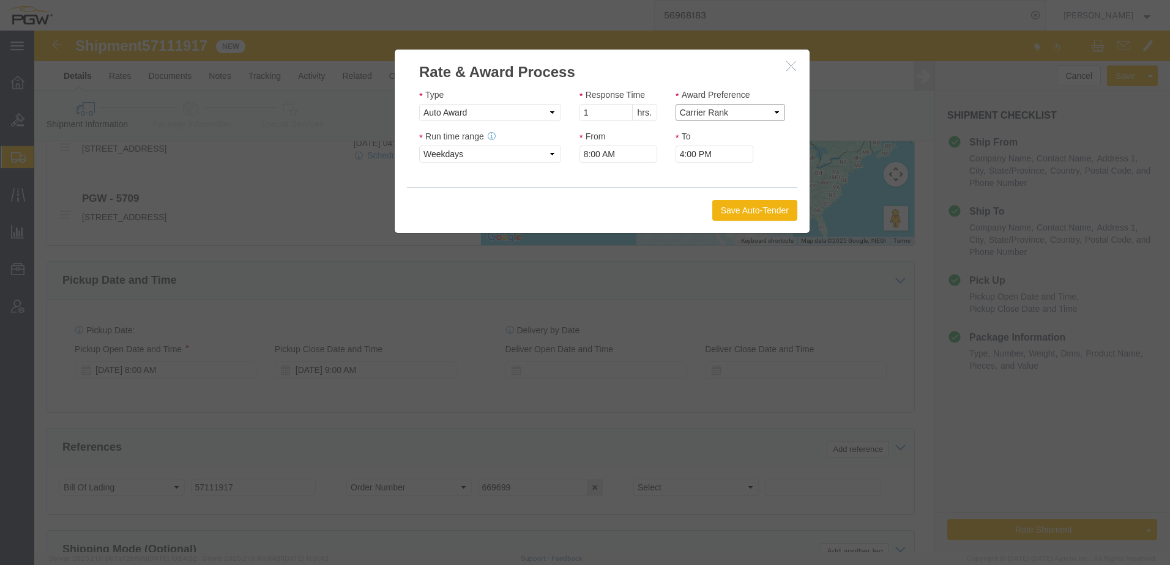
click select "Price Carrier Rank"
click button "Save Auto-Tender"
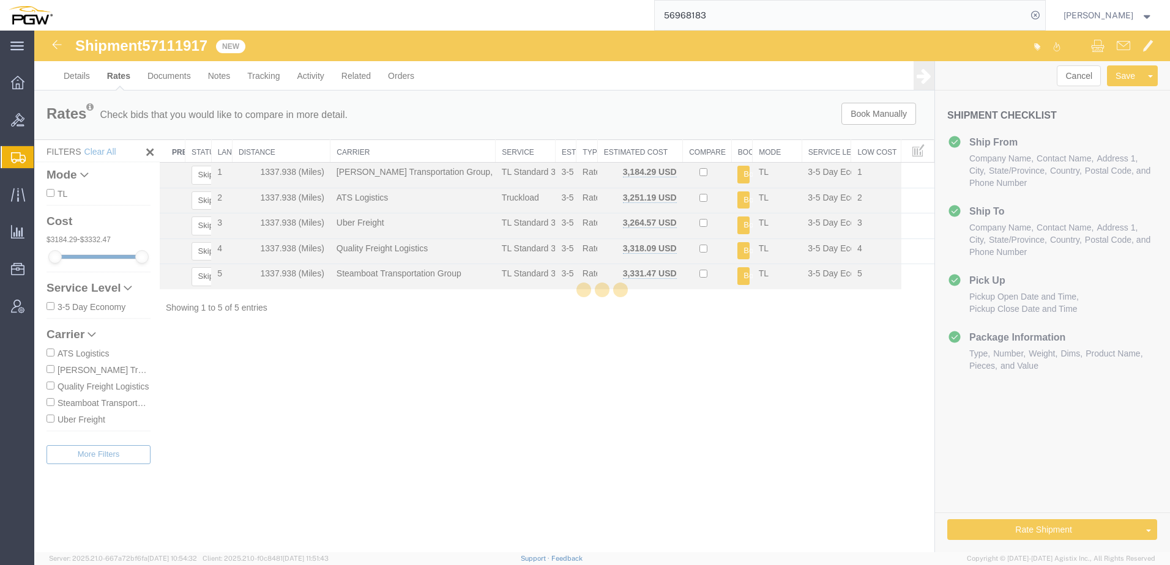
scroll to position [0, 0]
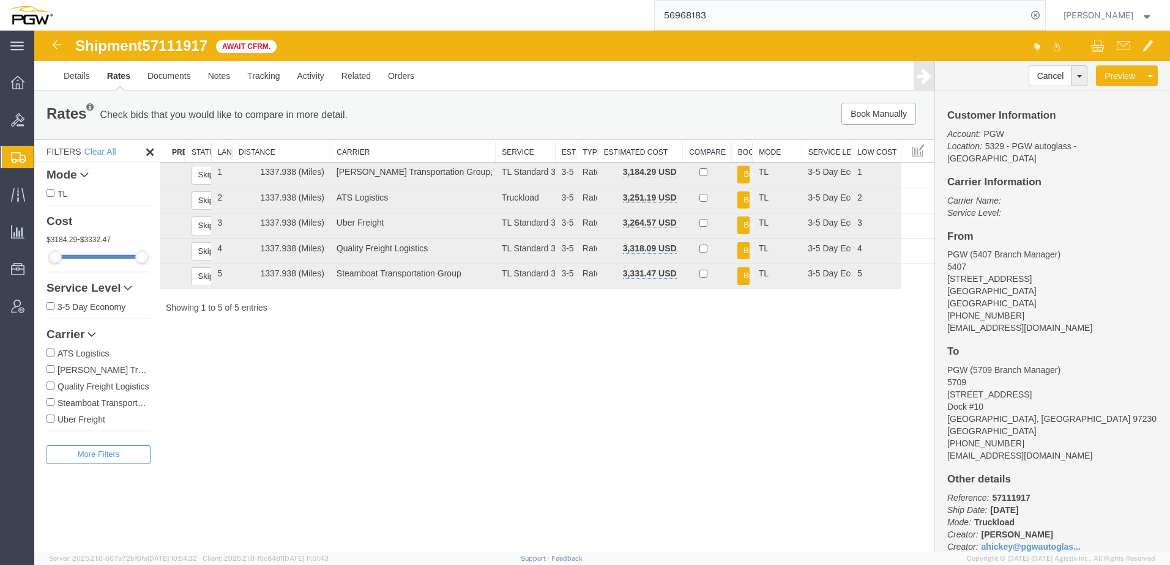
click at [0, 0] on span "Shipment Manager" at bounding box center [0, 0] width 0 height 0
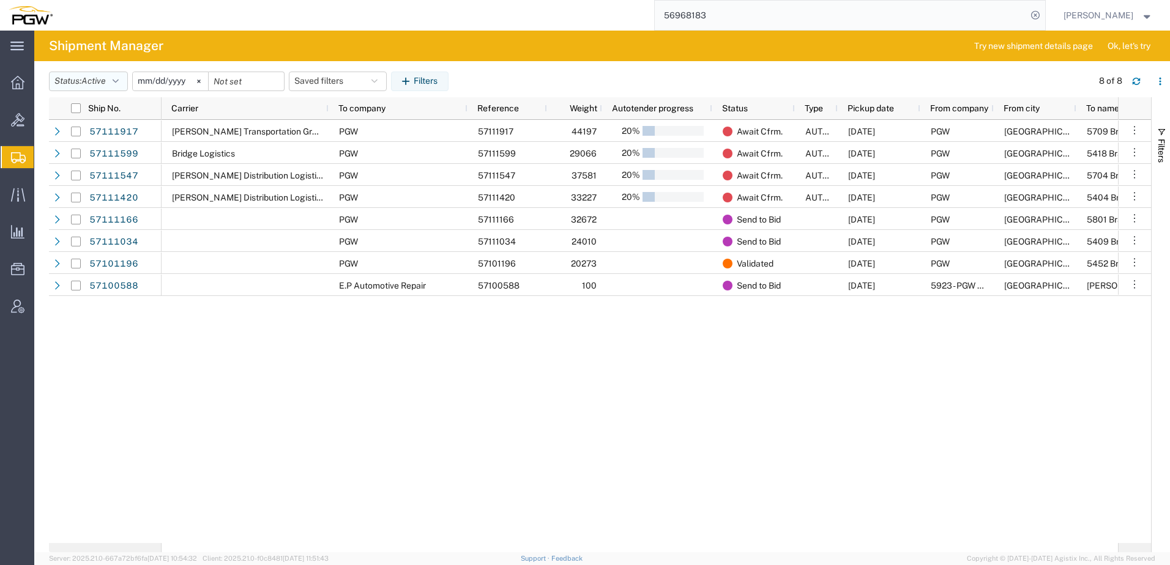
click at [97, 83] on span "Active" at bounding box center [93, 81] width 24 height 10
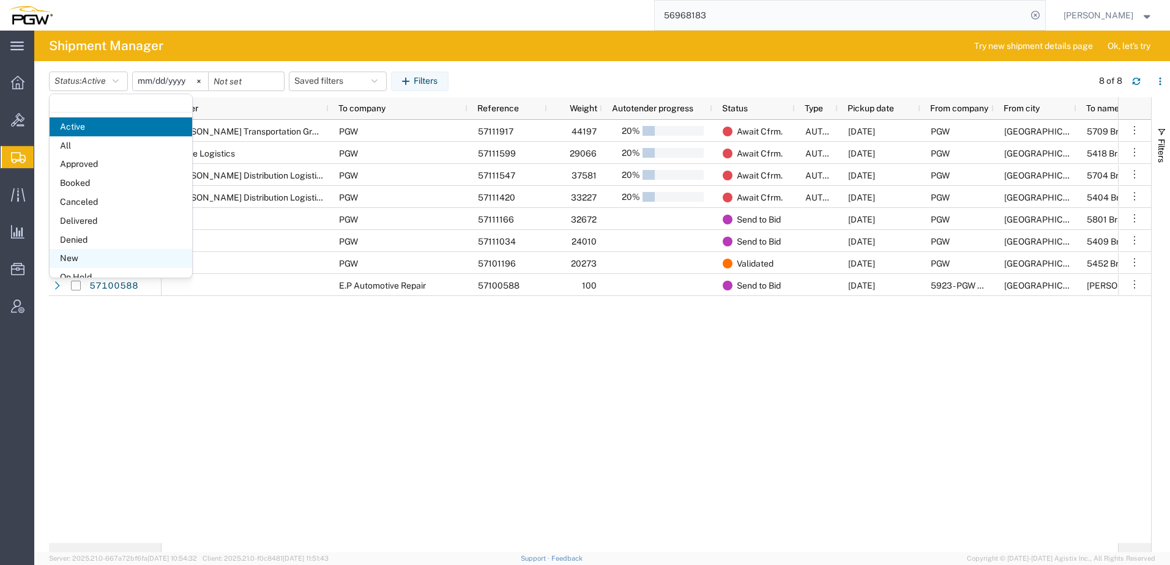
click at [80, 250] on span "New" at bounding box center [121, 258] width 143 height 19
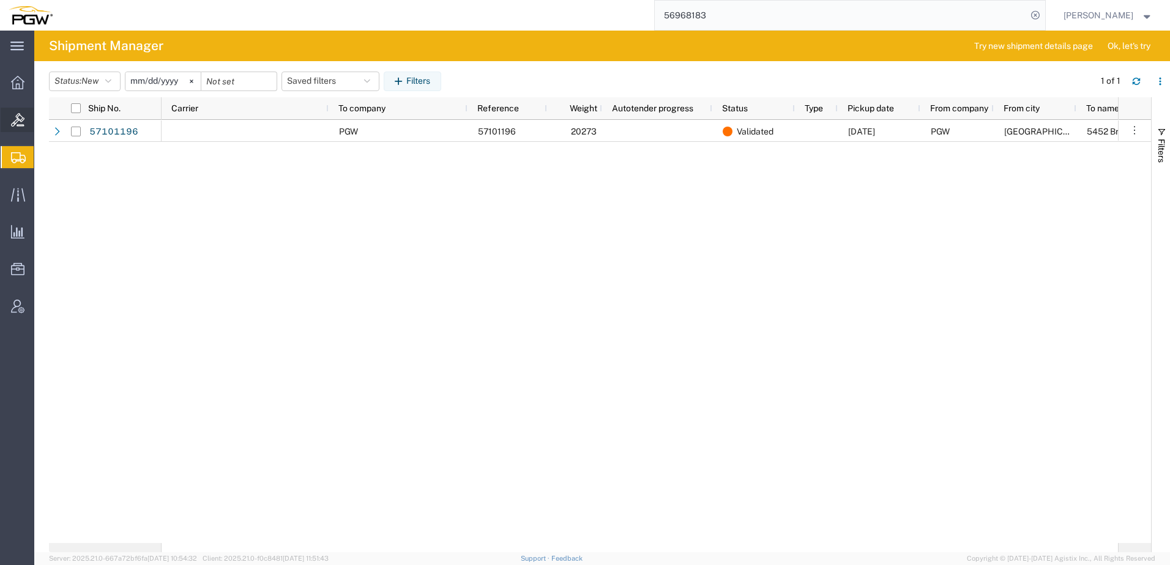
drag, startPoint x: 58, startPoint y: 121, endPoint x: 64, endPoint y: 124, distance: 6.6
click at [42, 121] on span "Bids" at bounding box center [38, 120] width 9 height 24
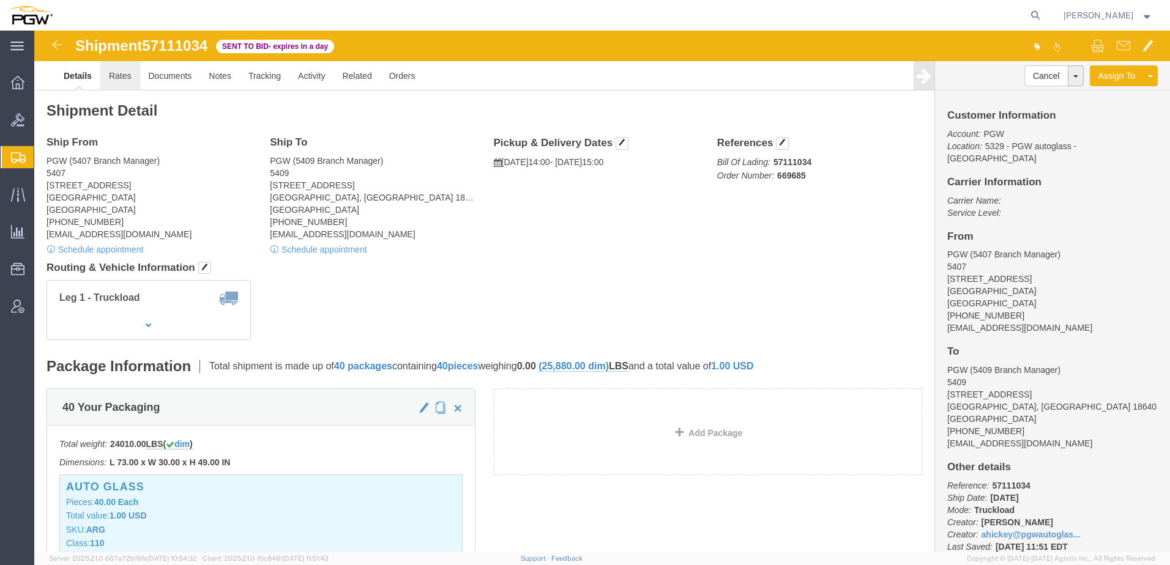
click link "Rates"
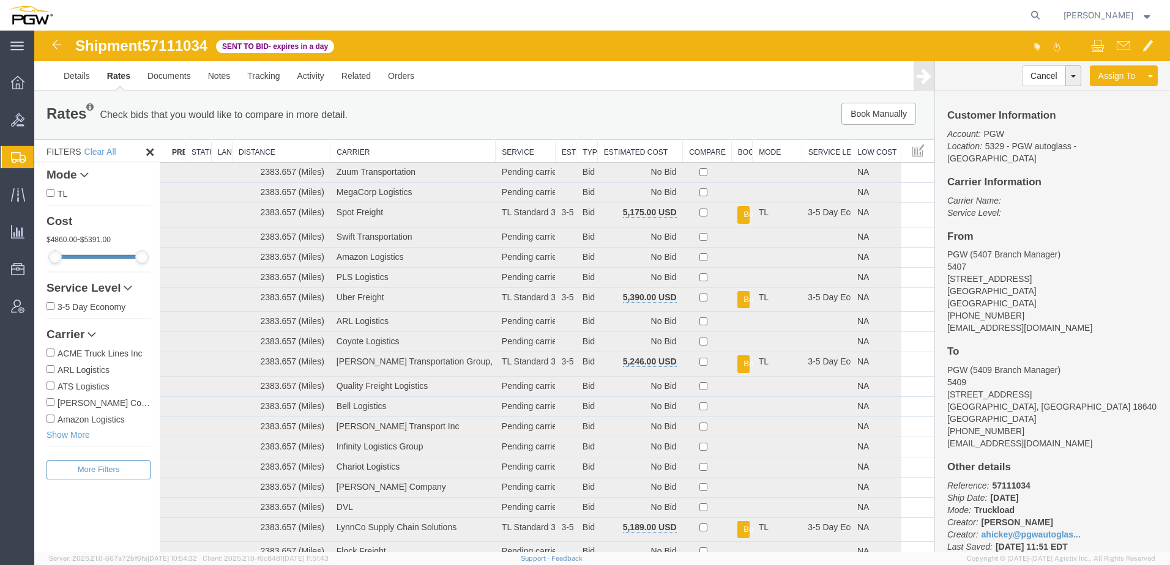
click at [631, 152] on th "Estimated Cost" at bounding box center [639, 151] width 85 height 23
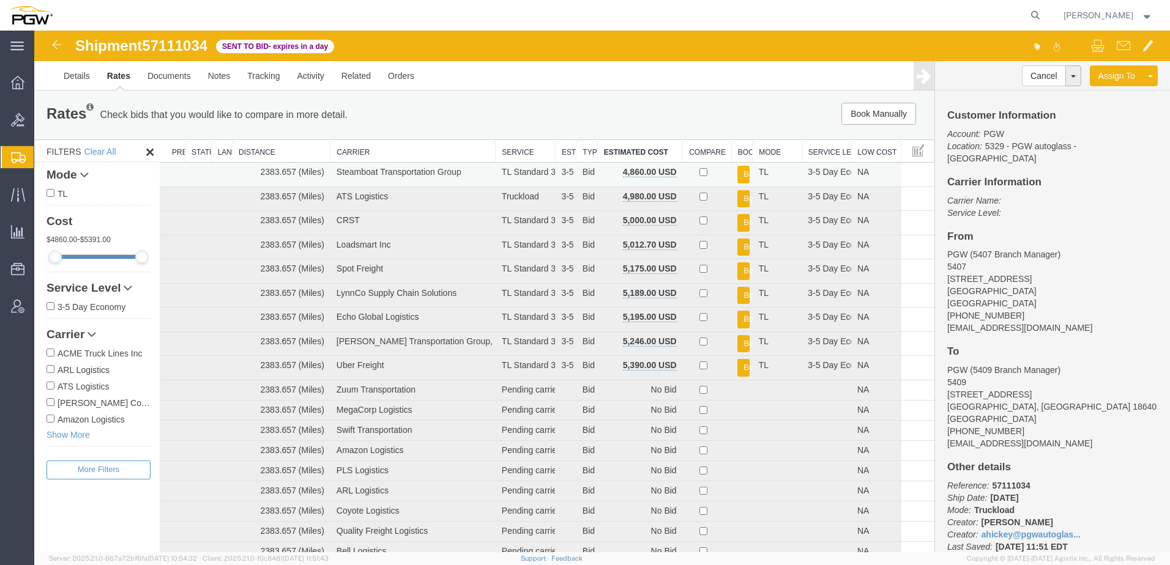
click at [737, 170] on button "Book" at bounding box center [743, 175] width 12 height 18
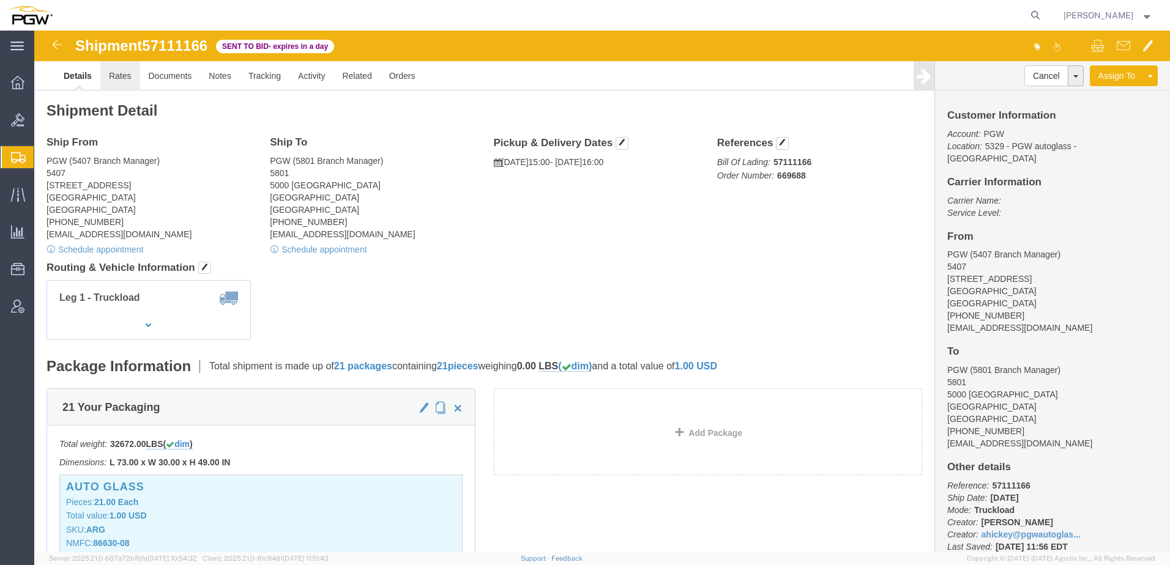
click link "Rates"
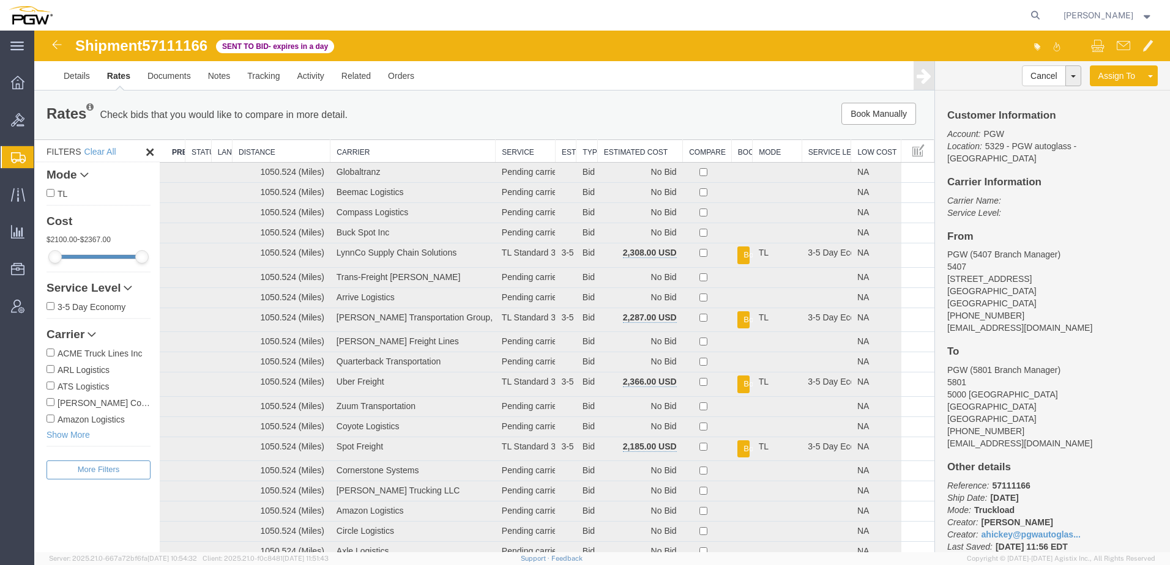
click at [613, 153] on th "Estimated Cost" at bounding box center [639, 151] width 85 height 23
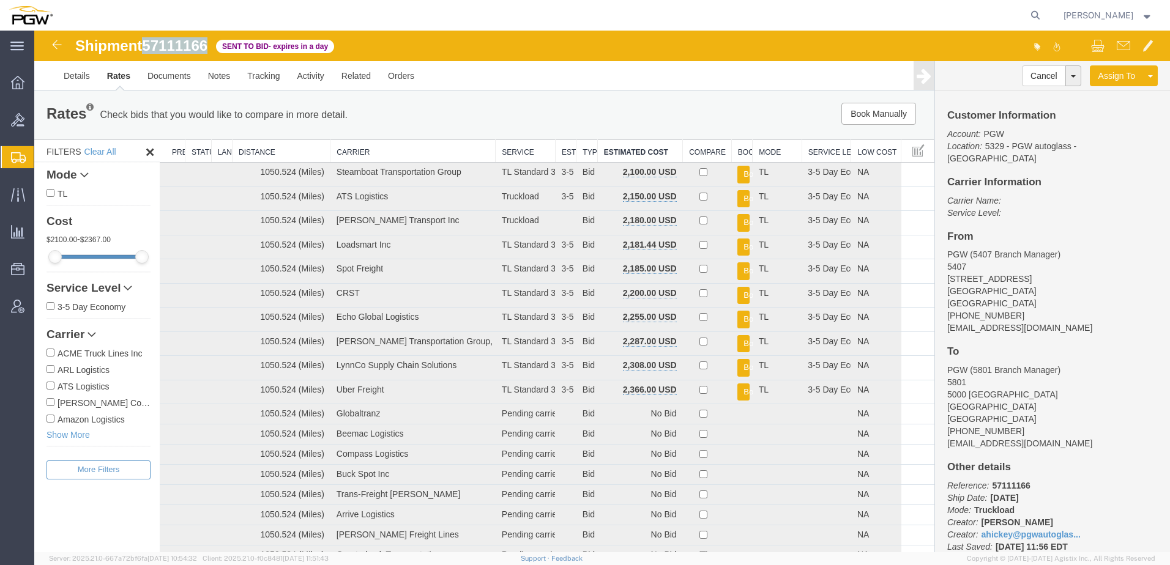
drag, startPoint x: 146, startPoint y: 42, endPoint x: 212, endPoint y: 48, distance: 66.3
click at [212, 48] on div "Shipment 57111166 62 of 62 Sent to Bid - expires in a day" at bounding box center [318, 49] width 567 height 23
copy span "57111166"
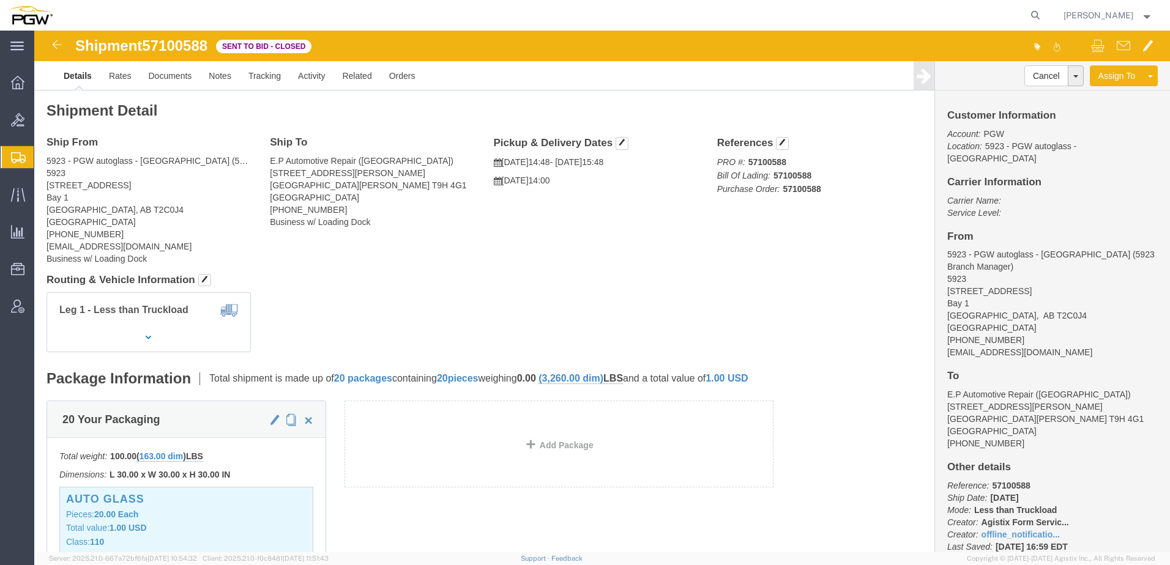
click div "Leg 1 - Less than Truckload"
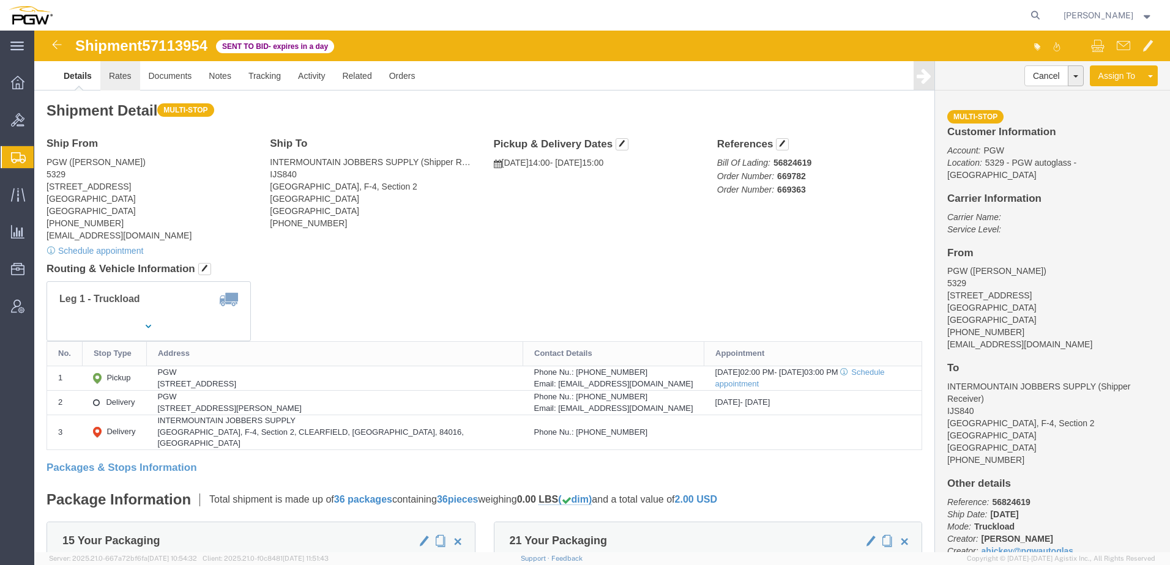
click link "Rates"
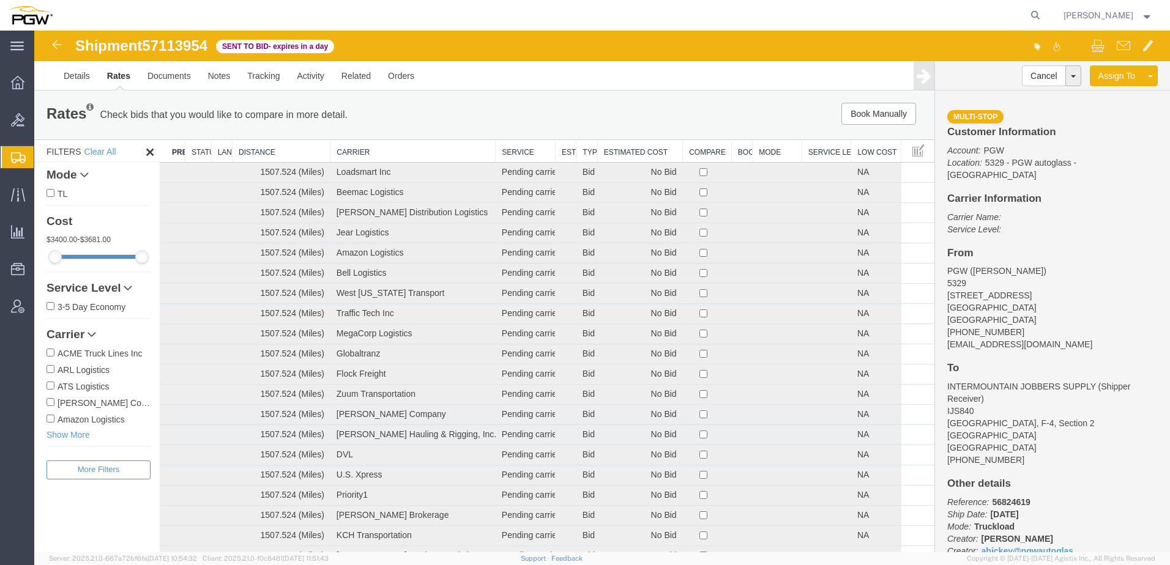
click at [636, 154] on th "Estimated Cost" at bounding box center [639, 151] width 85 height 23
